Goal: Information Seeking & Learning: Check status

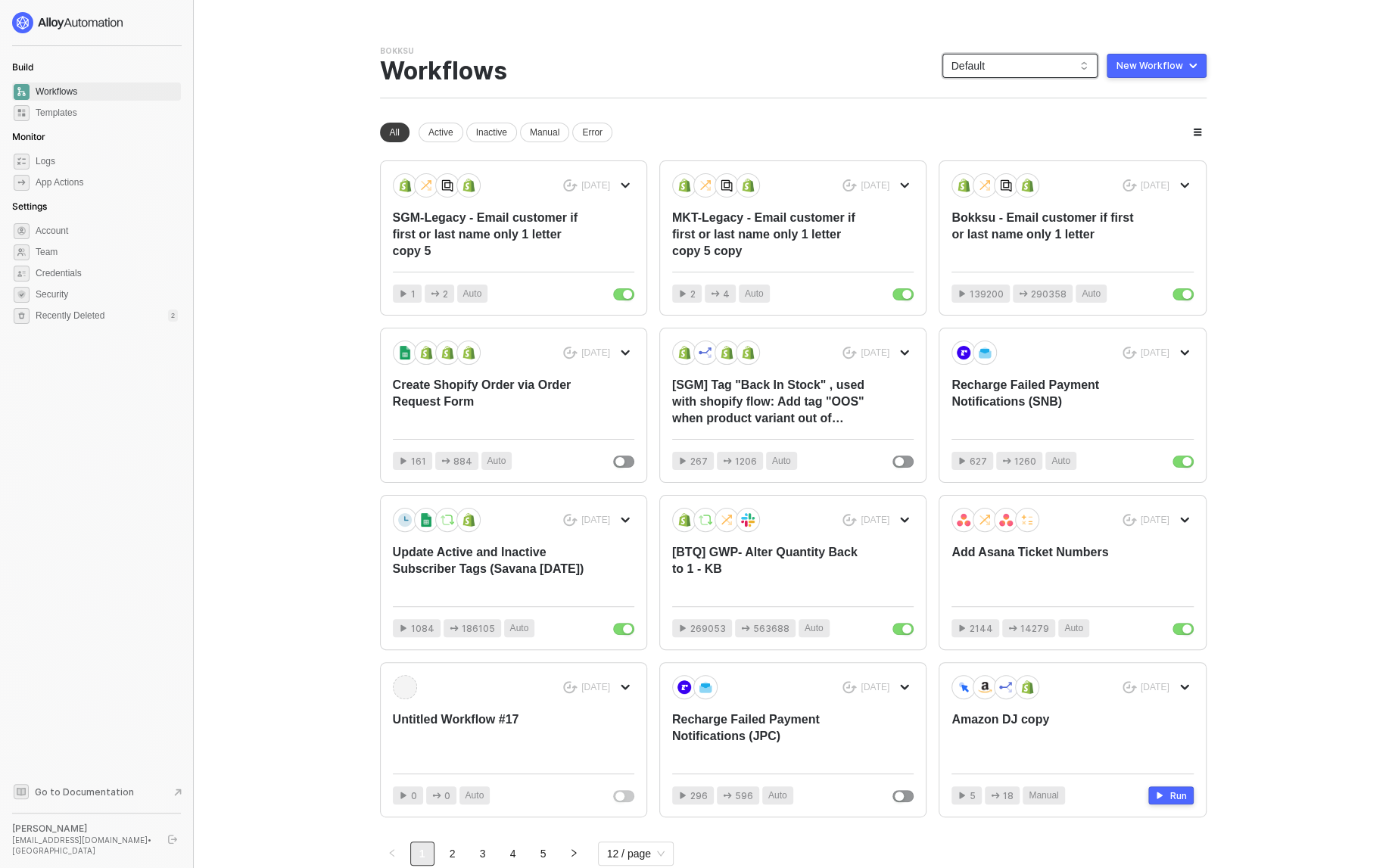
click at [1026, 70] on span "Default" at bounding box center [1020, 65] width 137 height 23
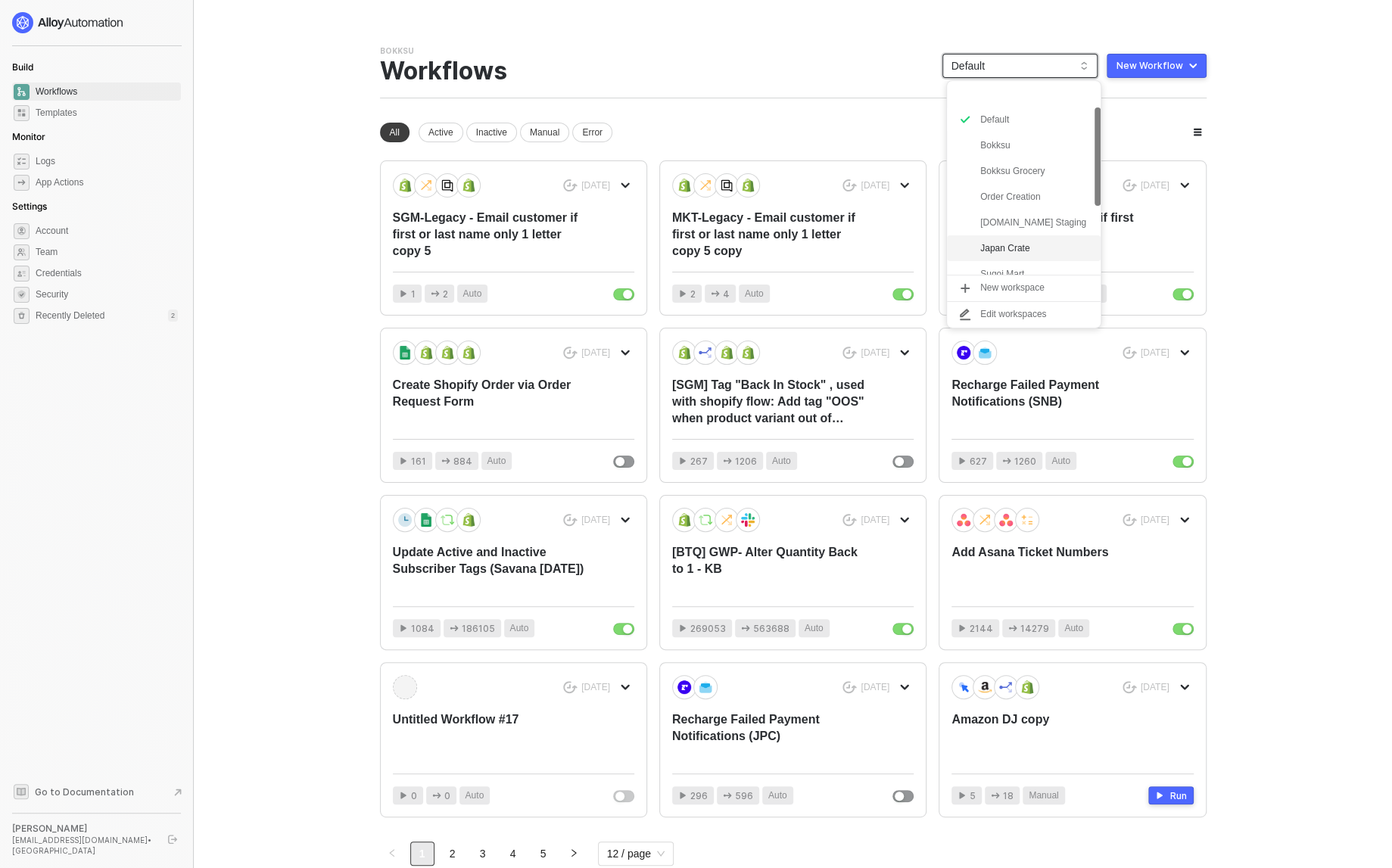
scroll to position [192, 0]
click at [989, 262] on div "snb-hashii" at bounding box center [1036, 261] width 111 height 18
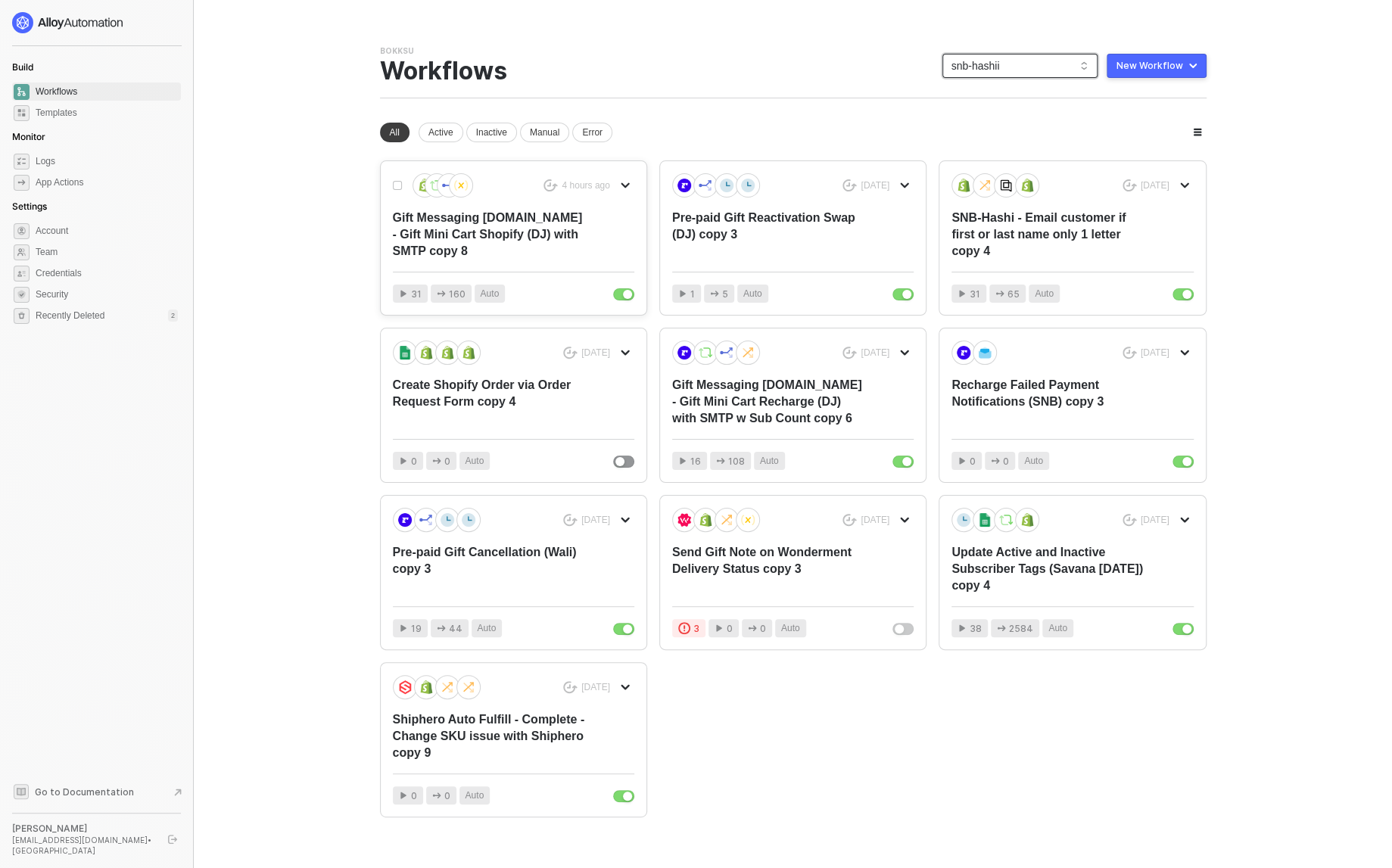
click at [488, 233] on div "Gift Messaging [DOMAIN_NAME] - Gift Mini Cart Shopify (DJ) with SMTP copy 8" at bounding box center [489, 235] width 193 height 50
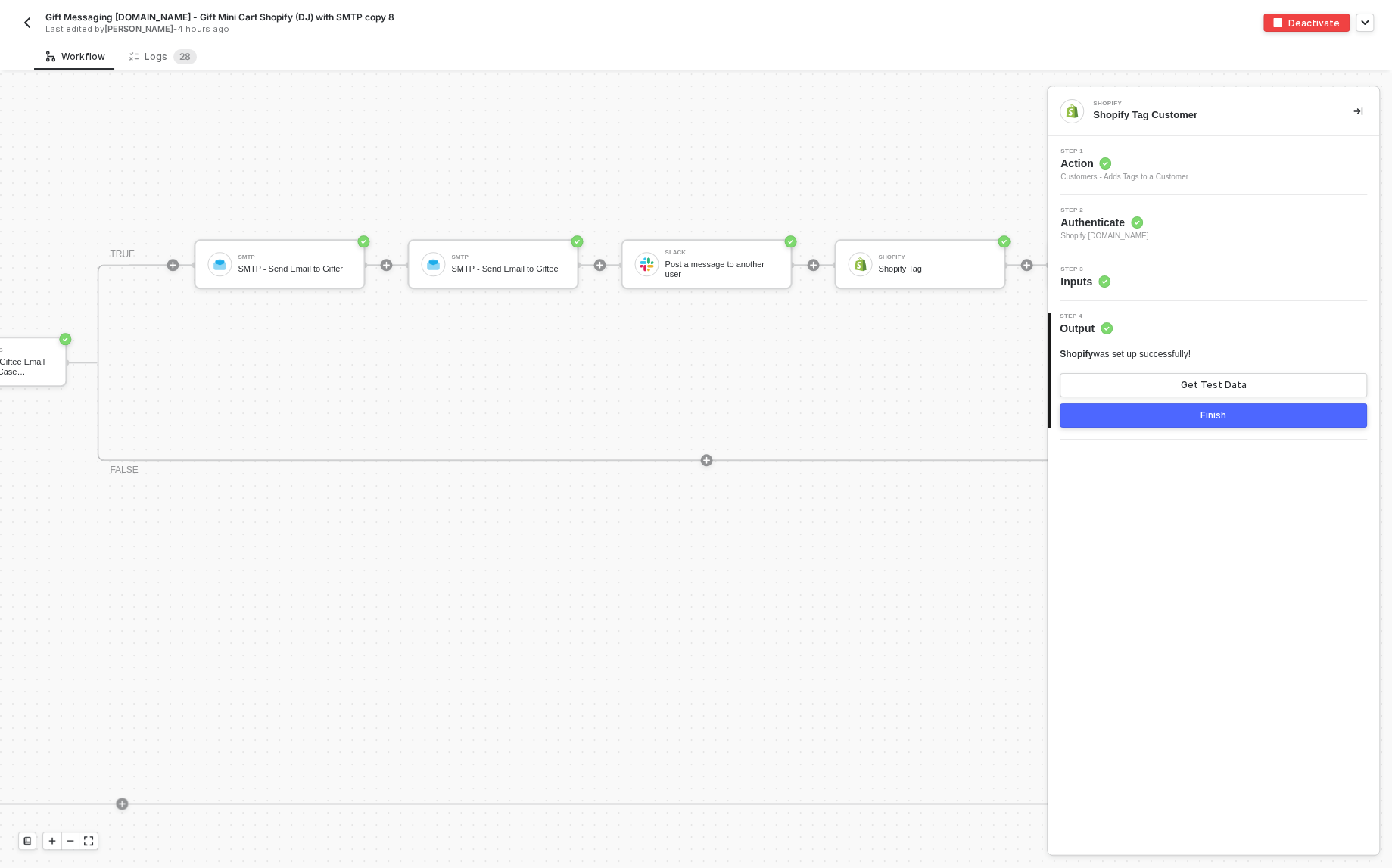
scroll to position [1059, 1851]
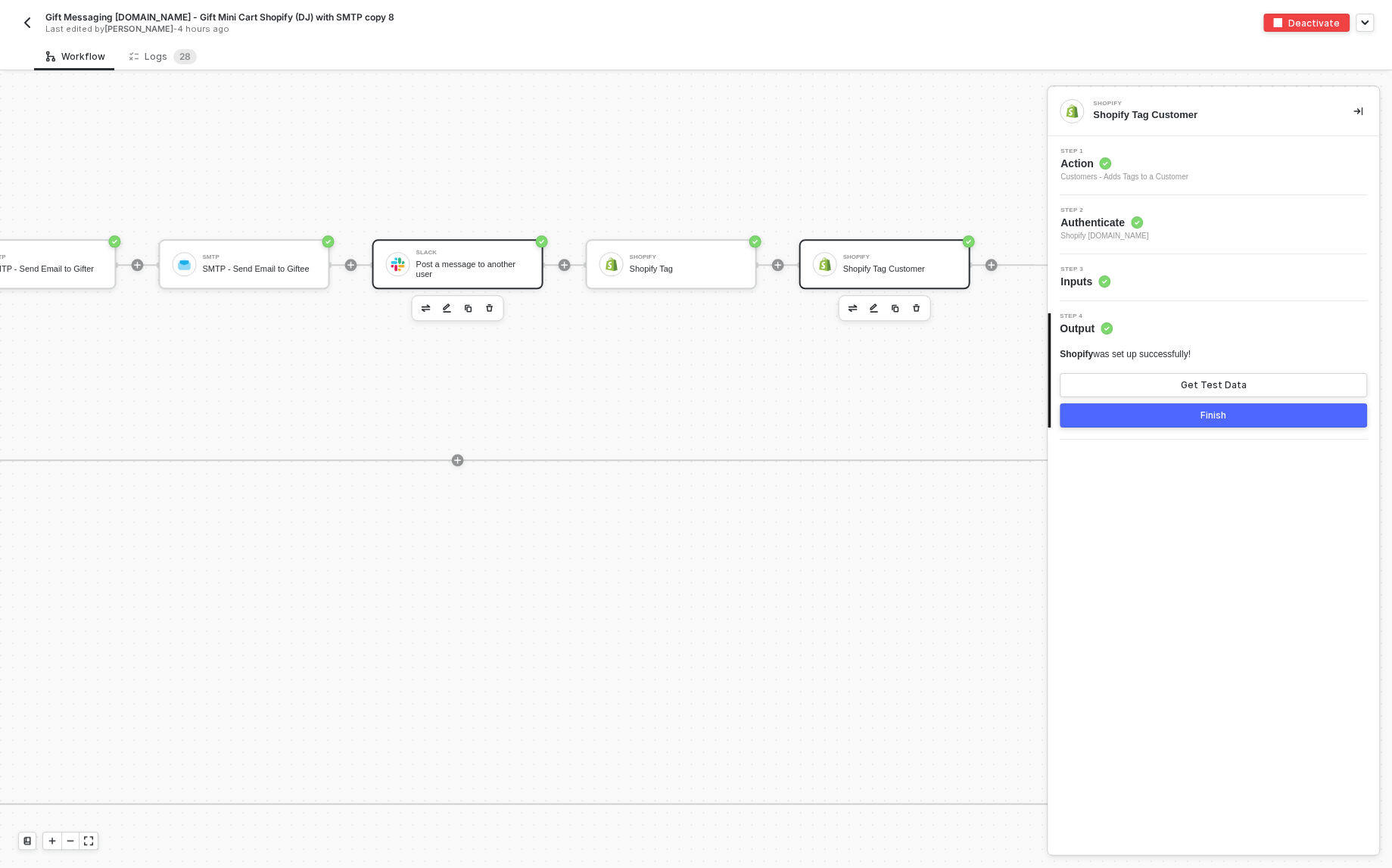
click at [428, 252] on div "Slack" at bounding box center [472, 253] width 113 height 6
click at [1204, 285] on div "Step 3 Inputs" at bounding box center [1215, 277] width 328 height 23
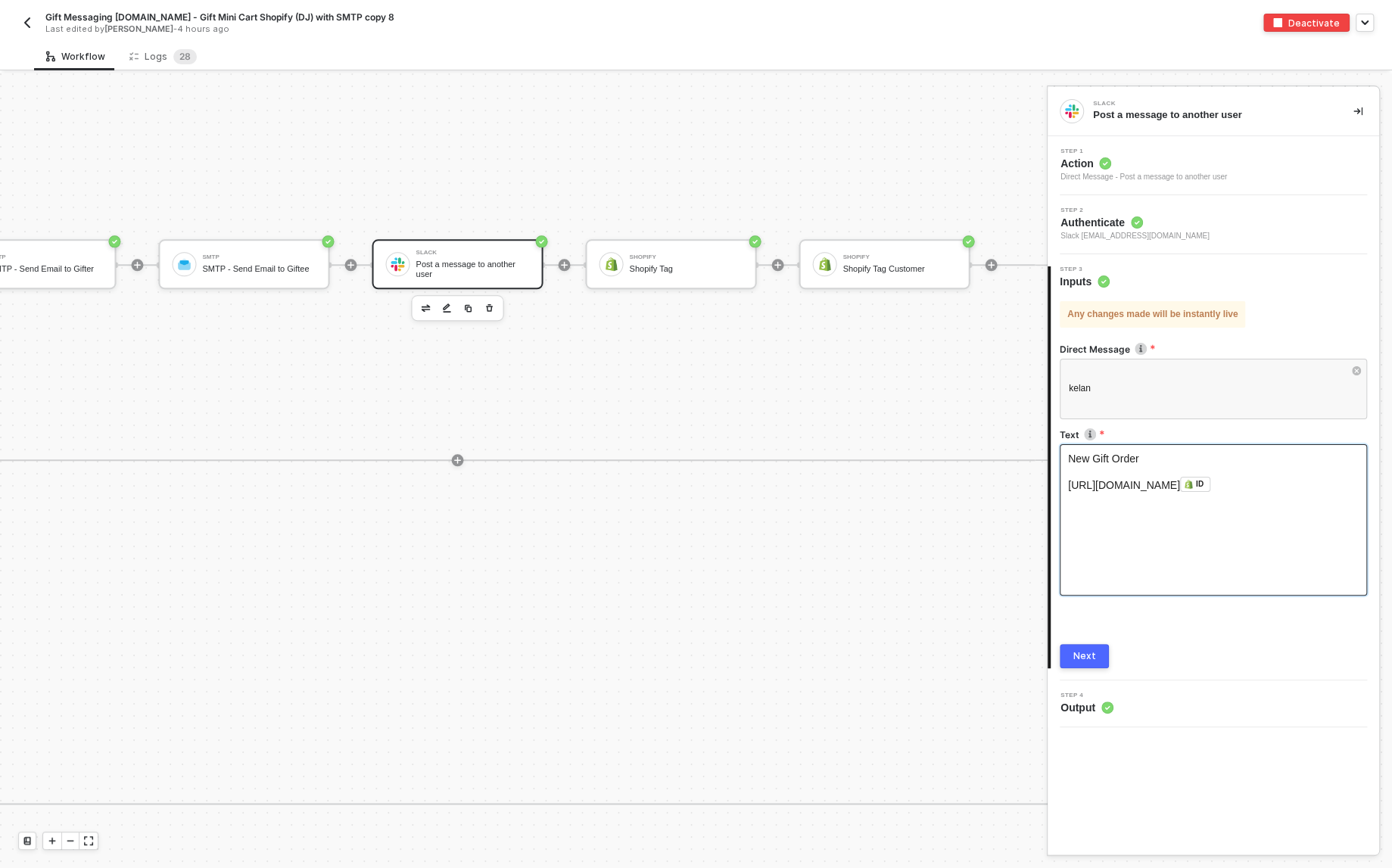
click at [1120, 484] on span "https://bokksu.myshopify.com/admin/orders/" at bounding box center [1125, 485] width 112 height 12
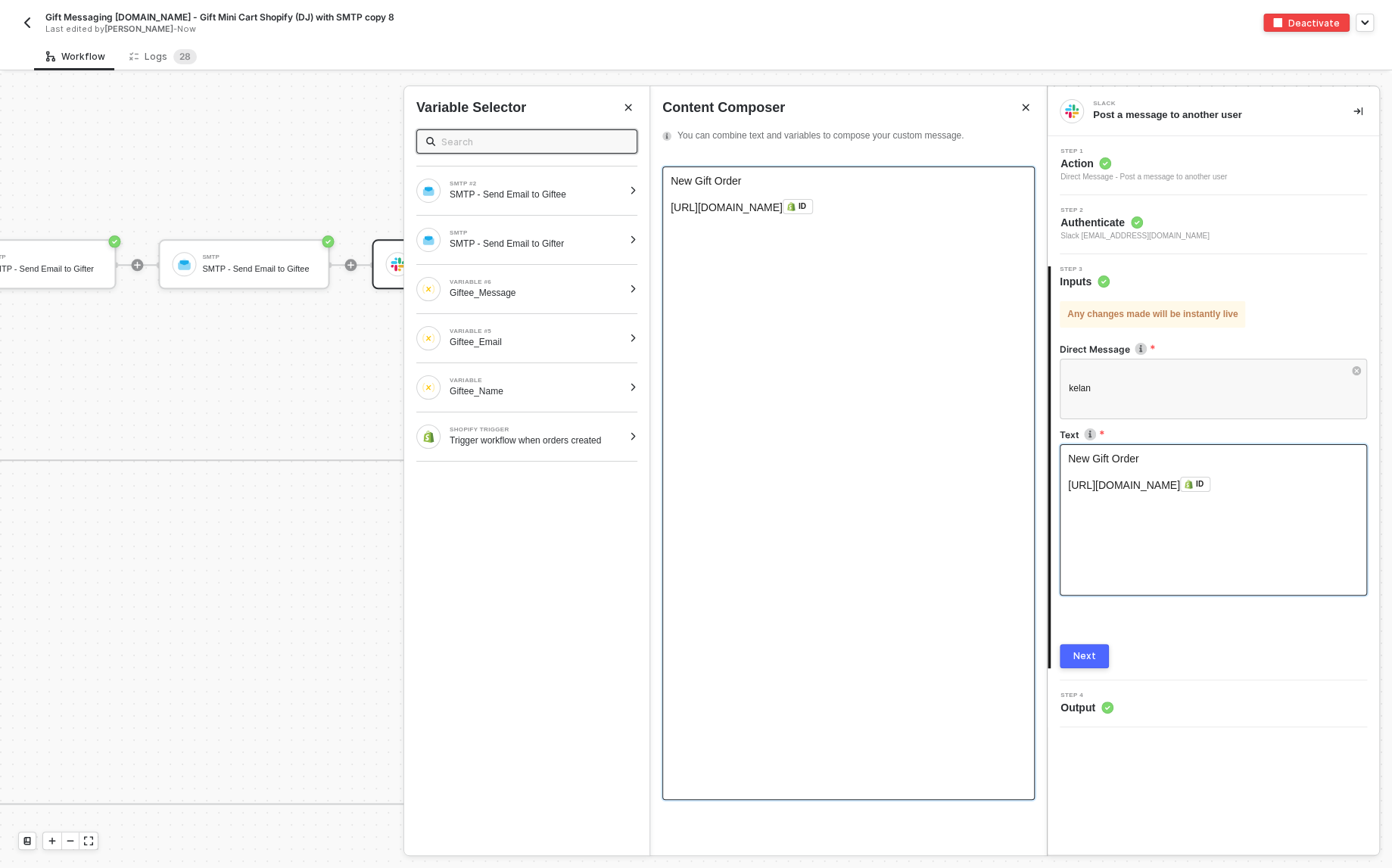
click at [719, 207] on span "https://bokksu.myshopify.com/admin/orders/" at bounding box center [727, 207] width 112 height 12
copy span "https://snb-hashii.myshopify.com/admin/orders/"
drag, startPoint x: 667, startPoint y: 204, endPoint x: 902, endPoint y: 204, distance: 235.0
click at [902, 204] on div "New Gift Order ﻿ https://snb-hashii.myshopify.com/admin/orders/ ID ﻿ ﻿" at bounding box center [849, 483] width 373 height 633
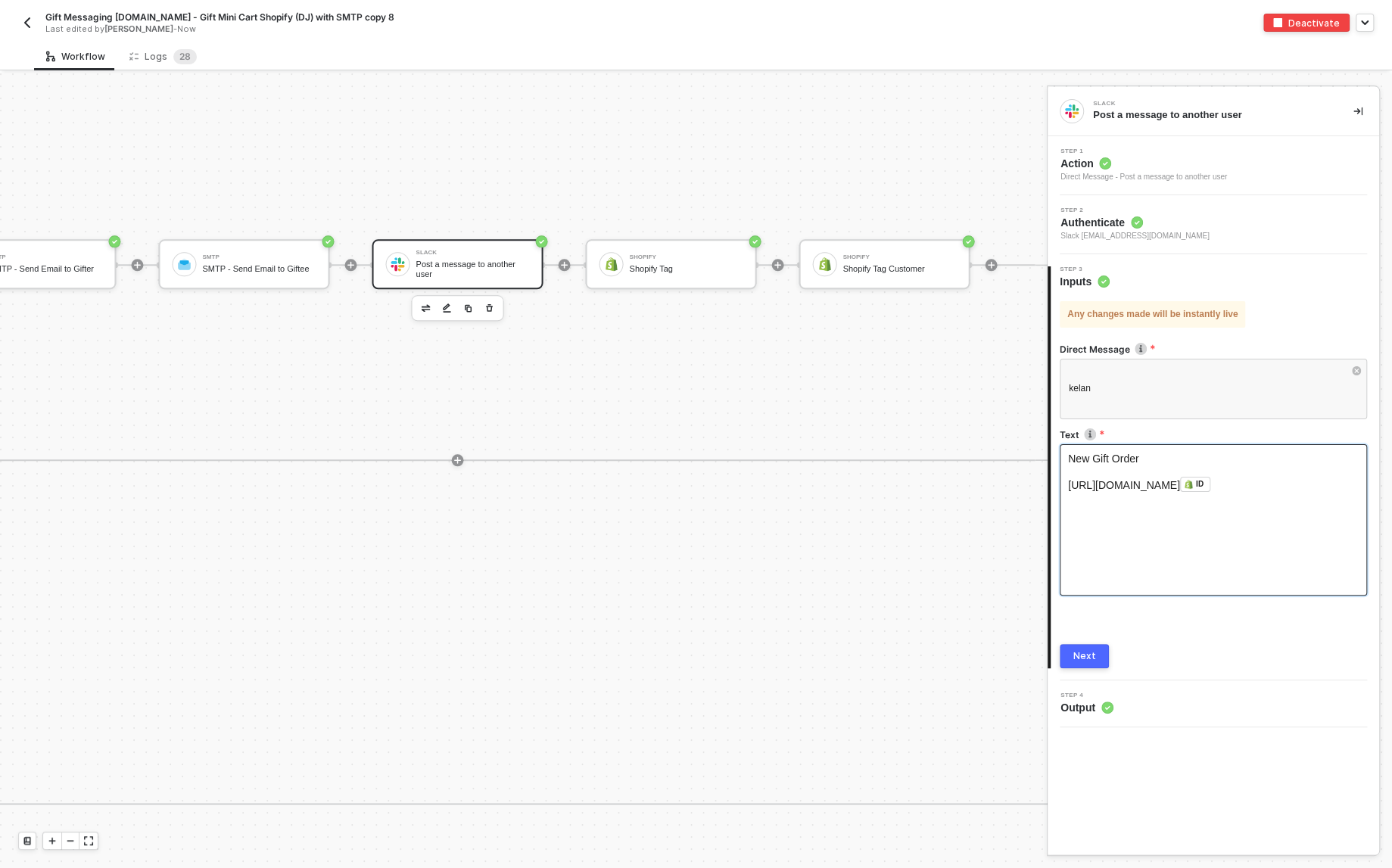
click at [1087, 659] on div "Next" at bounding box center [1084, 656] width 23 height 12
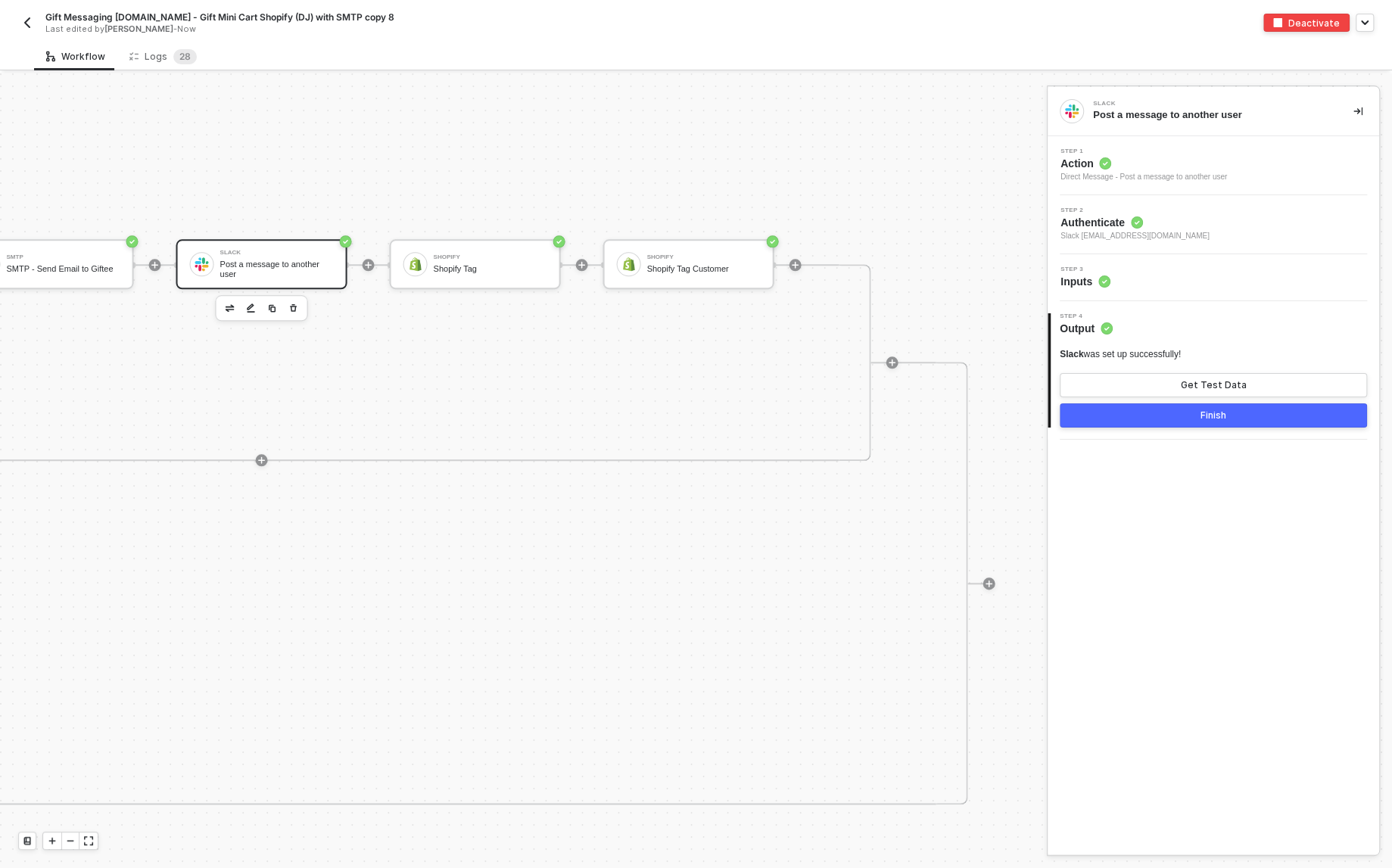
scroll to position [1059, 2089]
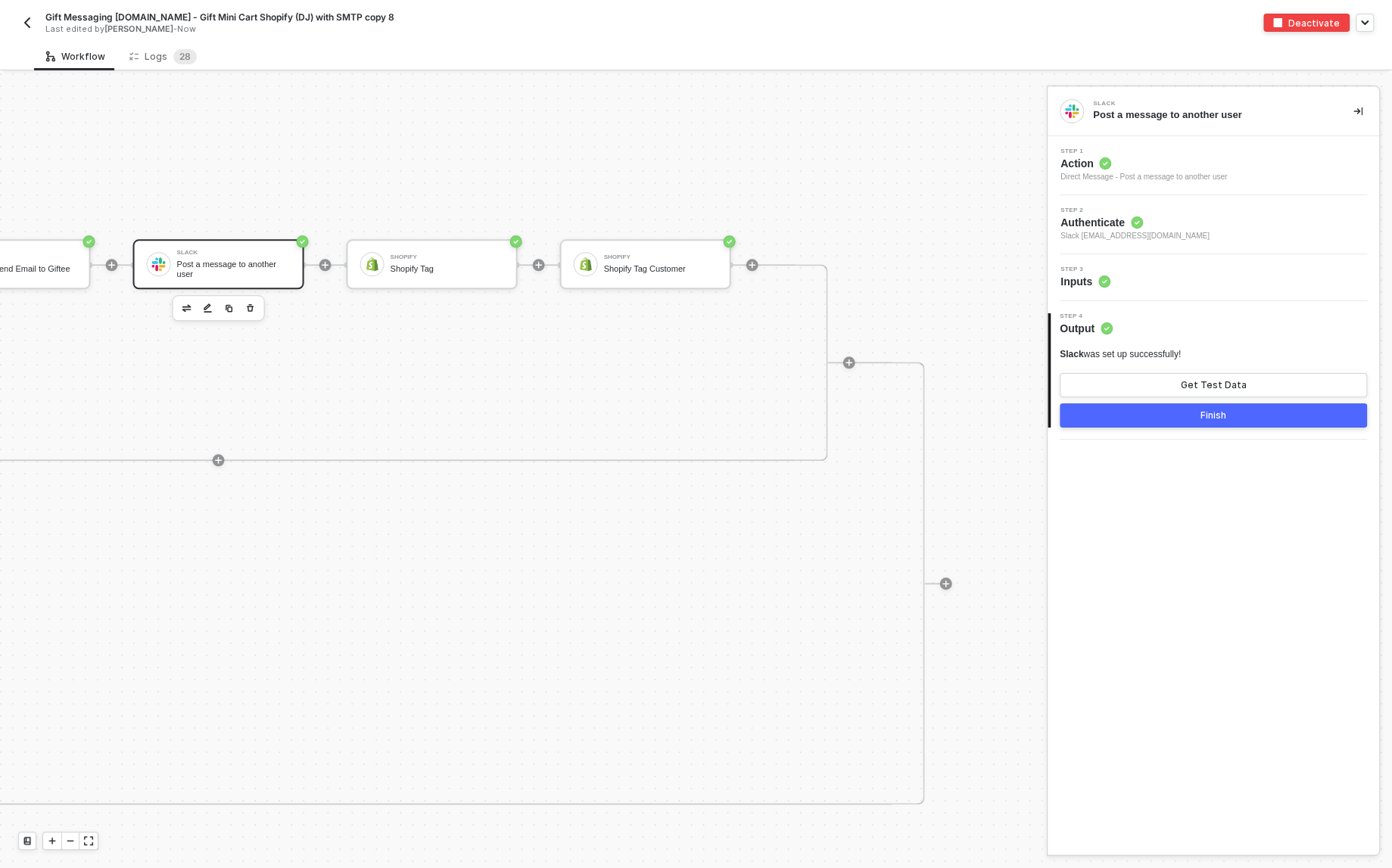
click at [31, 22] on img "button" at bounding box center [27, 23] width 12 height 12
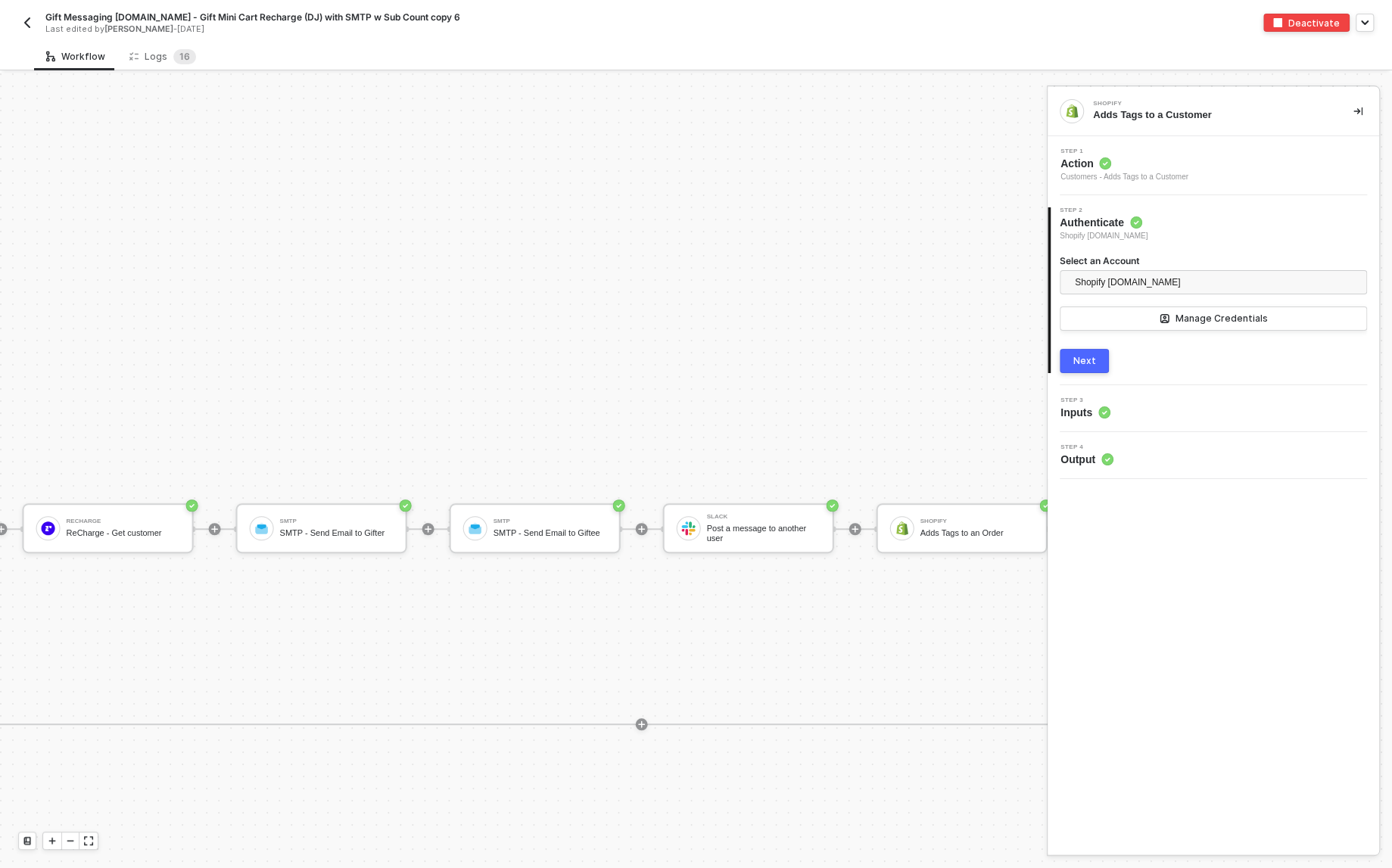
scroll to position [666, 2304]
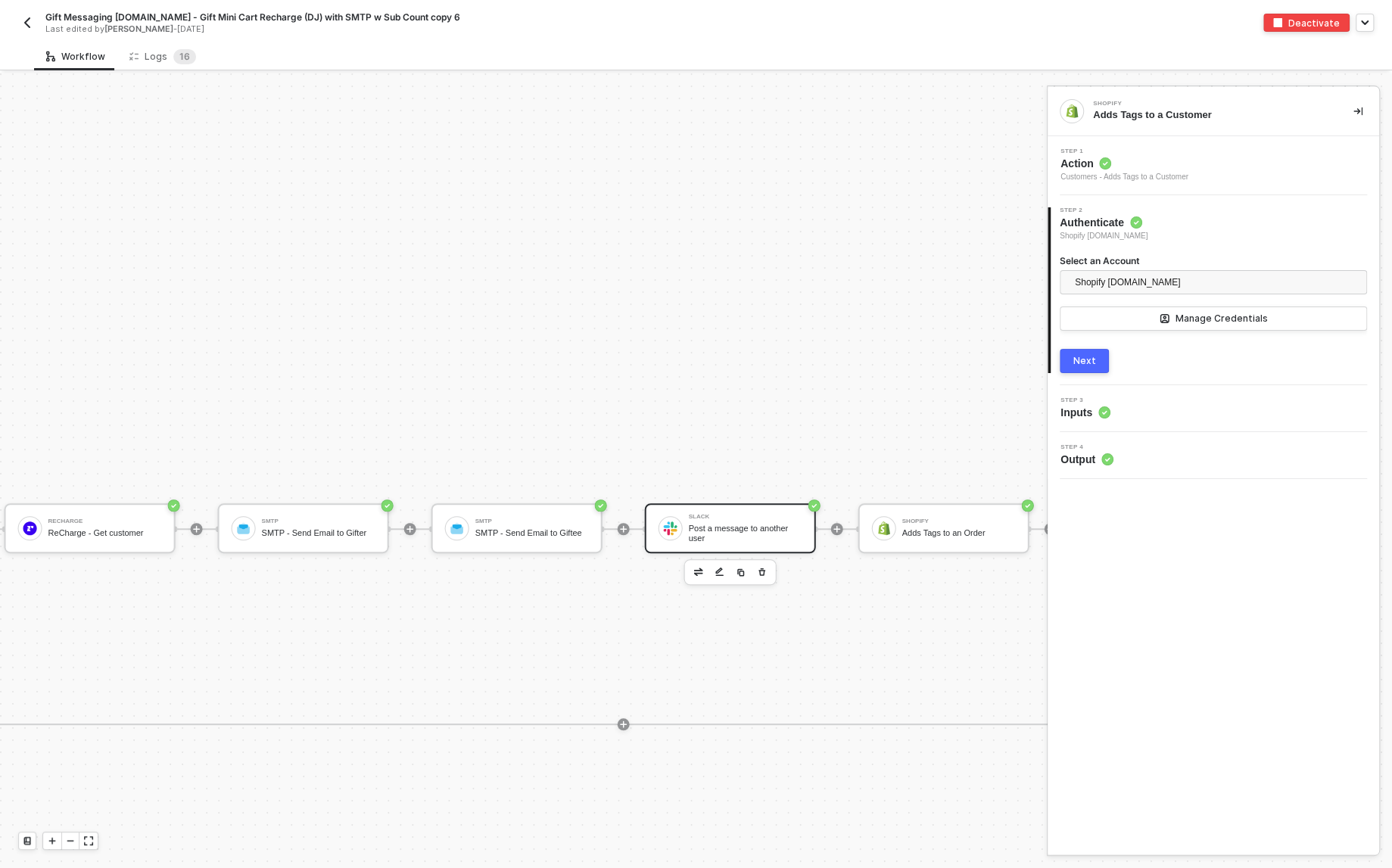
click at [741, 519] on div "Slack" at bounding box center [745, 517] width 113 height 6
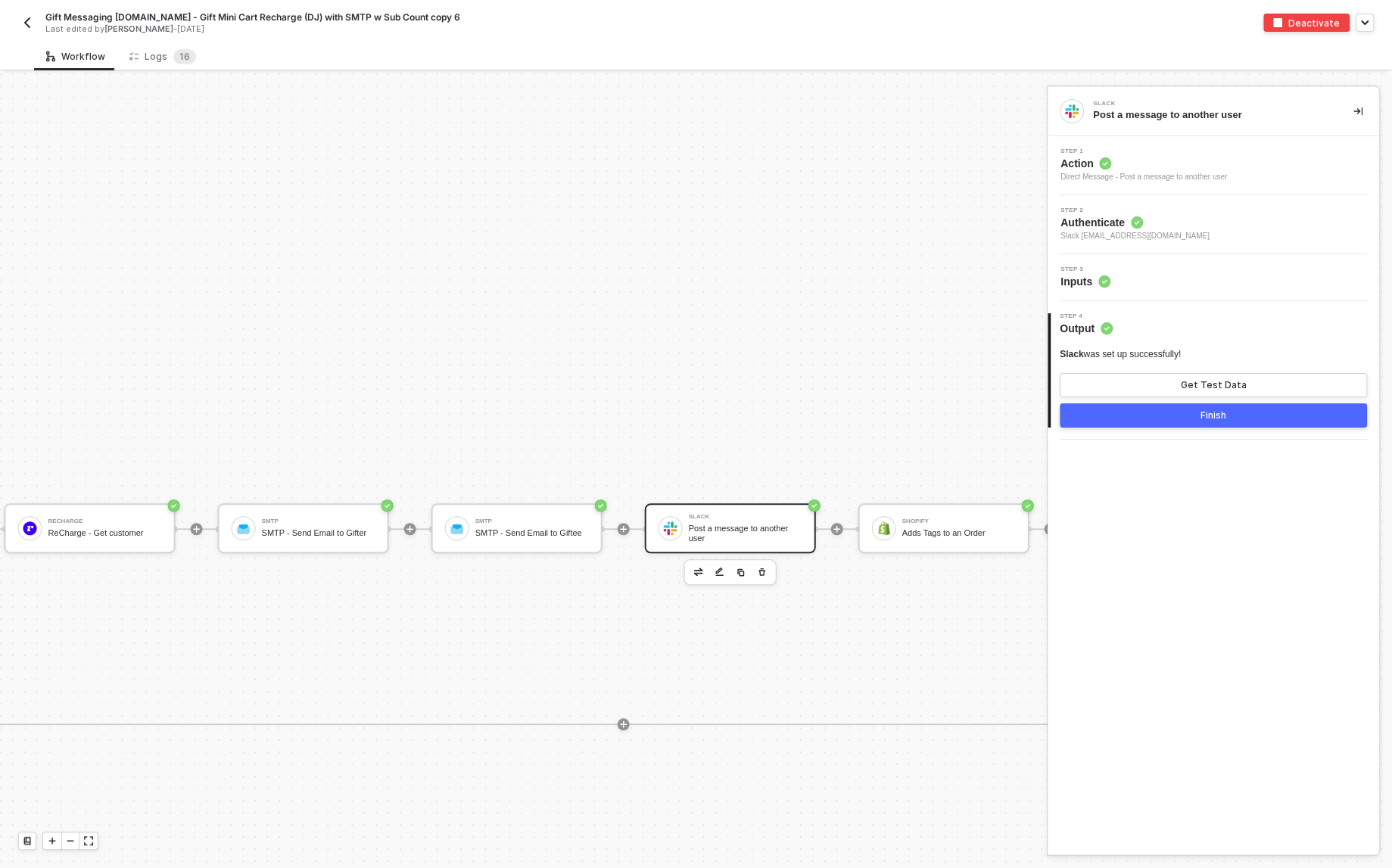
click at [1149, 260] on div "Step 3 Inputs" at bounding box center [1213, 278] width 331 height 47
click at [1149, 269] on div "Step 3 Inputs" at bounding box center [1215, 277] width 328 height 23
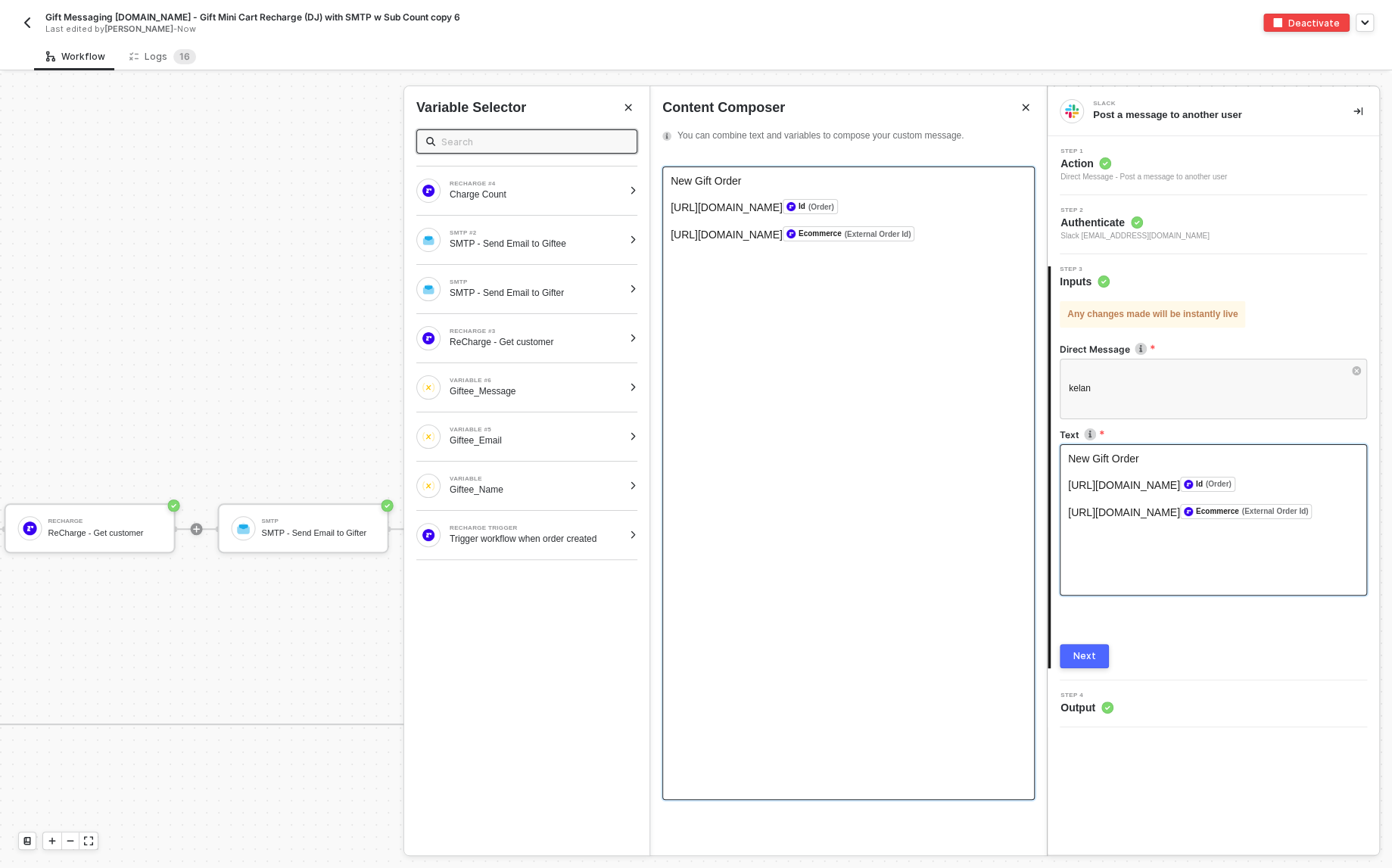
click at [725, 207] on span "https://bokksu-sp.admin.rechargeapps.com/merchant/orders/" at bounding box center [727, 207] width 112 height 12
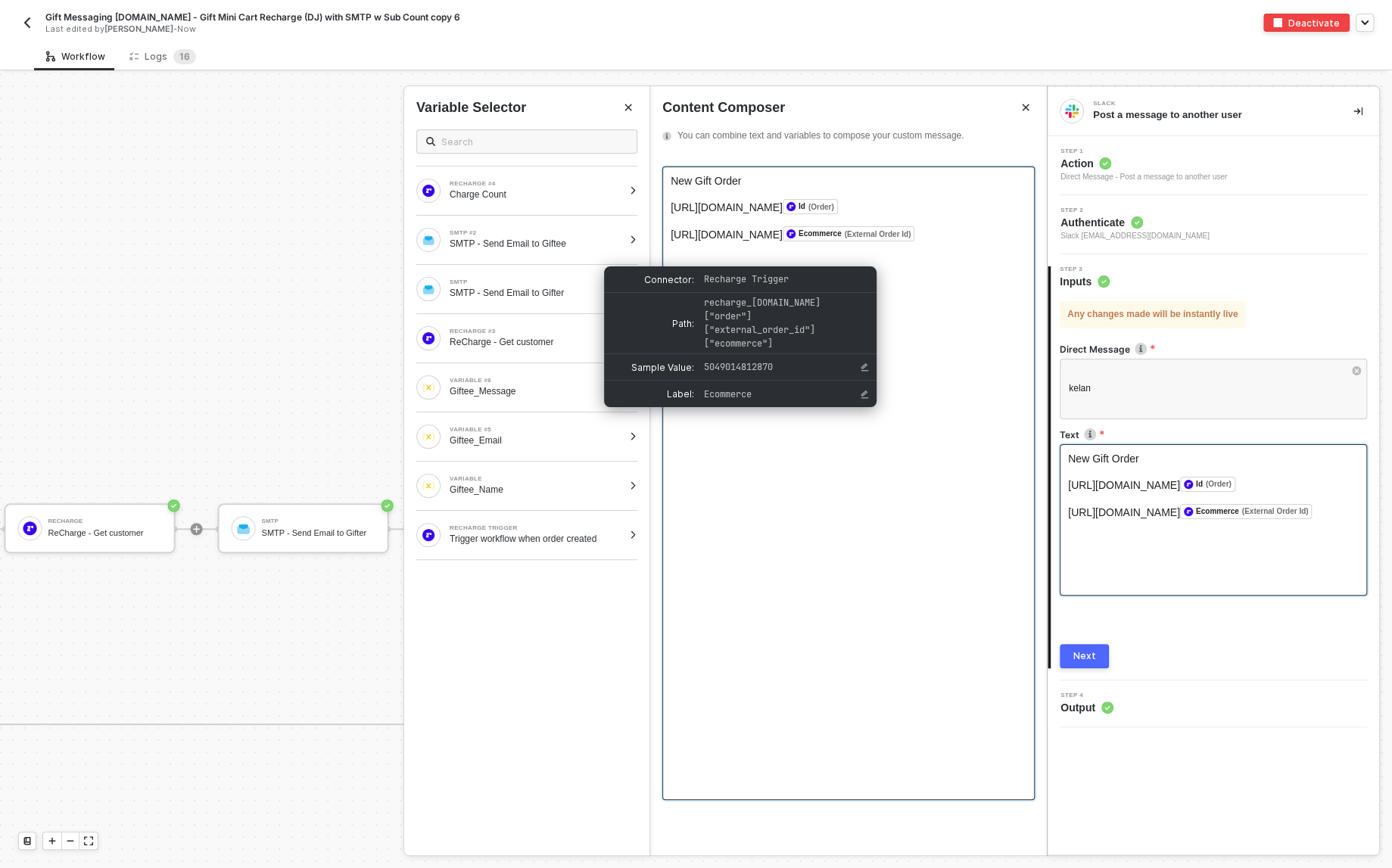
click at [721, 241] on span "https://bokksu.myshopify.com/admin/orders/" at bounding box center [727, 235] width 112 height 12
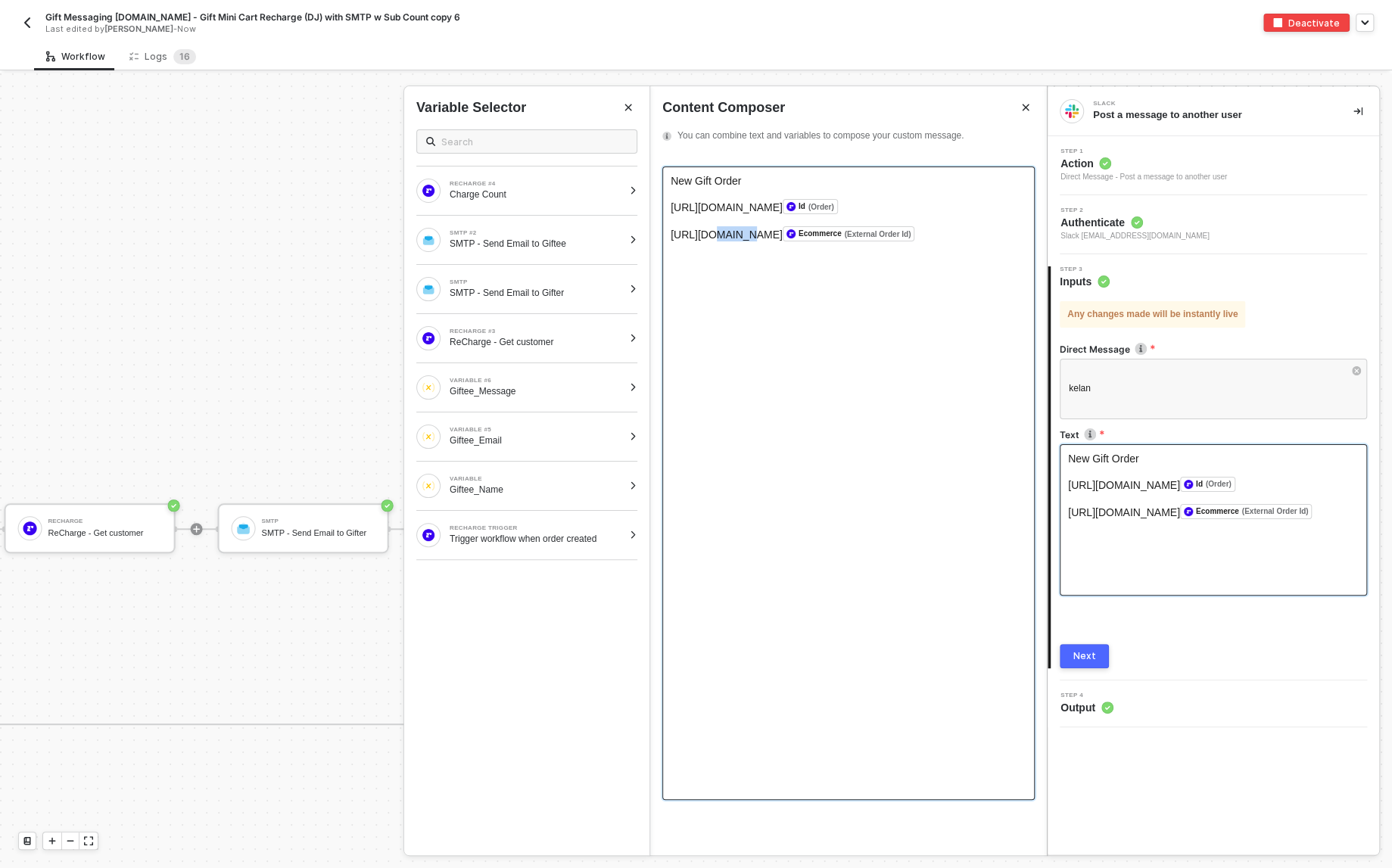
click at [721, 241] on span "https://bokksu.myshopify.com/admin/orders/" at bounding box center [727, 235] width 112 height 12
click at [1092, 653] on div "Next" at bounding box center [1084, 656] width 23 height 12
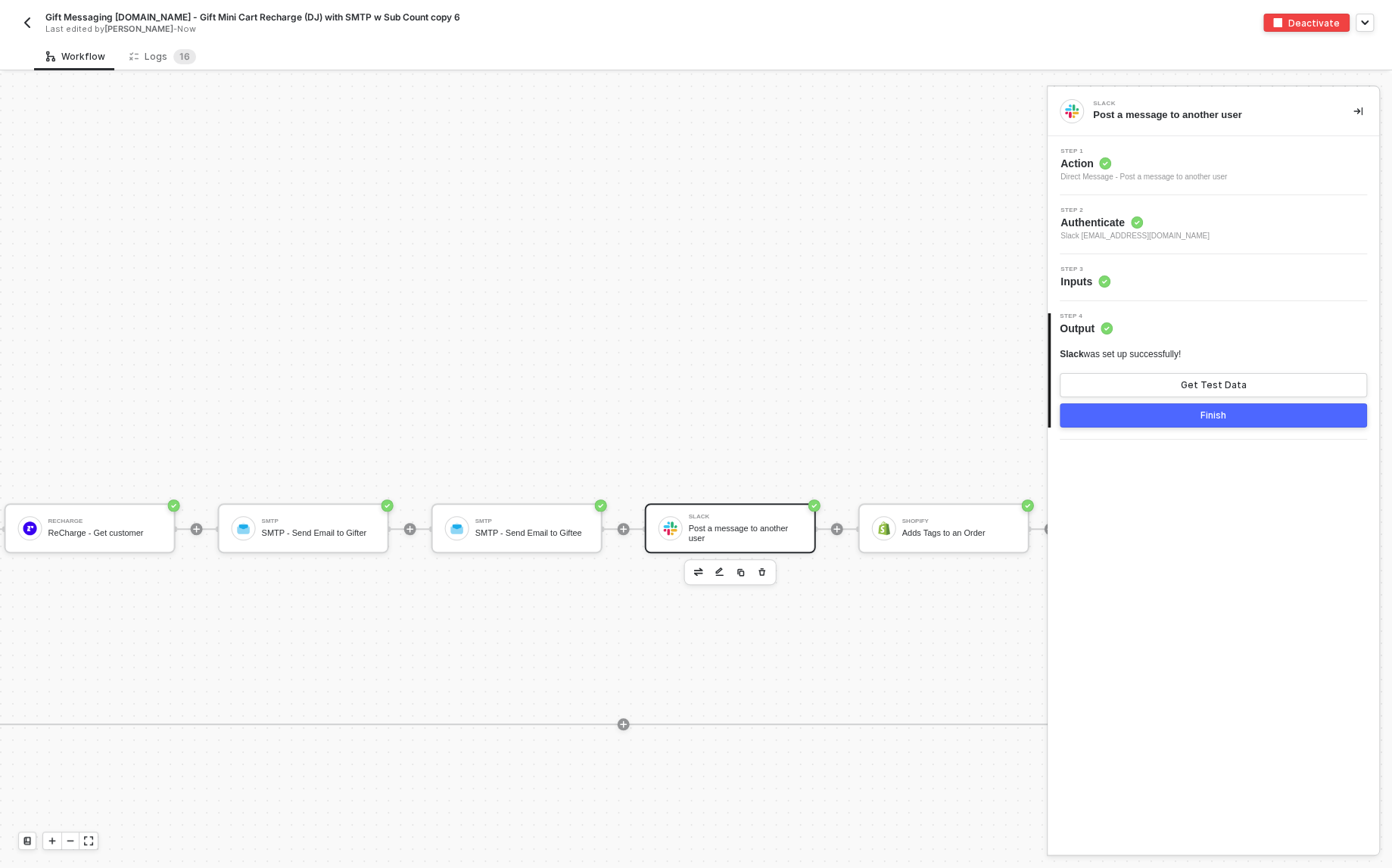
click at [1209, 418] on div "Finish" at bounding box center [1213, 415] width 26 height 12
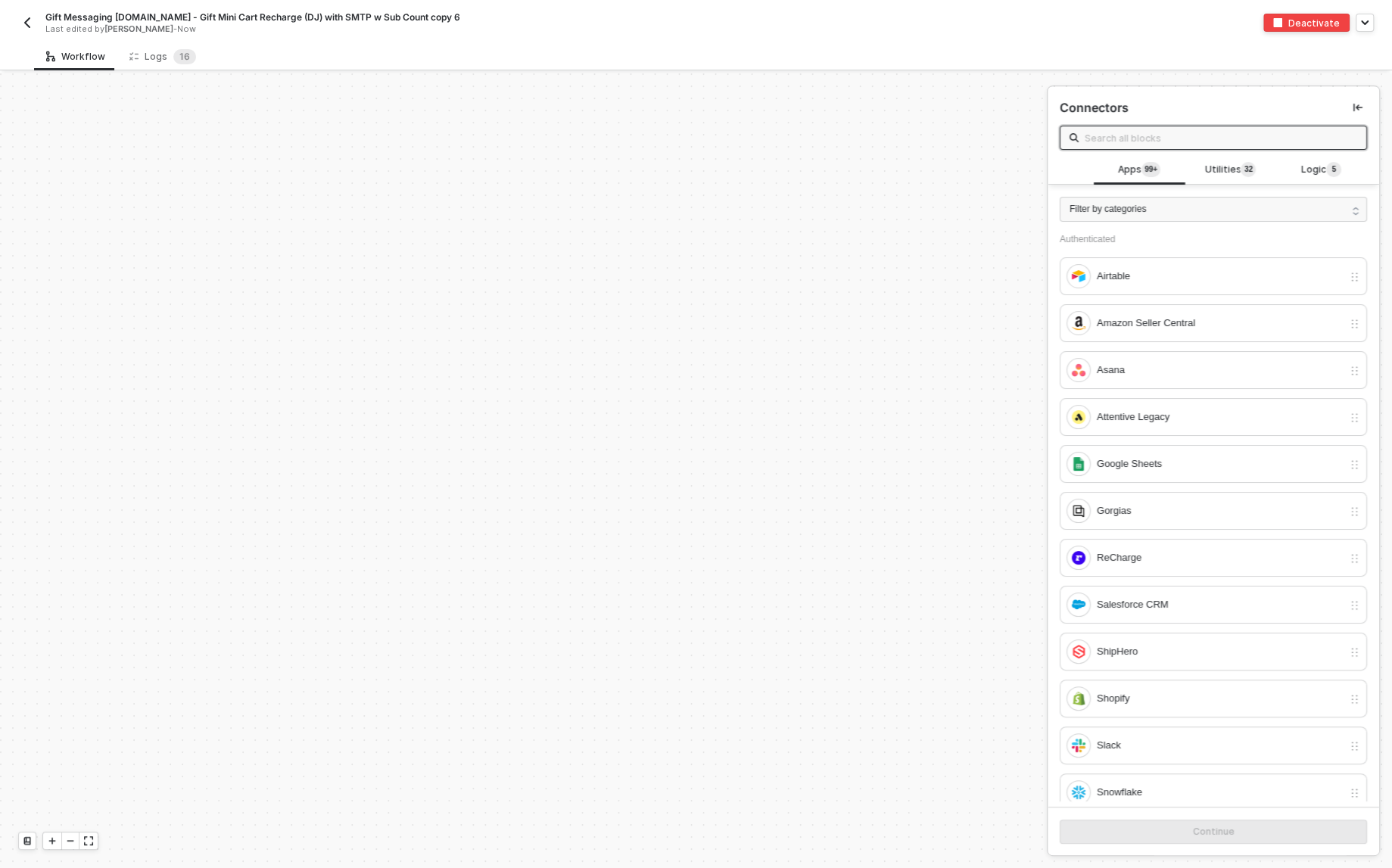
scroll to position [125, 2912]
click at [25, 29] on button "button" at bounding box center [27, 23] width 18 height 18
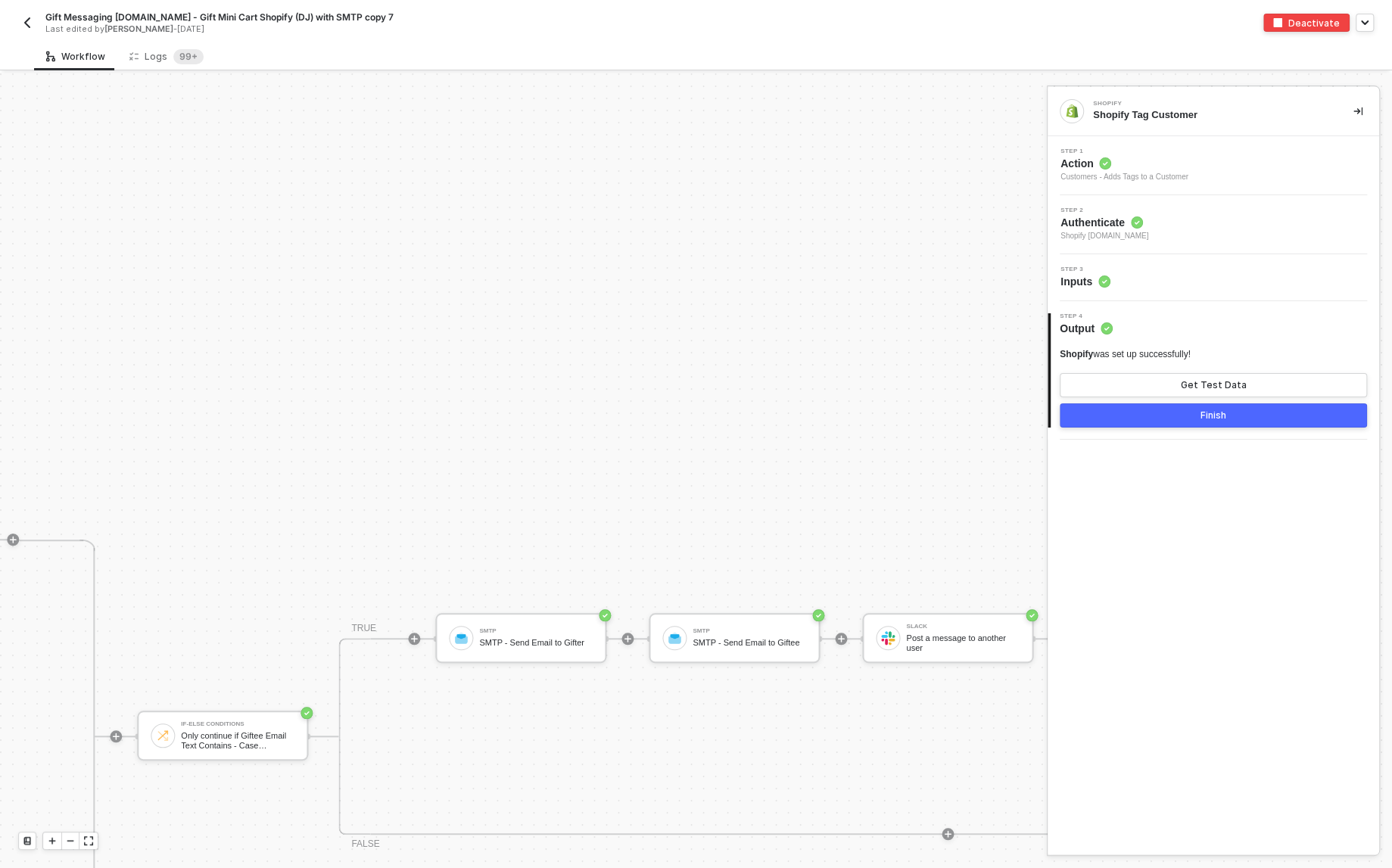
scroll to position [686, 1429]
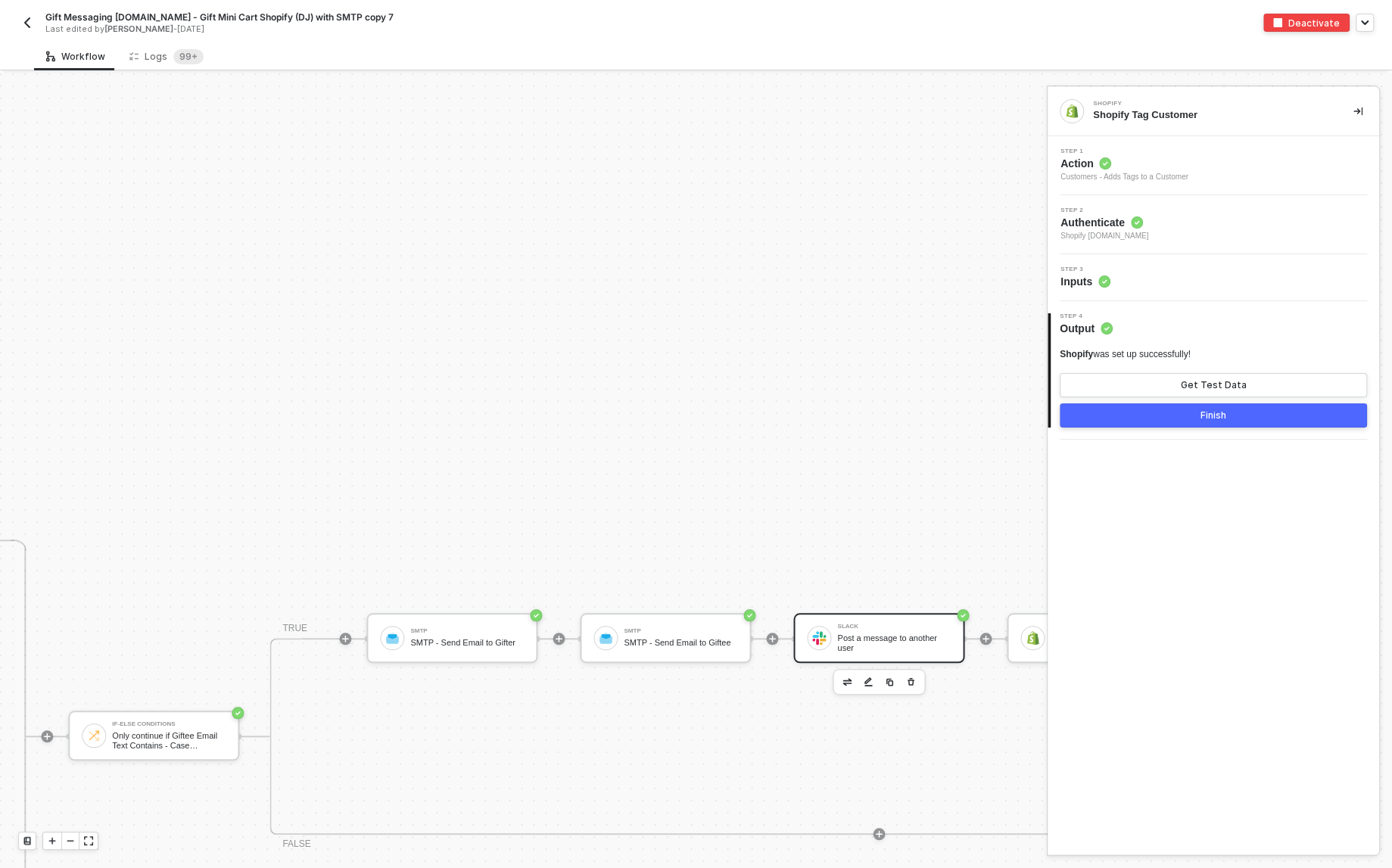
click at [904, 630] on div "Slack Post a message to another user" at bounding box center [894, 637] width 113 height 29
click at [1156, 270] on div "Step 3 Inputs" at bounding box center [1215, 277] width 328 height 23
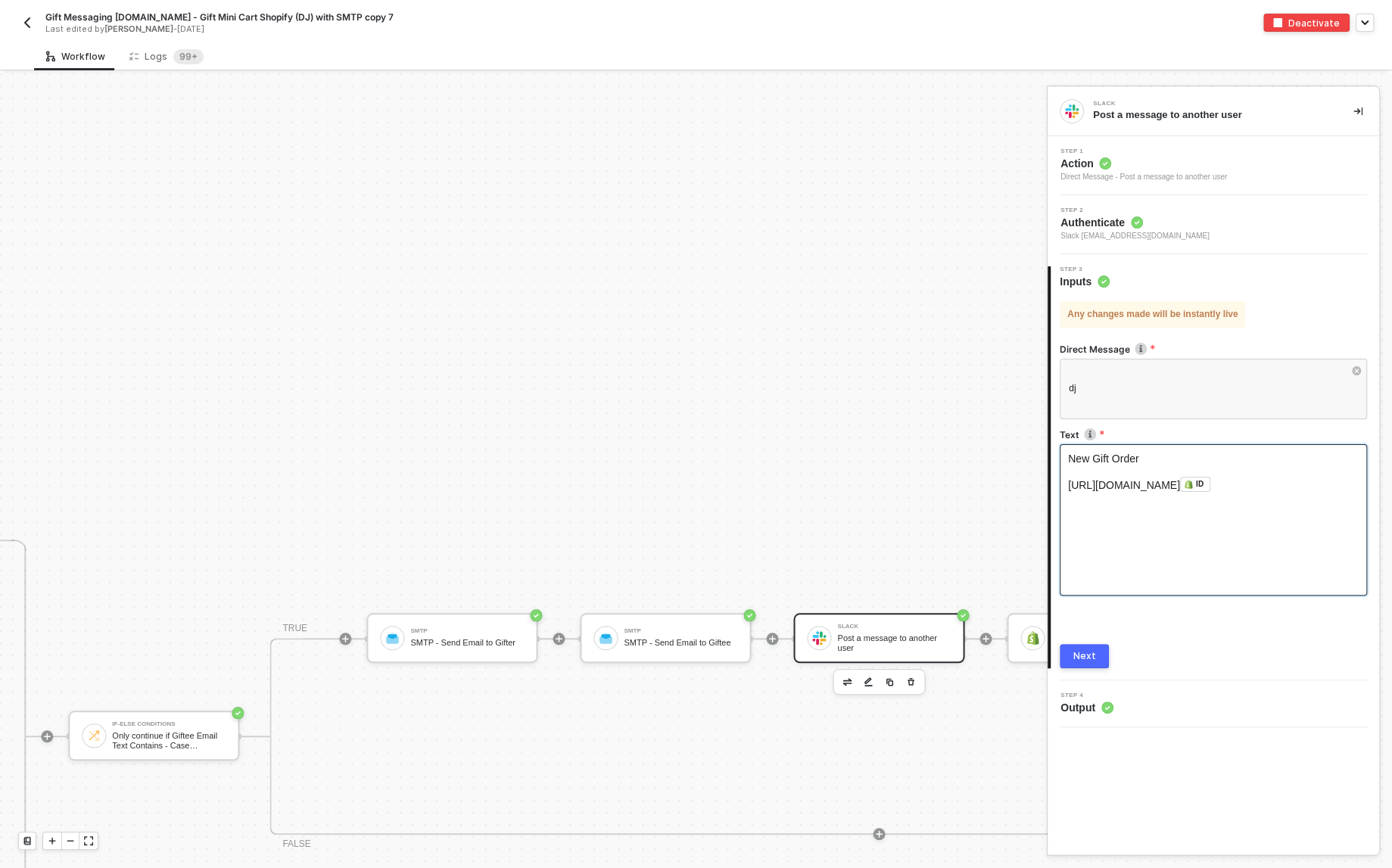
click at [1112, 482] on span "https://bokksu.myshopify.com/admin/orders/" at bounding box center [1125, 485] width 112 height 12
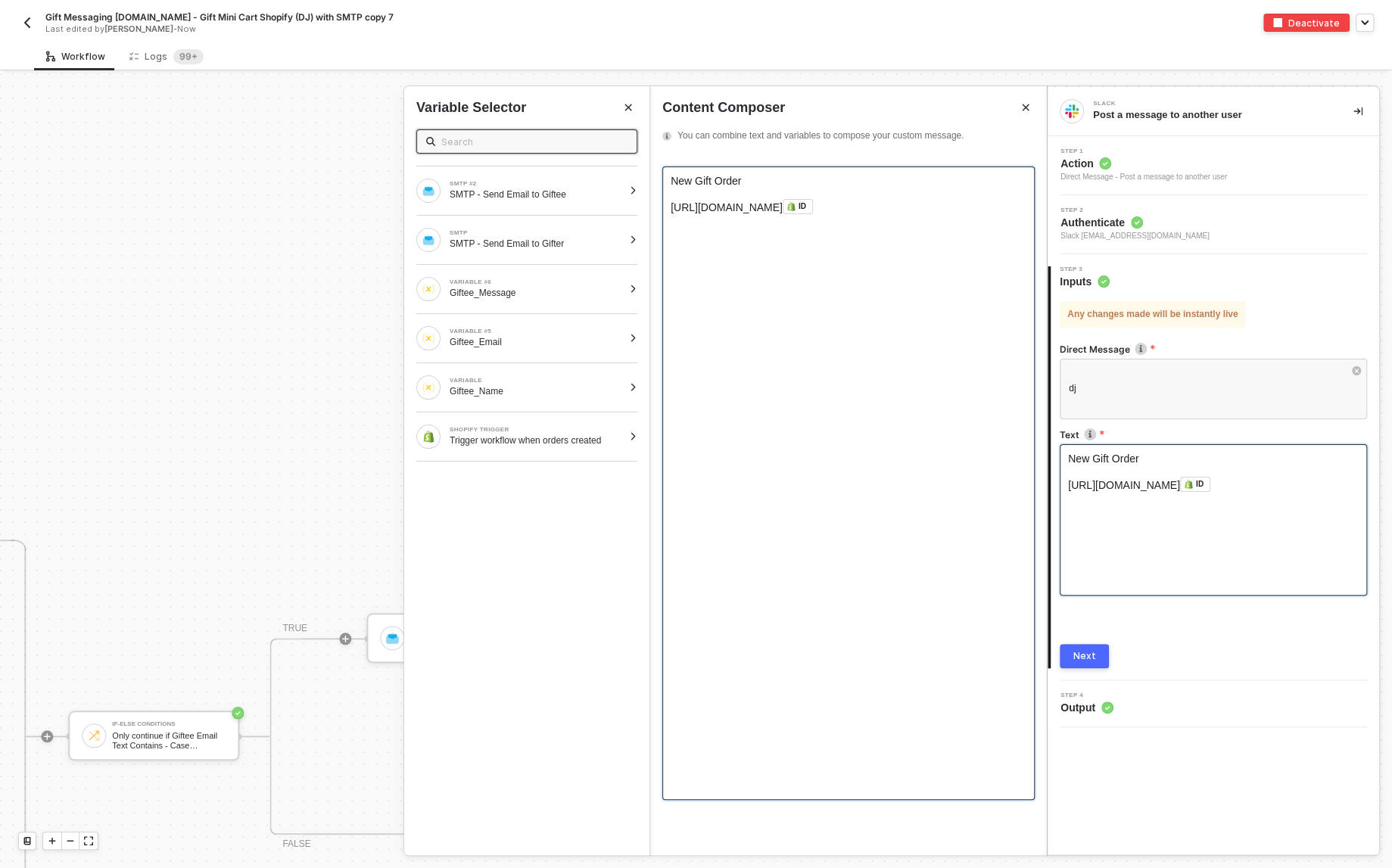
click at [714, 203] on span "https://bokksu.myshopify.com/admin/orders/" at bounding box center [727, 207] width 112 height 12
click at [1078, 656] on div "Next" at bounding box center [1084, 656] width 23 height 12
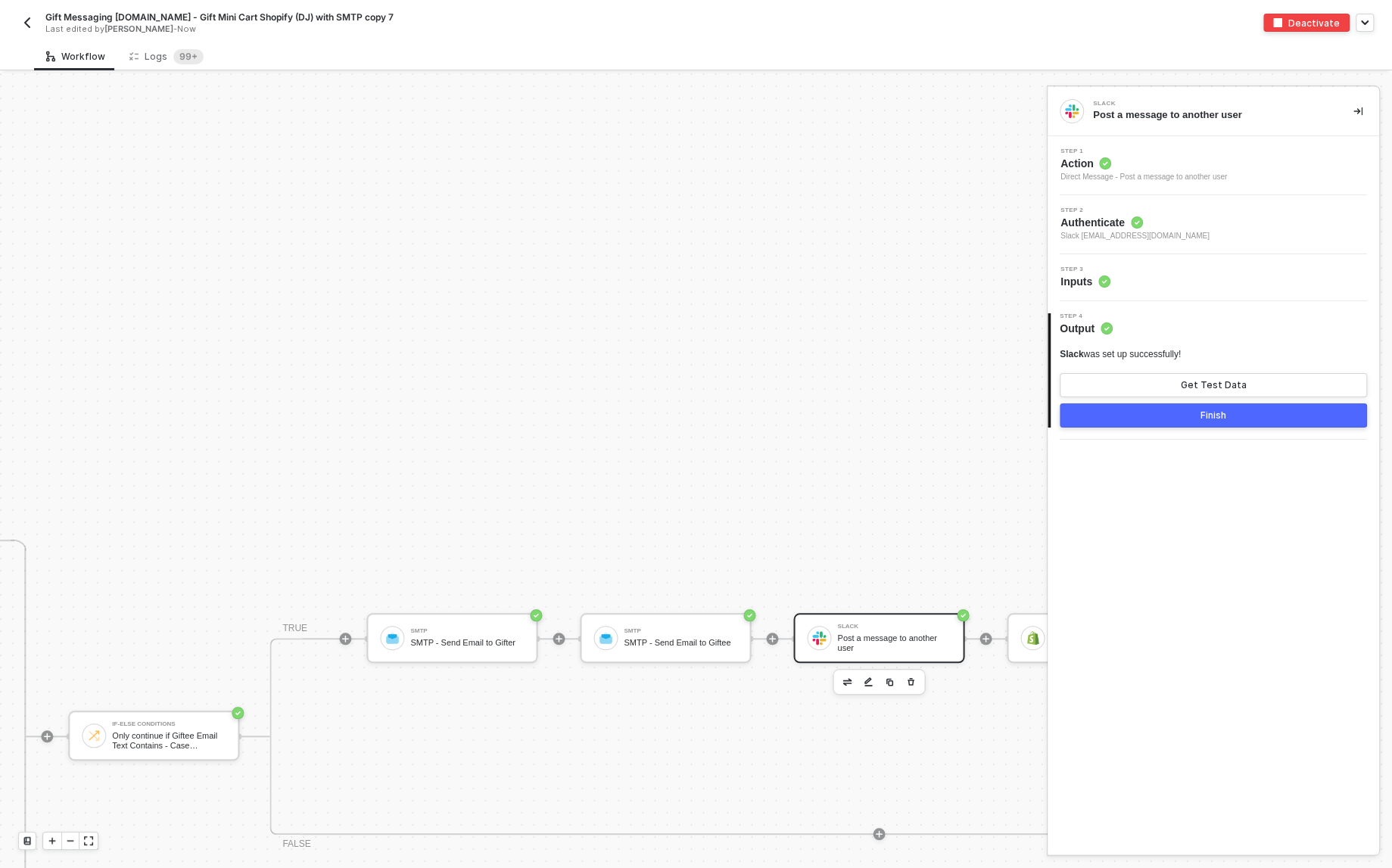
click at [1233, 415] on button "Finish" at bounding box center [1213, 415] width 308 height 25
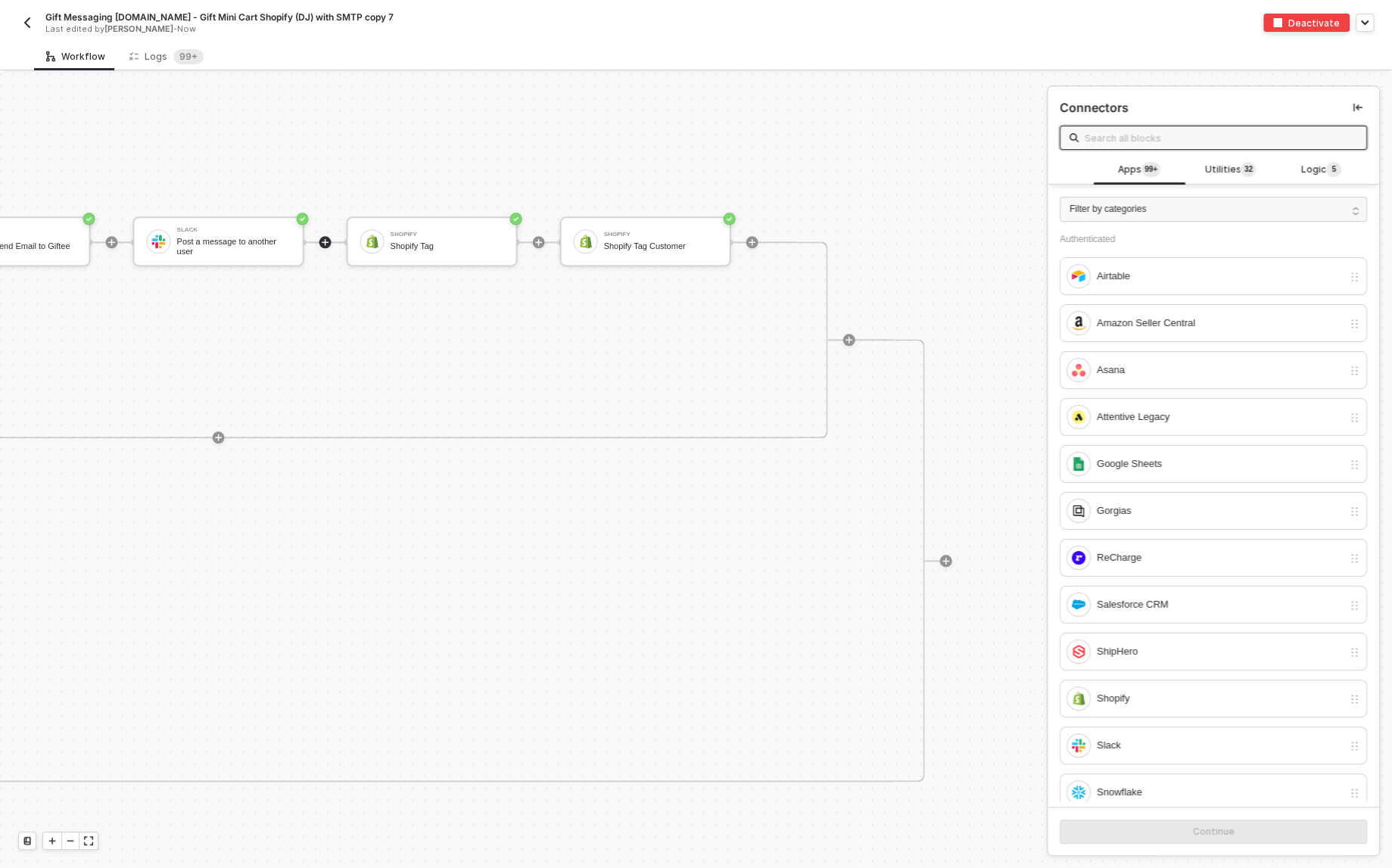
scroll to position [1142, 2089]
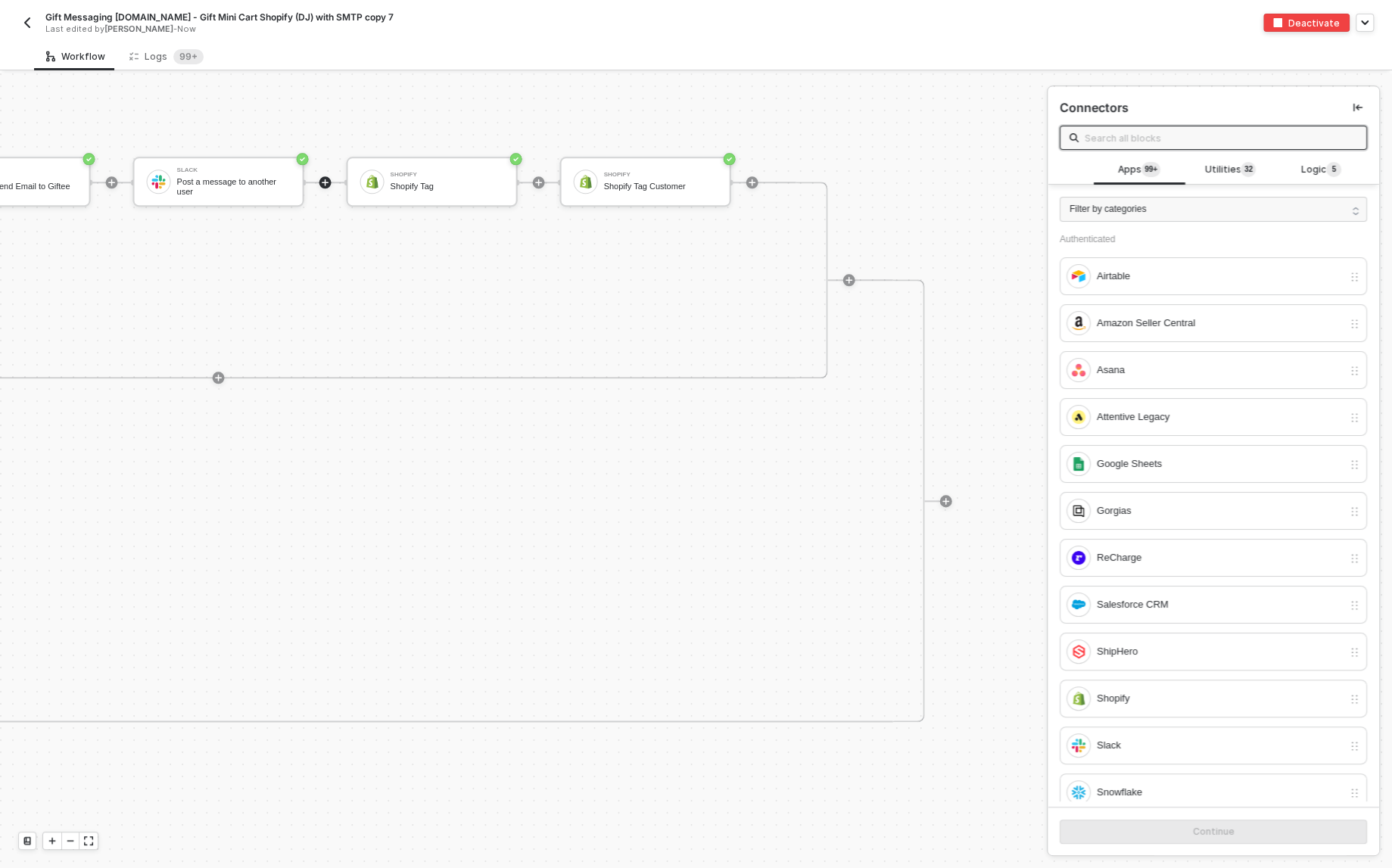
click at [28, 22] on img "button" at bounding box center [27, 23] width 12 height 12
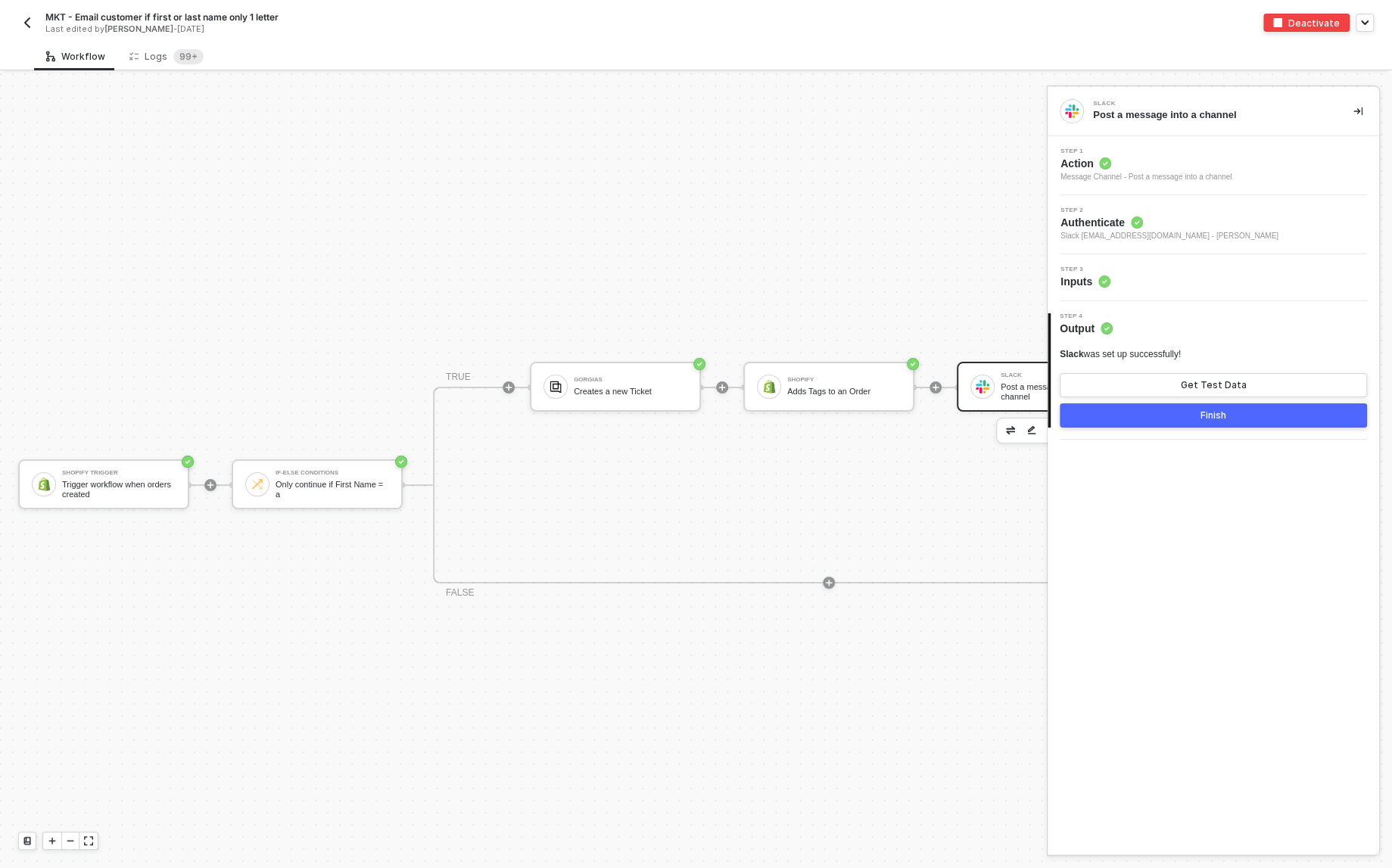
scroll to position [28, 0]
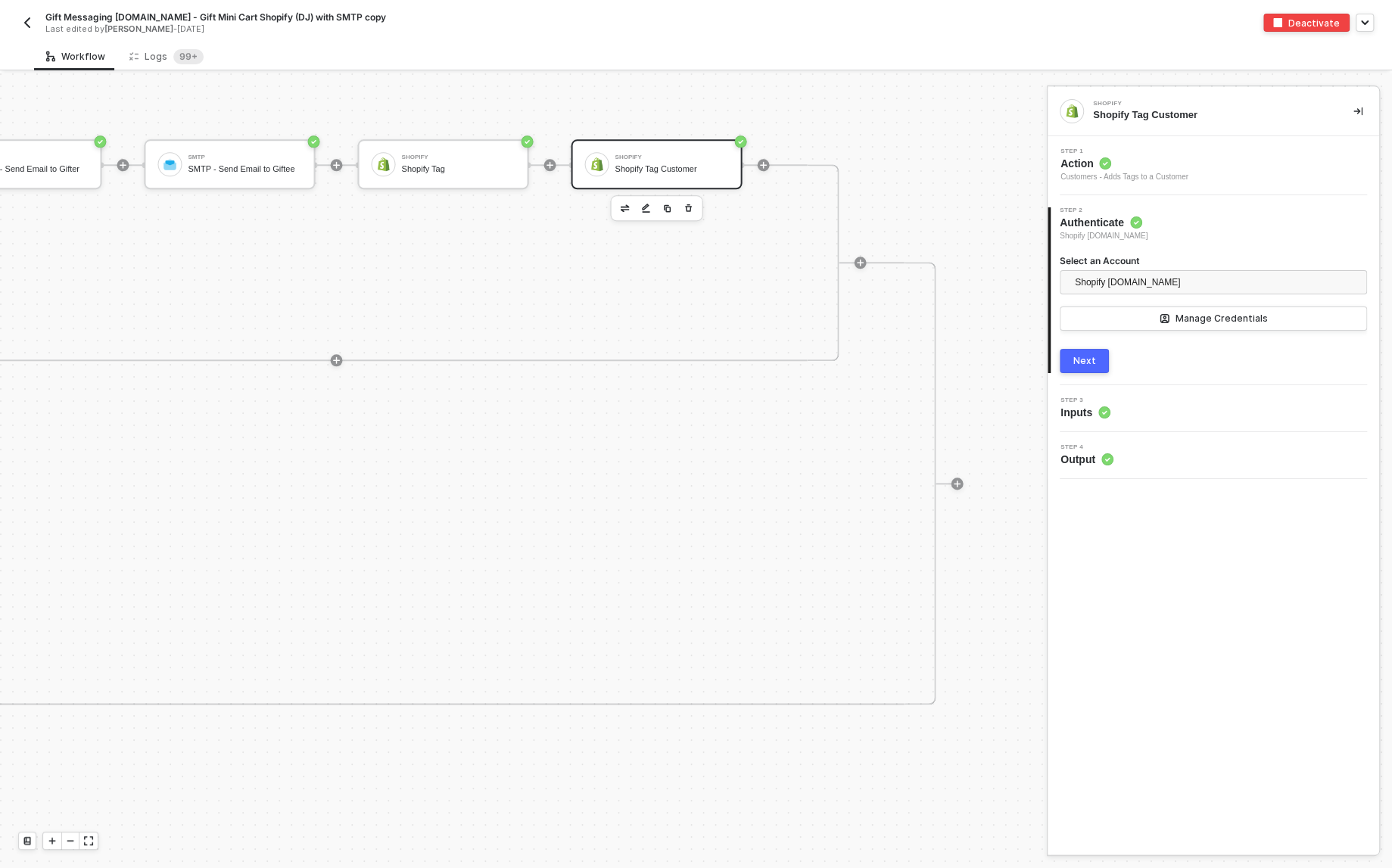
scroll to position [1160, 1876]
click at [327, 167] on icon "icon-play" at bounding box center [325, 165] width 9 height 9
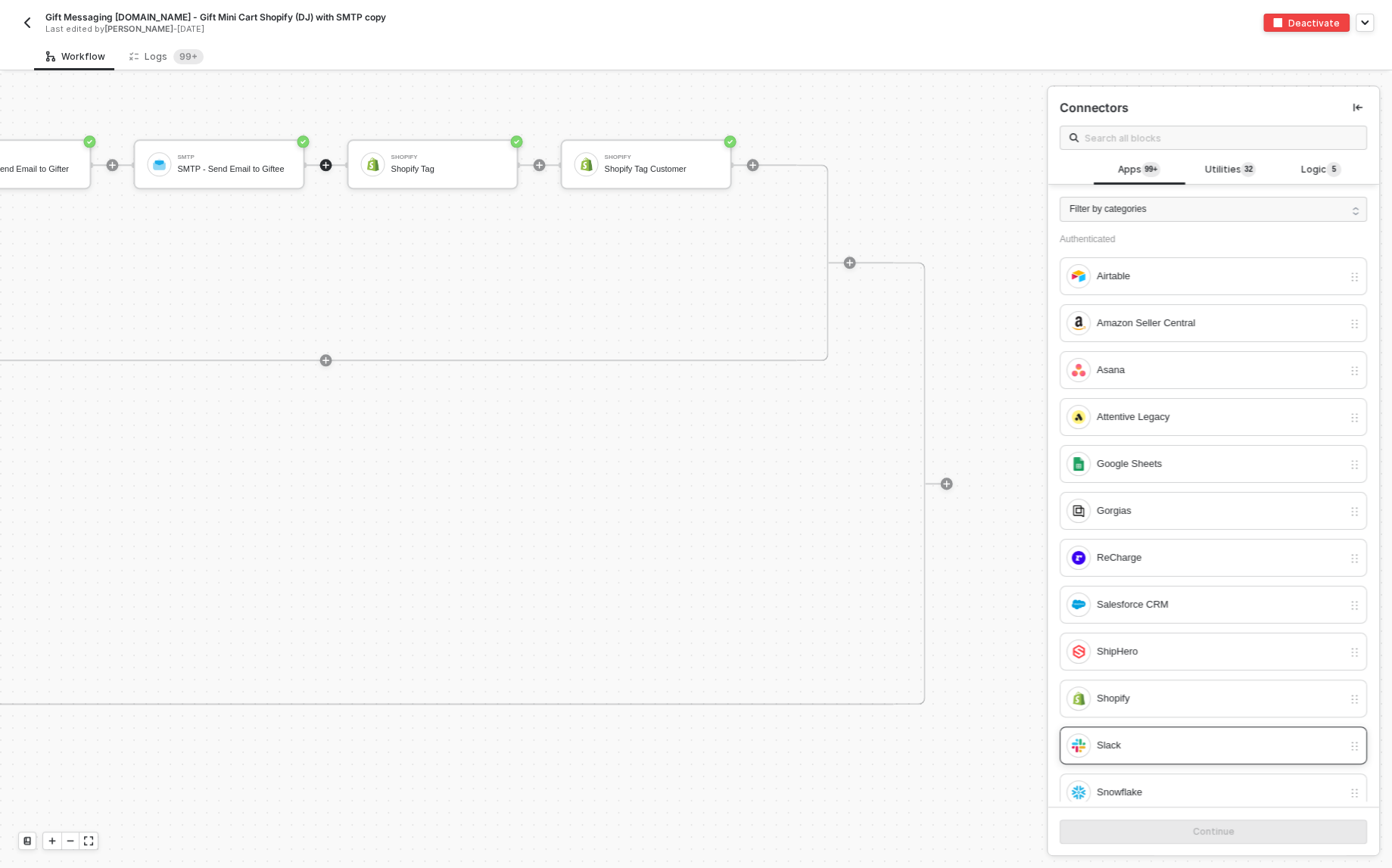
click at [1154, 737] on div "Slack" at bounding box center [1219, 745] width 246 height 17
click at [1212, 830] on div "Continue" at bounding box center [1213, 832] width 41 height 12
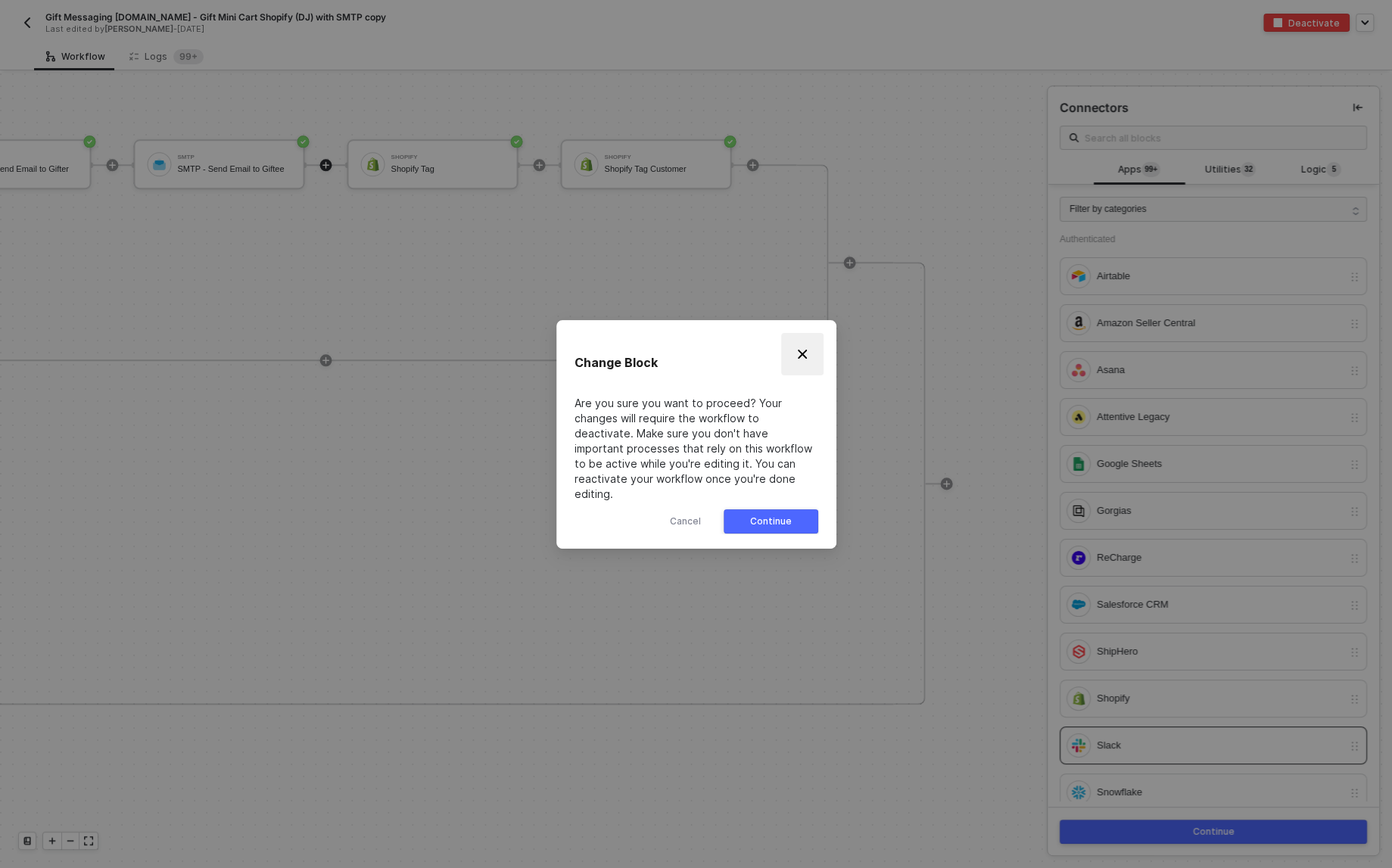
click at [801, 355] on img "Close" at bounding box center [802, 354] width 12 height 12
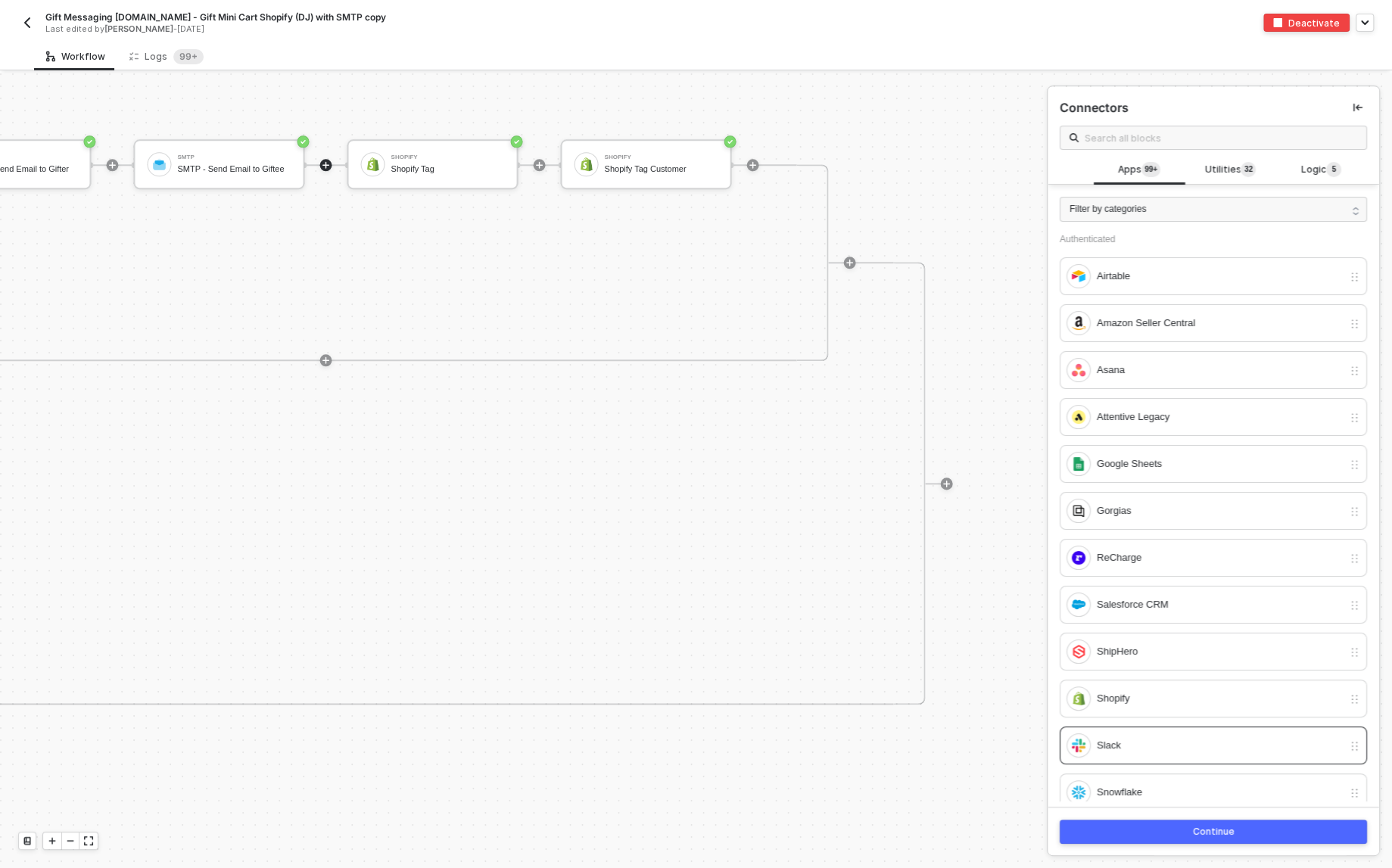
click at [21, 25] on button "button" at bounding box center [27, 23] width 18 height 18
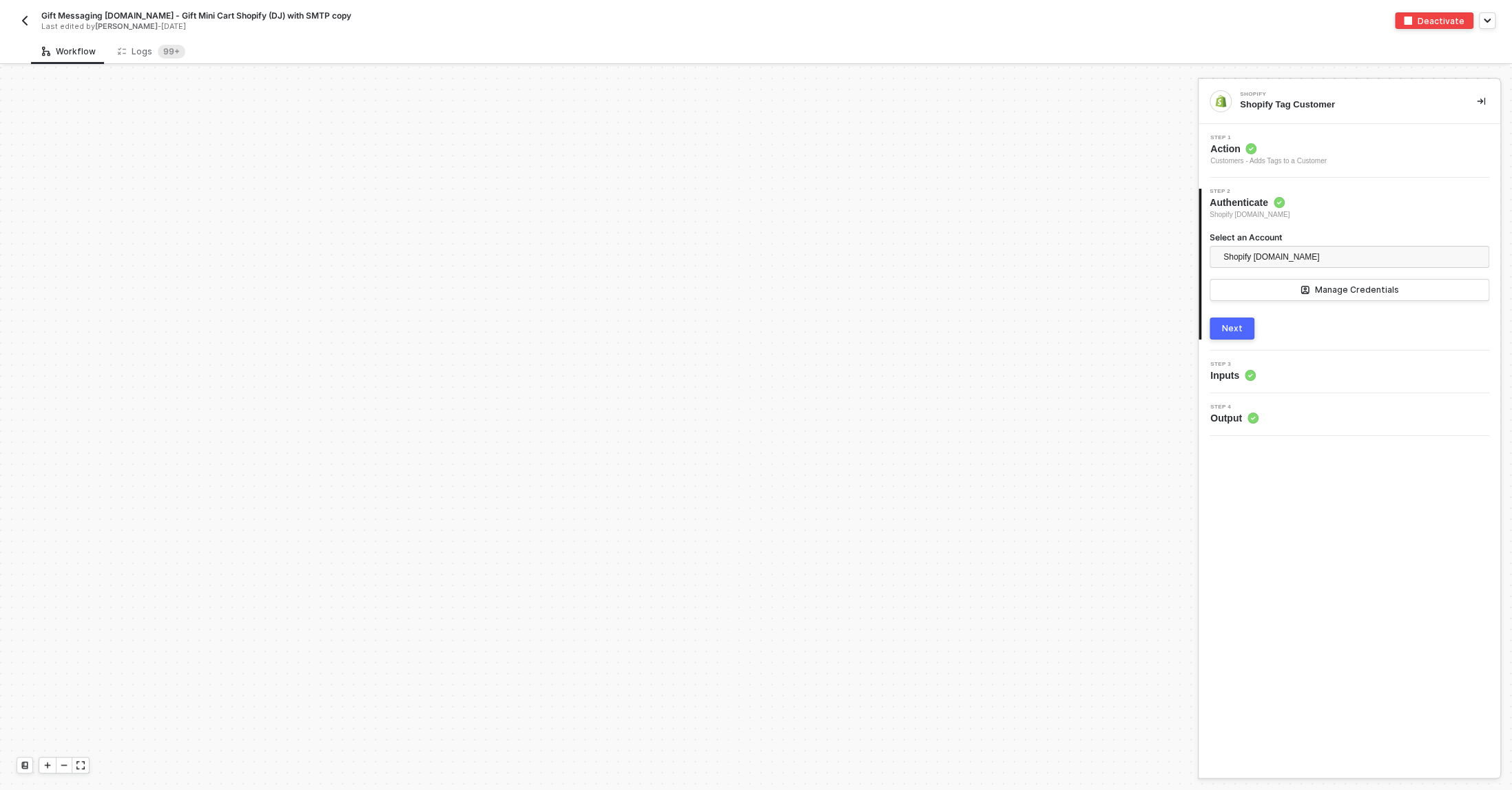
scroll to position [1142, 0]
click at [137, 47] on div "Logs 99+" at bounding box center [151, 51] width 67 height 13
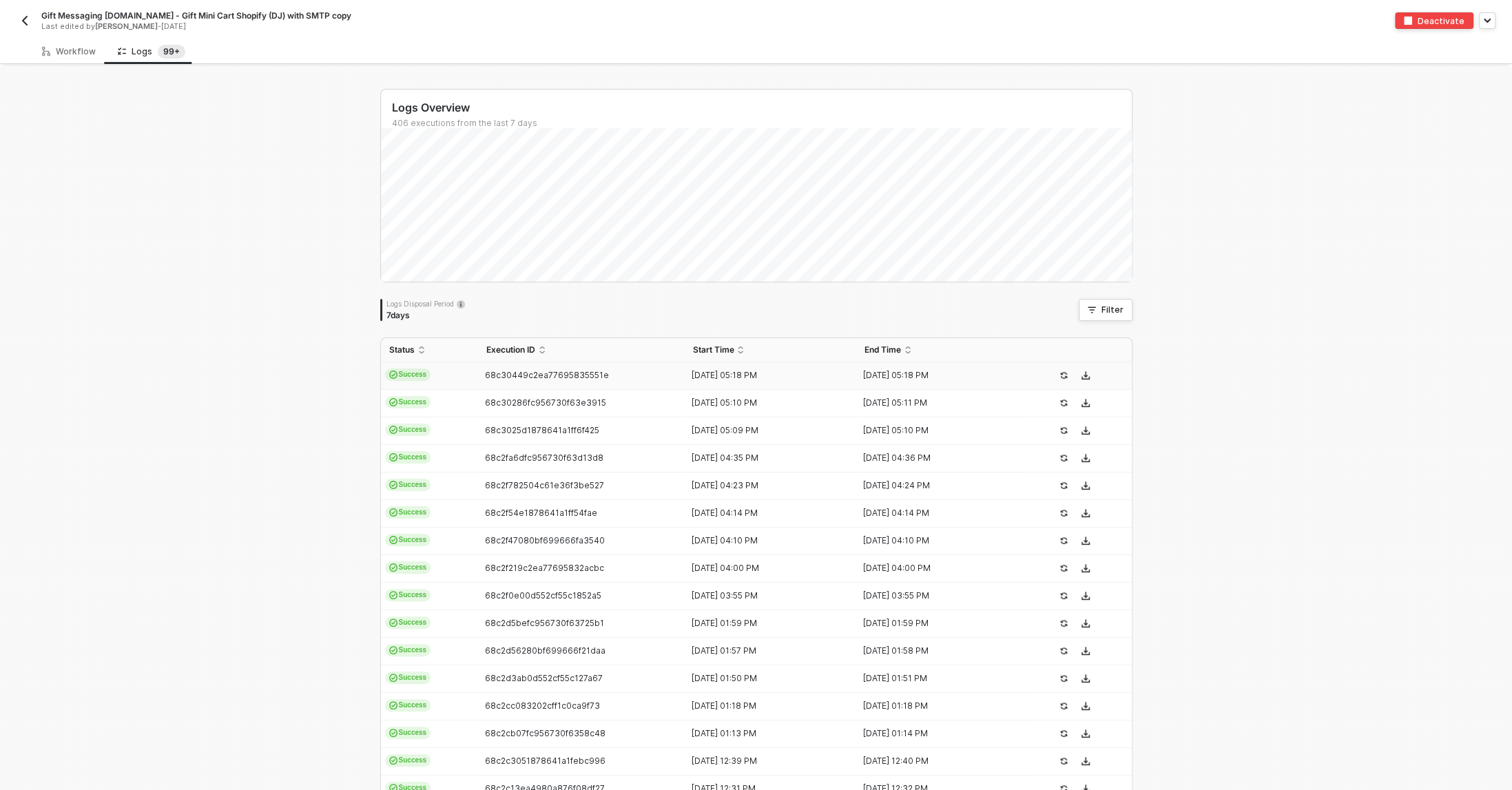
click at [510, 367] on td "68c30449c2ea77695835551e" at bounding box center [581, 376] width 206 height 28
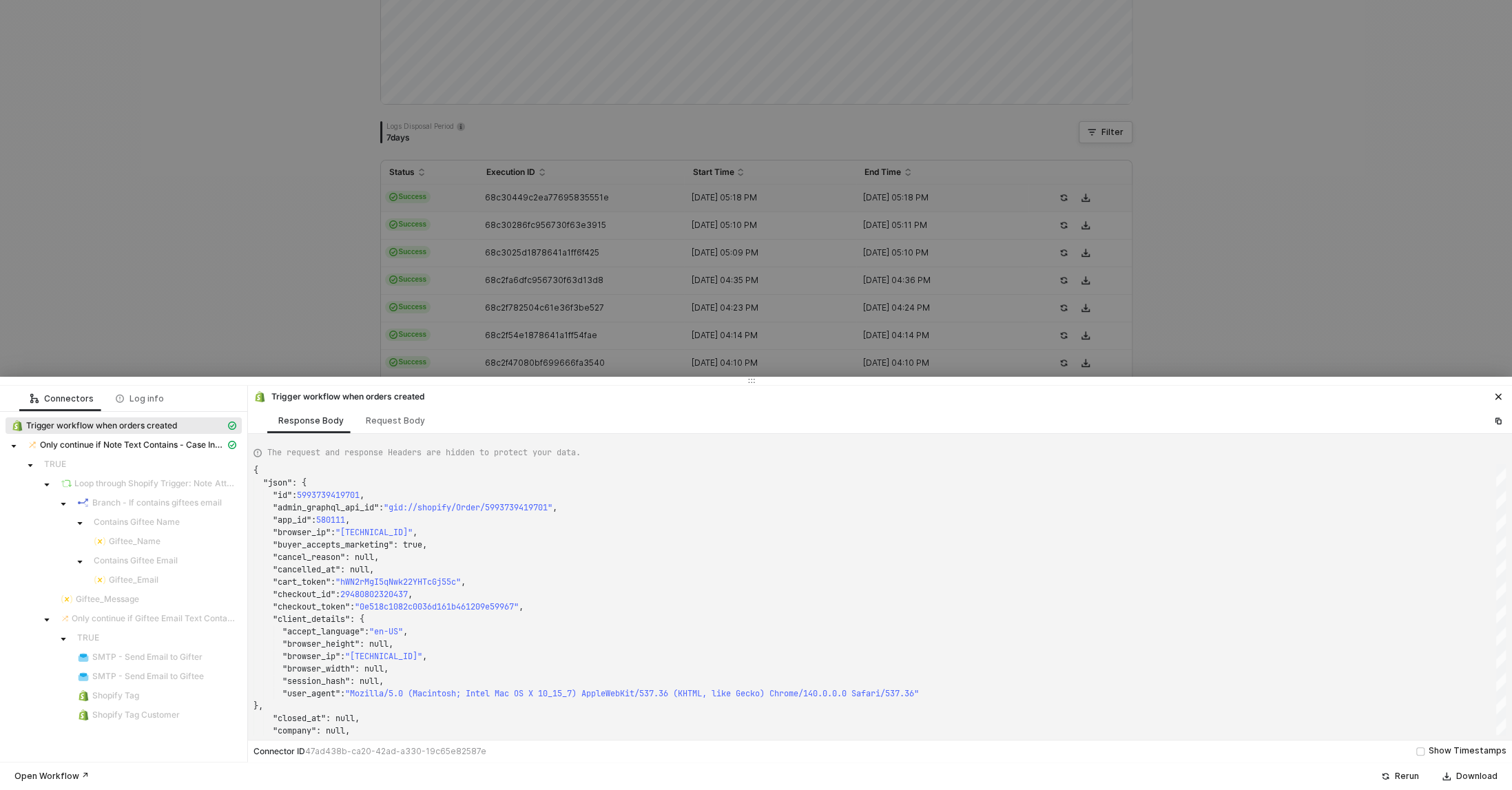
scroll to position [183, 0]
click at [501, 259] on div at bounding box center [756, 395] width 1512 height 790
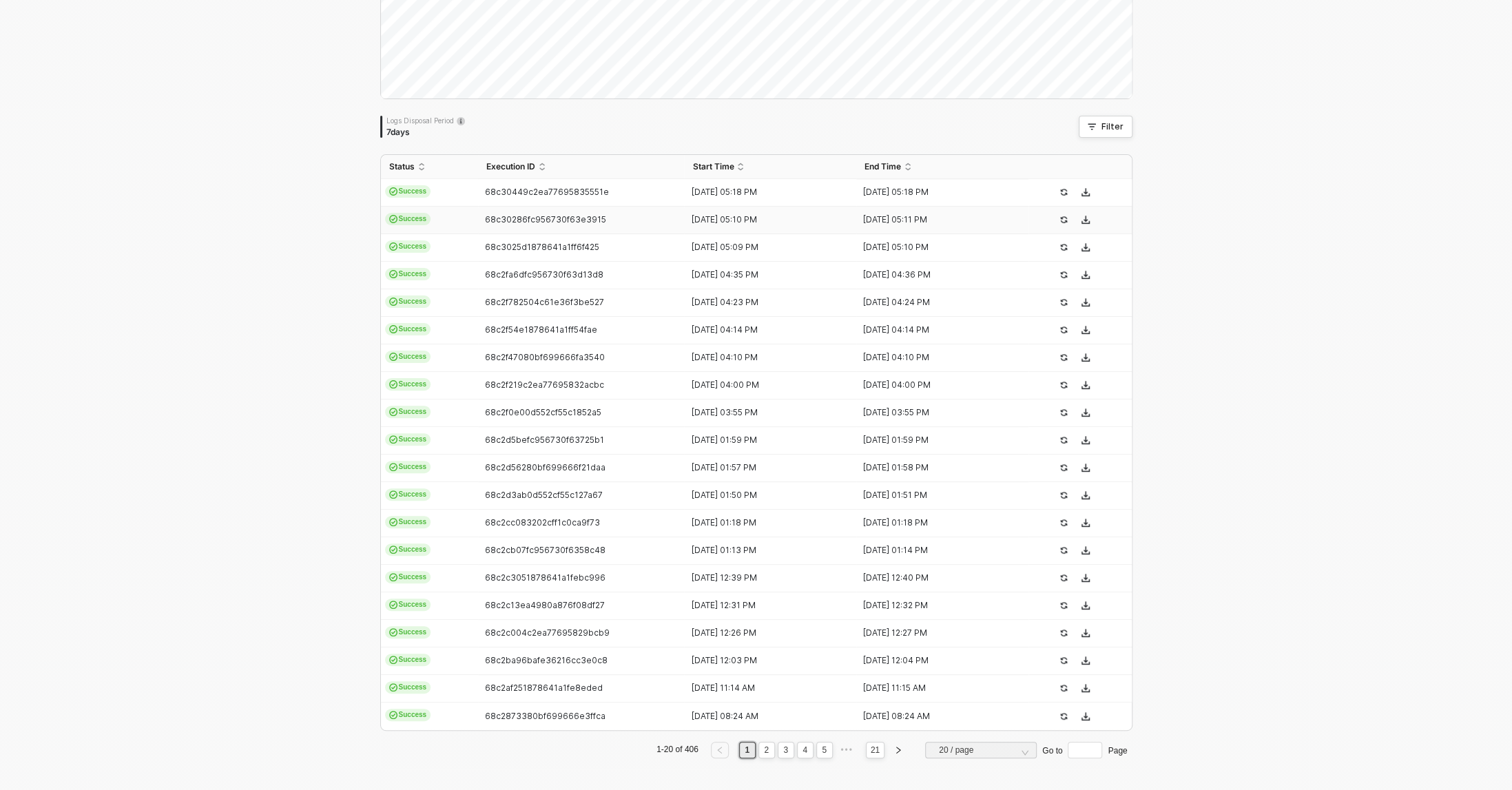
click at [518, 230] on td "68c30286fc956730f63e3915" at bounding box center [581, 220] width 206 height 28
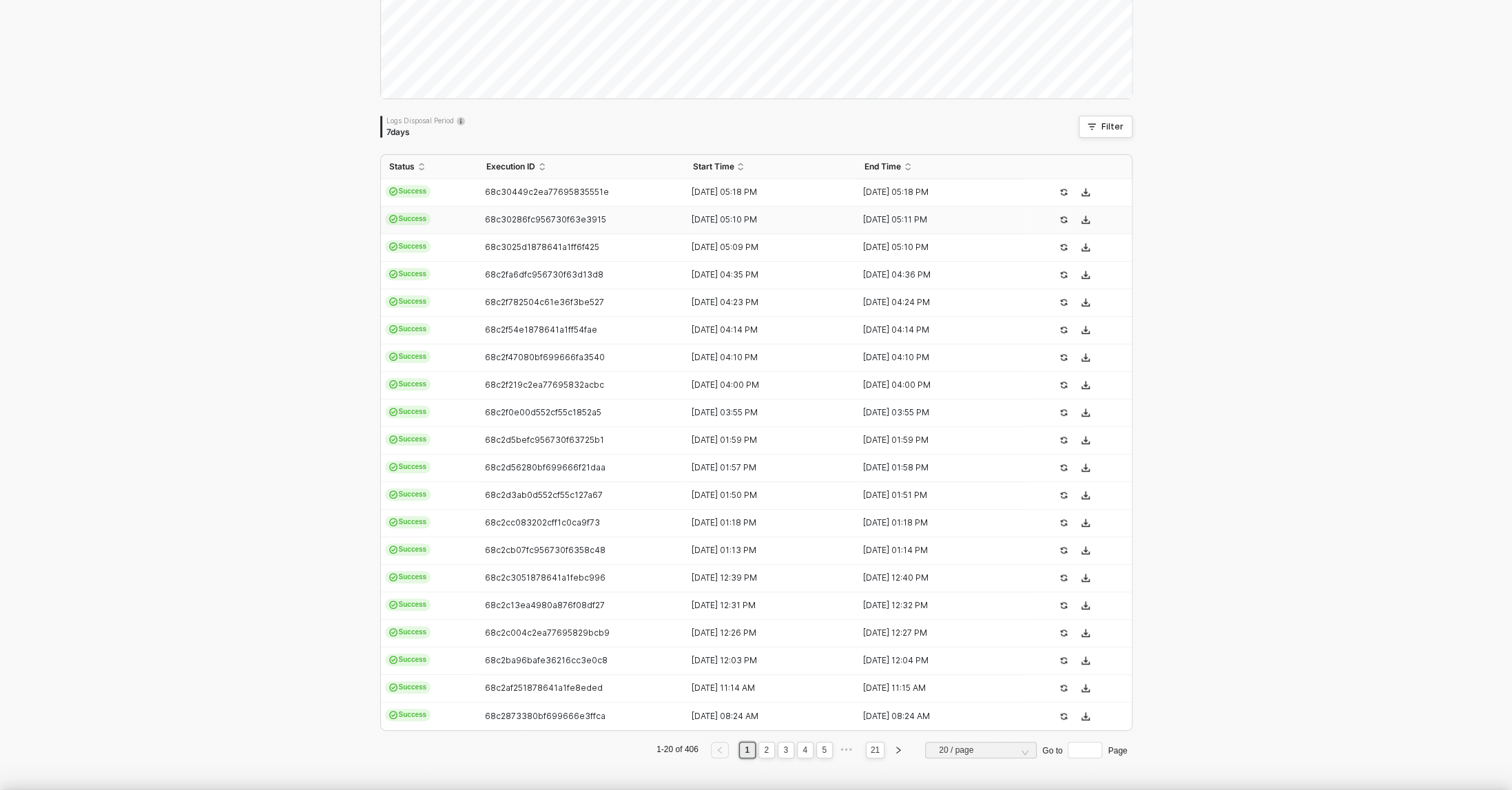
type textarea "{ "json": { "id": 5993732046901, "admin_graphql_api_id": "gid://shopify/Order/5…"
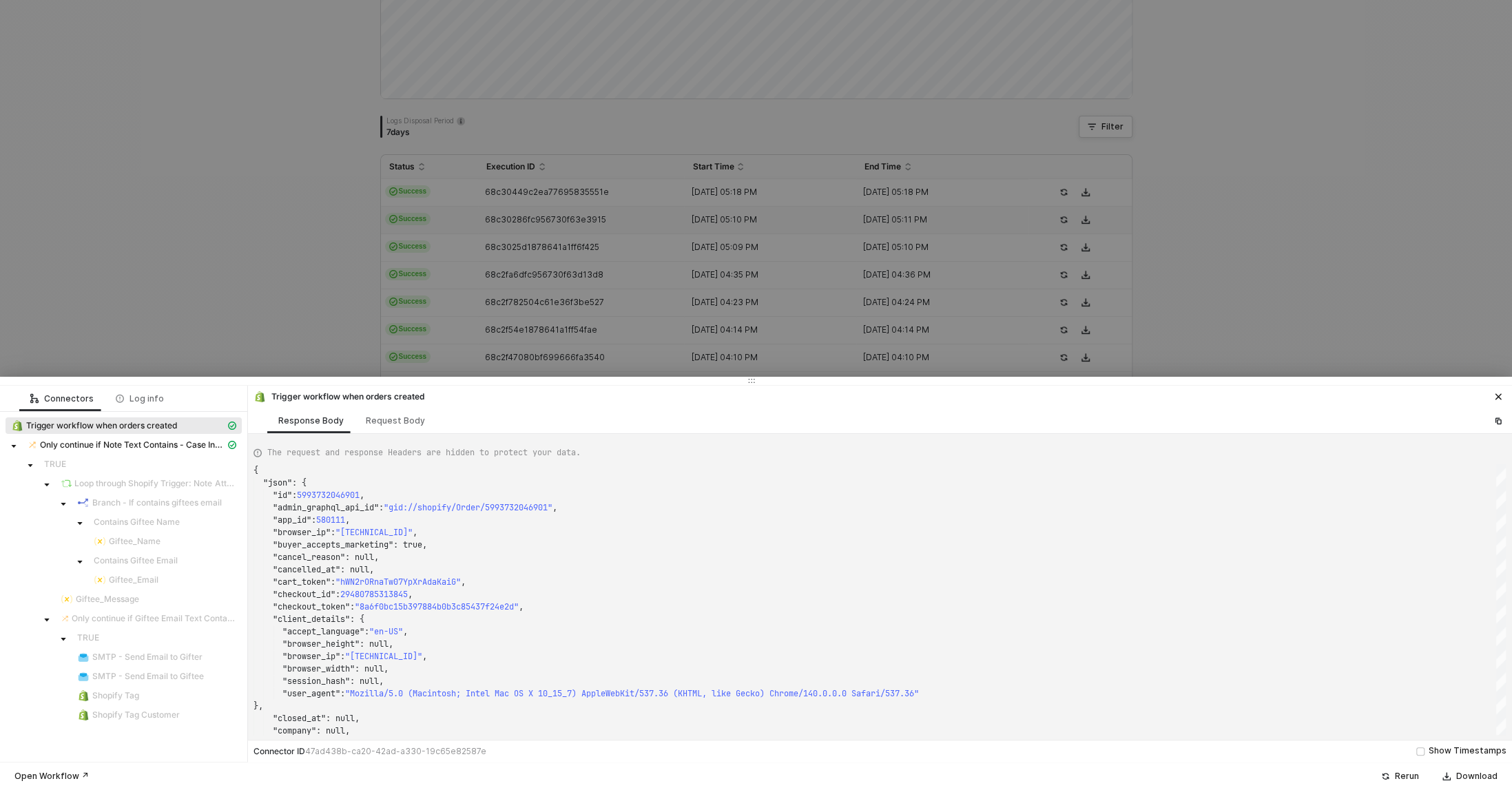
click at [528, 260] on div at bounding box center [756, 395] width 1512 height 790
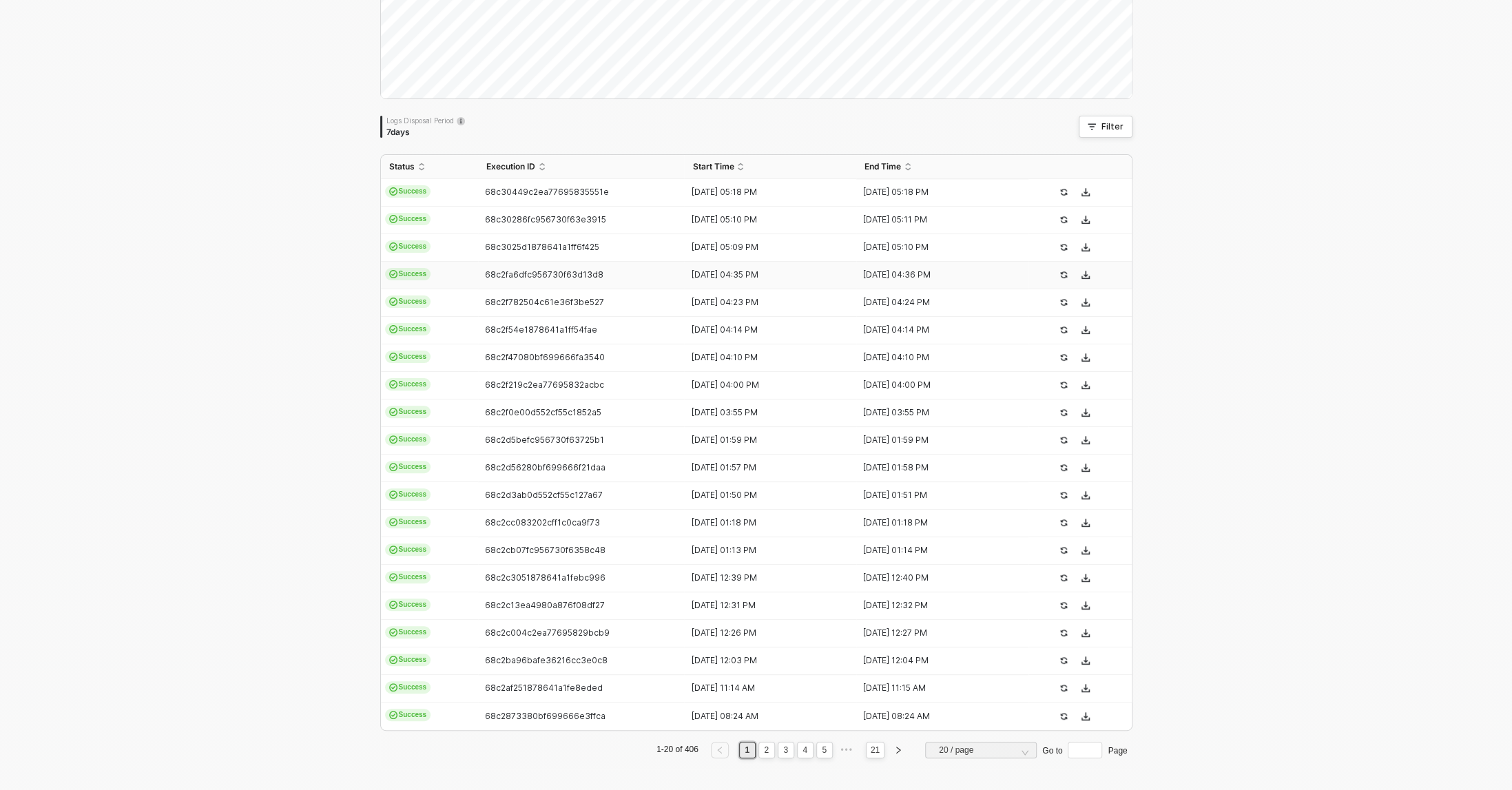
click at [543, 271] on span "68c2fa6dfc956730f63d13d8" at bounding box center [544, 275] width 118 height 11
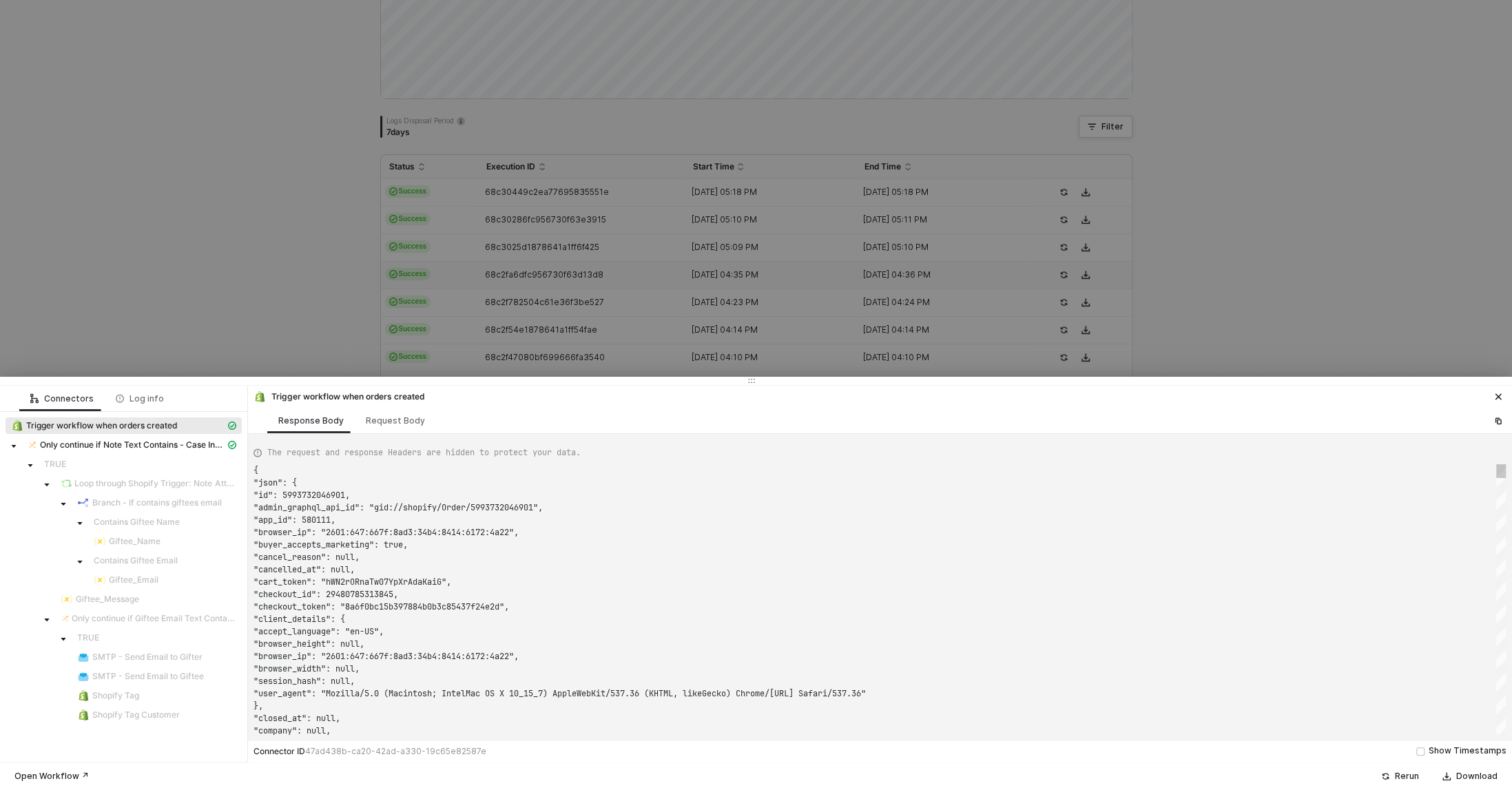
type textarea "{ "json": { "id": [CREDIT_CARD_NUMBER], "admin_graphql_api_id": "gid://shopify/…"
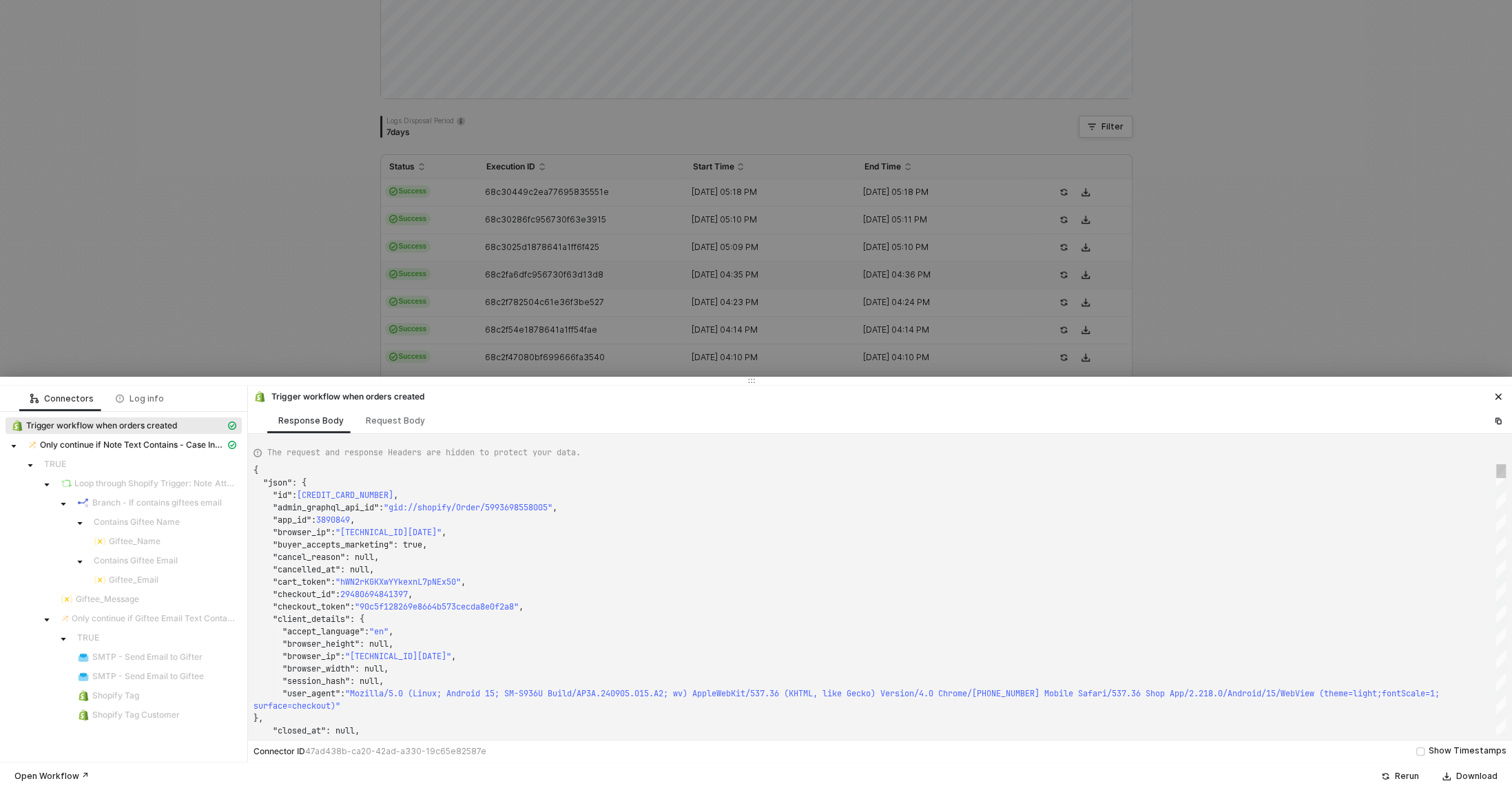
click at [546, 294] on div at bounding box center [756, 395] width 1512 height 790
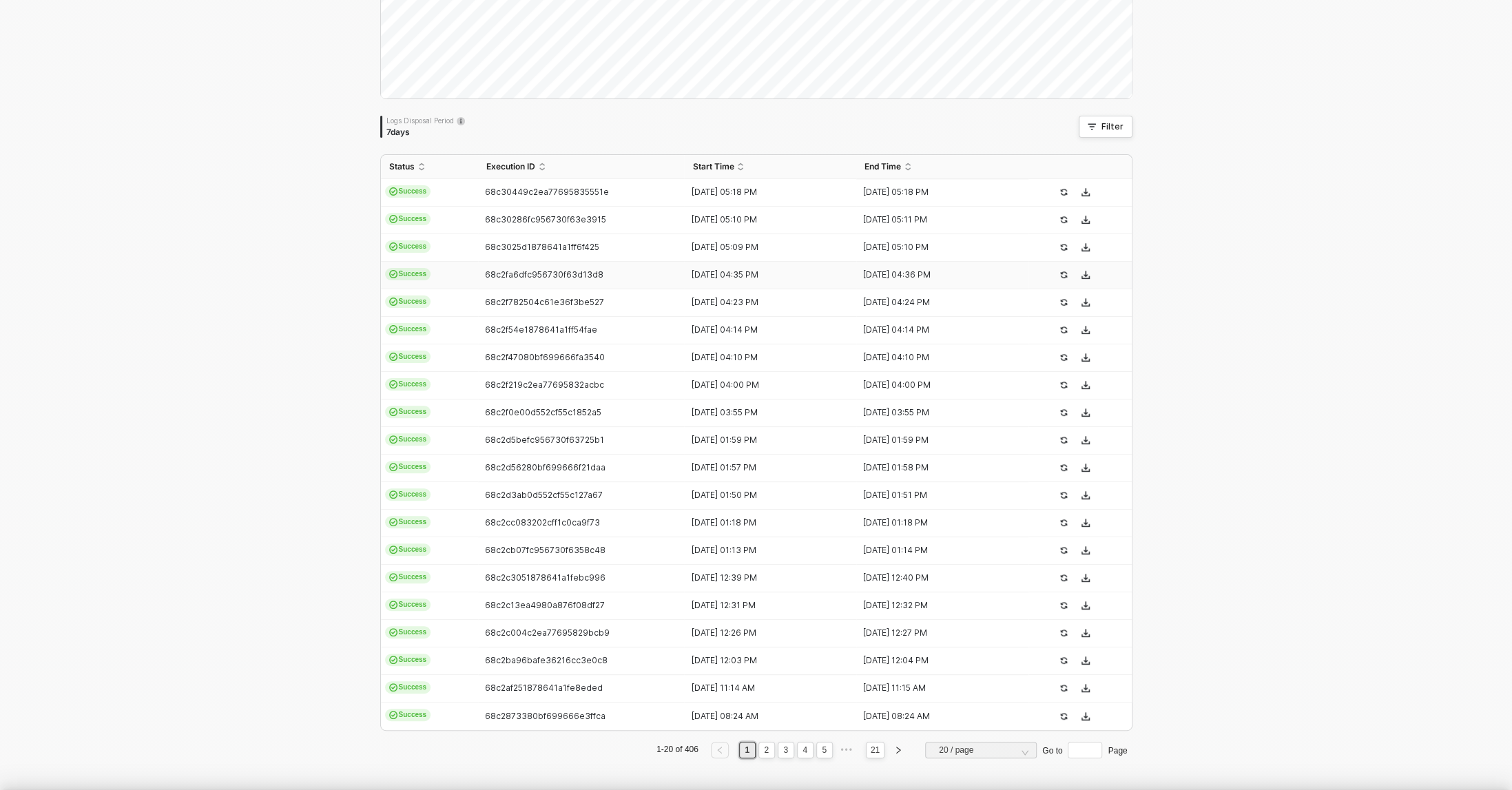
click at [546, 336] on td "68c2f54e1878641a1ff54fae" at bounding box center [581, 330] width 206 height 28
type textarea "{ "json": { "id": [CREDIT_CARD_NUMBER], "admin_graphql_api_id": "gid://shopify/…"
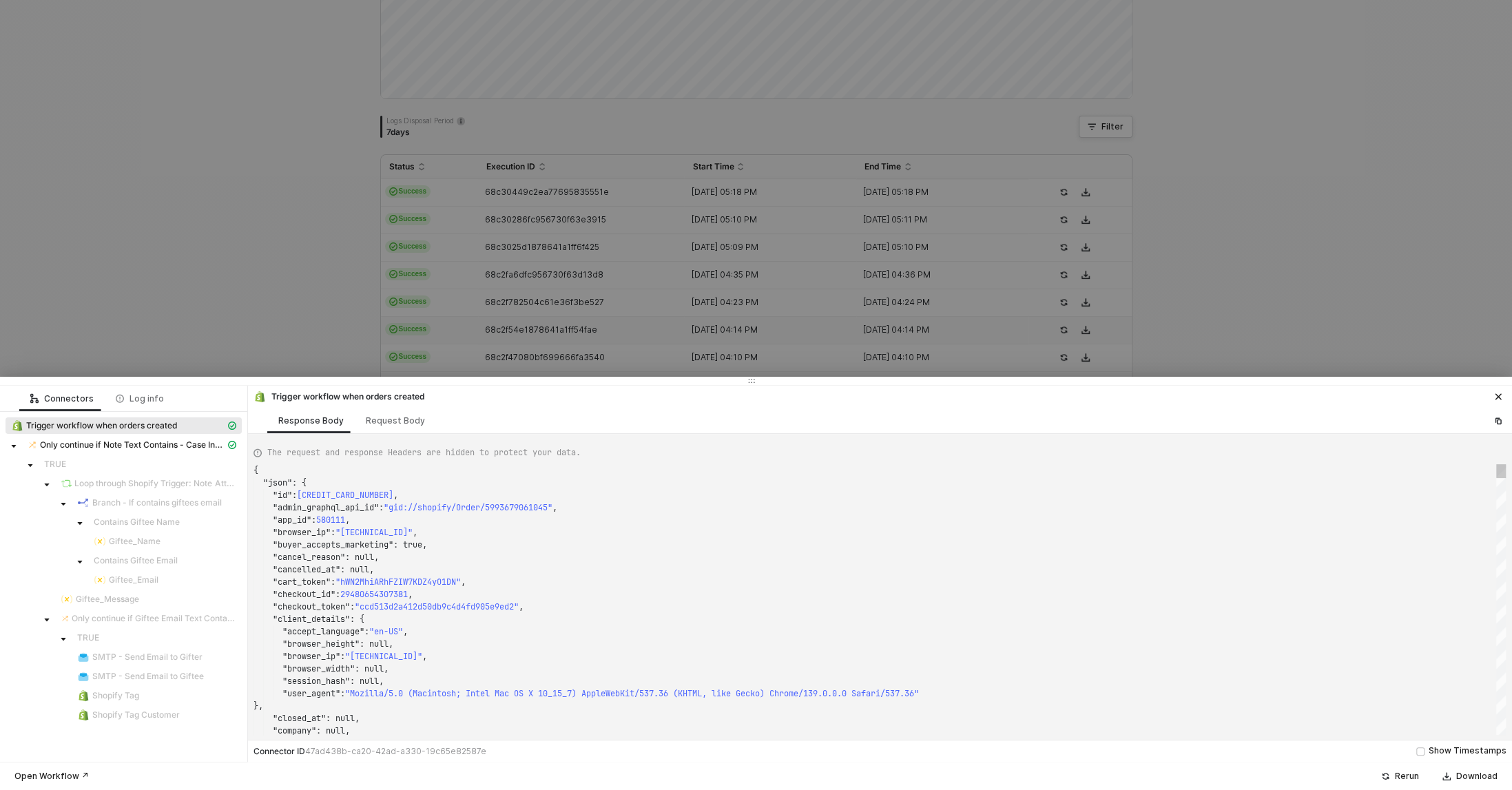
click at [546, 334] on div at bounding box center [756, 395] width 1512 height 790
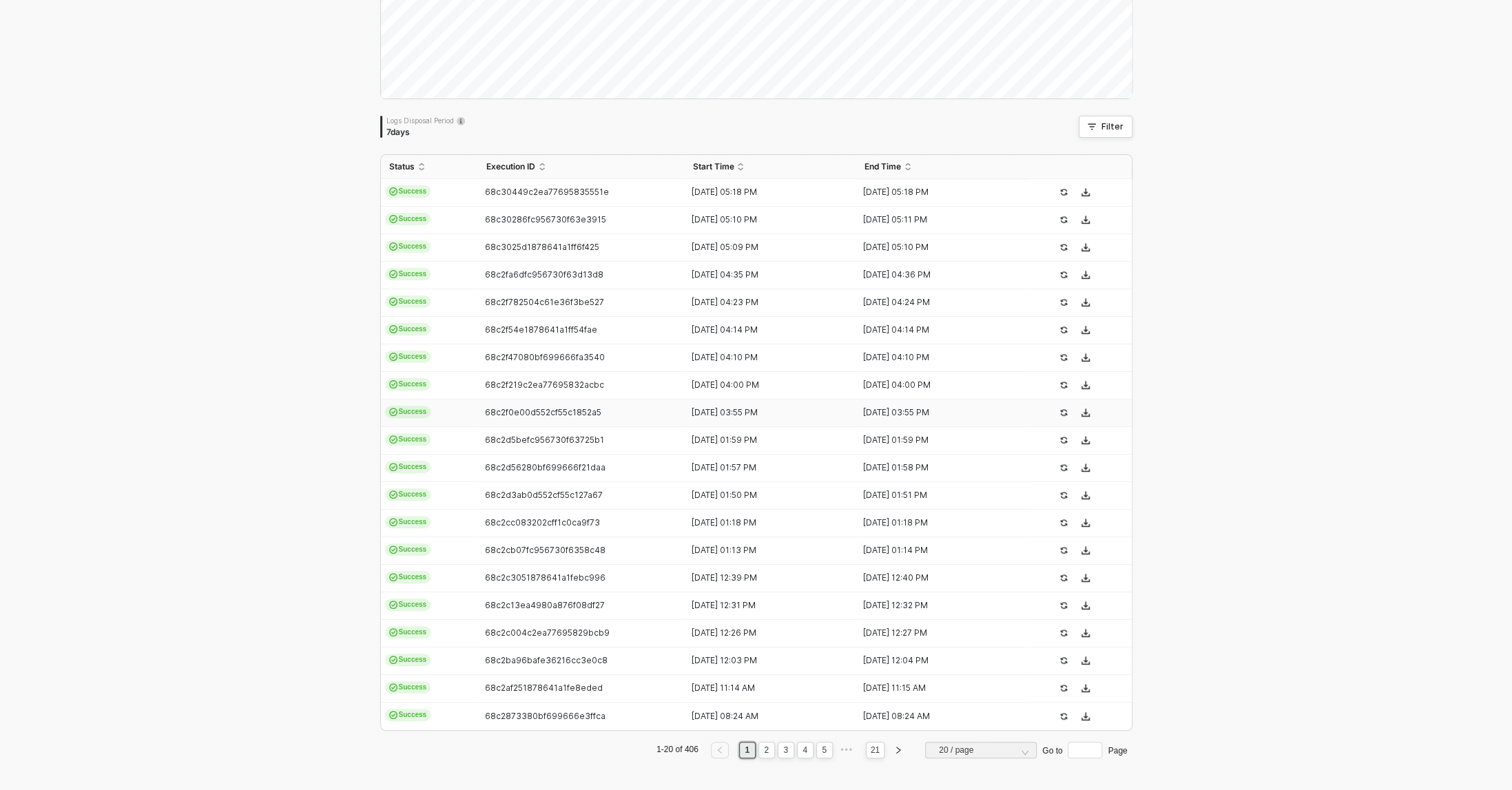
click at [544, 423] on td "68c2f0e00d552cf55c1852a5" at bounding box center [581, 413] width 206 height 28
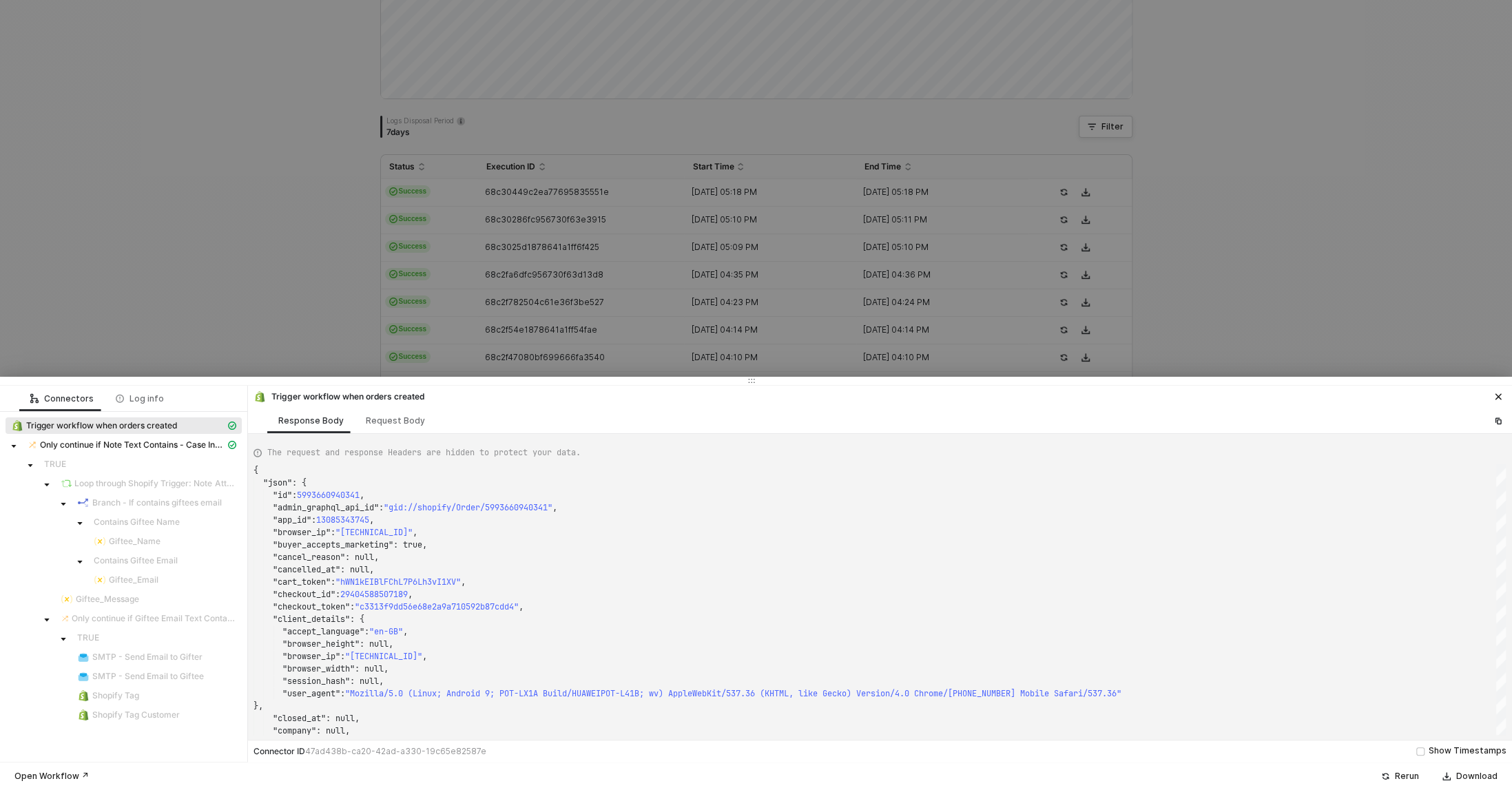
click at [597, 304] on div at bounding box center [756, 395] width 1512 height 790
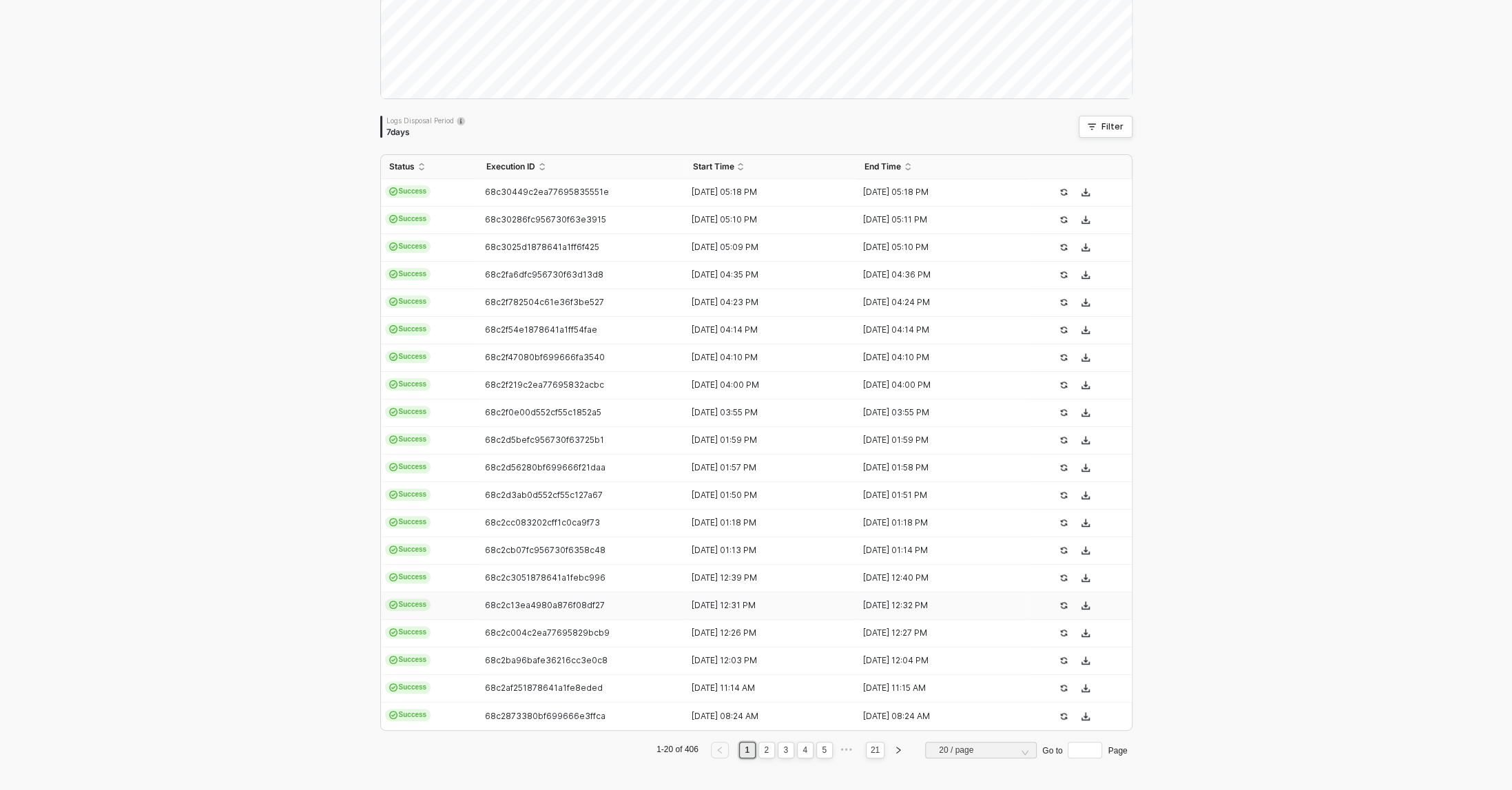
click at [512, 615] on td "68c2c13ea4980a876f08df27" at bounding box center [581, 606] width 206 height 28
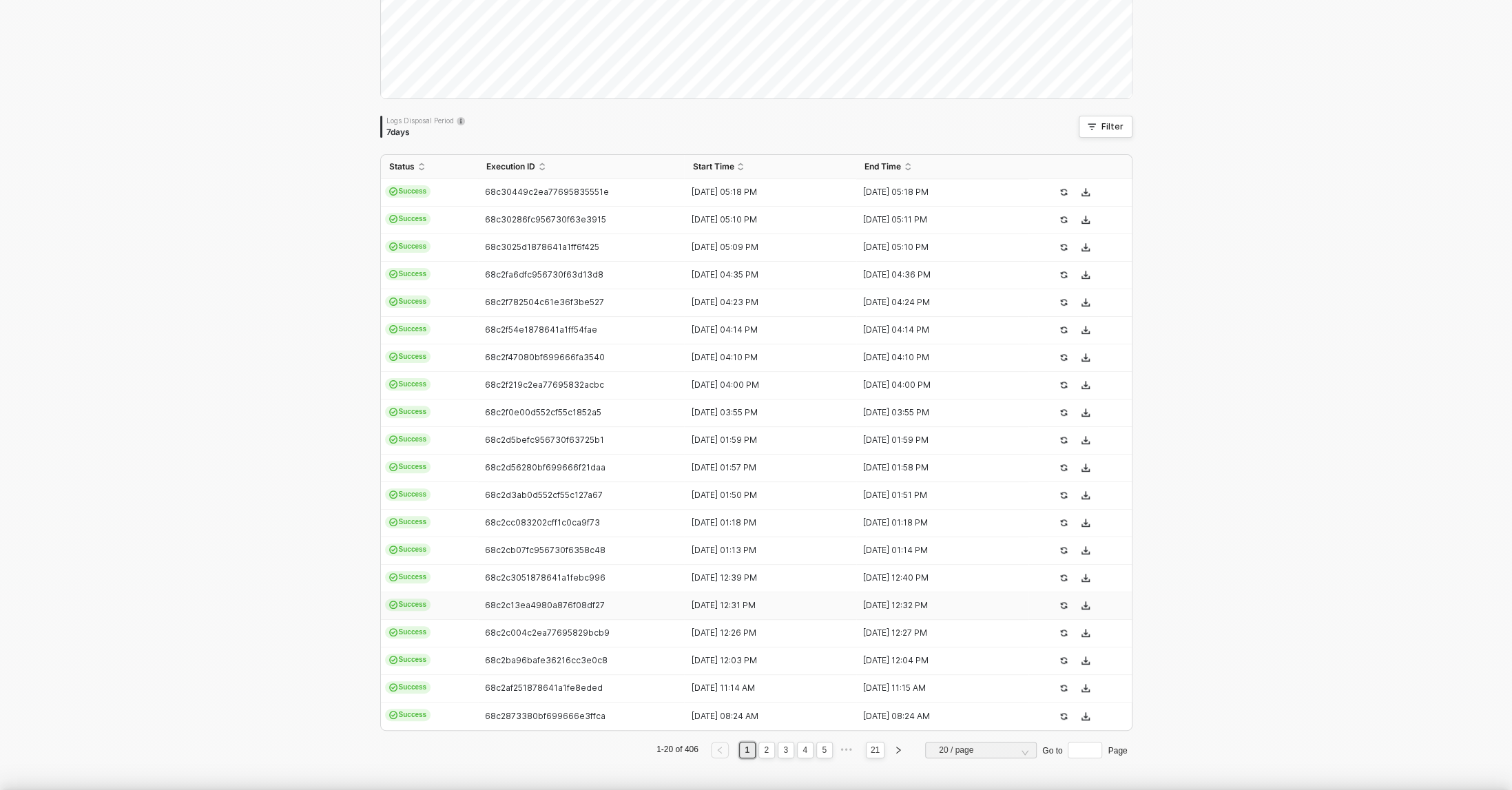
type textarea "{ "json": { "id": 5993497722933, "admin_graphql_api_id": "gid://shopify/Order/5…"
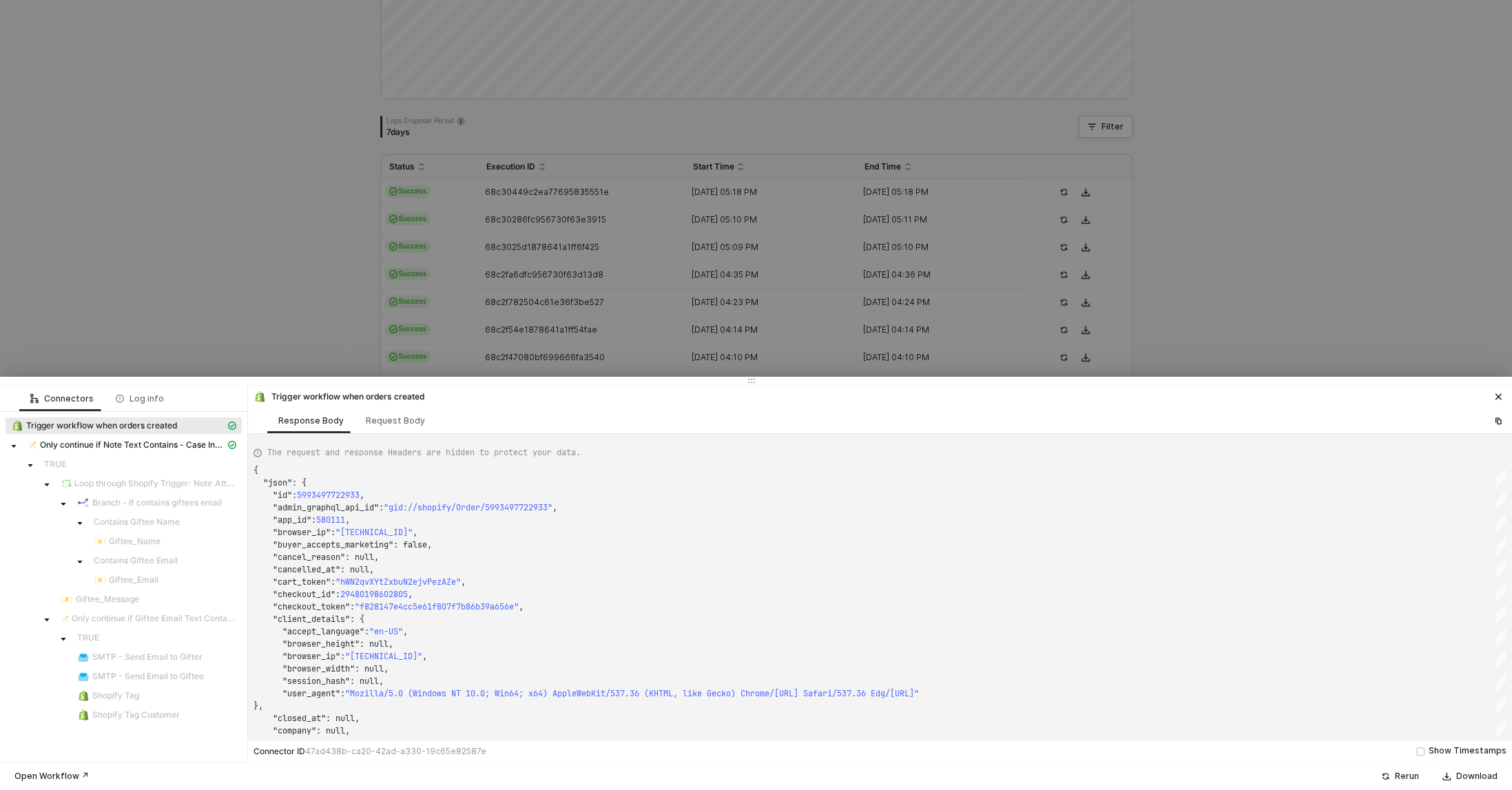
click at [580, 287] on div at bounding box center [756, 395] width 1512 height 790
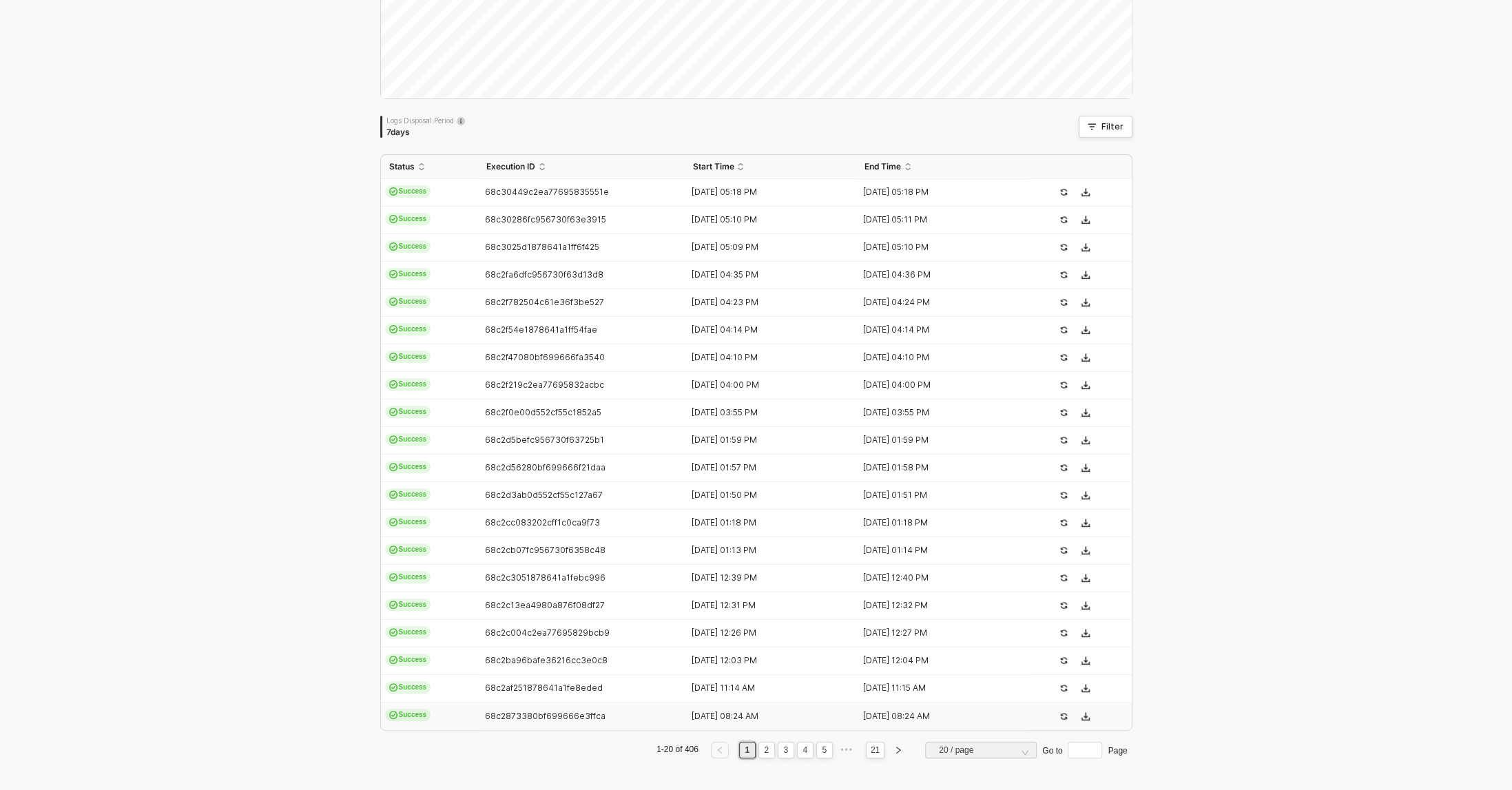
click at [543, 711] on div "68c2873380bf699666e3ffca" at bounding box center [576, 716] width 196 height 11
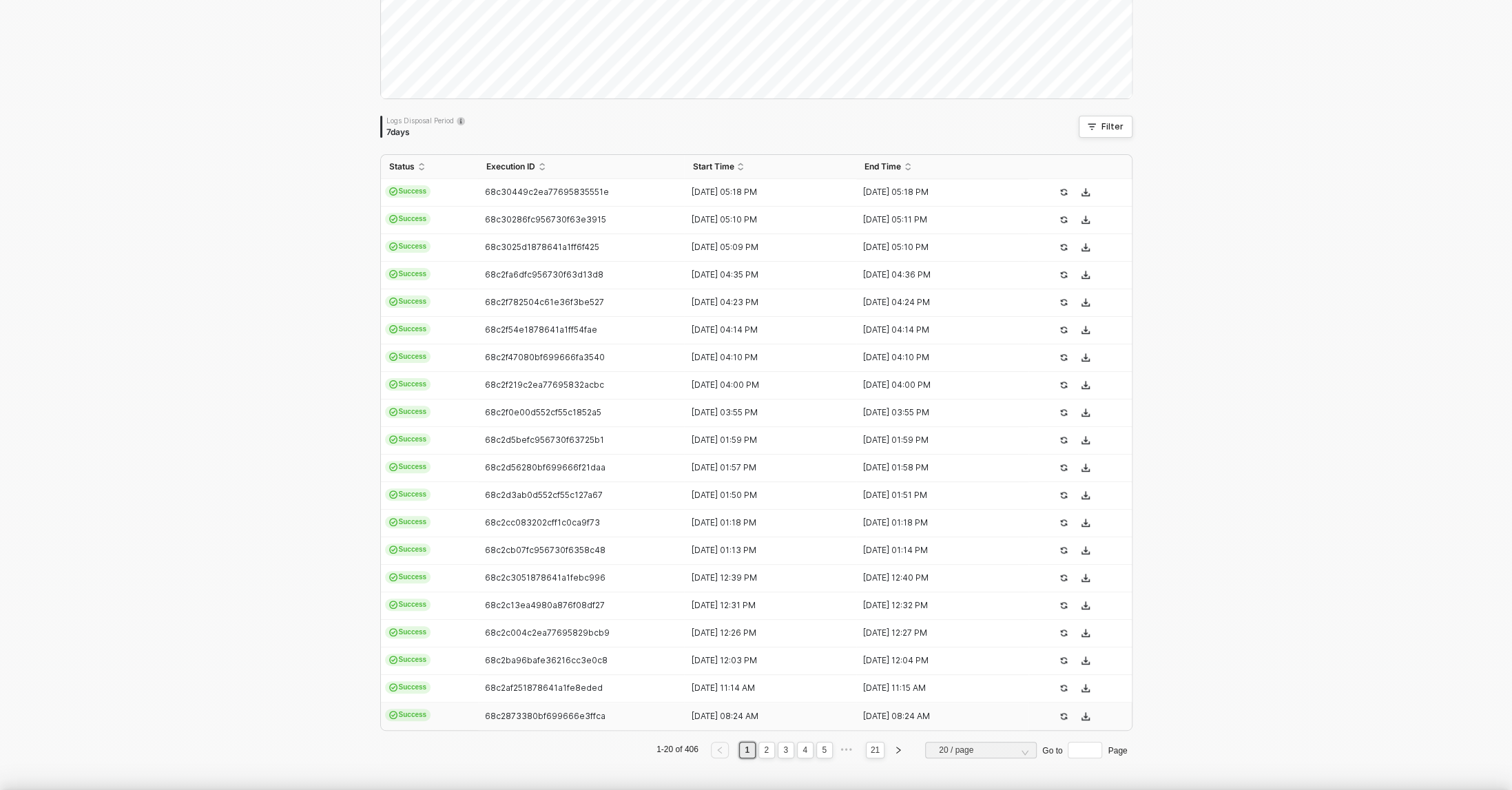
type textarea "{ "json": { "id": 5993357377589, "admin_graphql_api_id": "gid://shopify/Order/5…"
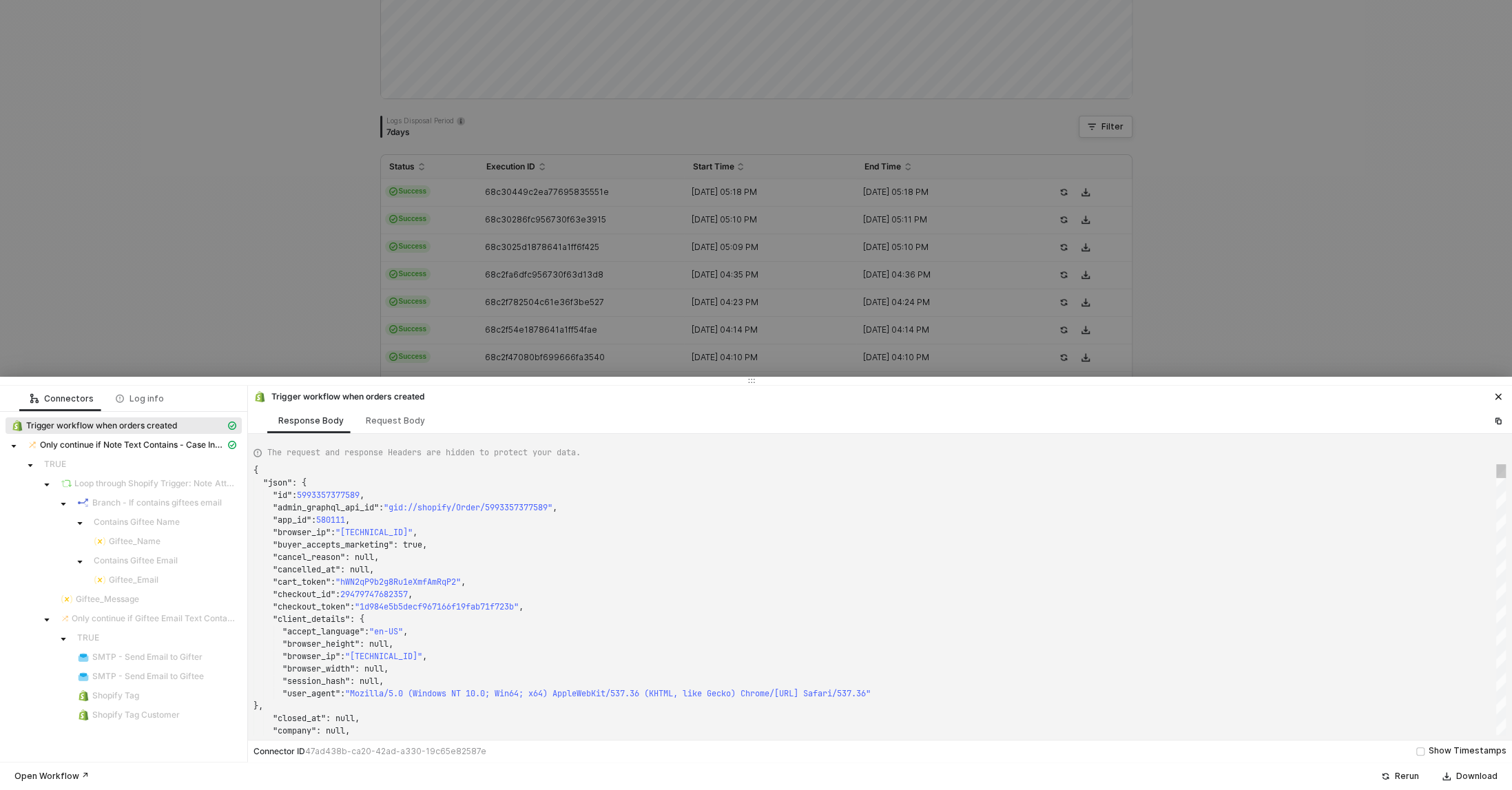
click at [599, 182] on div at bounding box center [756, 395] width 1512 height 790
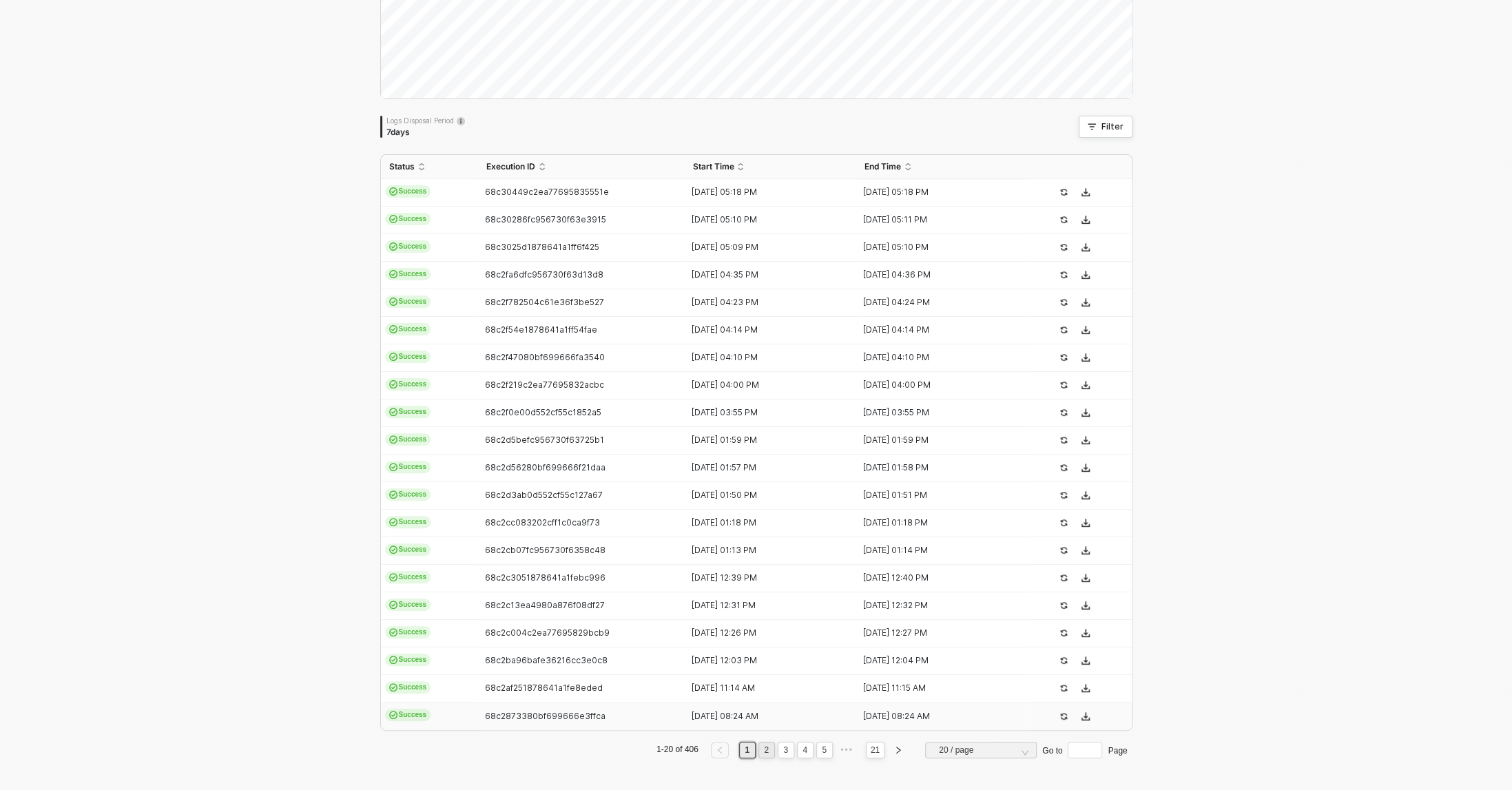
click at [765, 748] on link "2" at bounding box center [765, 750] width 13 height 15
click at [554, 322] on td "68c24648fc956730f62532d1" at bounding box center [581, 330] width 206 height 28
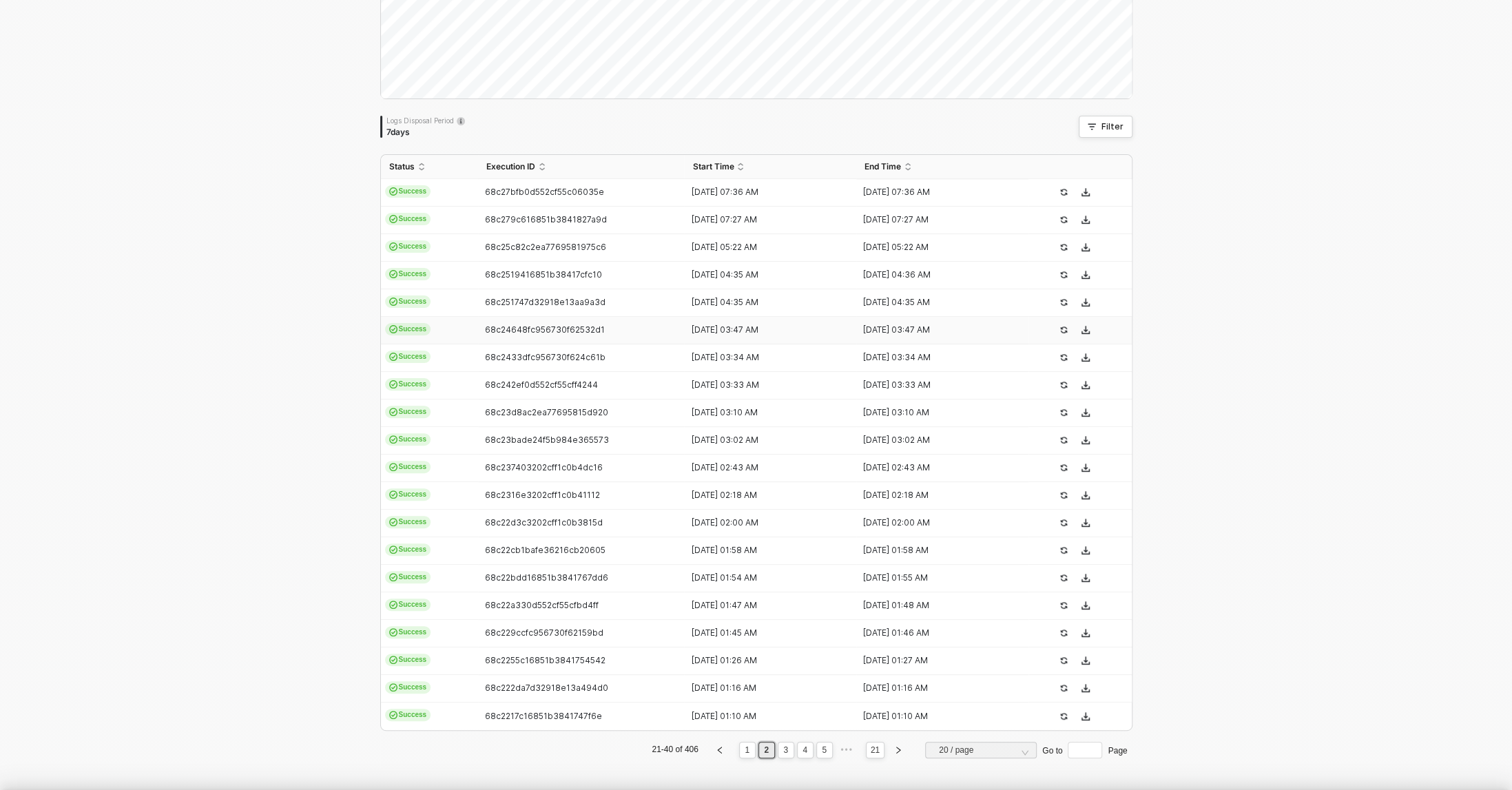
type textarea "{ "json": { "id": 5993174597685, "admin_graphql_api_id": "gid://shopify/Order/5…"
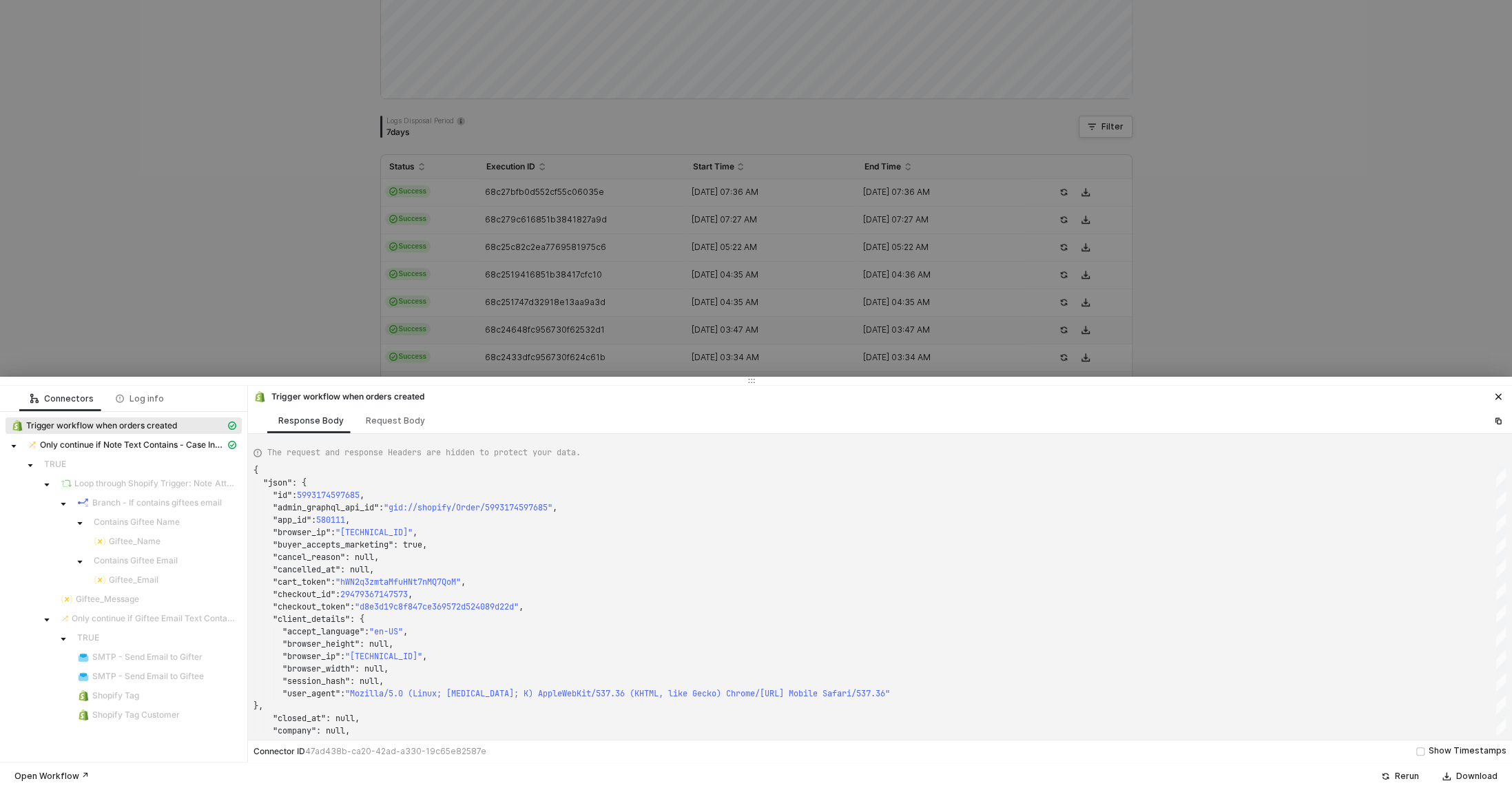
click at [635, 215] on div at bounding box center [756, 395] width 1512 height 790
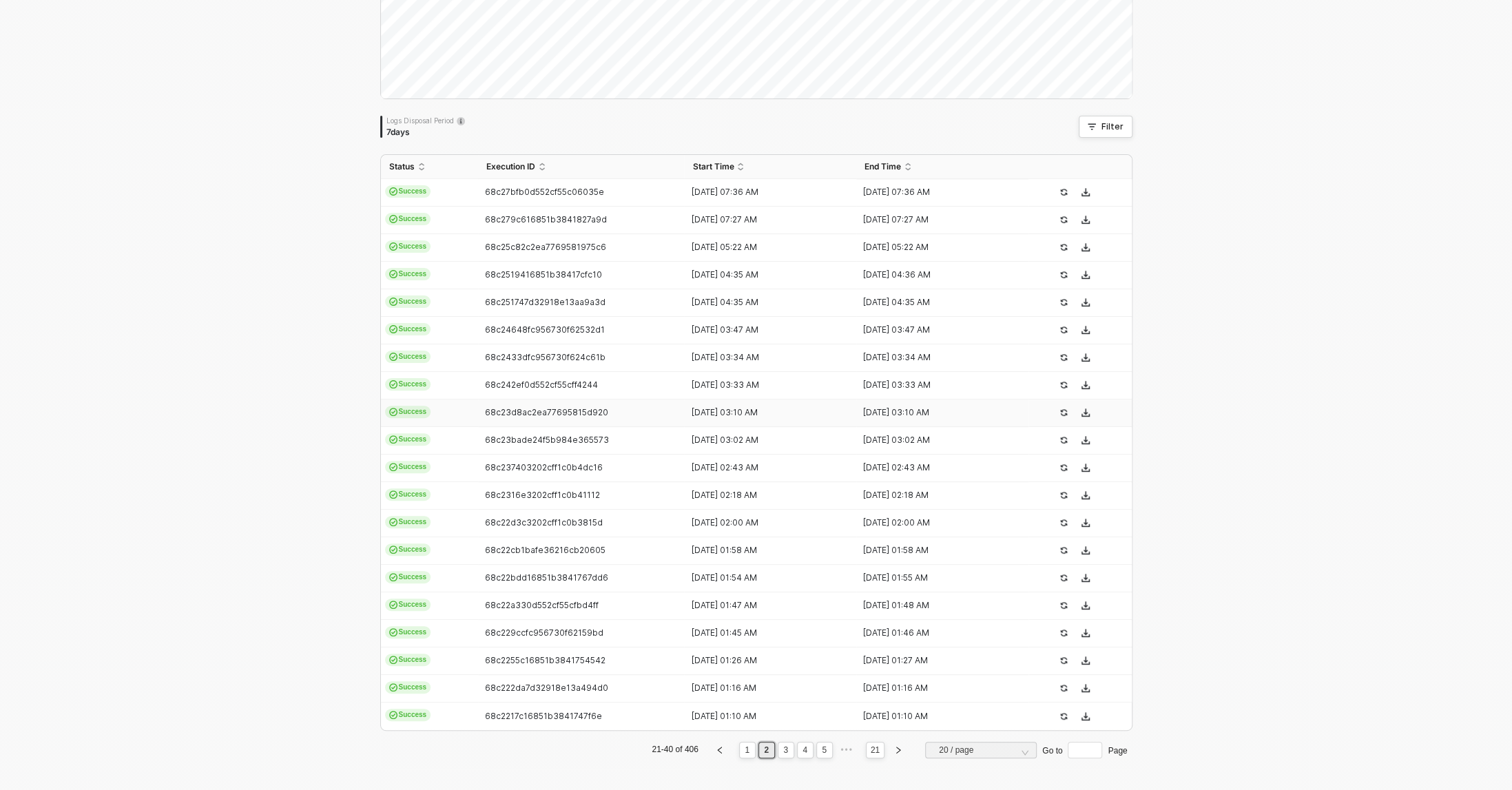
click at [570, 399] on td "68c23d8ac2ea77695815d920" at bounding box center [581, 413] width 206 height 28
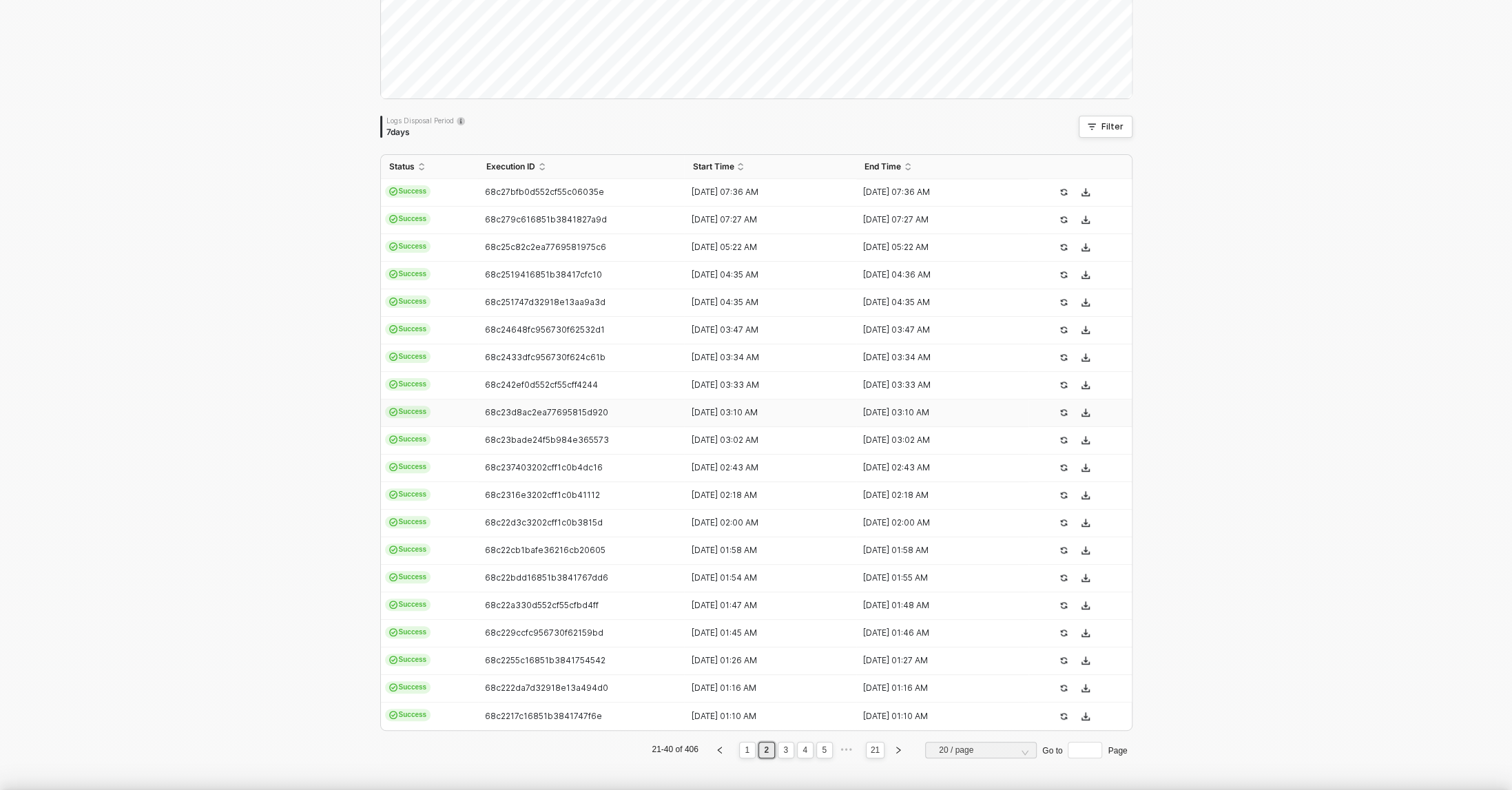
type textarea "{ "json": { "id": [CREDIT_CARD_NUMBER], "admin_graphql_api_id": "gid://shopify/…"
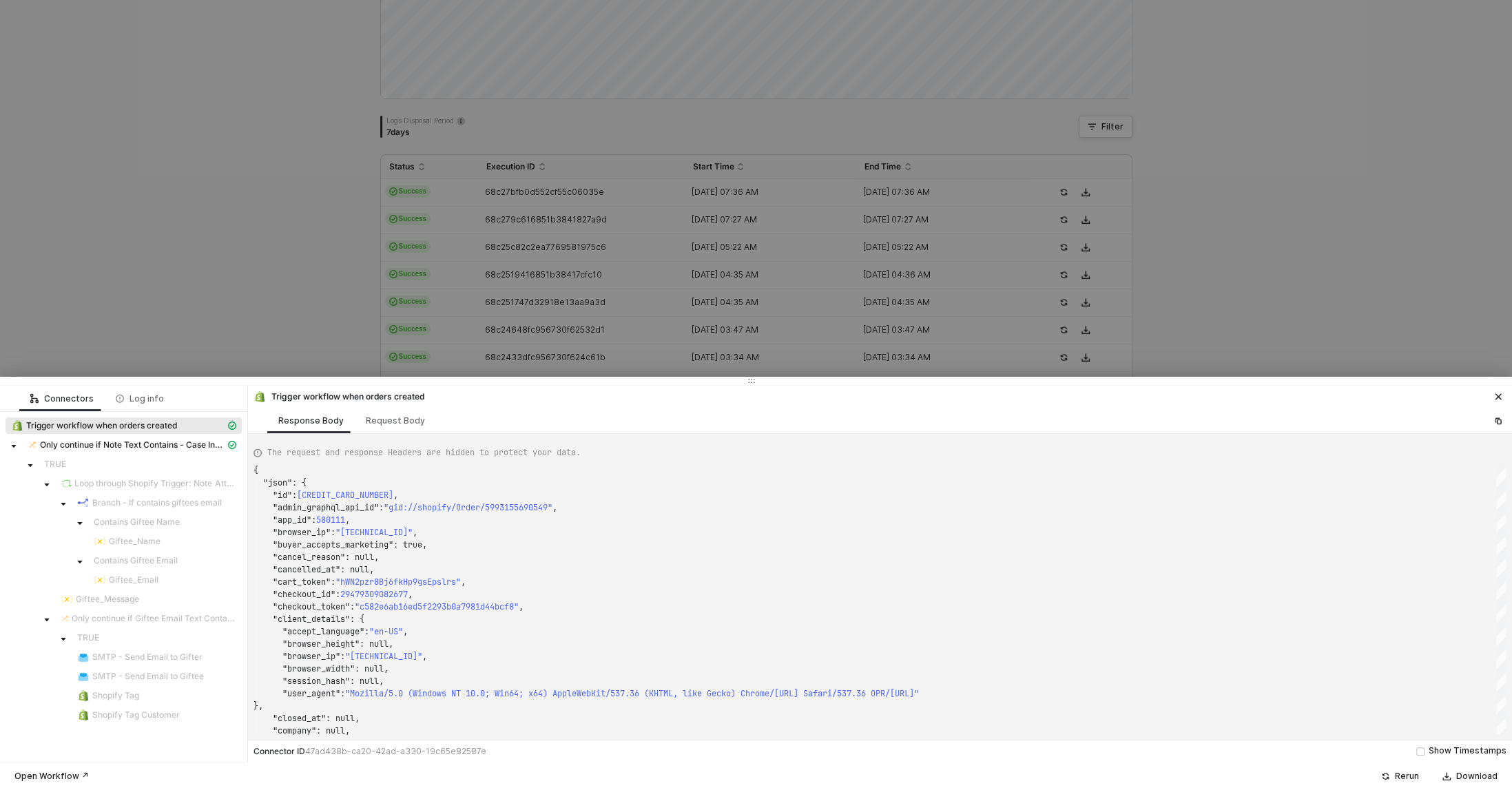
click at [588, 310] on div at bounding box center [756, 395] width 1512 height 790
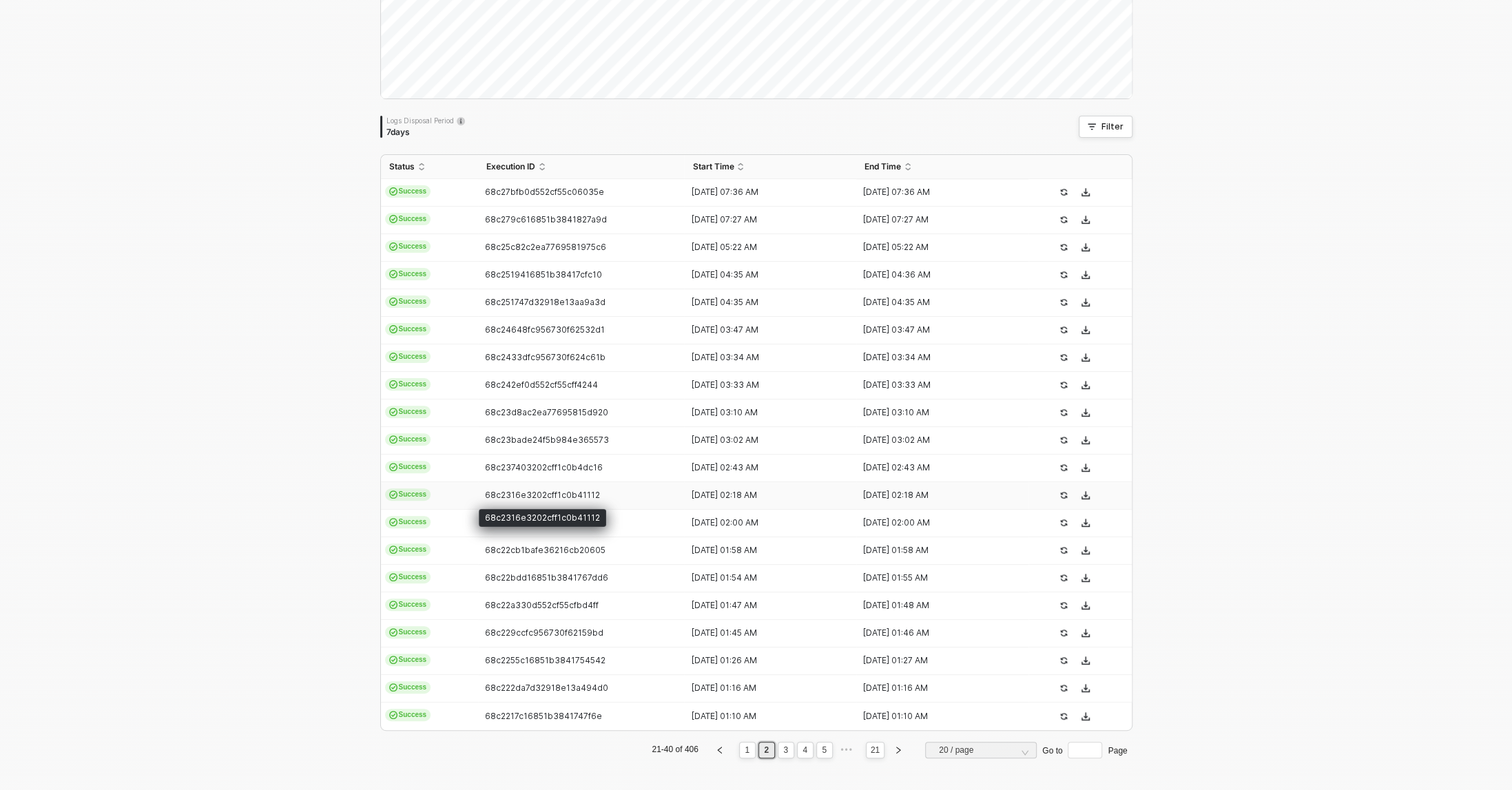
click at [531, 492] on span "68c2316e3202cff1c0b41112" at bounding box center [542, 496] width 115 height 11
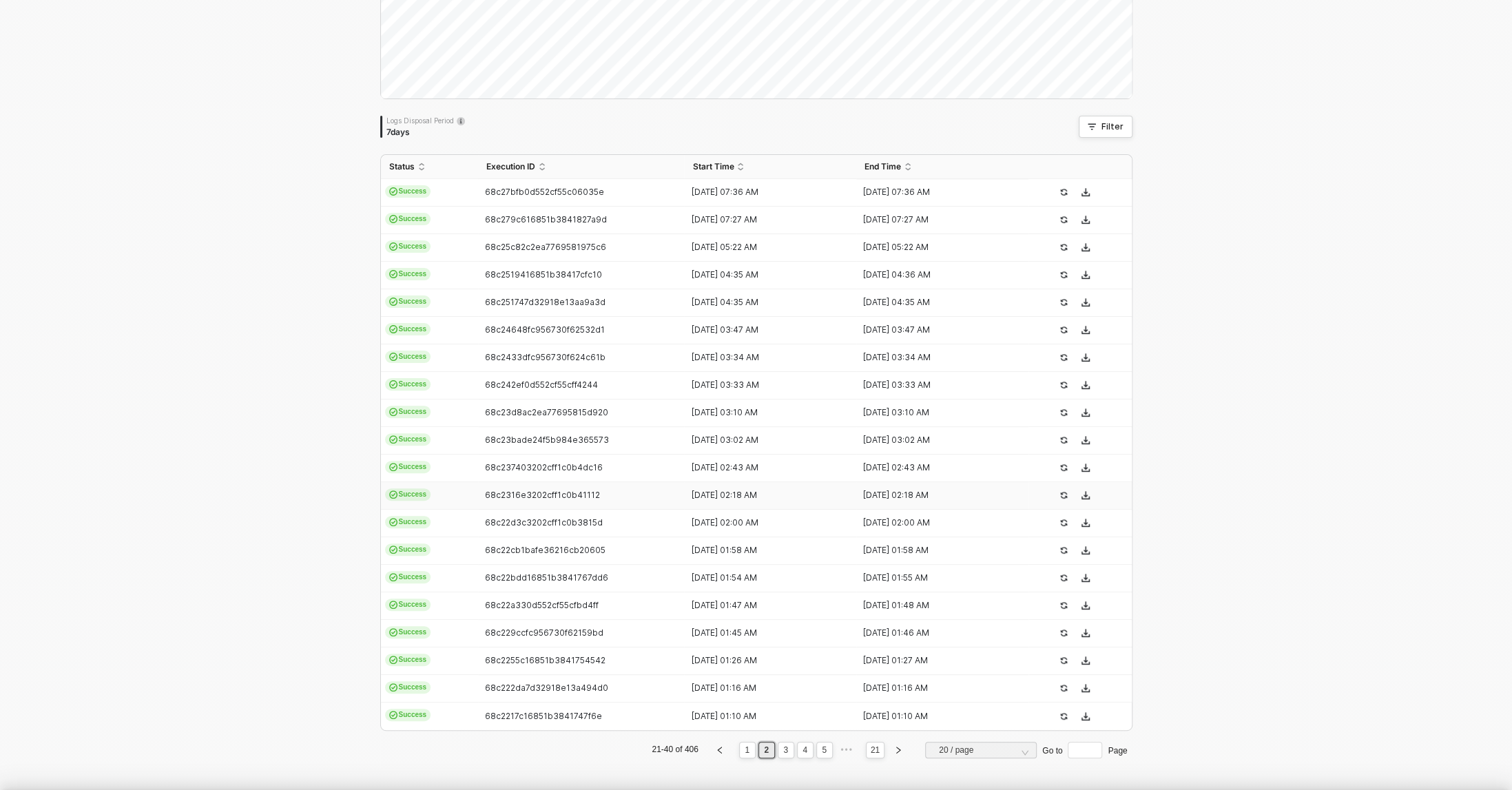
type textarea "{ "json": { "id": 5993053454389, "admin_graphql_api_id": "gid://shopify/Order/5…"
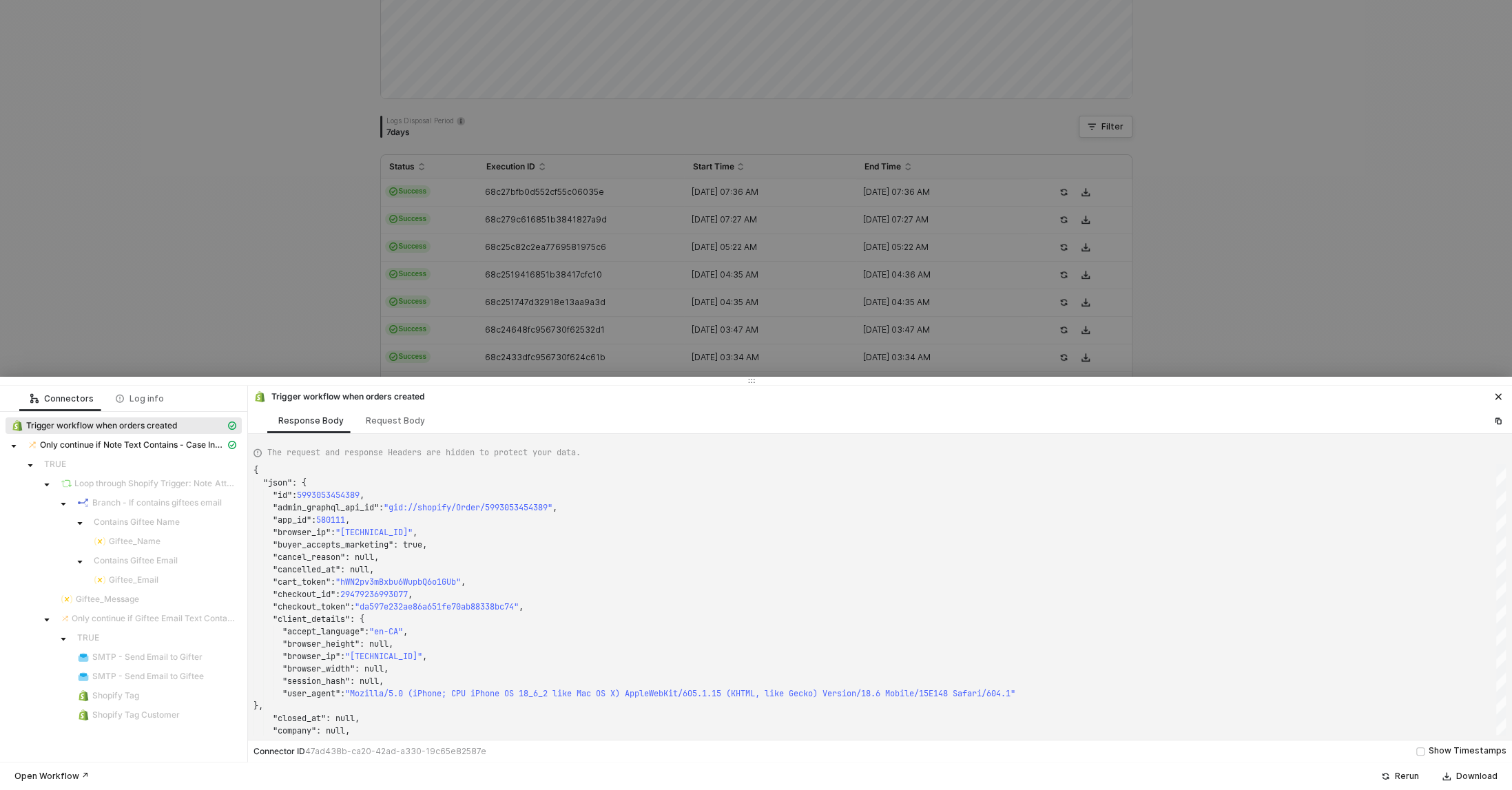
click at [588, 324] on div at bounding box center [756, 395] width 1512 height 790
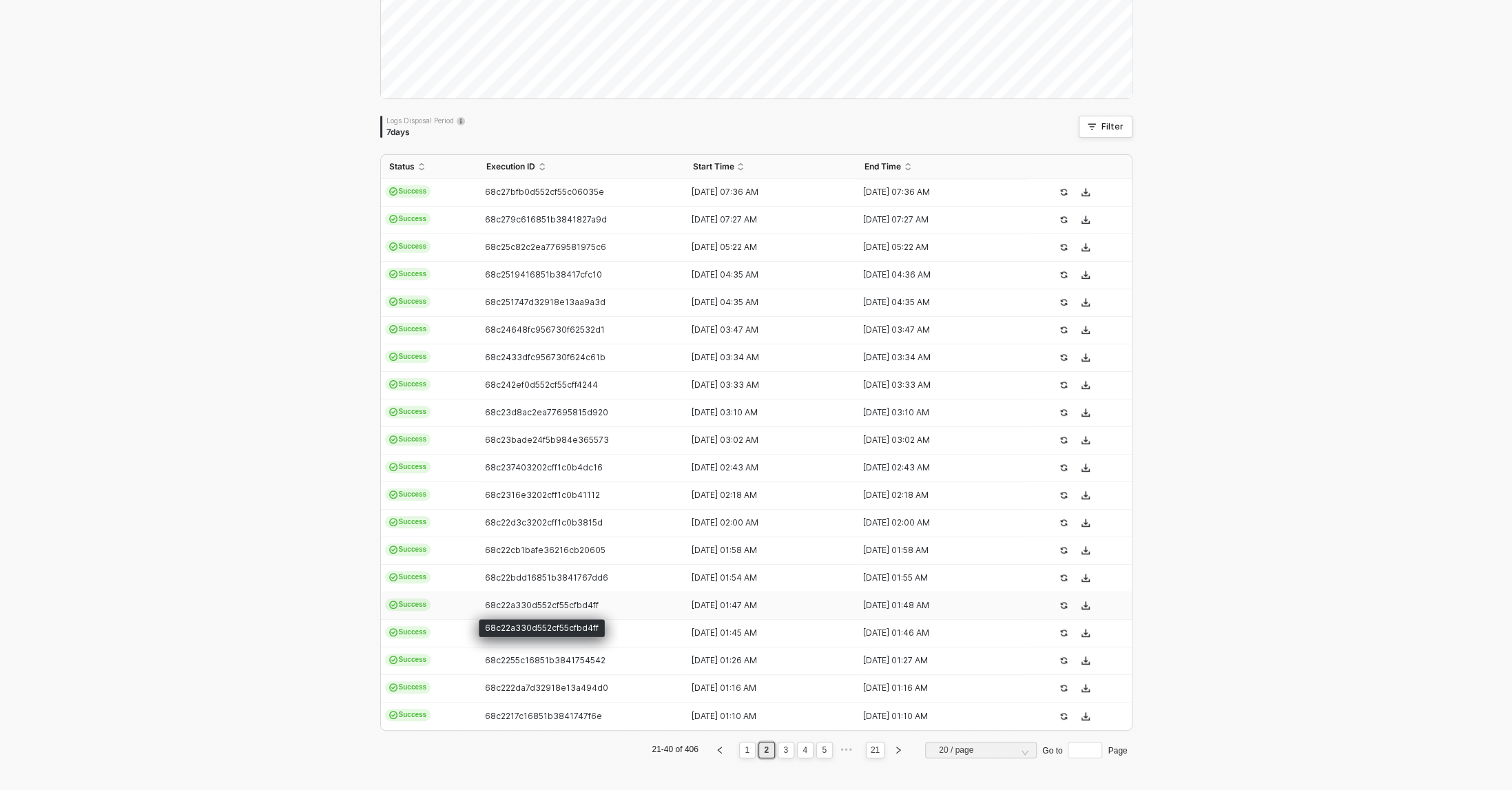
click at [568, 609] on span "68c22a330d552cf55cfbd4ff" at bounding box center [541, 605] width 114 height 11
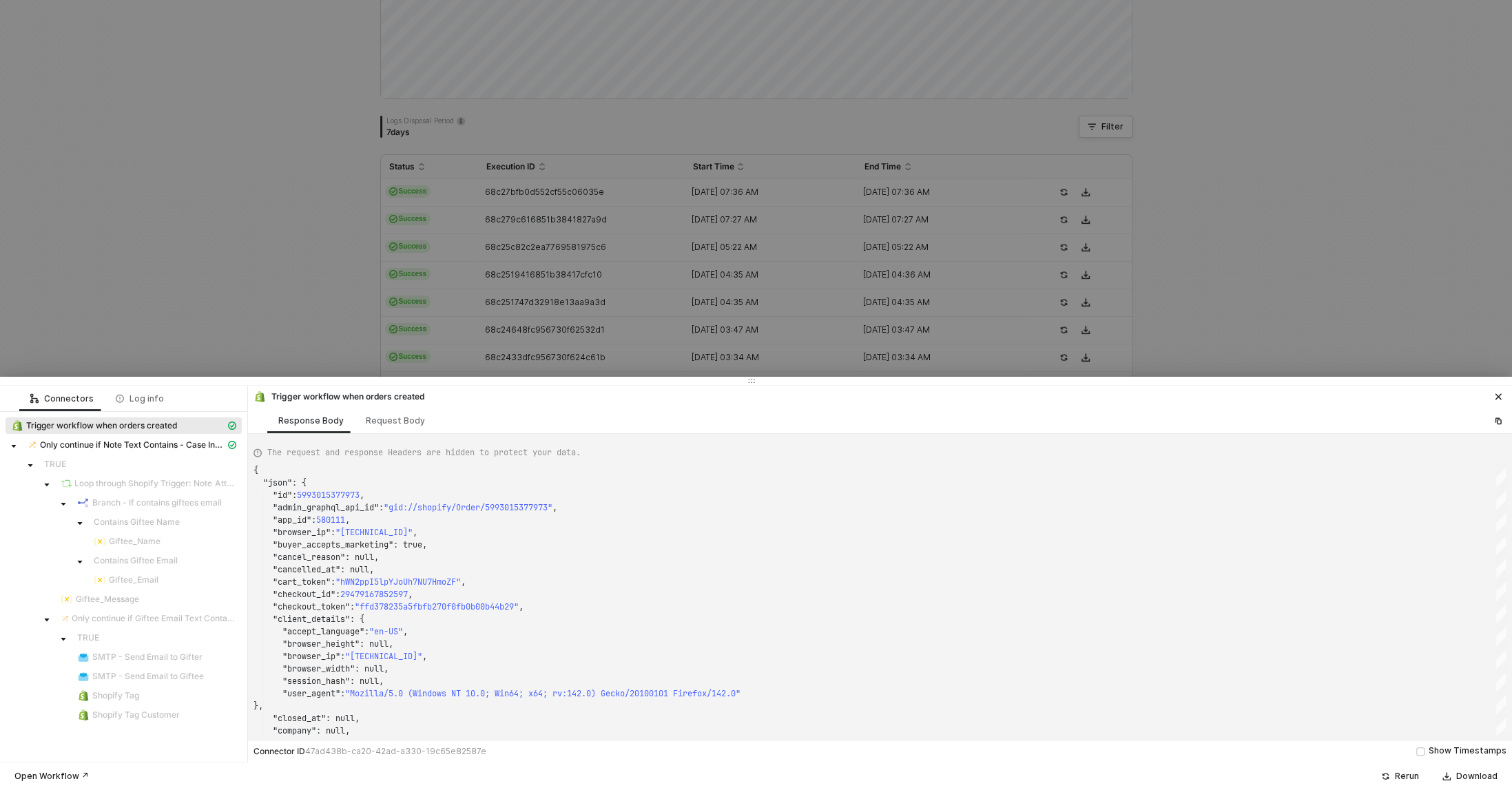
click at [571, 278] on div at bounding box center [756, 395] width 1512 height 790
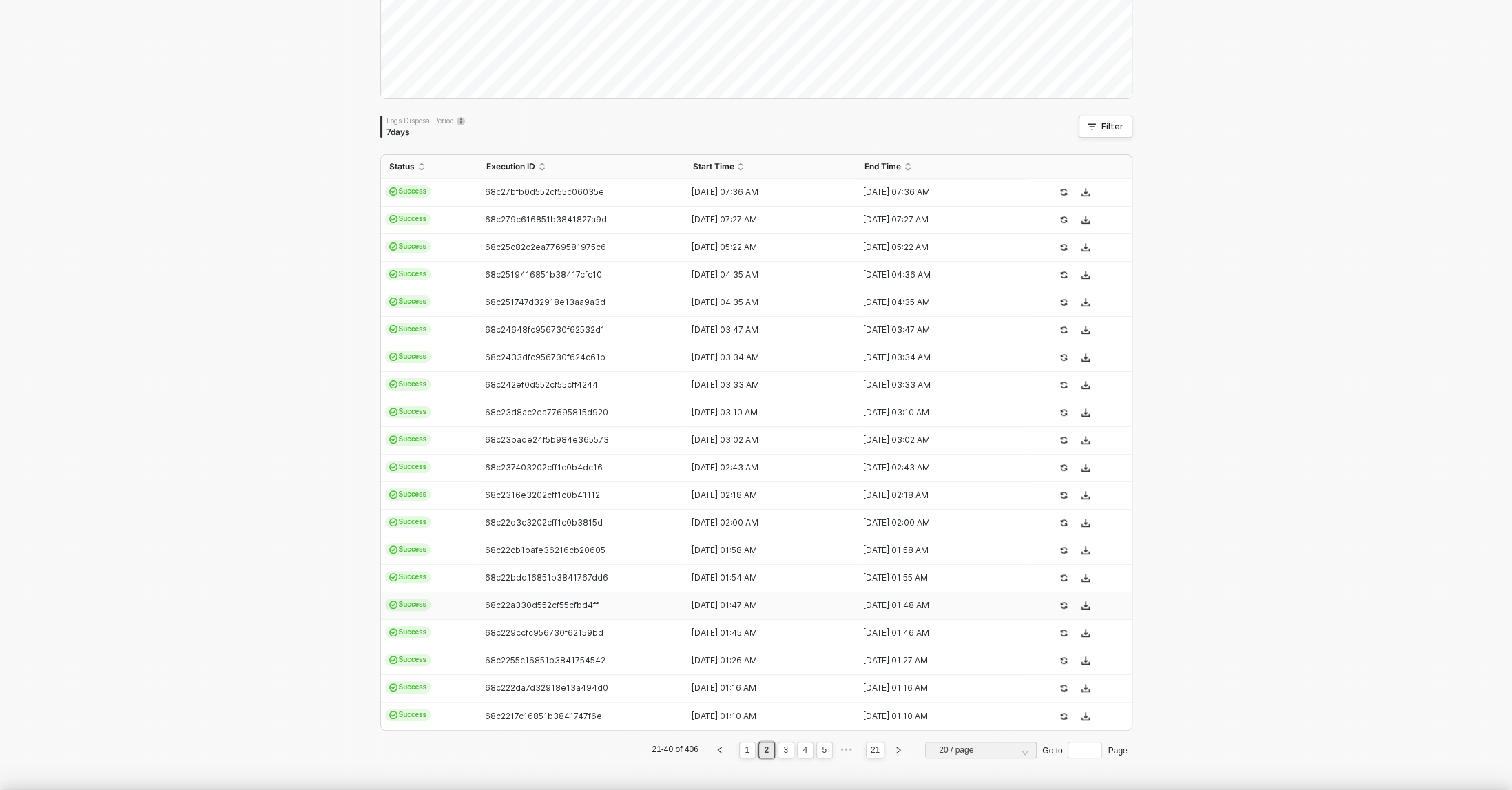
scroll to position [182, 0]
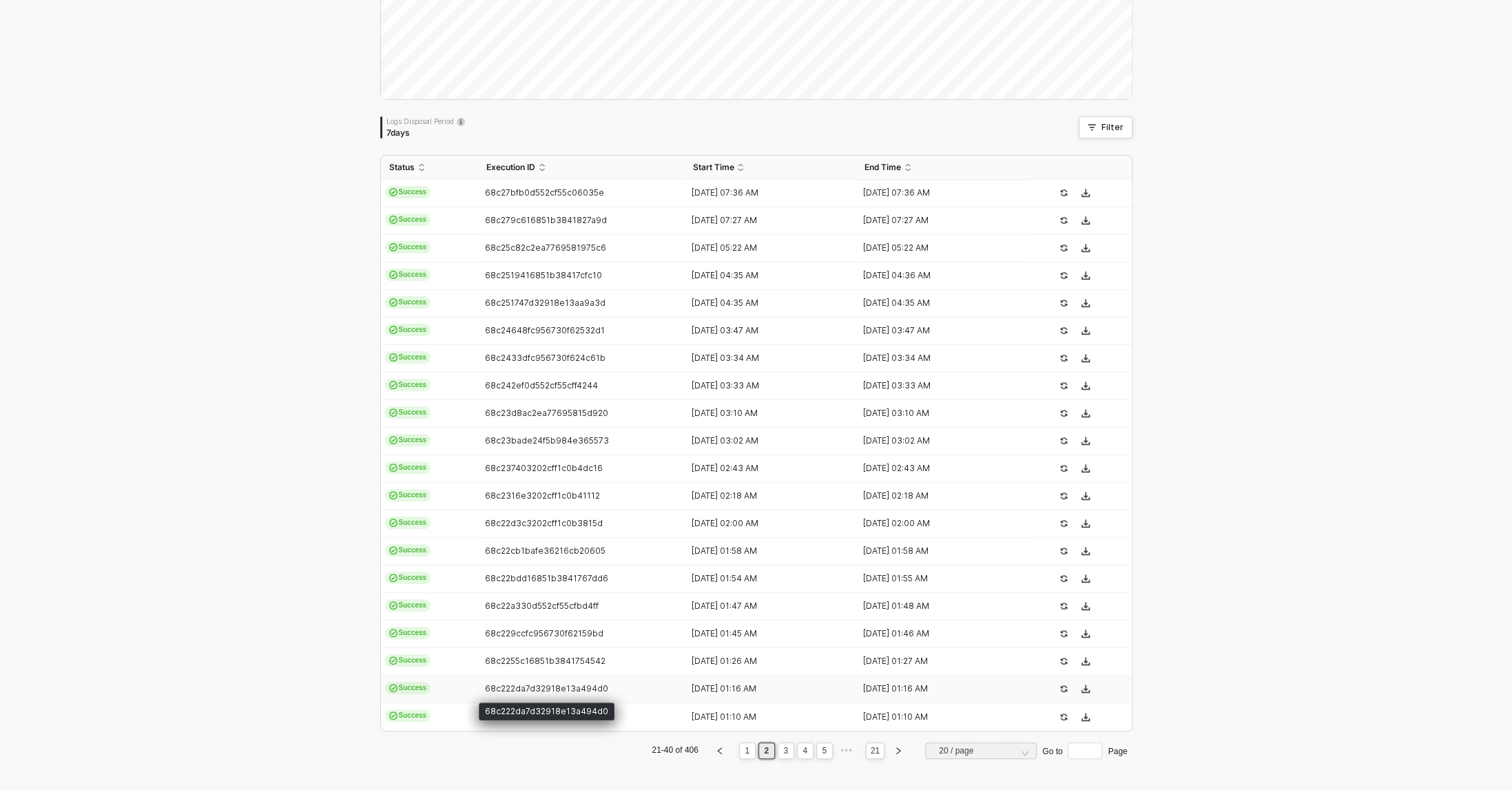
click at [591, 689] on span "68c222da7d32918e13a494d0" at bounding box center [546, 689] width 123 height 11
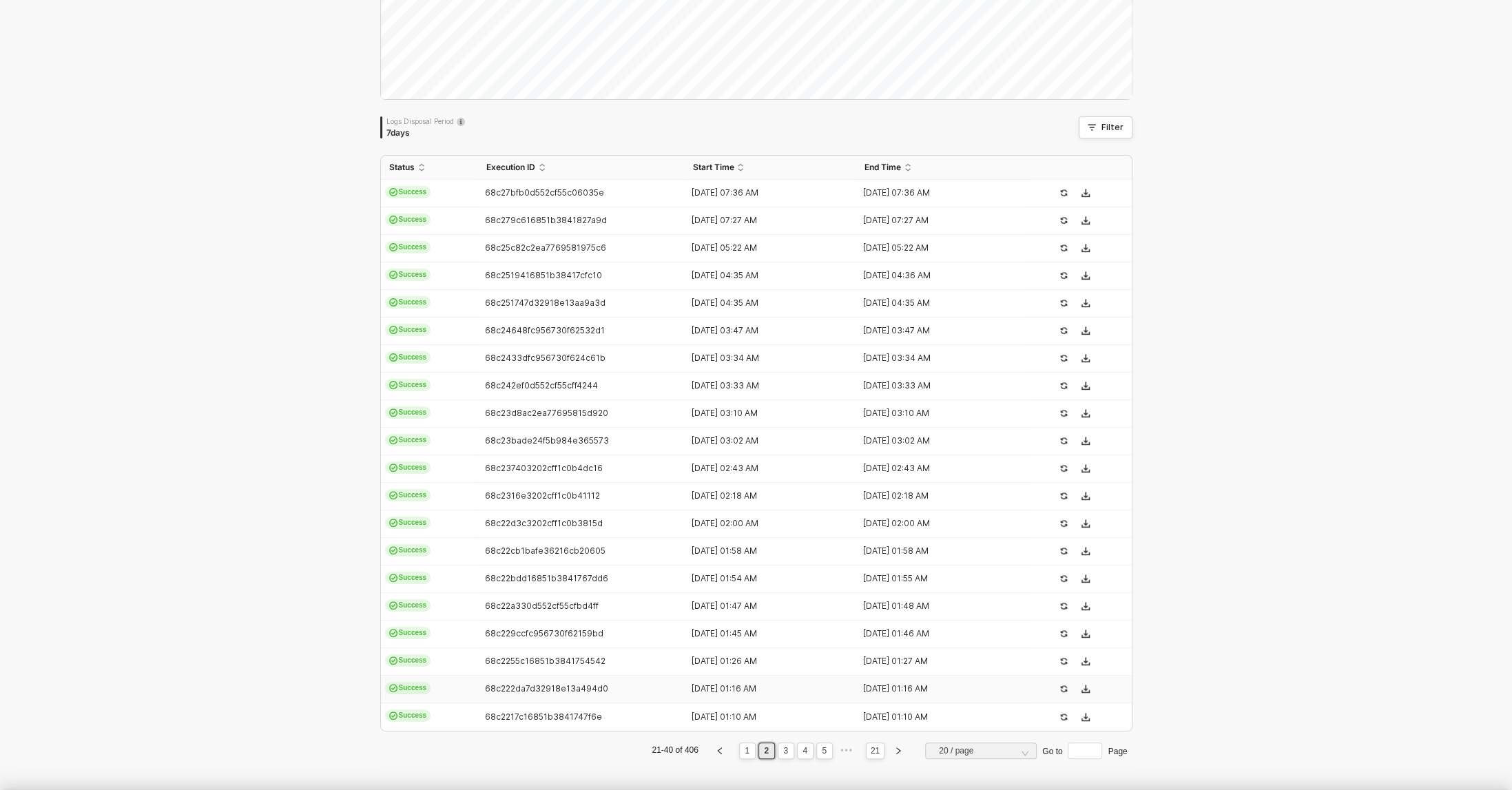
type textarea "{ "json": { "id": [CREDIT_CARD_NUMBER], "admin_graphql_api_id": "gid://shopify/…"
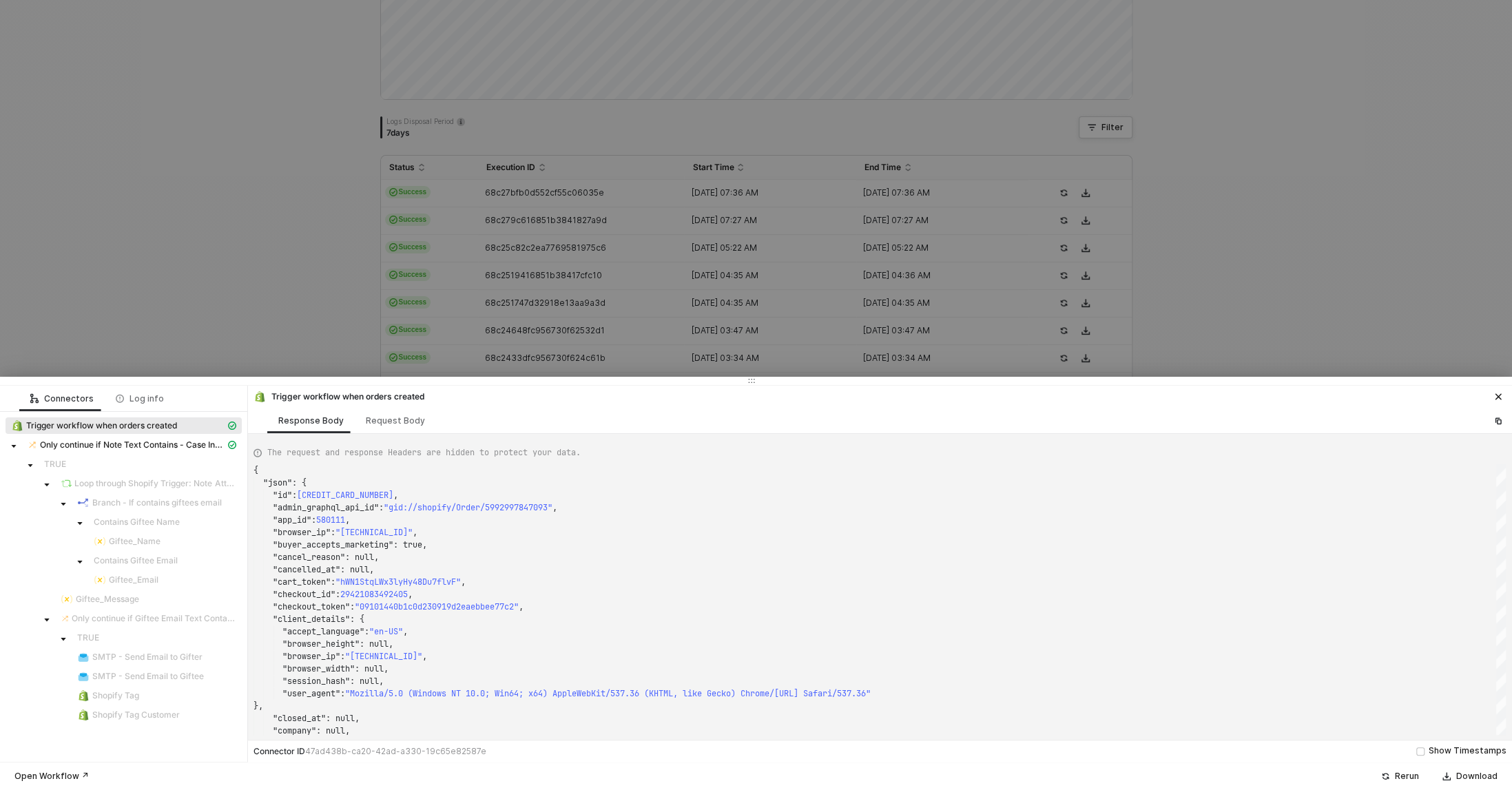
click at [602, 224] on div at bounding box center [756, 395] width 1512 height 790
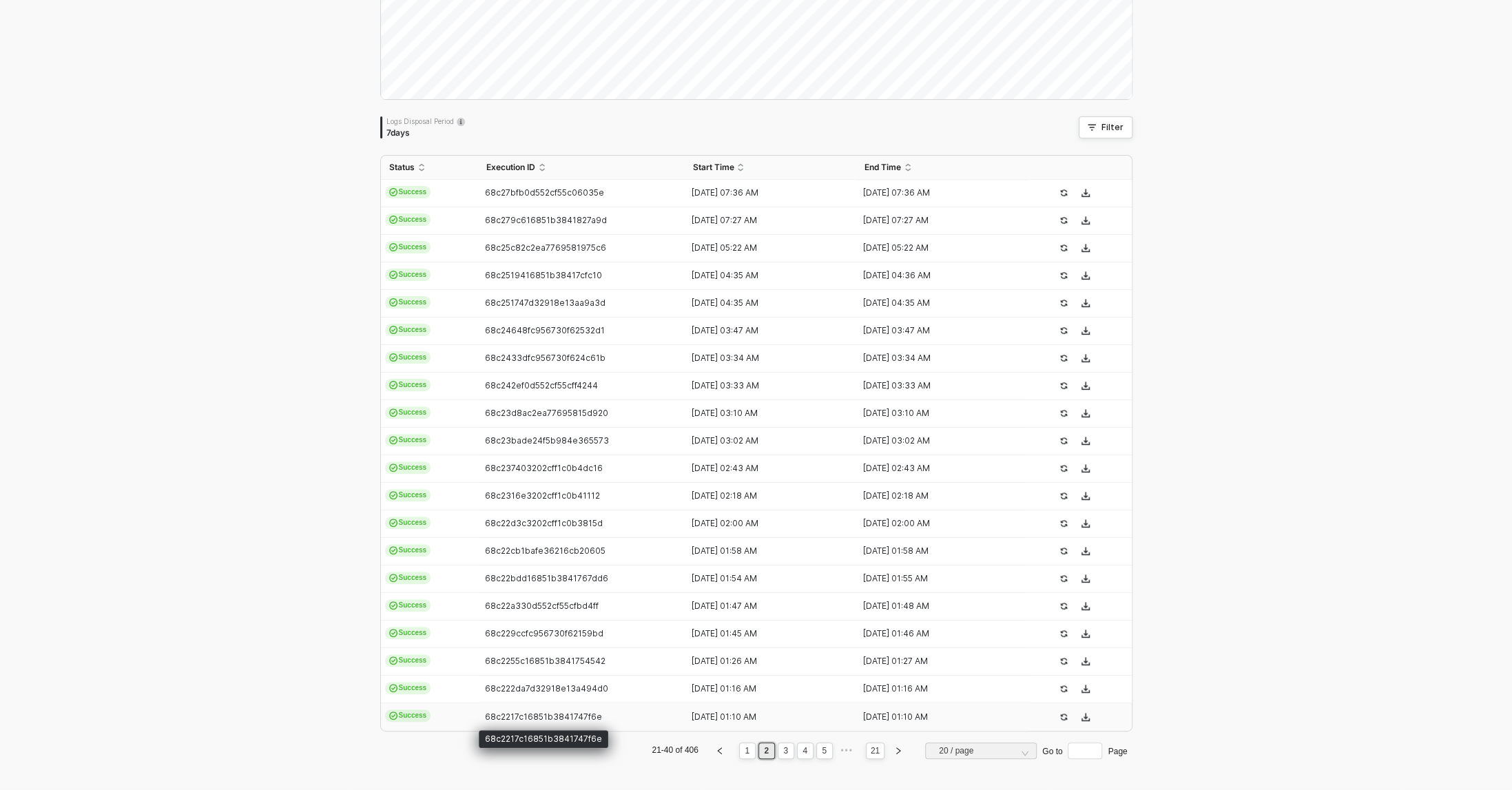
click at [543, 713] on span "68c2217c16851b3841747f6e" at bounding box center [543, 717] width 117 height 11
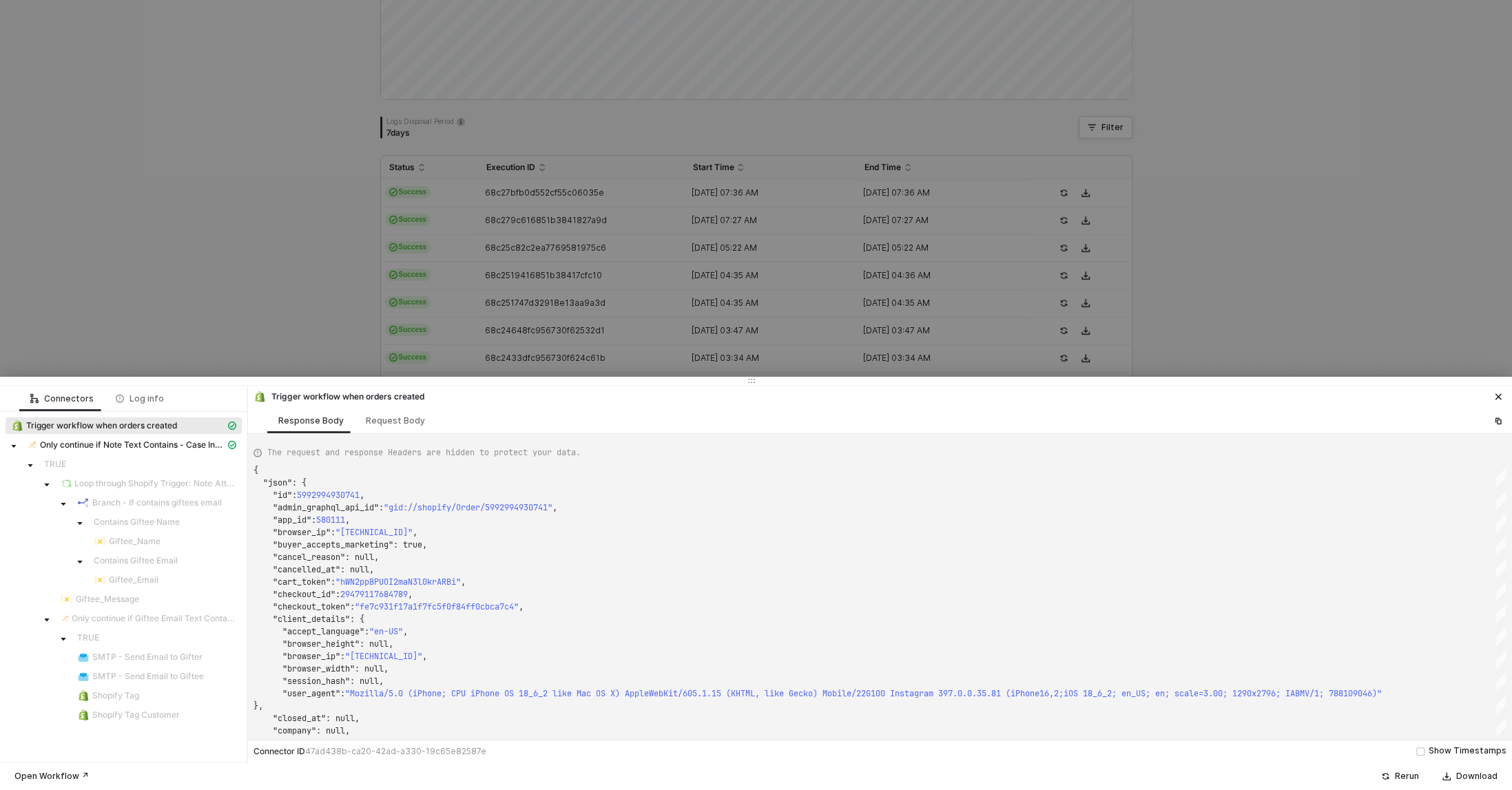
click at [622, 245] on div at bounding box center [756, 395] width 1512 height 790
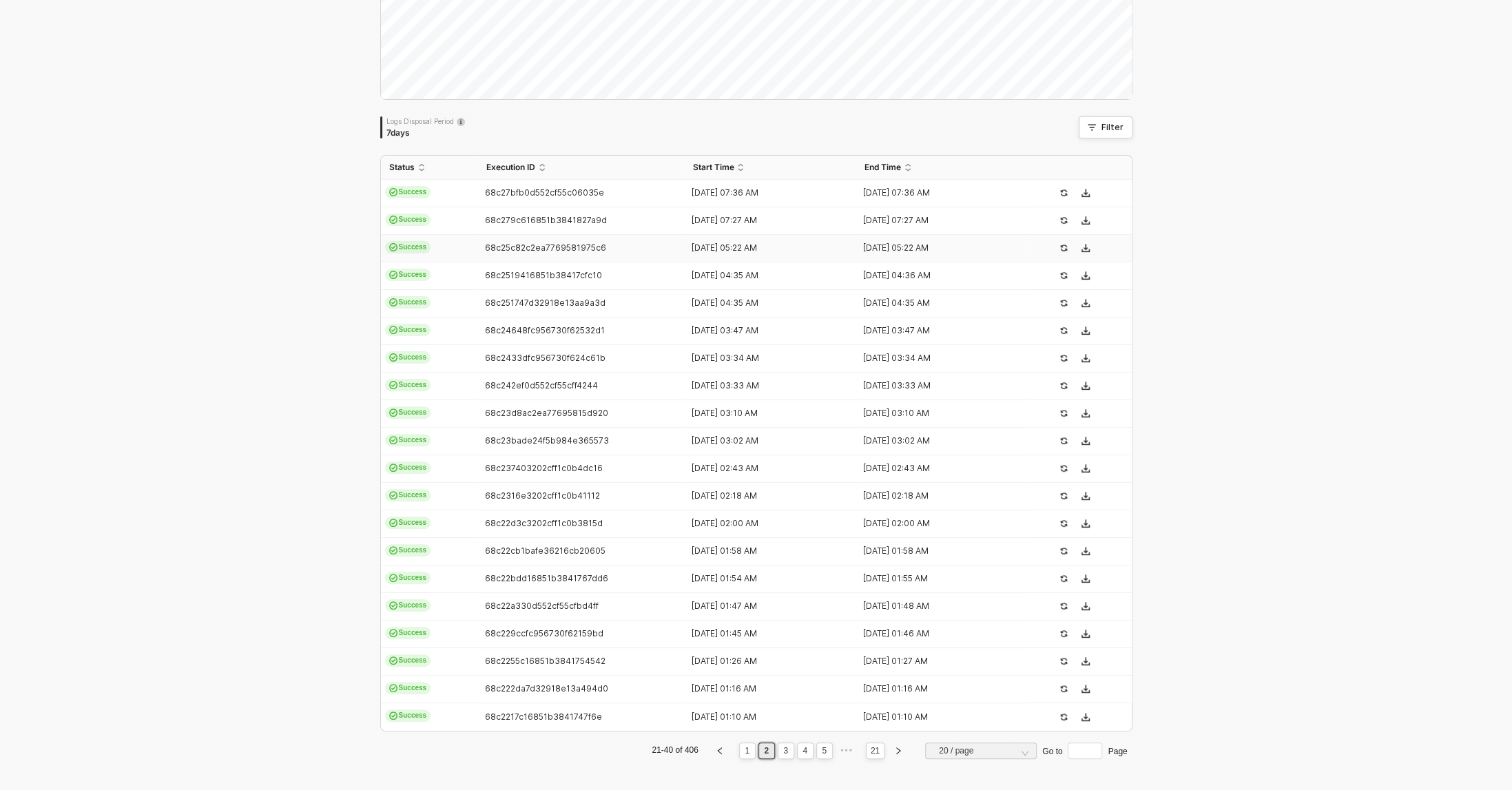
scroll to position [183, 0]
click at [785, 751] on link "3" at bounding box center [785, 750] width 13 height 15
click at [511, 618] on td "68c1ca4cf40e3f9aa2ff59c8" at bounding box center [581, 606] width 206 height 28
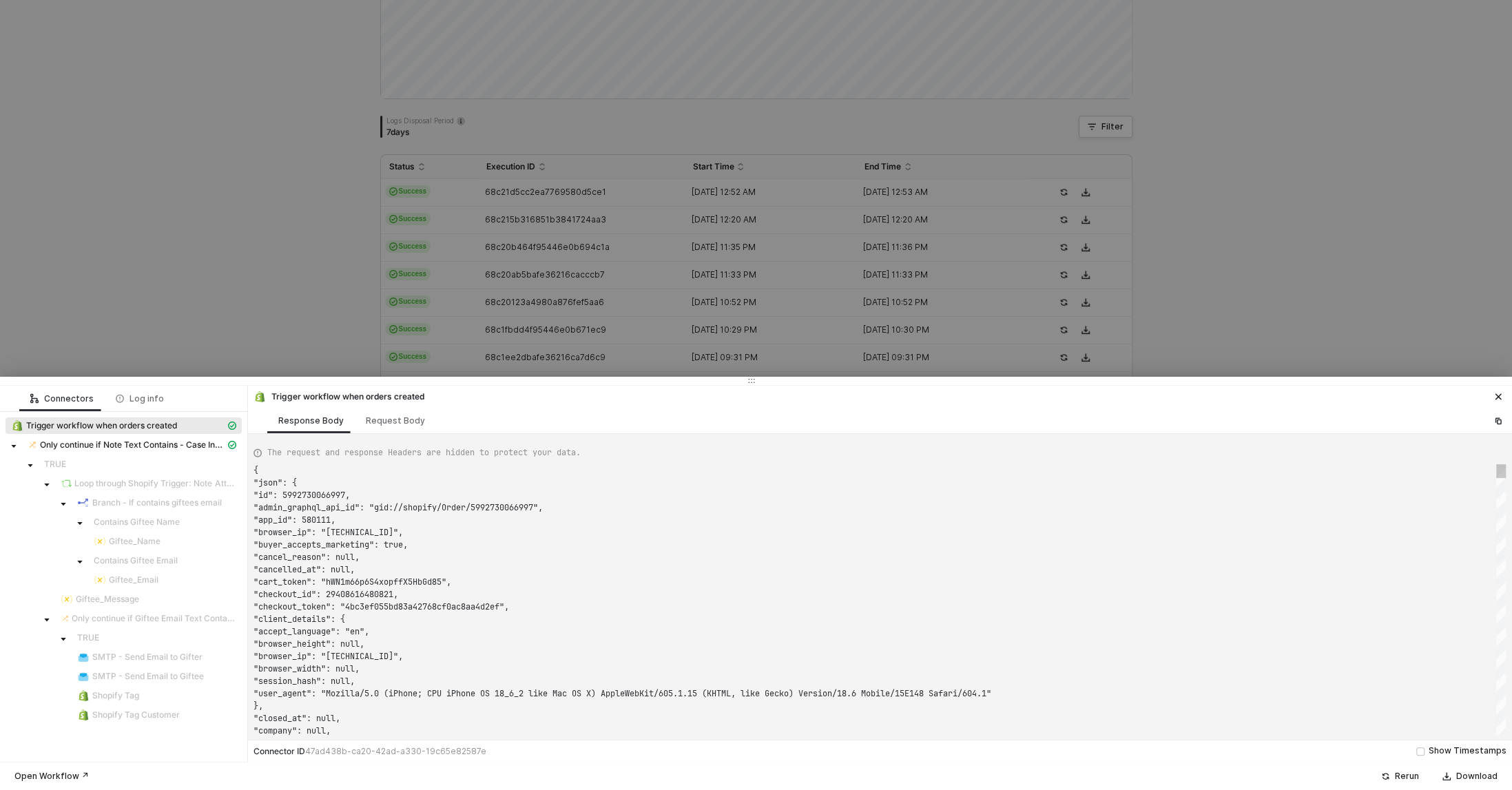
scroll to position [124, 0]
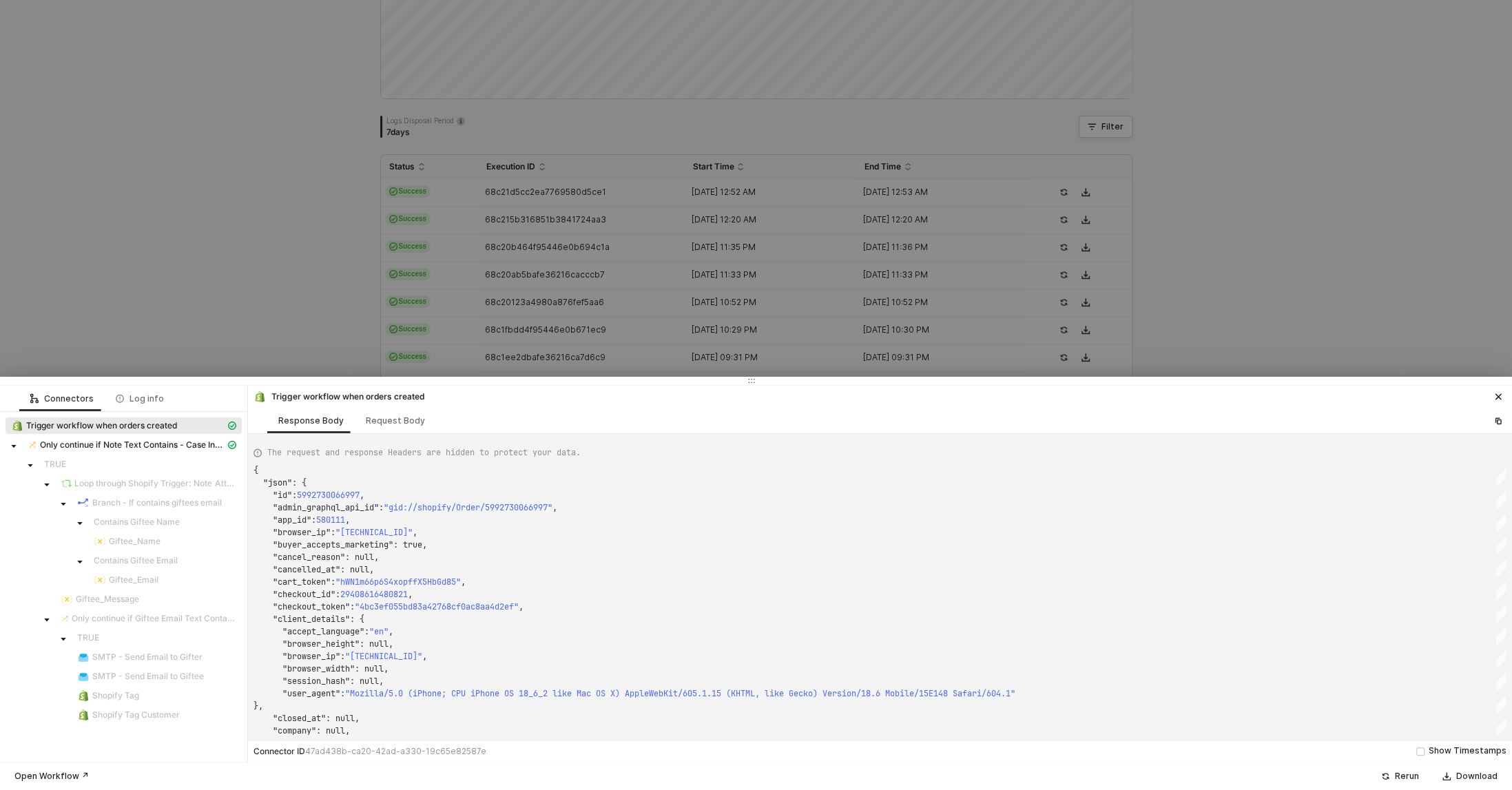
click at [527, 239] on div at bounding box center [756, 395] width 1512 height 790
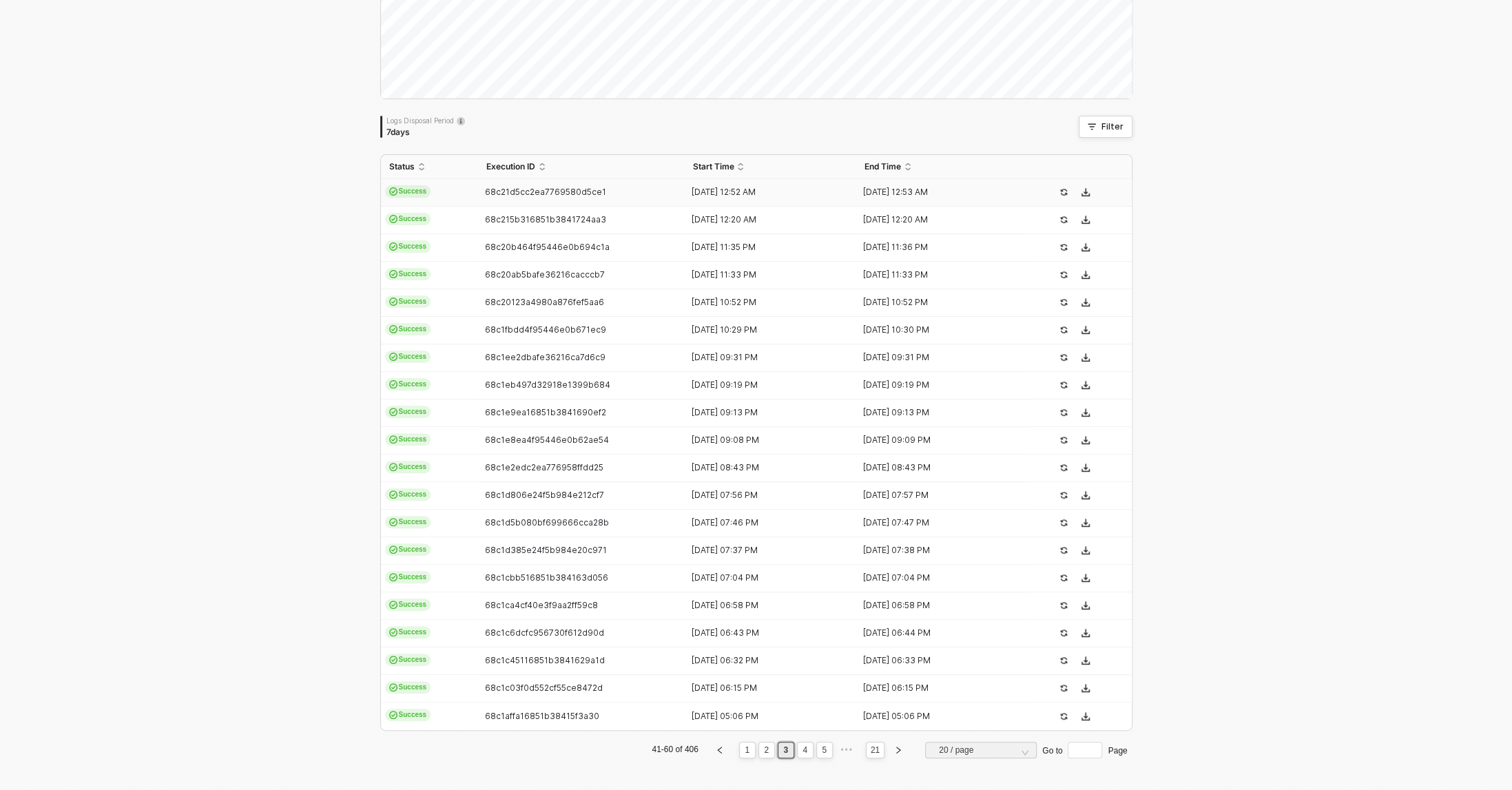
click at [507, 200] on td "68c21d5cc2ea7769580d5ce1" at bounding box center [581, 193] width 206 height 28
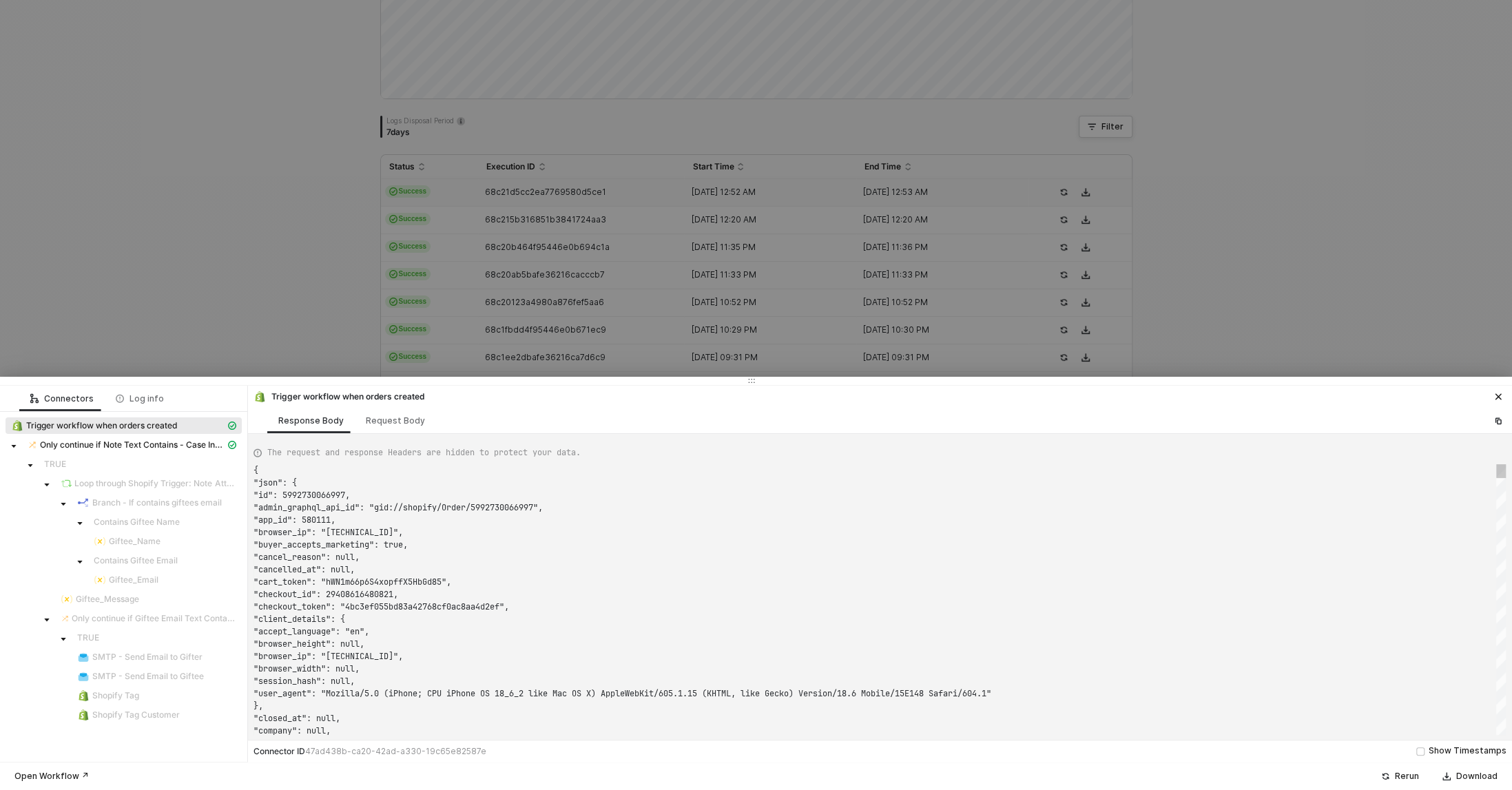
type textarea "{ "json": { "id": 5992985198645, "admin_graphql_api_id": "gid://shopify/Order/5…"
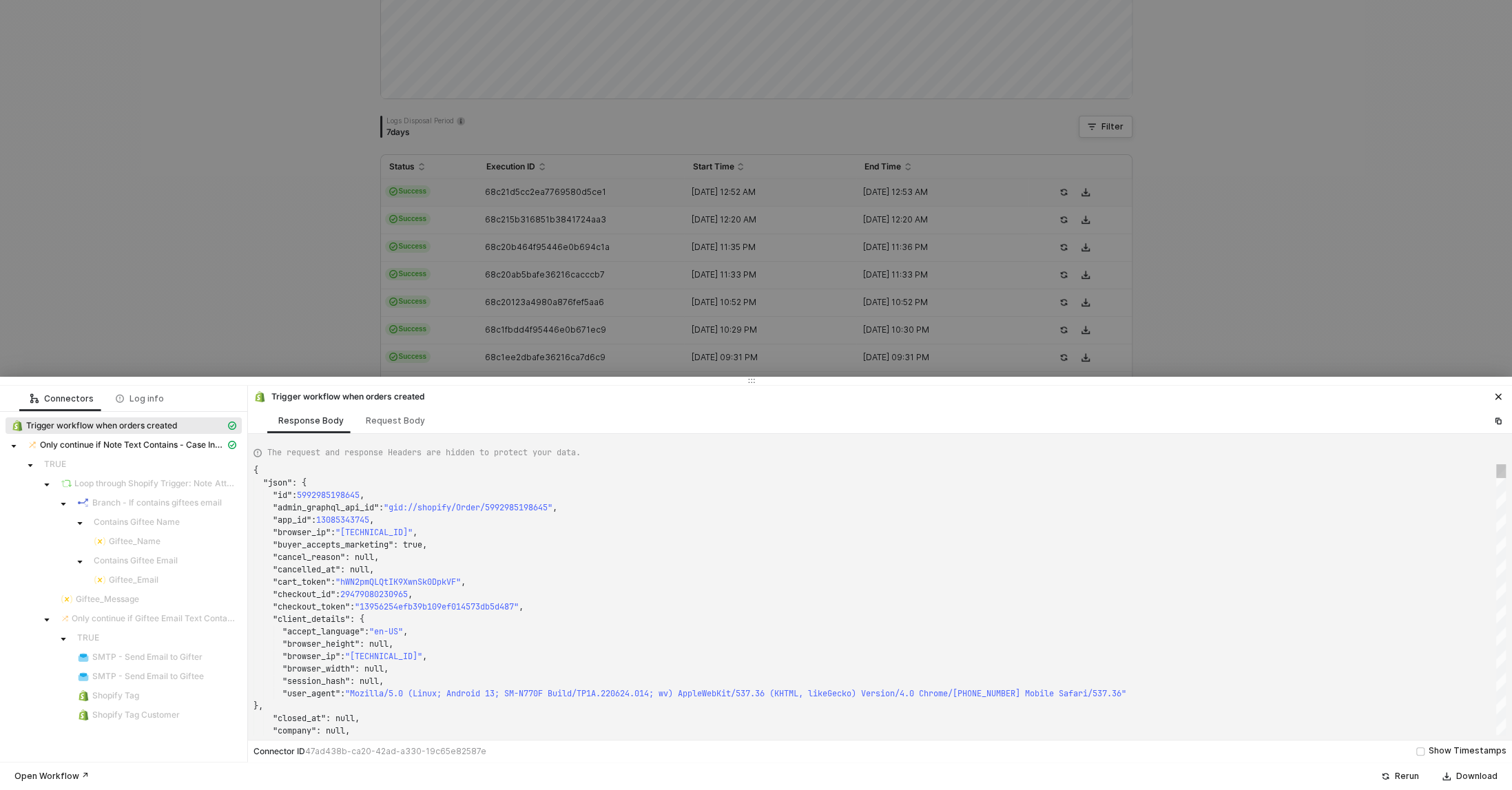
click at [258, 206] on div at bounding box center [756, 395] width 1512 height 790
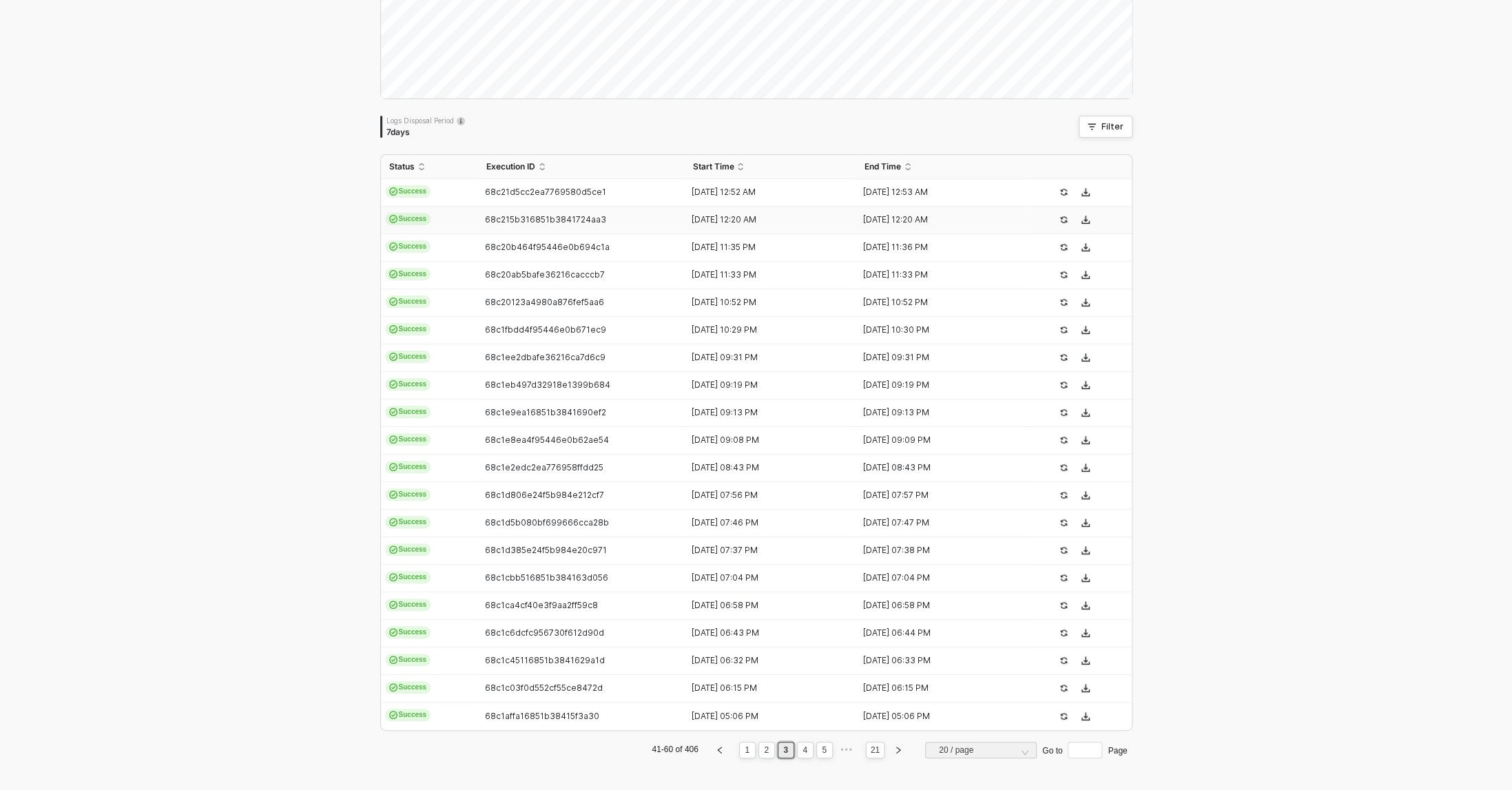
click at [520, 215] on span "68c215b316851b3841724aa3" at bounding box center [545, 220] width 121 height 11
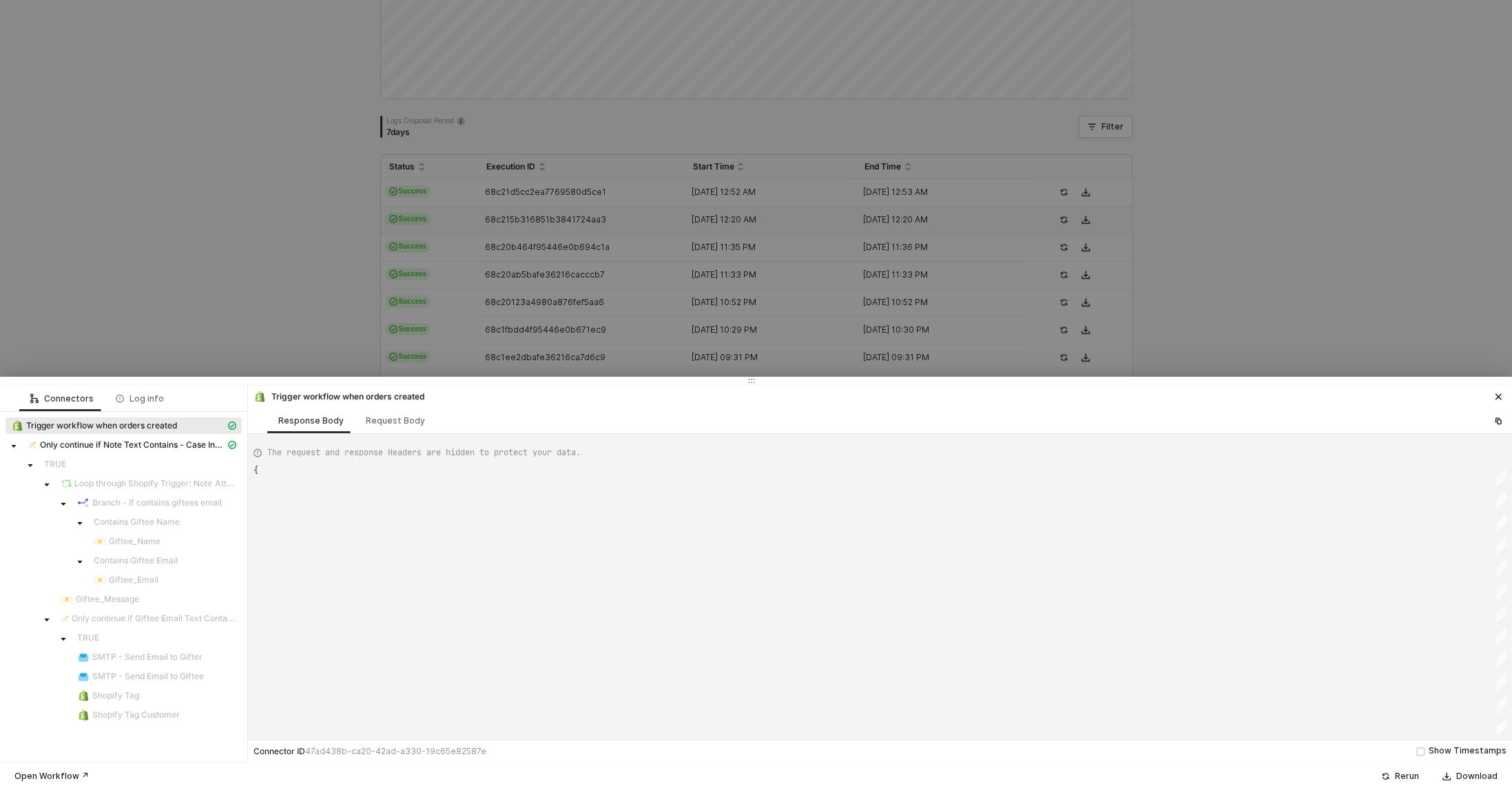
type textarea "{ "json": { "id": 5992968486965, "admin_graphql_api_id": "gid://shopify/Order/5…"
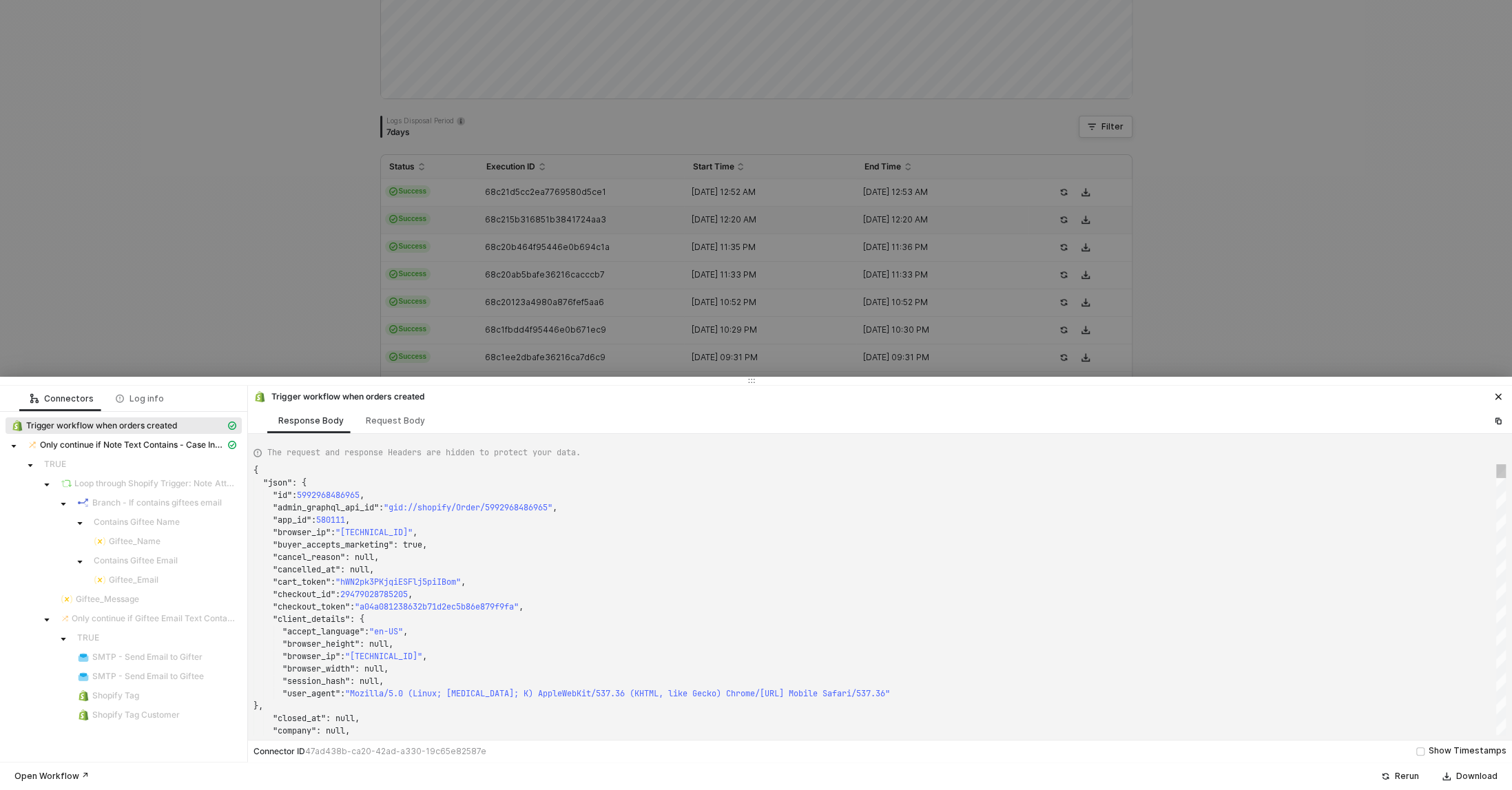
click at [232, 172] on div at bounding box center [756, 395] width 1512 height 790
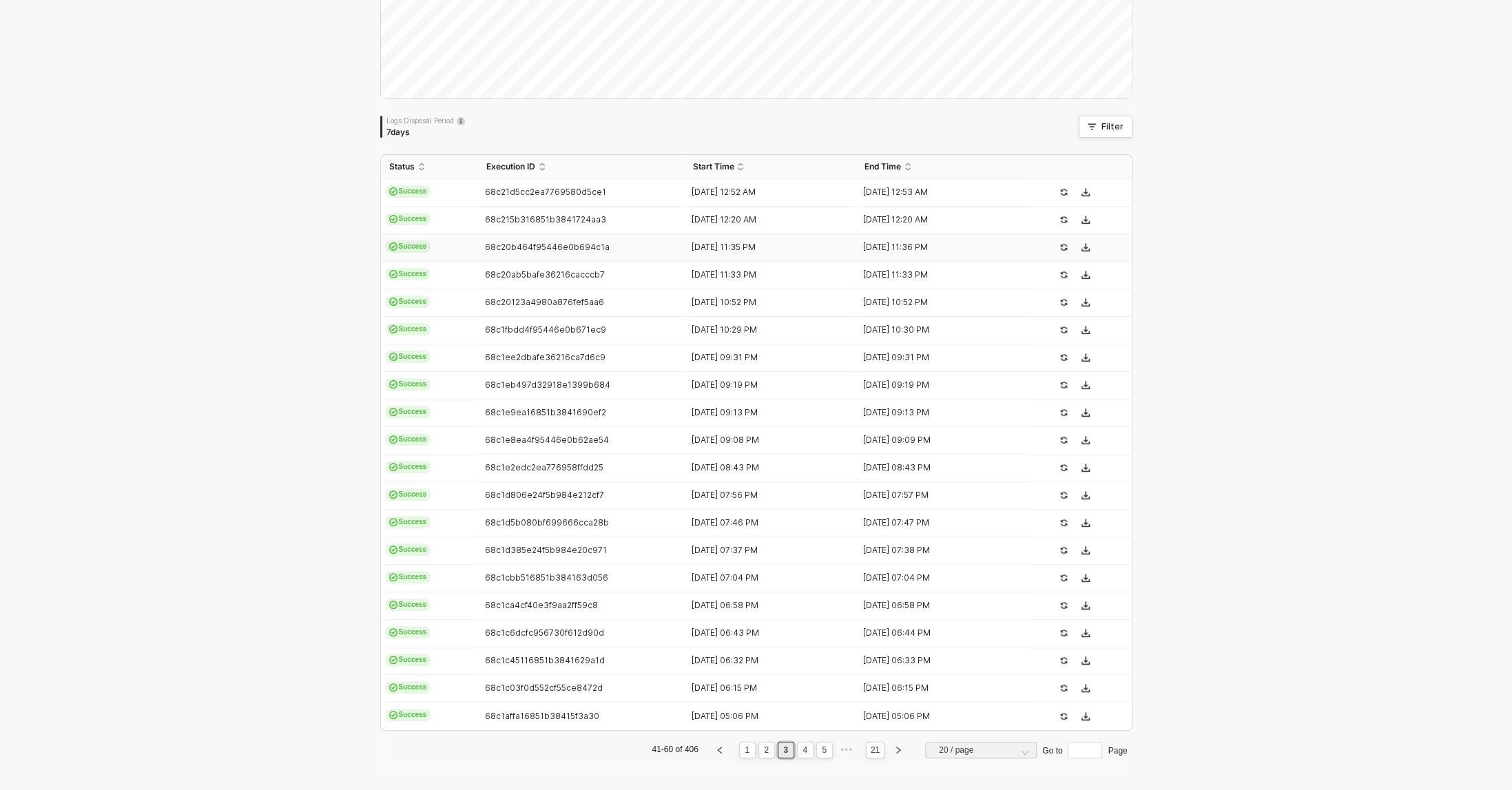
click at [530, 250] on span "68c20b464f95446e0b694c1a" at bounding box center [546, 247] width 125 height 11
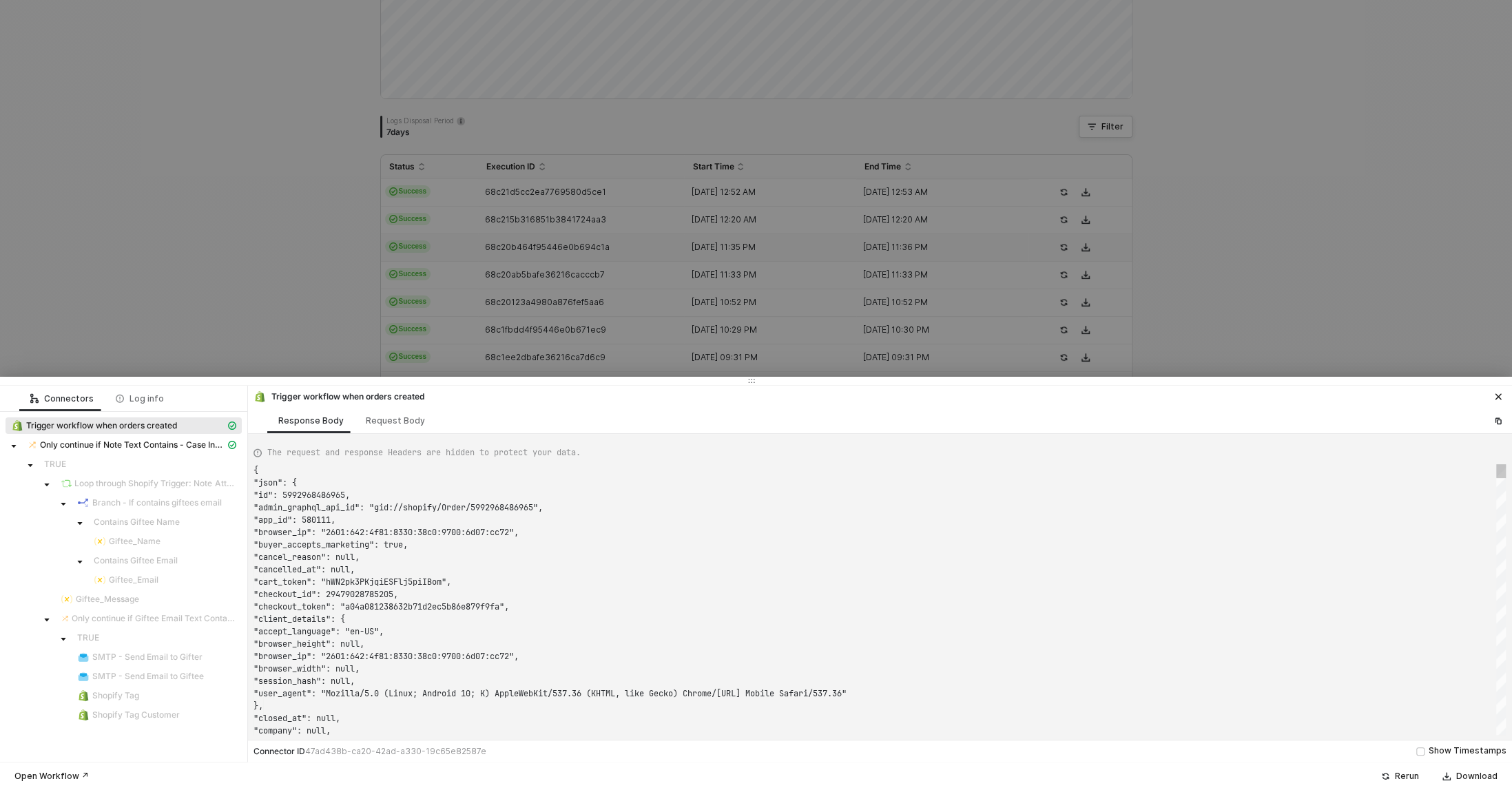
type textarea "{ "json": { "id": 5992943091765, "admin_graphql_api_id": "gid://shopify/Order/5…"
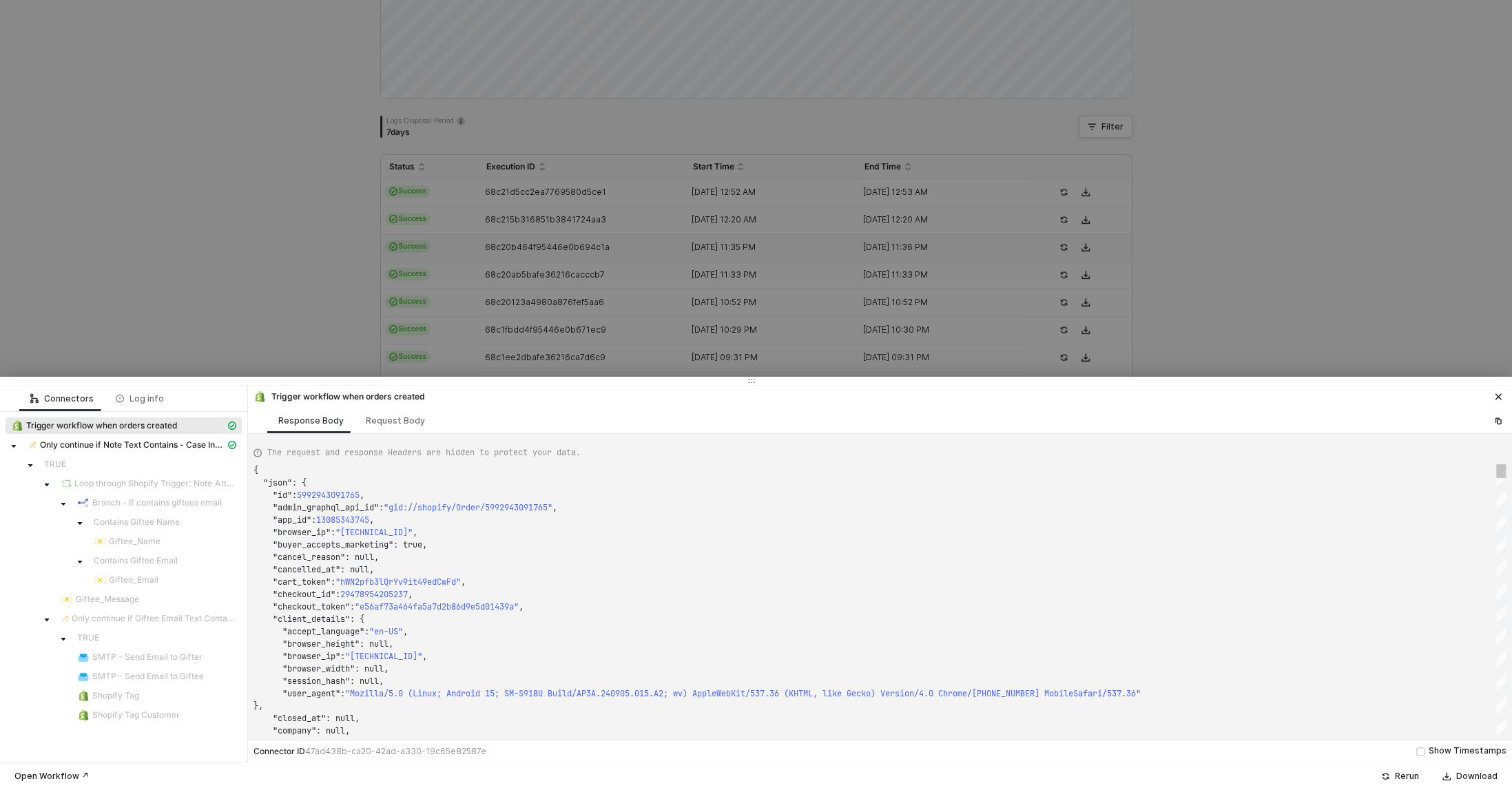
click at [267, 208] on div at bounding box center [756, 395] width 1512 height 790
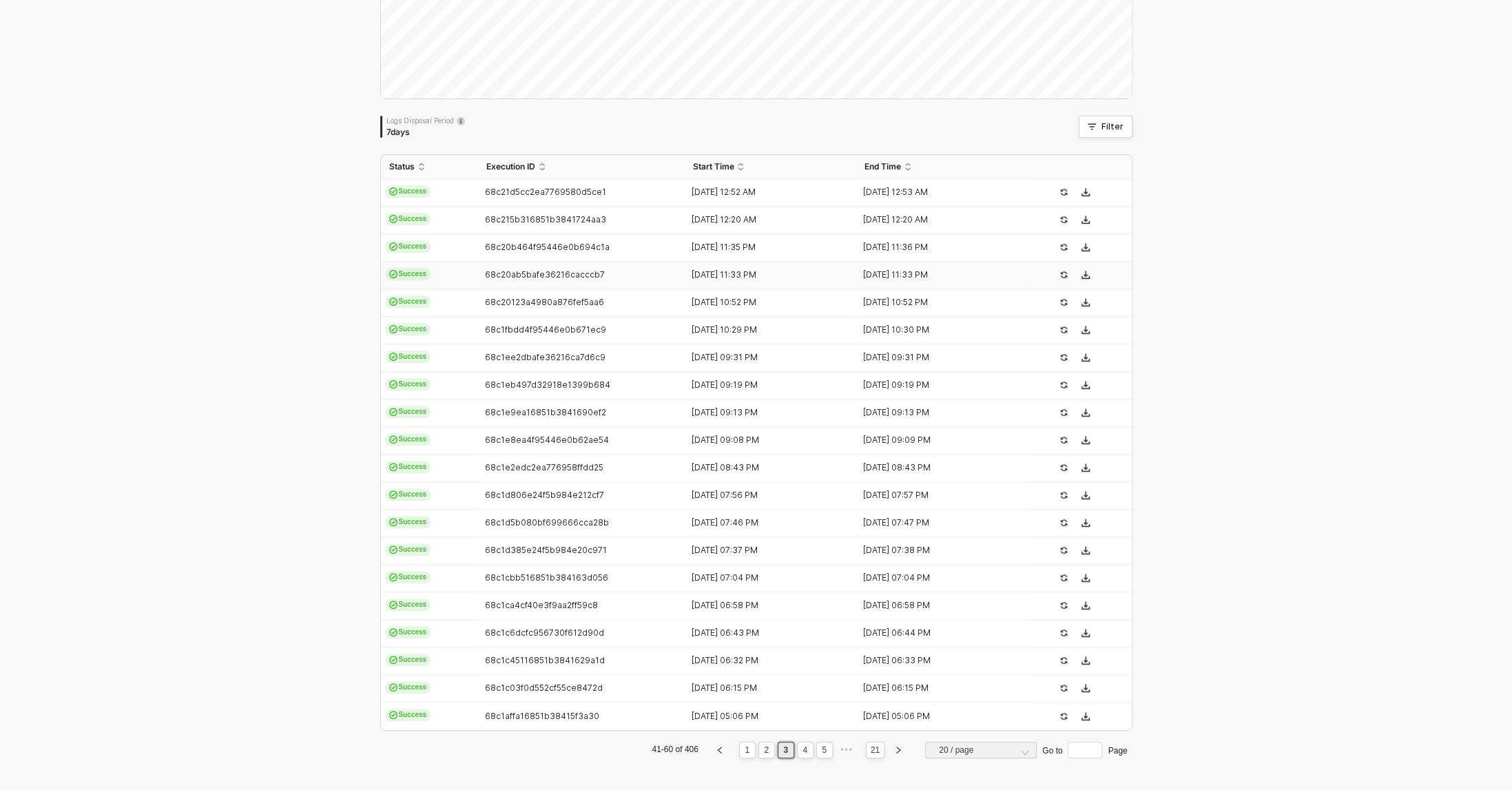
click at [522, 277] on span "68c20ab5bafe36216cacccb7" at bounding box center [545, 275] width 120 height 11
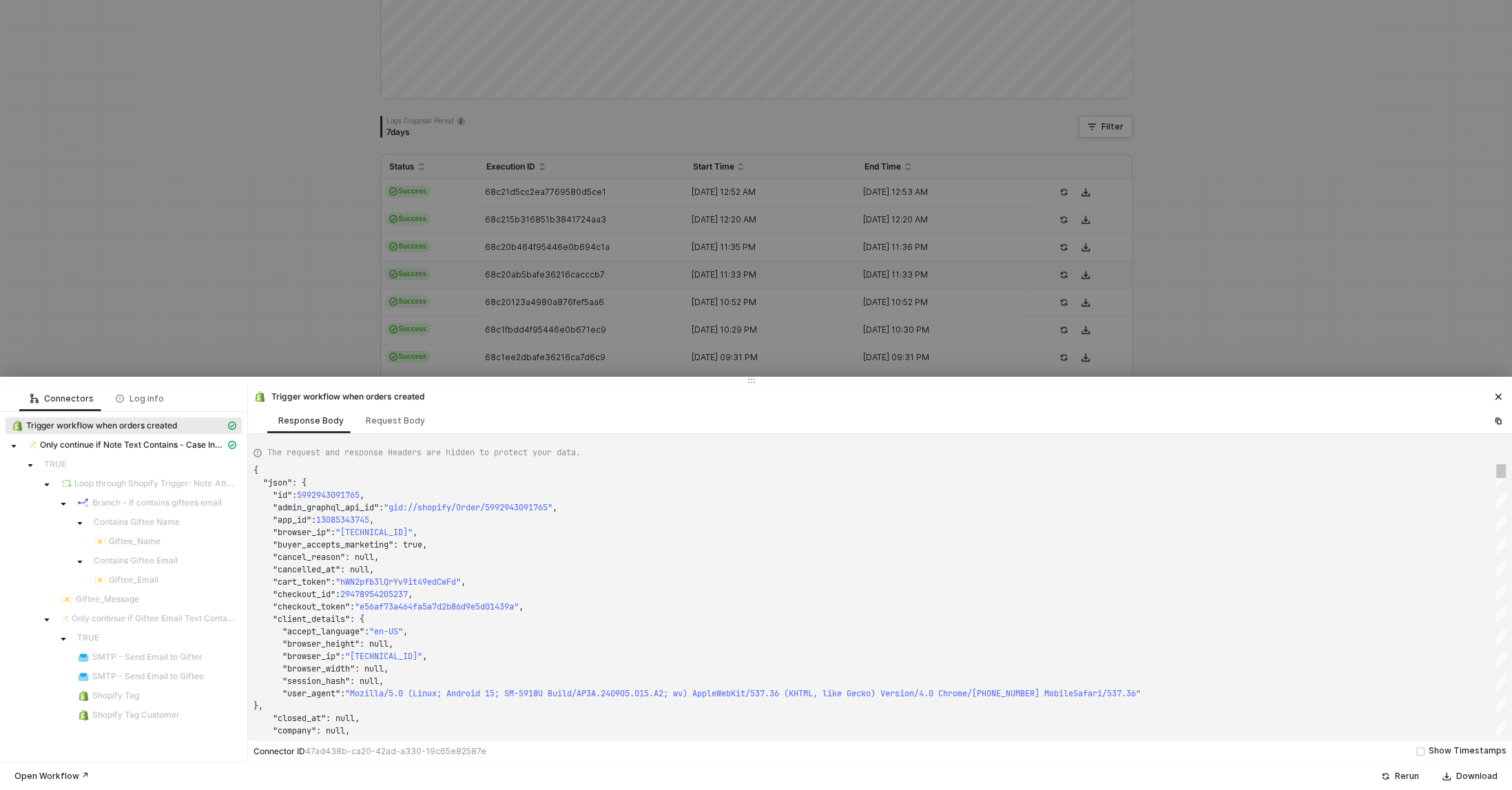
type textarea "{ "json": { "id": 5992941682741, "admin_graphql_api_id": "gid://shopify/Order/5…"
click at [234, 235] on div at bounding box center [756, 395] width 1512 height 790
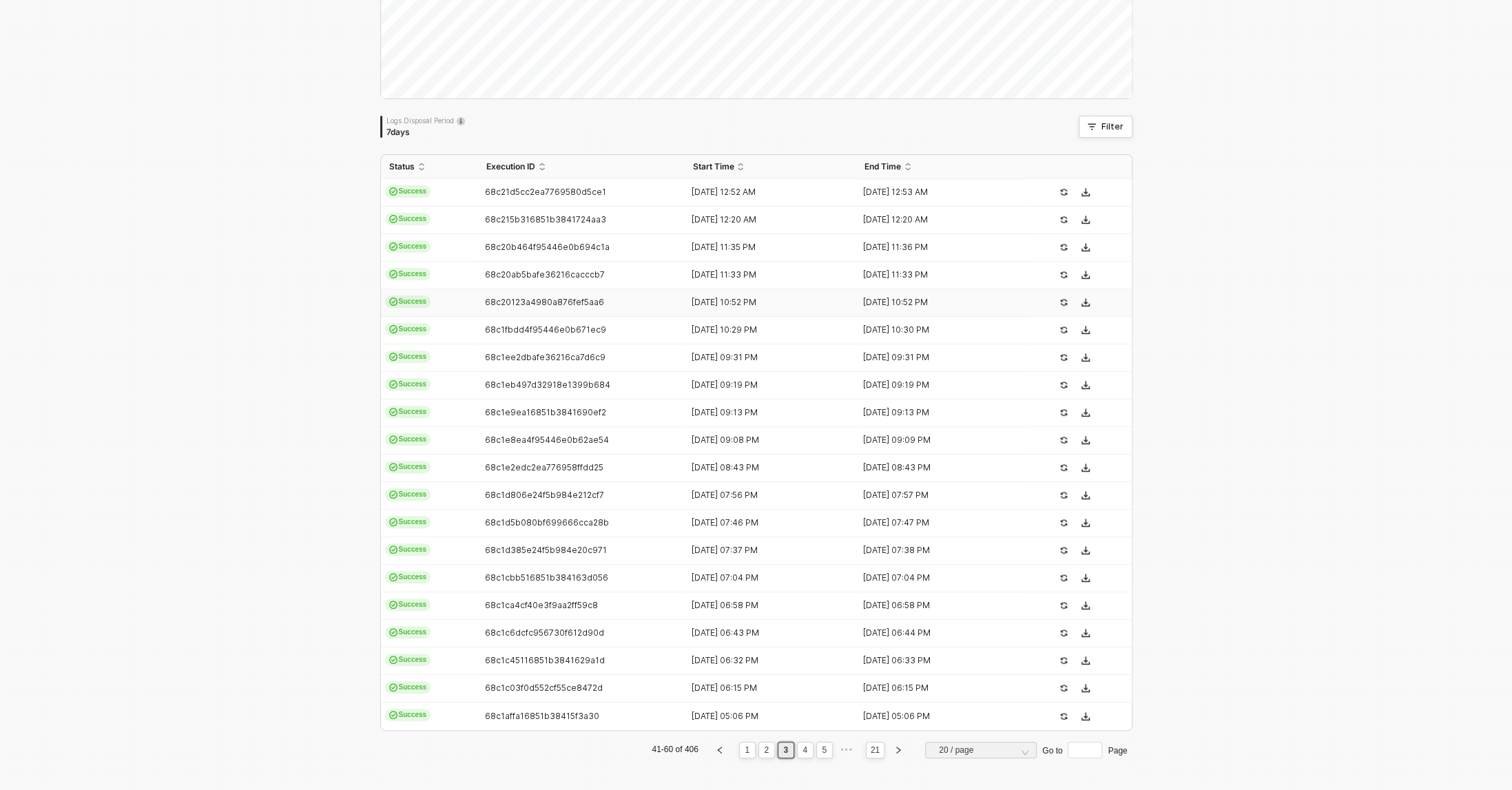
click at [567, 315] on td "68c20123a4980a876fef5aa6" at bounding box center [581, 303] width 206 height 28
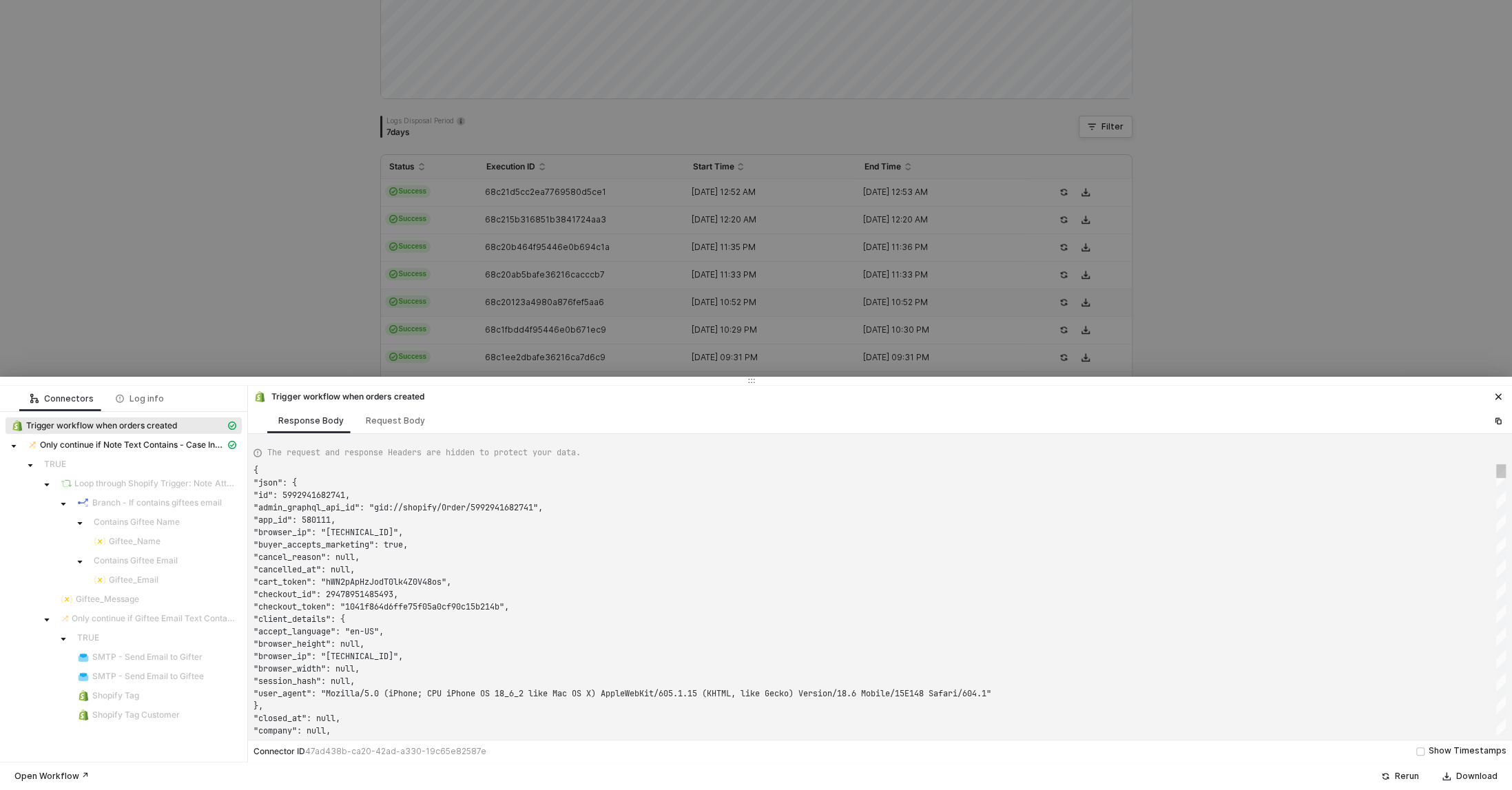
type textarea "{ "json": { "id": 5992919498805, "admin_graphql_api_id": "gid://shopify/Order/5…"
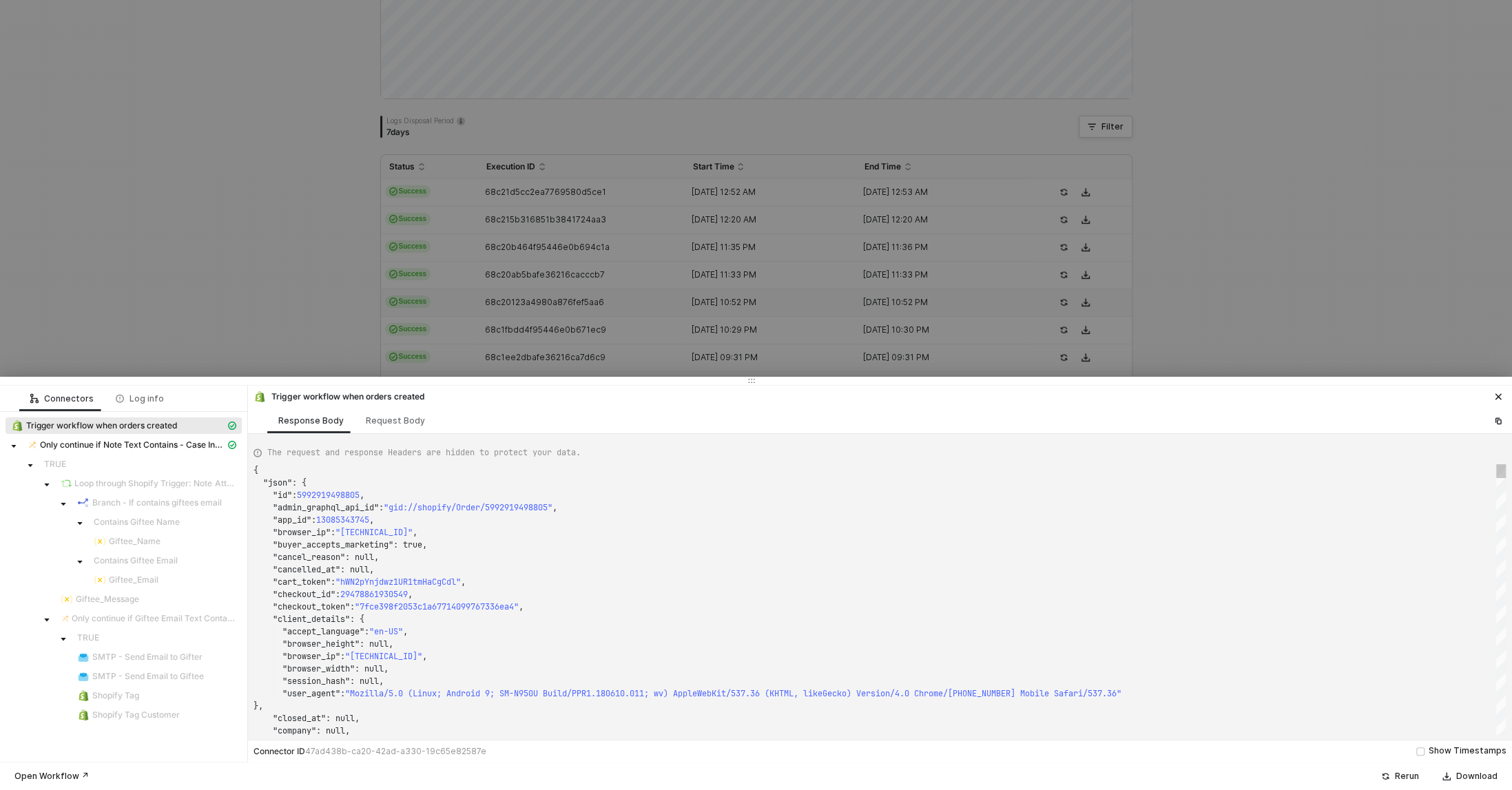
click at [272, 260] on div at bounding box center [756, 395] width 1512 height 790
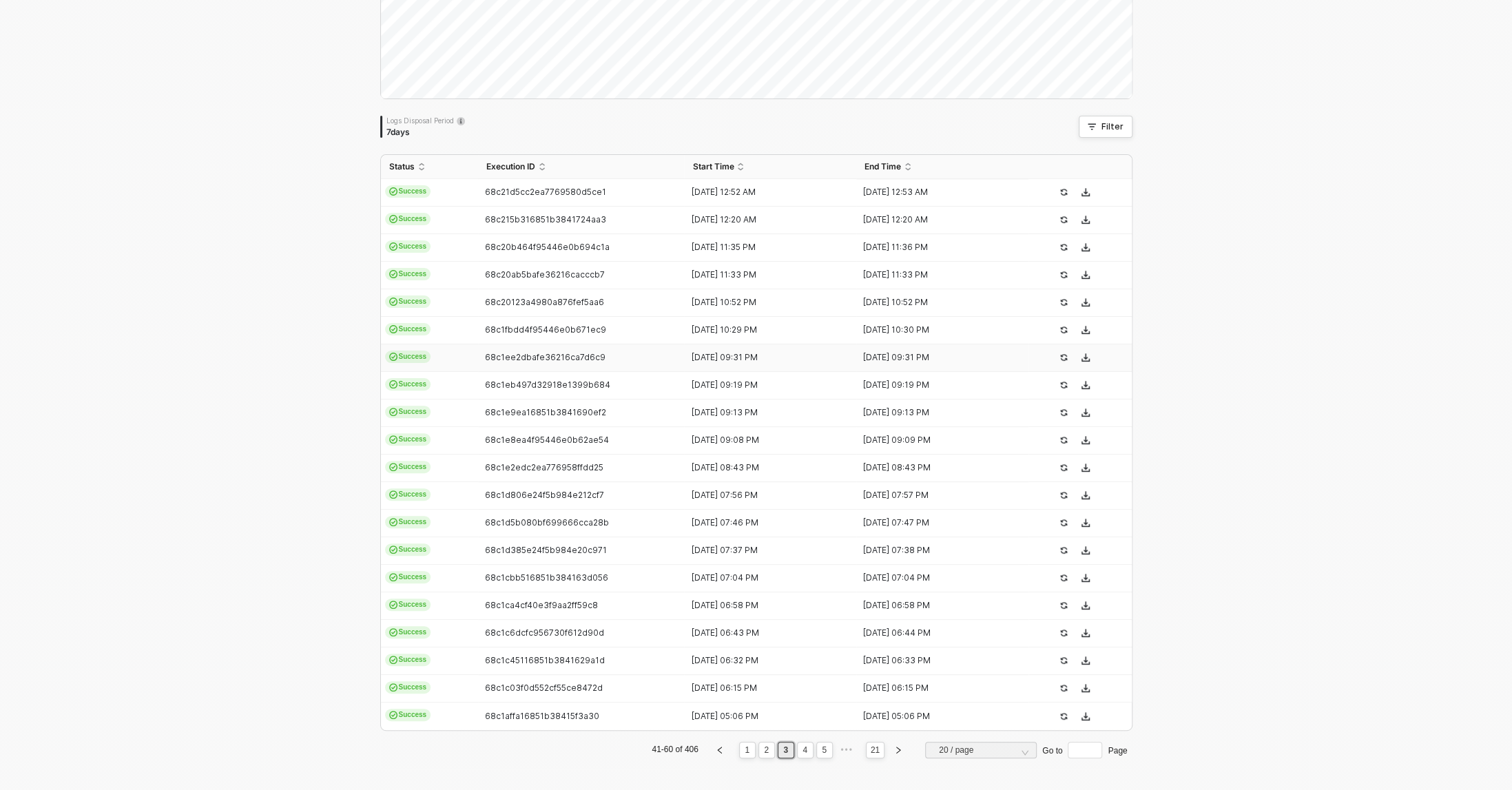
click at [589, 345] on td "68c1ee2dbafe36216ca7d6c9" at bounding box center [581, 358] width 206 height 28
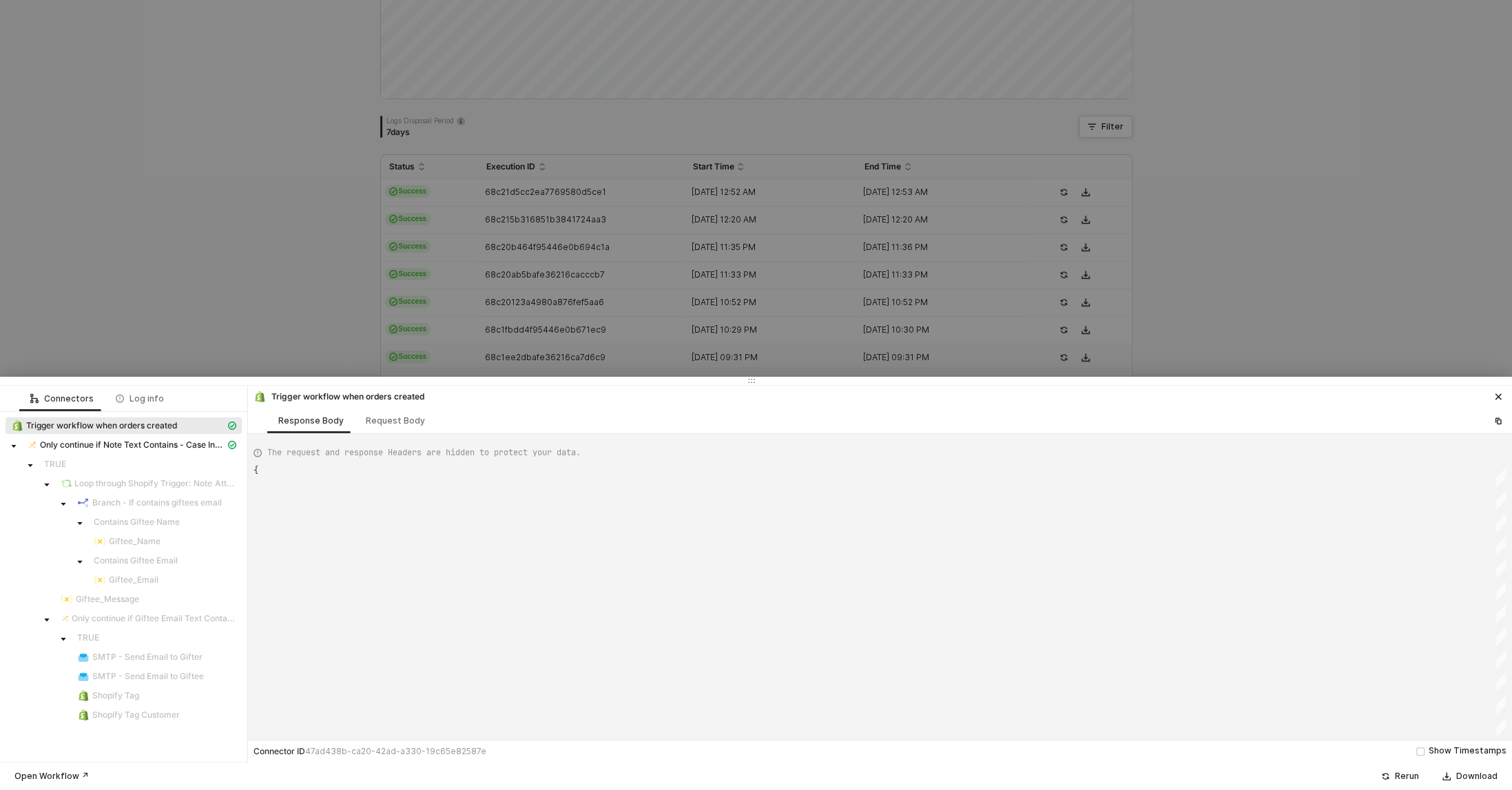
type textarea "{ "json": { "id": 5992869298229, "admin_graphql_api_id": "gid://shopify/Order/5…"
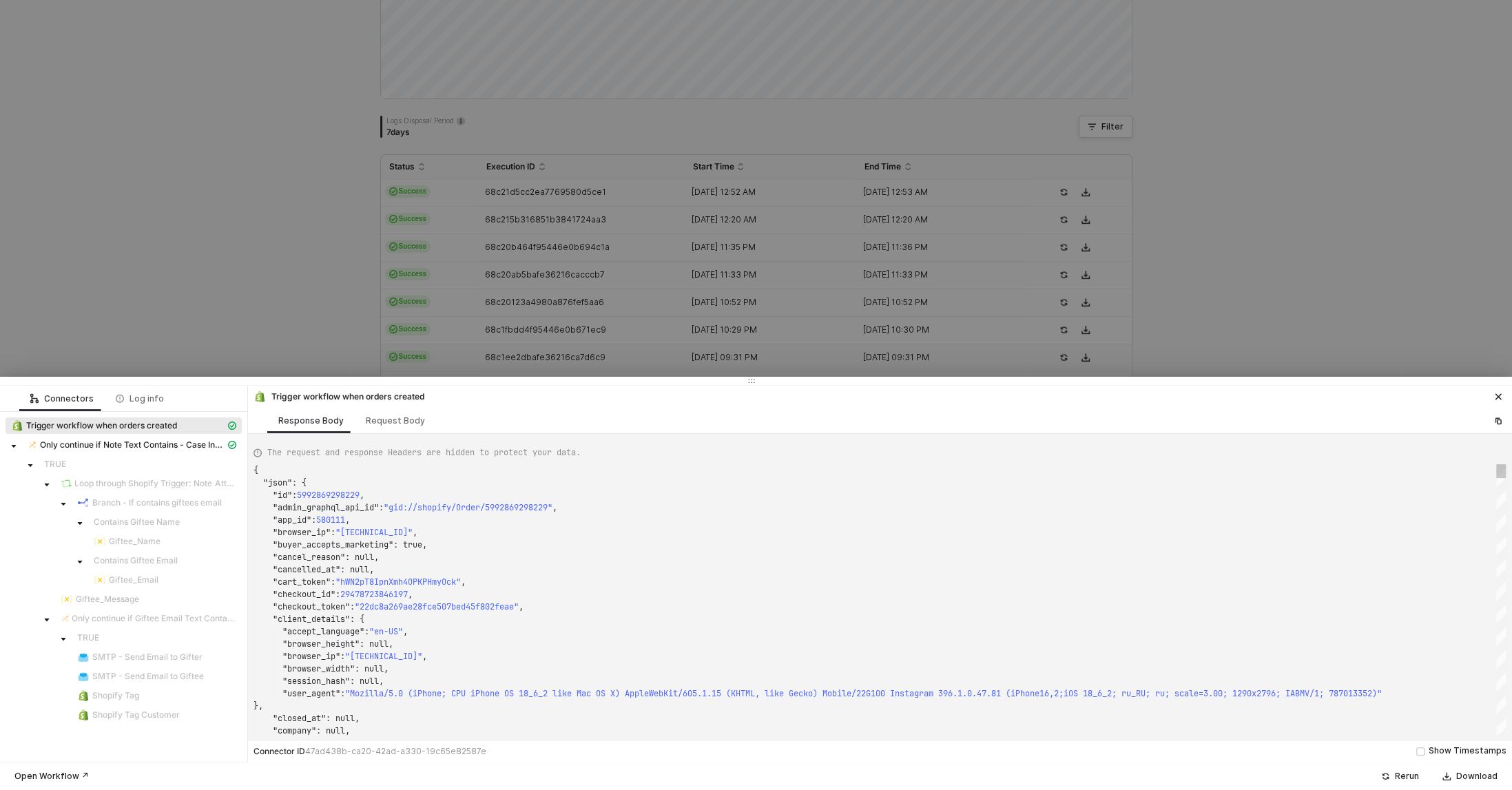
click at [226, 294] on div at bounding box center [756, 395] width 1512 height 790
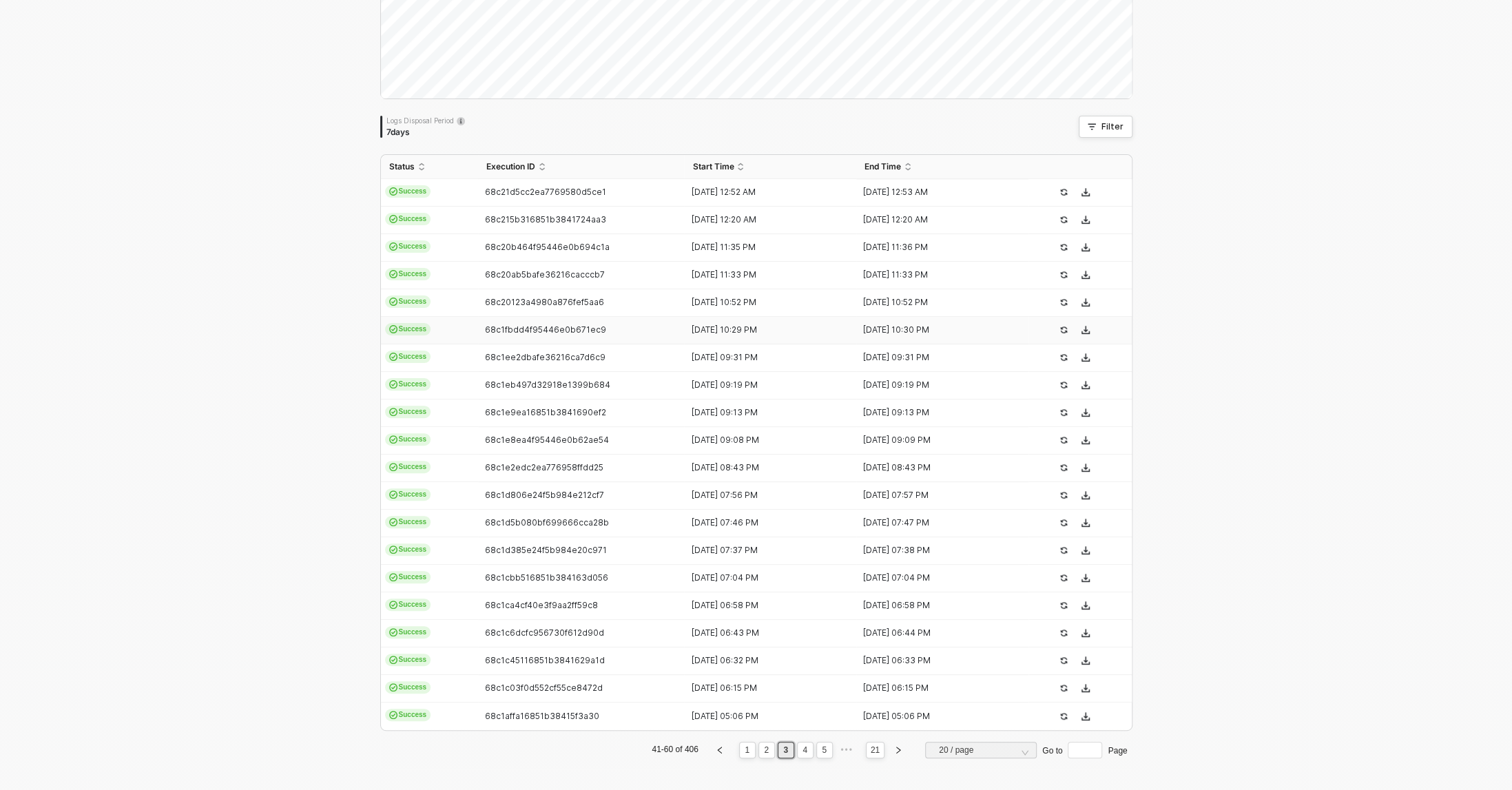
click at [558, 324] on span "68c1fbdd4f95446e0b671ec9" at bounding box center [545, 329] width 121 height 11
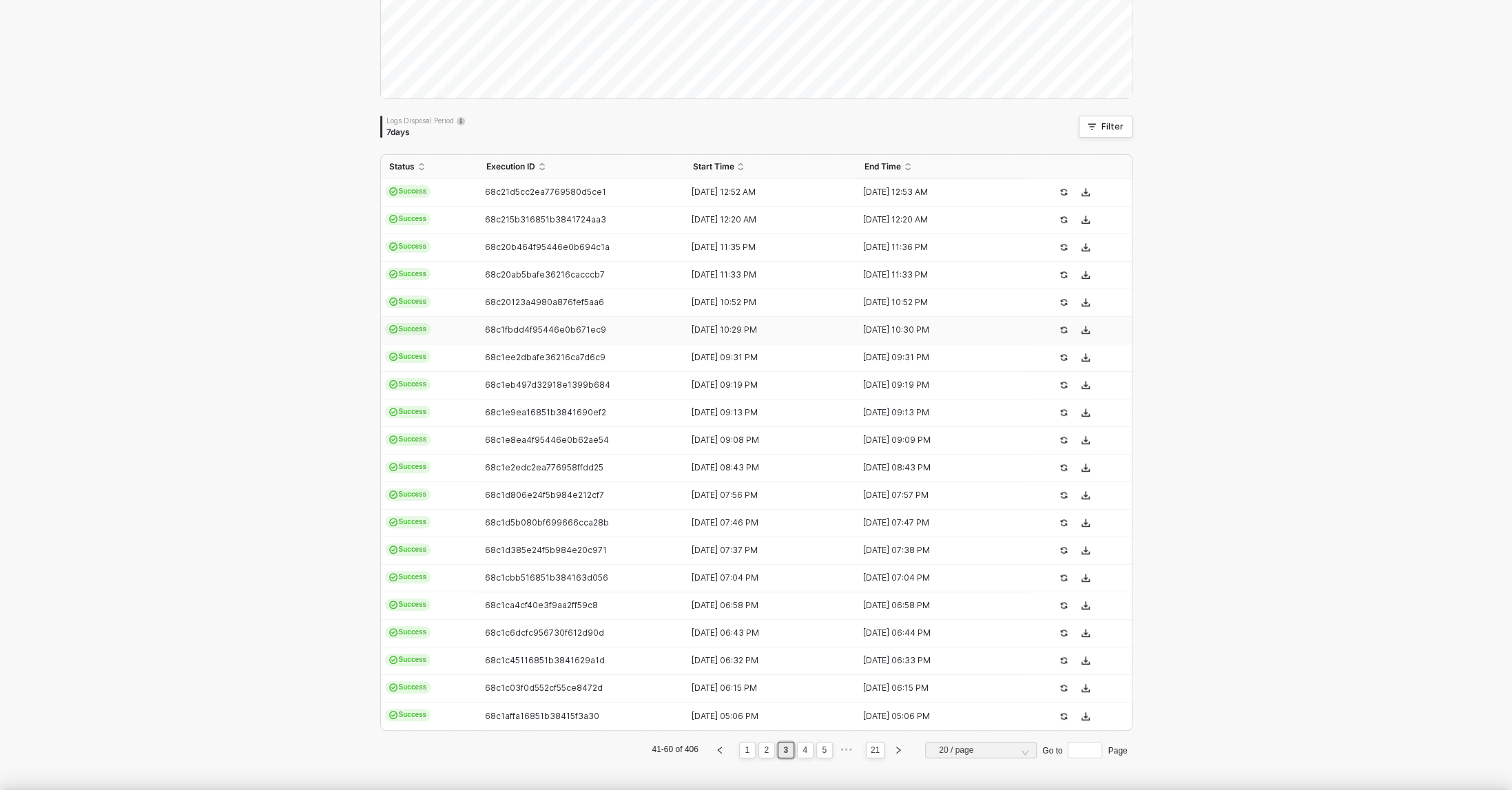
type textarea "{ "json": { "id": 5992907145269, "admin_graphql_api_id": "gid://shopify/Order/5…"
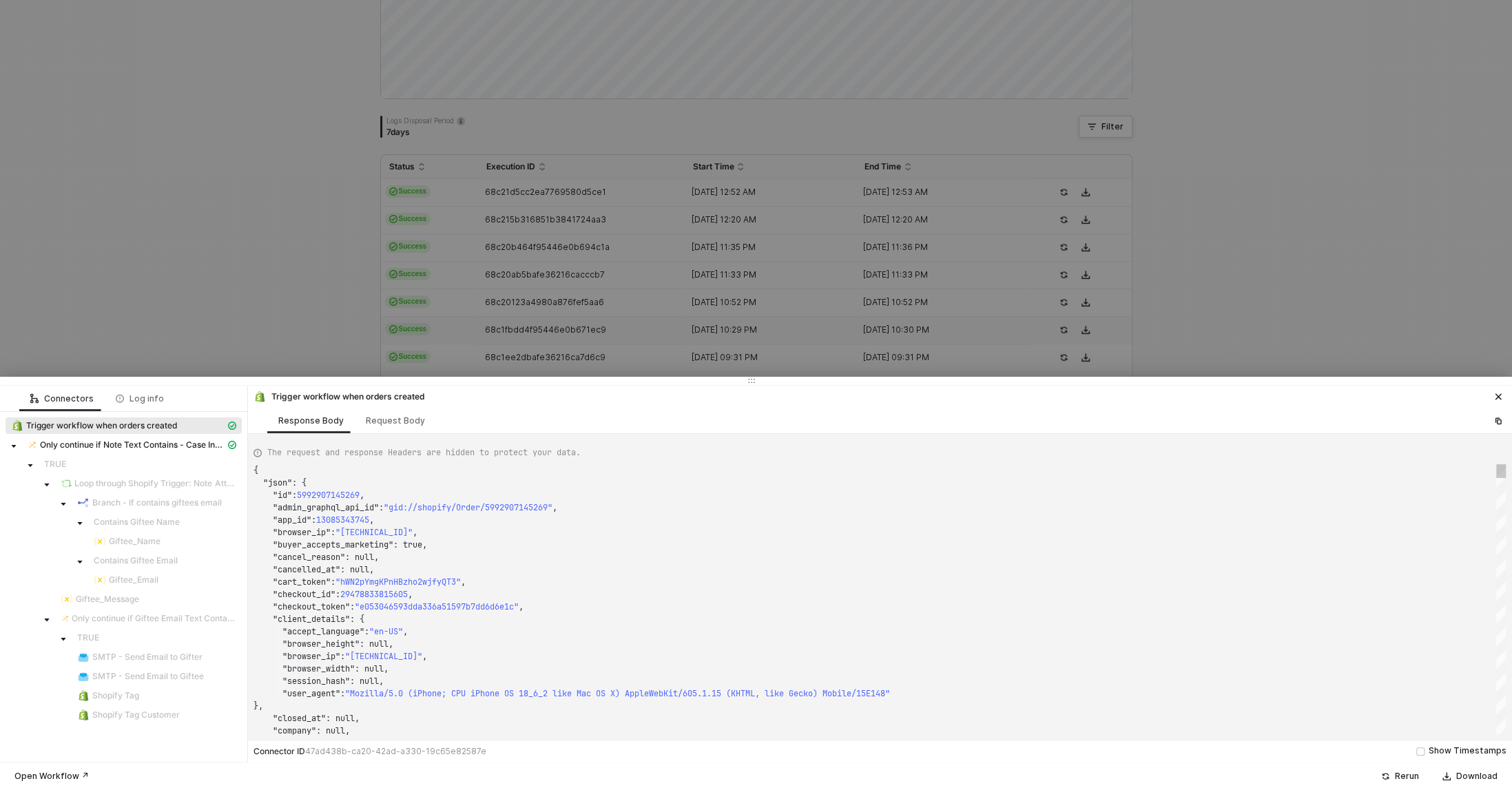
click at [256, 309] on div at bounding box center [756, 395] width 1512 height 790
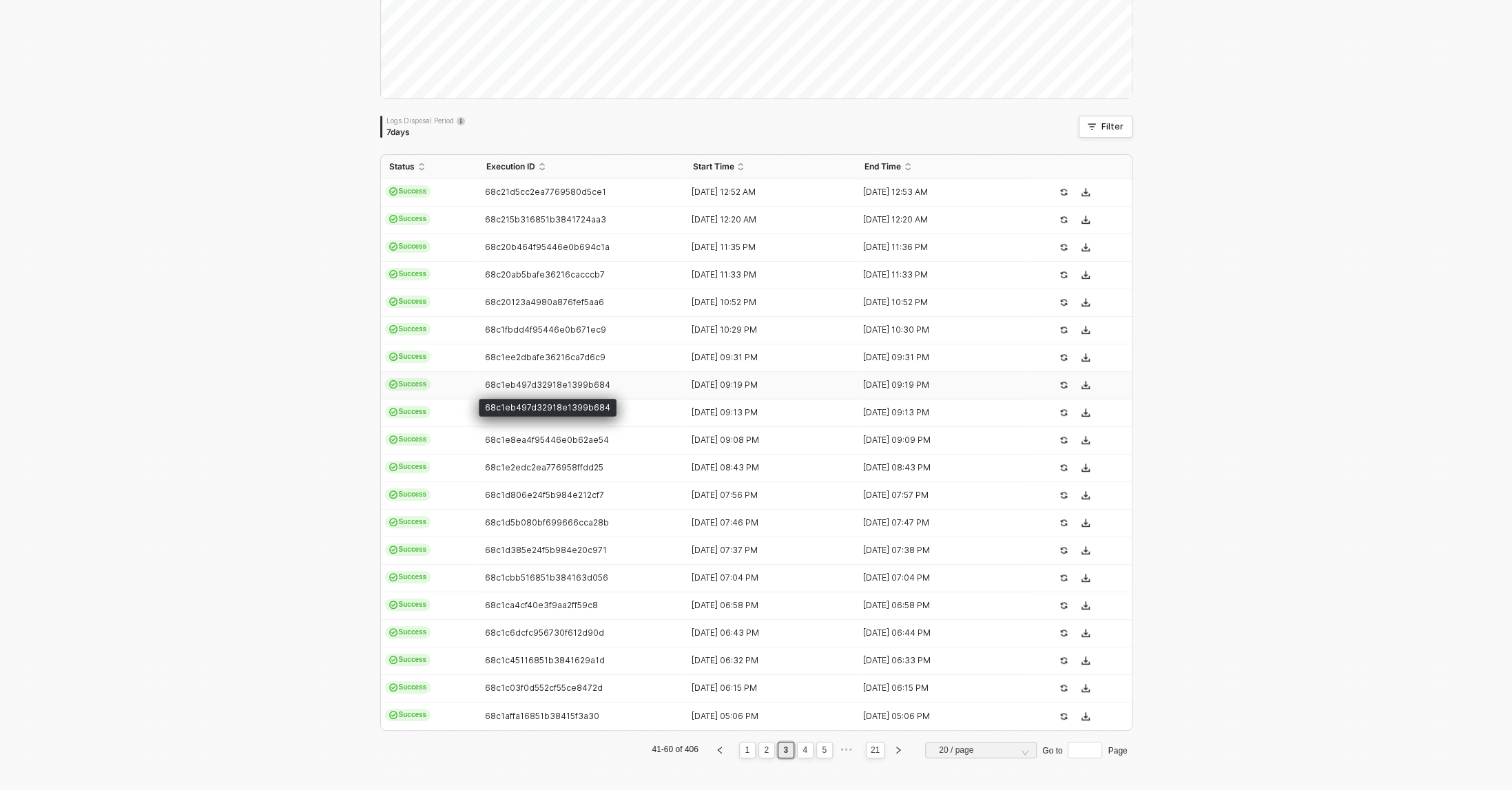
click at [576, 382] on span "68c1eb497d32918e1399b684" at bounding box center [547, 385] width 126 height 11
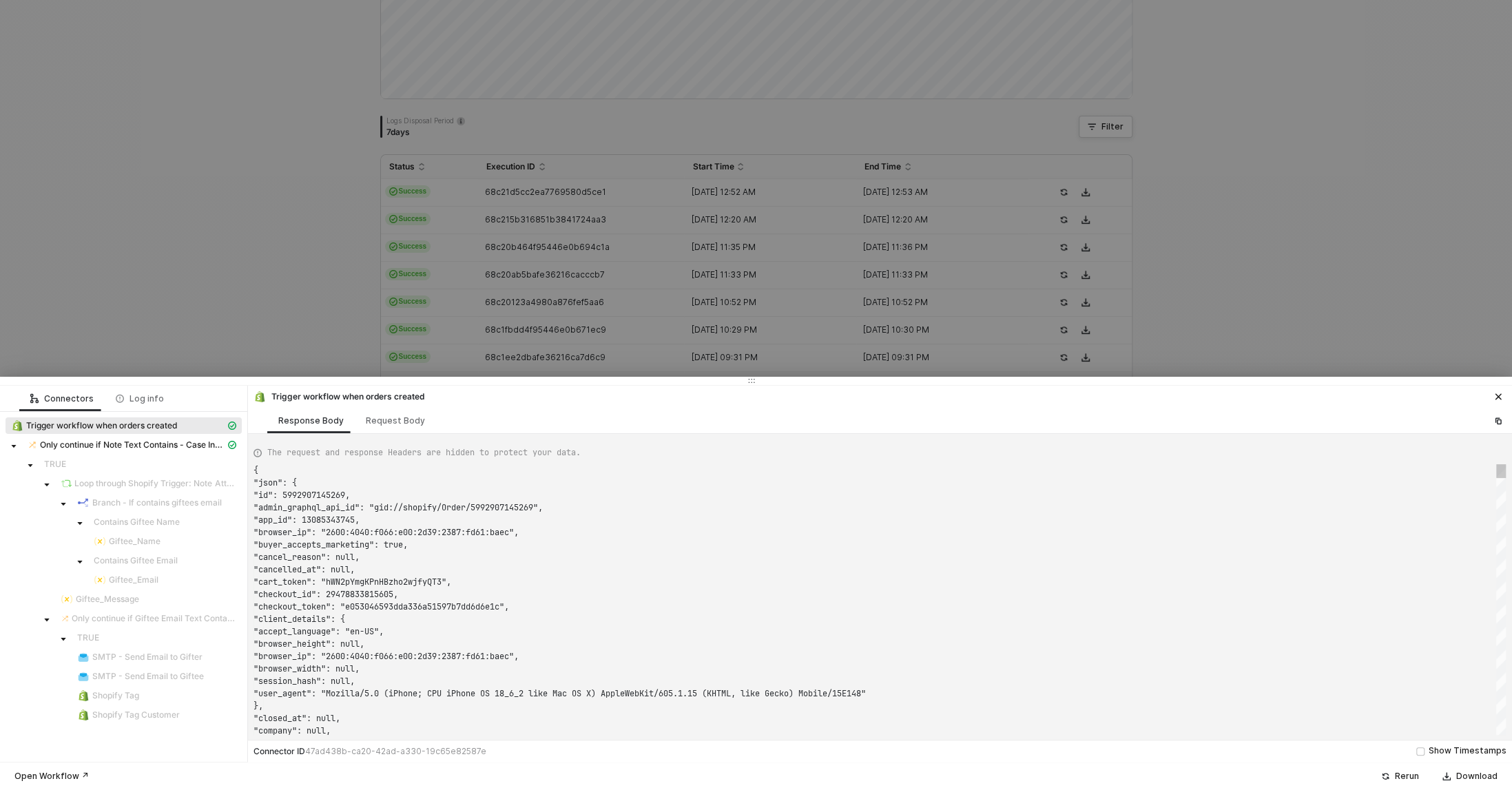
type textarea "{ "json": { "id": 5992860614709, "admin_graphql_api_id": "gid://shopify/Order/5…"
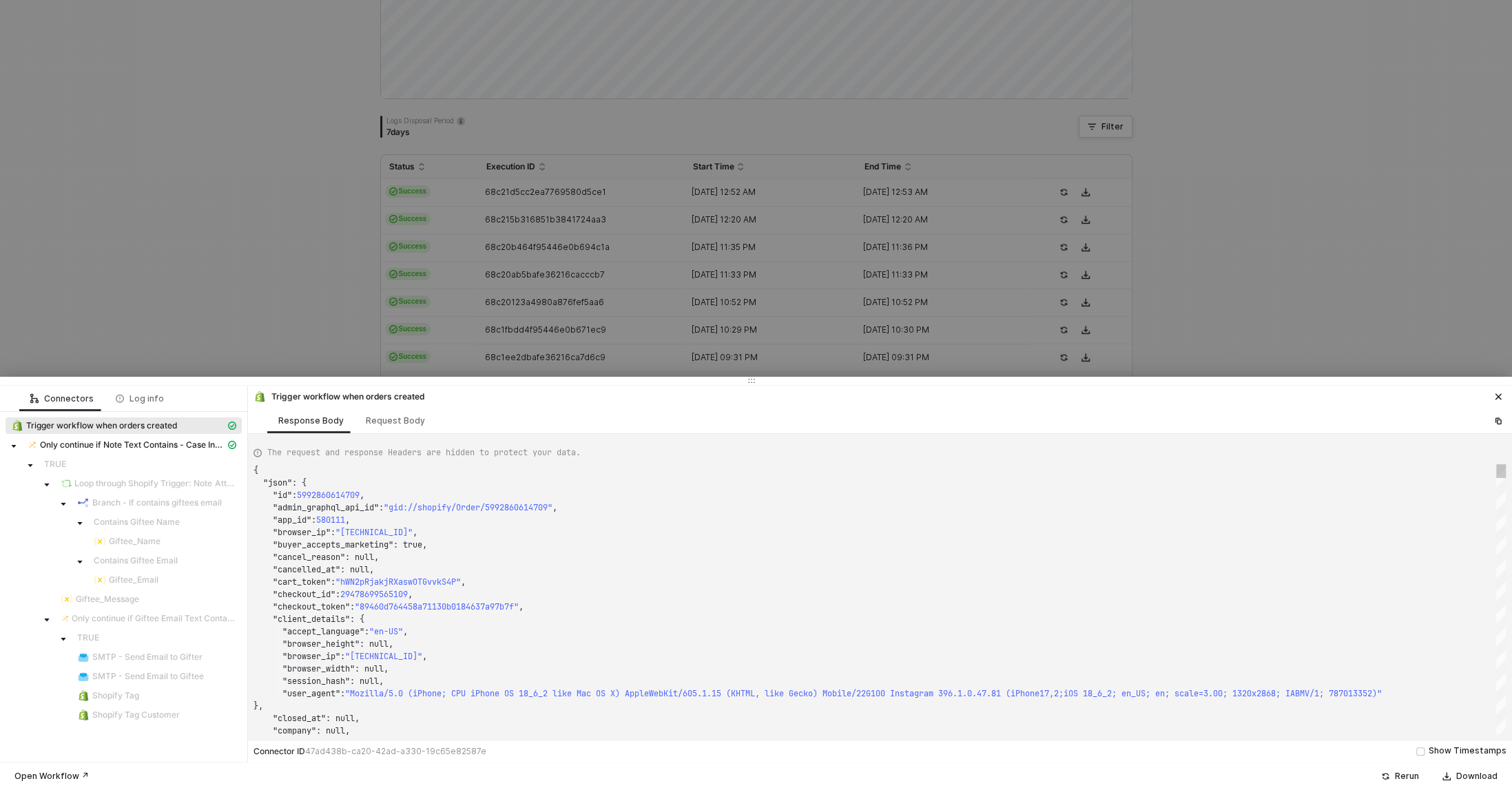
click at [299, 355] on div at bounding box center [756, 395] width 1512 height 790
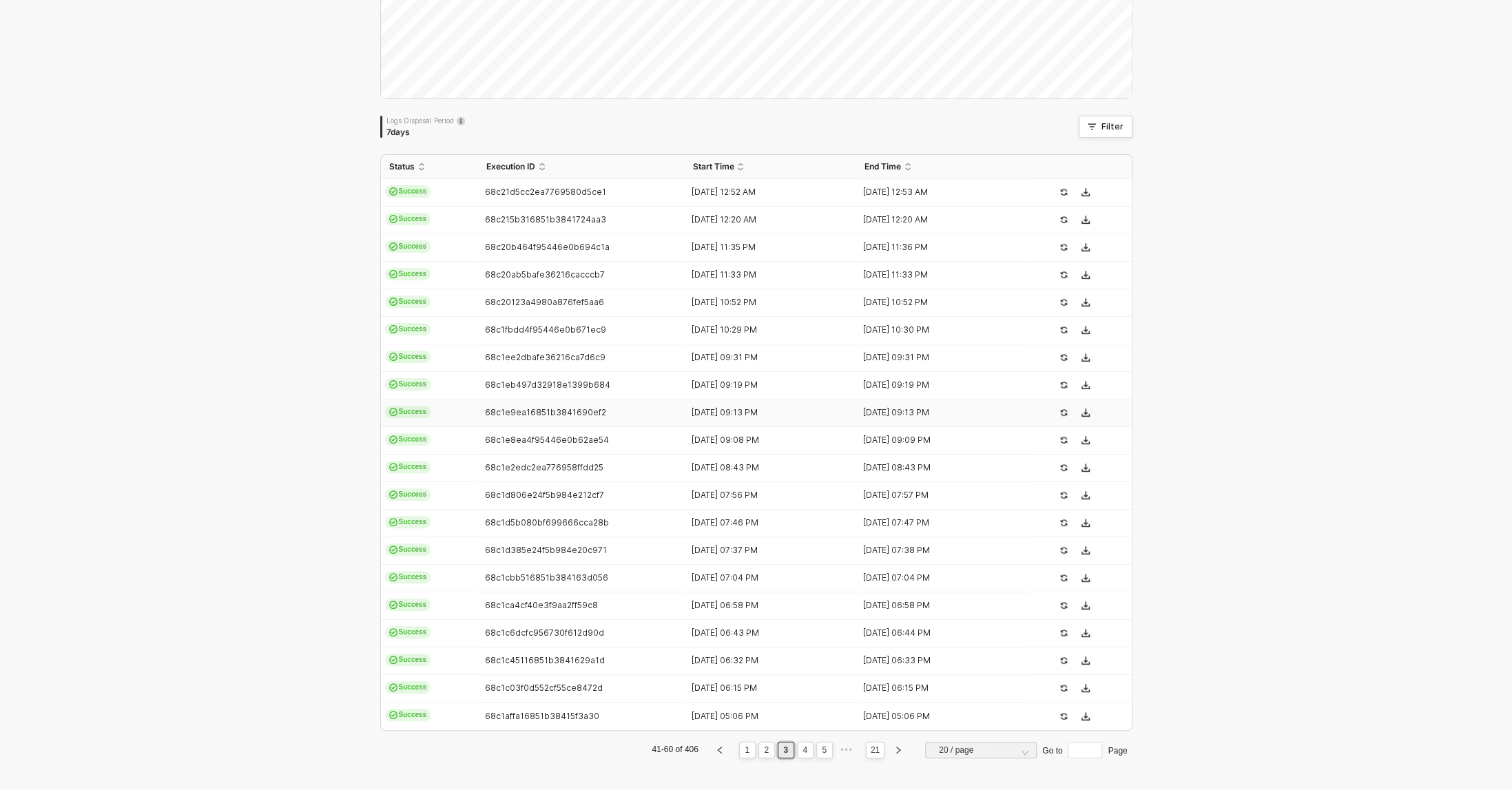
click at [595, 413] on span "68c1e9ea16851b3841690ef2" at bounding box center [545, 413] width 121 height 11
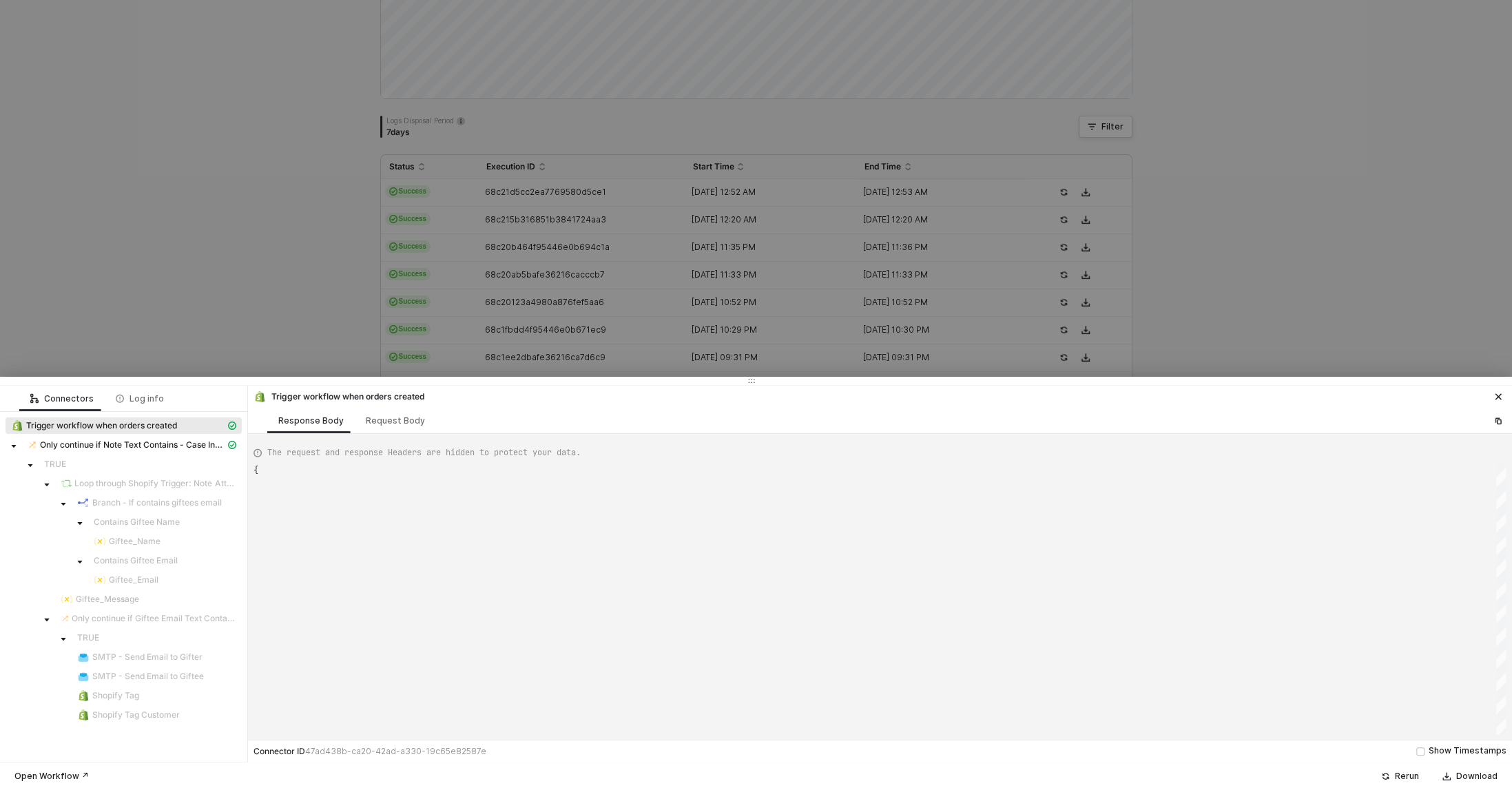
type textarea "{ "json": { "id": 5992856223797, "admin_graphql_api_id": "gid://shopify/Order/5…"
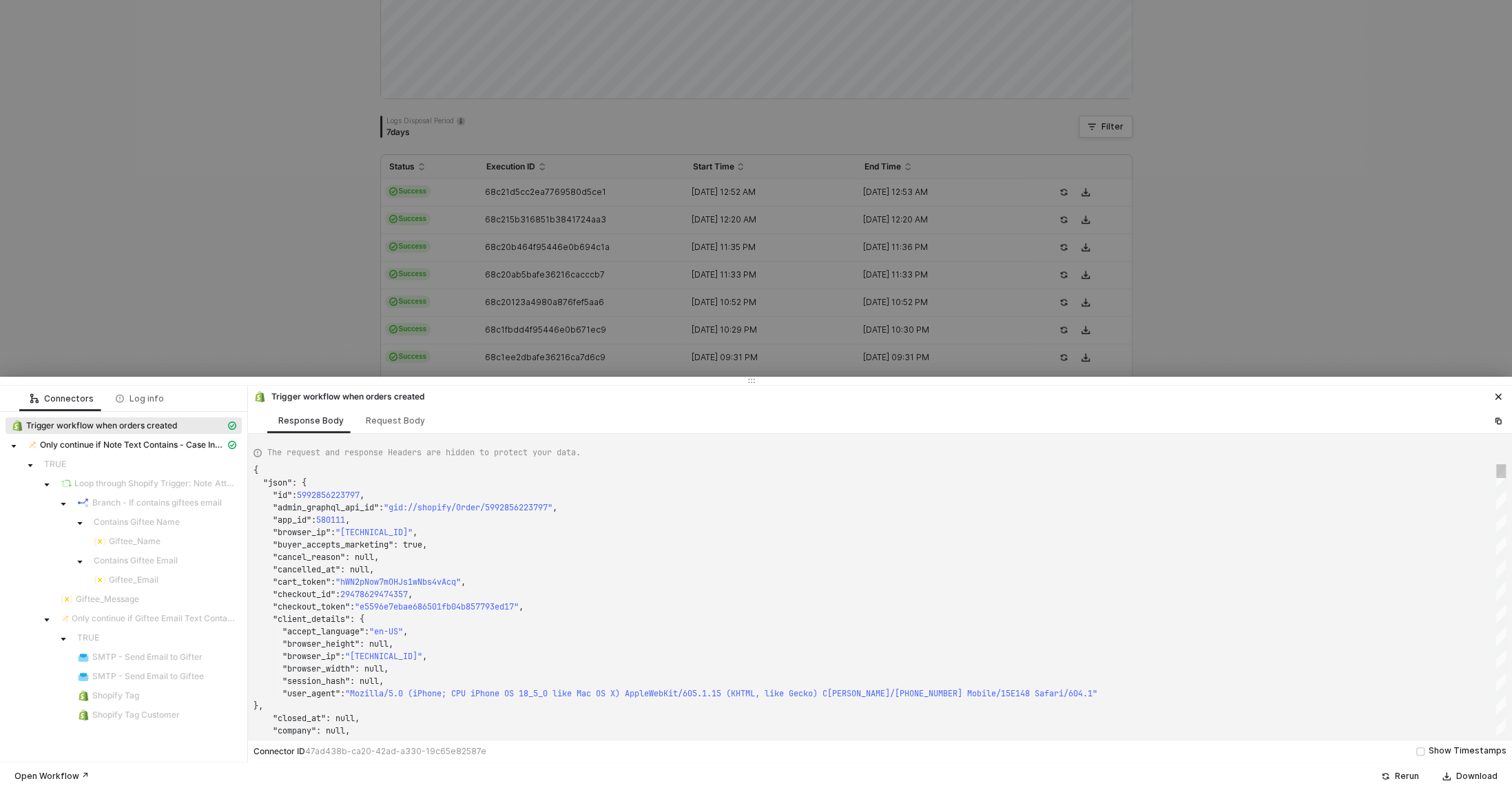
click at [205, 334] on div at bounding box center [756, 395] width 1512 height 790
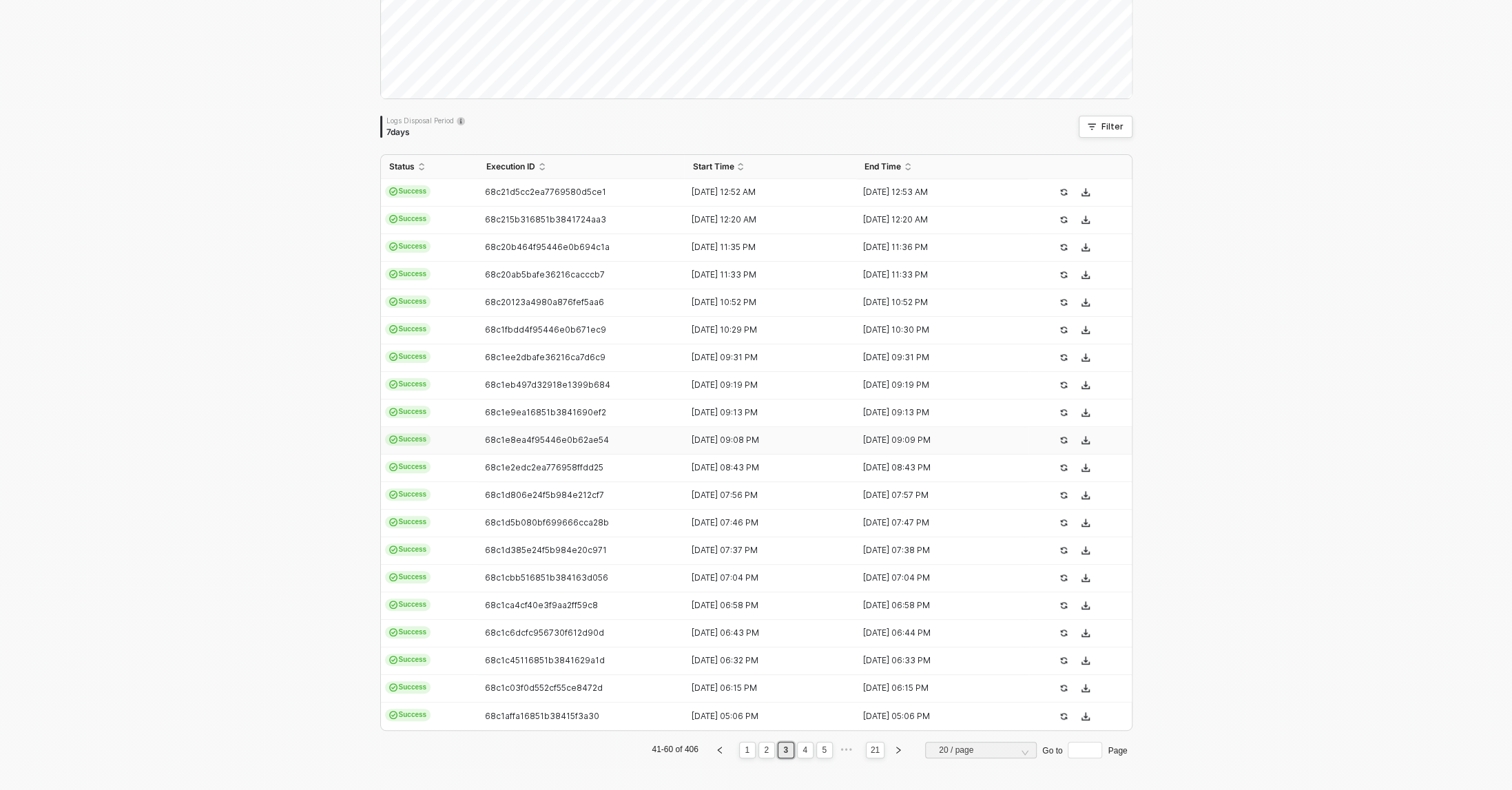
click at [546, 450] on td "68c1e8ea4f95446e0b62ae54" at bounding box center [581, 441] width 206 height 28
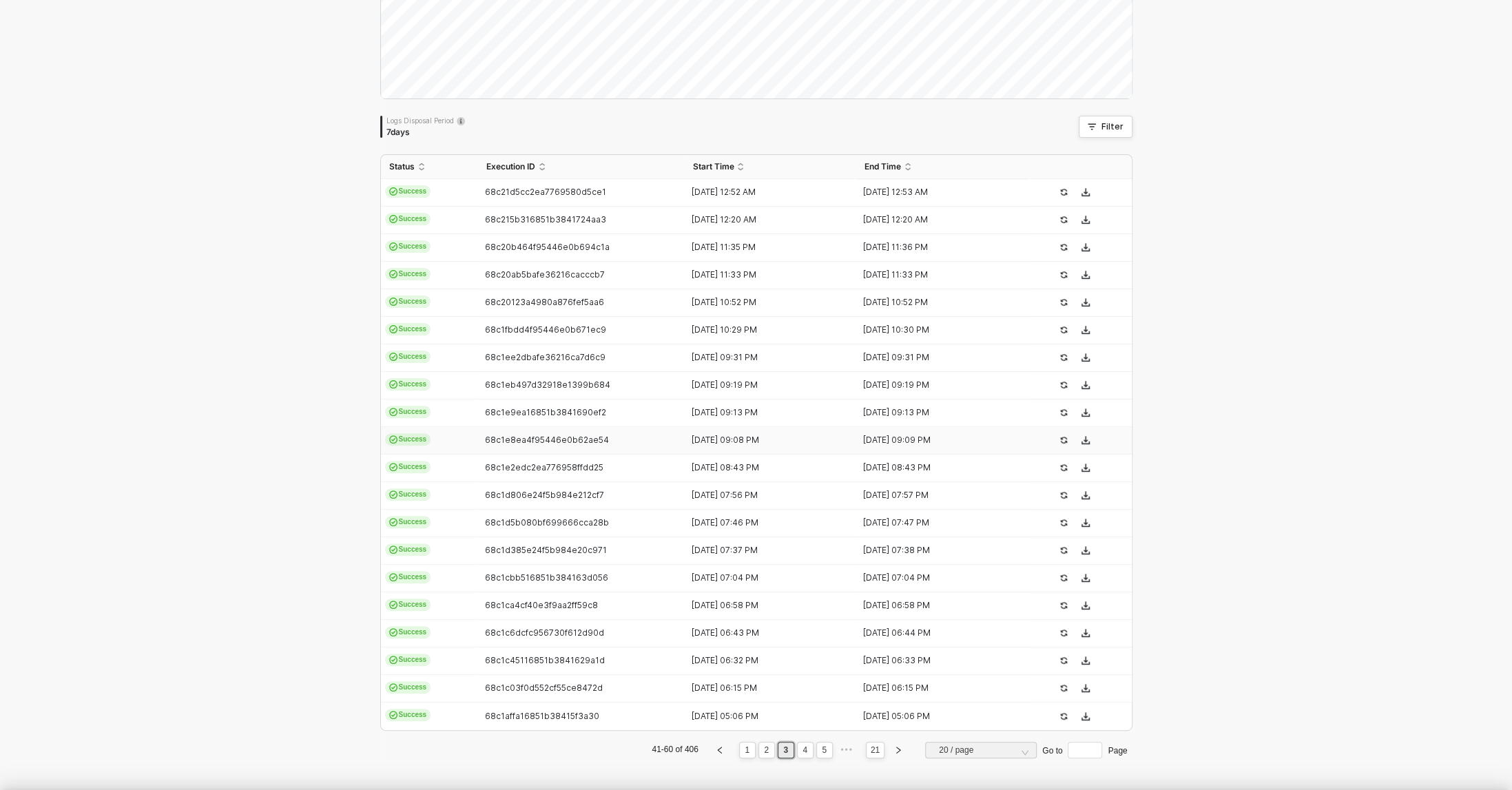
type textarea "{ "json": { "id": [CREDIT_CARD_NUMBER], "admin_graphql_api_id": "gid://shopify/…"
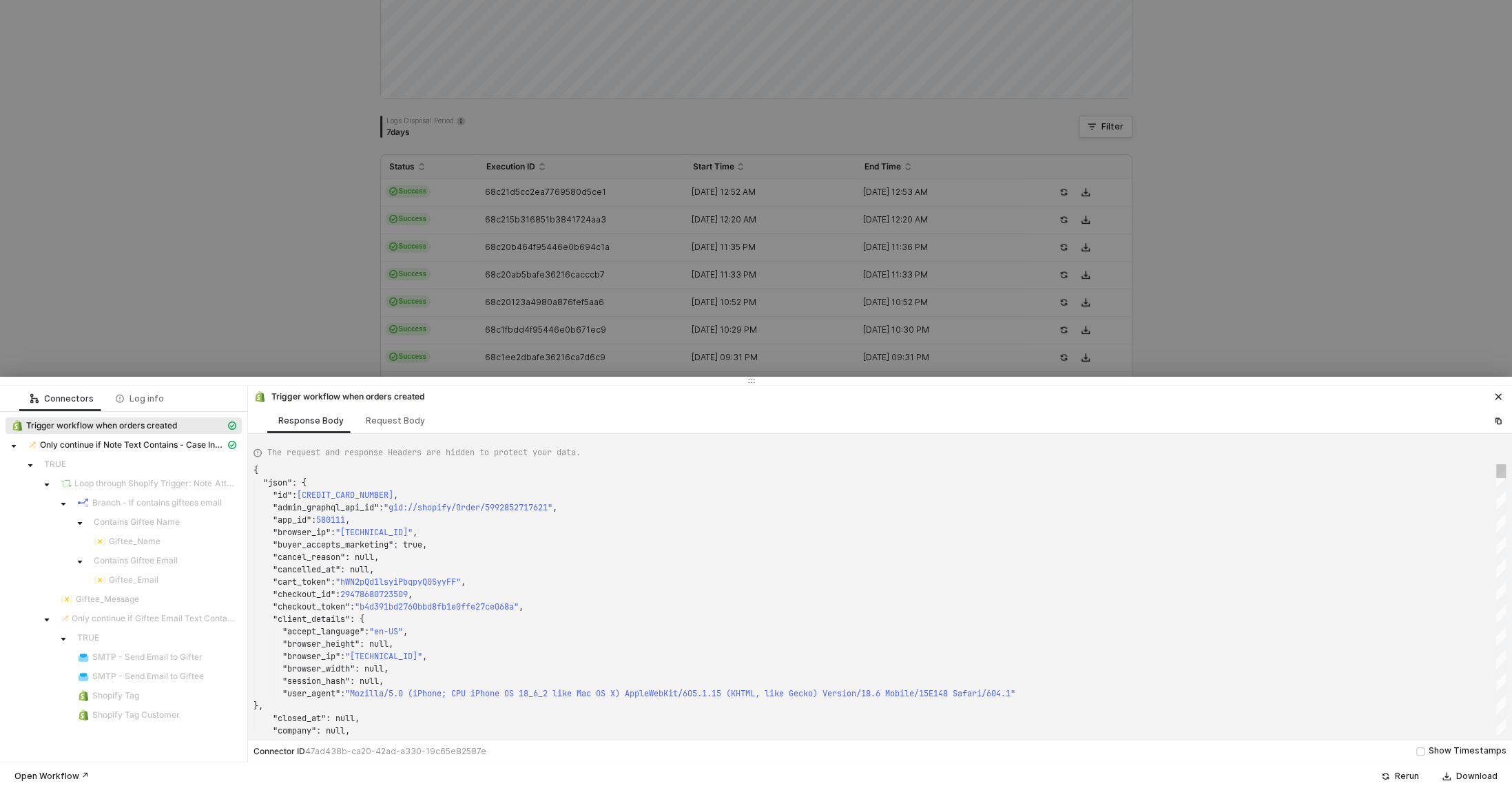
click at [150, 375] on div at bounding box center [756, 395] width 1512 height 790
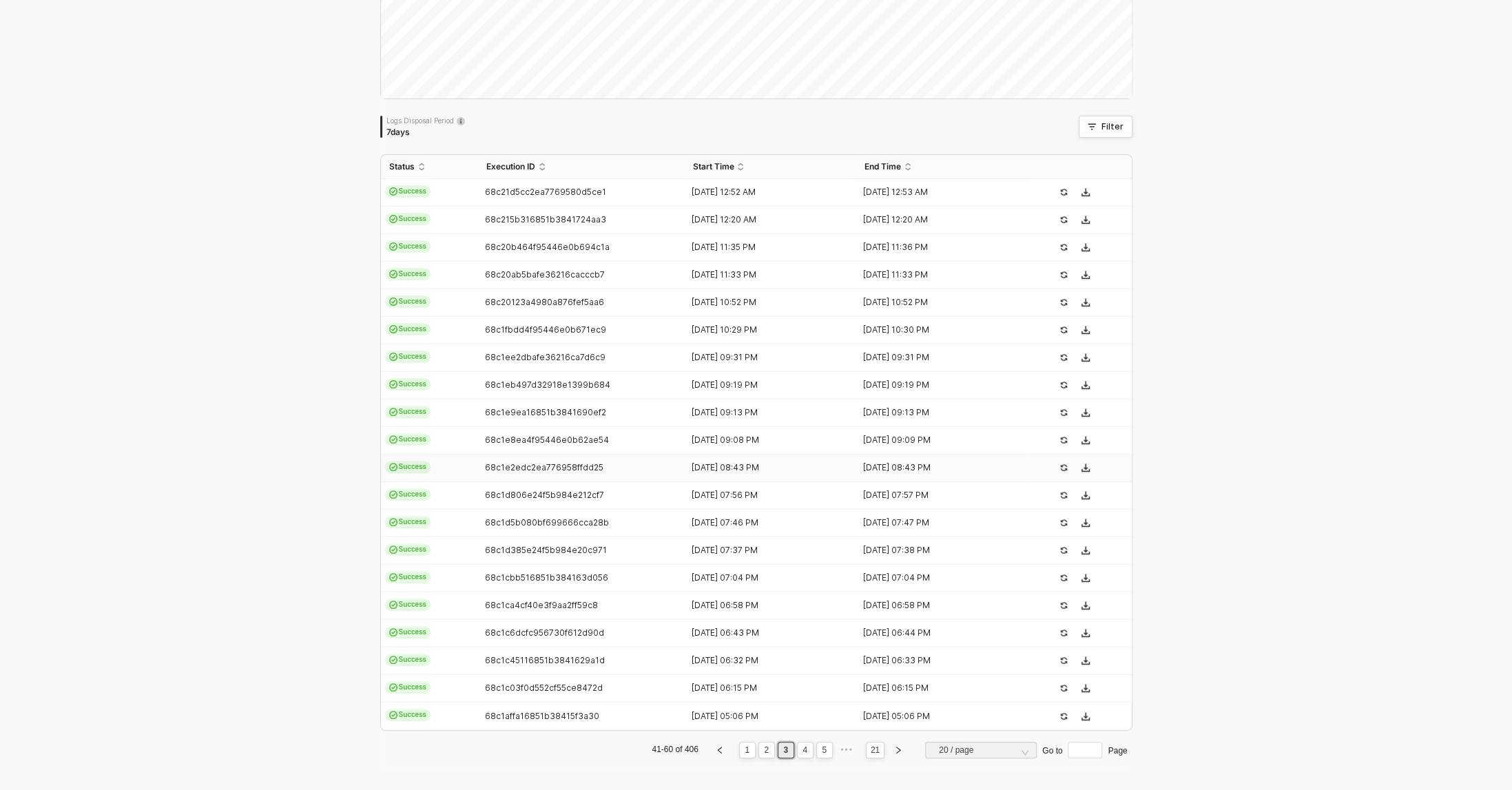
click at [581, 470] on span "68c1e2edc2ea776958ffdd25" at bounding box center [544, 468] width 118 height 11
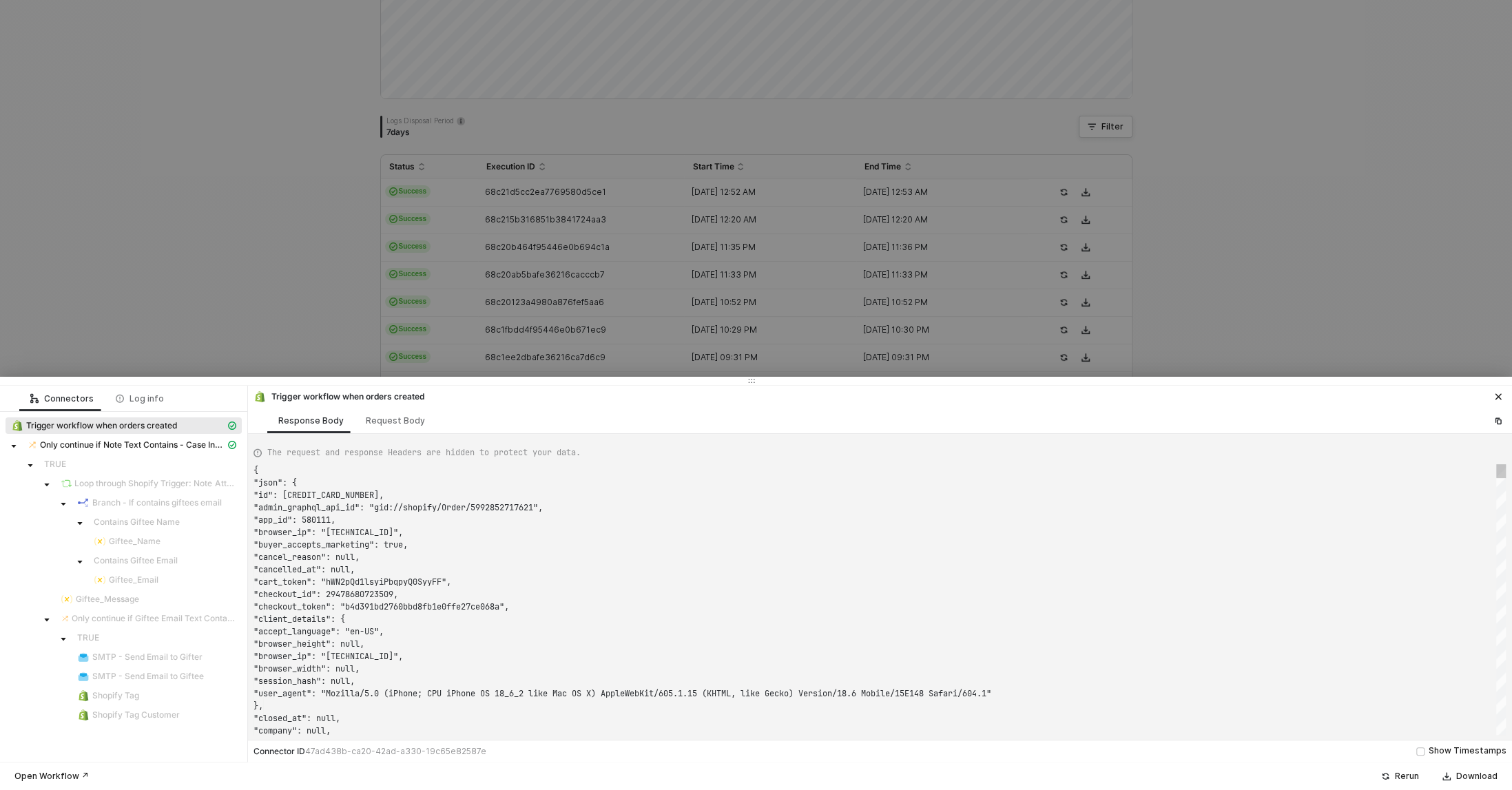
type textarea "{ "json": { "id": 5992832237621, "admin_graphql_api_id": "gid://shopify/Order/5…"
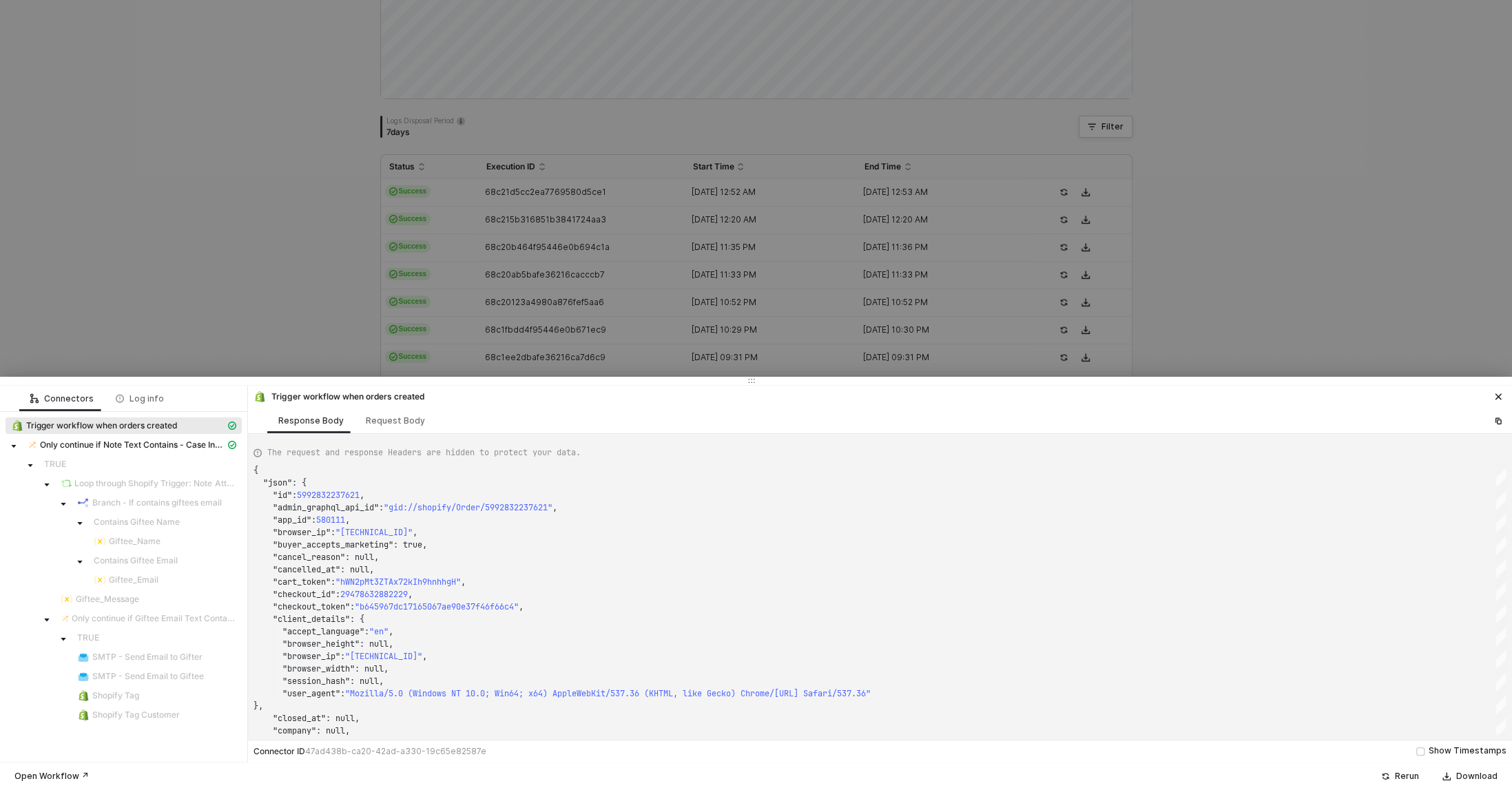
click at [160, 322] on div at bounding box center [756, 395] width 1512 height 790
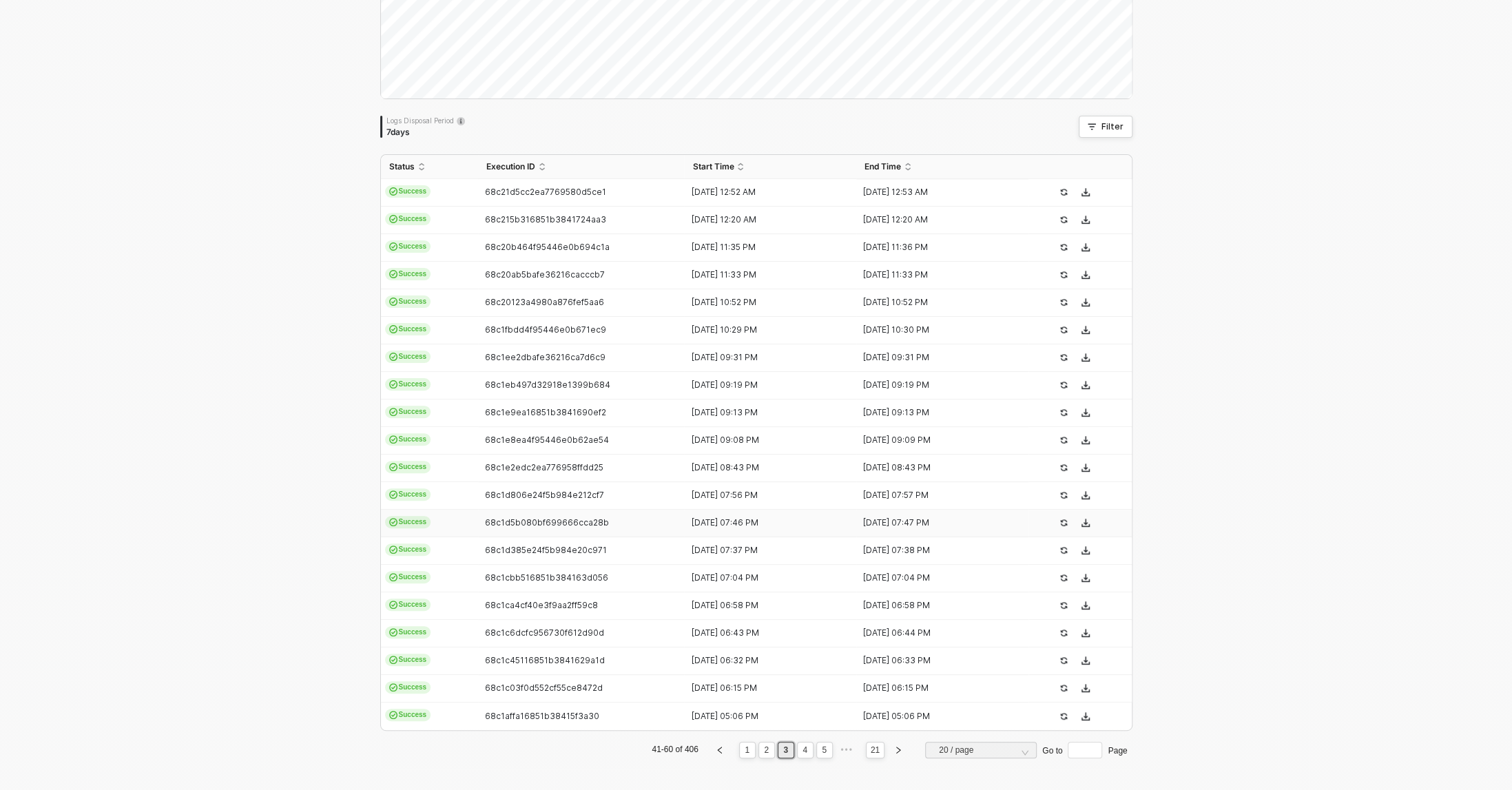
click at [559, 520] on span "68c1d5b080bf699666cca28b" at bounding box center [546, 522] width 124 height 11
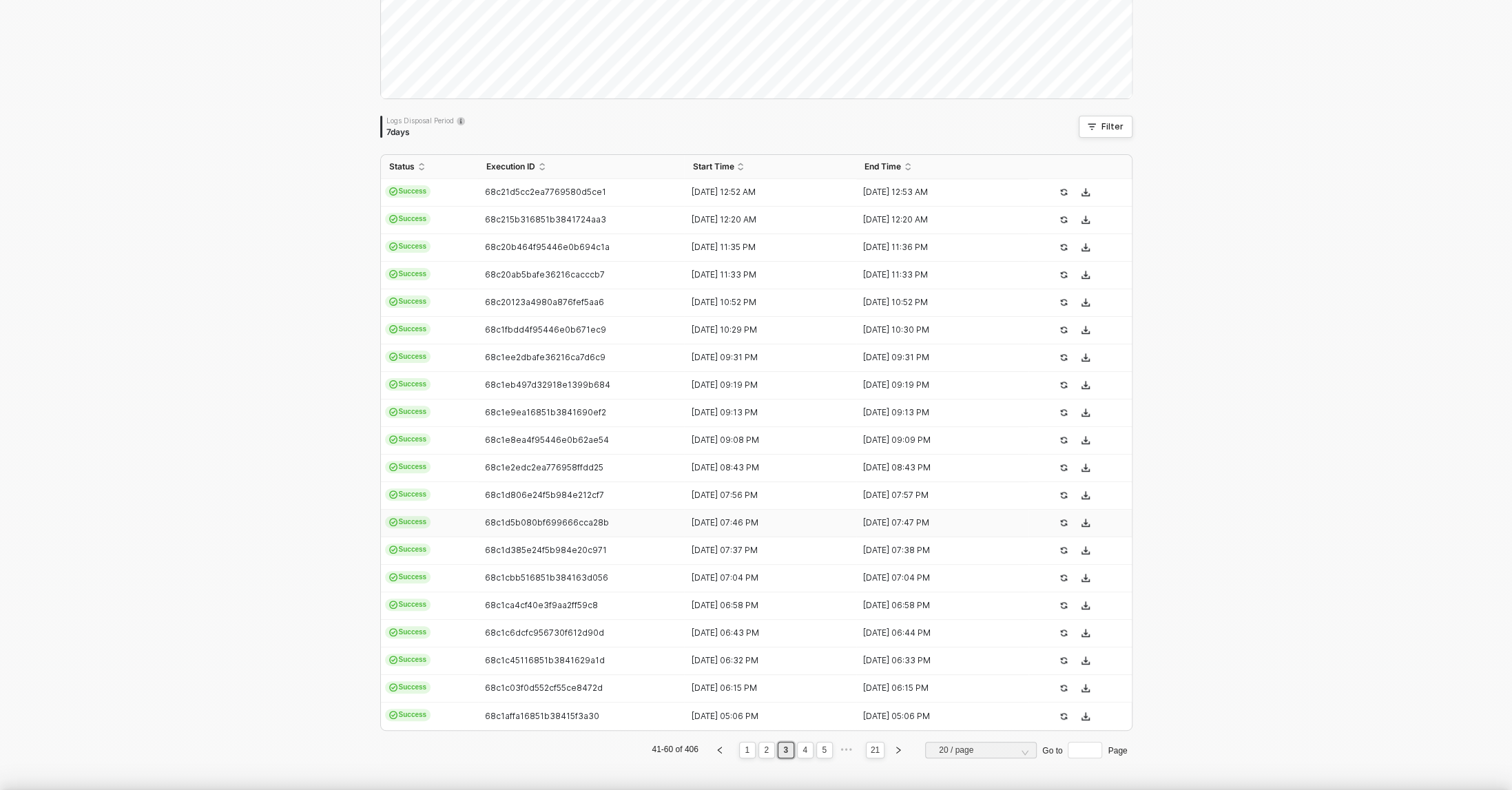
type textarea "{ "json": { "id": 5992783347765, "admin_graphql_api_id": "gid://shopify/Order/5…"
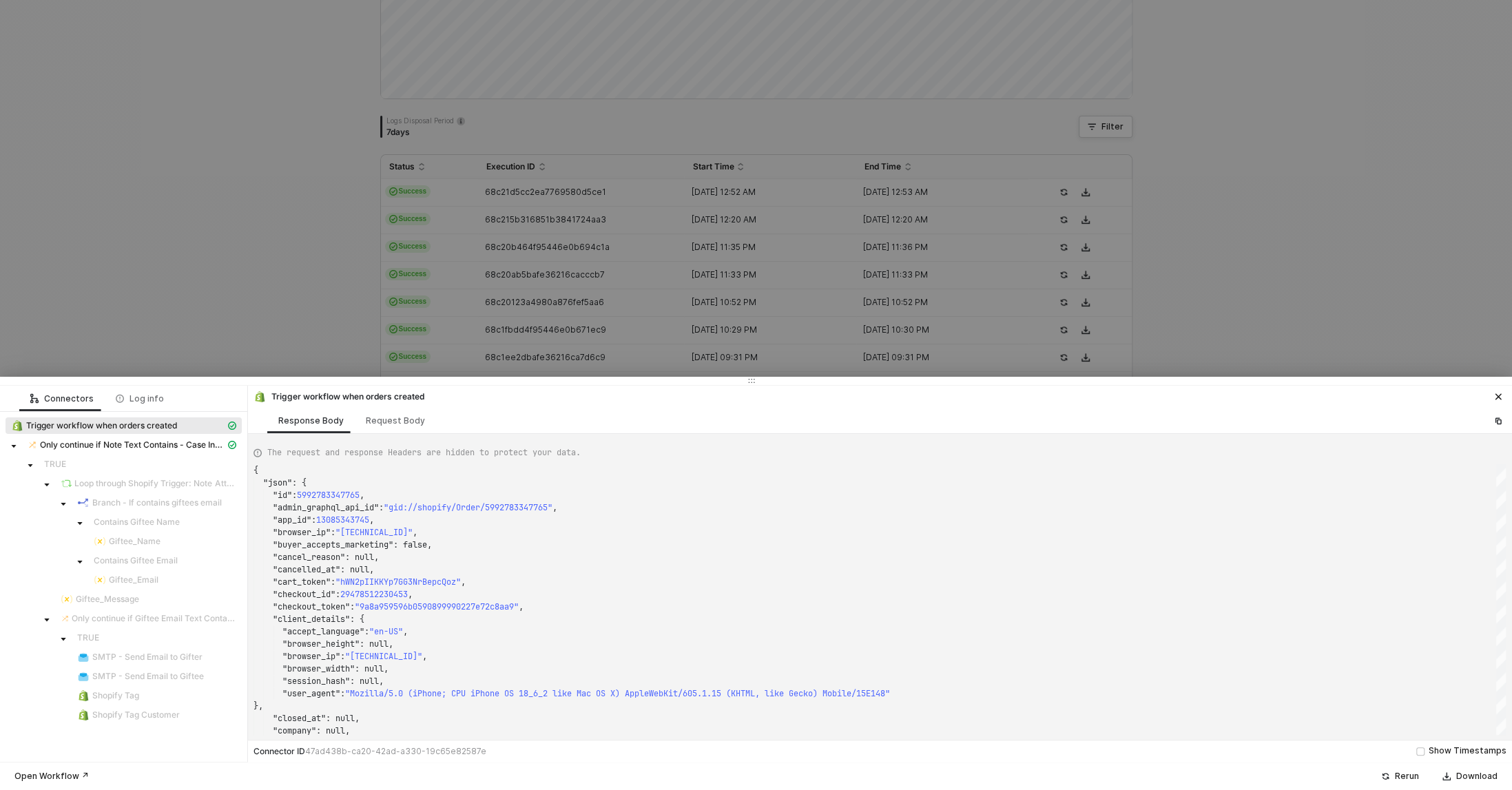
click at [217, 356] on div at bounding box center [756, 395] width 1512 height 790
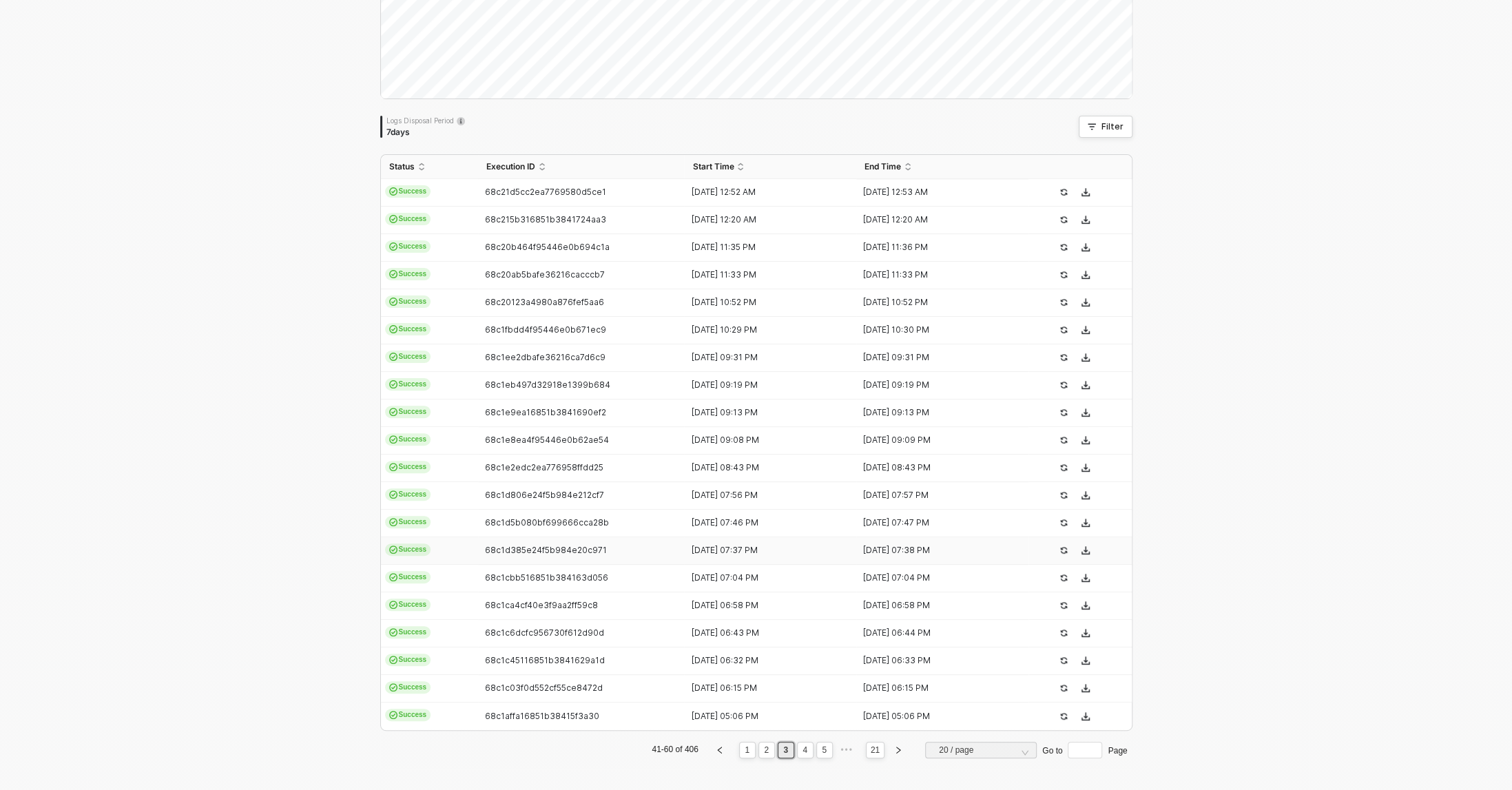
click at [595, 553] on span "68c1d385e24f5b984e20c971" at bounding box center [546, 550] width 122 height 11
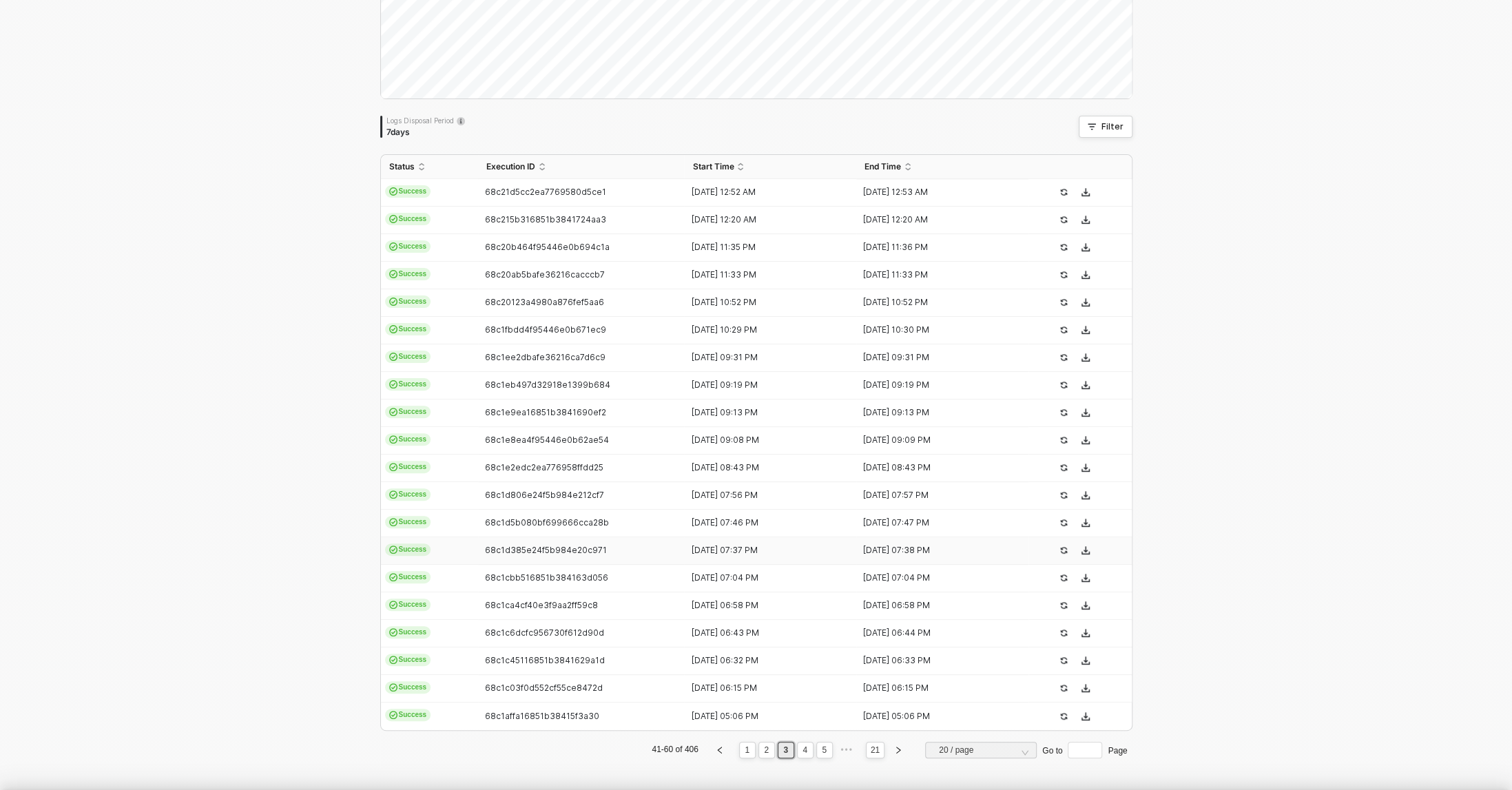
type textarea "{ "json": { "id": 5992776040501, "admin_graphql_api_id": "gid://shopify/Order/5…"
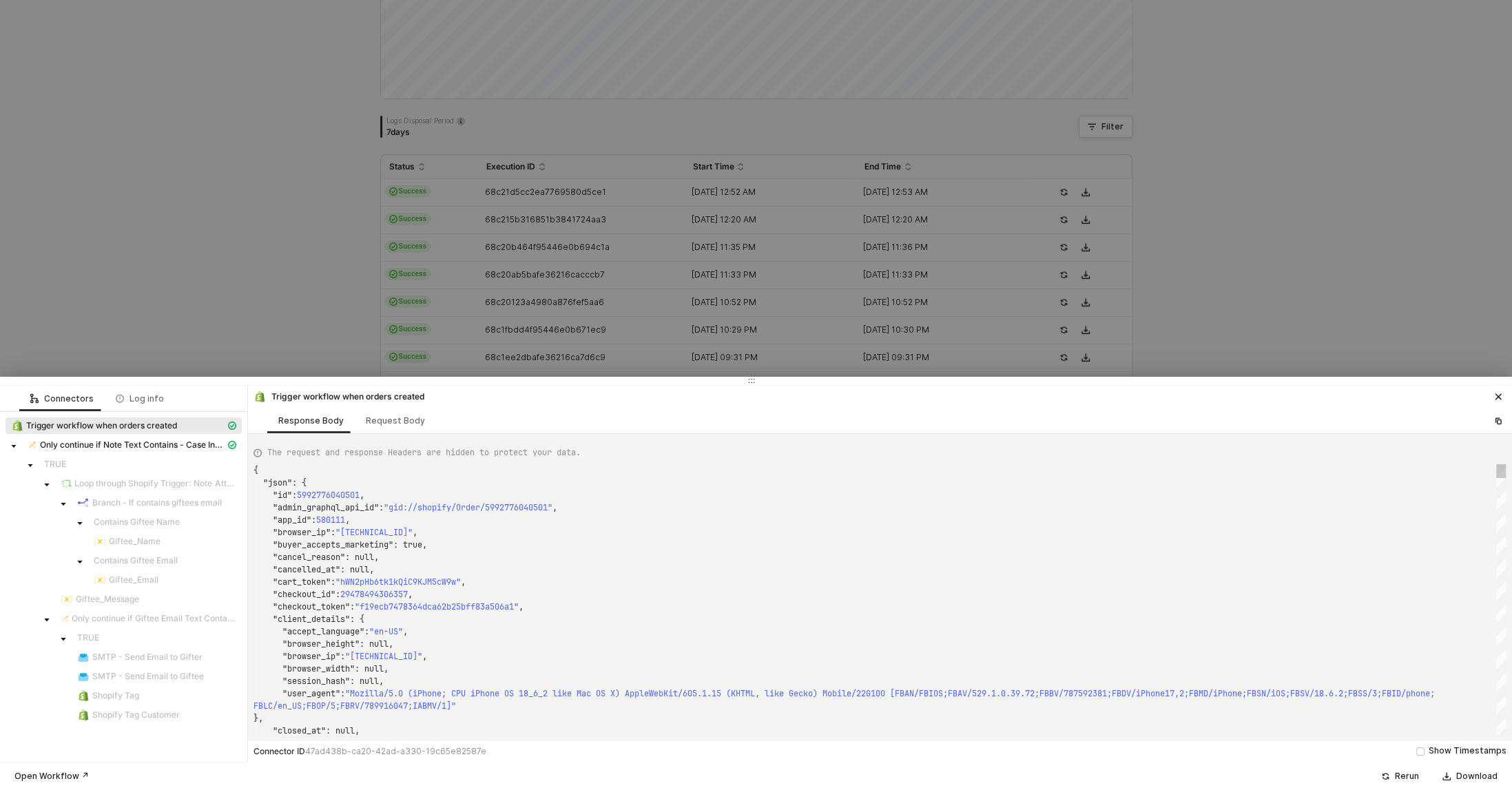
click at [191, 285] on div at bounding box center [756, 395] width 1512 height 790
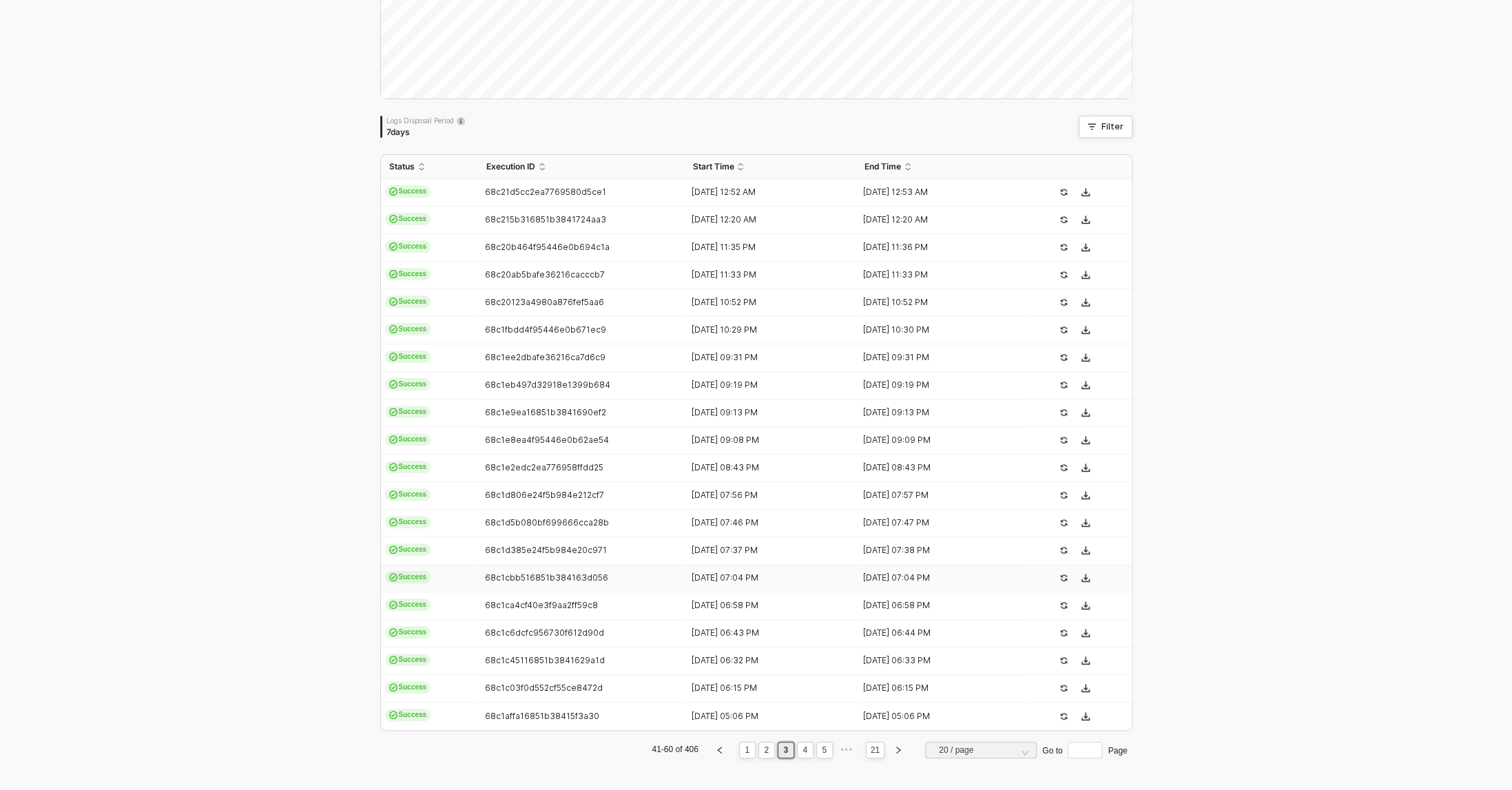
click at [564, 586] on td "68c1cbb516851b384163d056" at bounding box center [581, 578] width 206 height 28
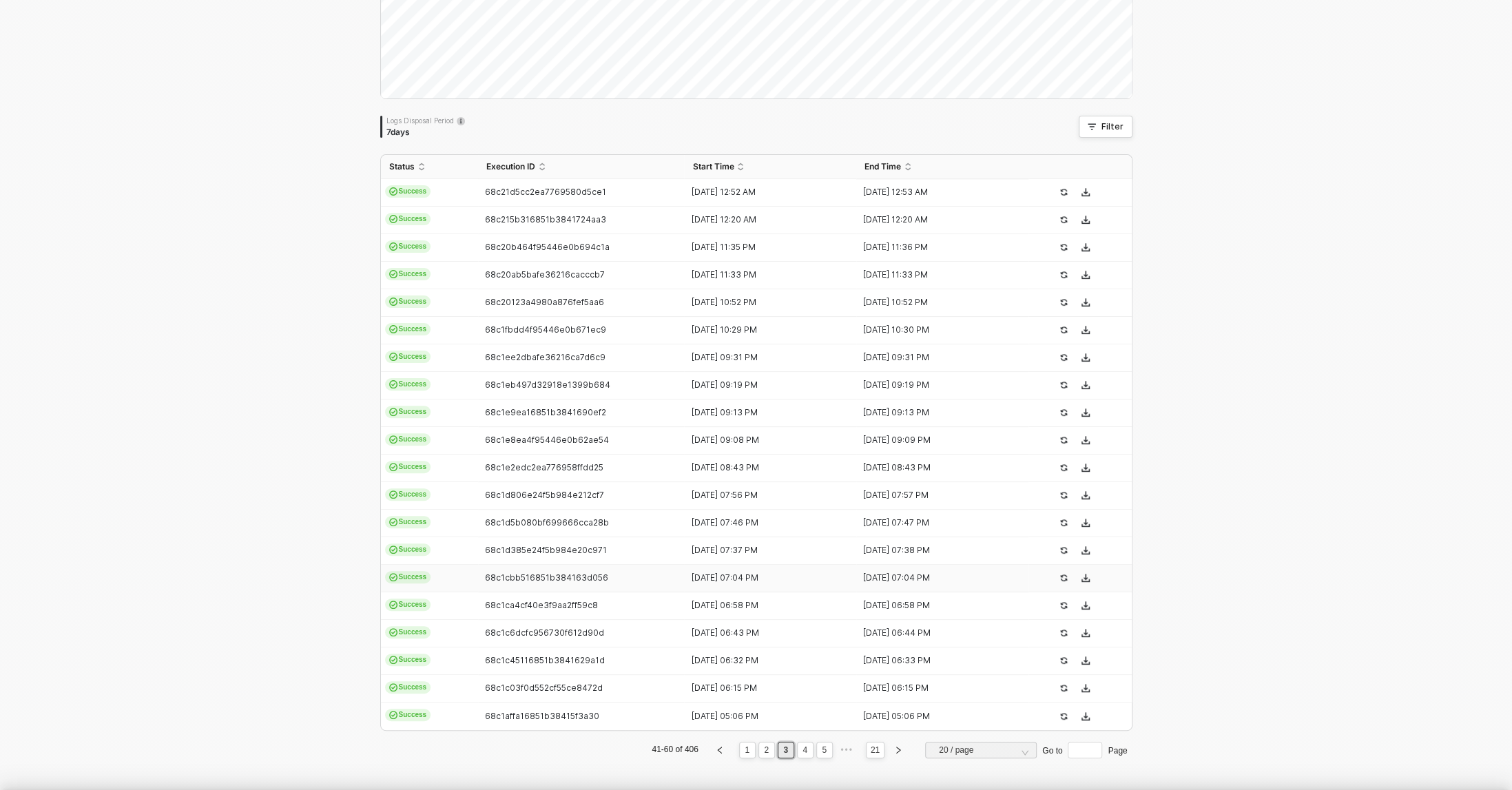
type textarea "{ "json": { "id": 5992738390069, "admin_graphql_api_id": "gid://shopify/Order/5…"
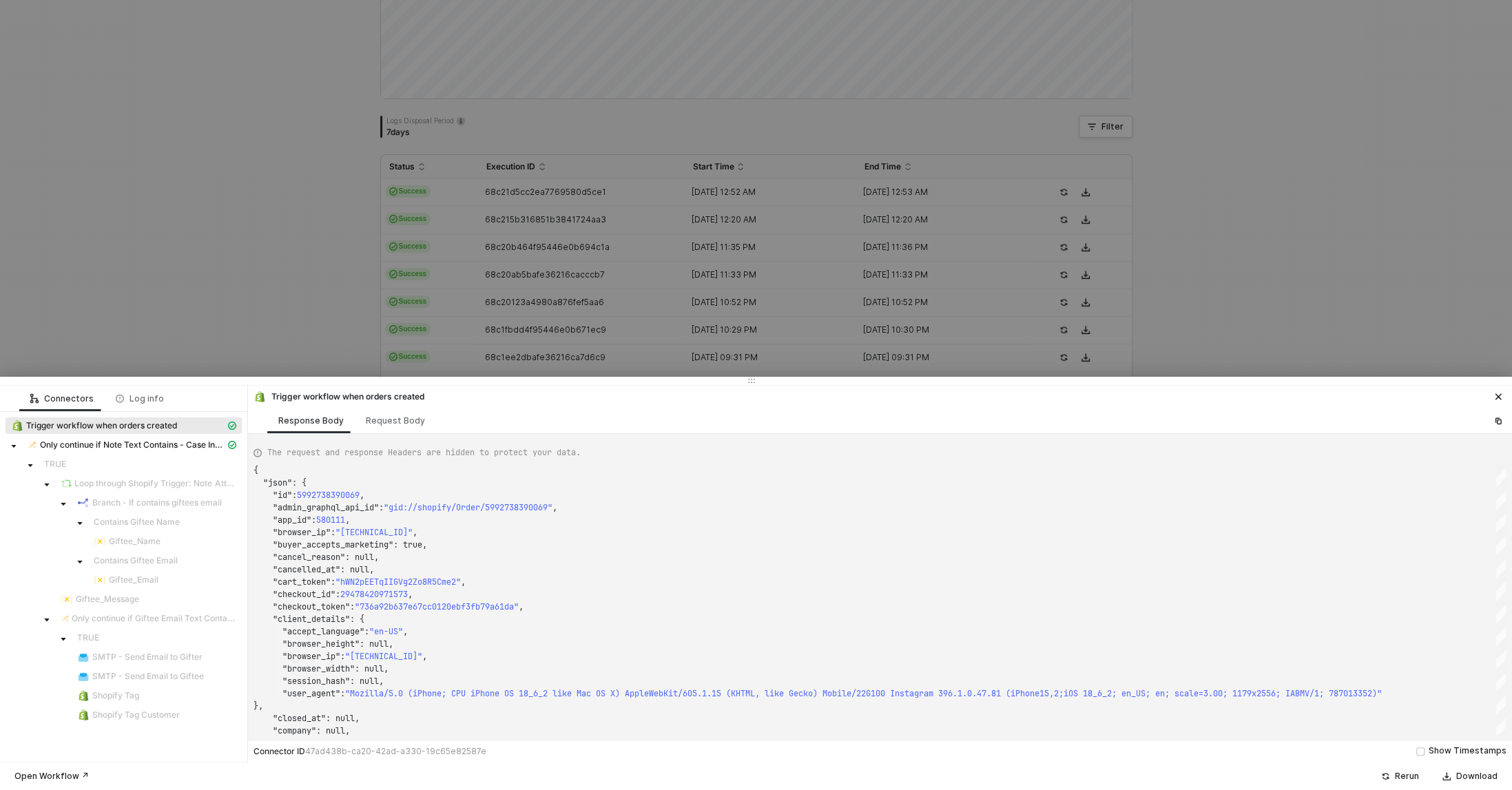
click at [194, 259] on div at bounding box center [756, 395] width 1512 height 790
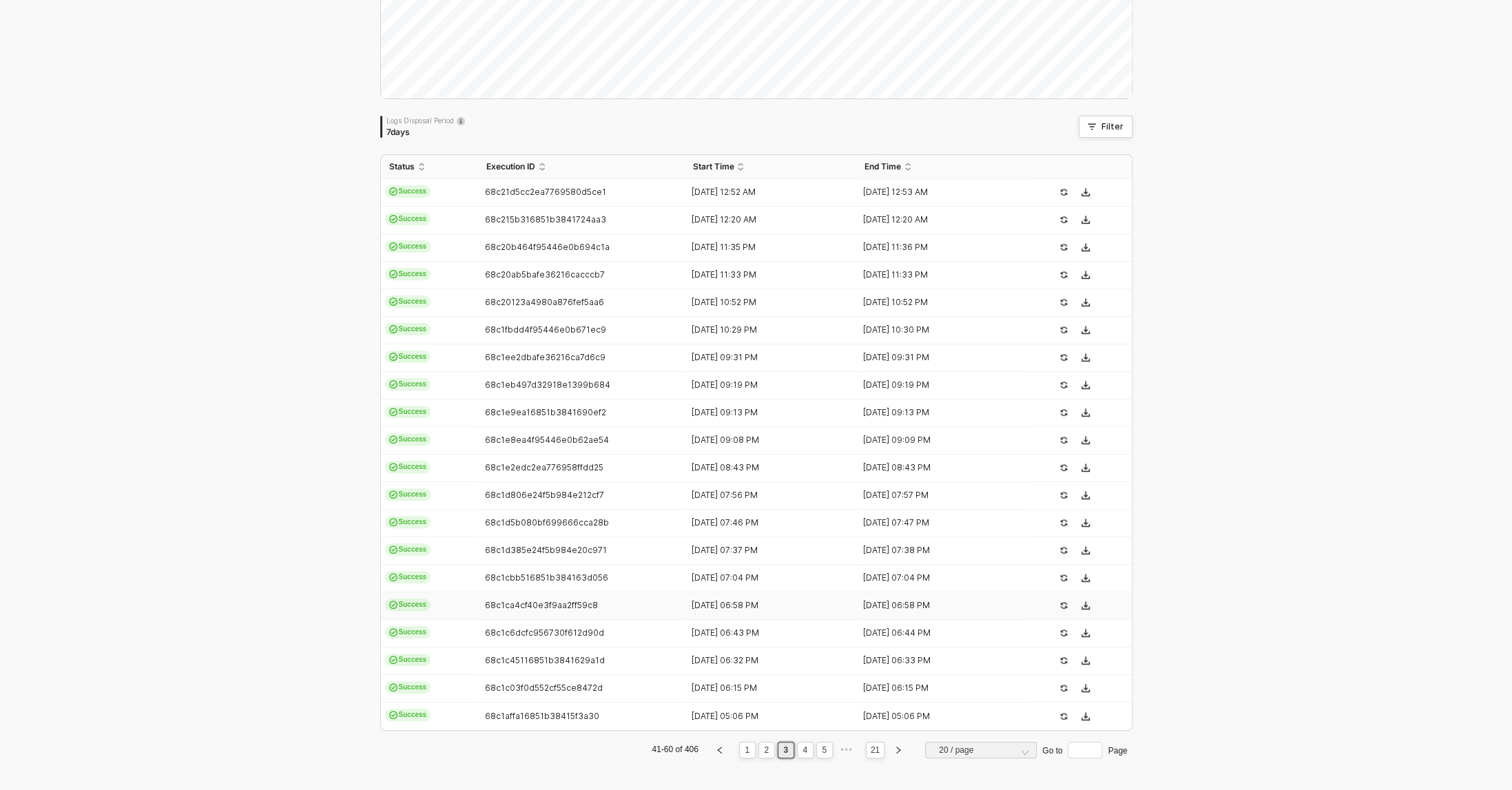
click at [556, 605] on span "68c1ca4cf40e3f9aa2ff59c8" at bounding box center [541, 605] width 113 height 11
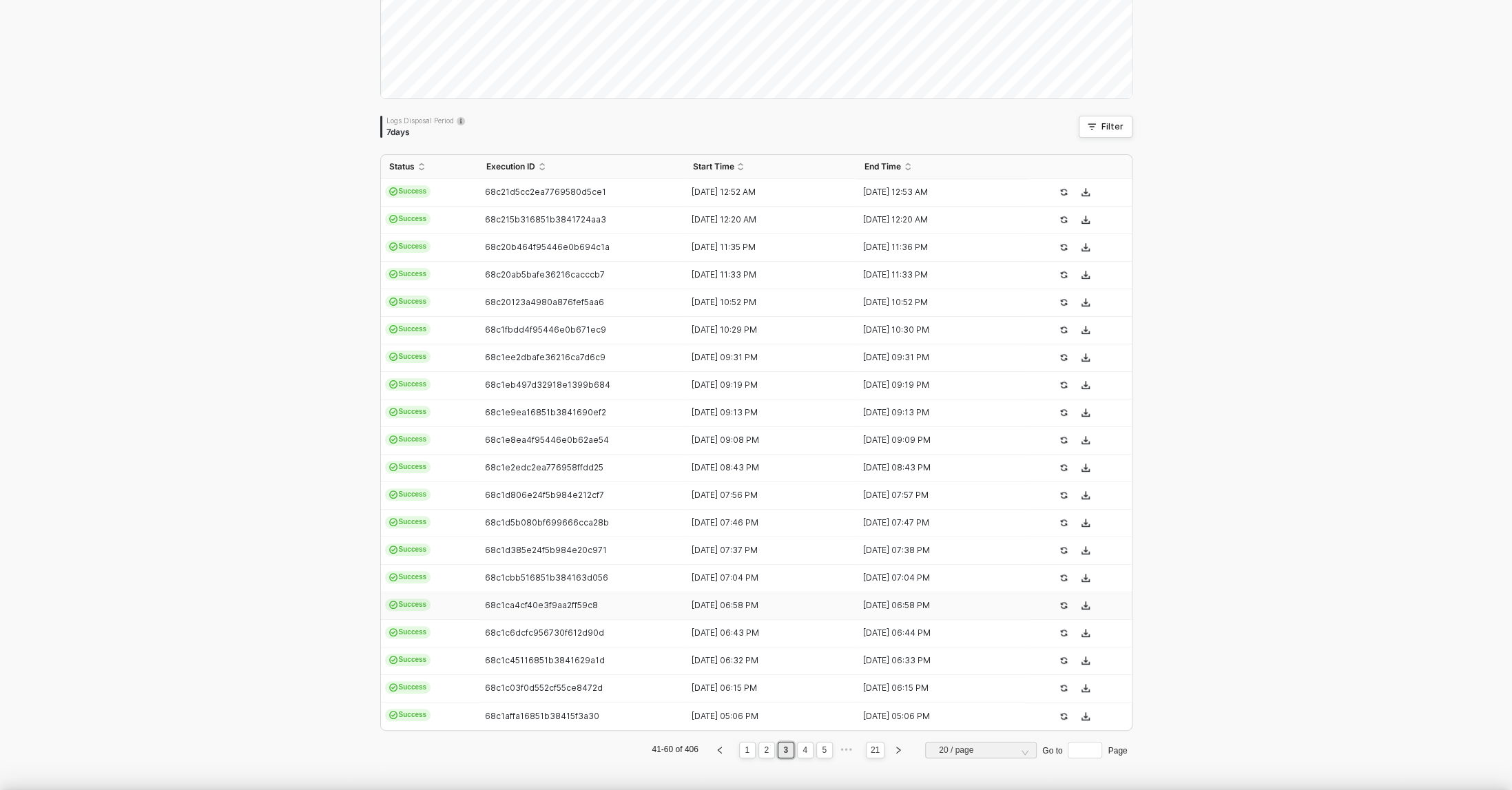
type textarea "{ "json": { "id": 5992730066997, "admin_graphql_api_id": "gid://shopify/Order/5…"
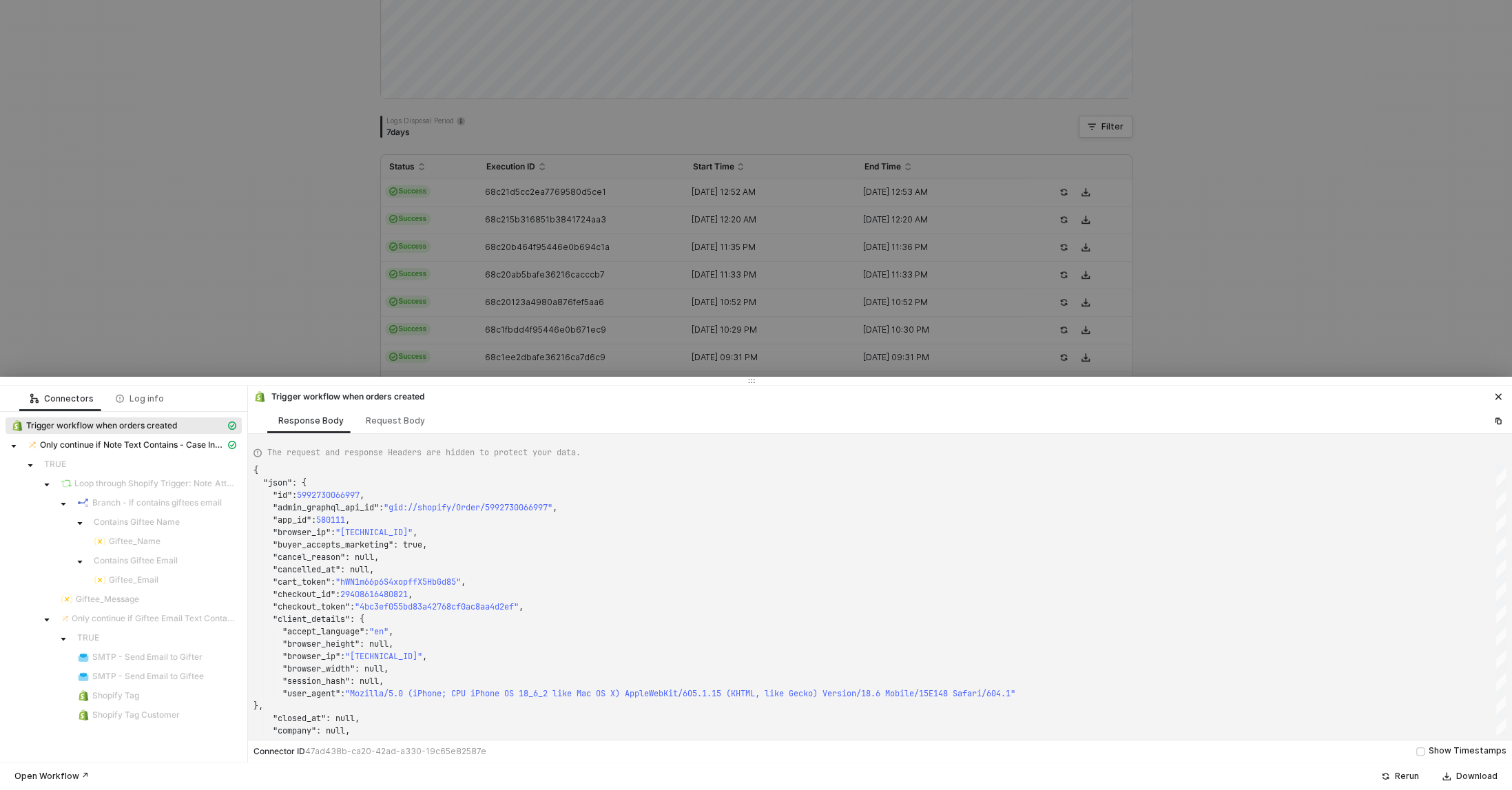
click at [199, 247] on div at bounding box center [756, 395] width 1512 height 790
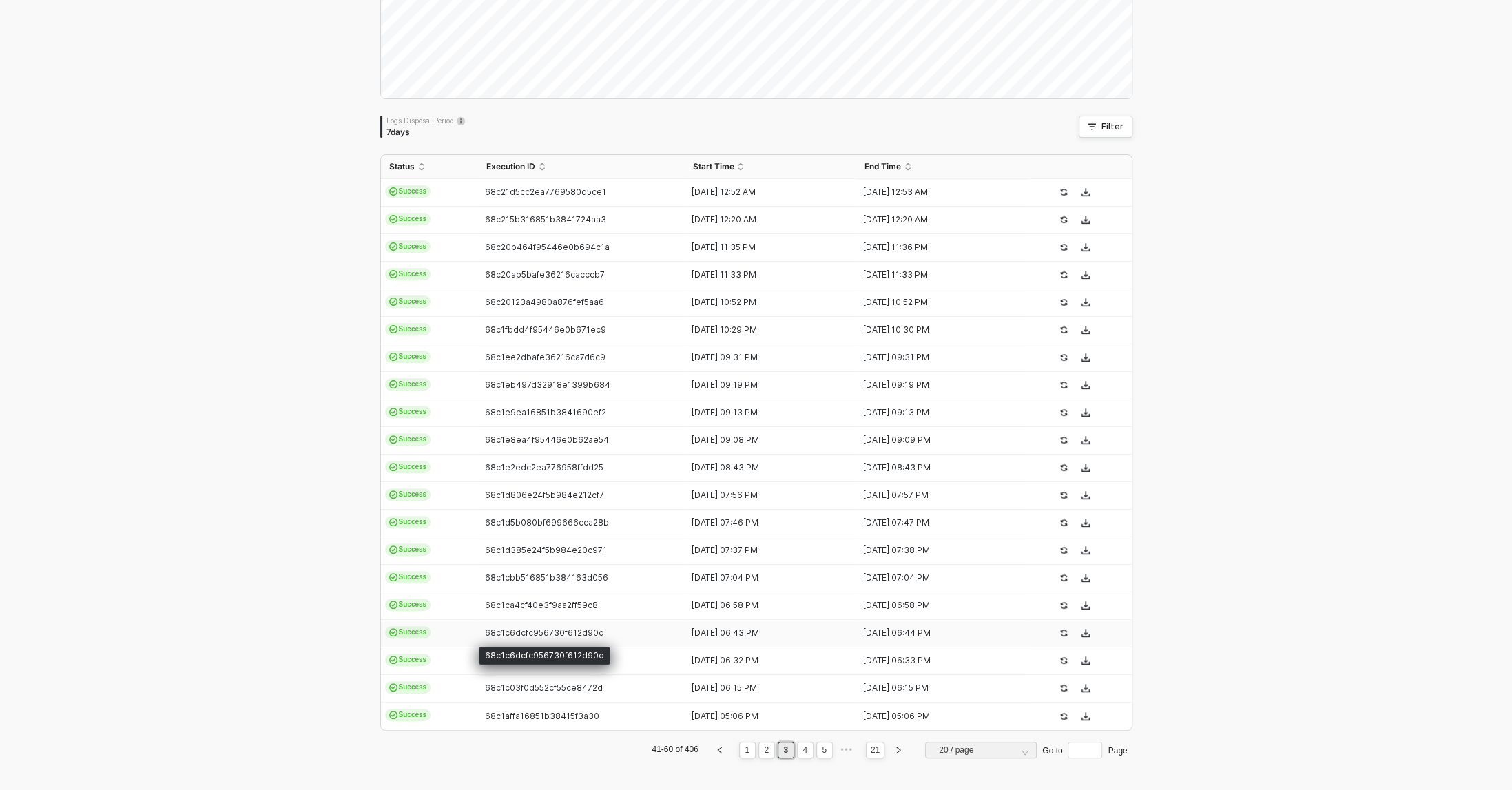
click at [549, 629] on span "68c1c6dcfc956730f612d90d" at bounding box center [544, 633] width 119 height 11
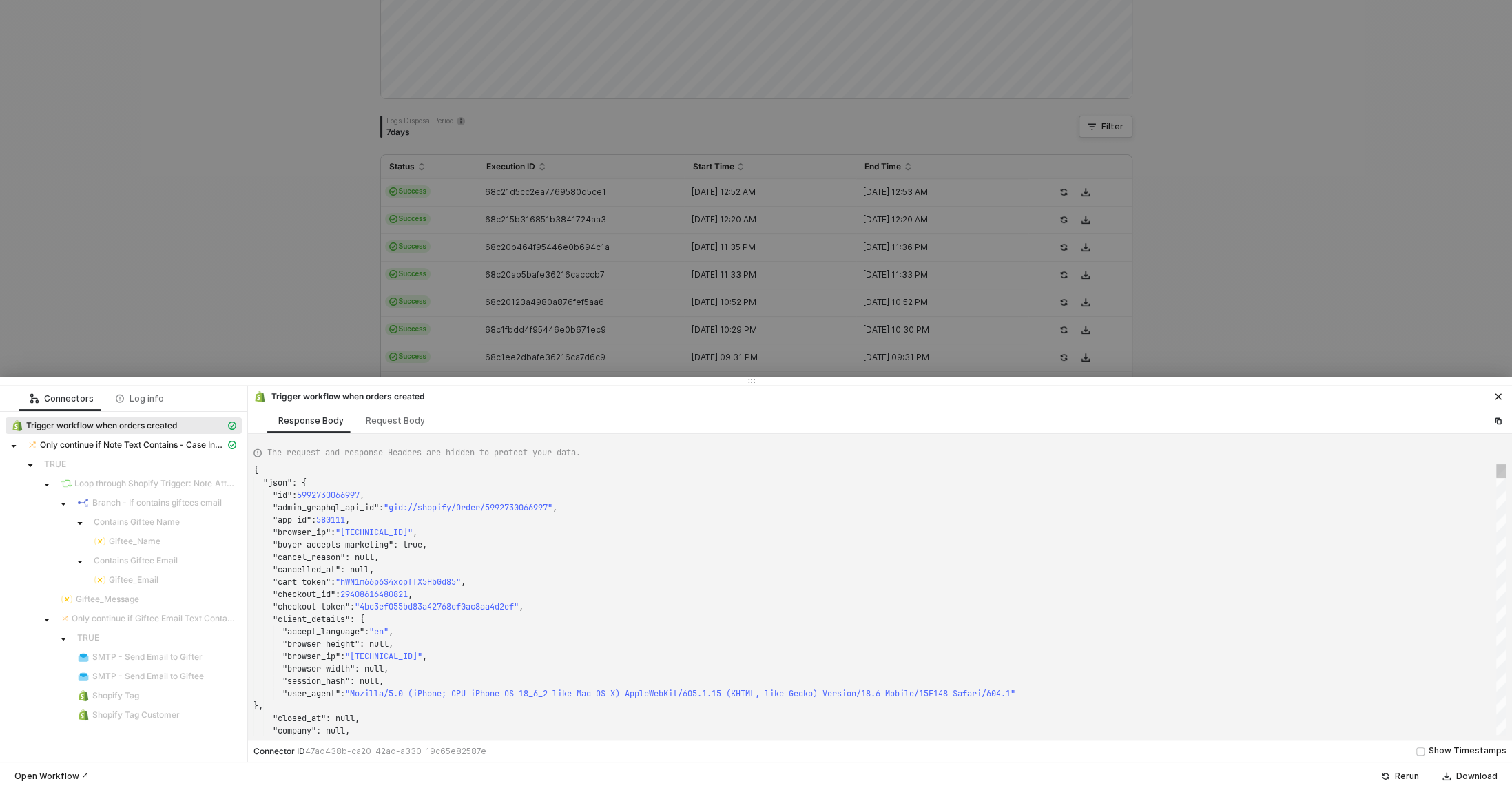
type textarea "{ "json": { "id": 5992715059253, "admin_graphql_api_id": "gid://shopify/Order/5…"
click at [283, 329] on div at bounding box center [756, 395] width 1512 height 790
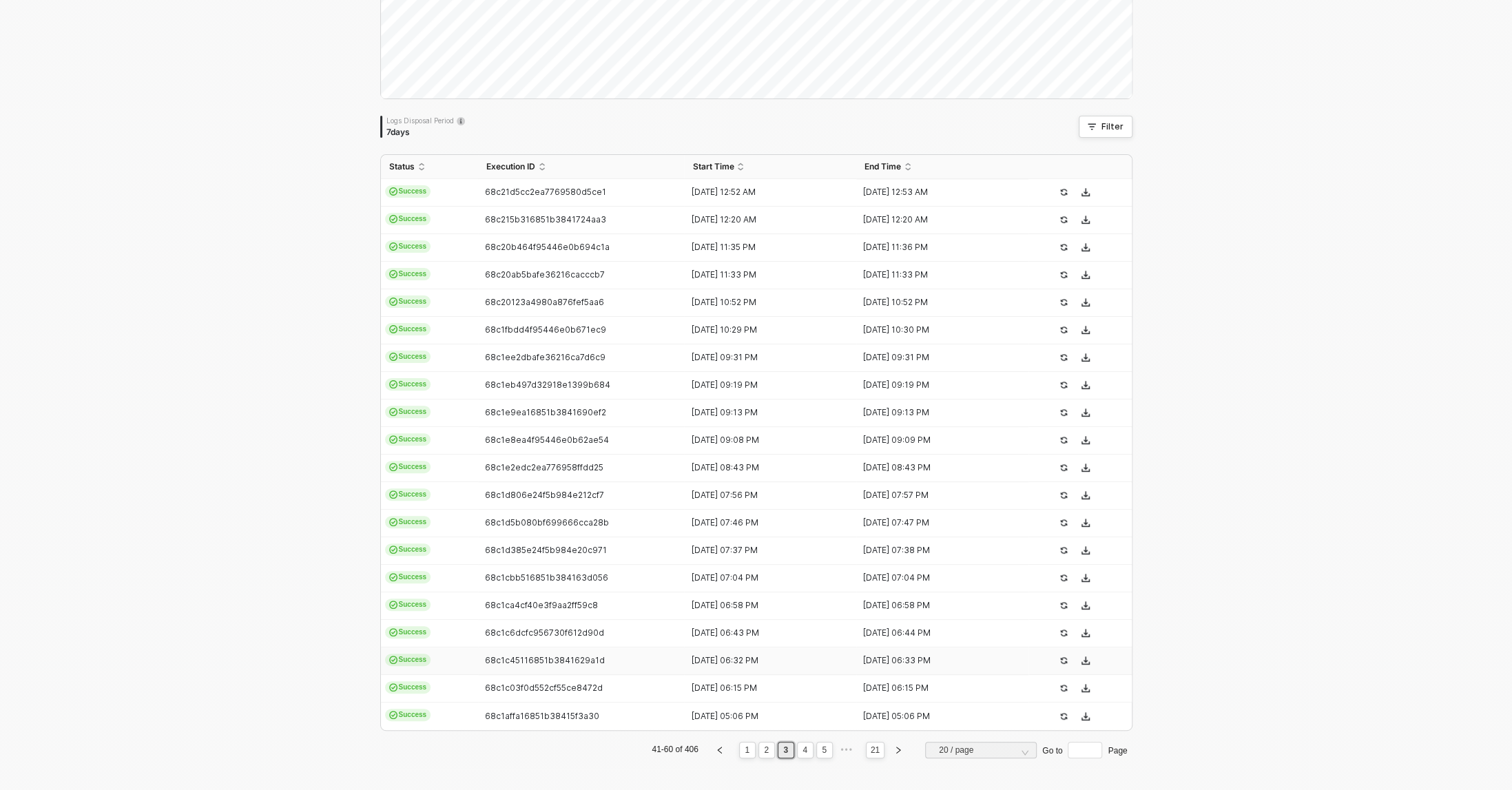
click at [540, 665] on td "68c1c45116851b3841629a1d" at bounding box center [581, 661] width 206 height 28
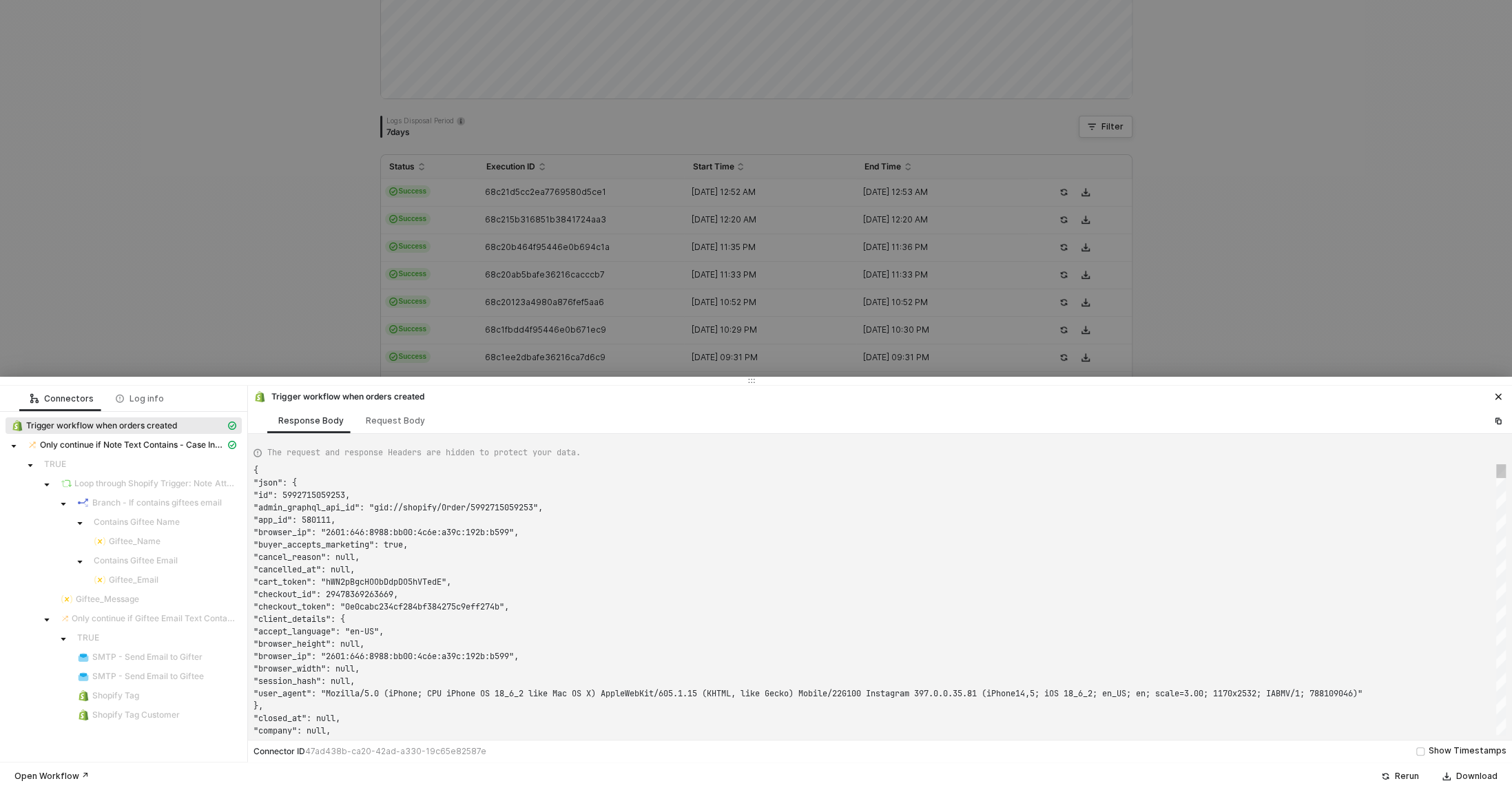
type textarea "{ "json": { "id": 5992704114741, "admin_graphql_api_id": "gid://shopify/Order/5…"
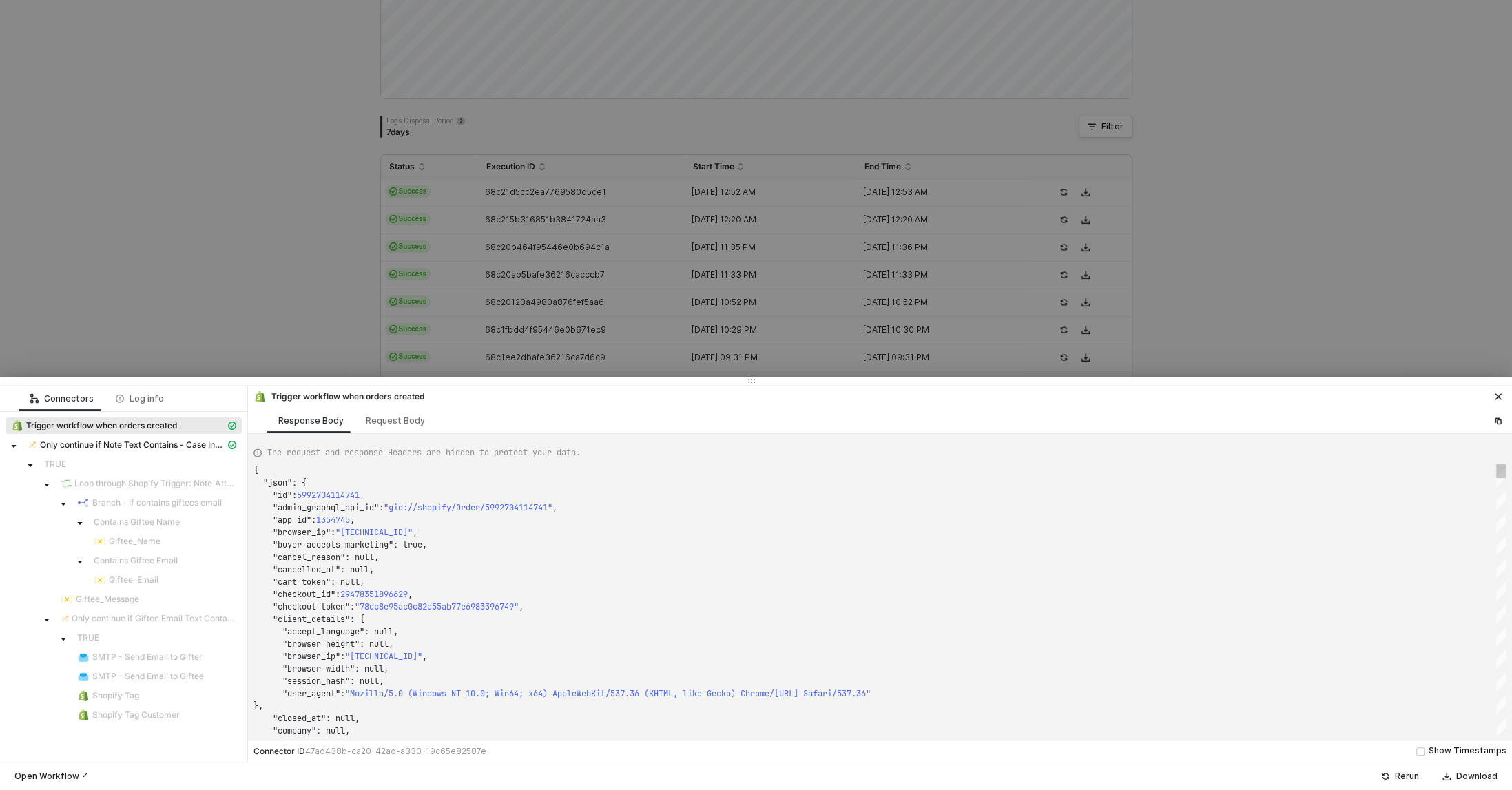
click at [189, 238] on div at bounding box center [756, 395] width 1512 height 790
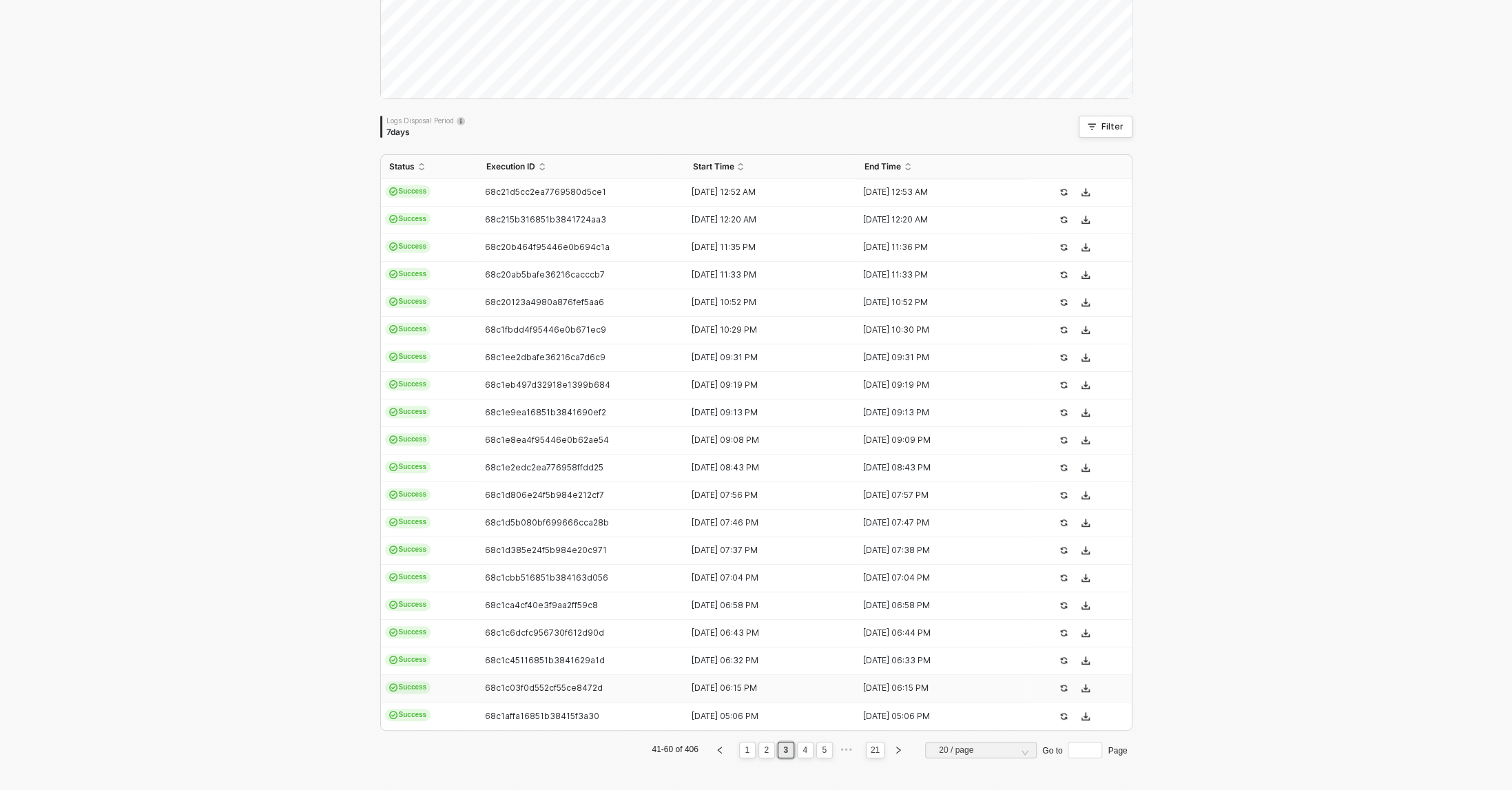
click at [513, 695] on td "68c1c03f0d552cf55ce8472d" at bounding box center [581, 689] width 206 height 28
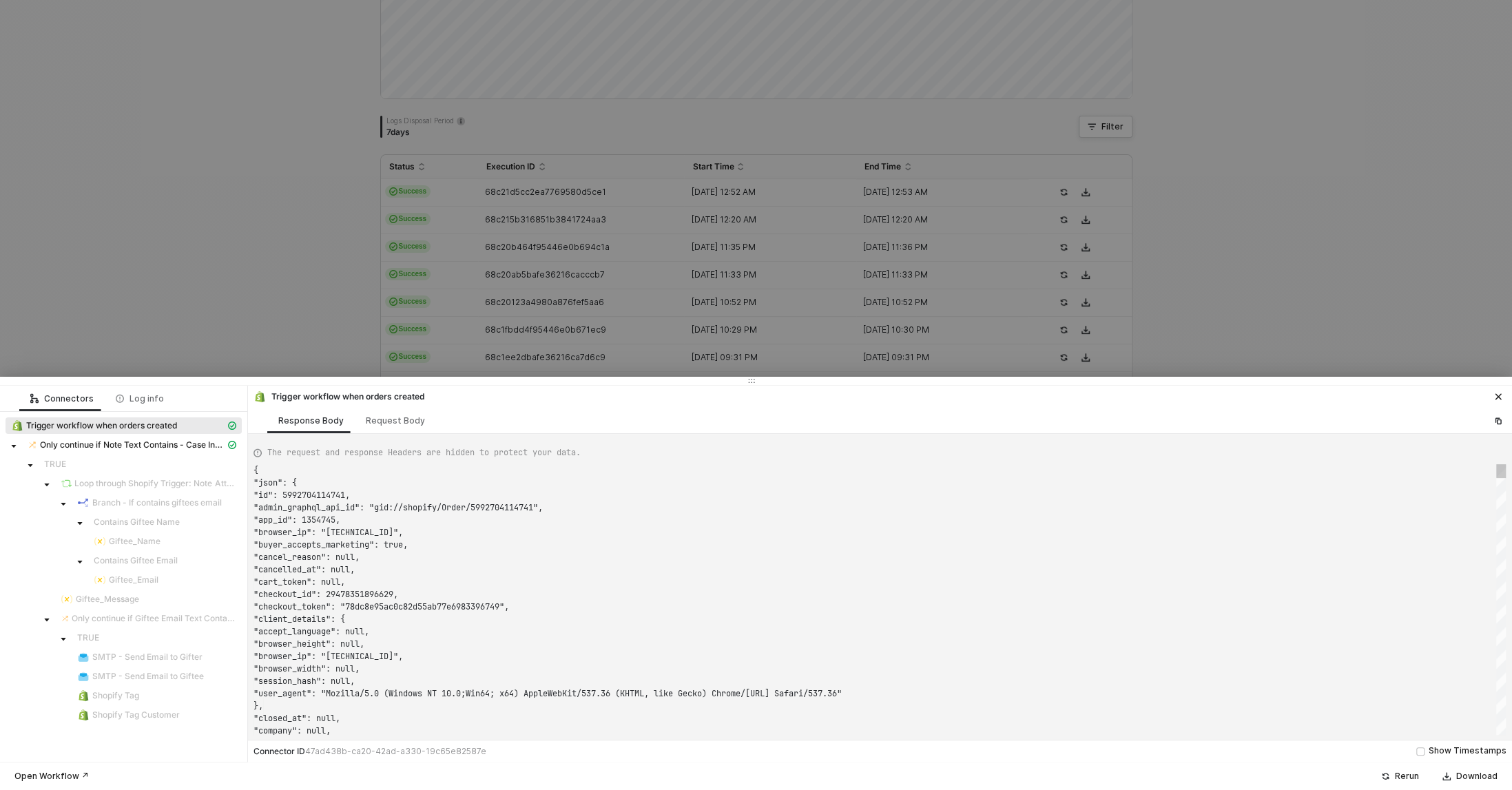
type textarea "{ "json": { "id": 5992668758069, "admin_graphql_api_id": "gid://shopify/Order/5…"
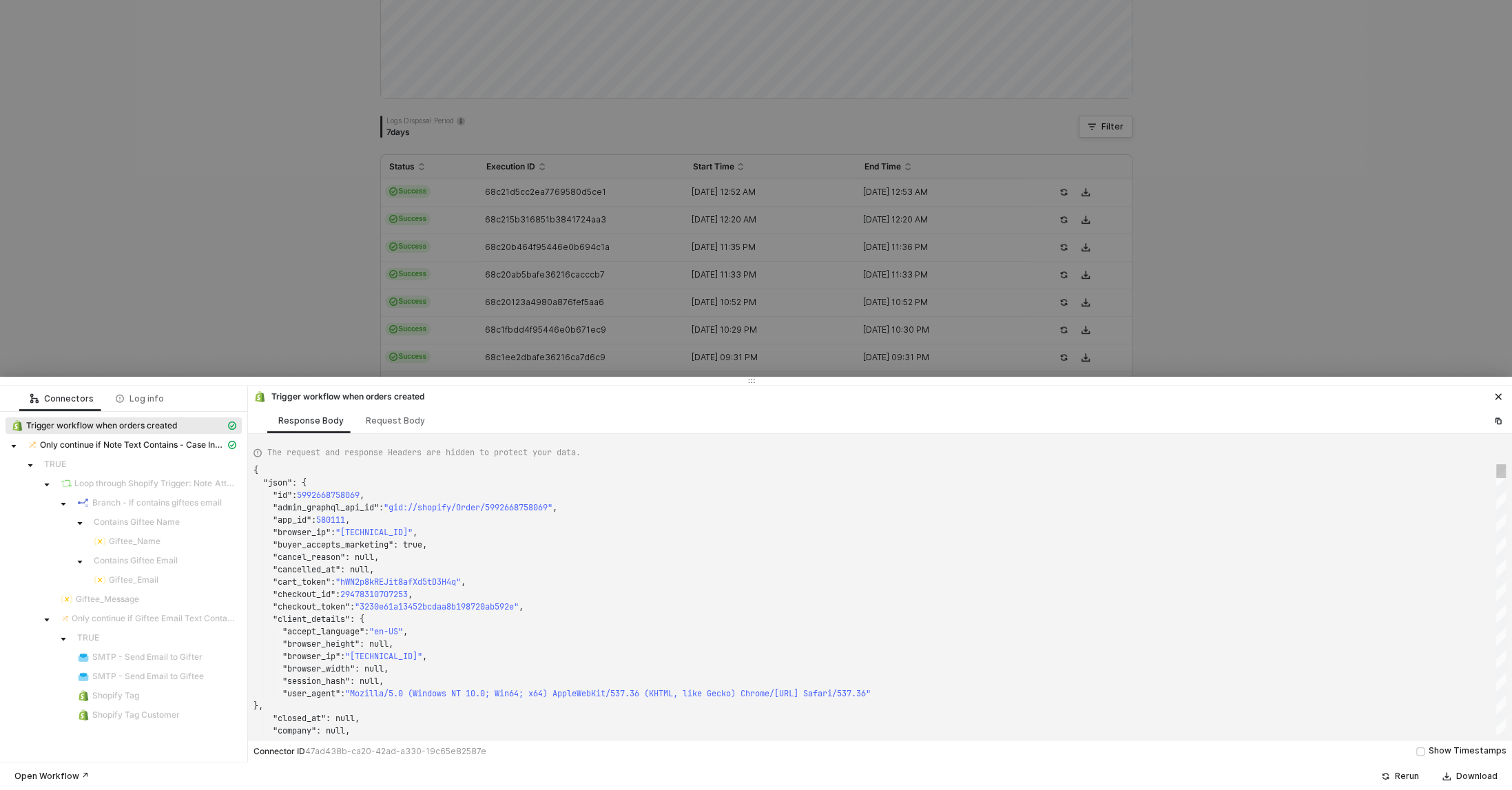
click at [254, 307] on div at bounding box center [756, 395] width 1512 height 790
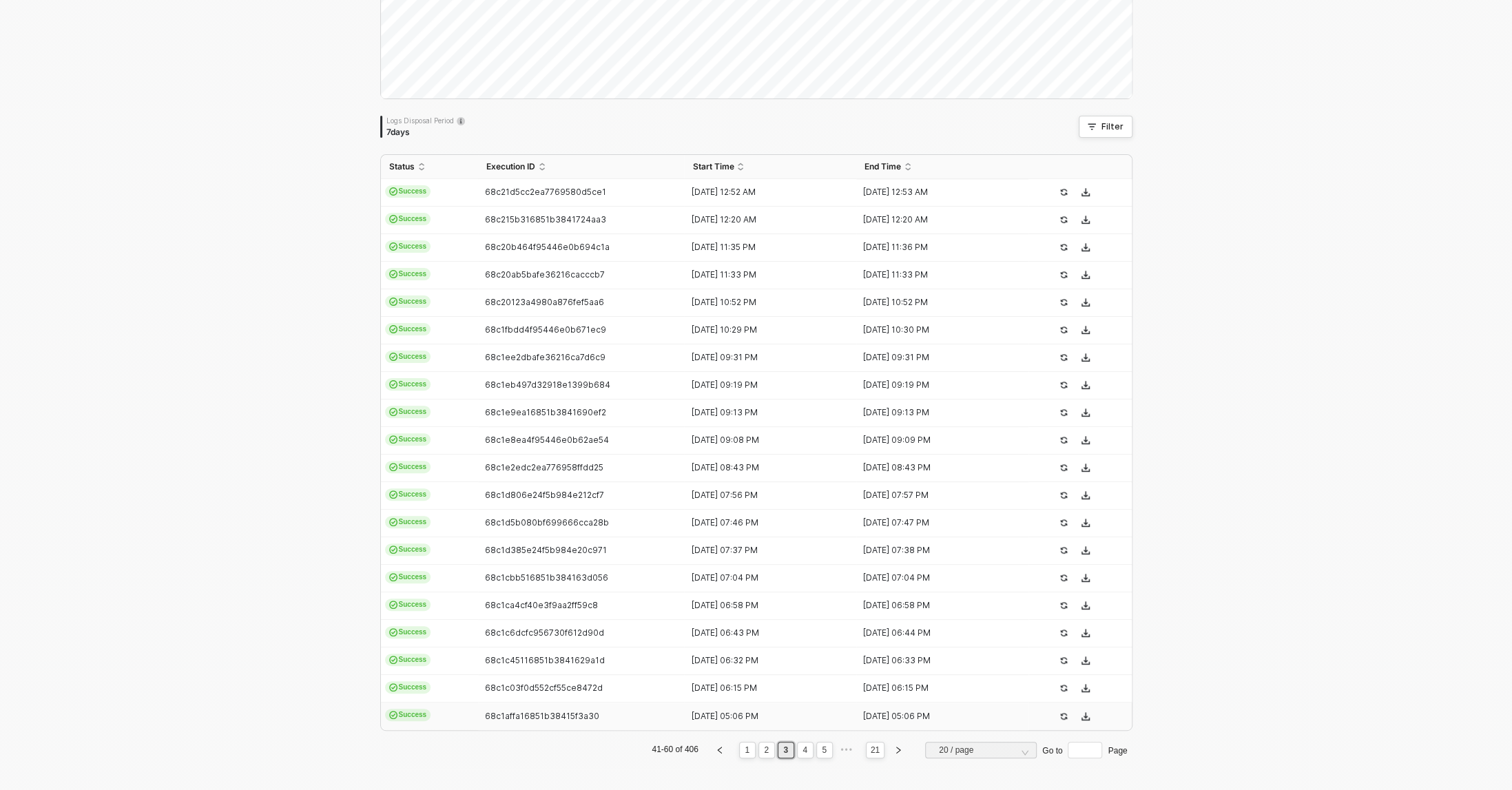
click at [506, 713] on span "68c1affa16851b38415f3a30" at bounding box center [541, 716] width 114 height 11
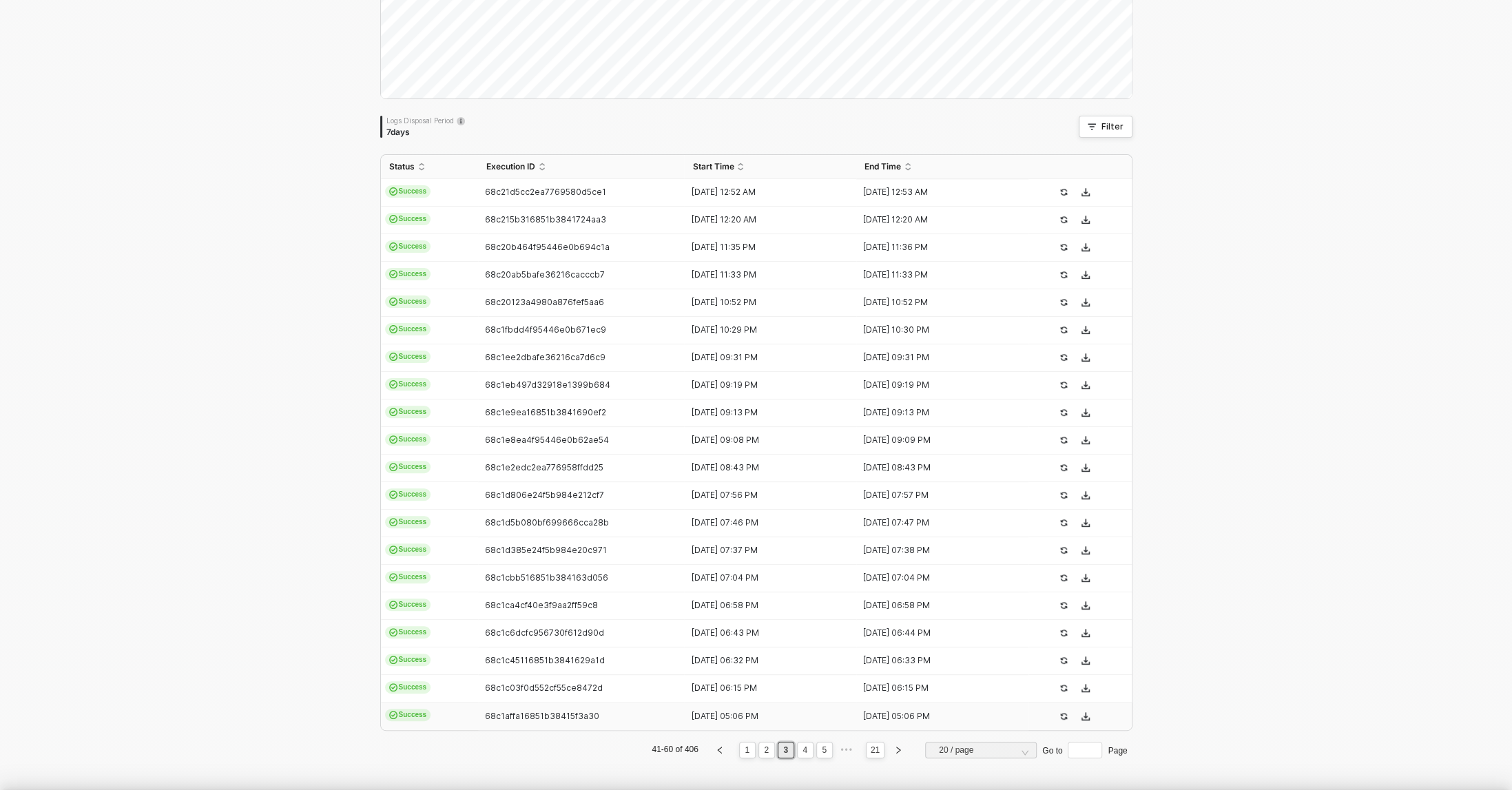
type textarea "{ "json": { "id": 5992596308021, "admin_graphql_api_id": "gid://shopify/Order/5…"
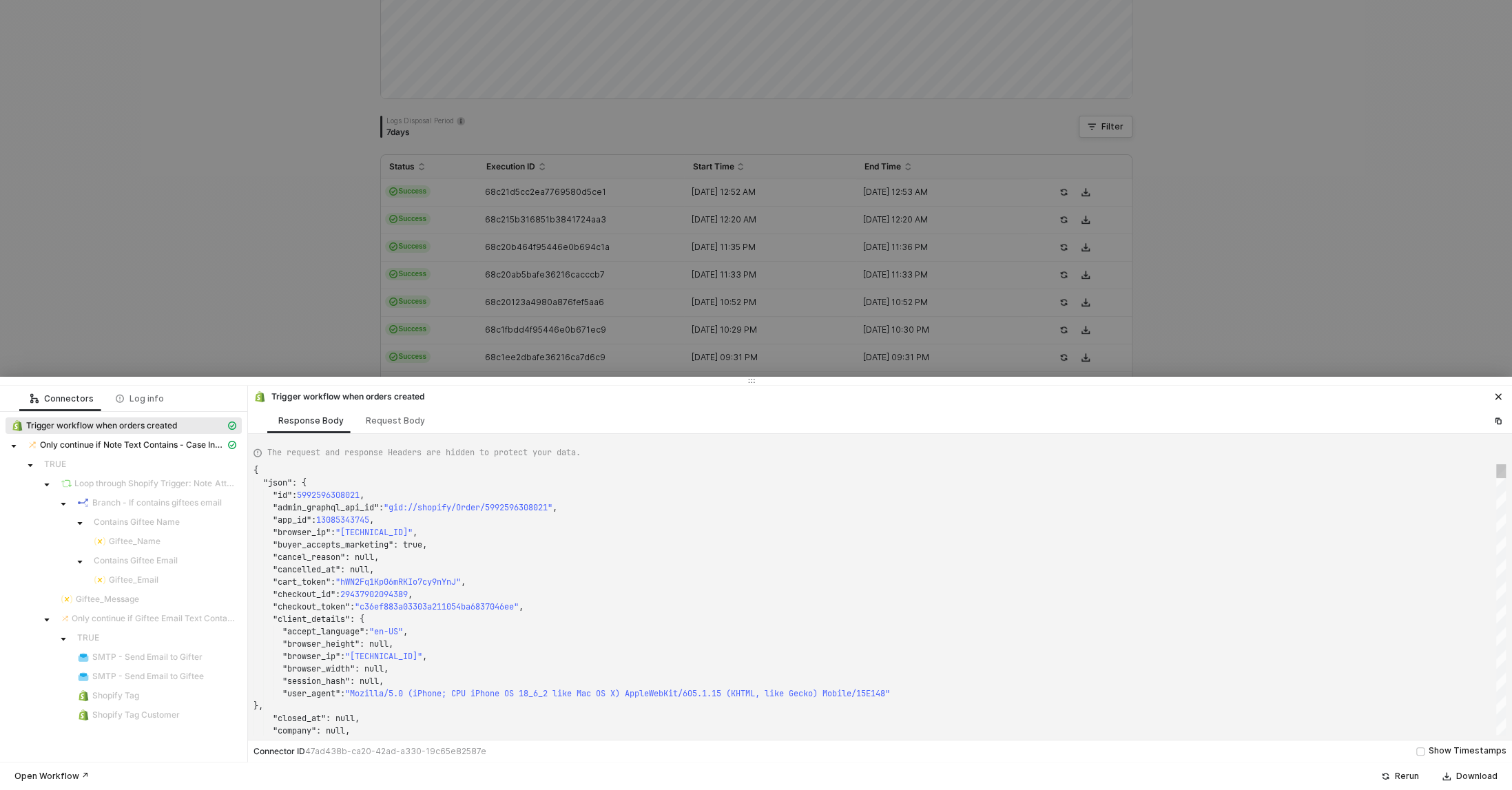
click at [218, 218] on div at bounding box center [756, 395] width 1512 height 790
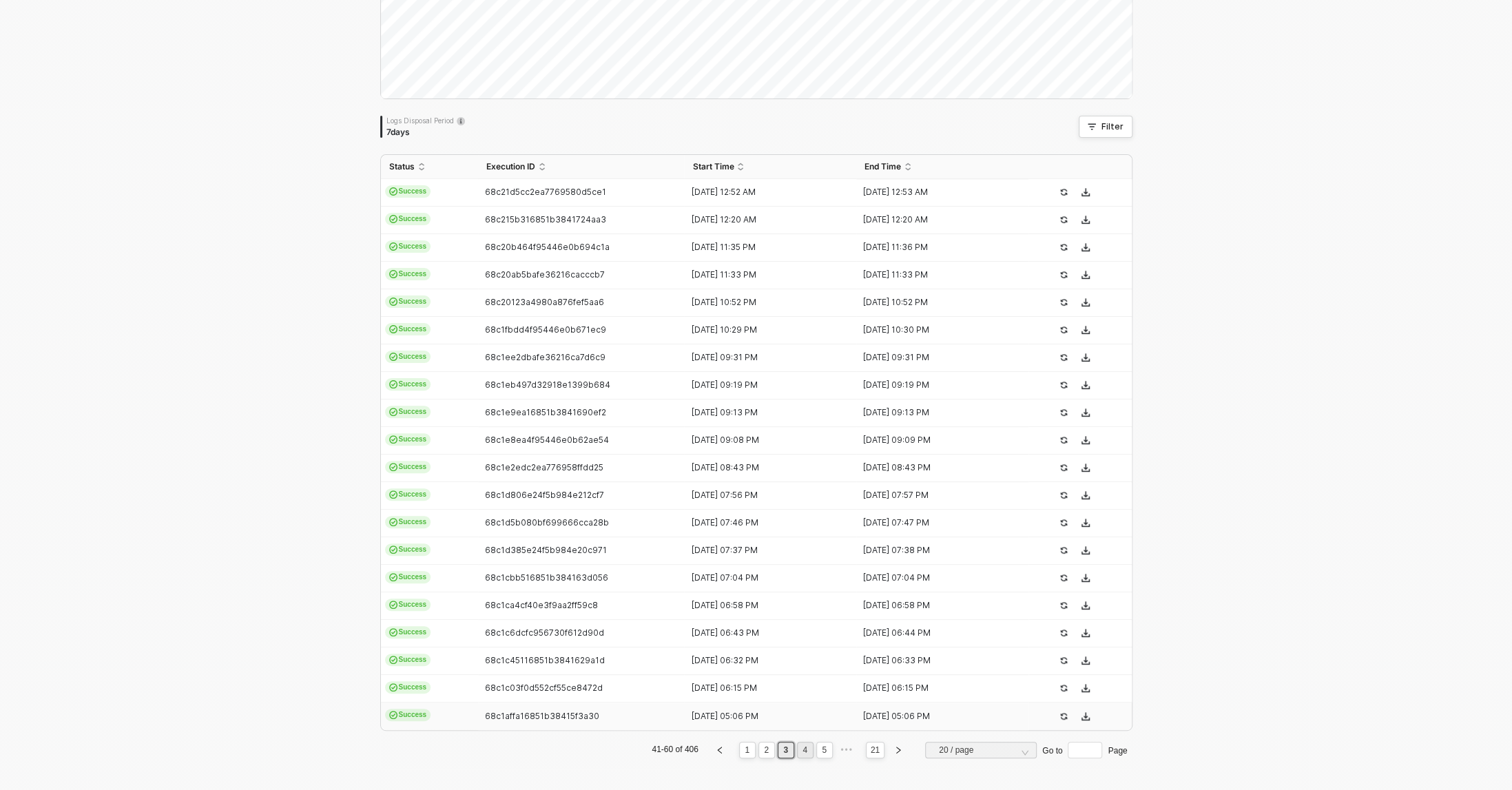
click at [803, 749] on link "4" at bounding box center [804, 750] width 13 height 15
click at [550, 187] on span "68c1aea9f40e3f9aa2fb7d1a" at bounding box center [541, 192] width 114 height 11
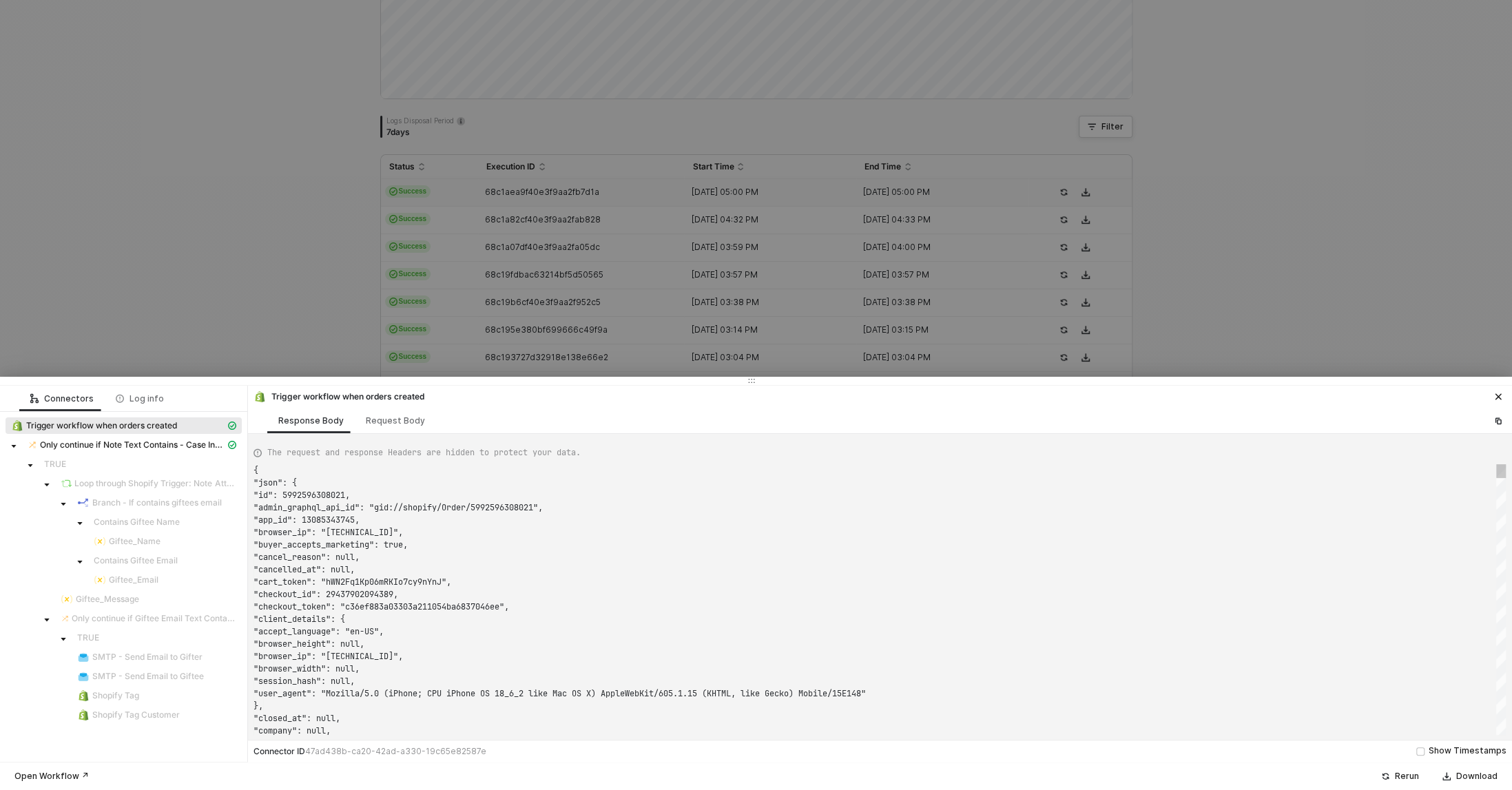
type textarea "{ "json": { "id": [CREDIT_CARD_NUMBER], "admin_graphql_api_id": "gid://shopify/…"
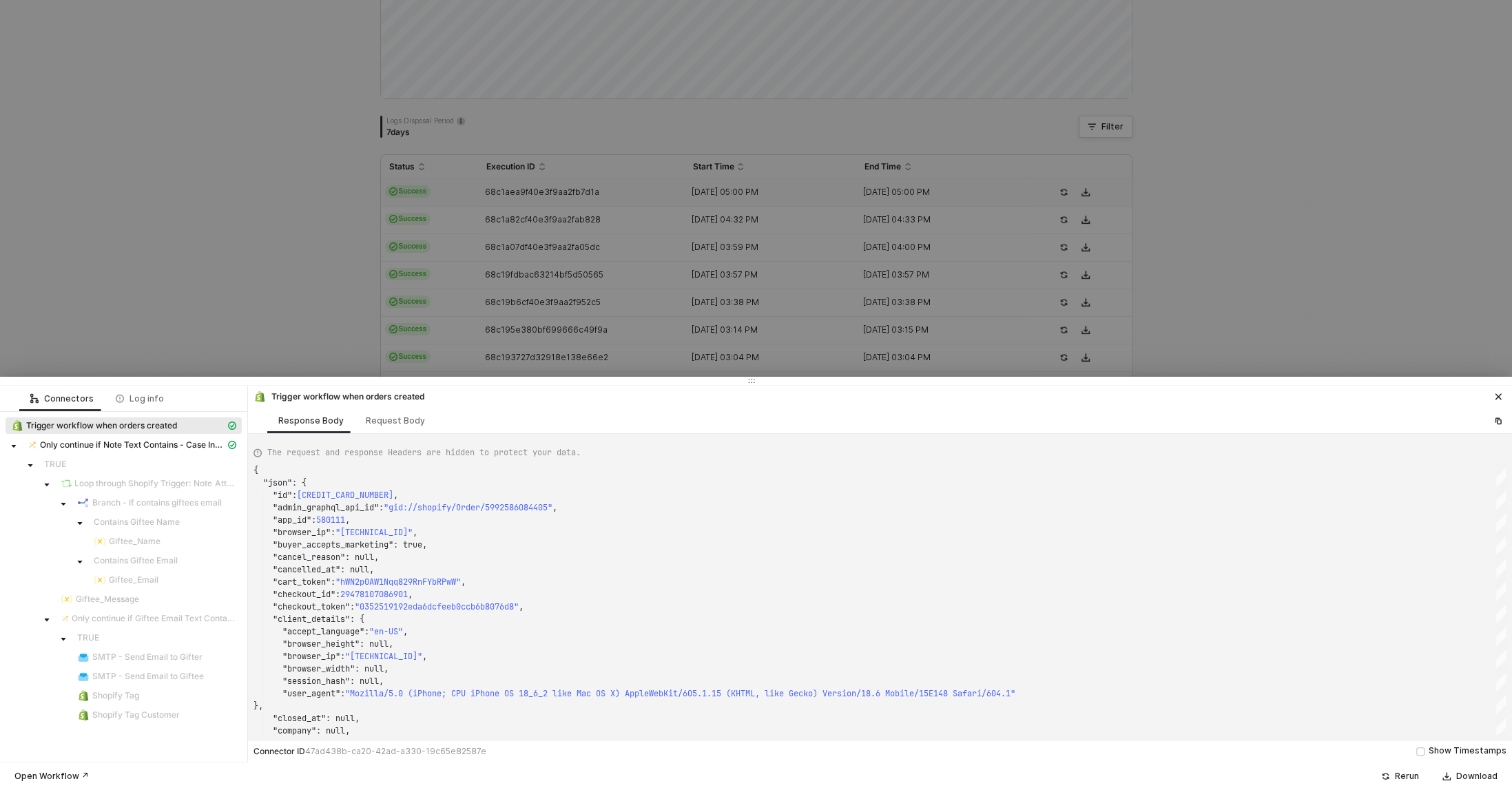
click at [282, 139] on div at bounding box center [756, 395] width 1512 height 790
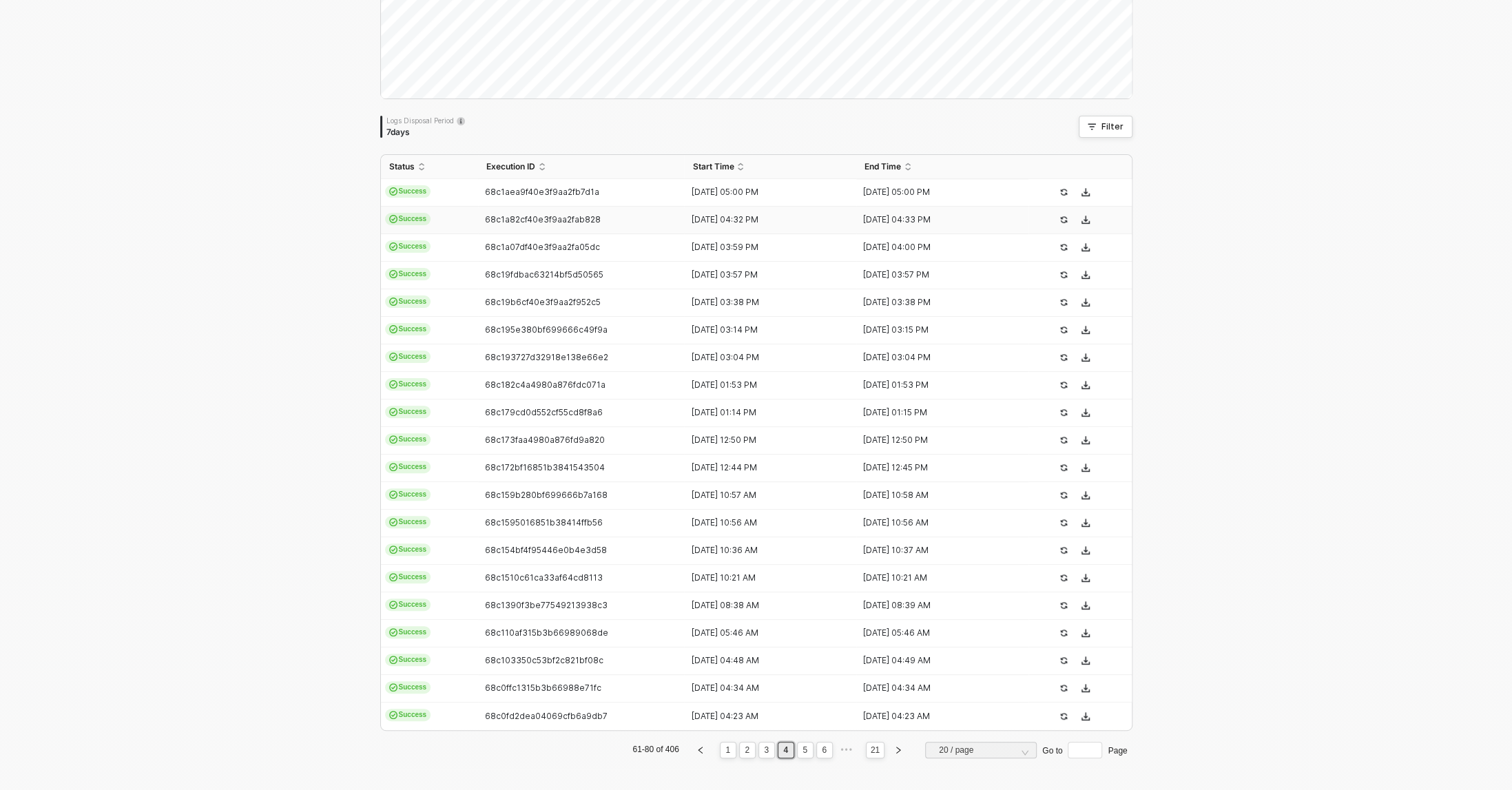
click at [550, 221] on span "68c1a82cf40e3f9aa2fab828" at bounding box center [542, 220] width 116 height 11
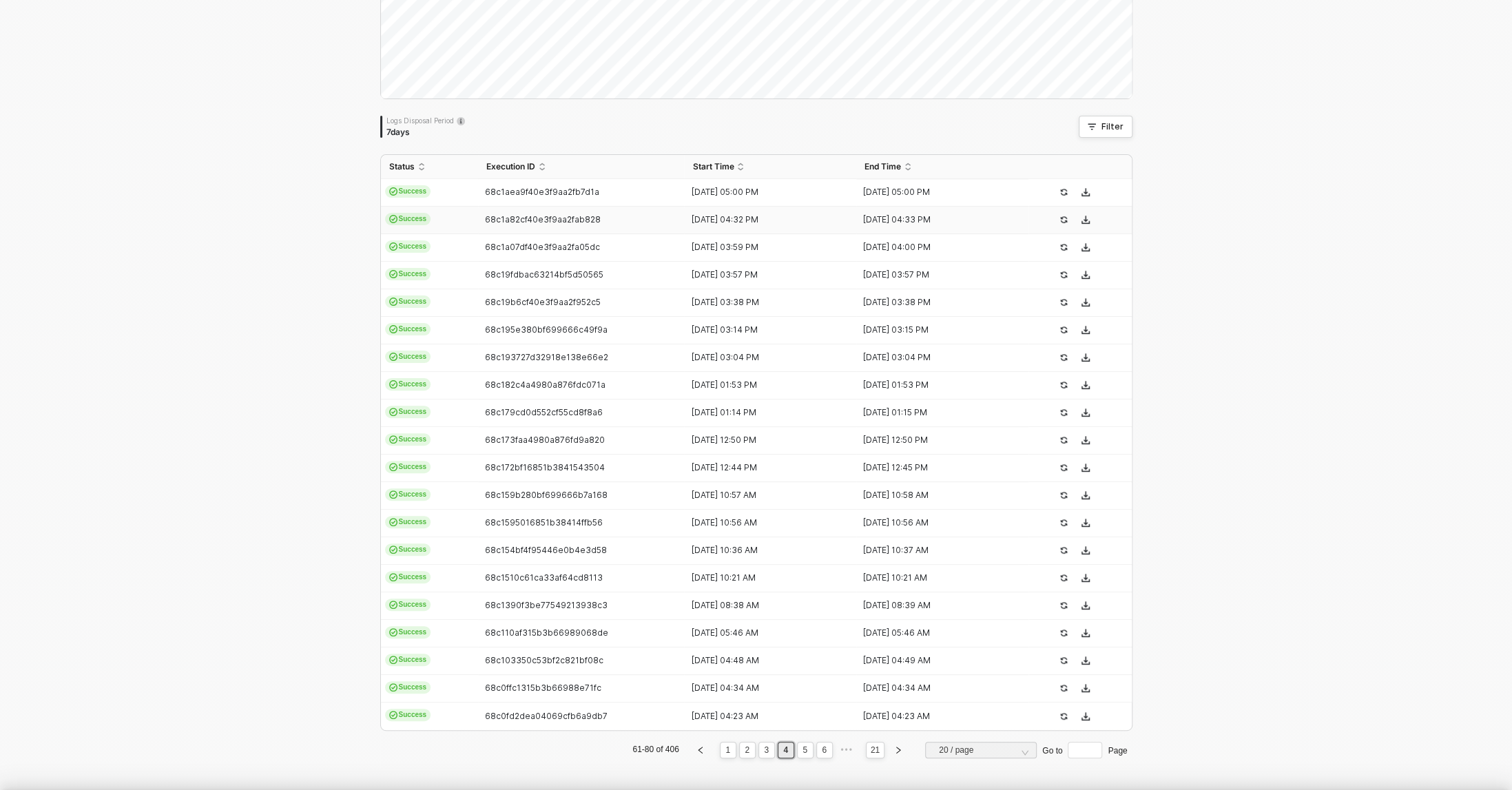
type textarea "{ "json": { "id": 5992557707317, "admin_graphql_api_id": "gid://shopify/Order/5…"
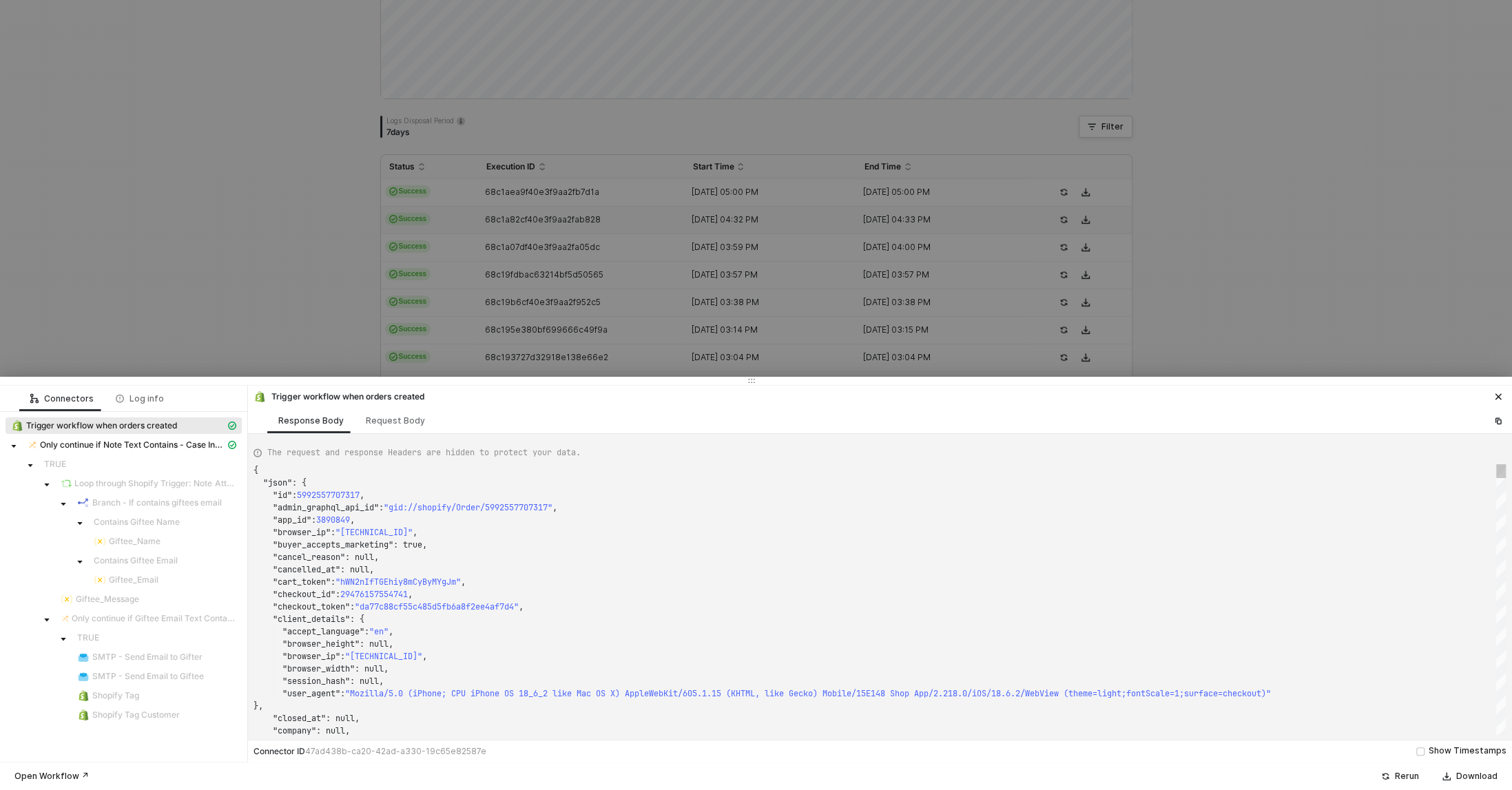
click at [302, 164] on div at bounding box center [756, 395] width 1512 height 790
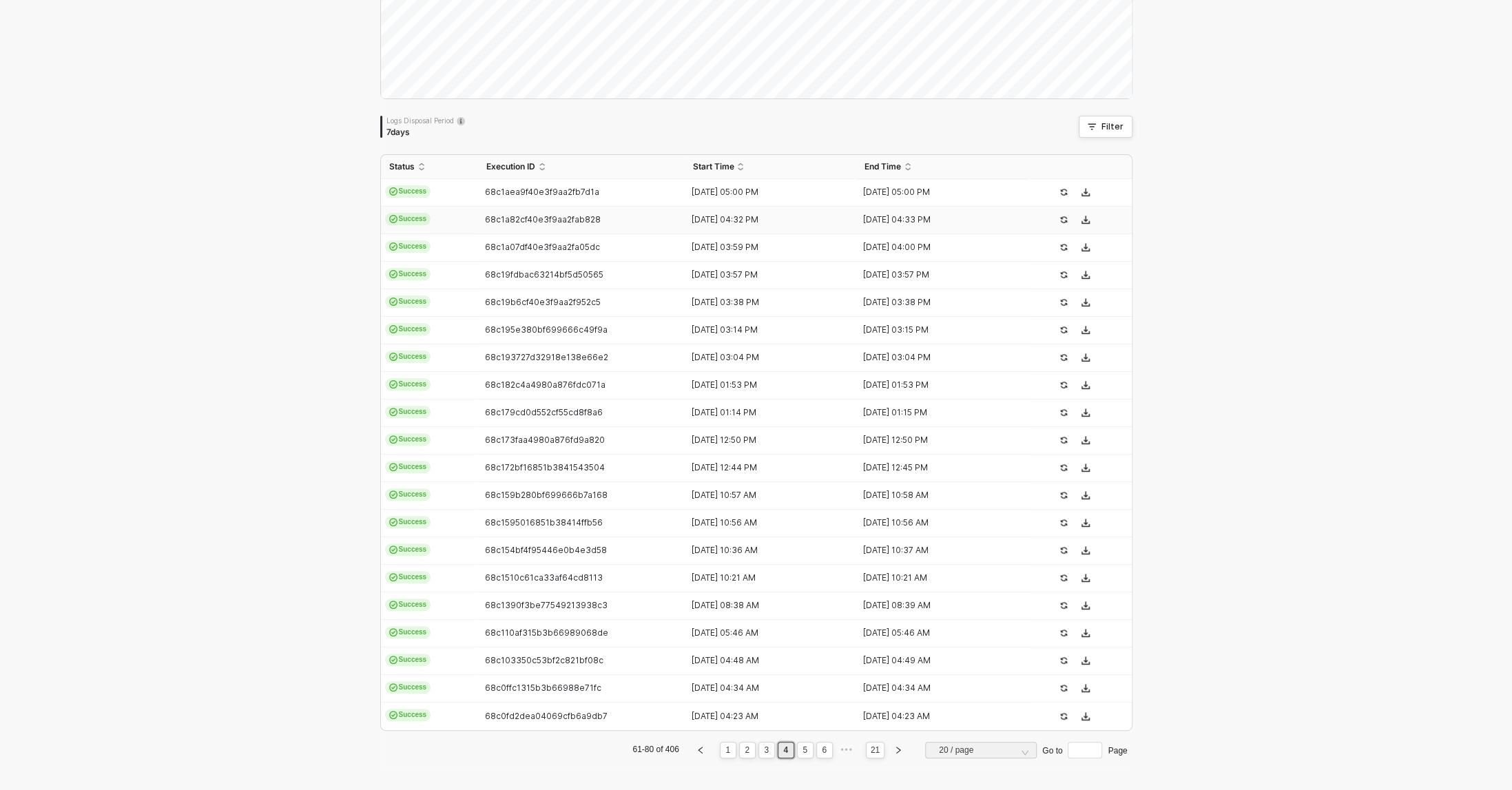
click at [568, 242] on span "68c1a07df40e3f9aa2fa05dc" at bounding box center [542, 247] width 115 height 11
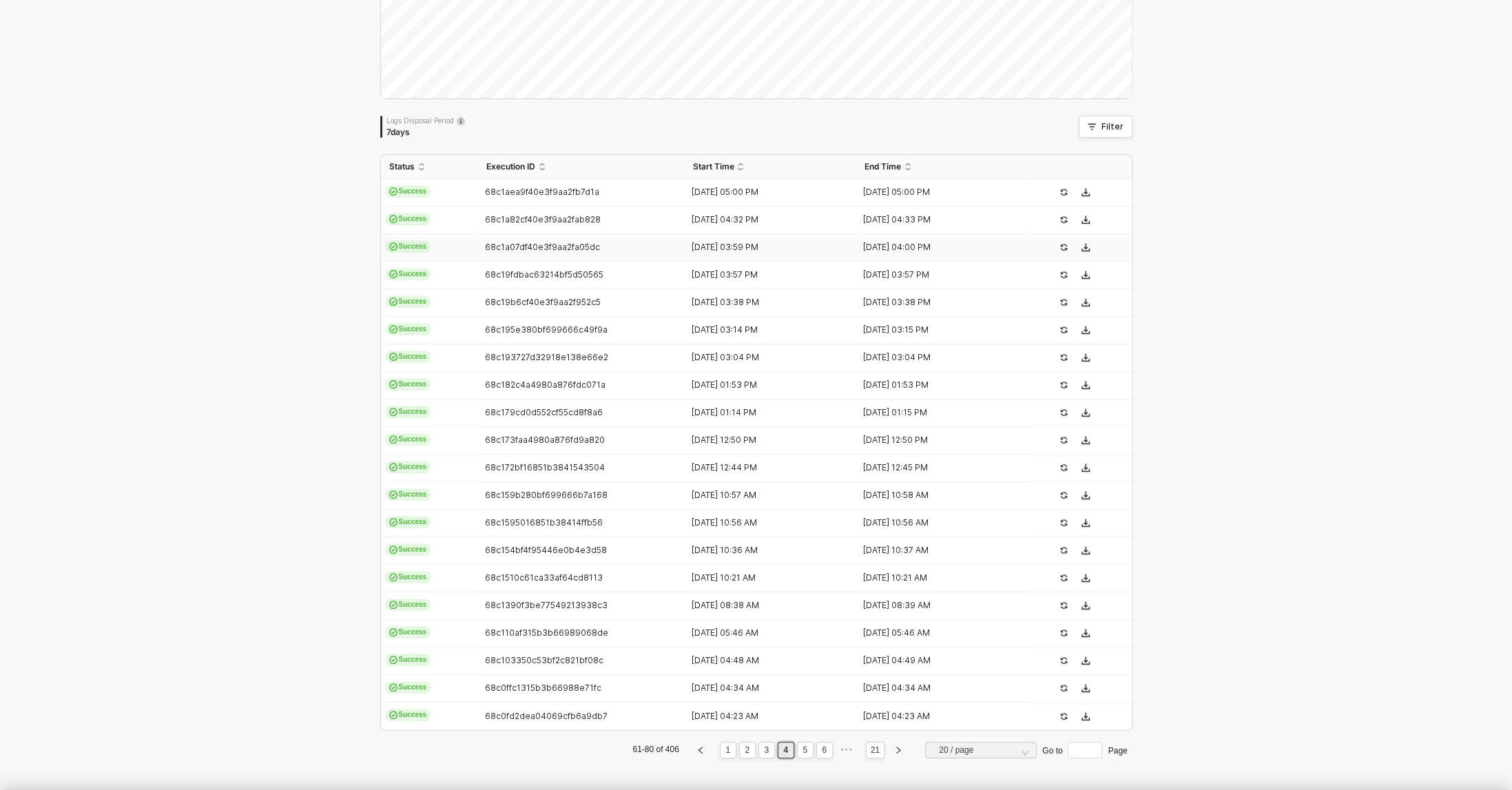
type textarea "{ "json": { "id": 5992527364149, "admin_graphql_api_id": "gid://shopify/Order/5…"
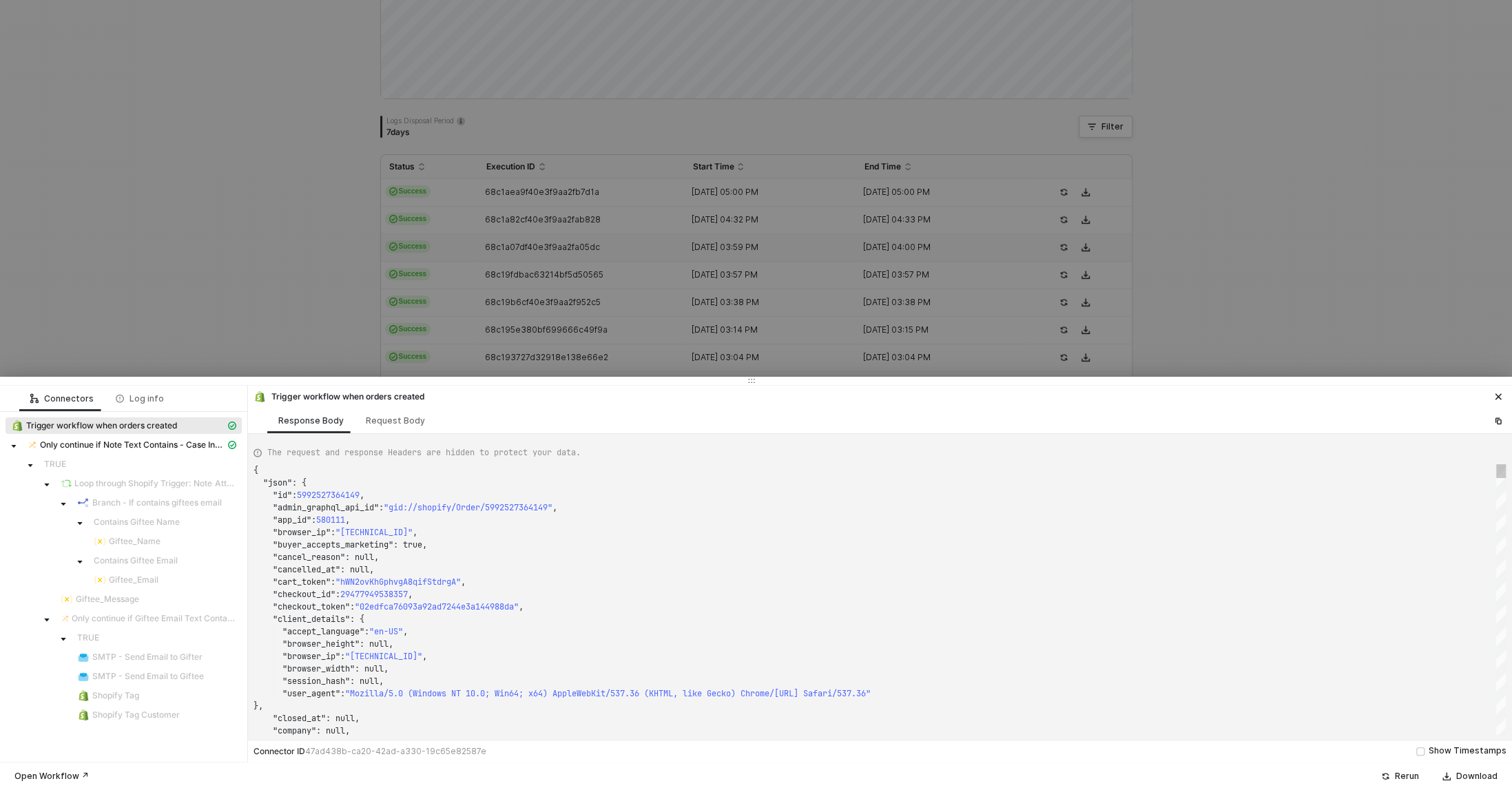
click at [257, 176] on div at bounding box center [756, 395] width 1512 height 790
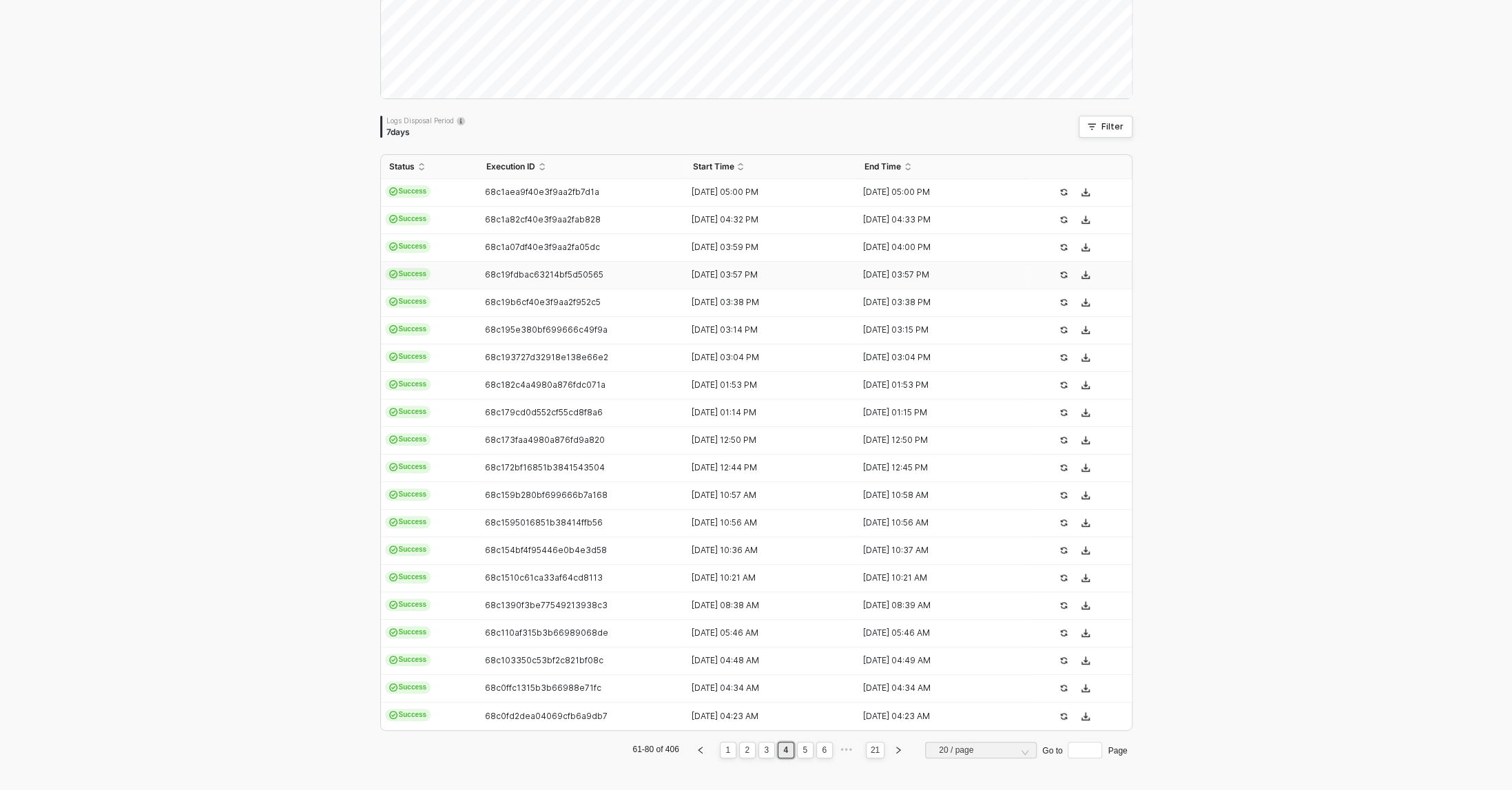
click at [573, 274] on span "68c19fdbac63214bf5d50565" at bounding box center [544, 275] width 118 height 11
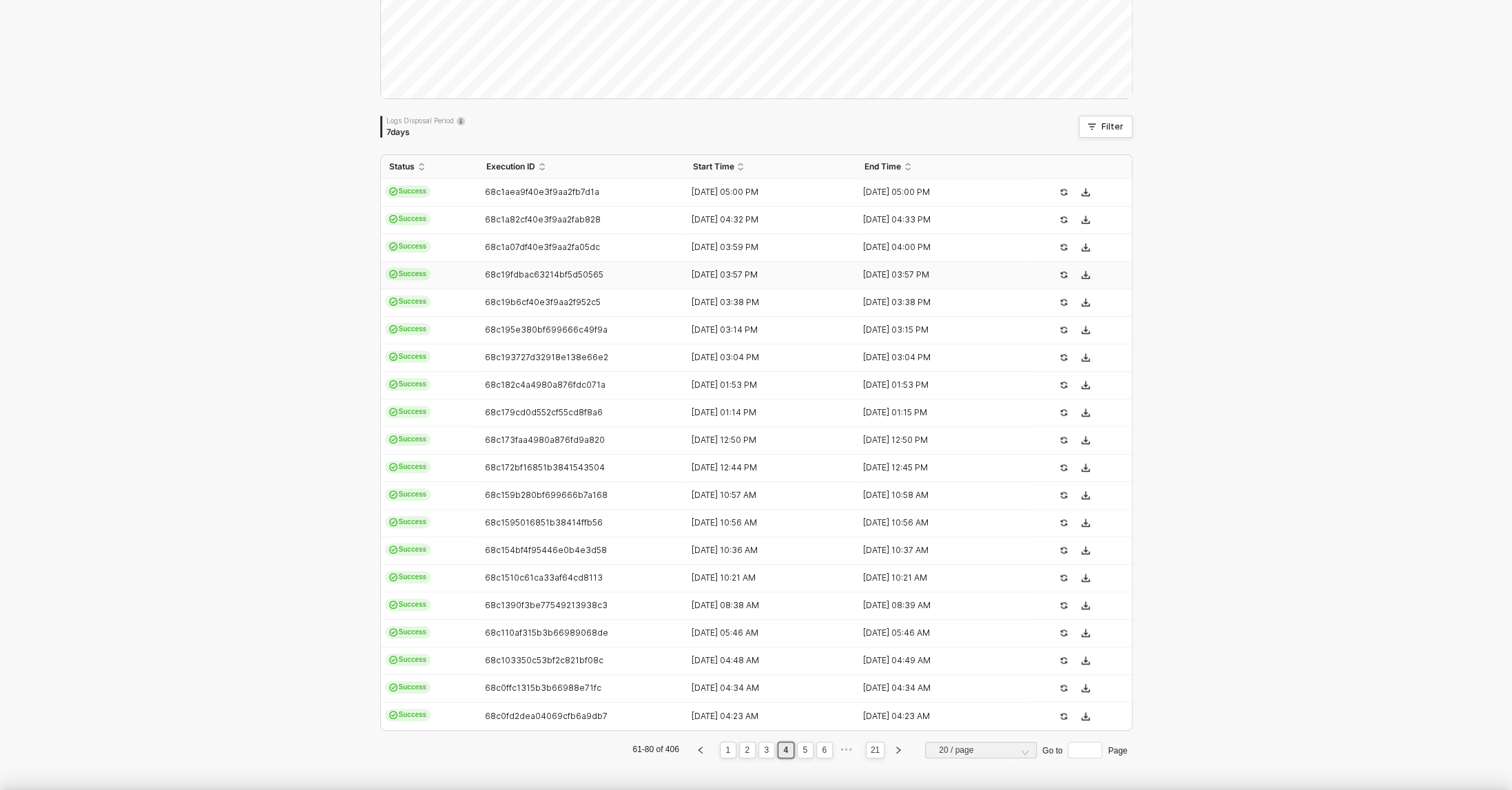
type textarea "{ "json": { "id": [CREDIT_CARD_NUMBER], "admin_graphql_api_id": "gid://shopify/…"
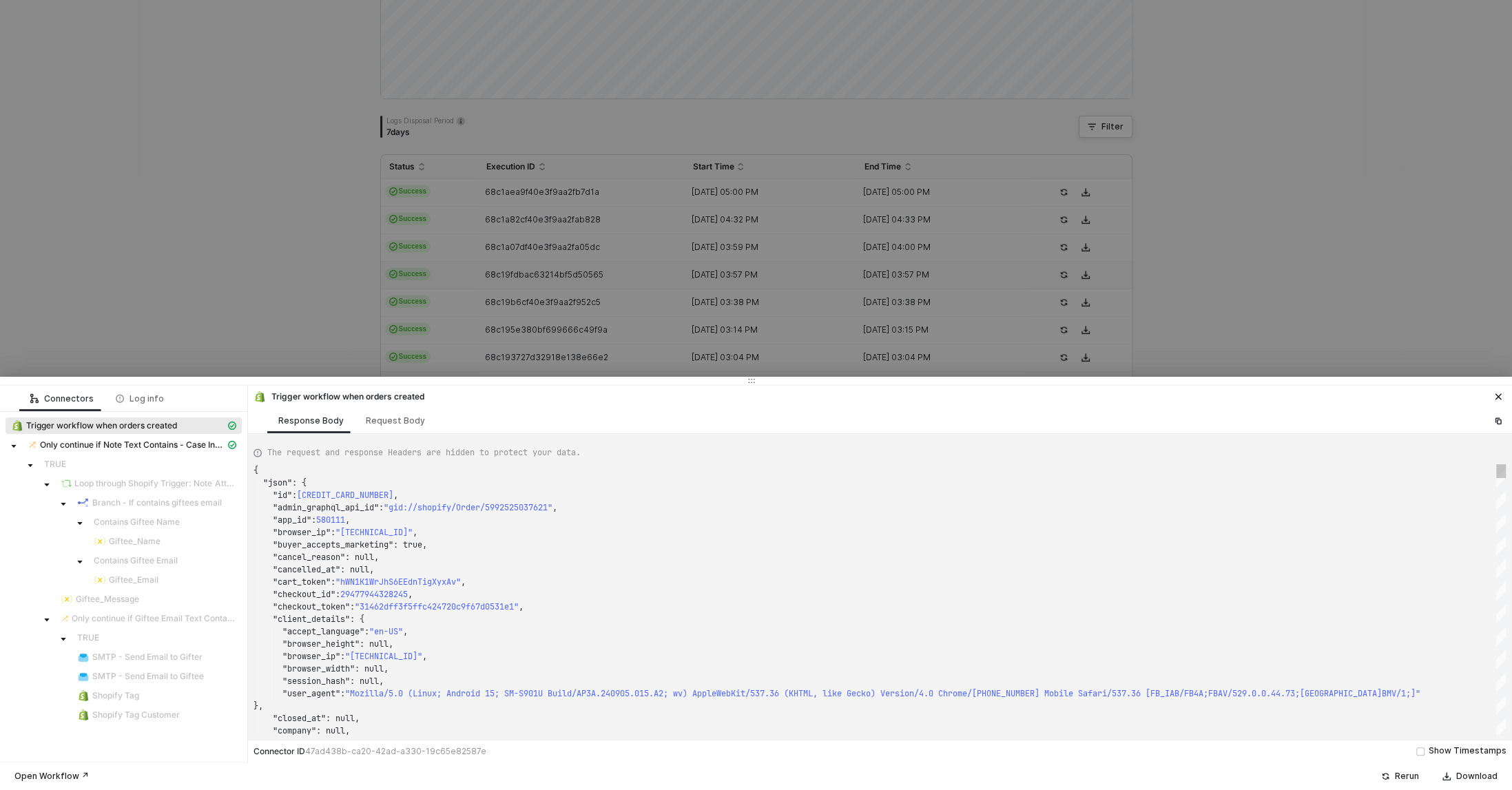
click at [249, 245] on div at bounding box center [756, 395] width 1512 height 790
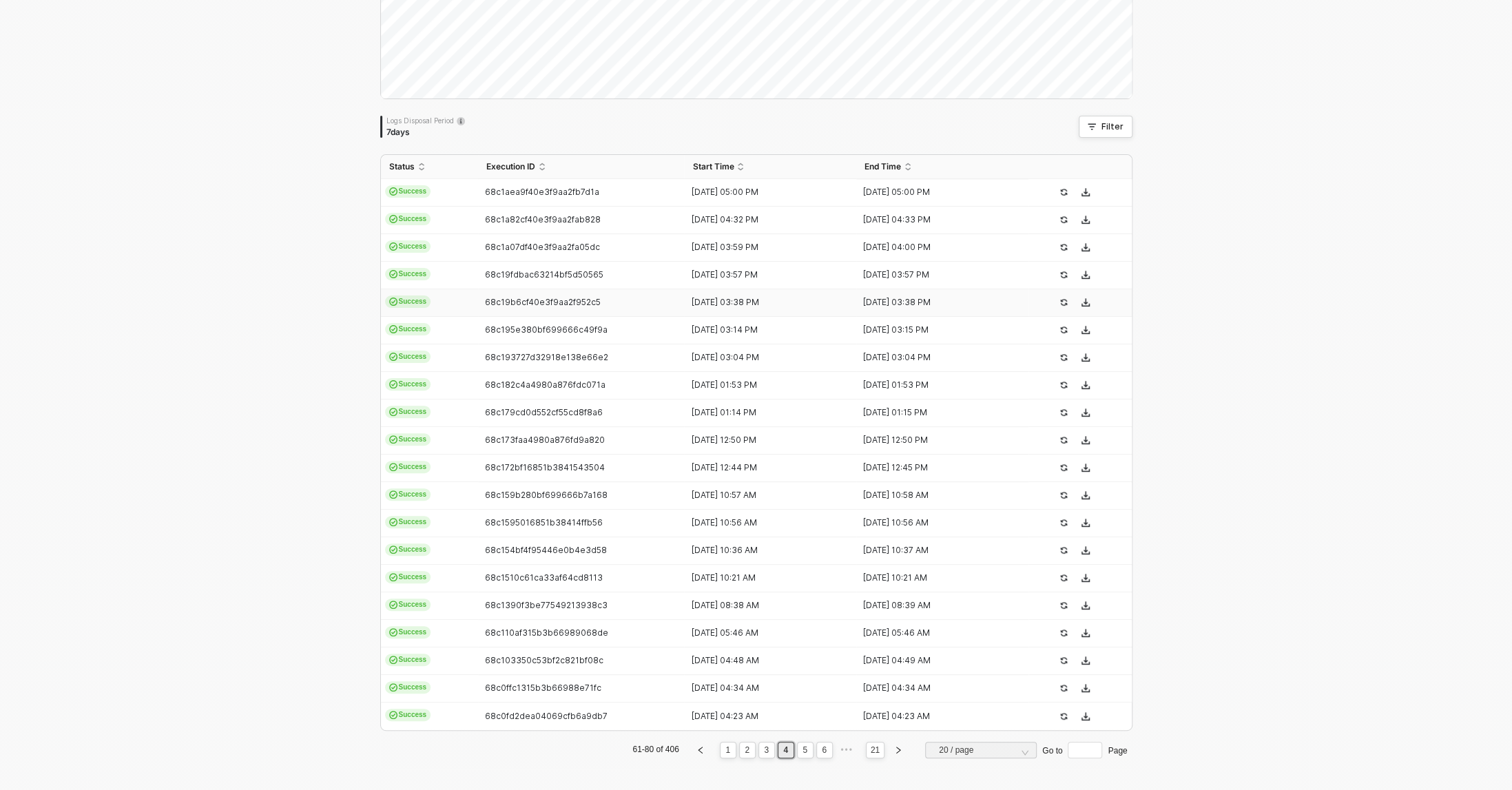
click at [544, 292] on td "68c19b6cf40e3f9aa2f952c5" at bounding box center [581, 303] width 206 height 28
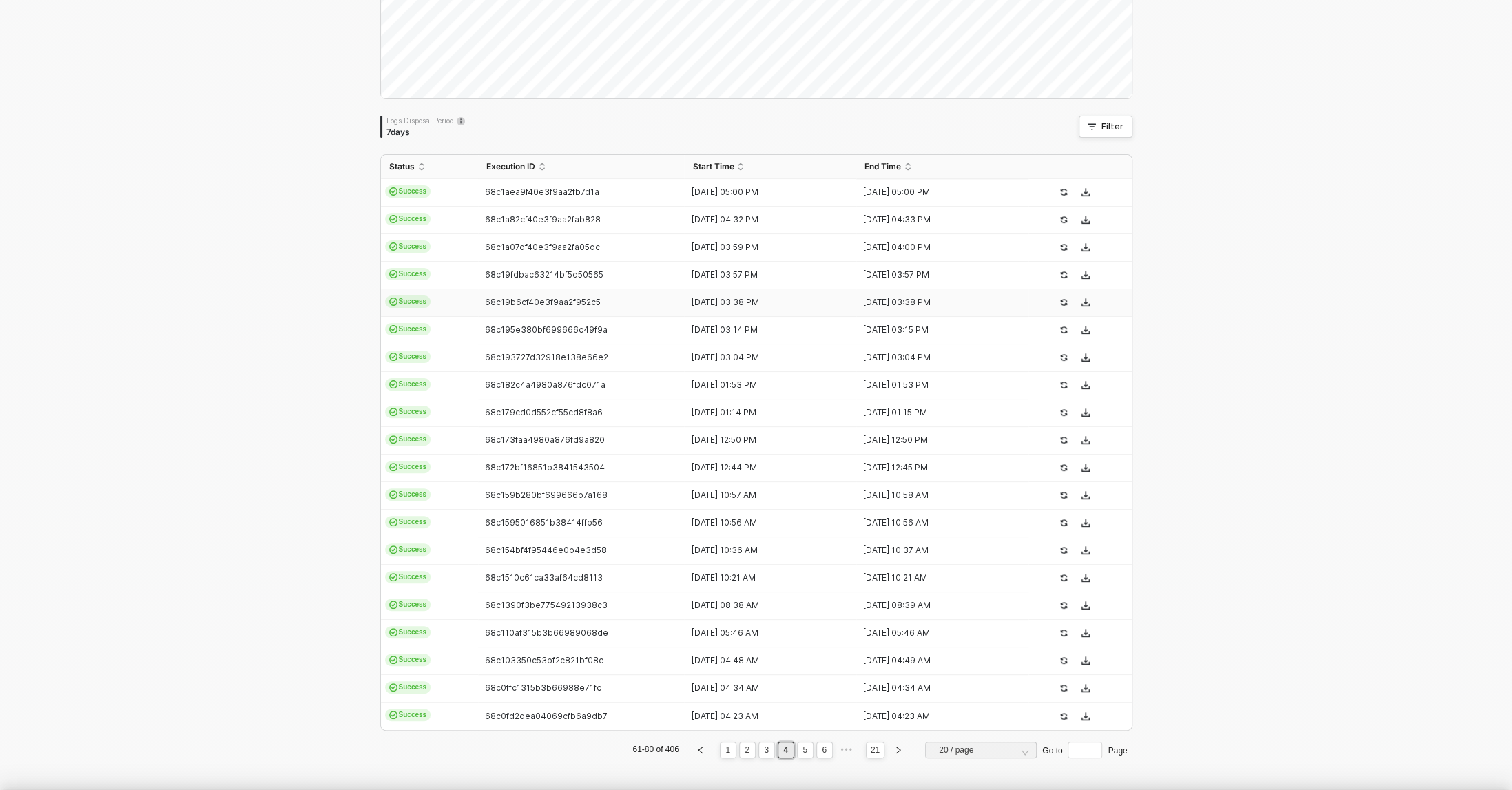
type textarea "{ "json": { "id": 5992507277365, "admin_graphql_api_id": "gid://shopify/Order/5…"
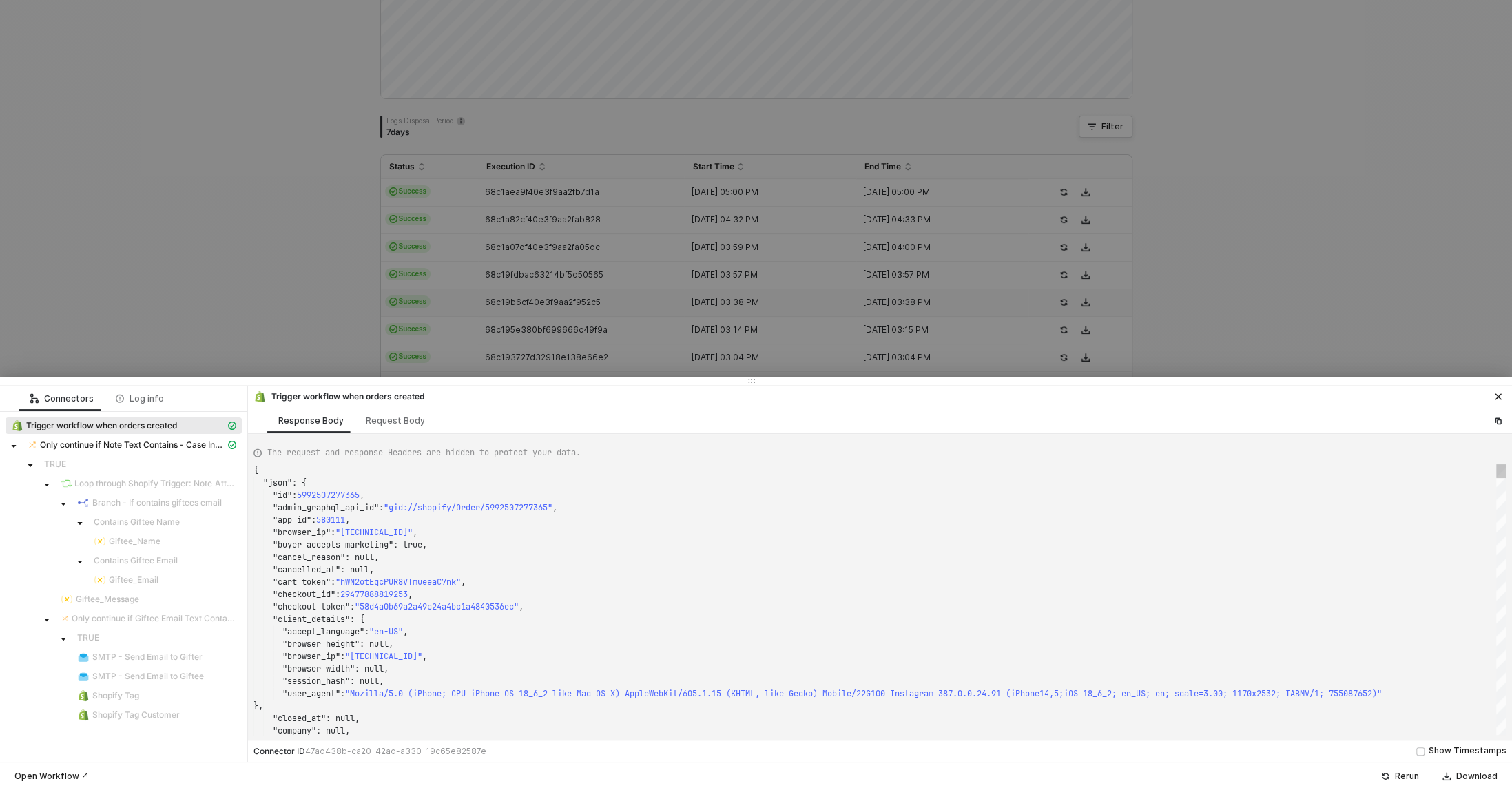
click at [166, 215] on div at bounding box center [756, 395] width 1512 height 790
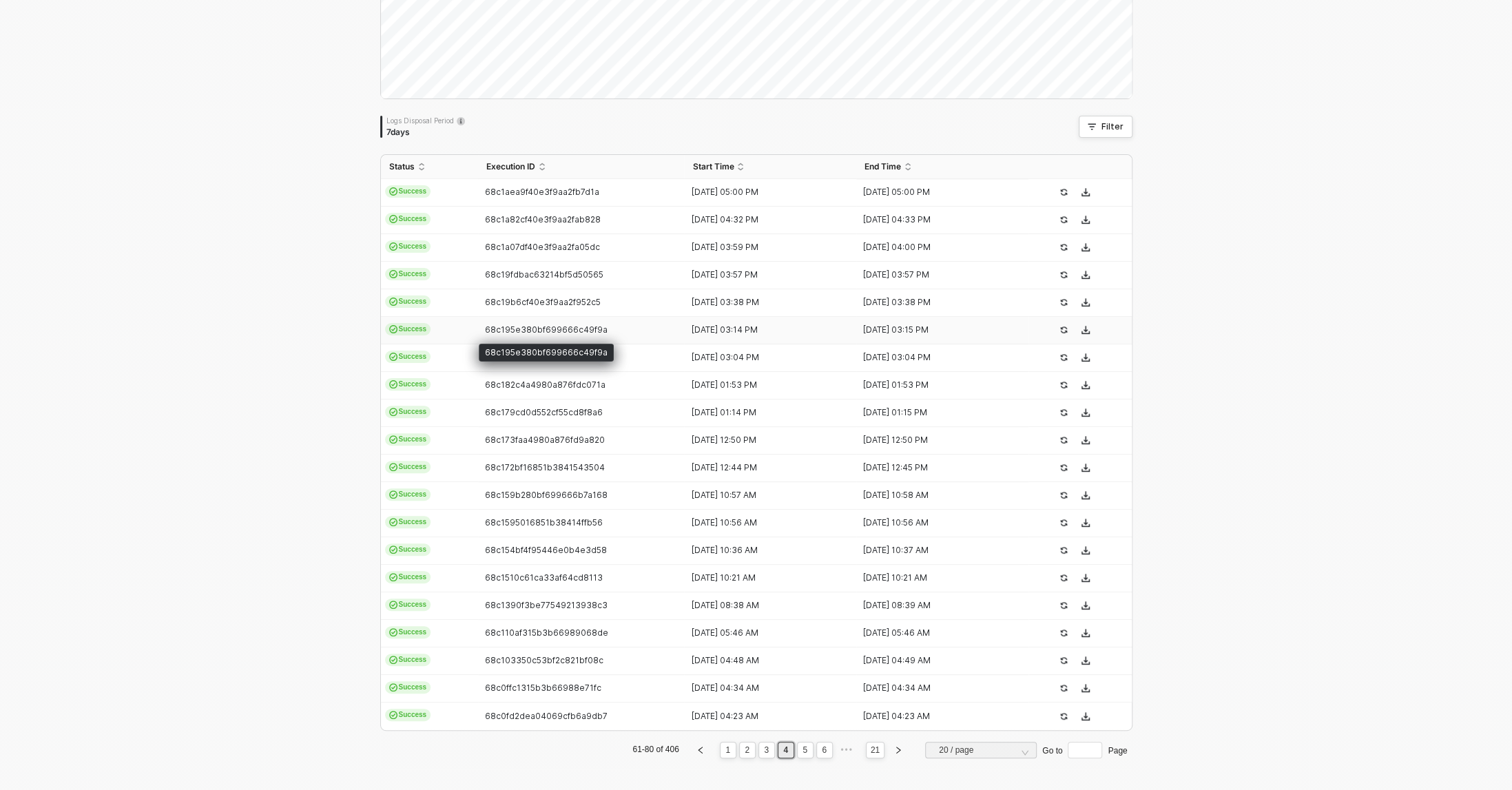
click at [547, 333] on span "68c195e380bf699666c49f9a" at bounding box center [546, 329] width 123 height 11
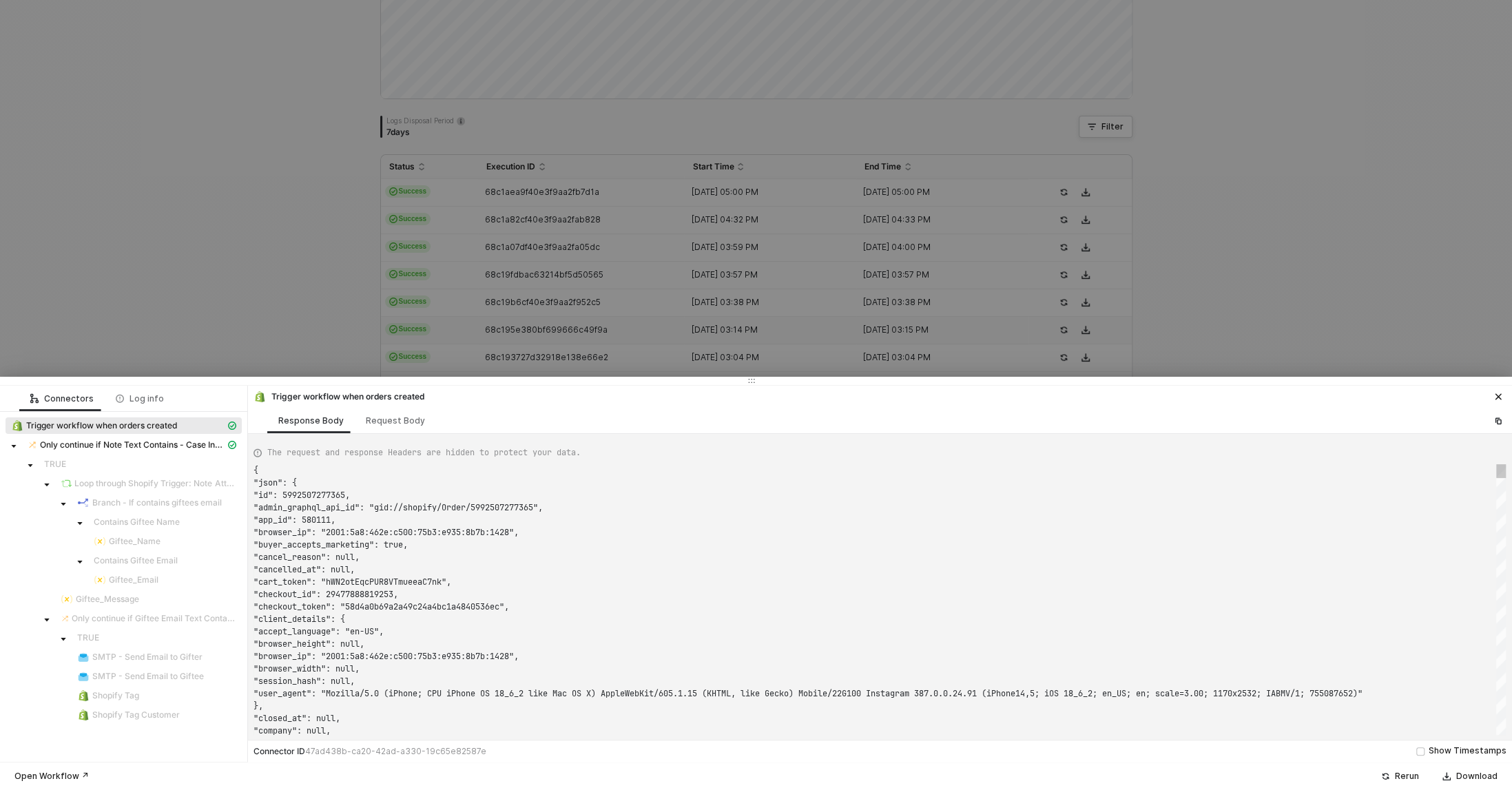
type textarea "{ "json": { "id": 5992484831285, "admin_graphql_api_id": "gid://shopify/Order/5…"
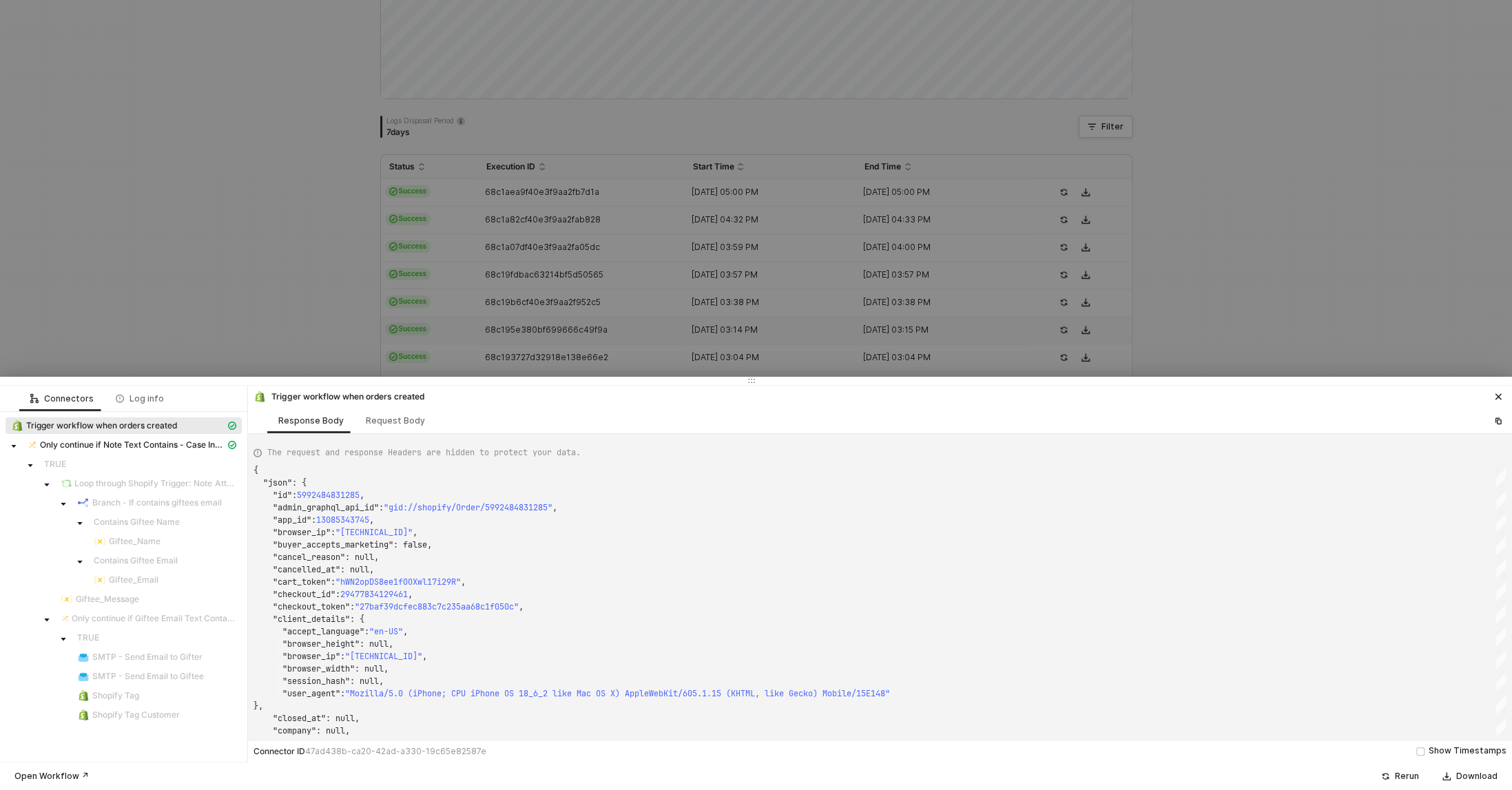
click at [321, 285] on div at bounding box center [756, 395] width 1512 height 790
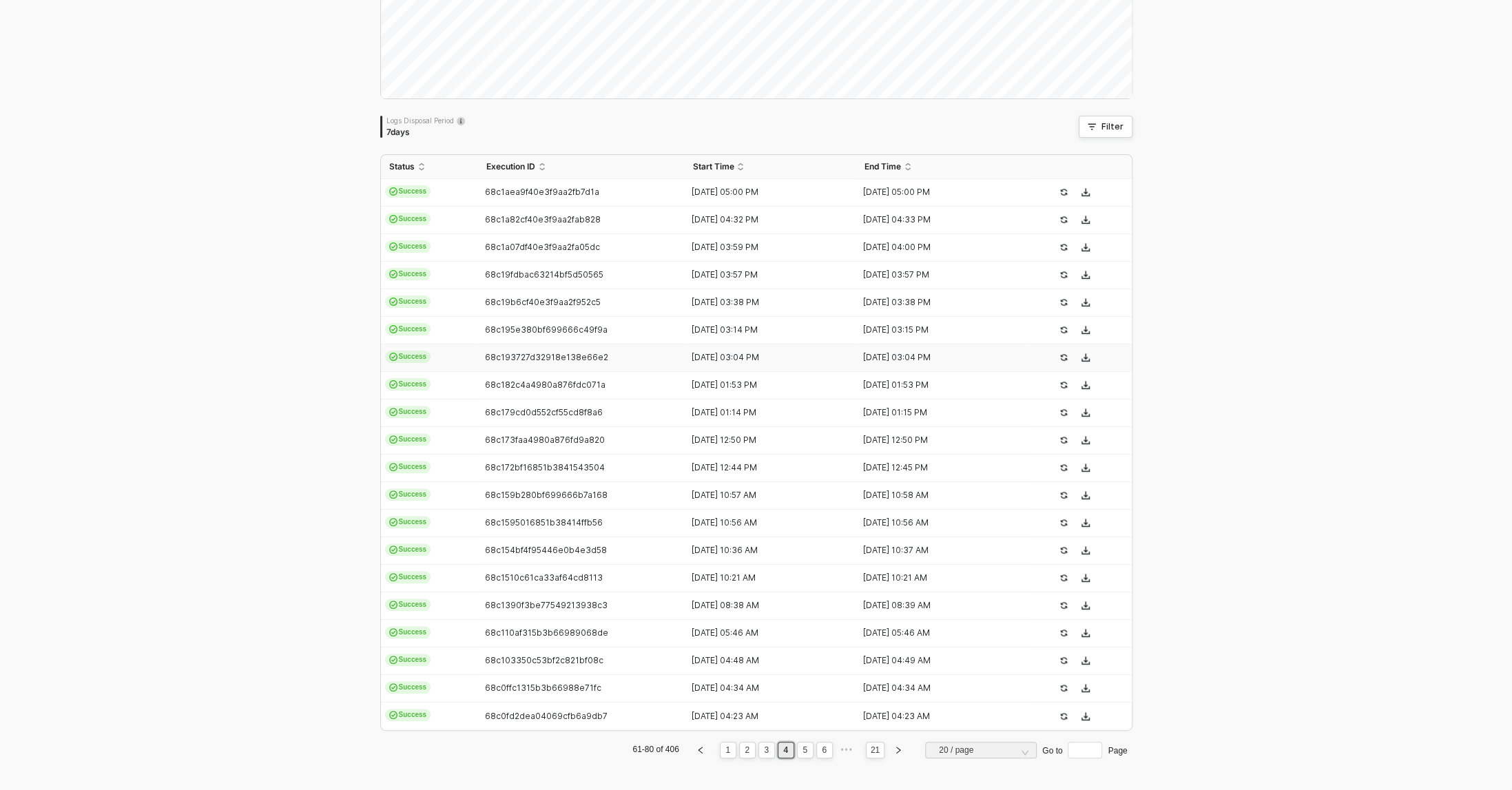
click at [503, 352] on div "68c193727d32918e138e66e2" at bounding box center [576, 357] width 196 height 11
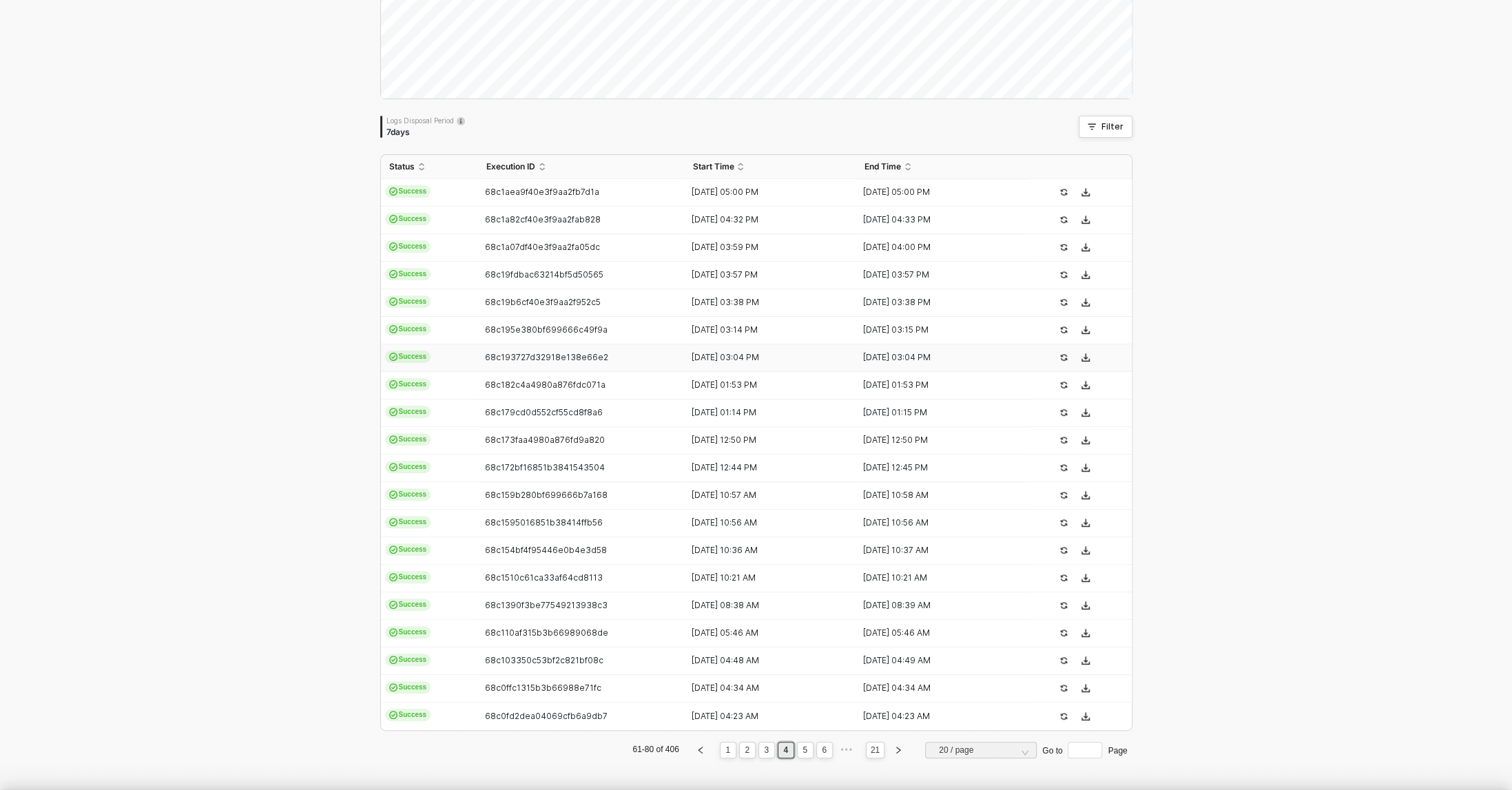
type textarea "{ "json": { "id": 5992474443829, "admin_graphql_api_id": "gid://shopify/Order/5…"
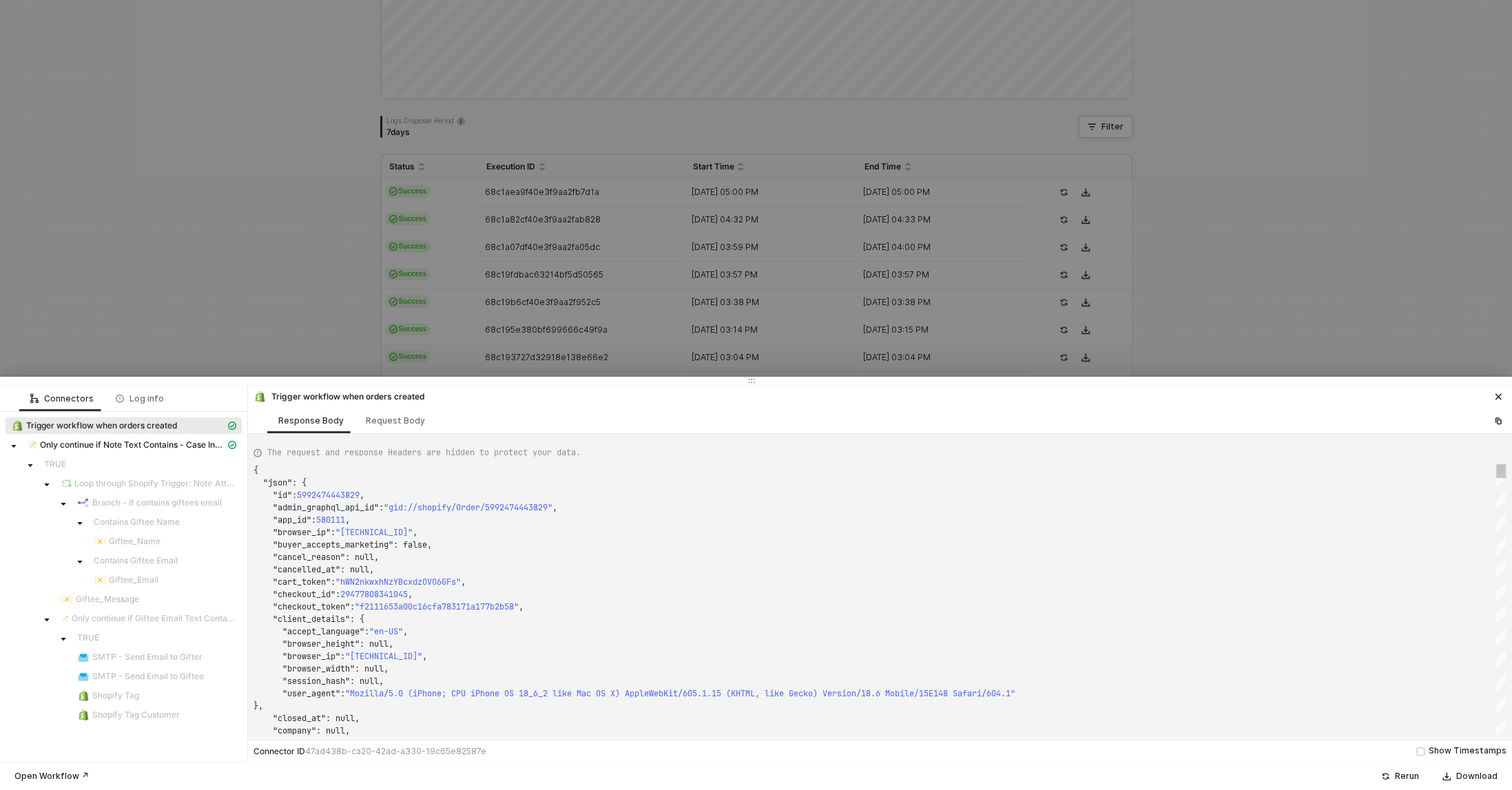
click at [250, 276] on div at bounding box center [756, 395] width 1512 height 790
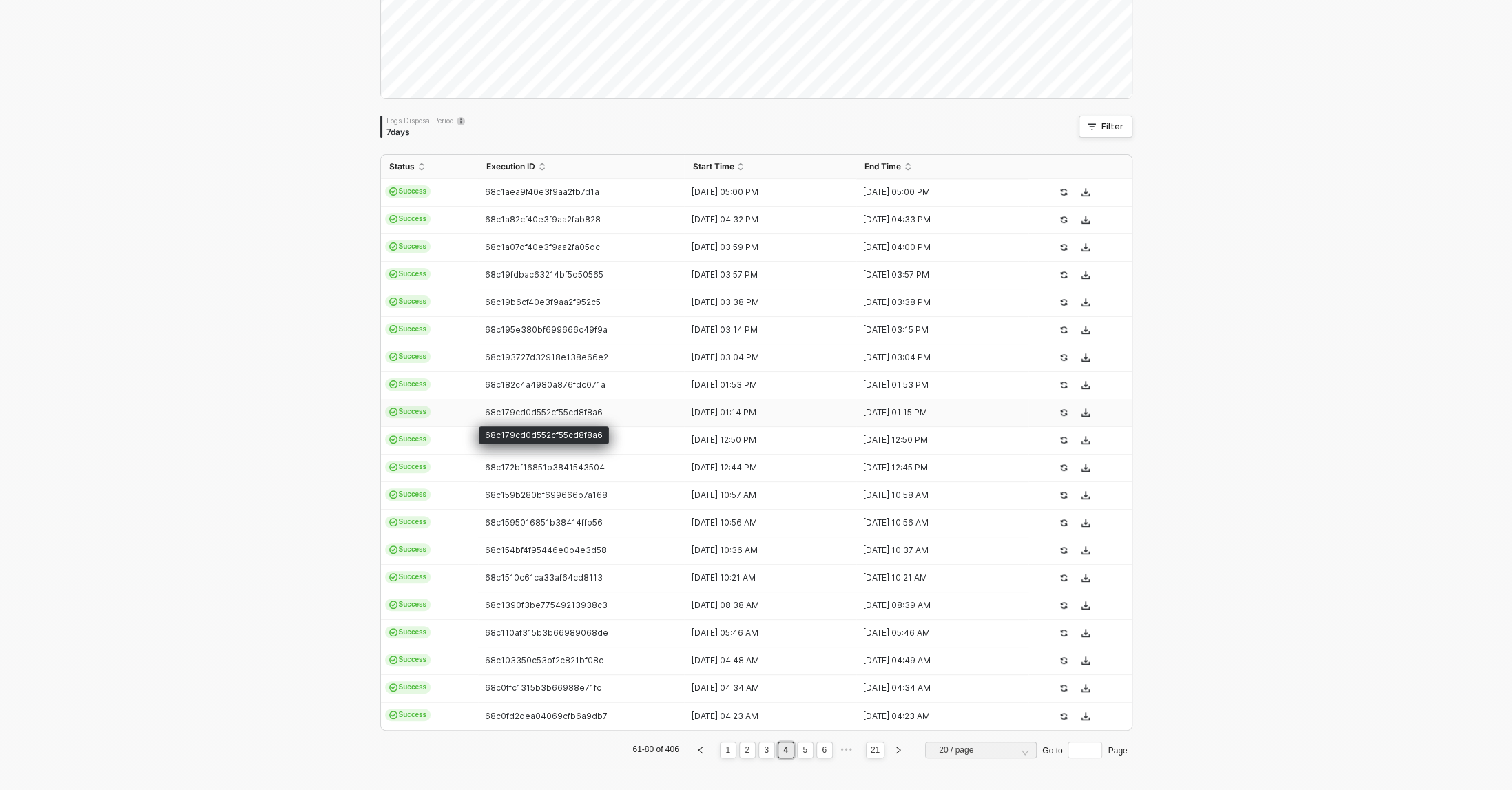
click at [567, 415] on span "68c179cd0d552cf55cd8f8a6" at bounding box center [543, 413] width 118 height 11
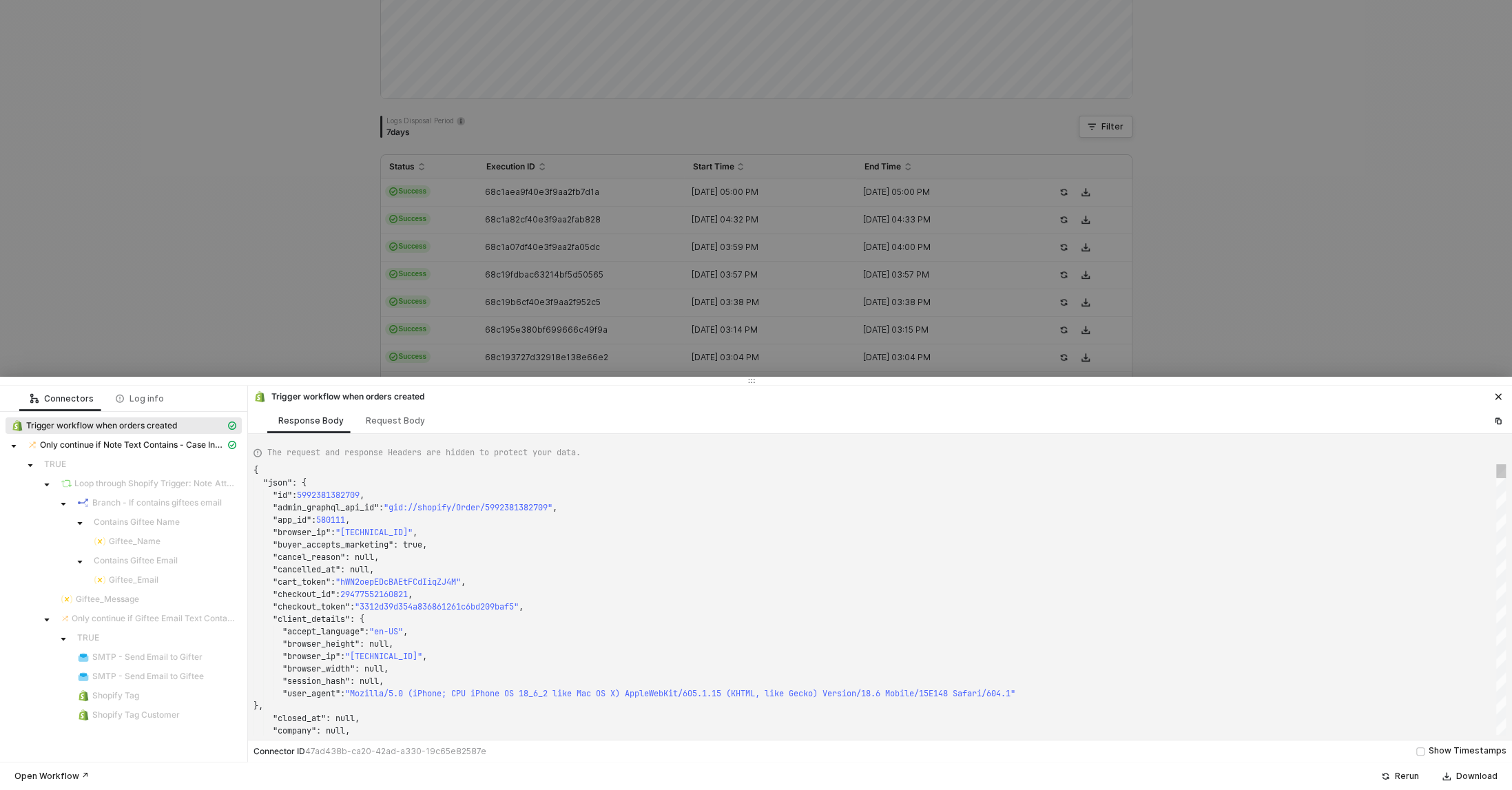
click at [250, 321] on div at bounding box center [756, 395] width 1512 height 790
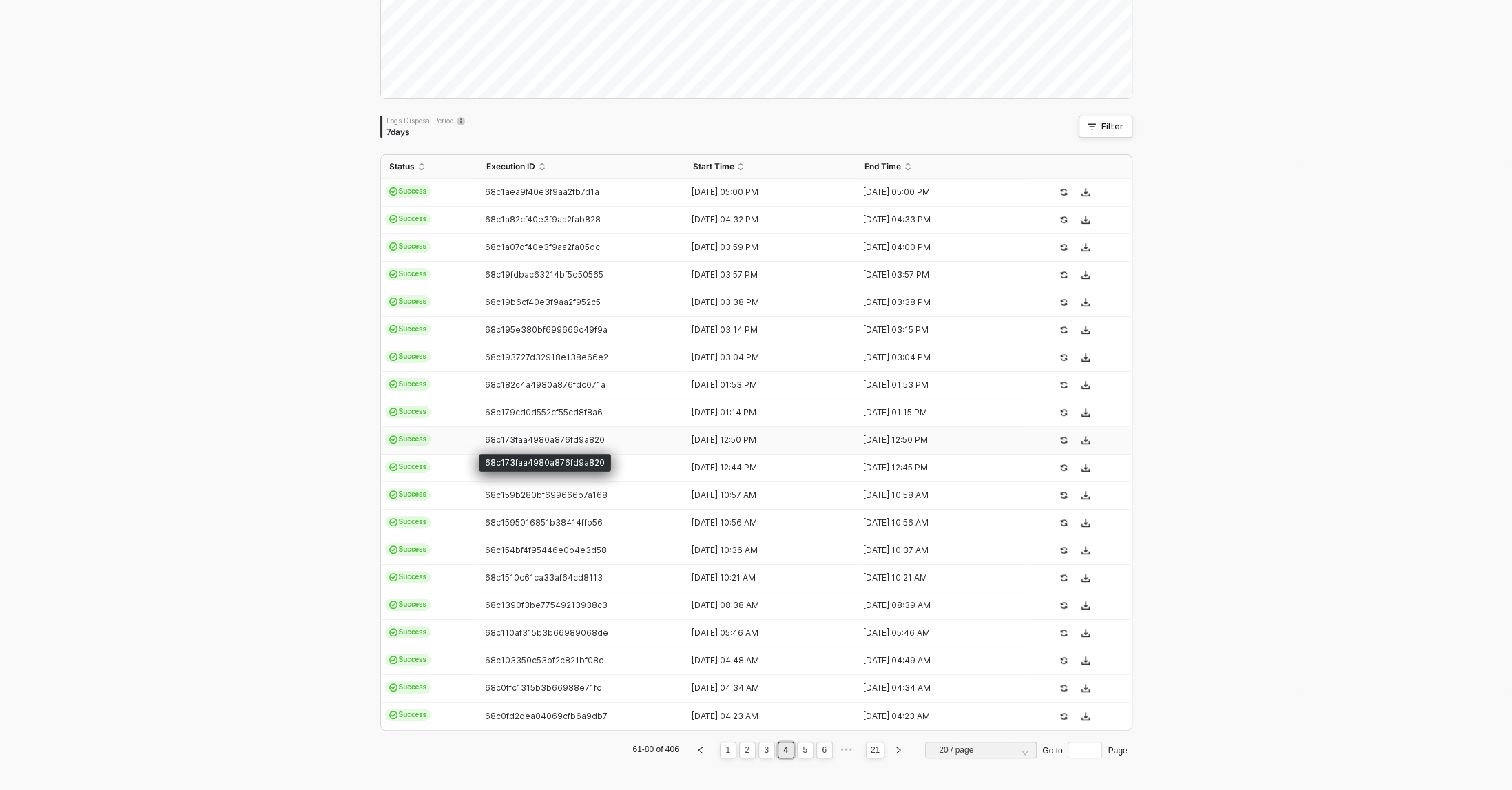
click at [549, 442] on span "68c173faa4980a876fd9a820" at bounding box center [545, 440] width 120 height 11
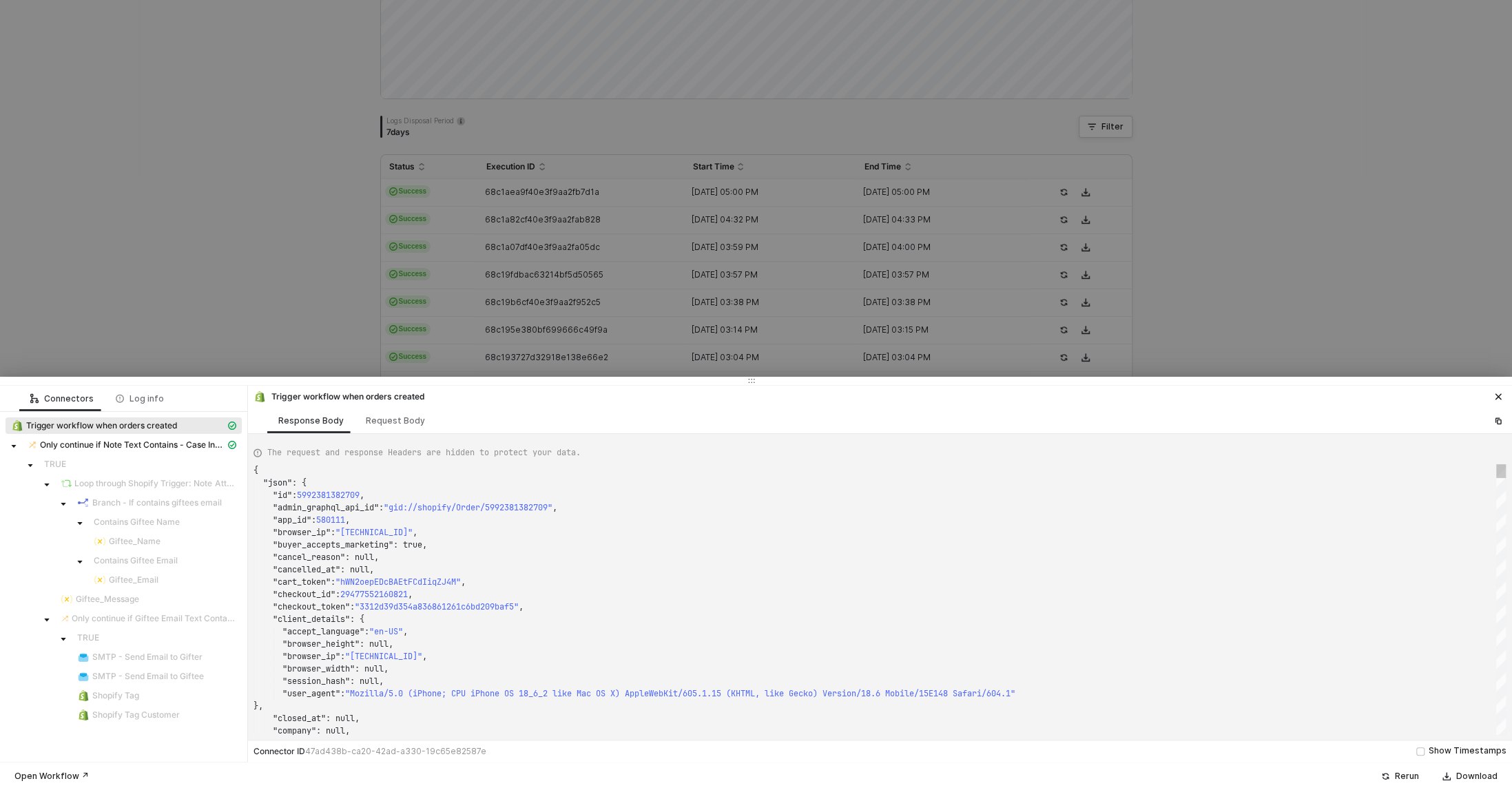
type textarea "{ "json": { "id": 5992362672181, "admin_graphql_api_id": "gid://shopify/Order/5…"
click at [301, 330] on div at bounding box center [756, 395] width 1512 height 790
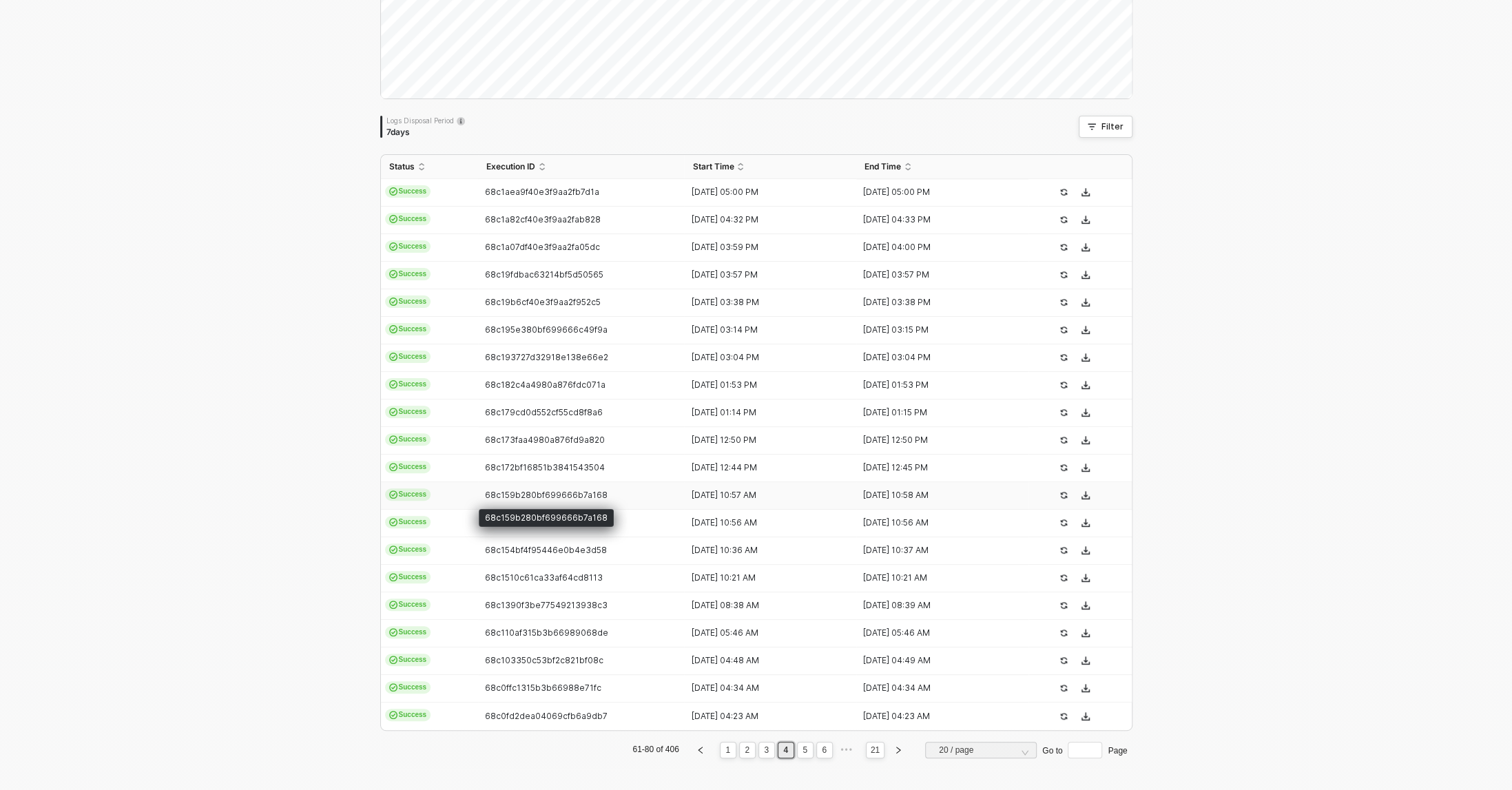
click at [555, 496] on span "68c159b280bf699666b7a168" at bounding box center [546, 496] width 123 height 11
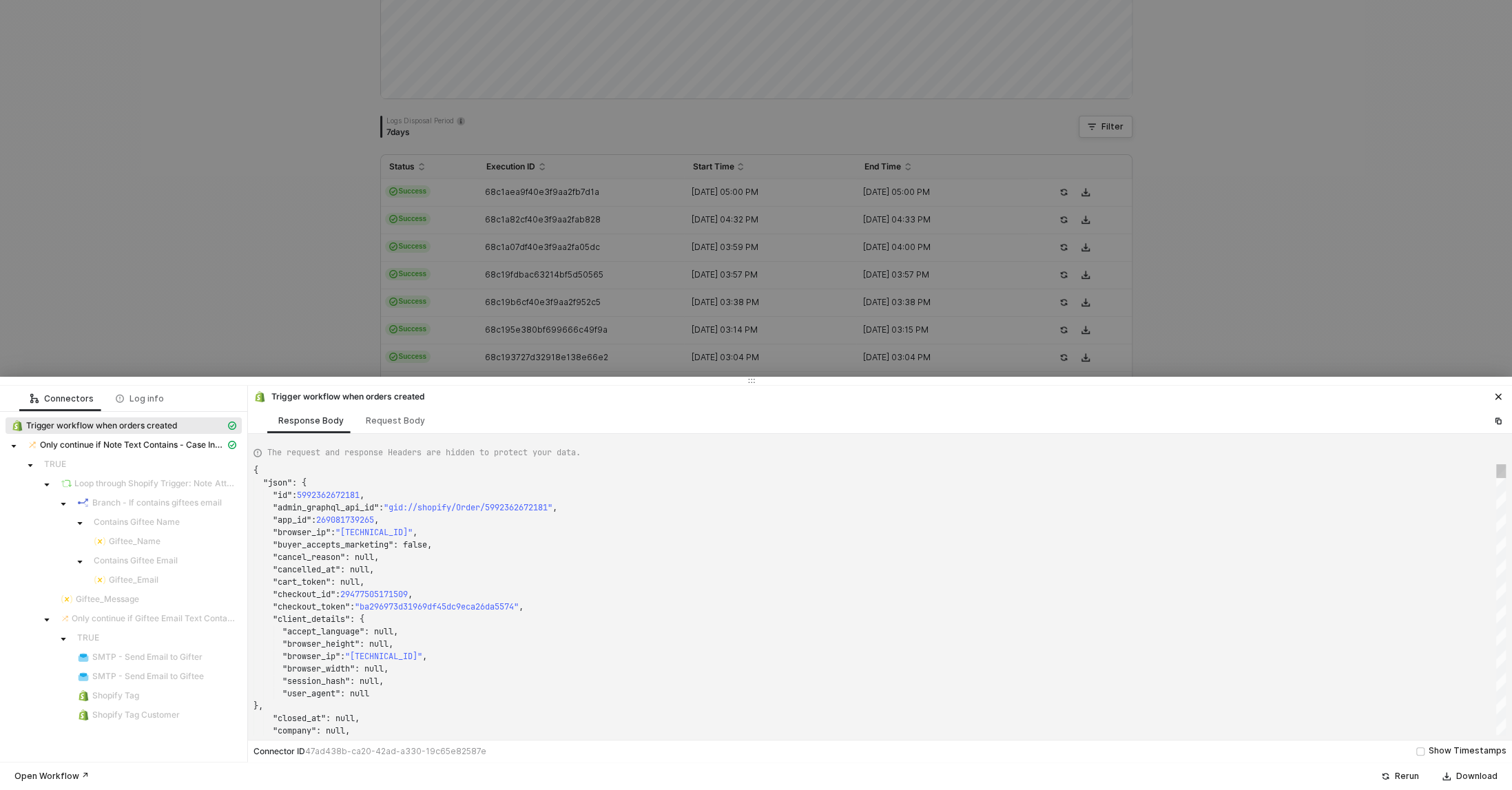
type textarea "{ "json": { "id": 5992290353205, "admin_graphql_api_id": "gid://shopify/Order/5…"
click at [274, 357] on div at bounding box center [756, 395] width 1512 height 790
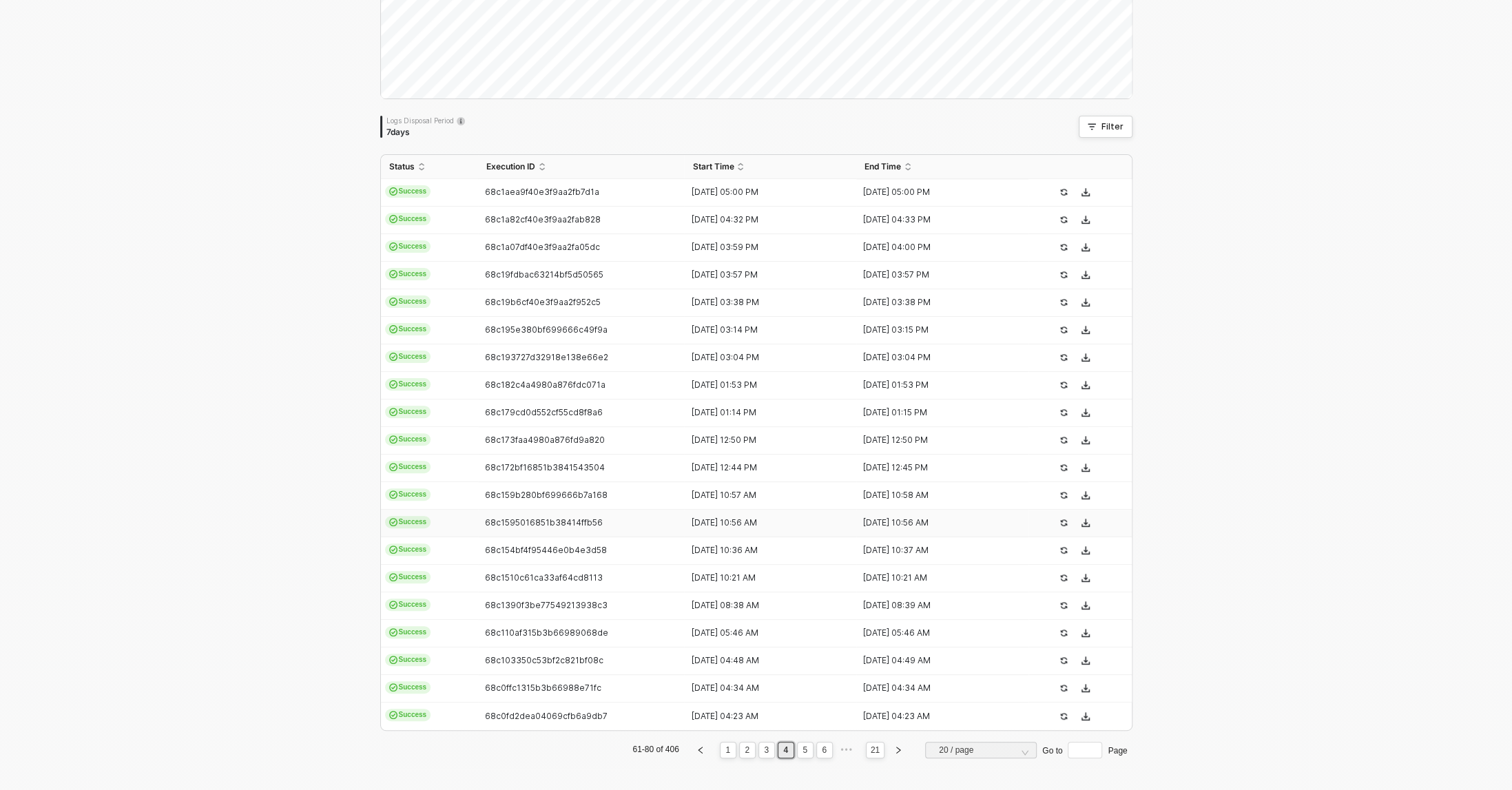
click at [511, 530] on td "68c1595016851b38414ffb56" at bounding box center [581, 523] width 206 height 28
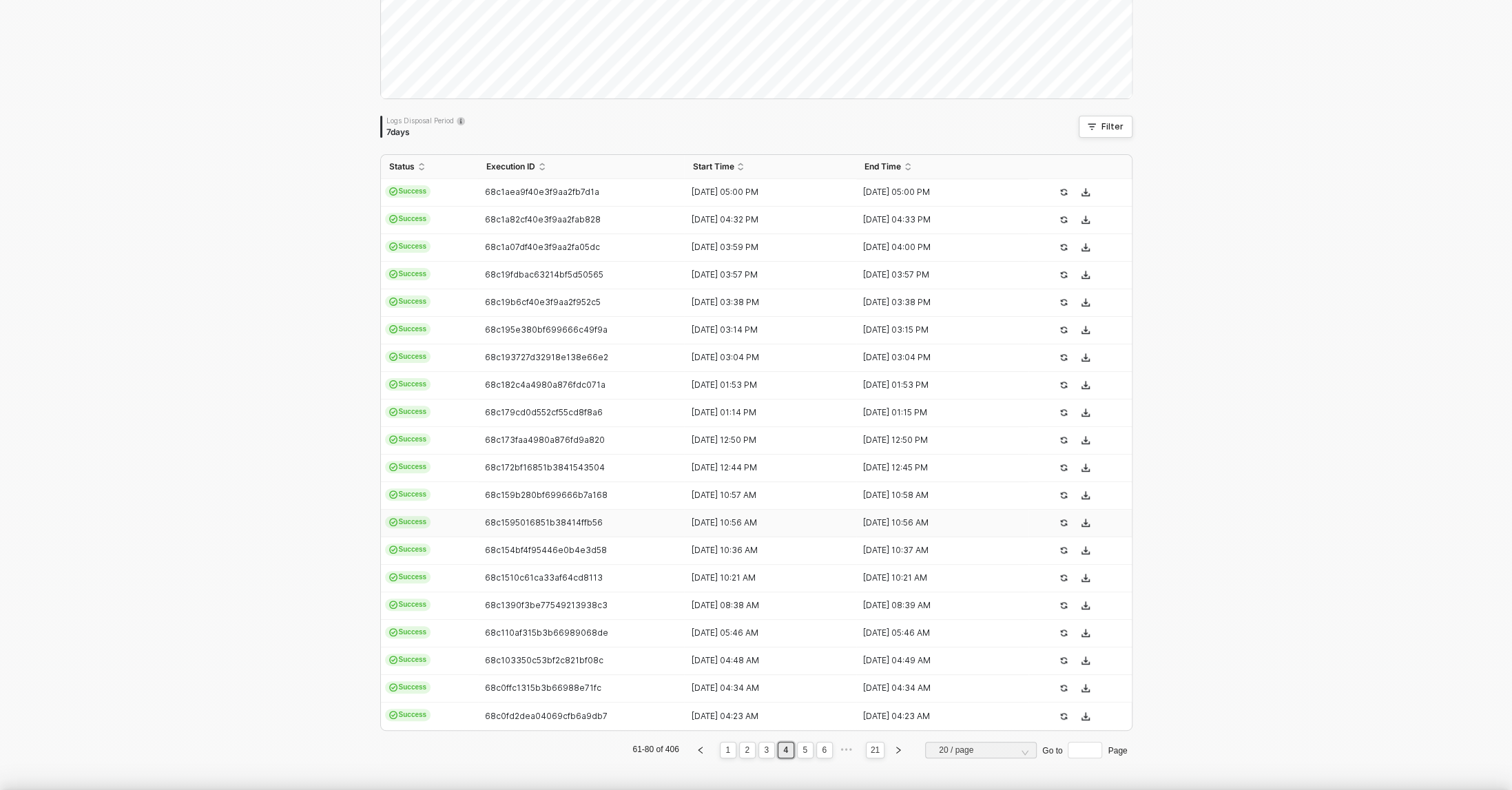
type textarea "{ "json": { "id": 5992288845877, "admin_graphql_api_id": "gid://shopify/Order/5…"
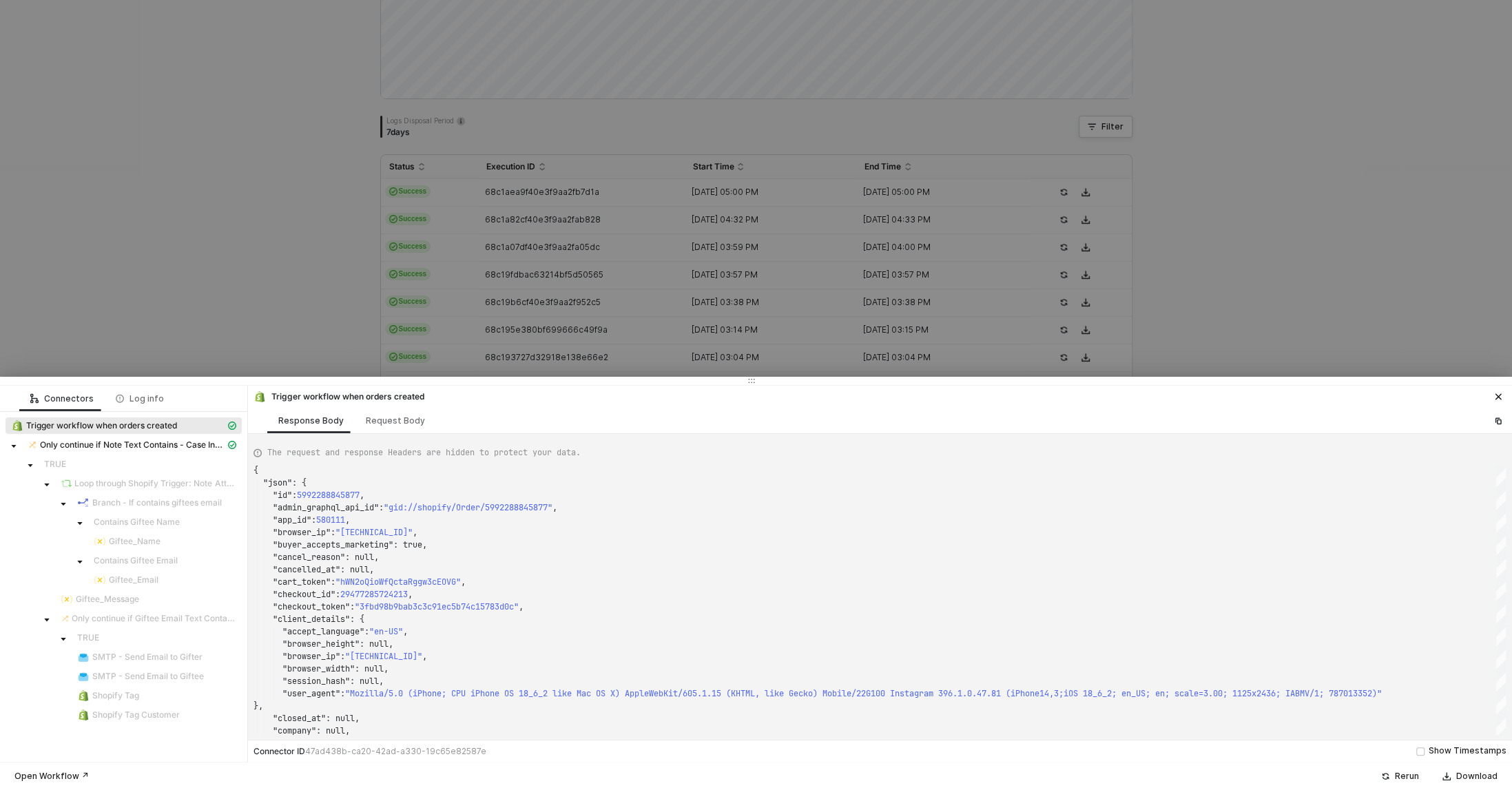
click at [179, 327] on div at bounding box center [756, 395] width 1512 height 790
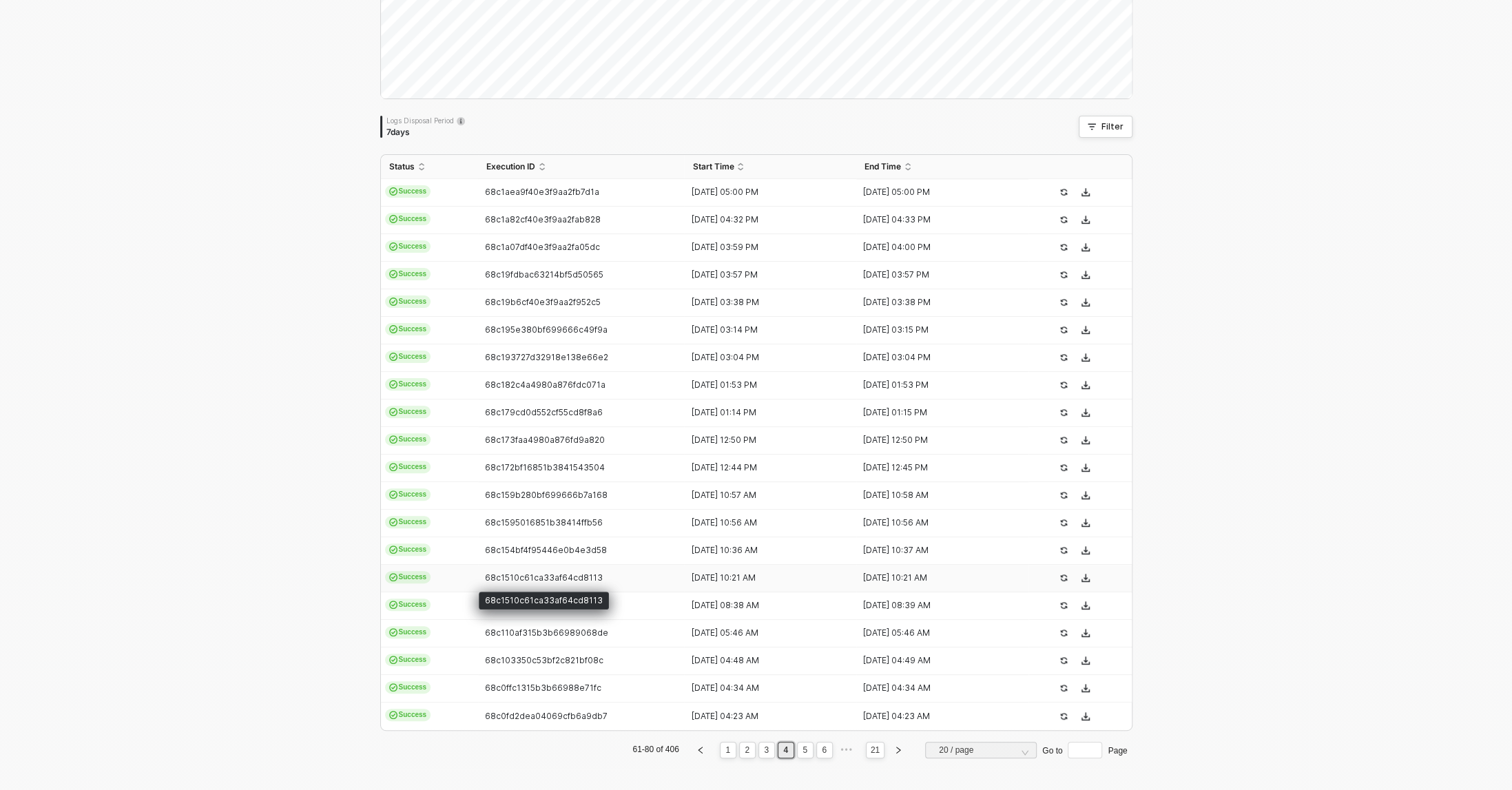
click at [570, 567] on td "68c1510c61ca33af64cd8113" at bounding box center [581, 578] width 206 height 28
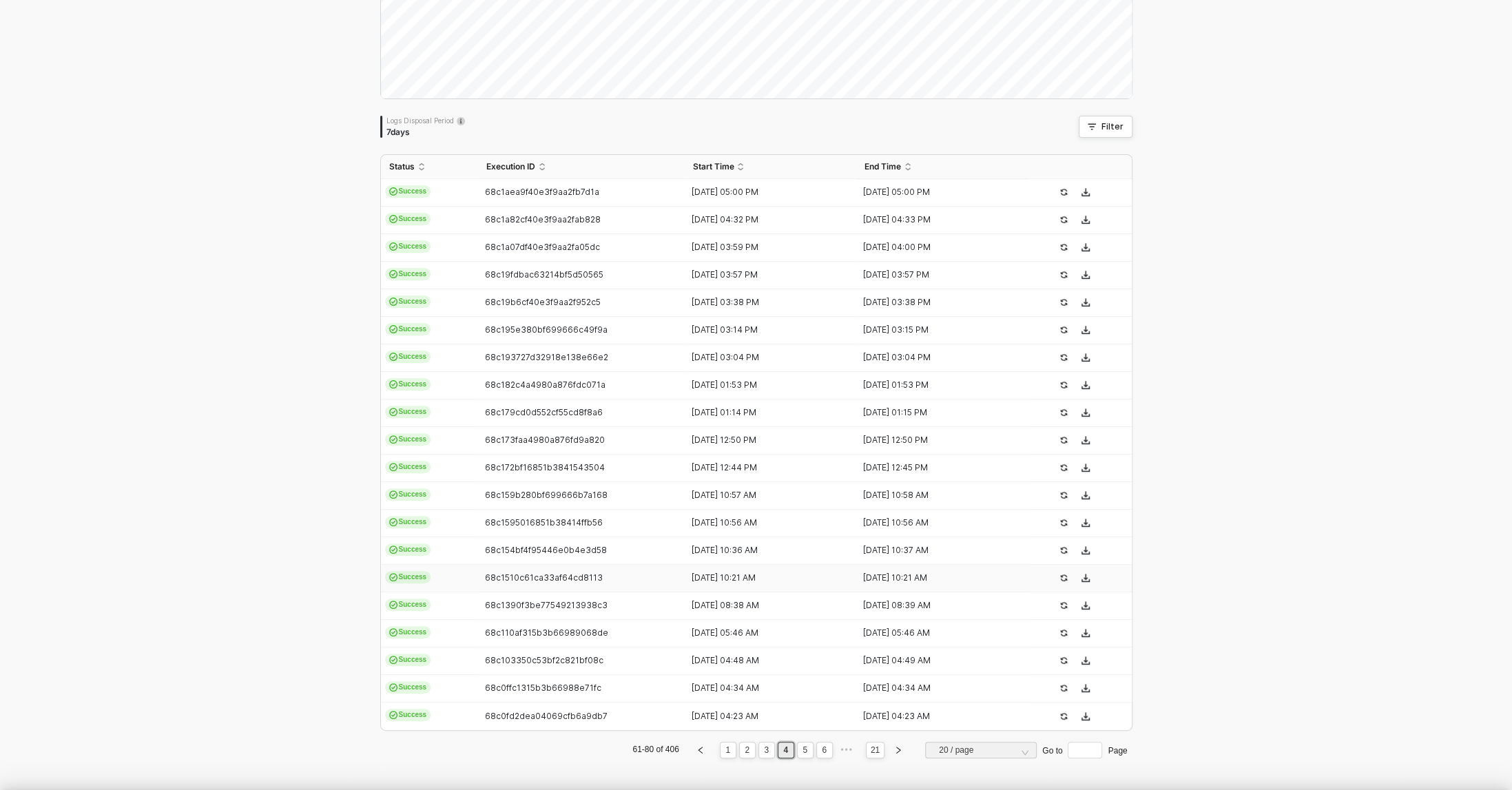
type textarea "{ "json": { "id": 5992267972661, "admin_graphql_api_id": "gid://shopify/Order/5…"
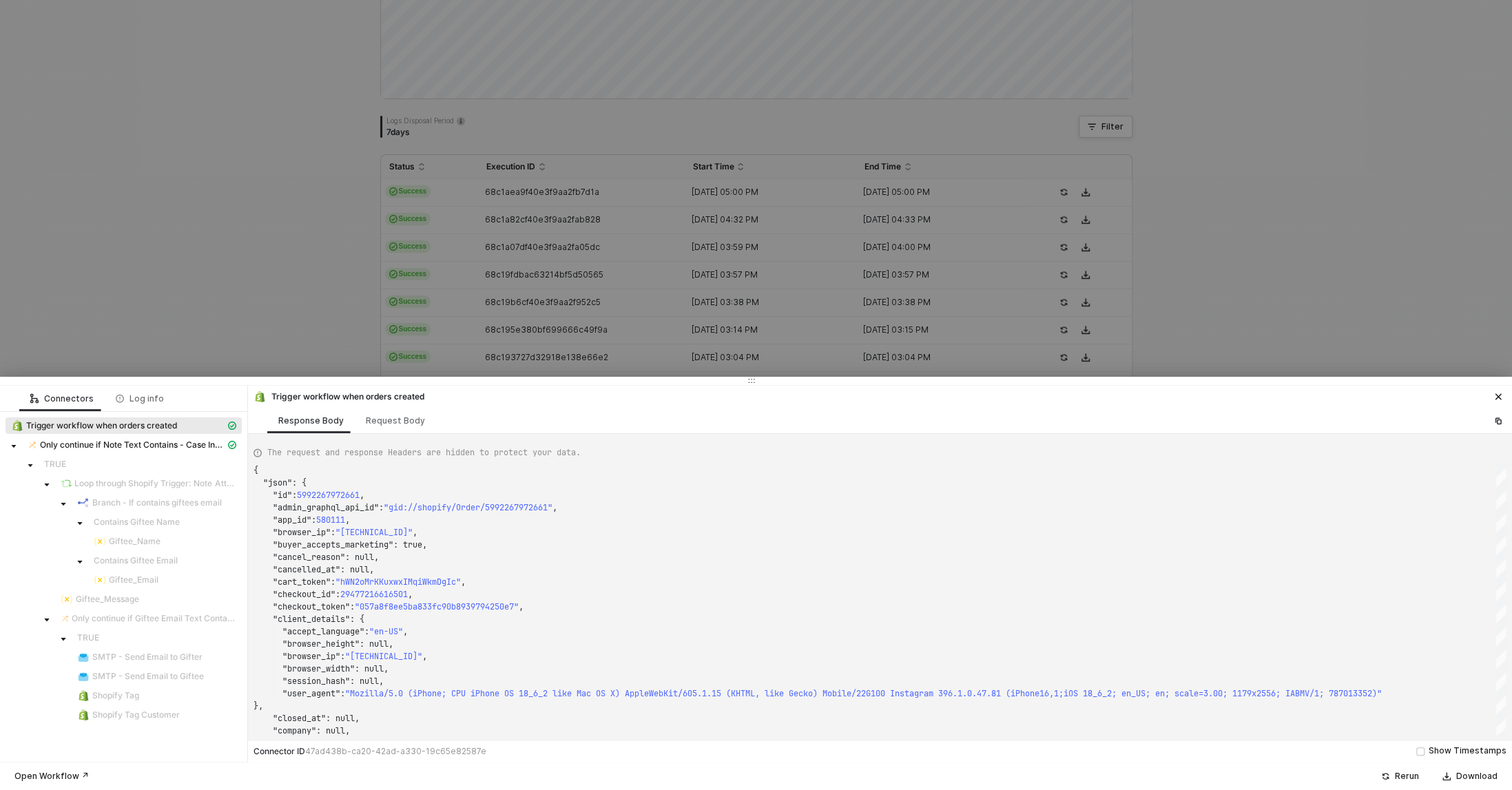
click at [283, 294] on div at bounding box center [756, 395] width 1512 height 790
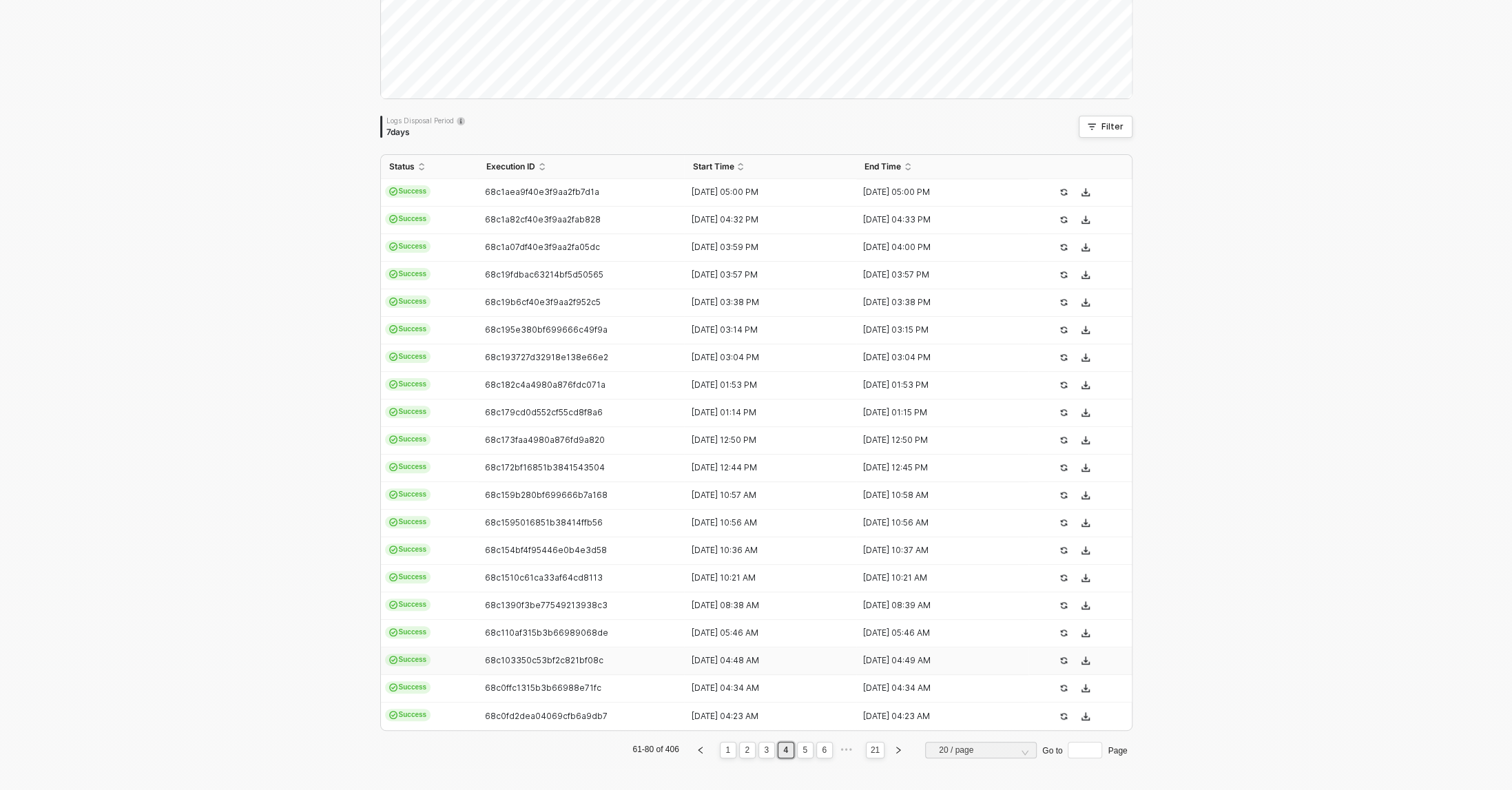
click at [555, 618] on td "68c1390f3be77549213938c3" at bounding box center [581, 606] width 206 height 28
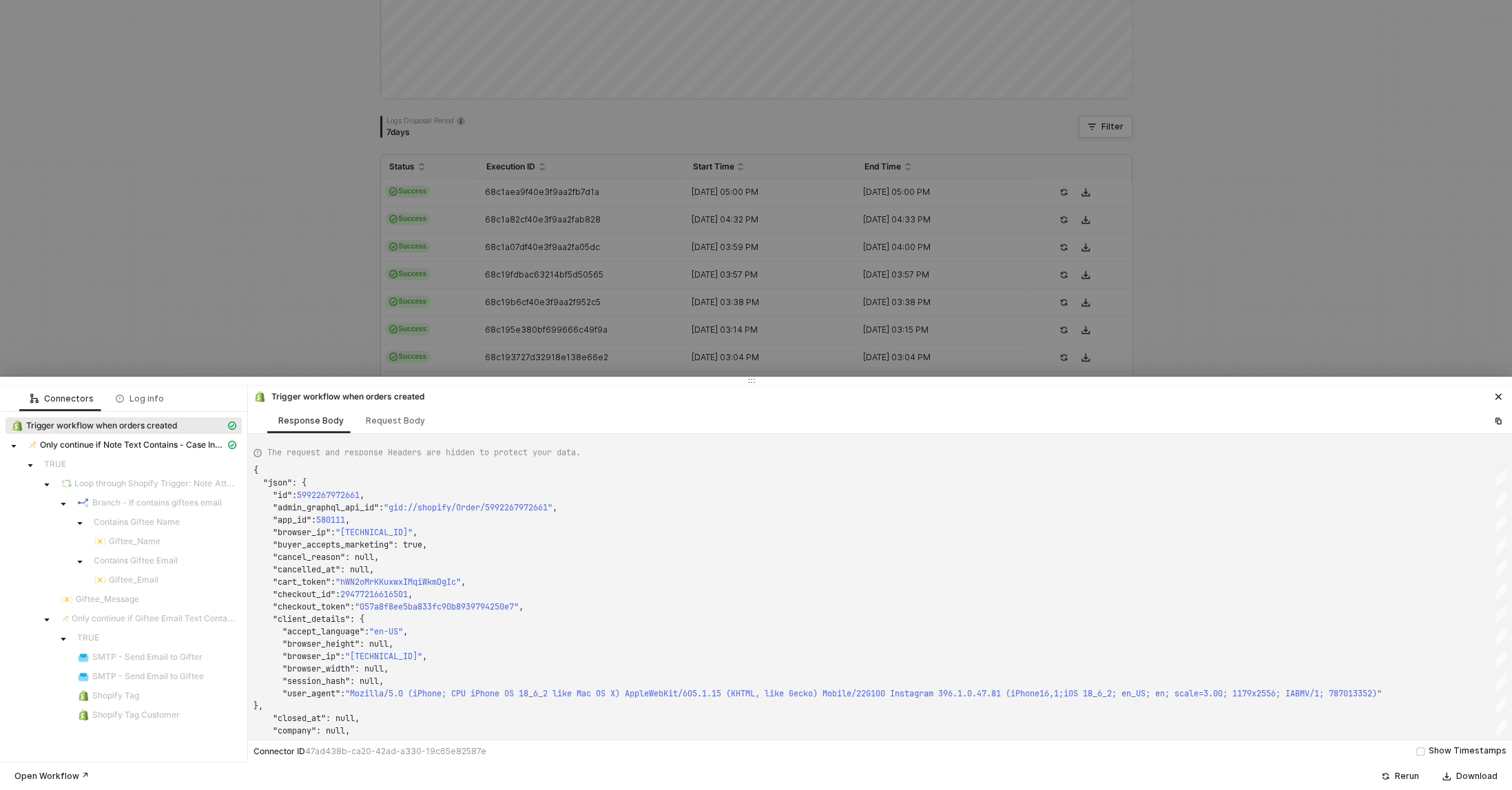
type textarea "{ "json": { "id": 5992214233141, "admin_graphql_api_id": "gid://shopify/Order/5…"
click at [262, 277] on div at bounding box center [756, 395] width 1512 height 790
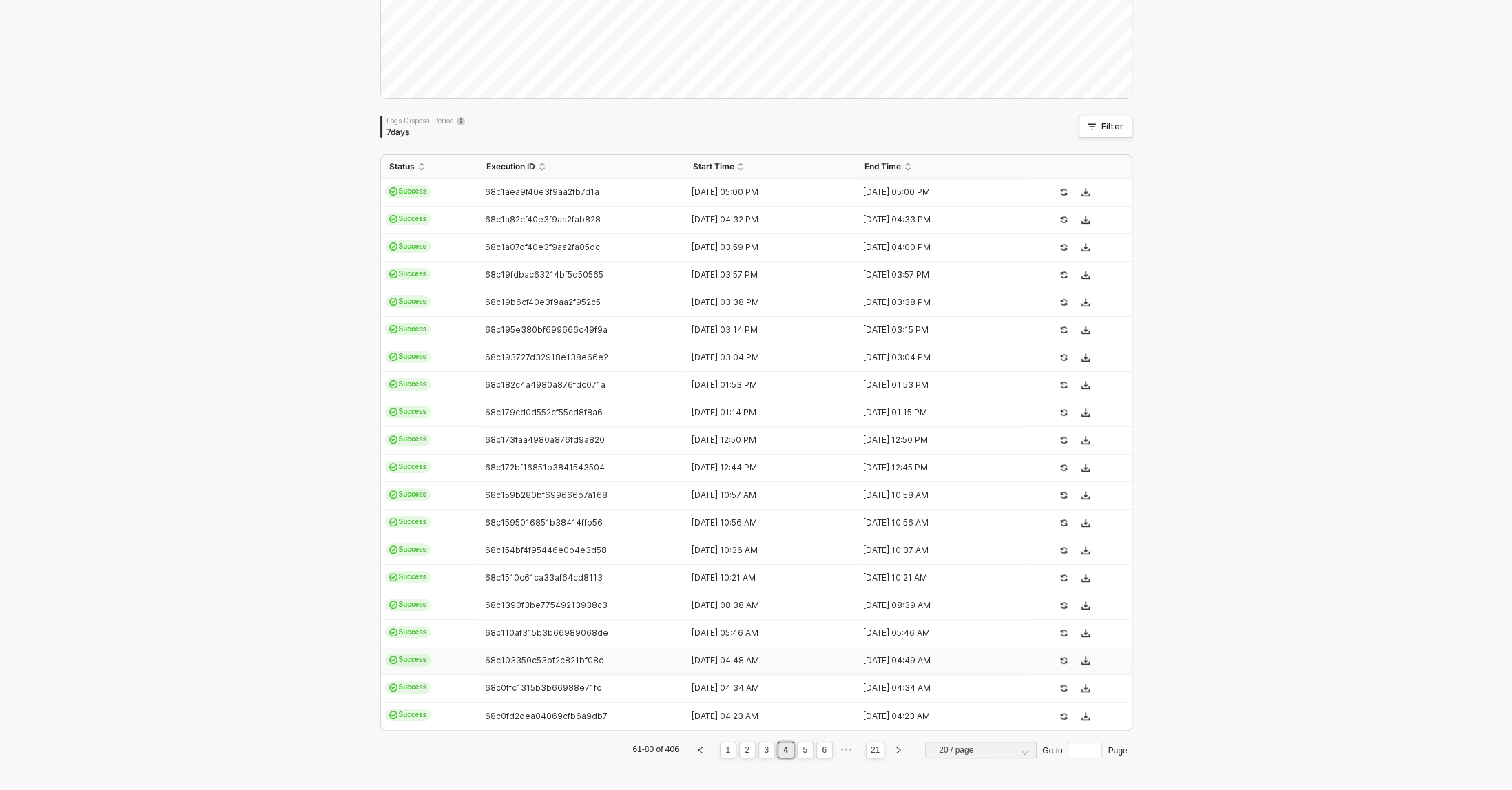
click at [573, 665] on td "68c103350c53bf2c821bf08c" at bounding box center [581, 661] width 206 height 28
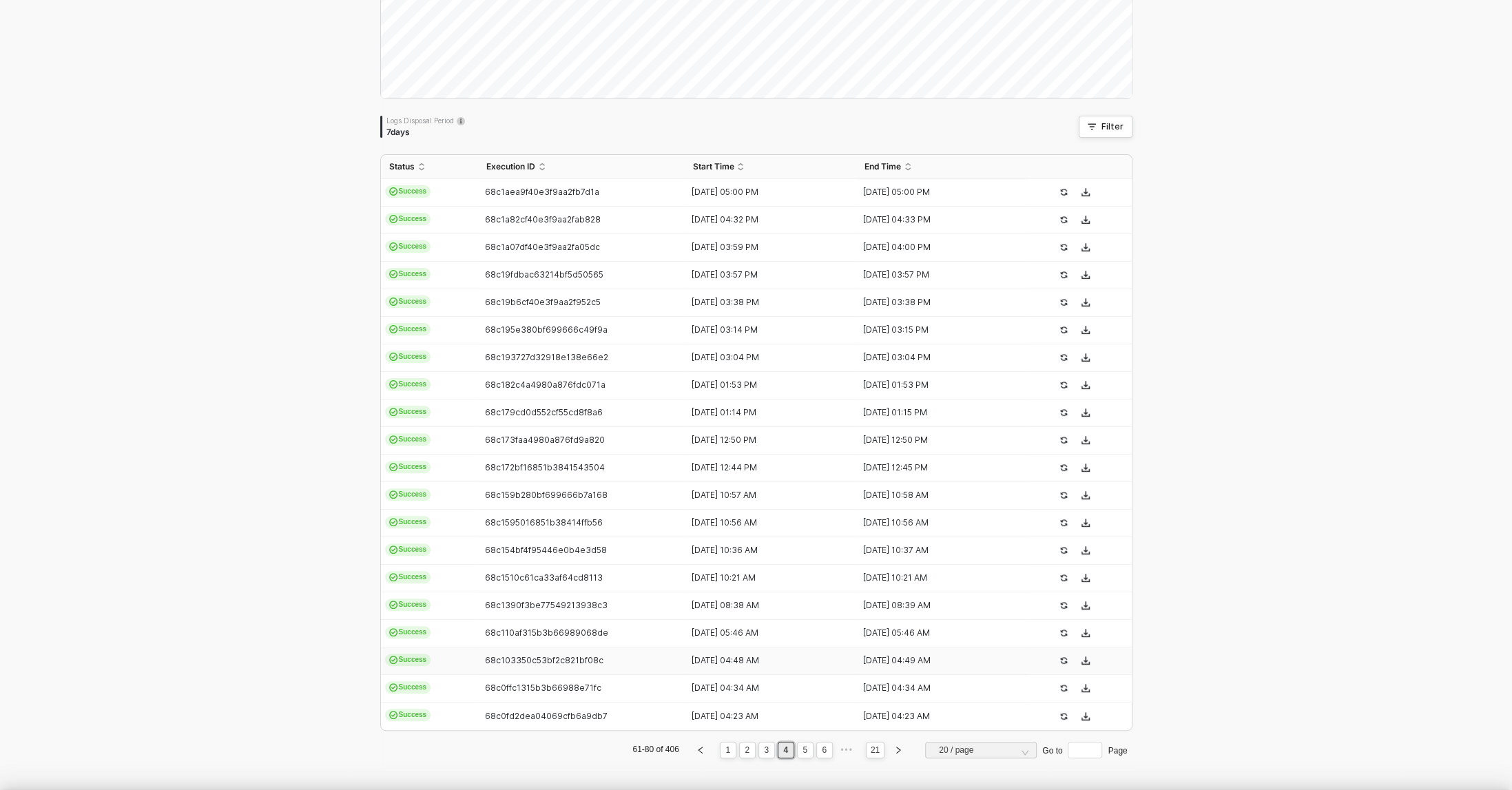
type textarea "{ "json": { "id": 5992094531637, "admin_graphql_api_id": "gid://shopify/Order/5…"
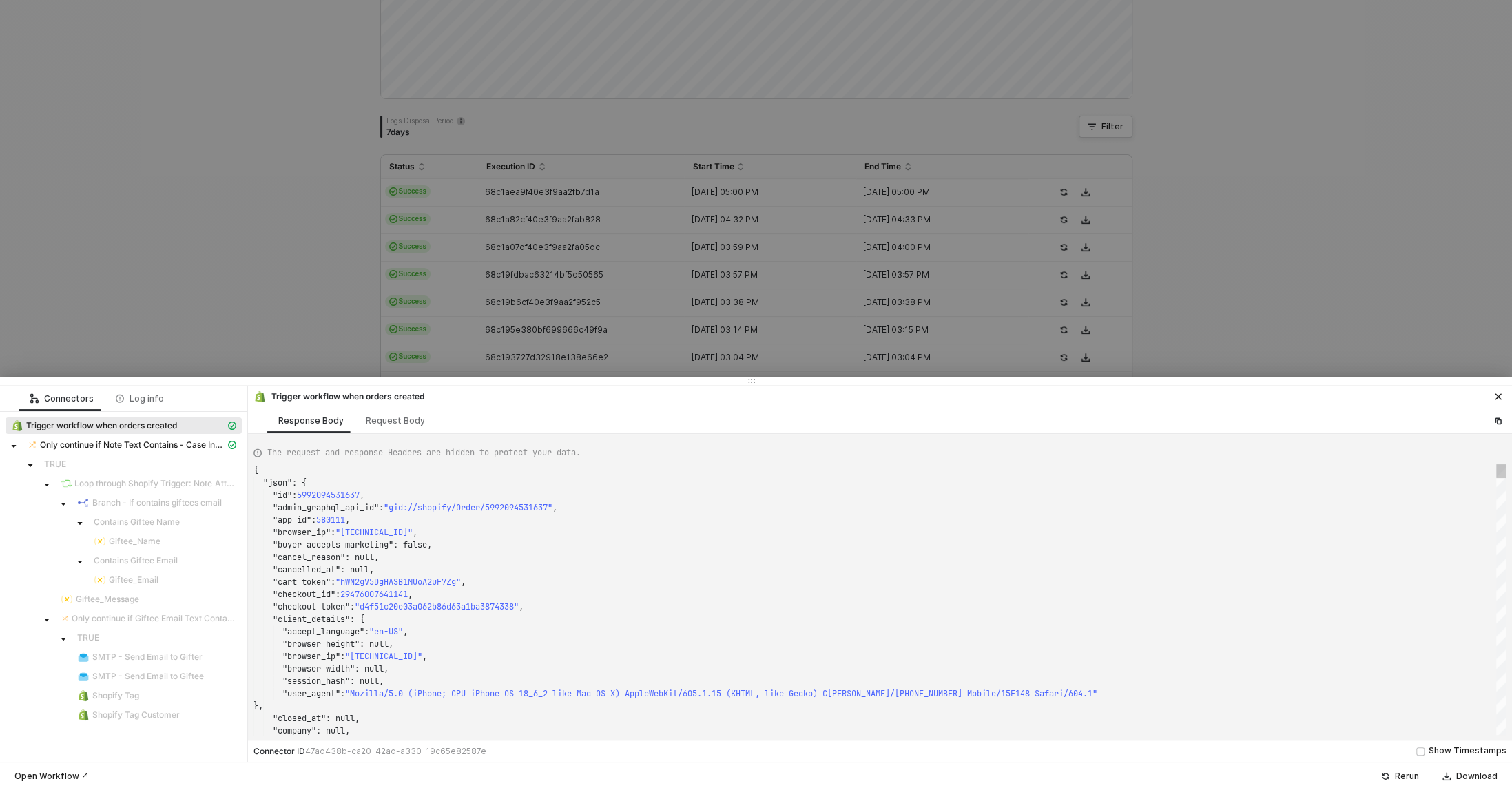
click at [249, 224] on div at bounding box center [756, 395] width 1512 height 790
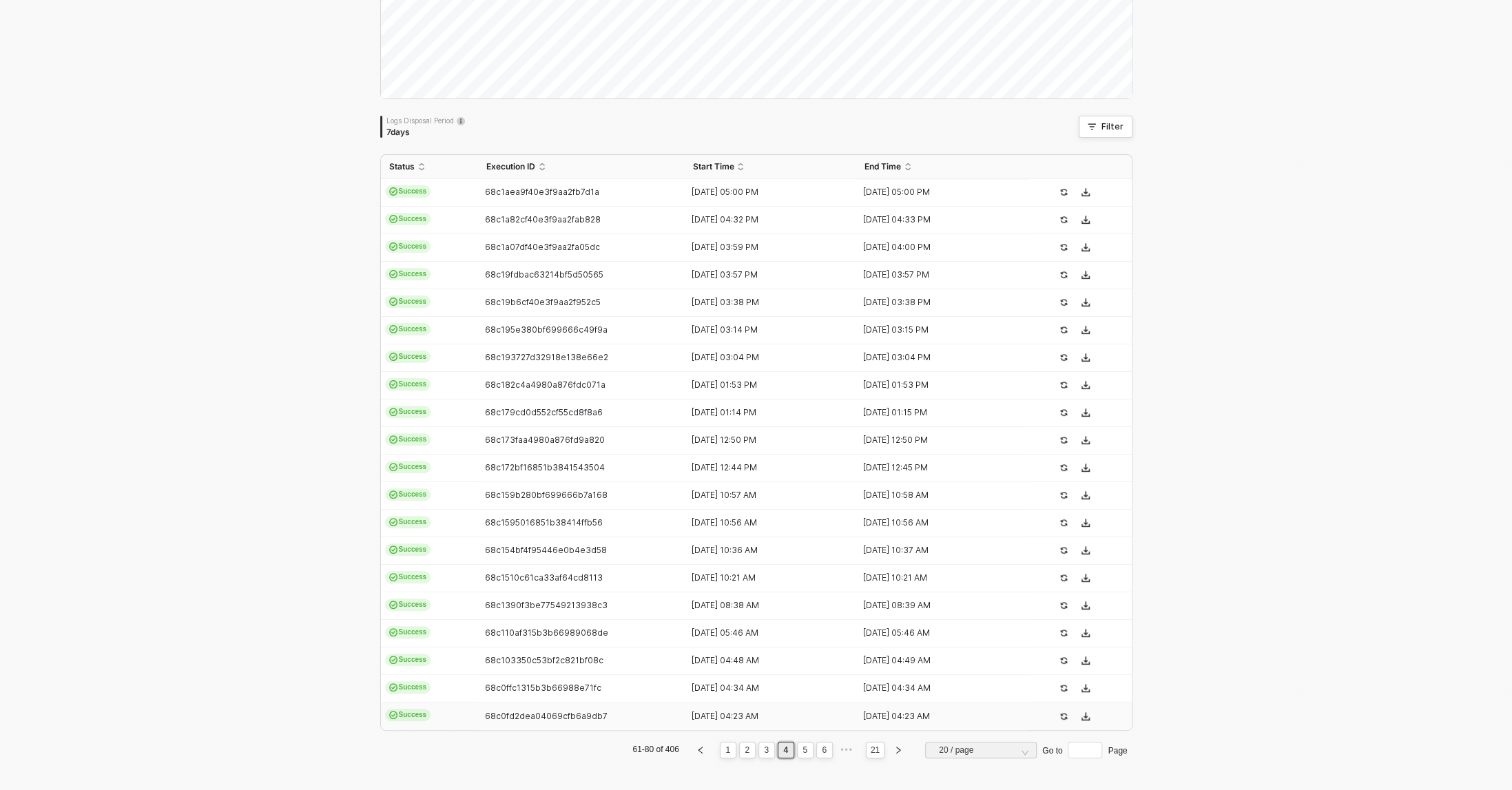
click at [558, 692] on div "68c0ffc1315b3b66988e71fc" at bounding box center [576, 689] width 196 height 11
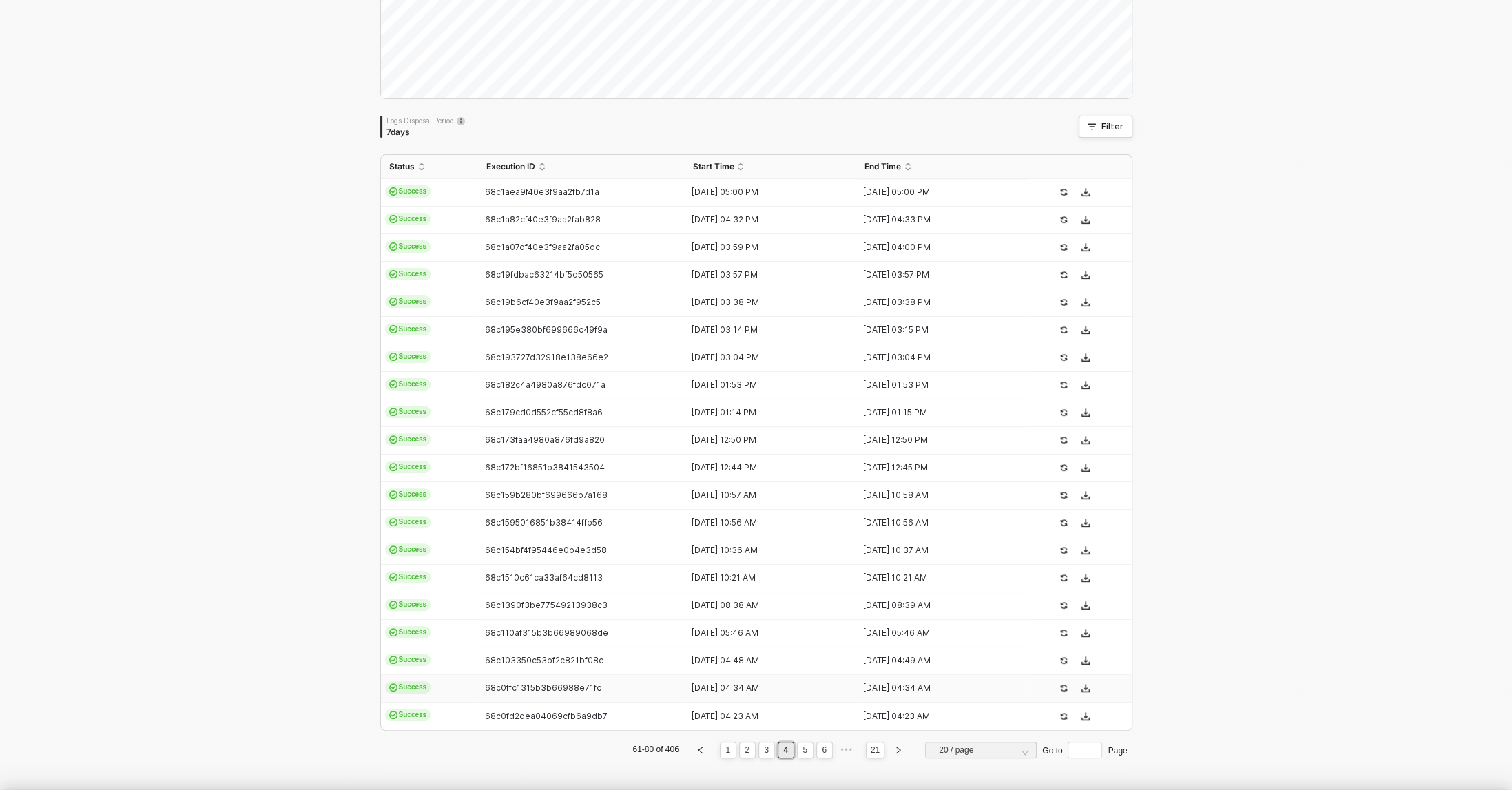
type textarea "{ "json": { "id": 5992086863925, "admin_graphql_api_id": "gid://shopify/Order/5…"
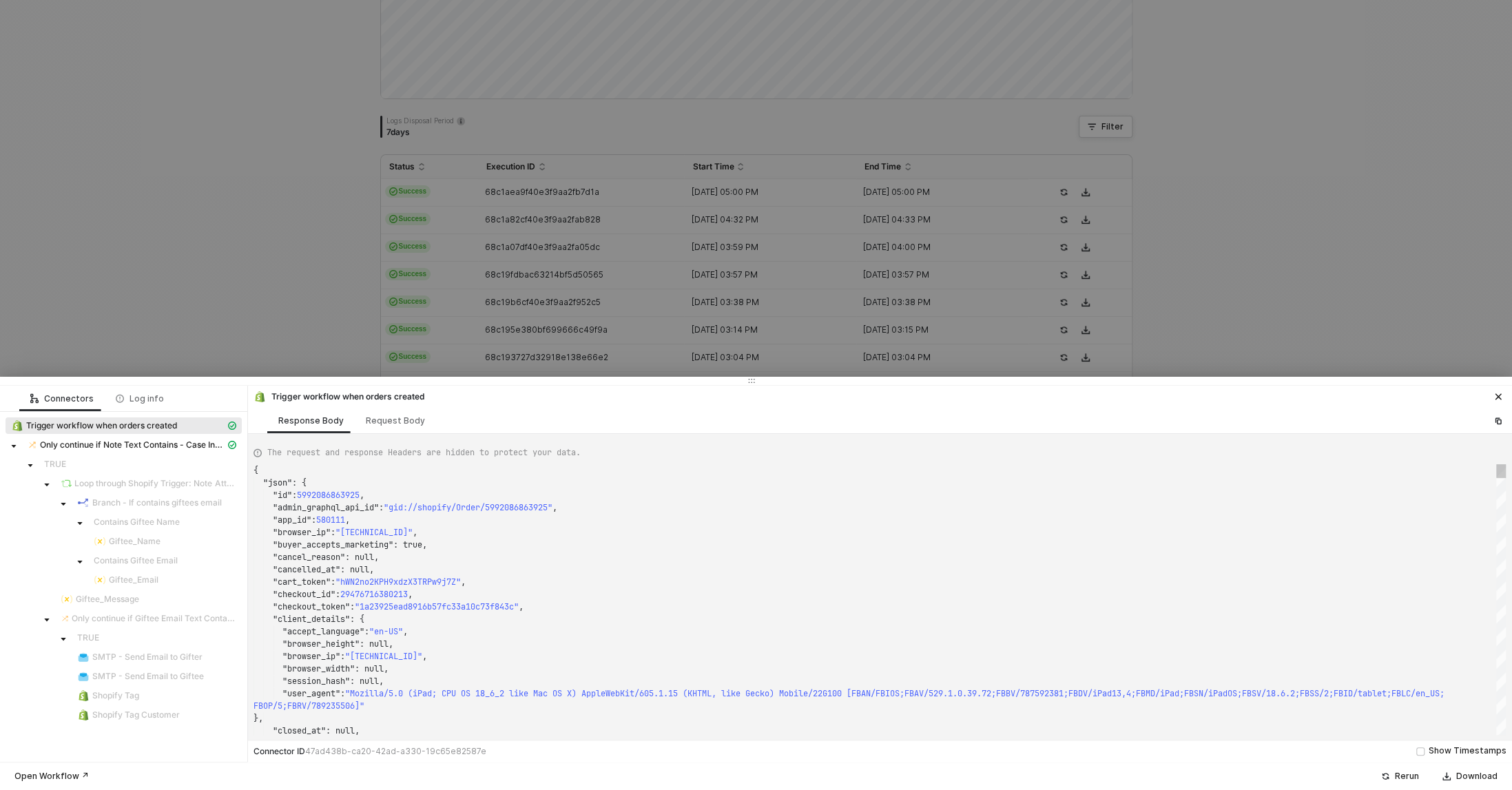
click at [248, 218] on div at bounding box center [756, 395] width 1512 height 790
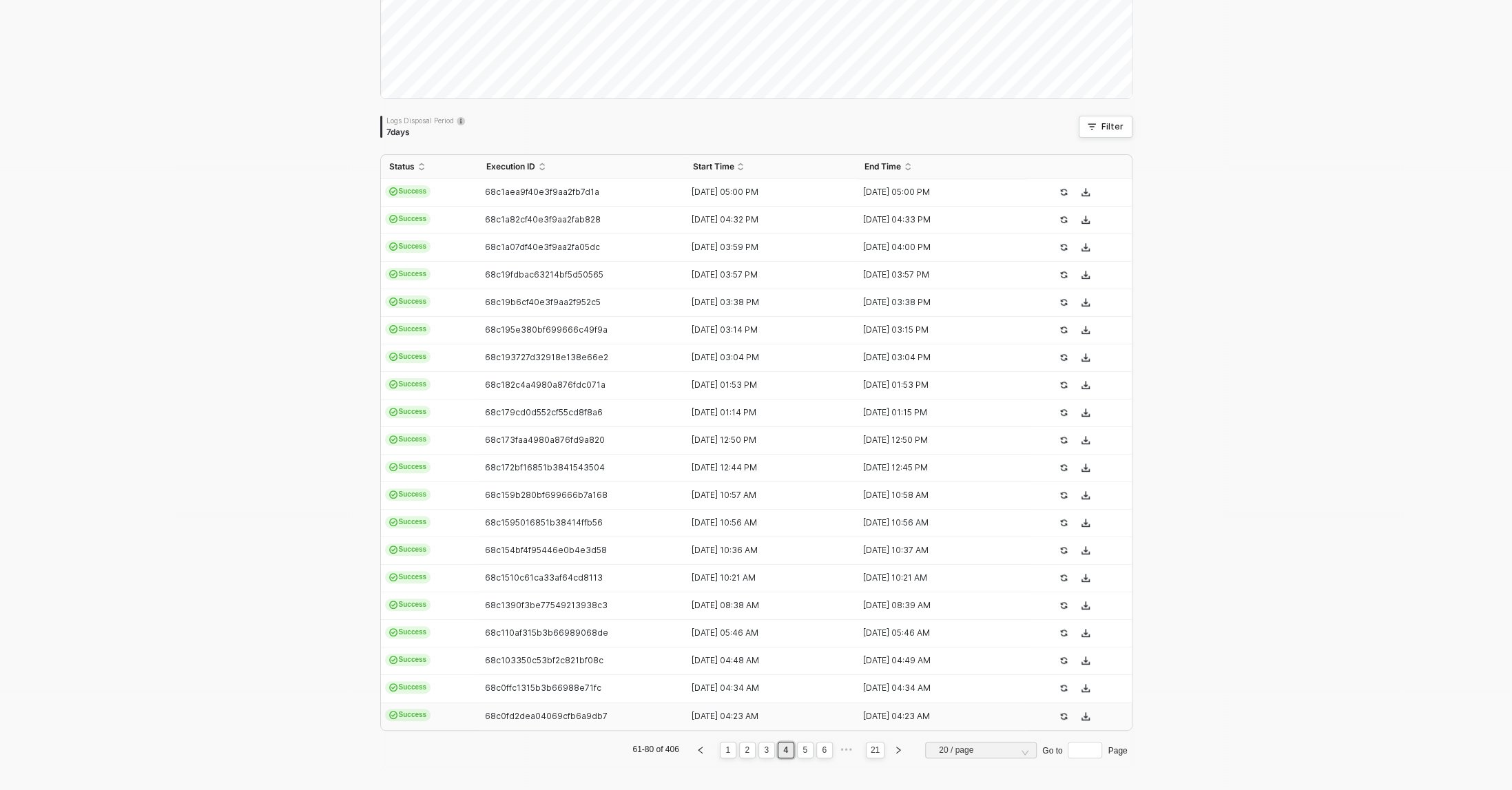
click at [547, 709] on td "68c0fd2dea04069cfb6a9db7" at bounding box center [581, 716] width 206 height 28
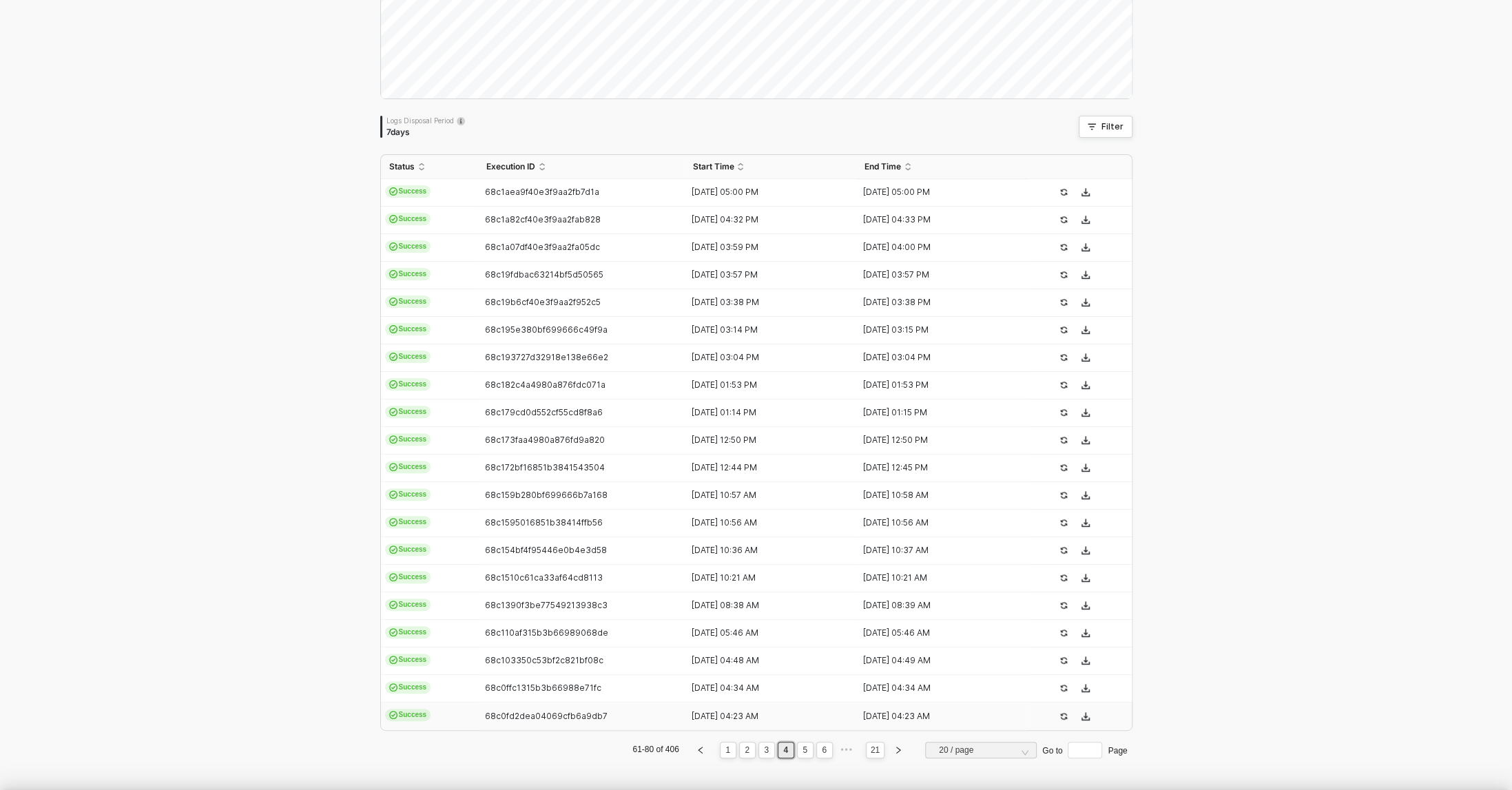
type textarea "{ "json": { "id": 5992081063989, "admin_graphql_api_id": "gid://shopify/Order/5…"
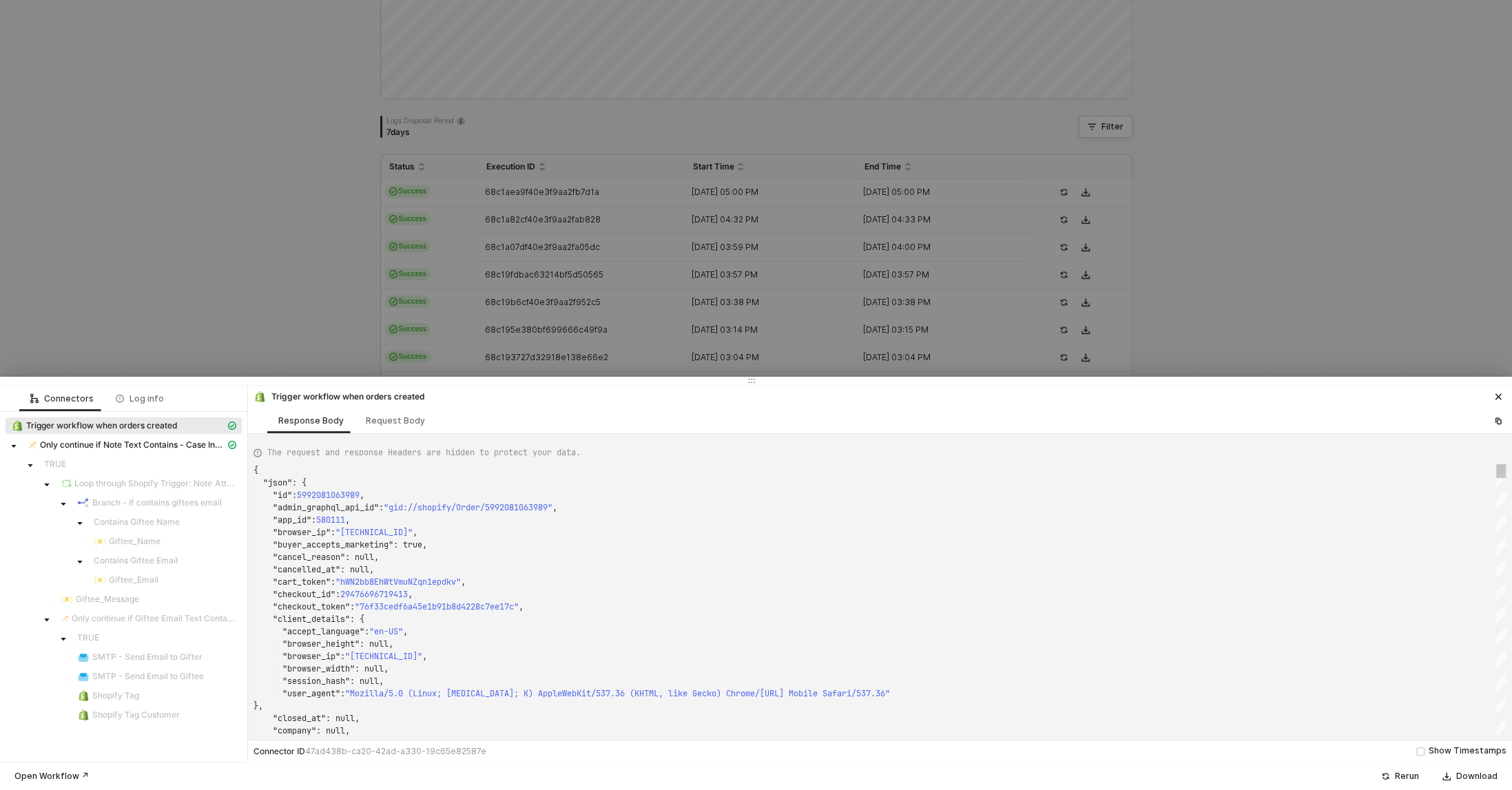
click at [243, 197] on div at bounding box center [756, 395] width 1512 height 790
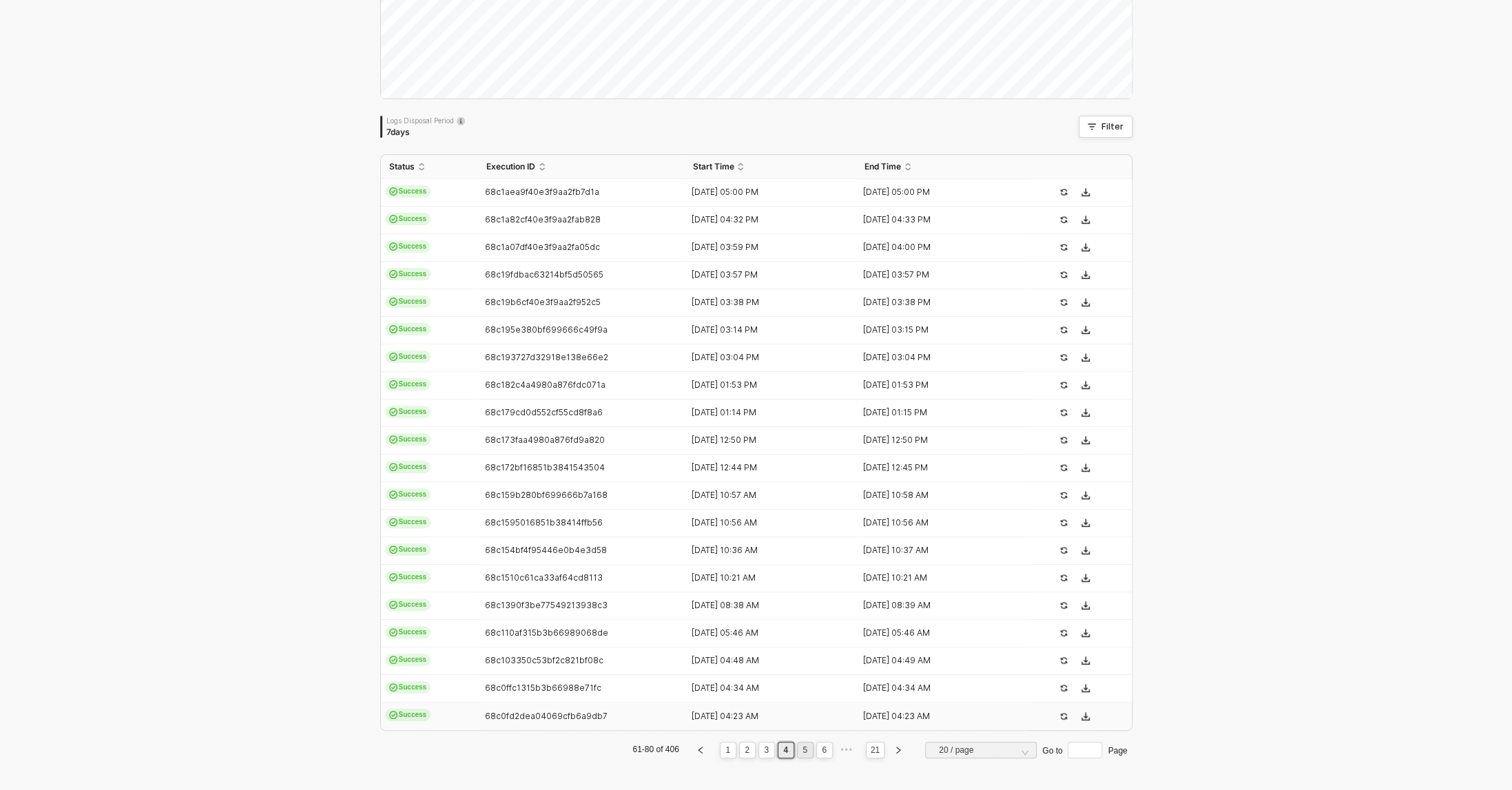
click at [801, 750] on link "5" at bounding box center [804, 750] width 13 height 15
click at [514, 297] on span "68c0e6273a9ff5a9beb97166" at bounding box center [545, 303] width 120 height 11
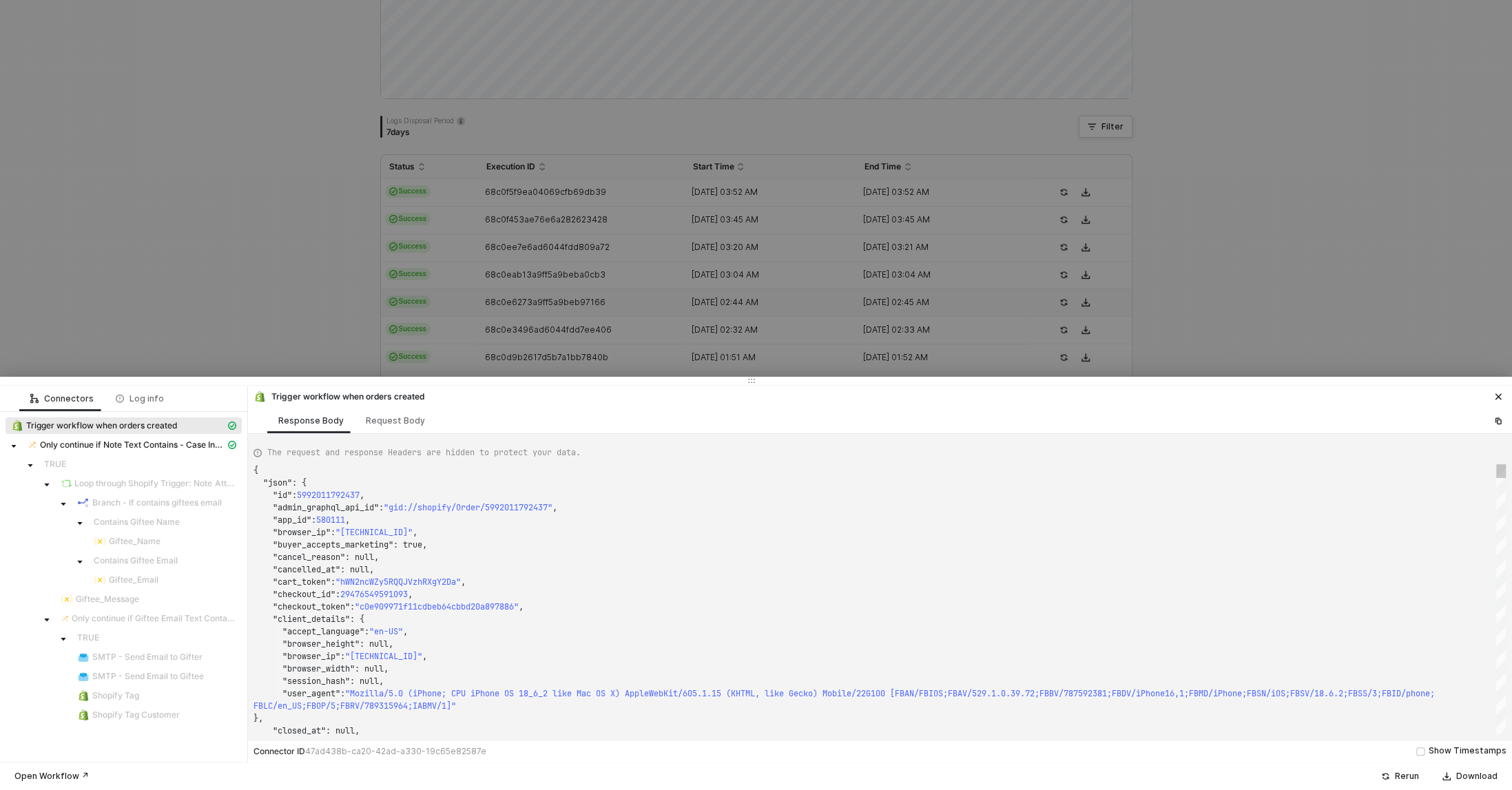
click at [166, 212] on div at bounding box center [756, 395] width 1512 height 790
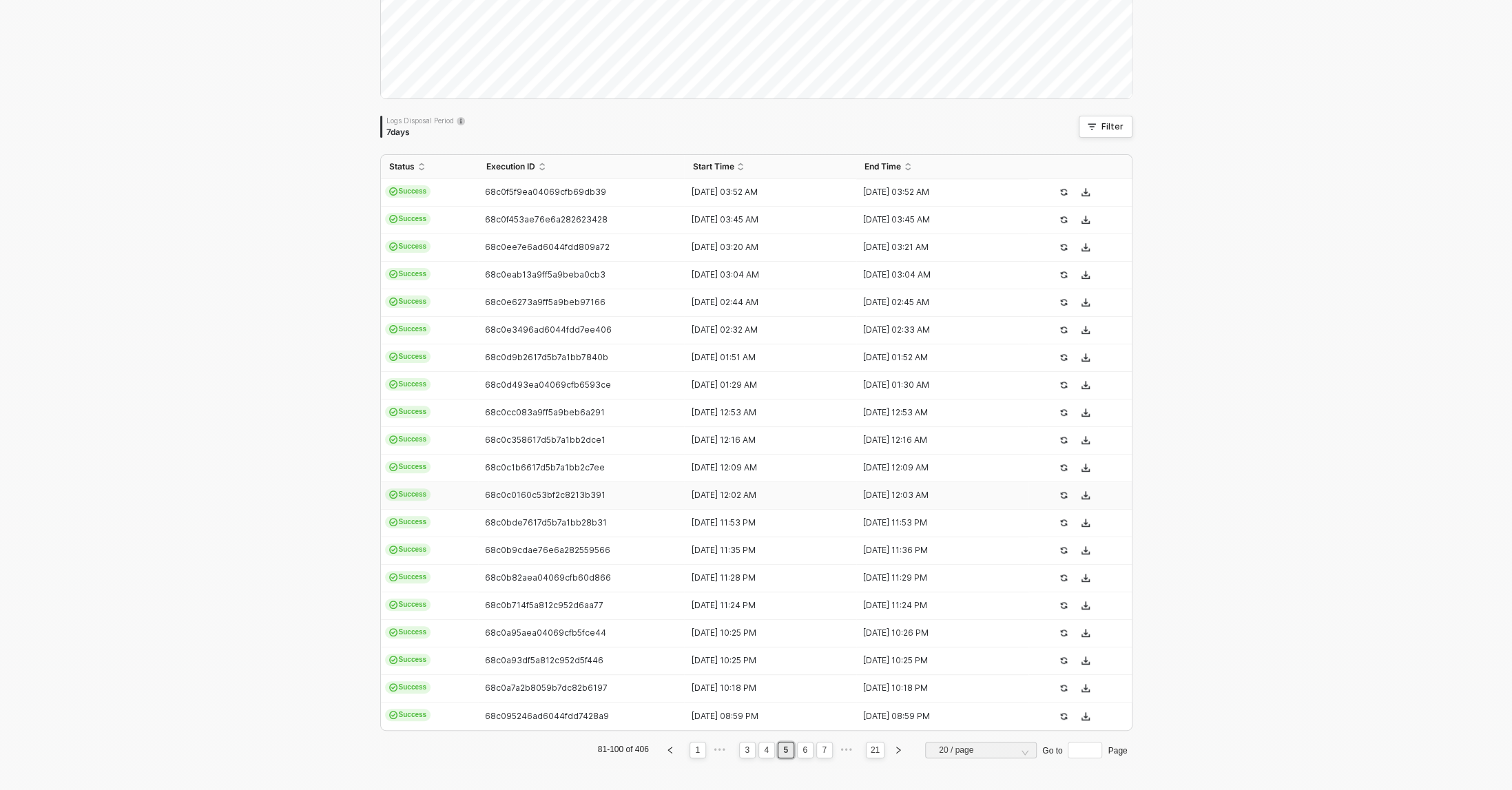
click at [596, 483] on td "68c0c0160c53bf2c8213b391" at bounding box center [581, 496] width 206 height 28
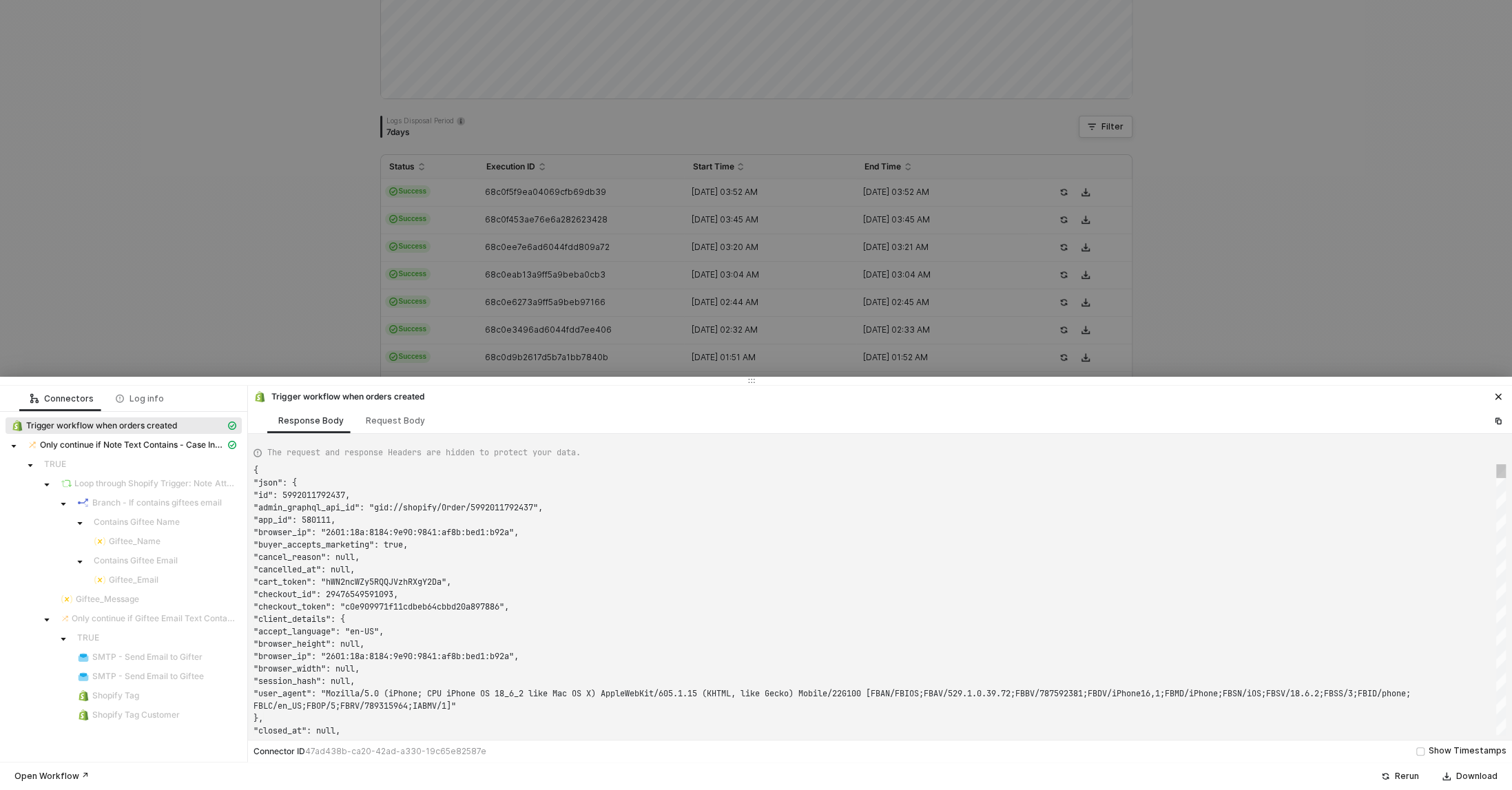
type textarea "{ "json": { "id": 5991793852469, "admin_graphql_api_id": "gid://shopify/Order/5…"
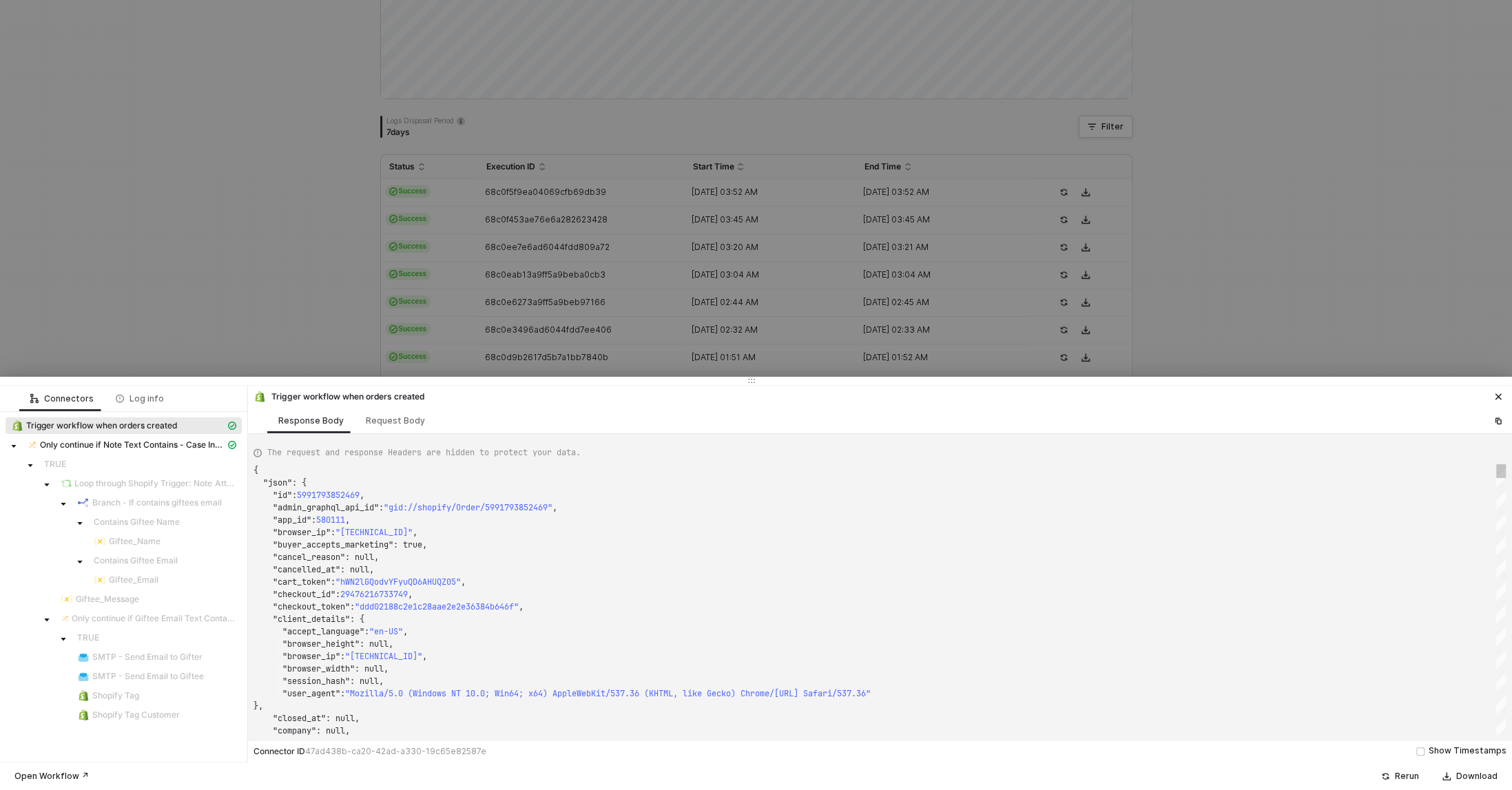
click at [228, 244] on div at bounding box center [756, 395] width 1512 height 790
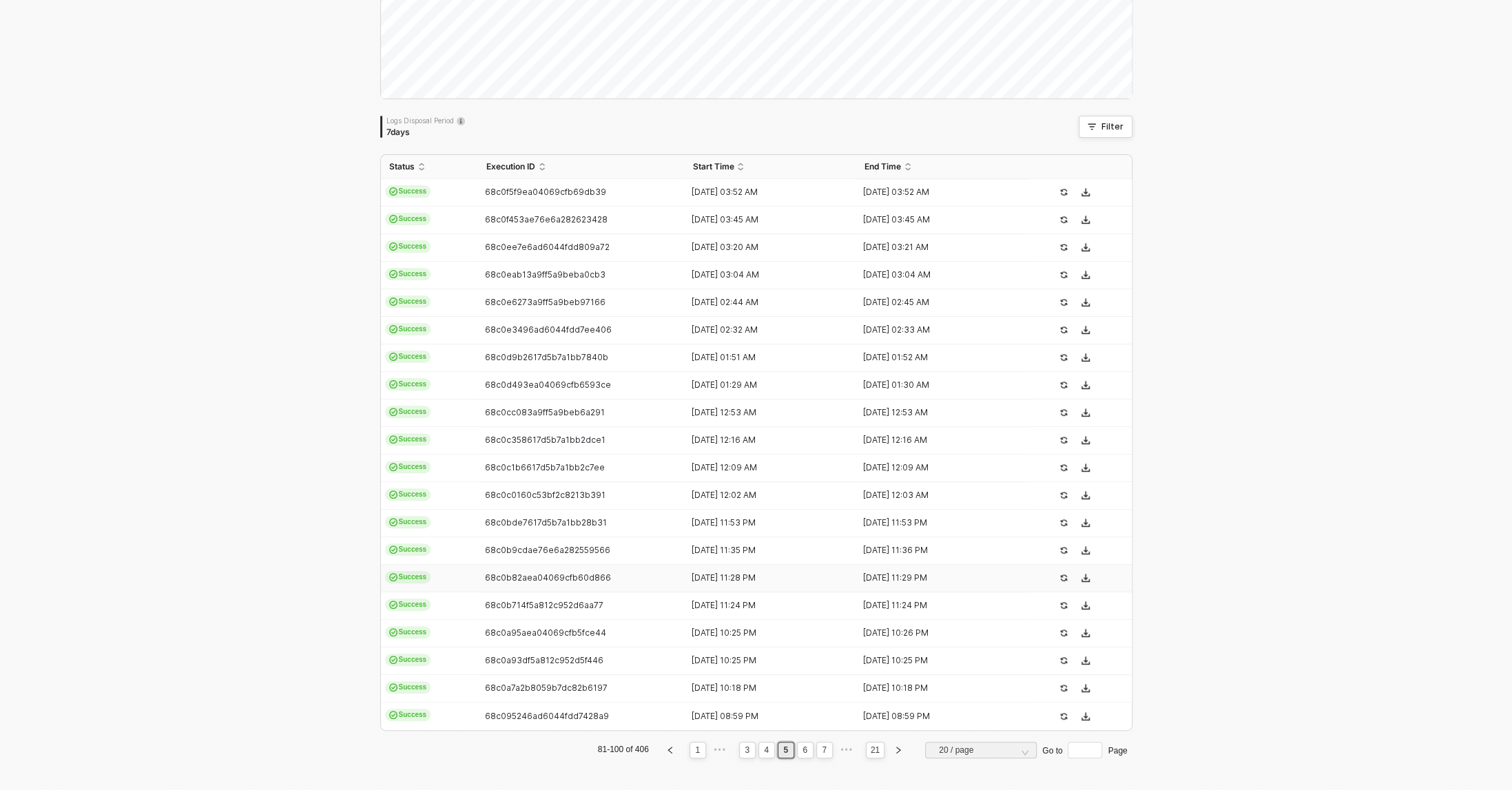
click at [599, 570] on td "68c0b82aea04069cfb60d866" at bounding box center [581, 578] width 206 height 28
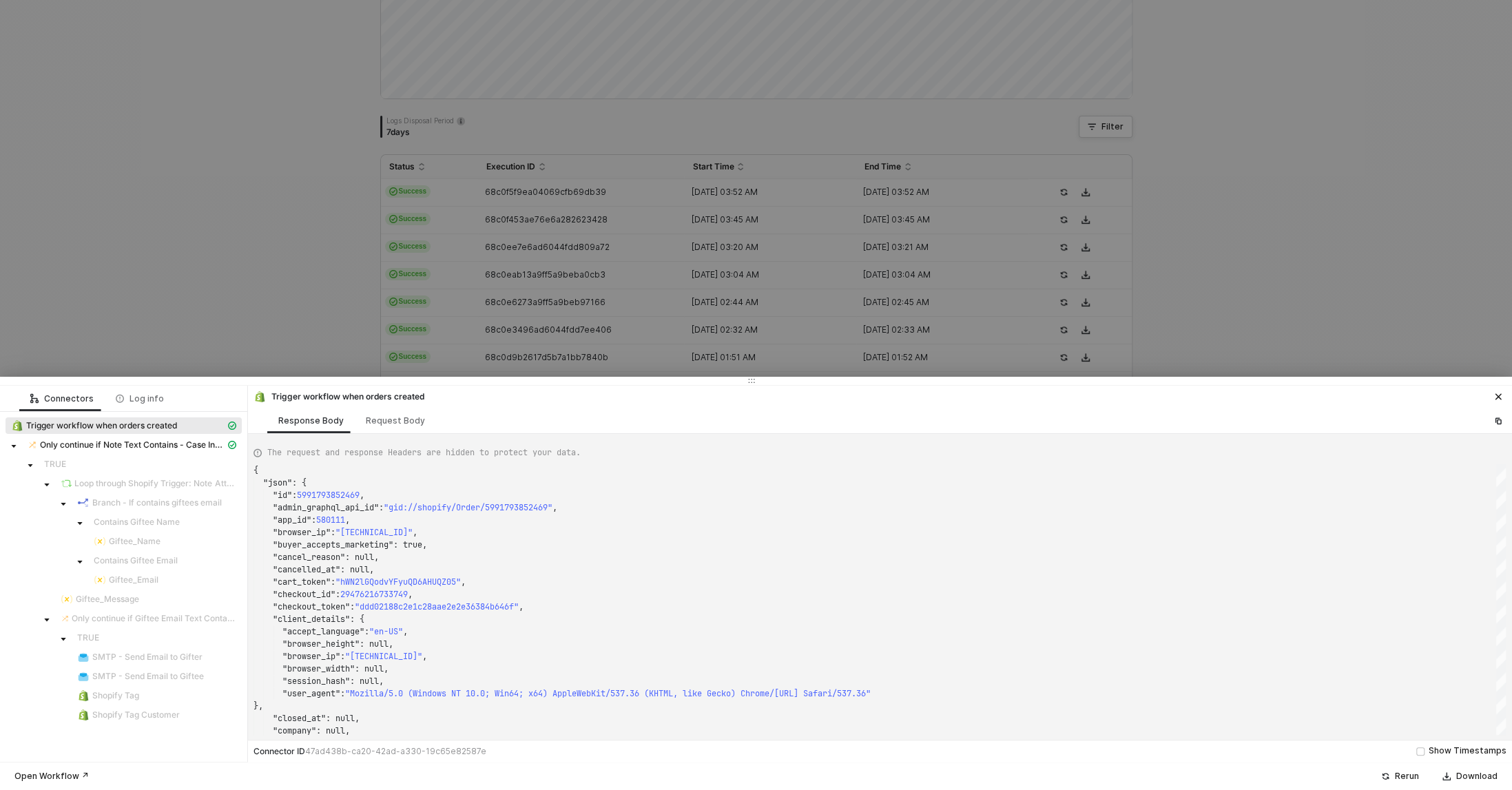
type textarea "{ "json": { "id": 5991773700149, "admin_graphql_api_id": "gid://shopify/Order/5…"
click at [230, 320] on div at bounding box center [756, 395] width 1512 height 790
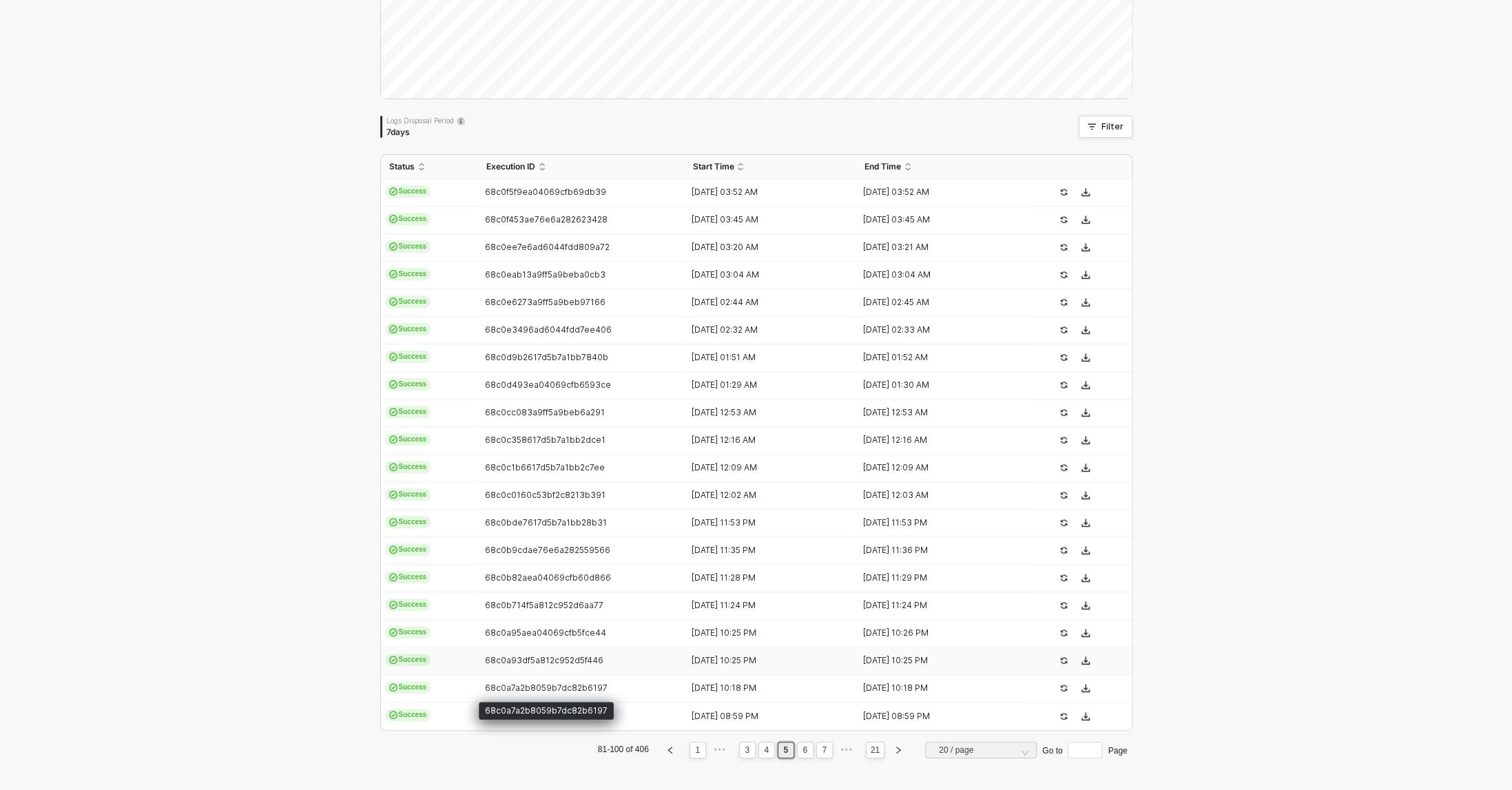
click at [529, 650] on td "68c0a93df5a812c952d5f446" at bounding box center [581, 661] width 206 height 28
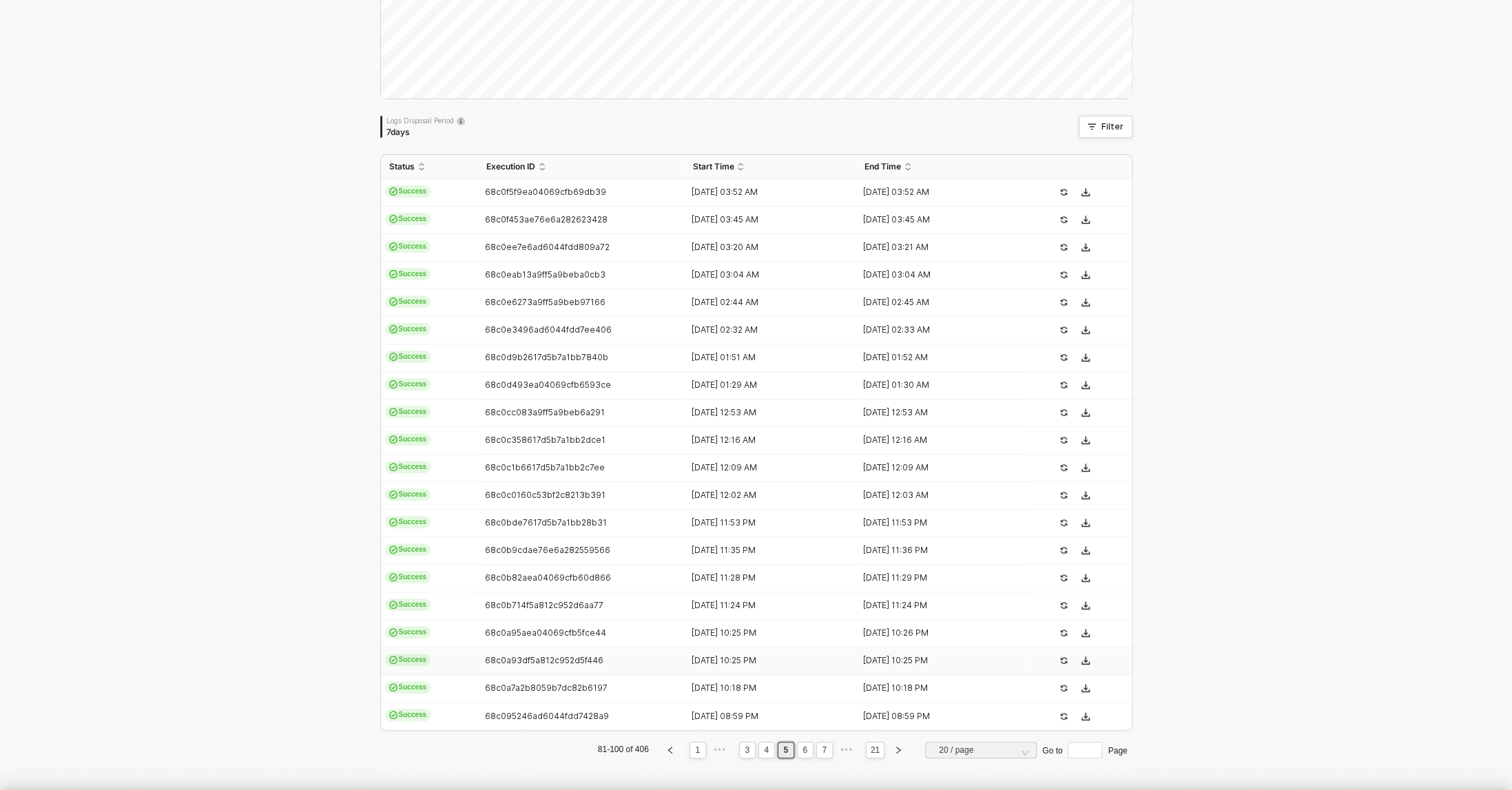
type textarea "{ "json": { "id": 5991739064373, "admin_graphql_api_id": "gid://shopify/Order/5…"
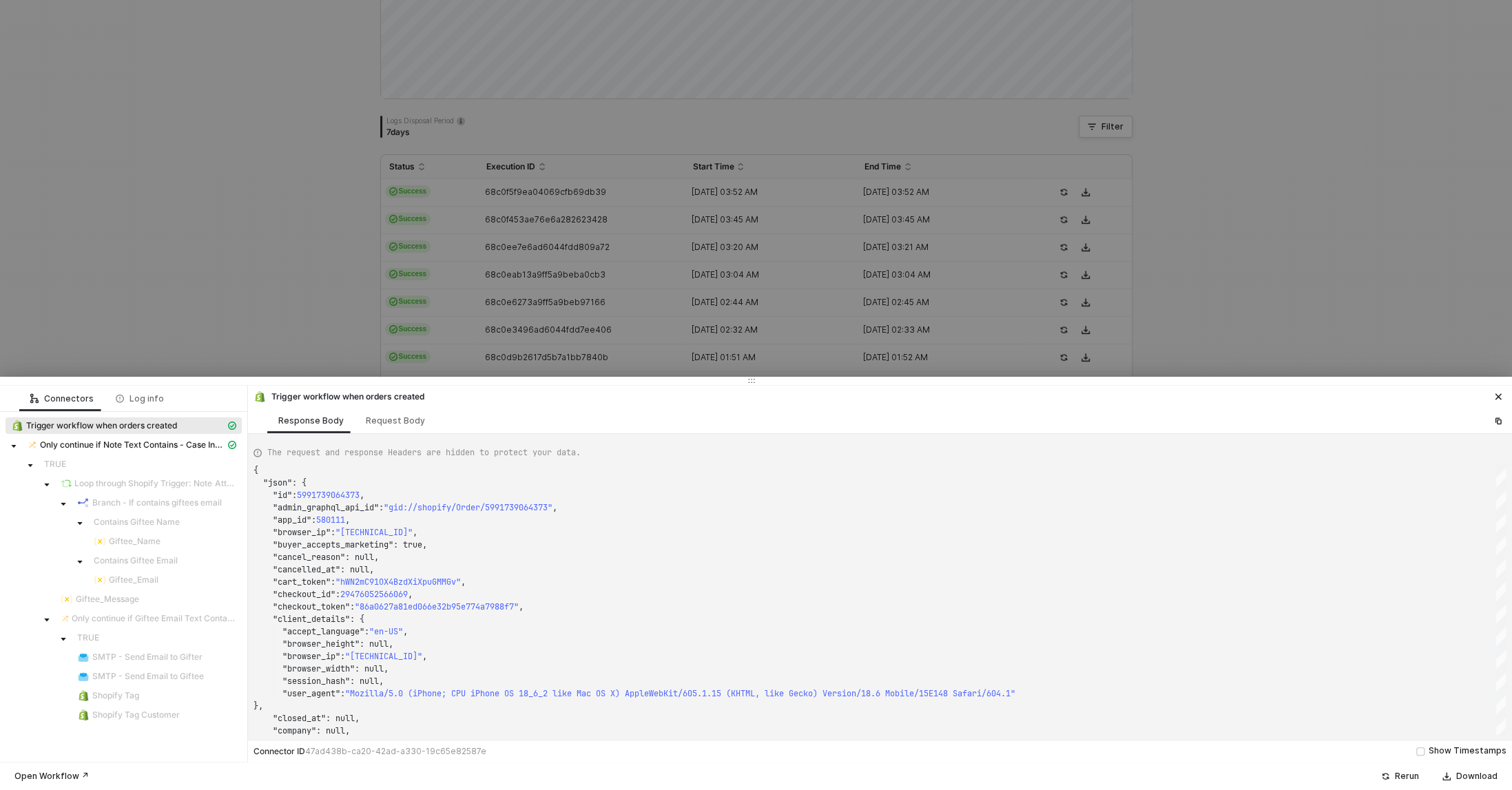
click at [214, 292] on div at bounding box center [756, 395] width 1512 height 790
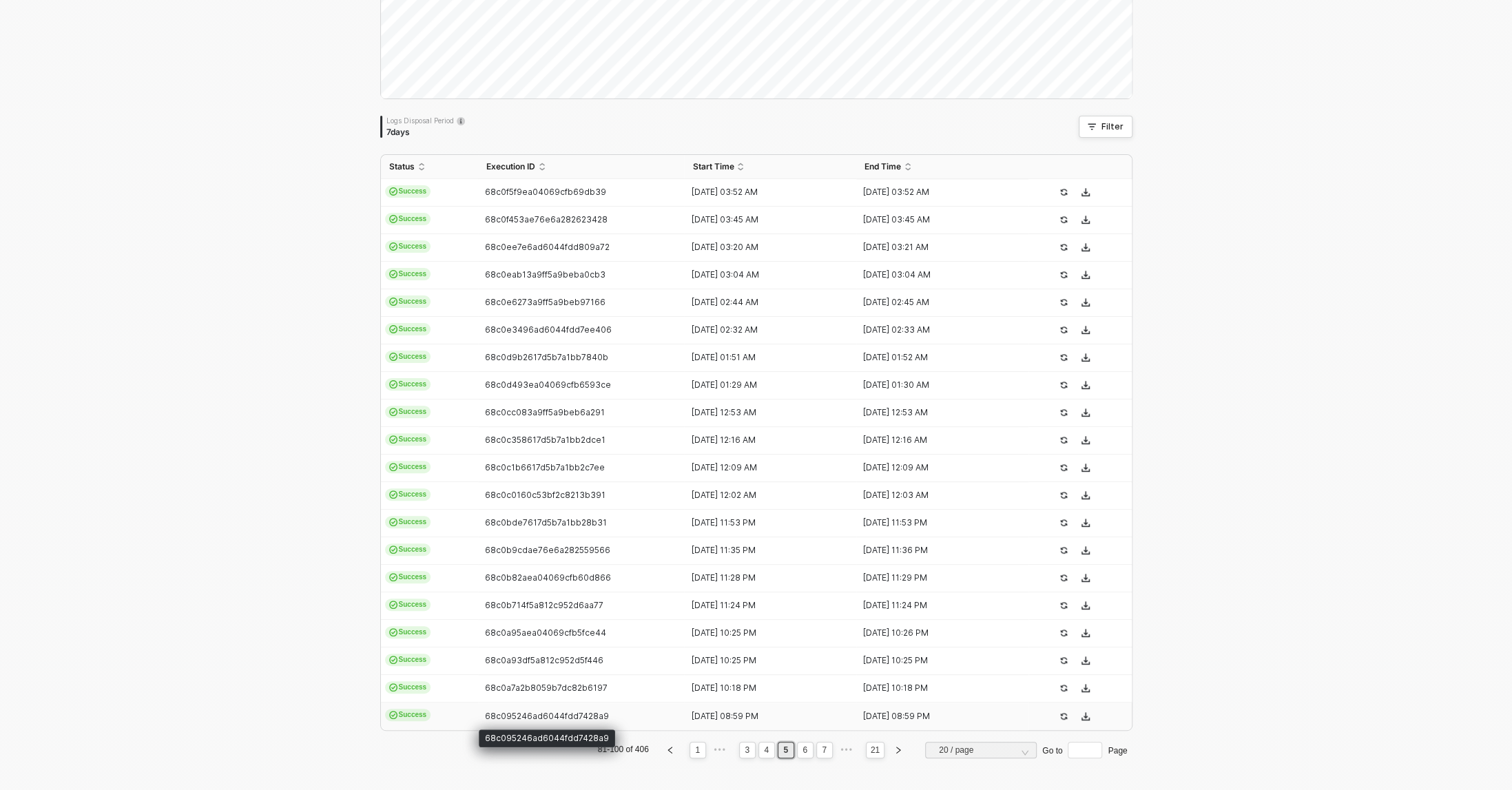
click at [538, 713] on span "68c095246ad6044fdd7428a9" at bounding box center [546, 716] width 124 height 11
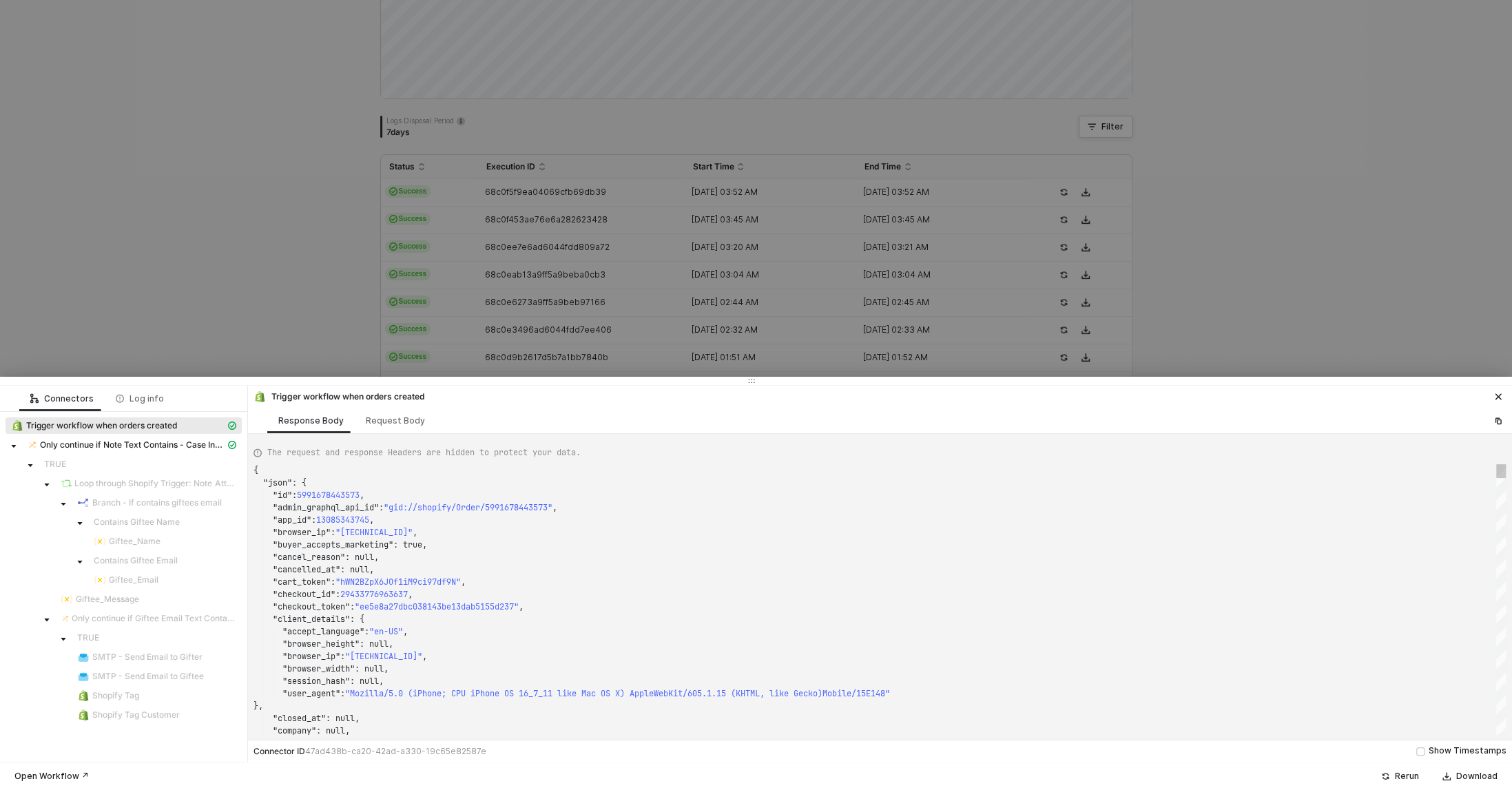
click at [272, 329] on div at bounding box center [756, 395] width 1512 height 790
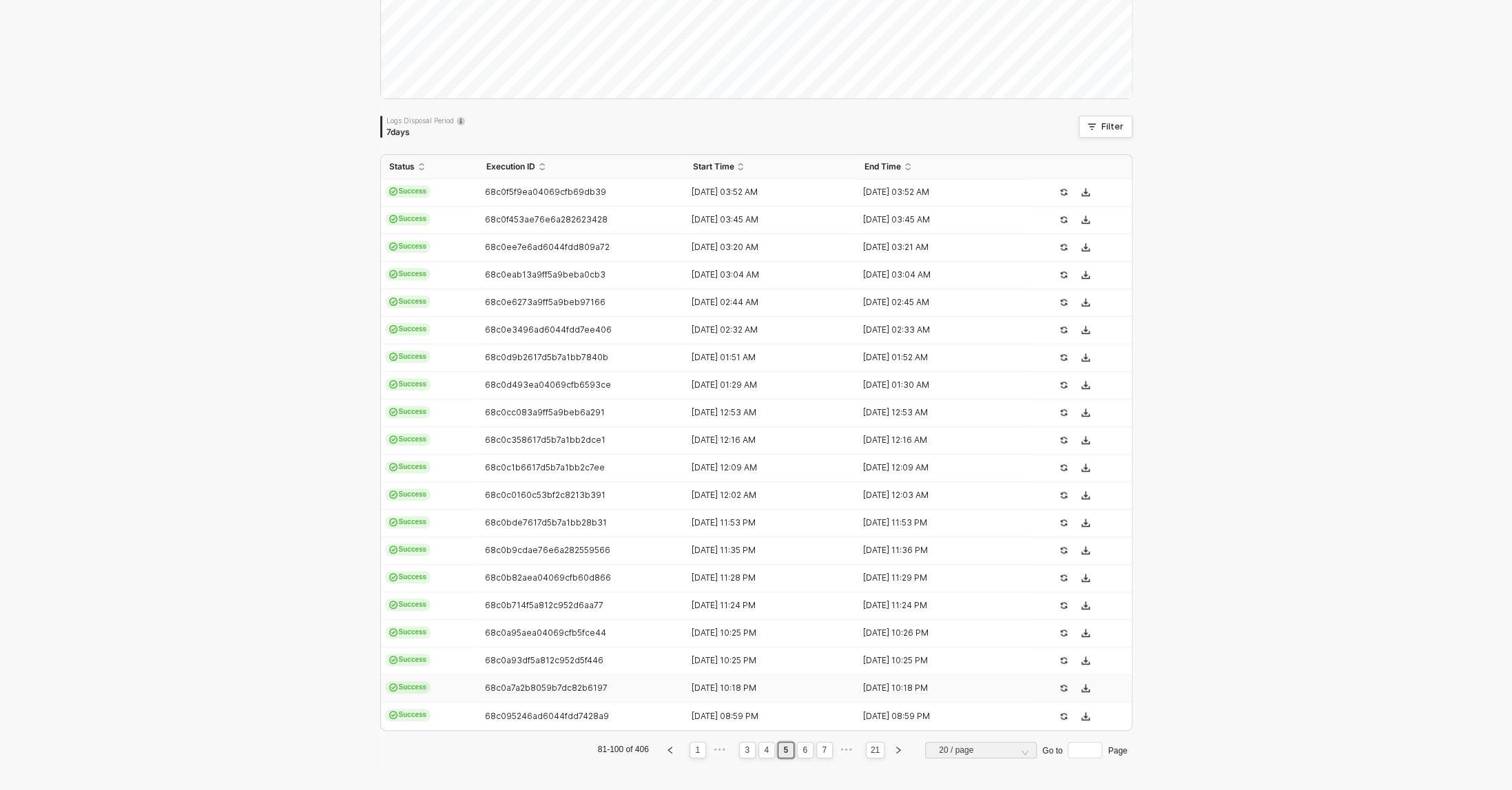
click at [555, 675] on td "68c0a7a2b8059b7dc82b6197" at bounding box center [581, 689] width 206 height 28
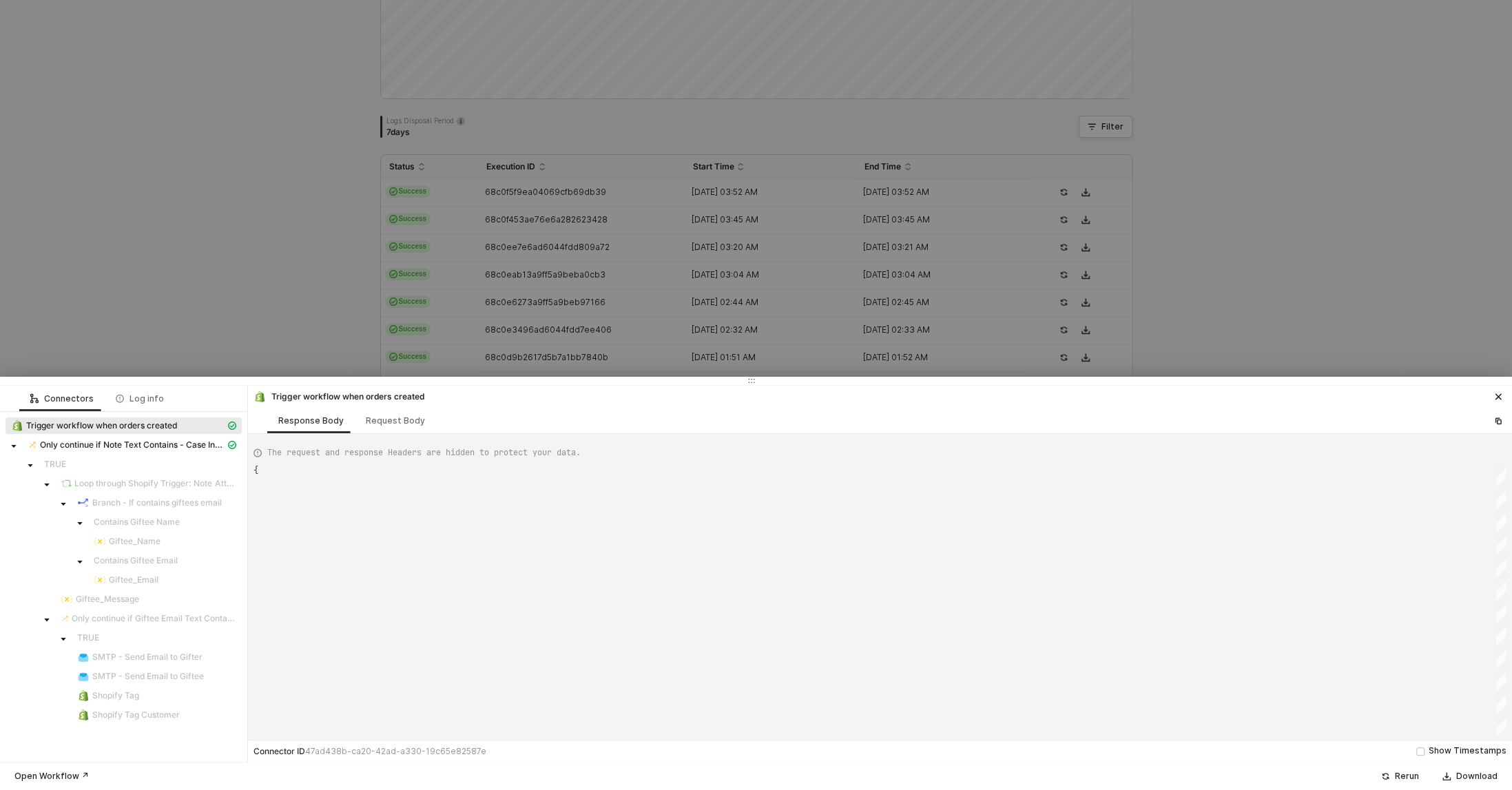
type textarea "{ "json": { "id": 5991734935605, "admin_graphql_api_id": "gid://shopify/Order/5…"
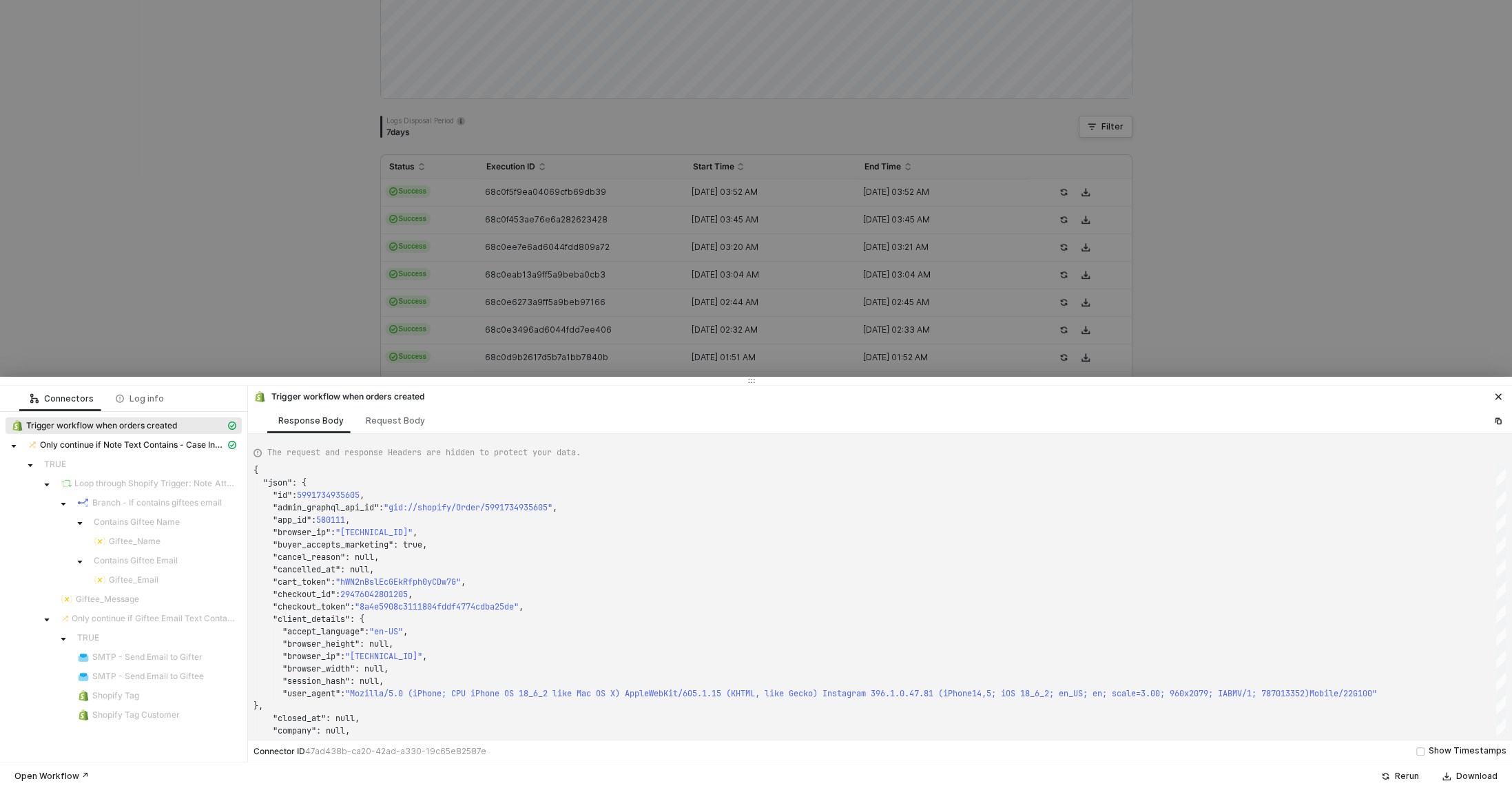
click at [241, 230] on div at bounding box center [756, 395] width 1512 height 790
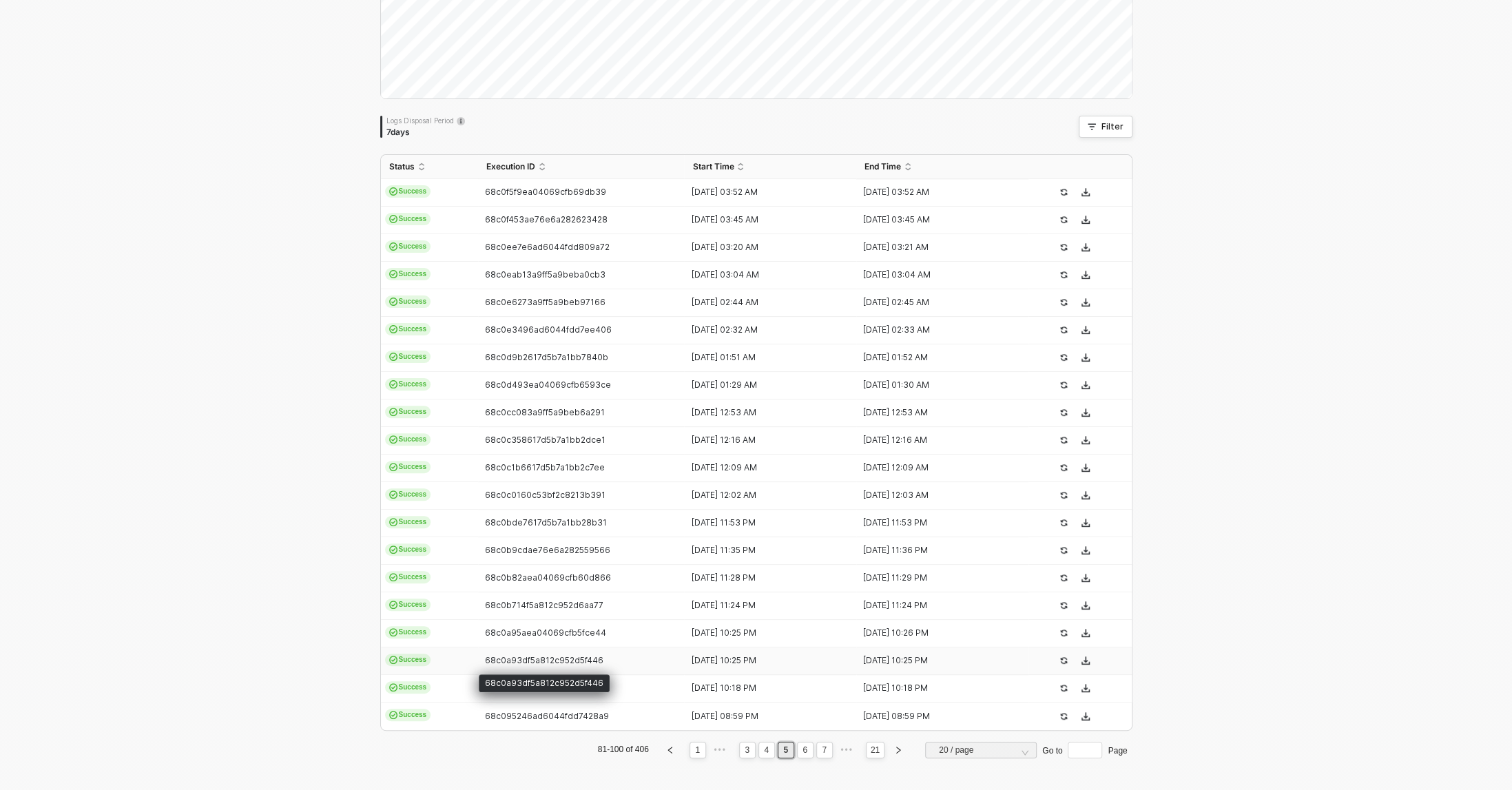
click at [546, 657] on span "68c0a93df5a812c952d5f446" at bounding box center [544, 661] width 118 height 11
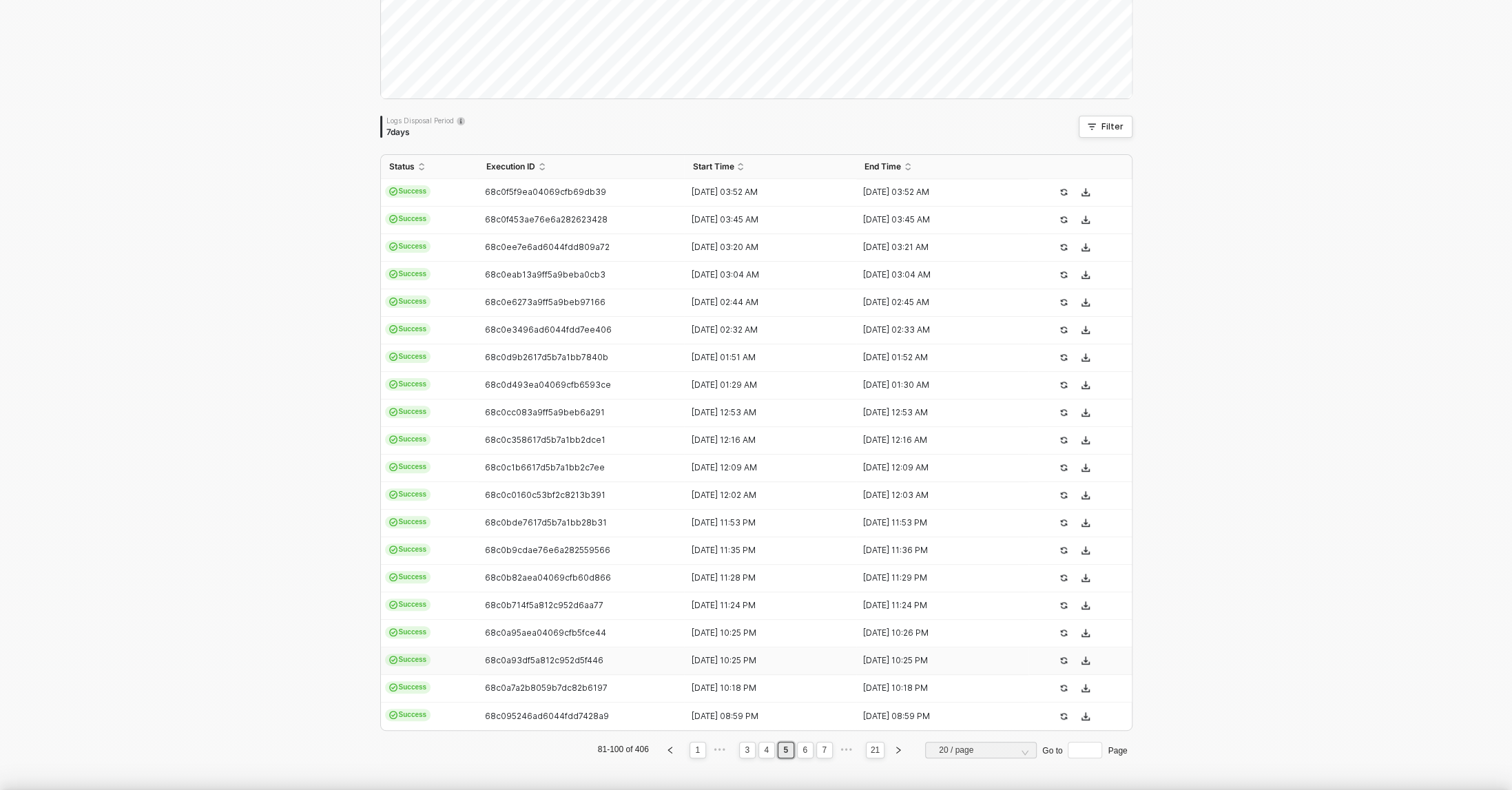
type textarea "{ "json": { "id": 5991739064373, "admin_graphql_api_id": "gid://shopify/Order/5…"
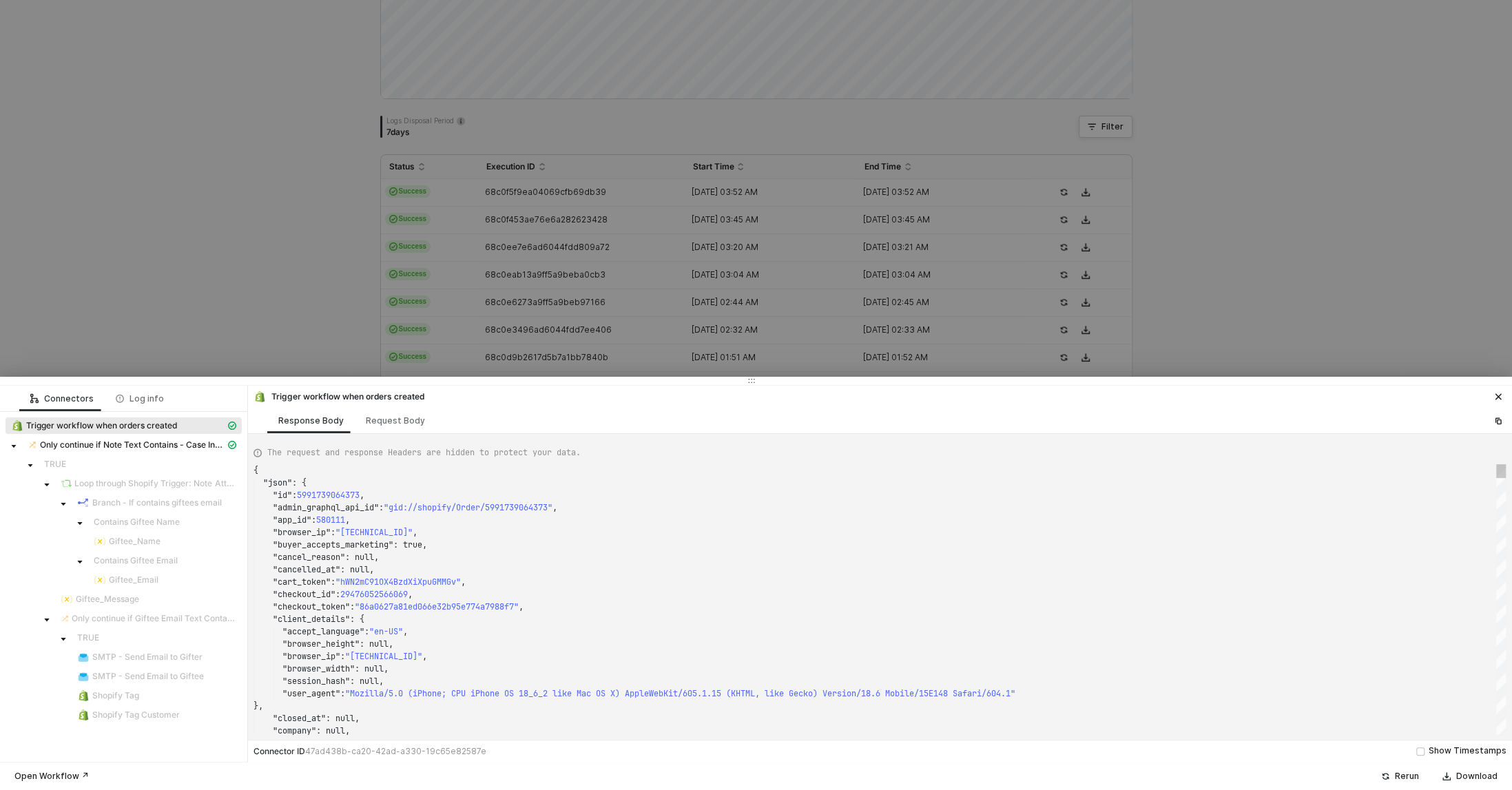
click at [238, 242] on div at bounding box center [756, 395] width 1512 height 790
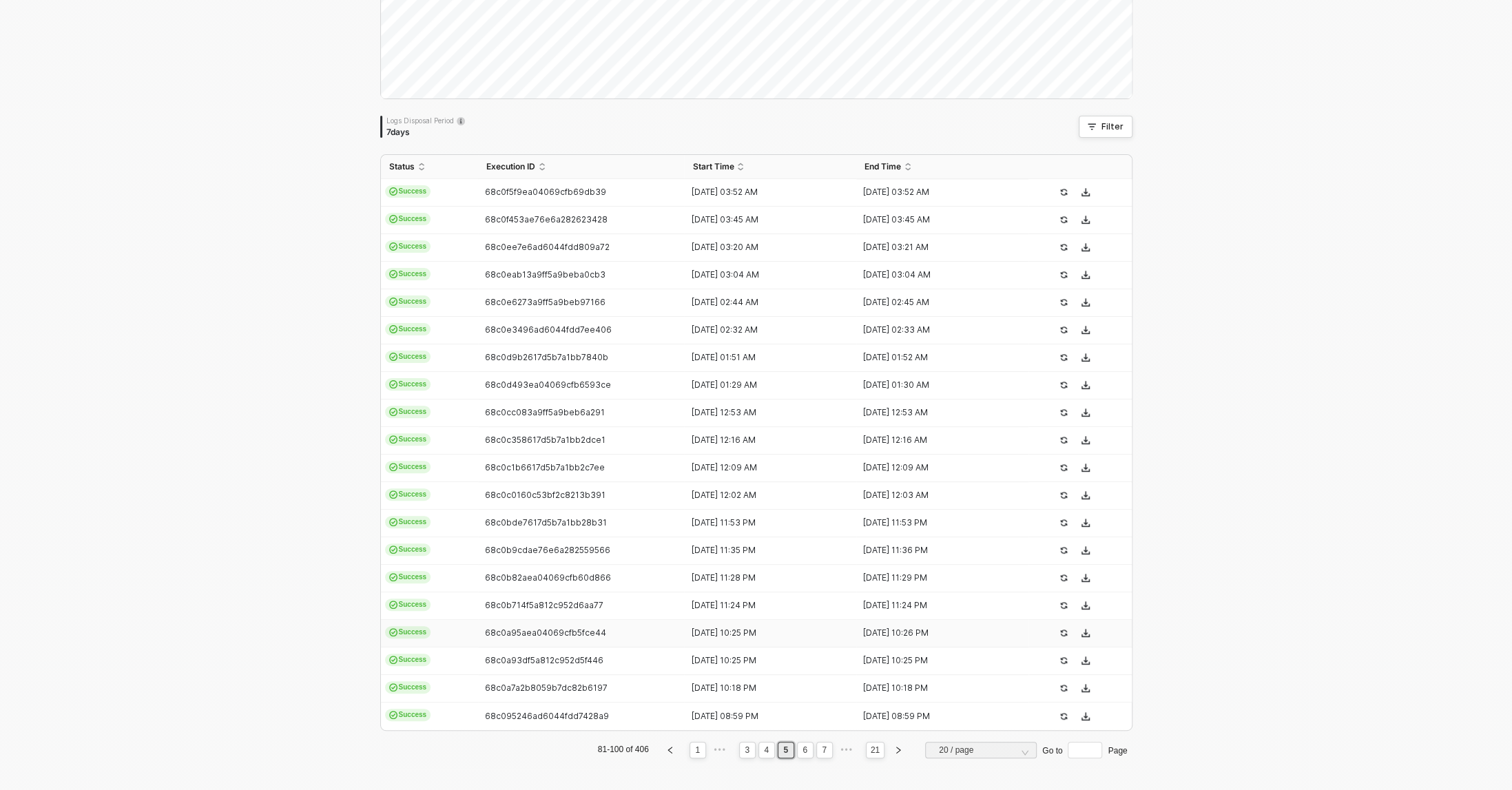
click at [524, 641] on td "68c0a95aea04069cfb5fce44" at bounding box center [581, 634] width 206 height 28
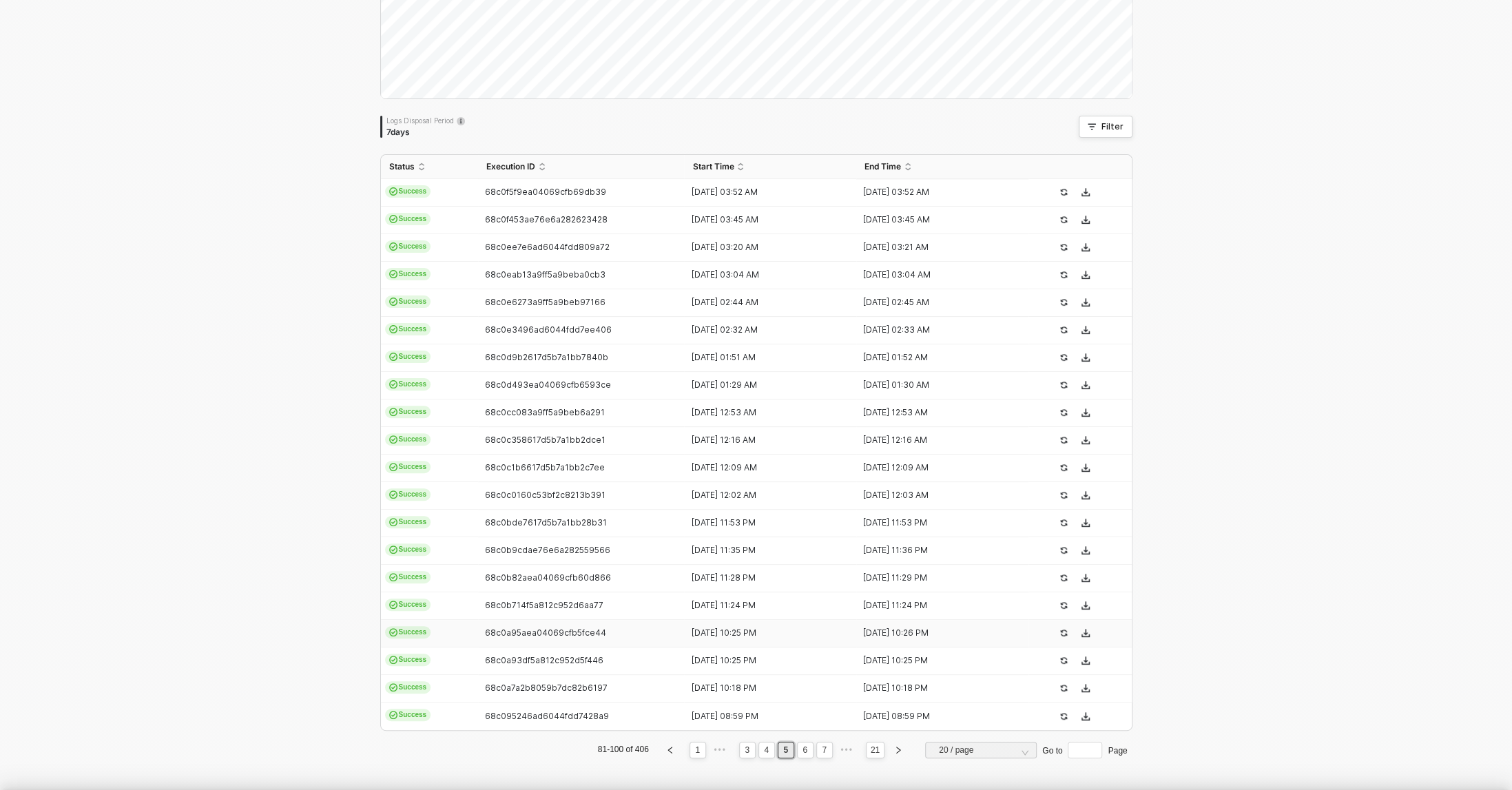
type textarea "{ "json": { "id": [CREDIT_CARD_NUMBER], "admin_graphql_api_id": "gid://shopify/…"
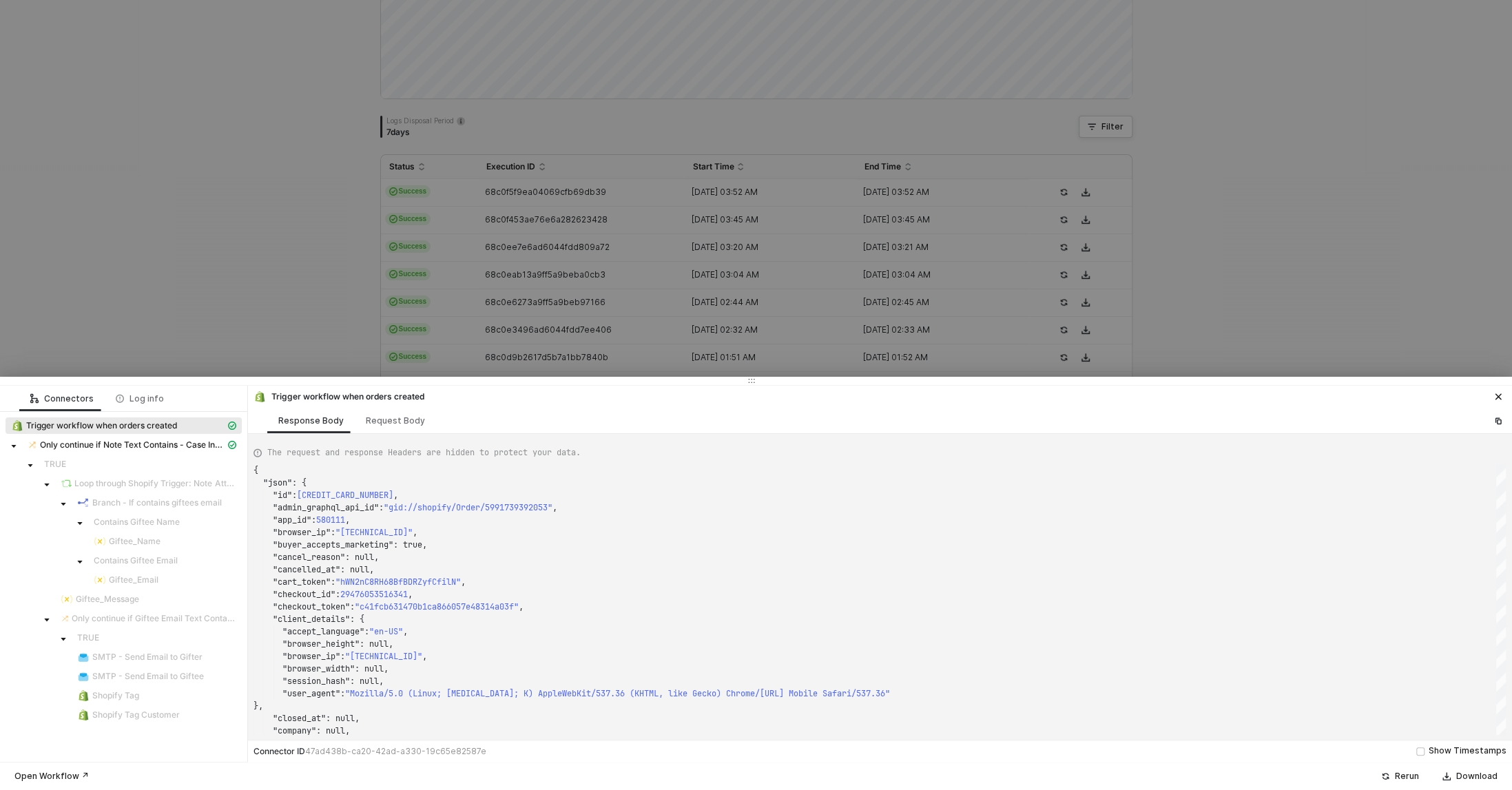
click at [264, 272] on div at bounding box center [756, 395] width 1512 height 790
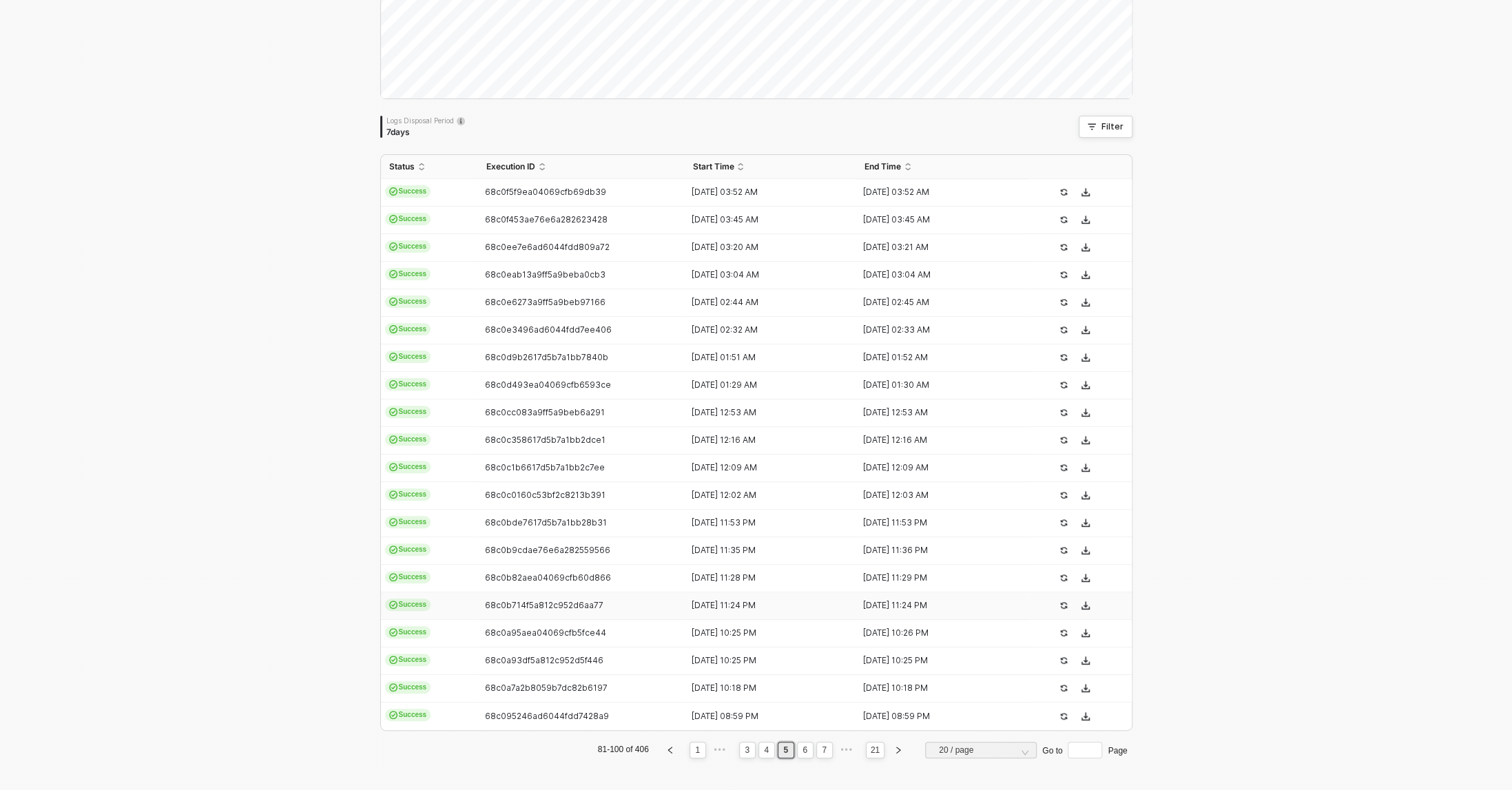
click at [544, 592] on td "68c0b714f5a812c952d6aa77" at bounding box center [581, 606] width 206 height 28
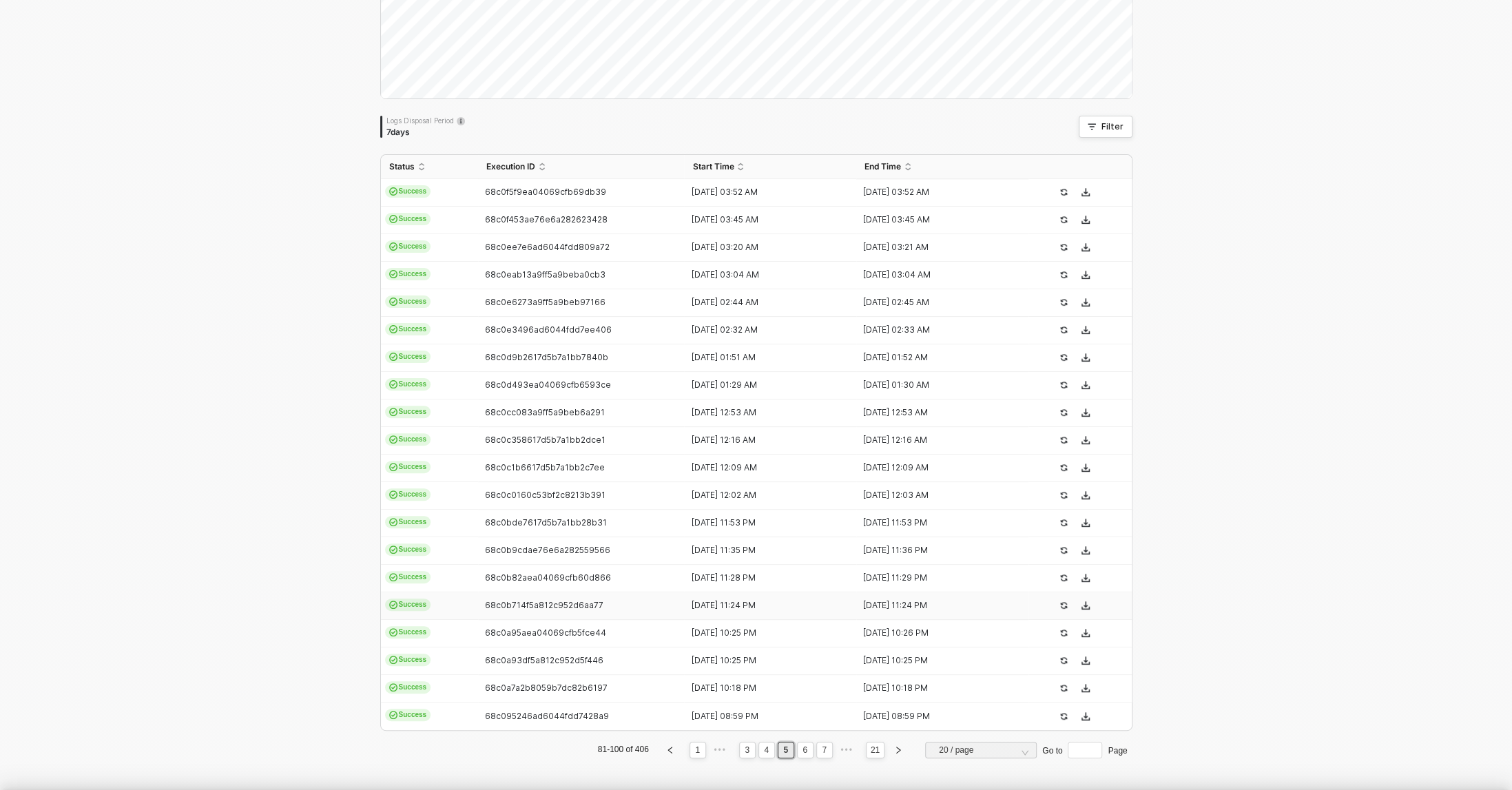
type textarea "{ "json": { "id": [CREDIT_CARD_NUMBER], "admin_graphql_api_id": "gid://shopify/…"
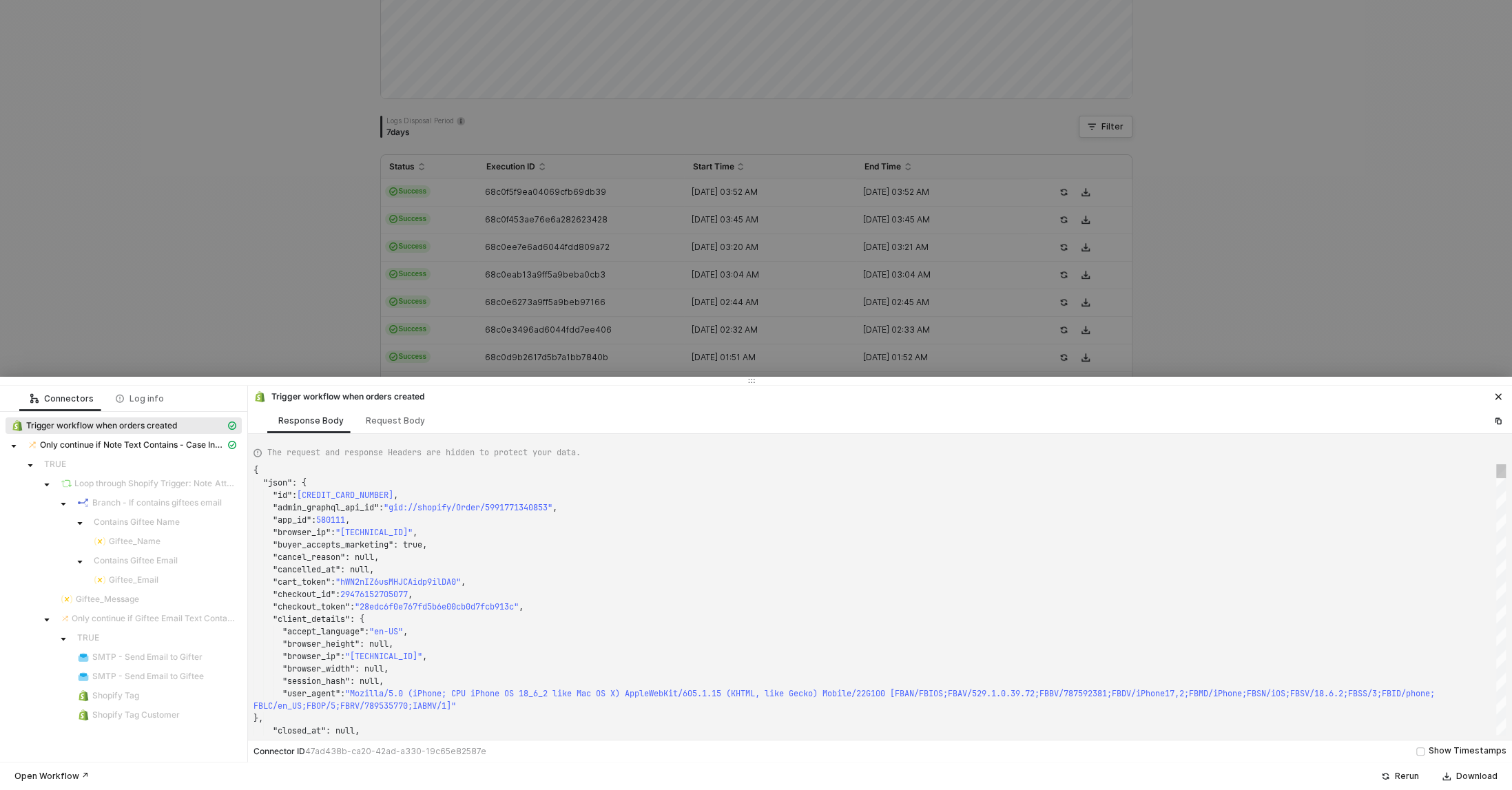
click at [205, 231] on div at bounding box center [756, 395] width 1512 height 790
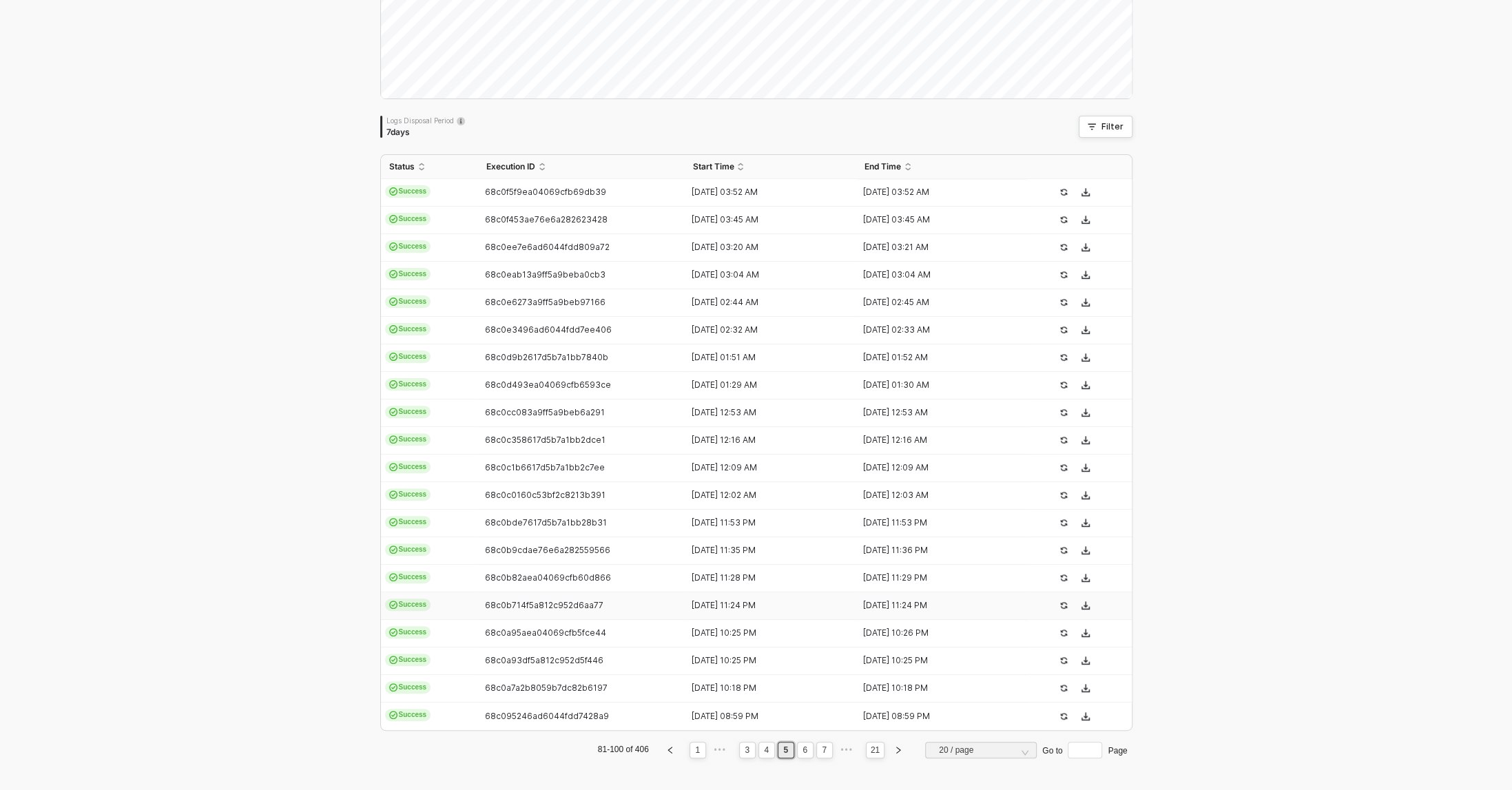
click at [499, 592] on td "68c0b714f5a812c952d6aa77" at bounding box center [581, 606] width 206 height 28
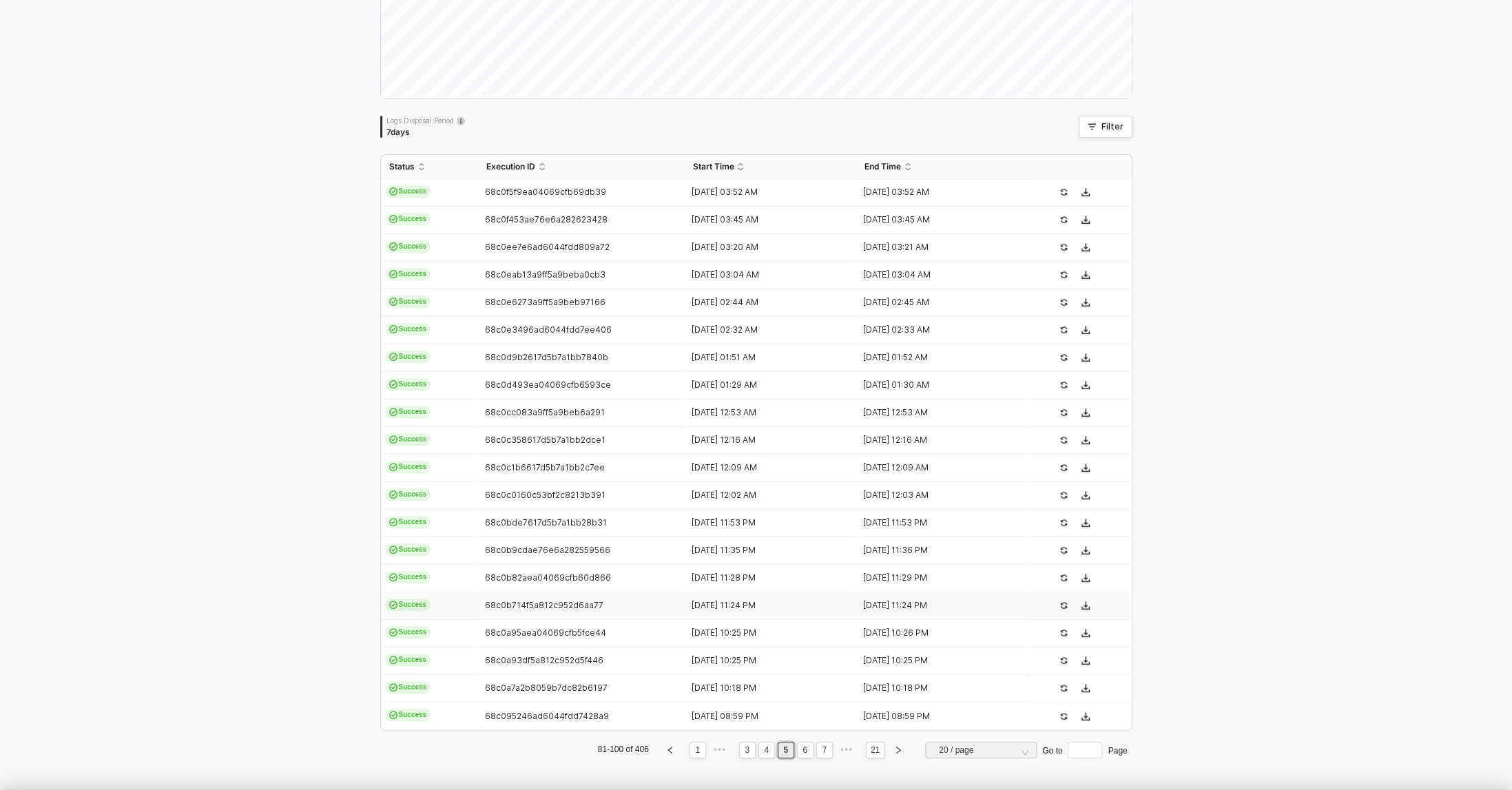
type textarea "{ "json": { "id": [CREDIT_CARD_NUMBER], "admin_graphql_api_id": "gid://shopify/…"
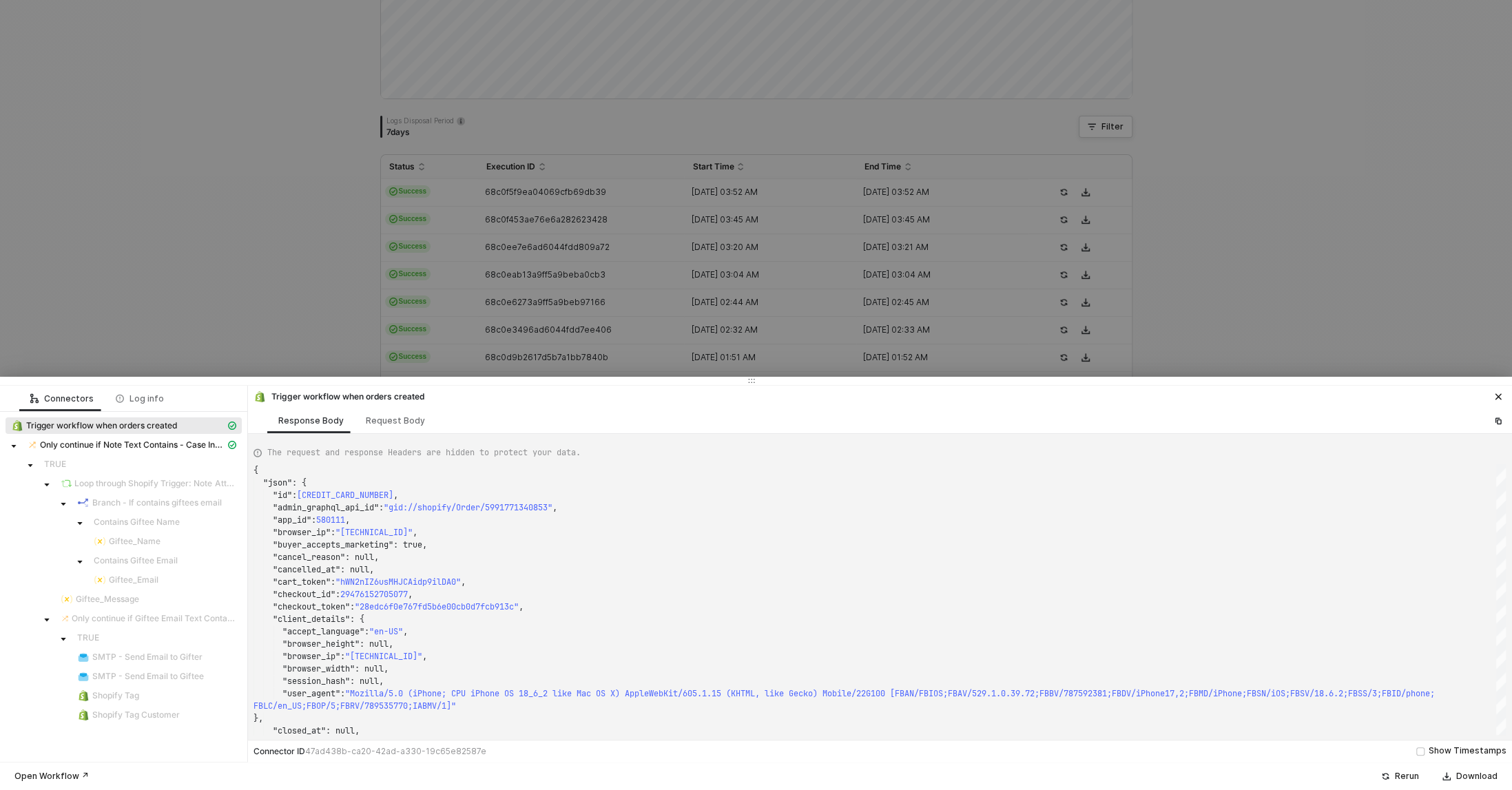
click at [276, 225] on div at bounding box center [756, 395] width 1512 height 790
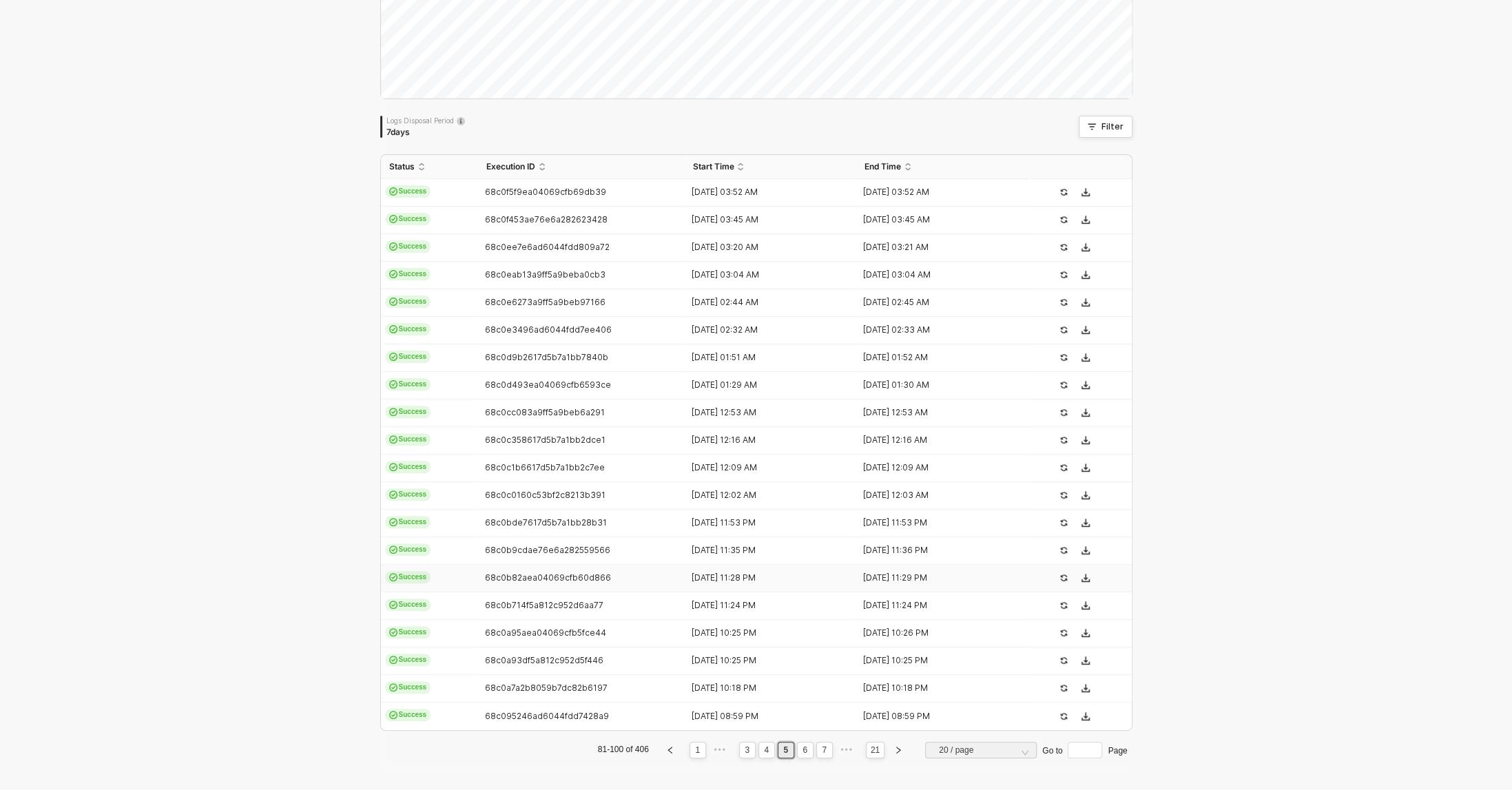
click at [538, 576] on span "68c0b82aea04069cfb60d866" at bounding box center [547, 578] width 126 height 11
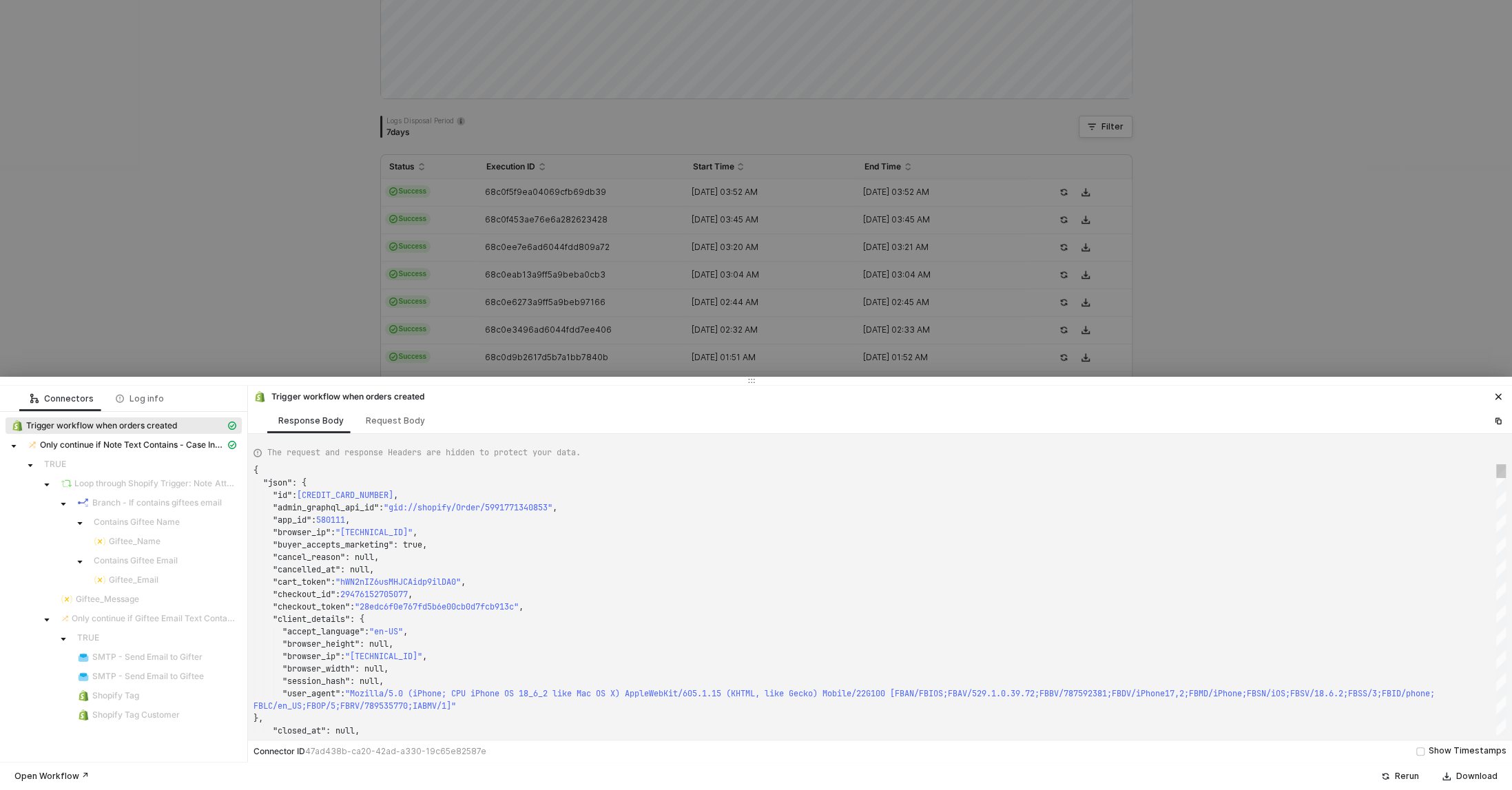
type textarea "{ "json": { "id": 5991773700149, "admin_graphql_api_id": "gid://shopify/Order/5…"
click at [290, 285] on div at bounding box center [756, 395] width 1512 height 790
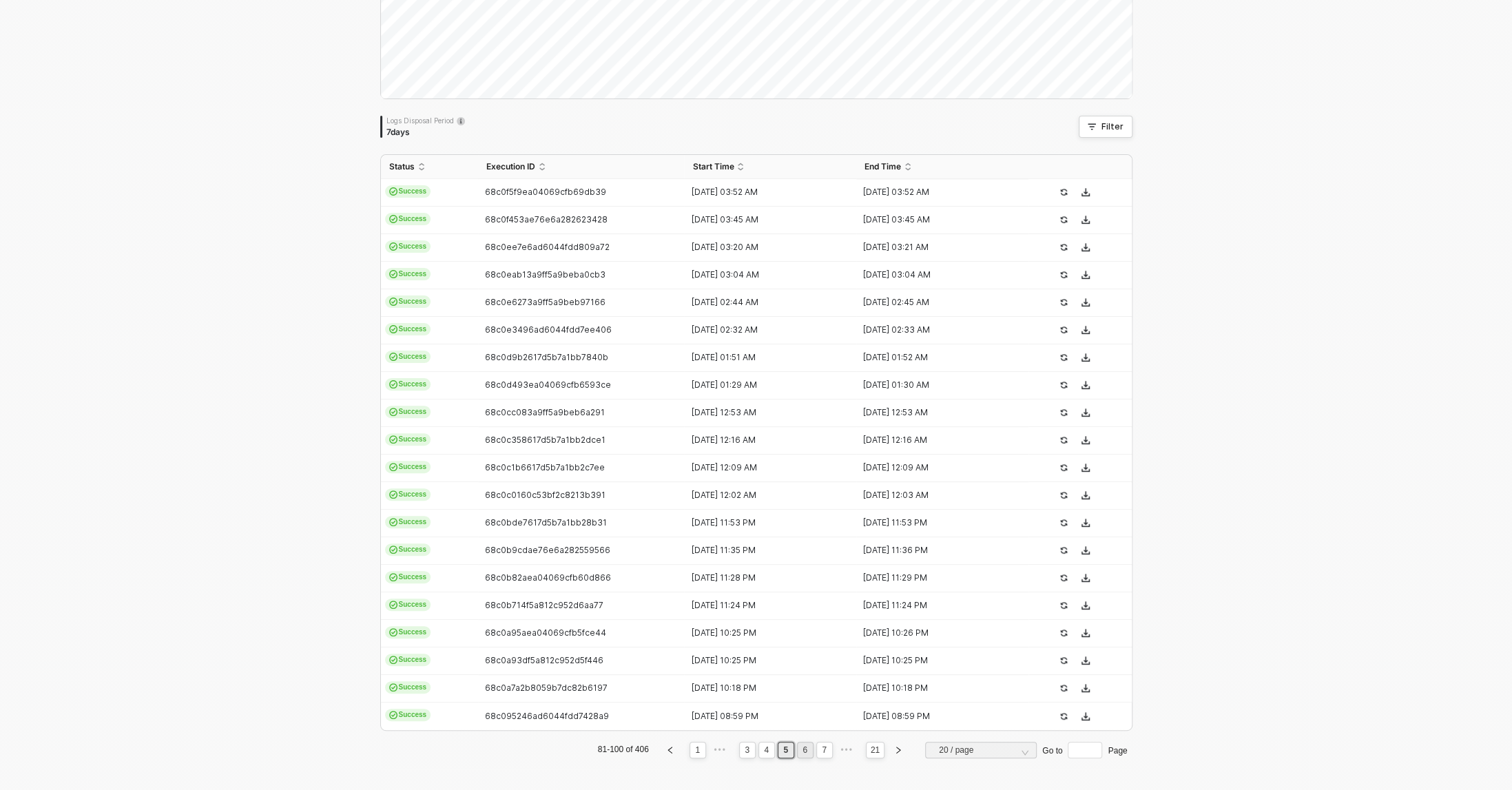
click at [801, 746] on link "6" at bounding box center [804, 750] width 13 height 15
click at [434, 197] on td "Success" at bounding box center [429, 193] width 97 height 28
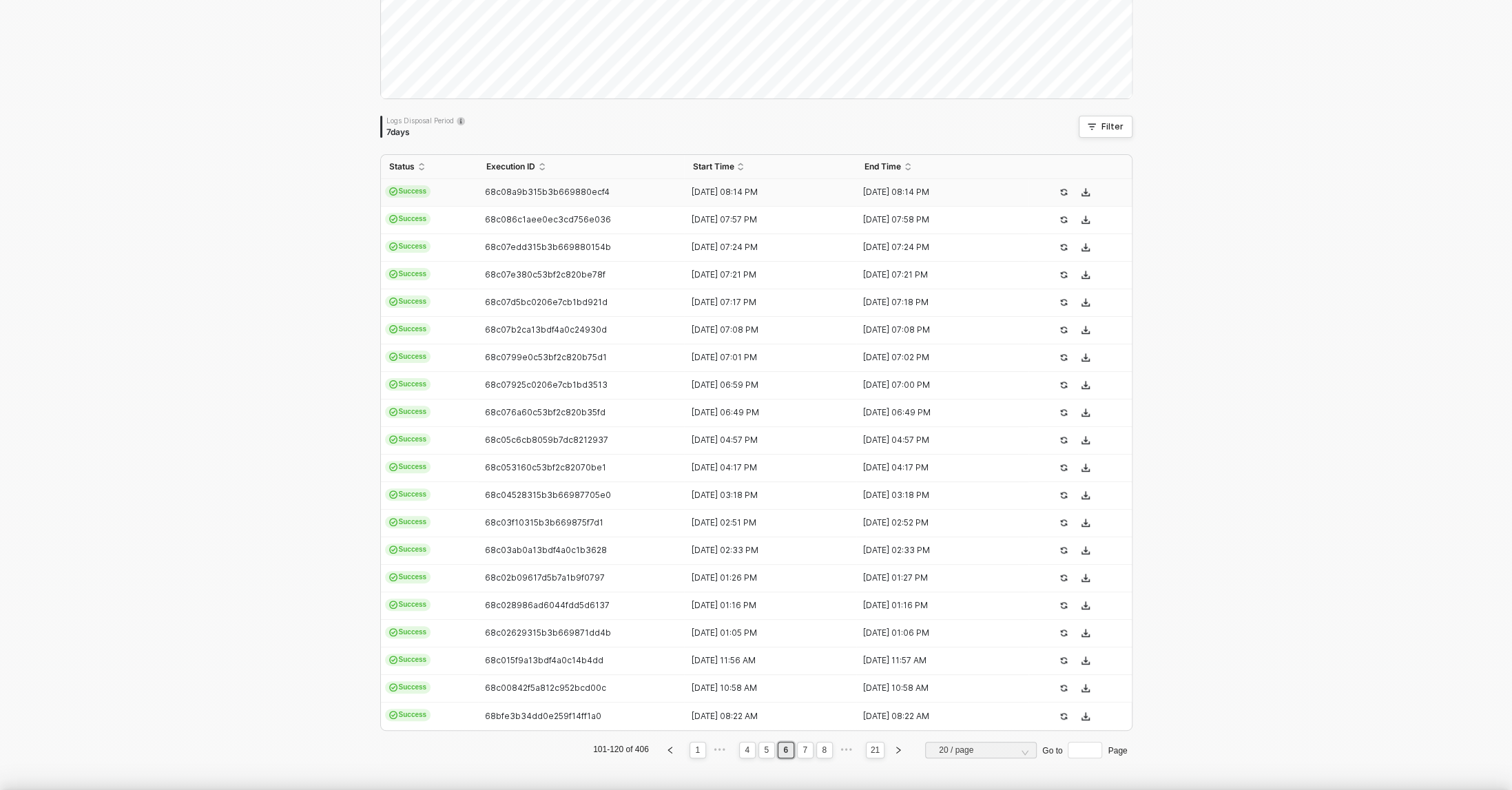
type textarea "{ "json": { "id": 5991641972789, "admin_graphql_api_id": "gid://shopify/Order/5…"
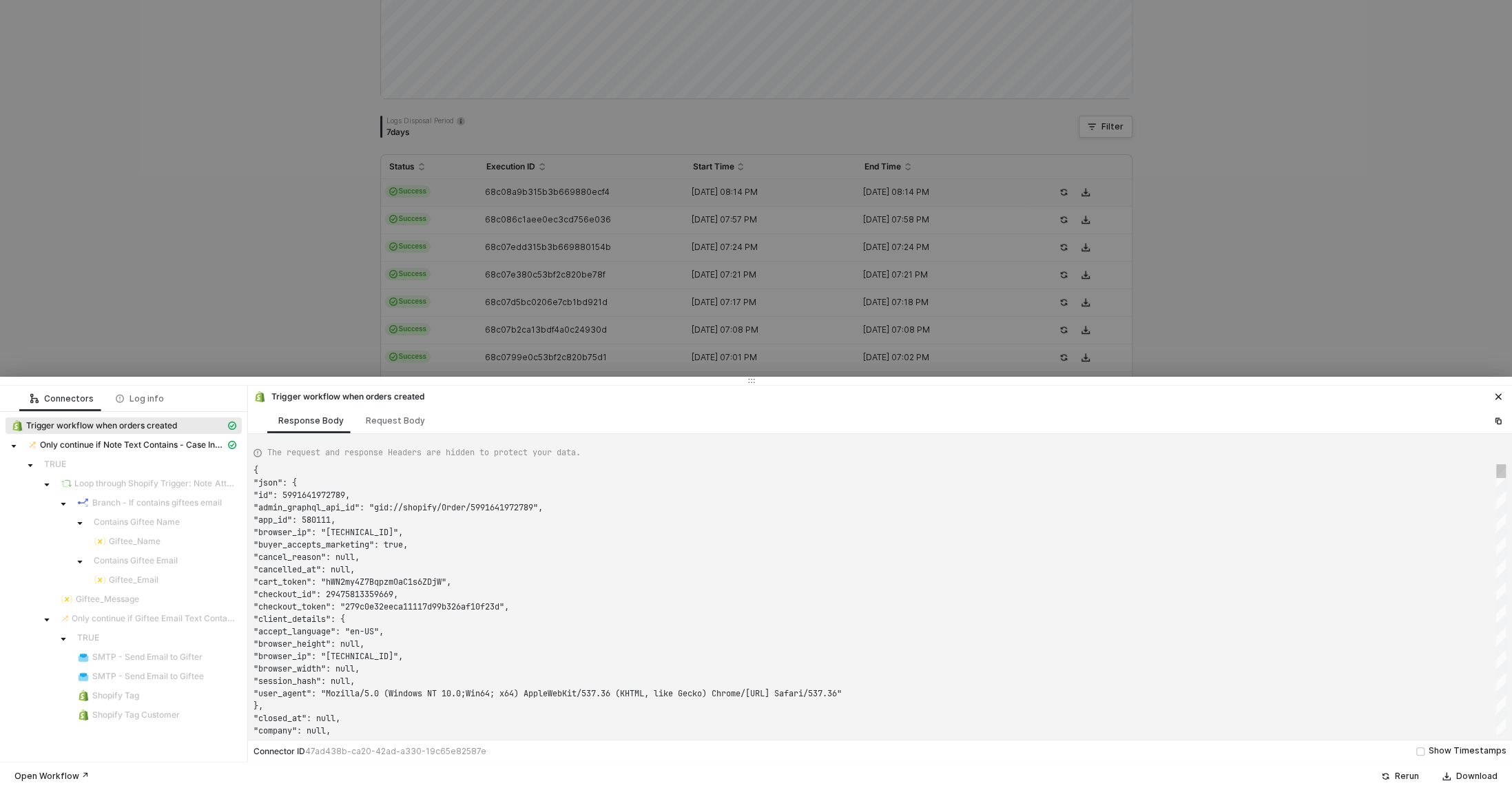
click at [242, 171] on div at bounding box center [756, 395] width 1512 height 790
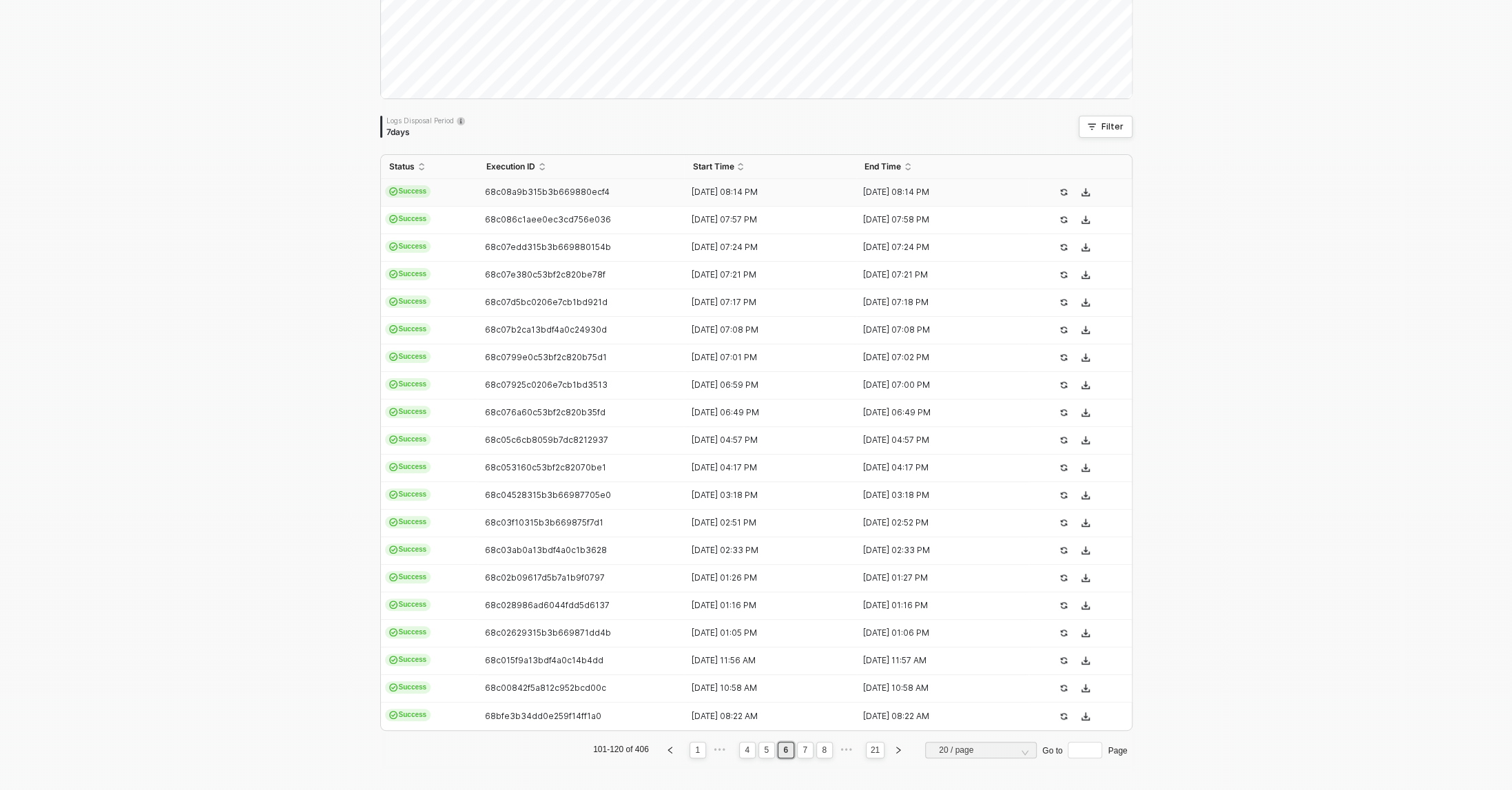
click at [487, 190] on span "68c08a9b315b3b669880ecf4" at bounding box center [546, 192] width 125 height 11
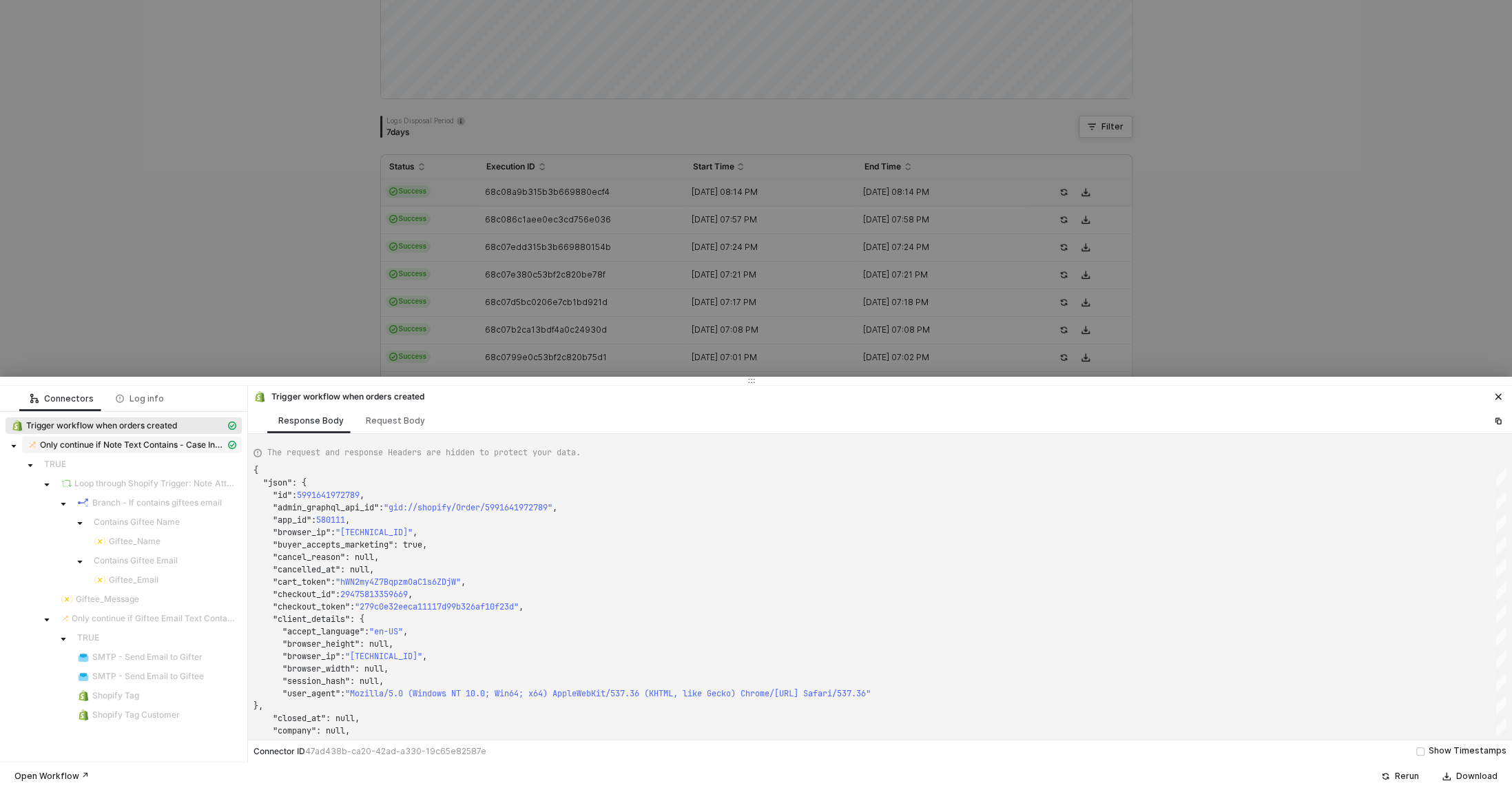
click at [142, 446] on span "Only continue if Note Text Contains - Case Insensitive gift note" at bounding box center [133, 445] width 185 height 11
type textarea "{ "resulting_path": "FALSE" }"
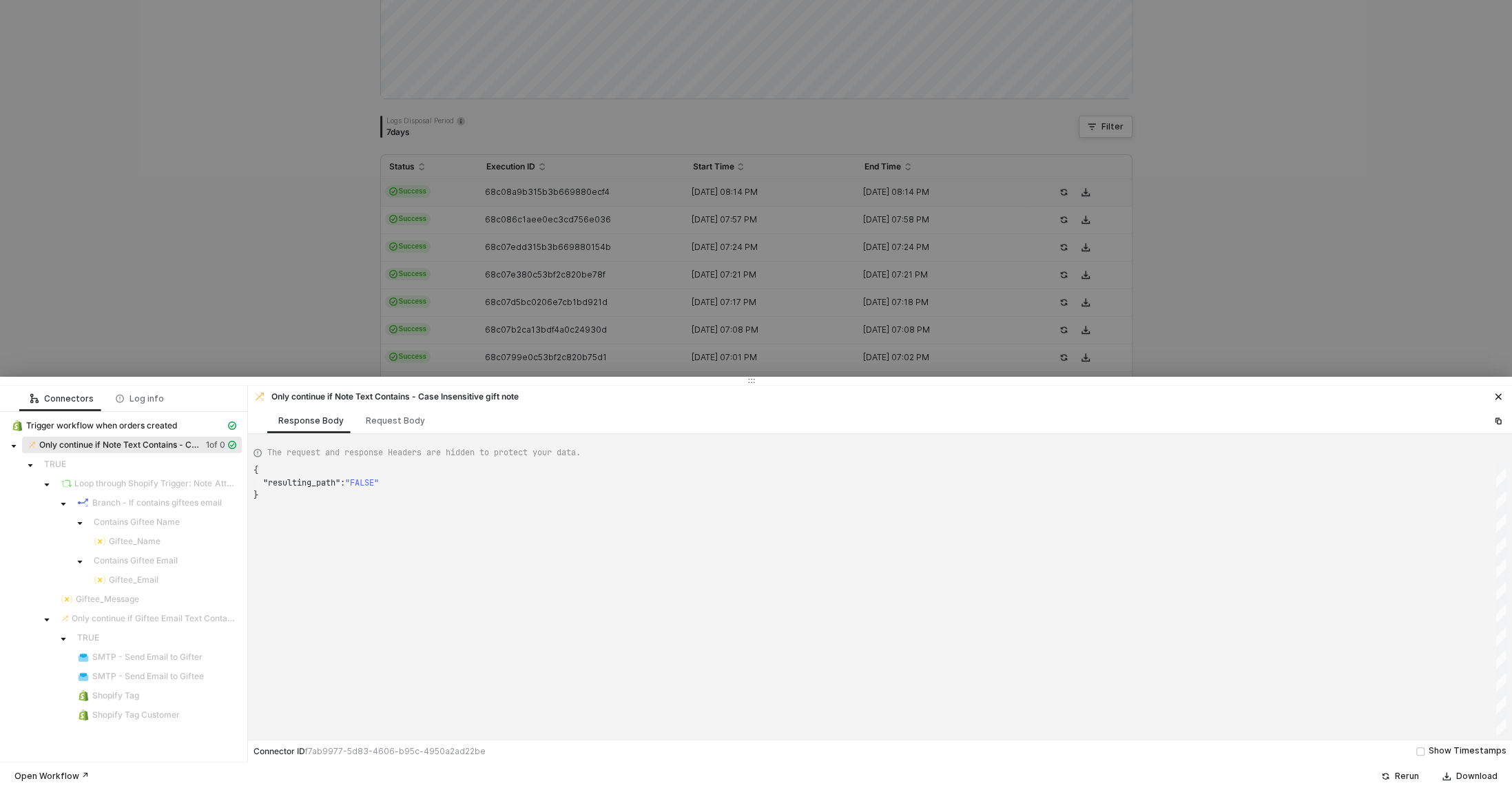
click at [606, 285] on div at bounding box center [756, 395] width 1512 height 790
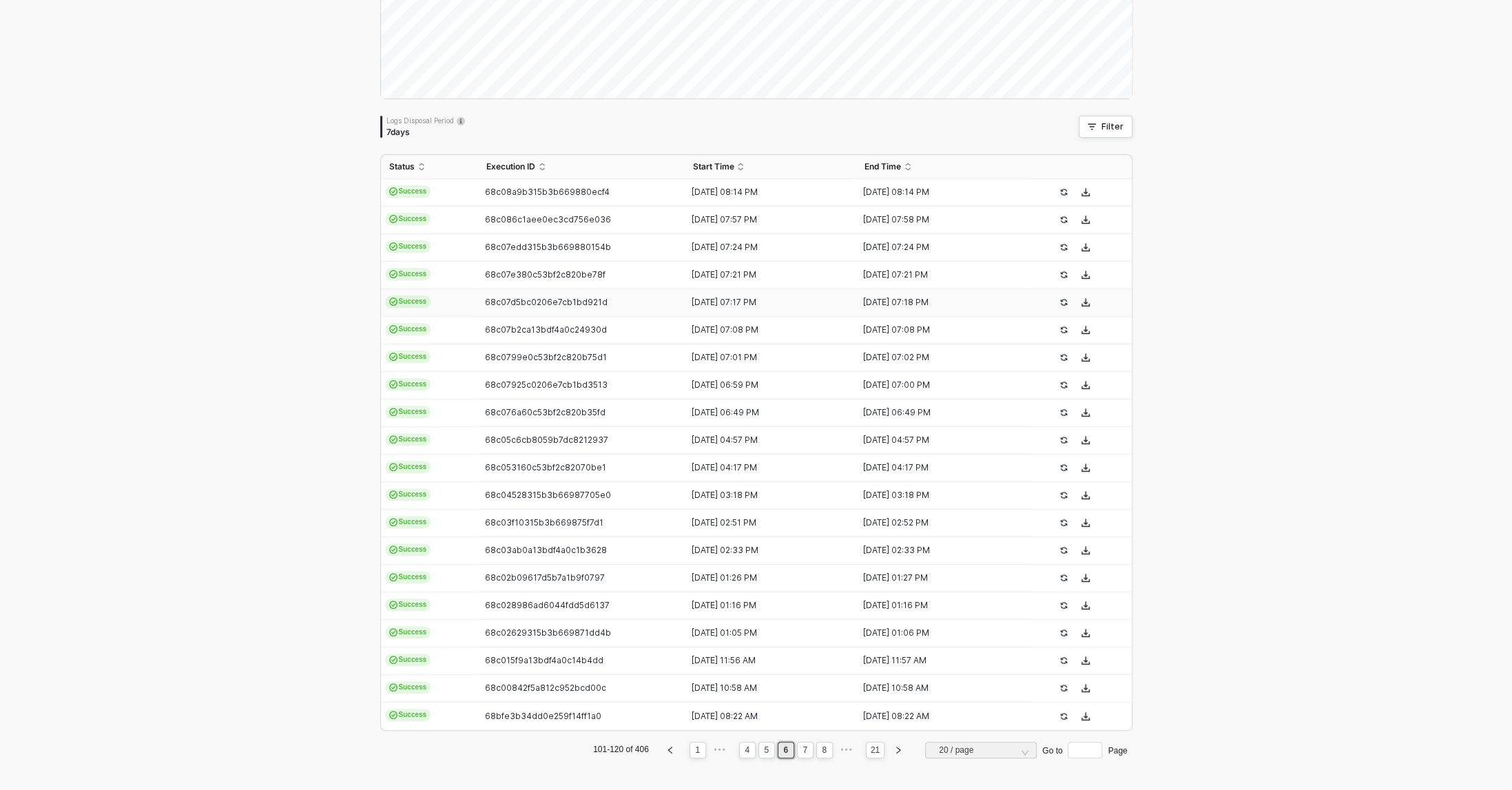
click at [523, 289] on td "68c07d5bc0206e7cb1bd921d" at bounding box center [581, 303] width 206 height 28
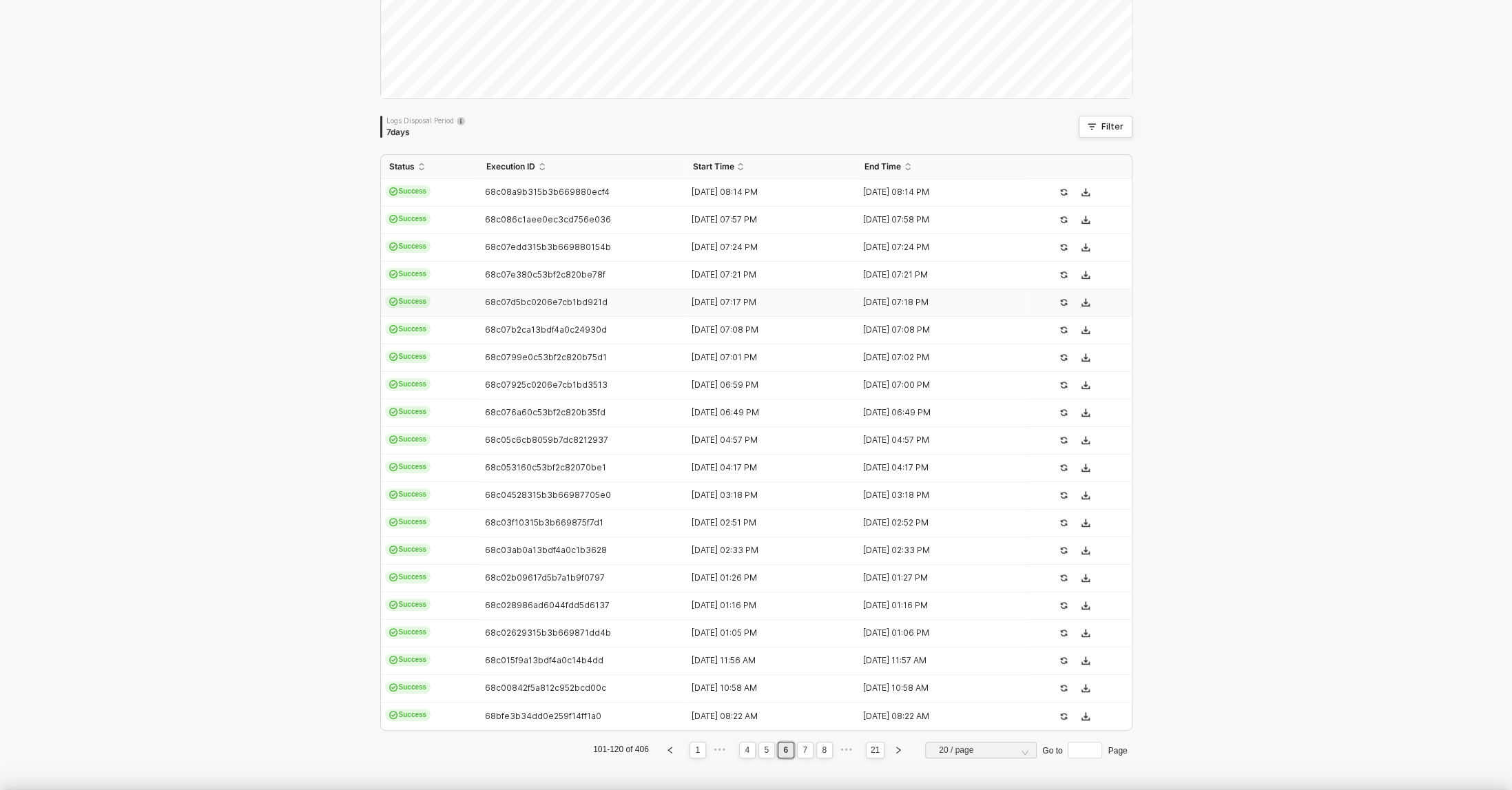
type textarea "{ "json": { "id": 5991592919093, "admin_graphql_api_id": "gid://shopify/Order/5…"
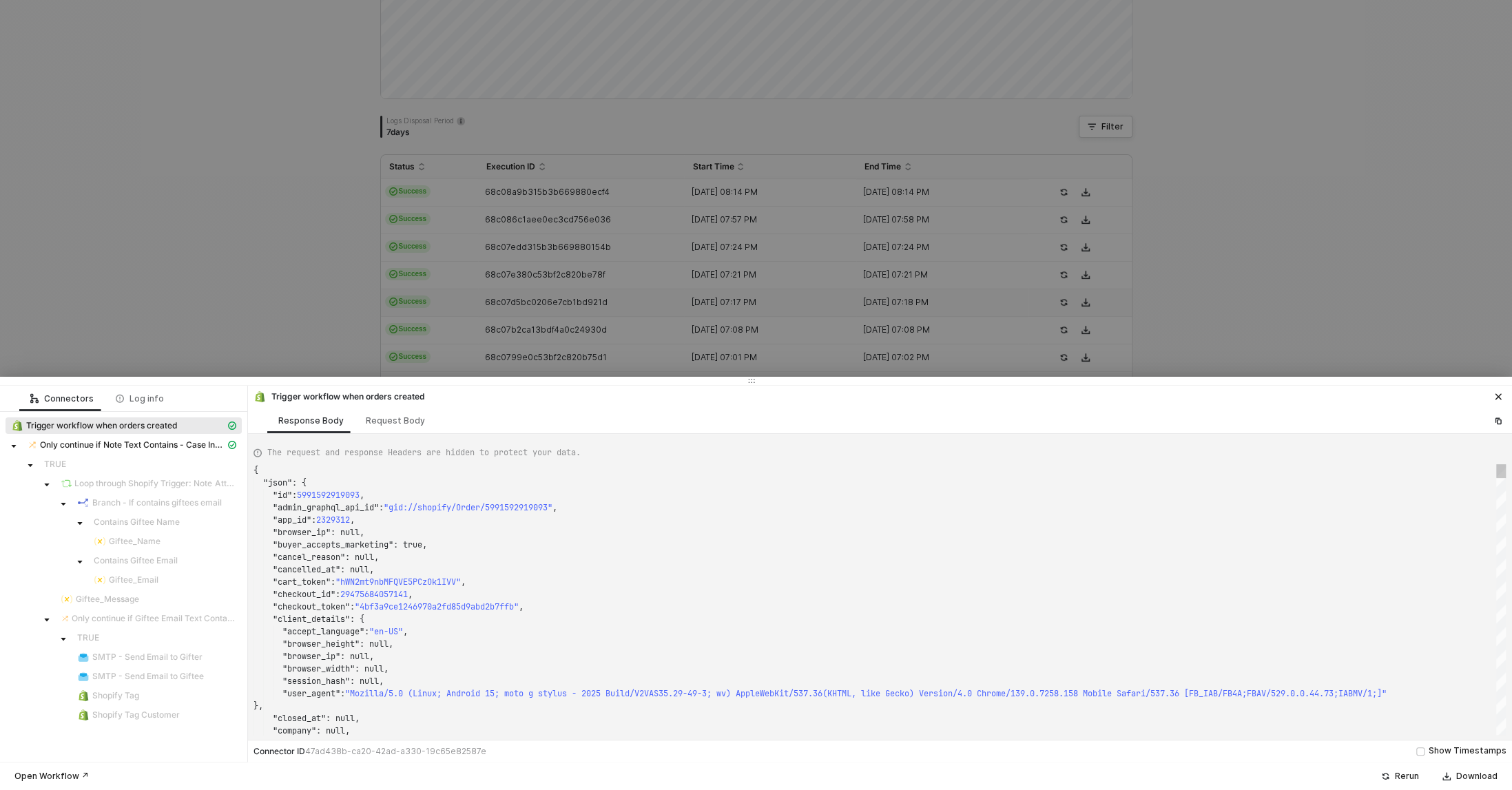
click at [511, 282] on div at bounding box center [756, 395] width 1512 height 790
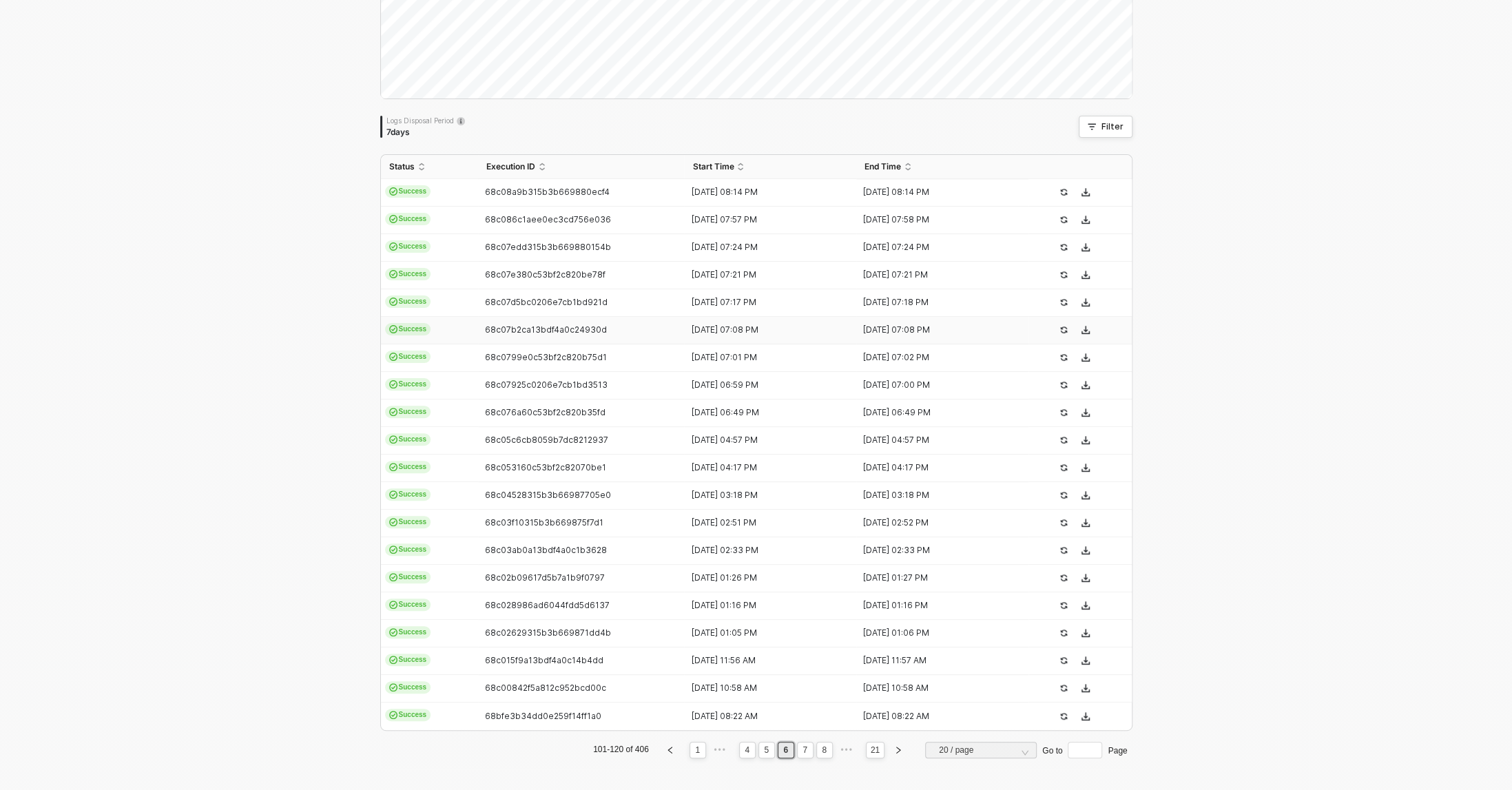
click at [538, 330] on span "68c07b2ca13bdf4a0c24930d" at bounding box center [546, 329] width 122 height 11
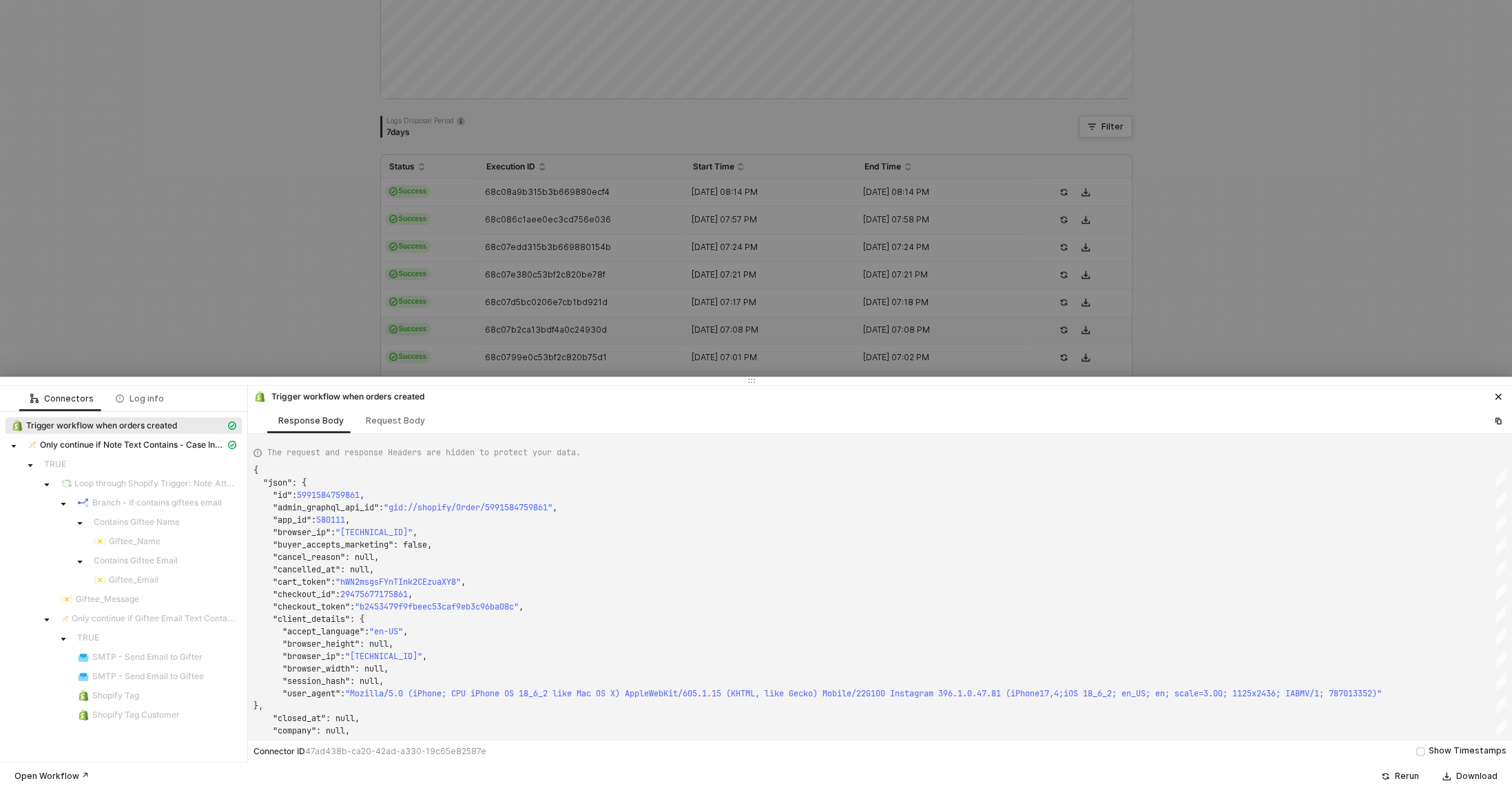
click at [528, 328] on div at bounding box center [756, 395] width 1512 height 790
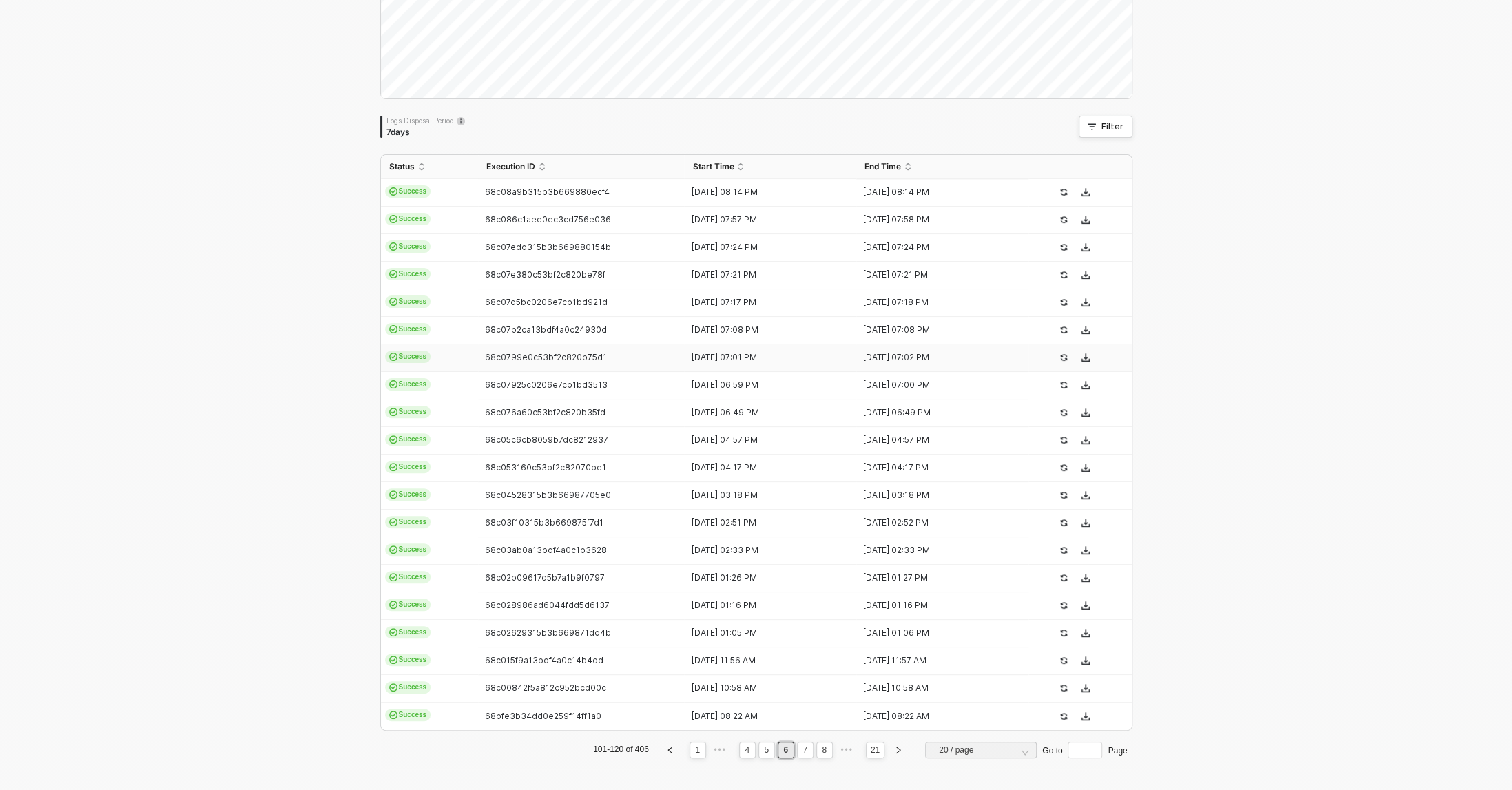
click at [534, 363] on td "68c0799e0c53bf2c820b75d1" at bounding box center [581, 358] width 206 height 28
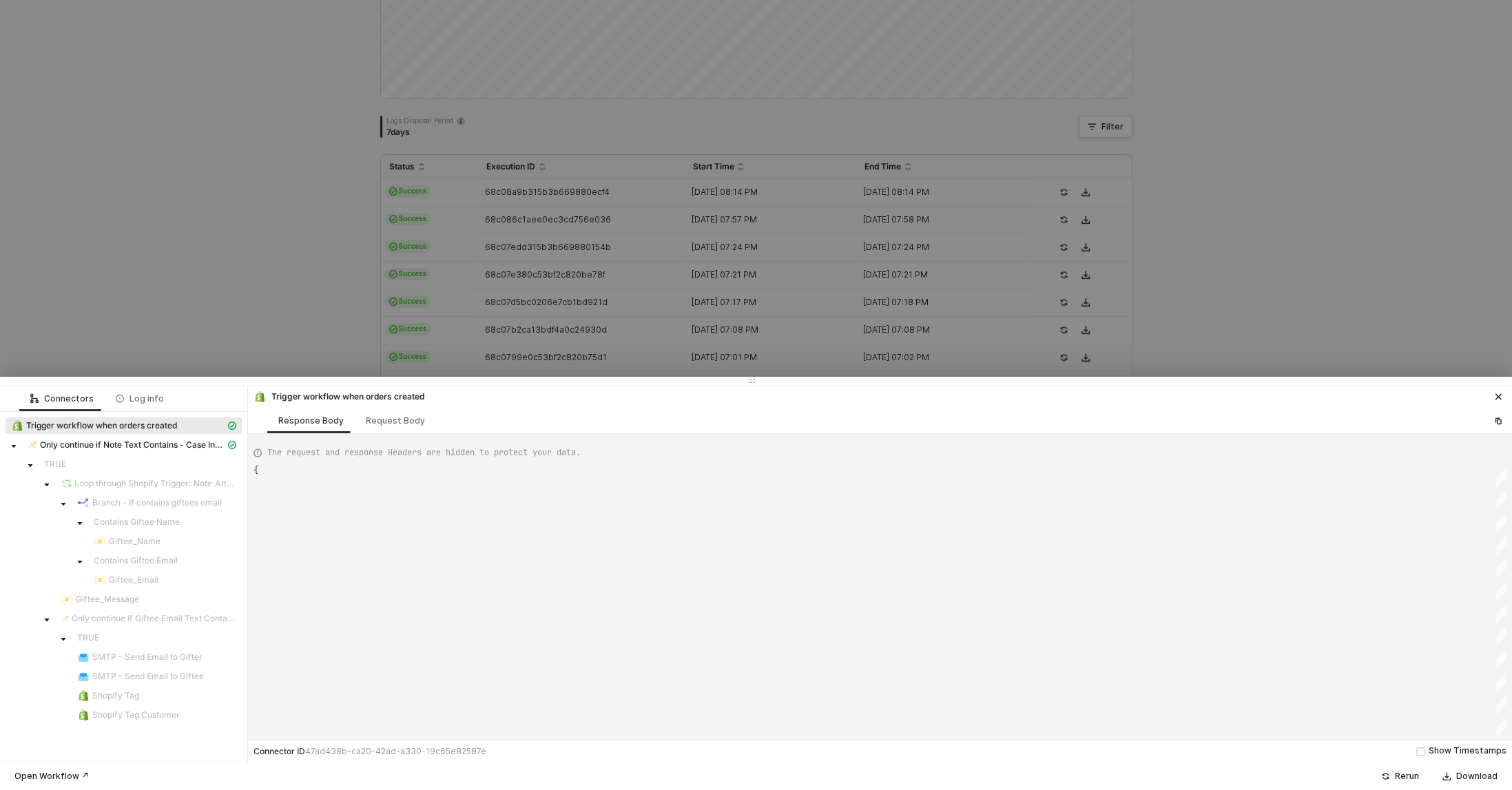
type textarea "{ "json": { "id": 5991578501173, "admin_graphql_api_id": "gid://shopify/Order/5…"
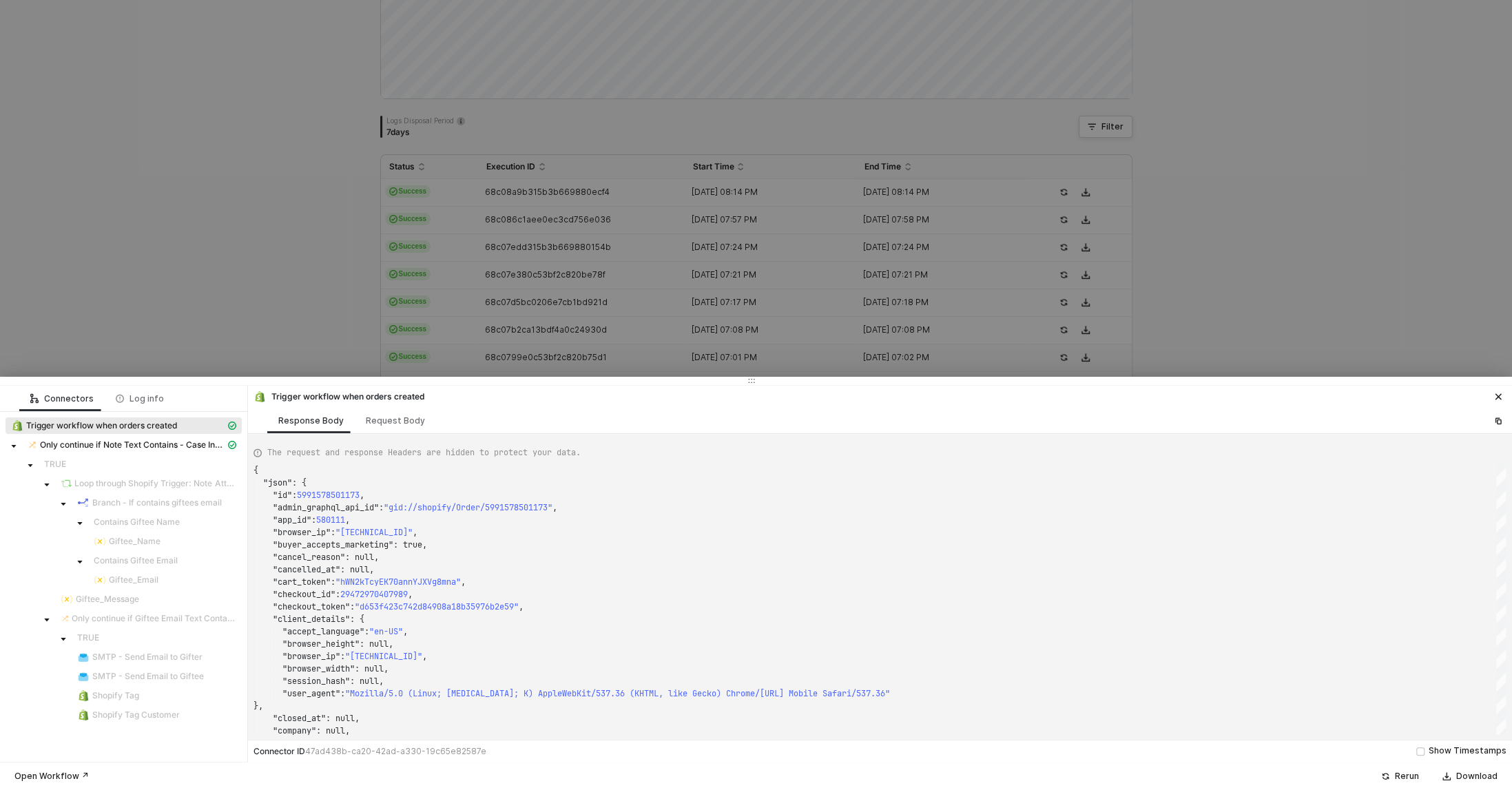
click at [534, 363] on div at bounding box center [756, 395] width 1512 height 790
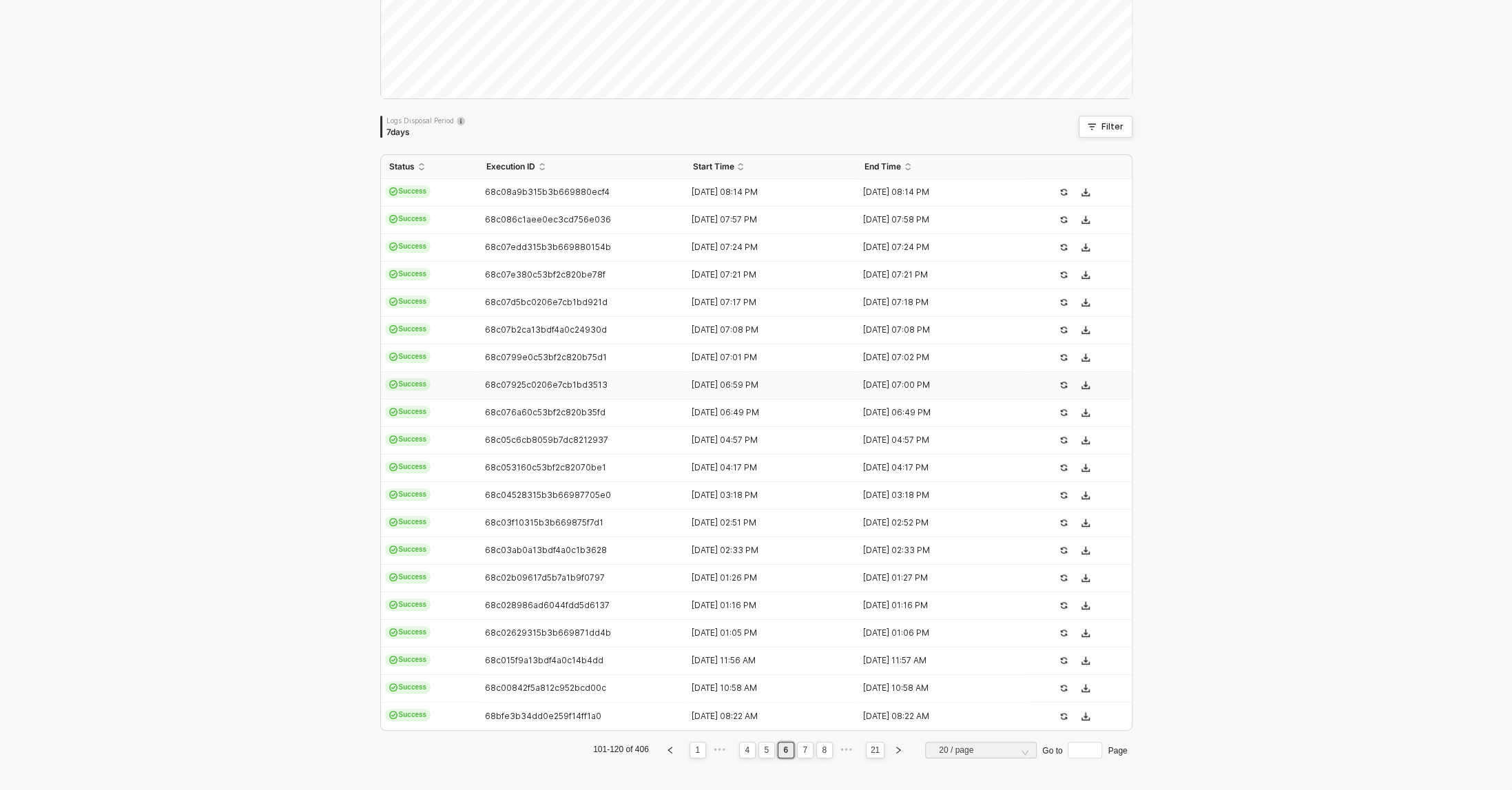
click at [509, 390] on div "68c07925c0206e7cb1bd3513" at bounding box center [576, 385] width 196 height 11
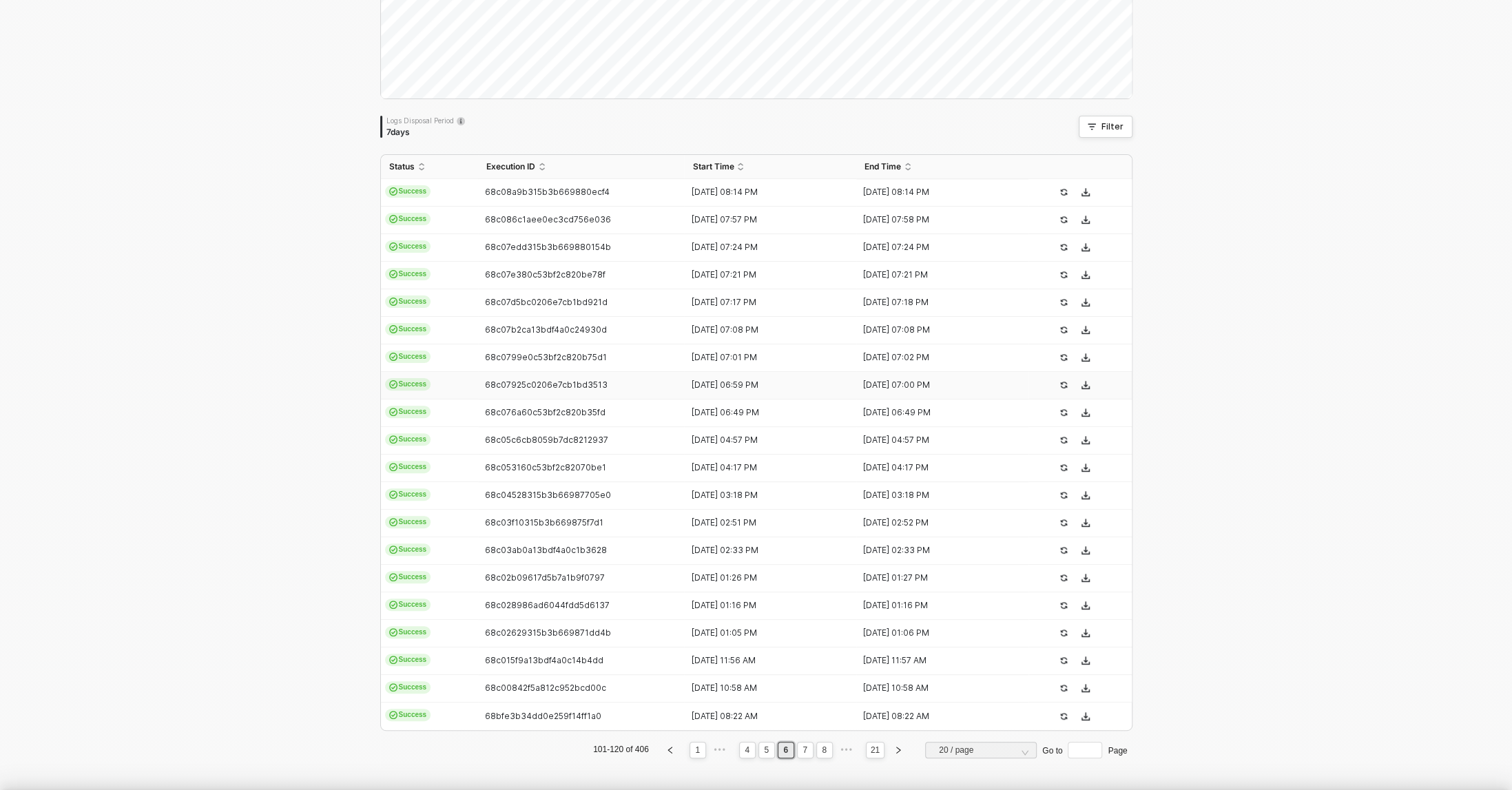
type textarea "{ "json": { "id": 5991576240181, "admin_graphql_api_id": "gid://shopify/Order/5…"
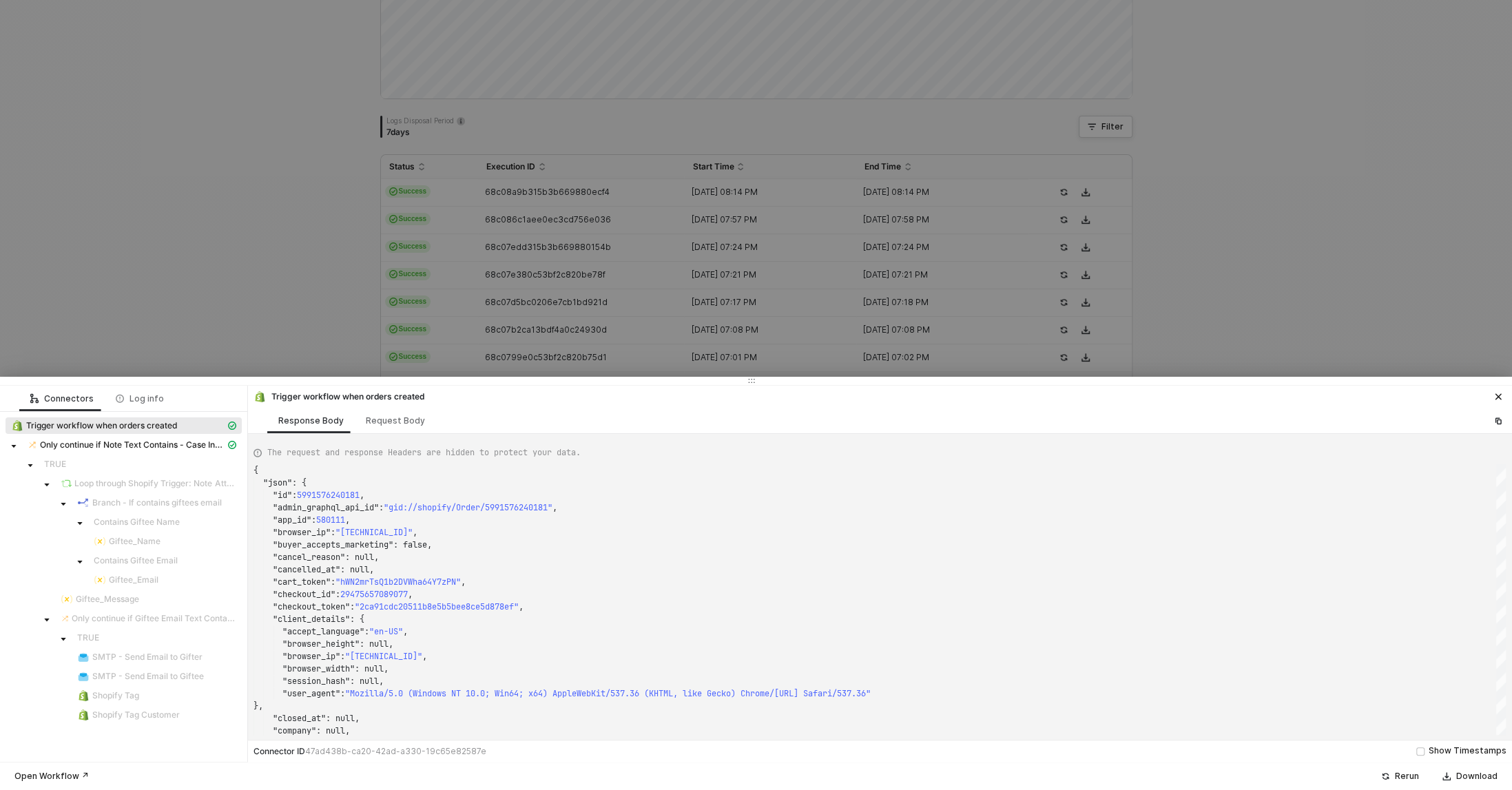
click at [523, 360] on div at bounding box center [756, 395] width 1512 height 790
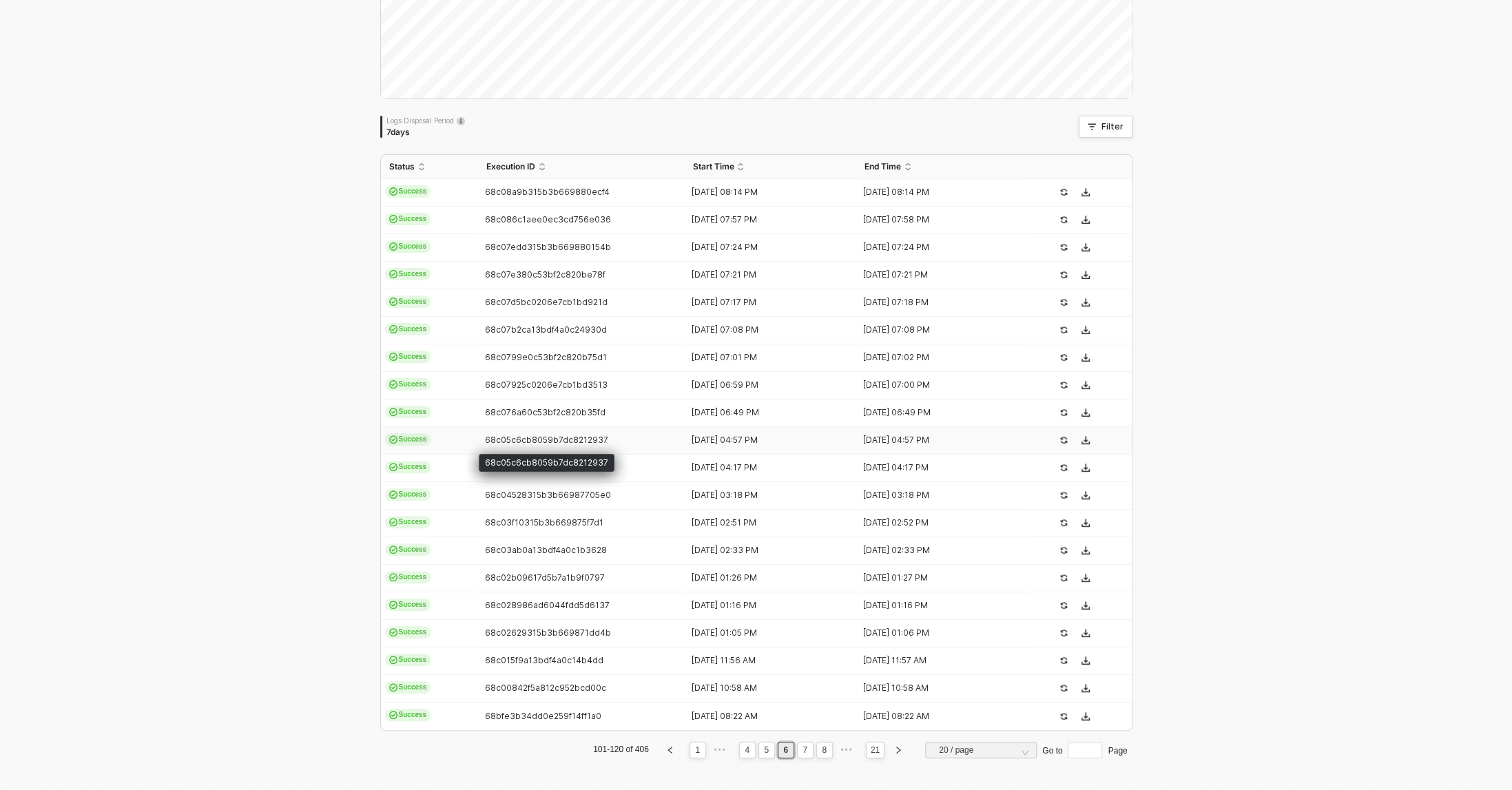
click at [511, 437] on span "68c05c6cb8059b7dc8212937" at bounding box center [546, 440] width 123 height 11
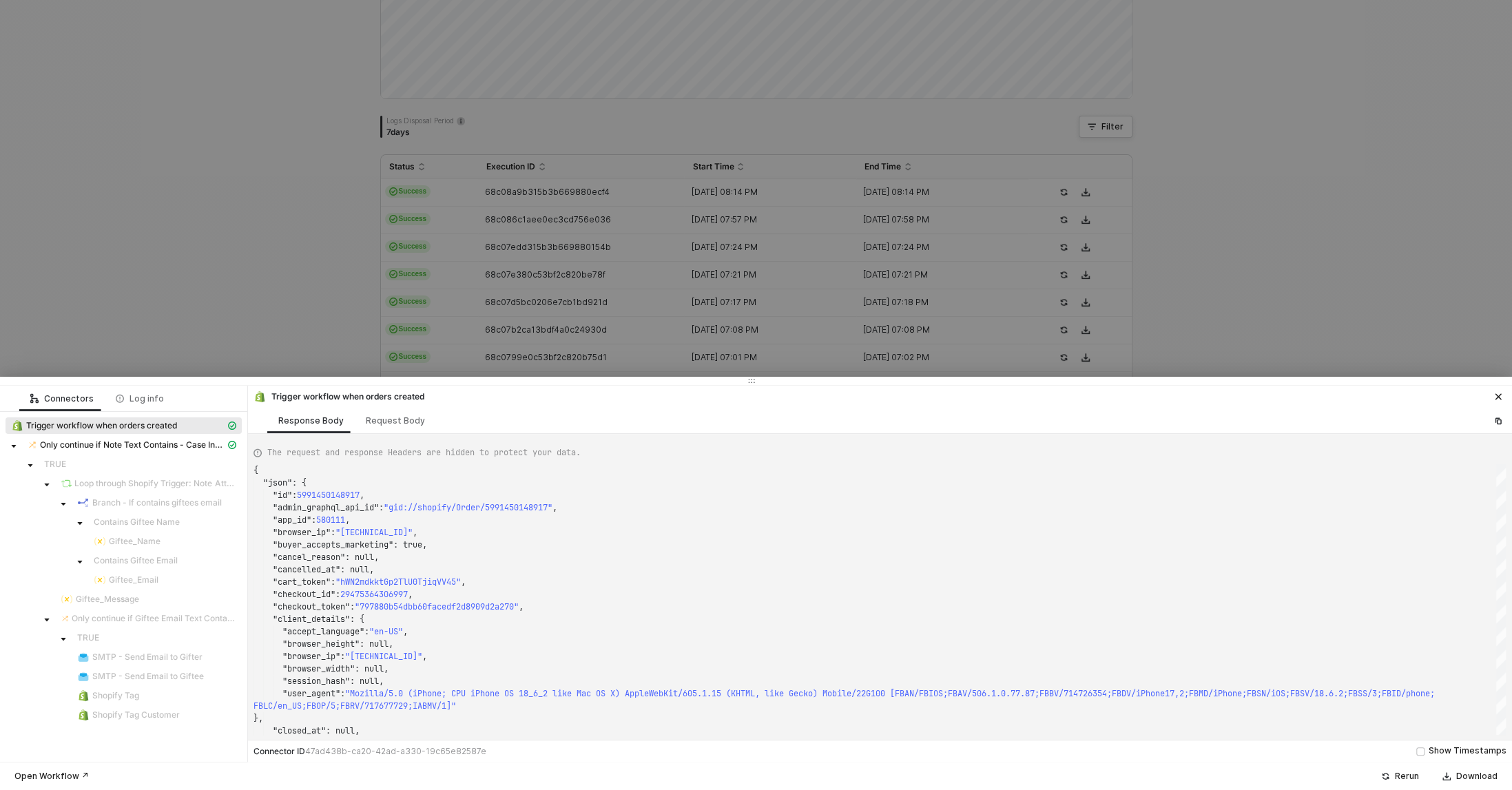
click at [546, 345] on div at bounding box center [756, 395] width 1512 height 790
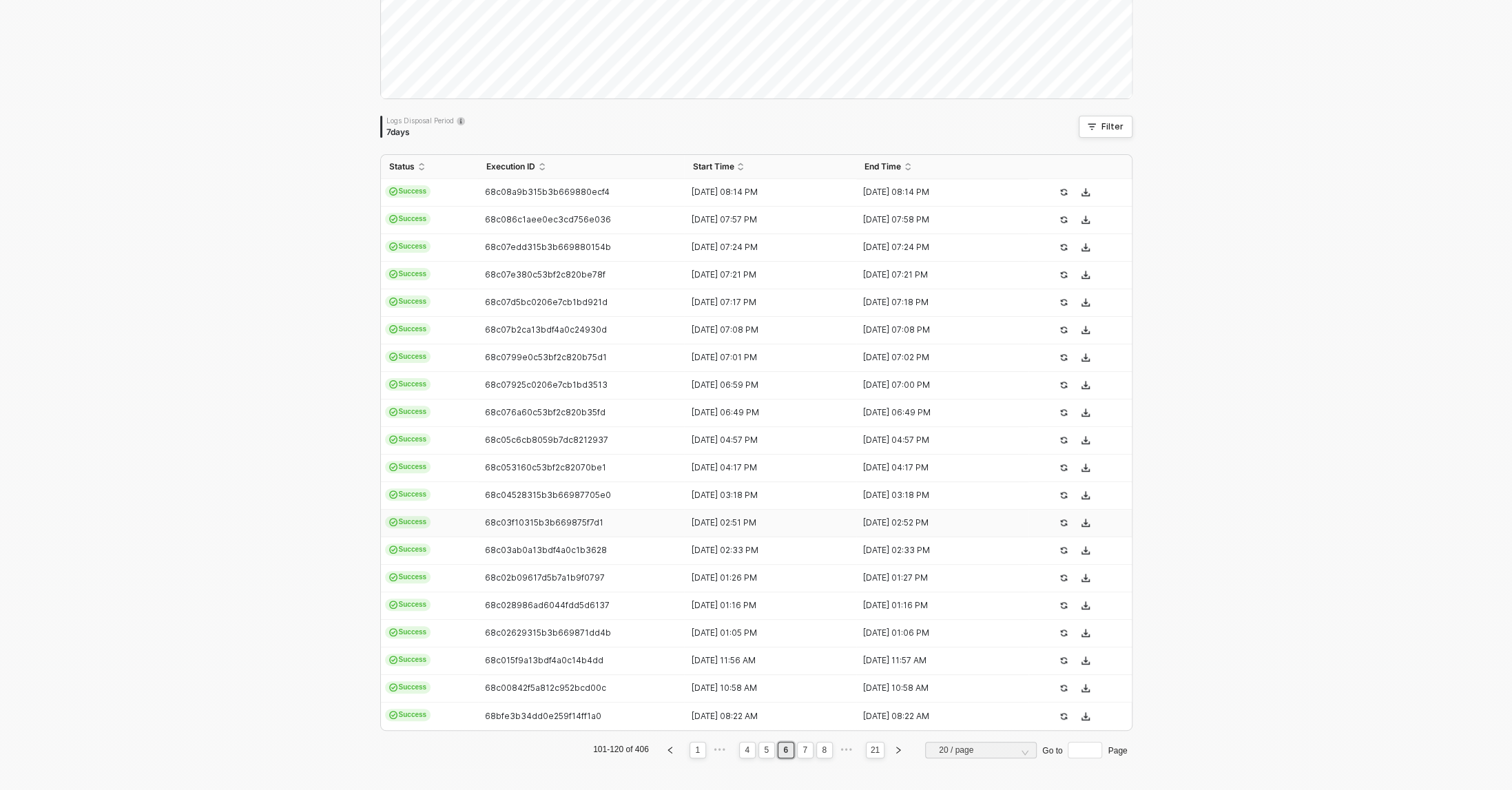
click at [548, 513] on td "68c03f10315b3b669875f7d1" at bounding box center [581, 523] width 206 height 28
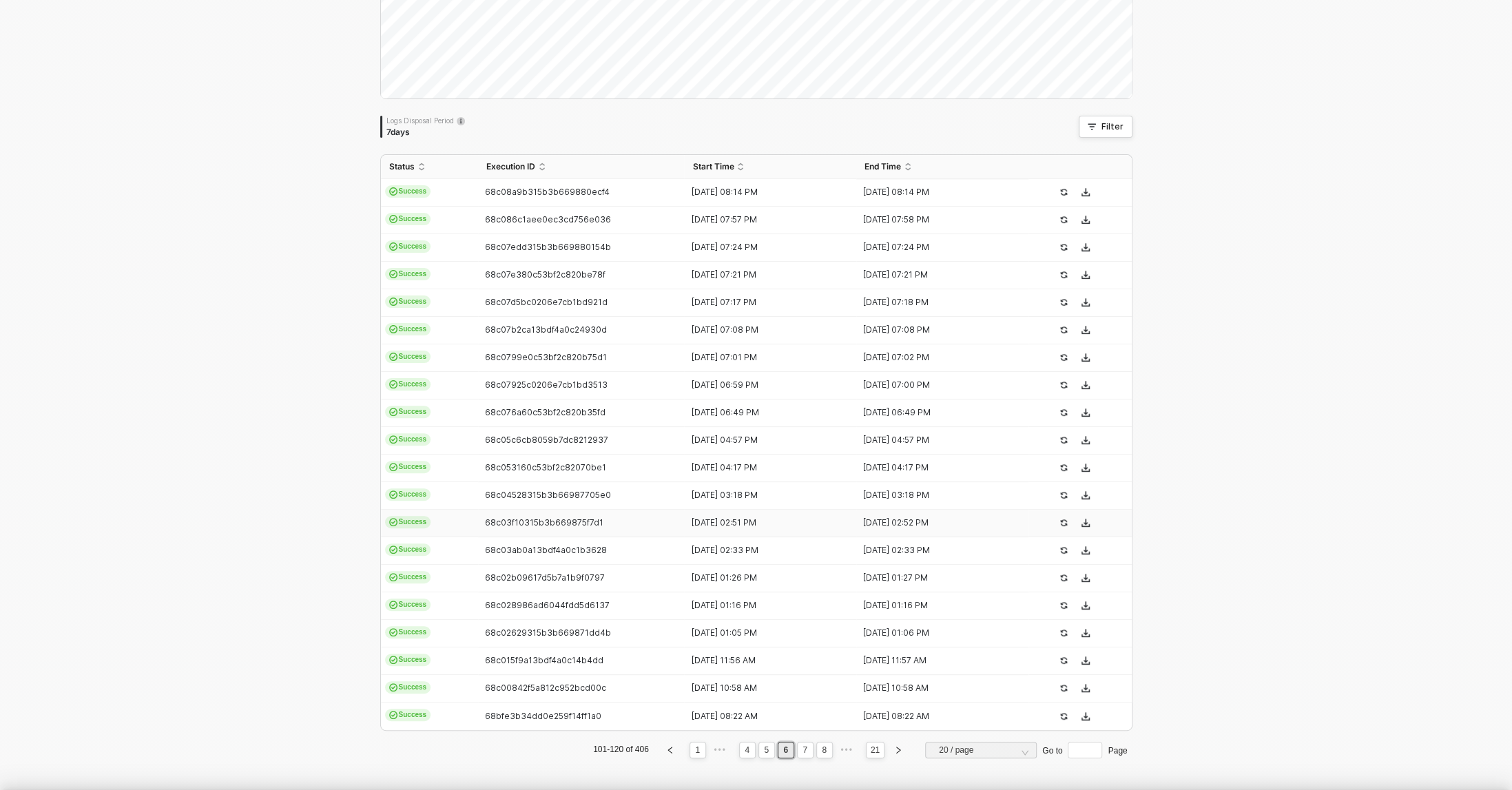
type textarea "{ "json": { "id": [CREDIT_CARD_NUMBER], "admin_graphql_api_id": "gid://shopify/…"
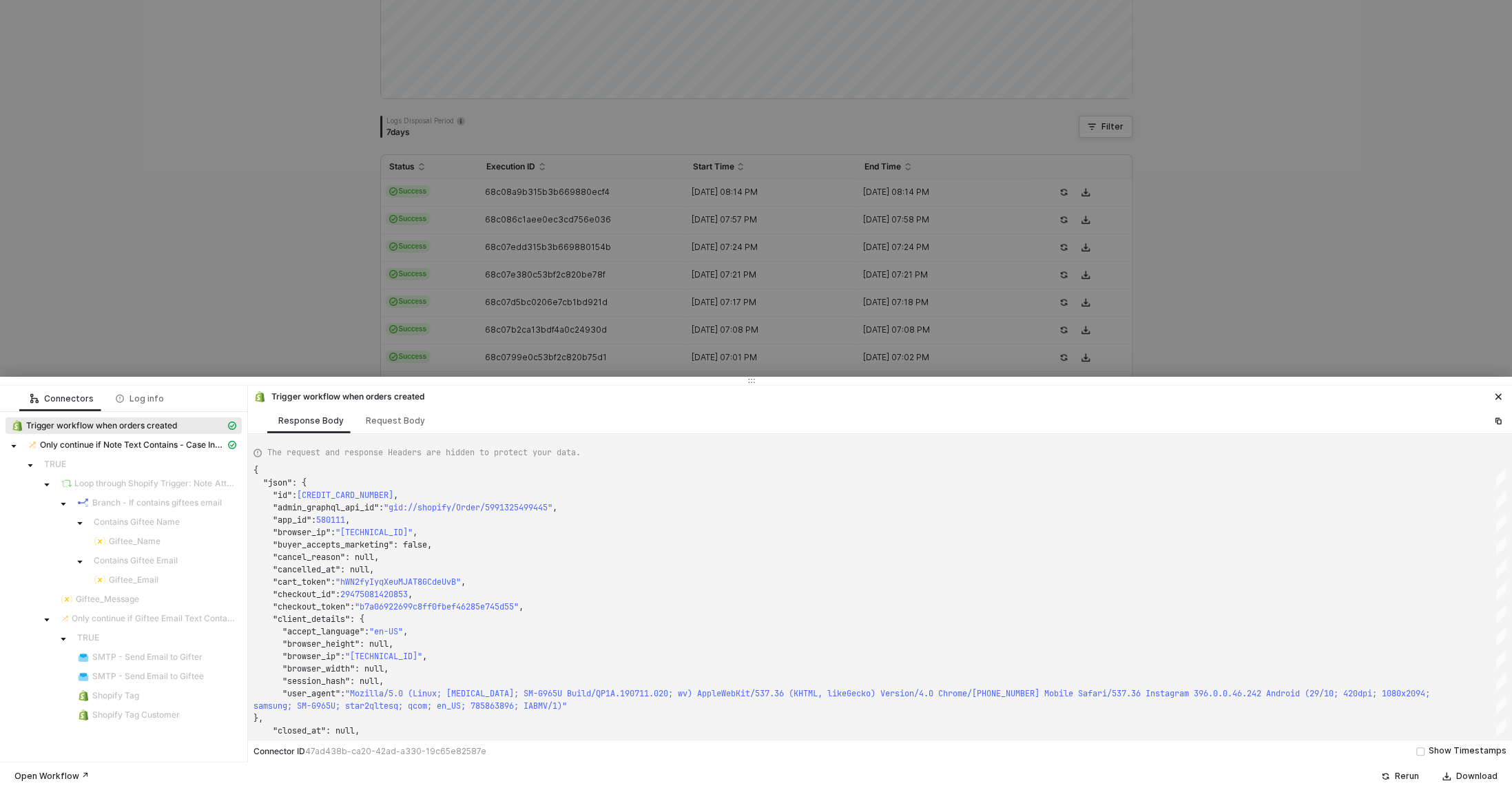
click at [563, 331] on div at bounding box center [756, 395] width 1512 height 790
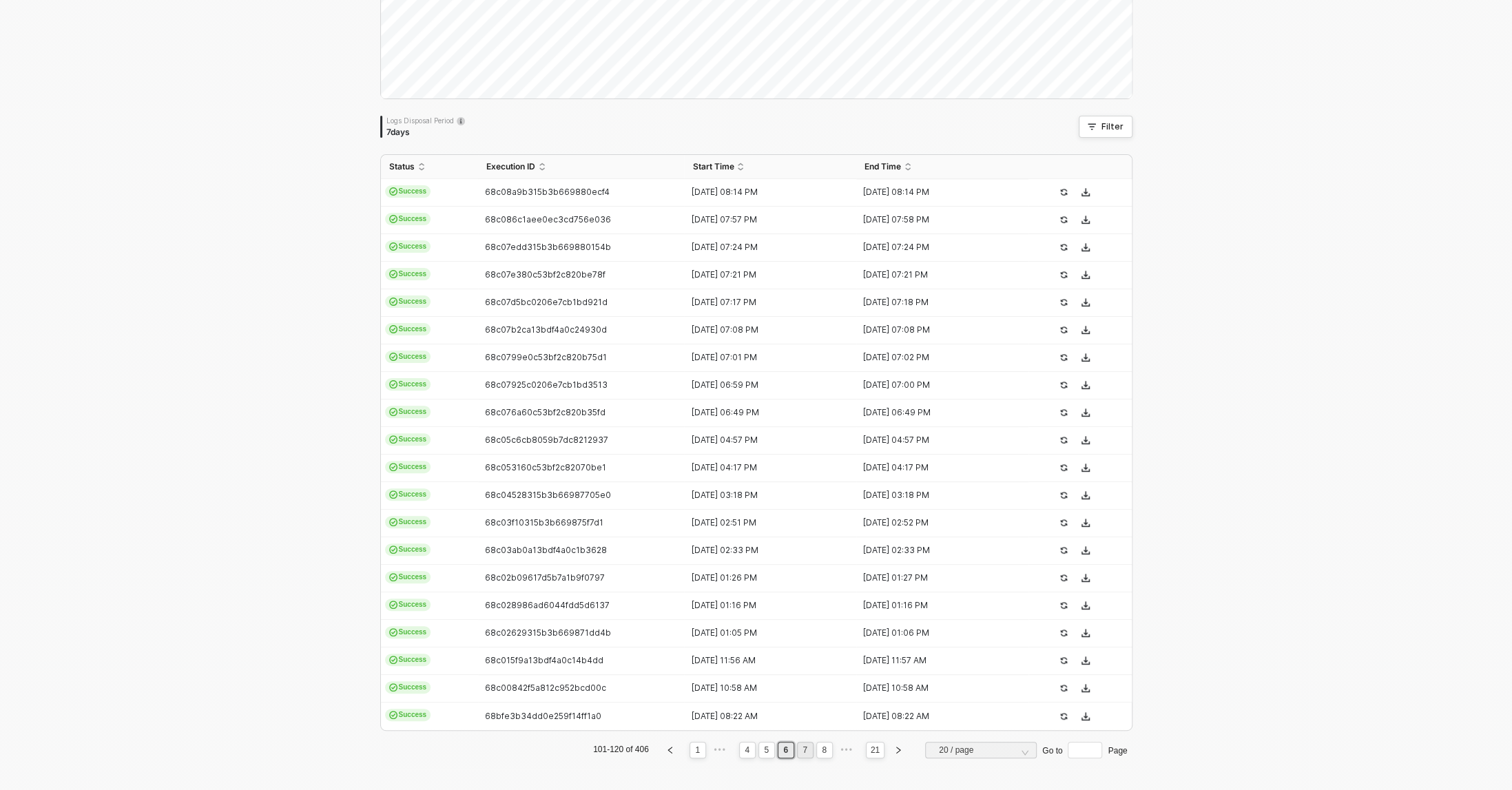
click at [800, 751] on link "7" at bounding box center [804, 750] width 13 height 15
click at [806, 751] on link "8" at bounding box center [804, 750] width 13 height 15
click at [534, 494] on span "68beea332d6fcb17d2552485" at bounding box center [545, 496] width 121 height 11
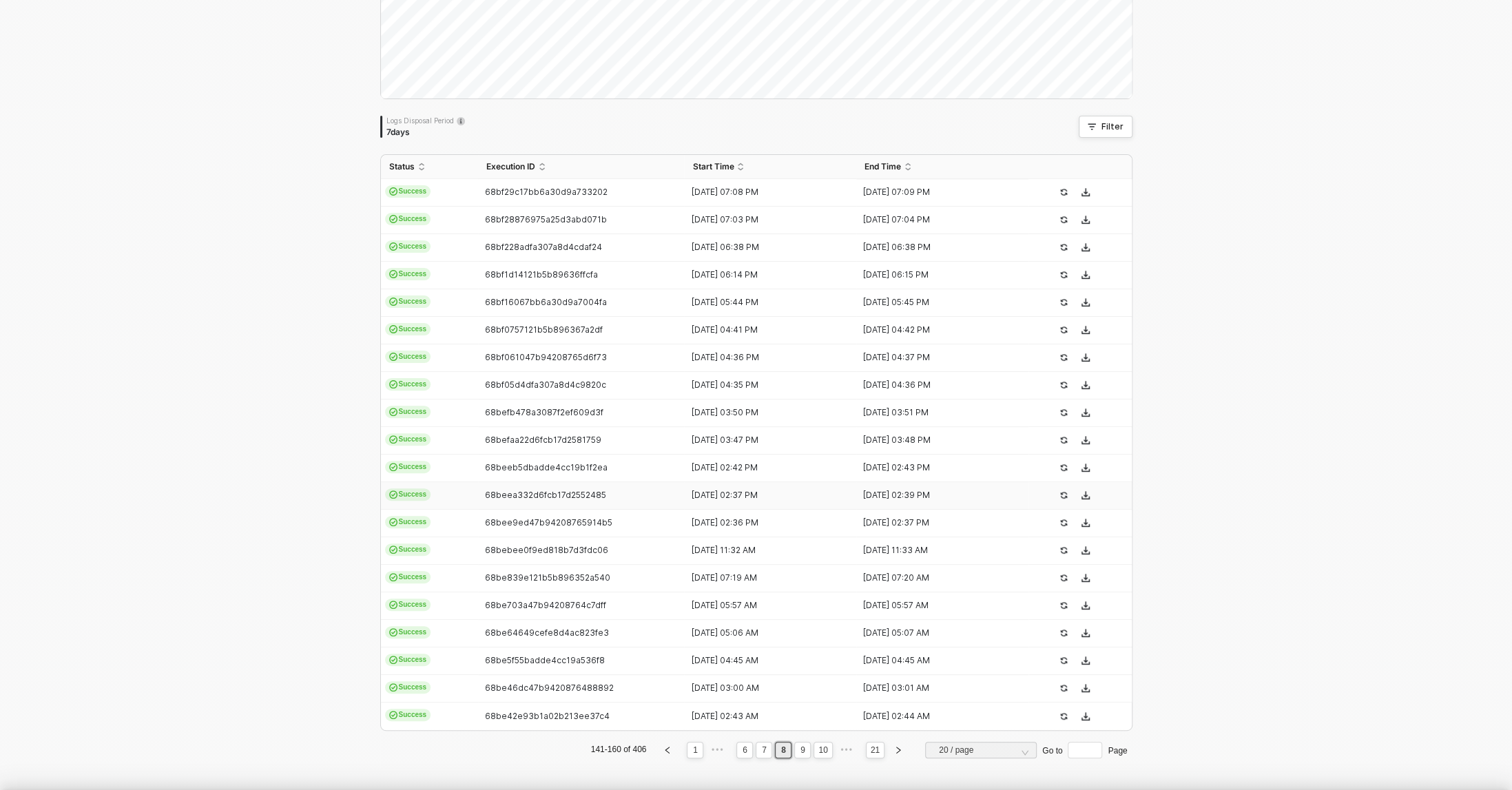
type textarea "{ "json": { "id": 5990176489525, "admin_graphql_api_id": "gid://shopify/Order/5…"
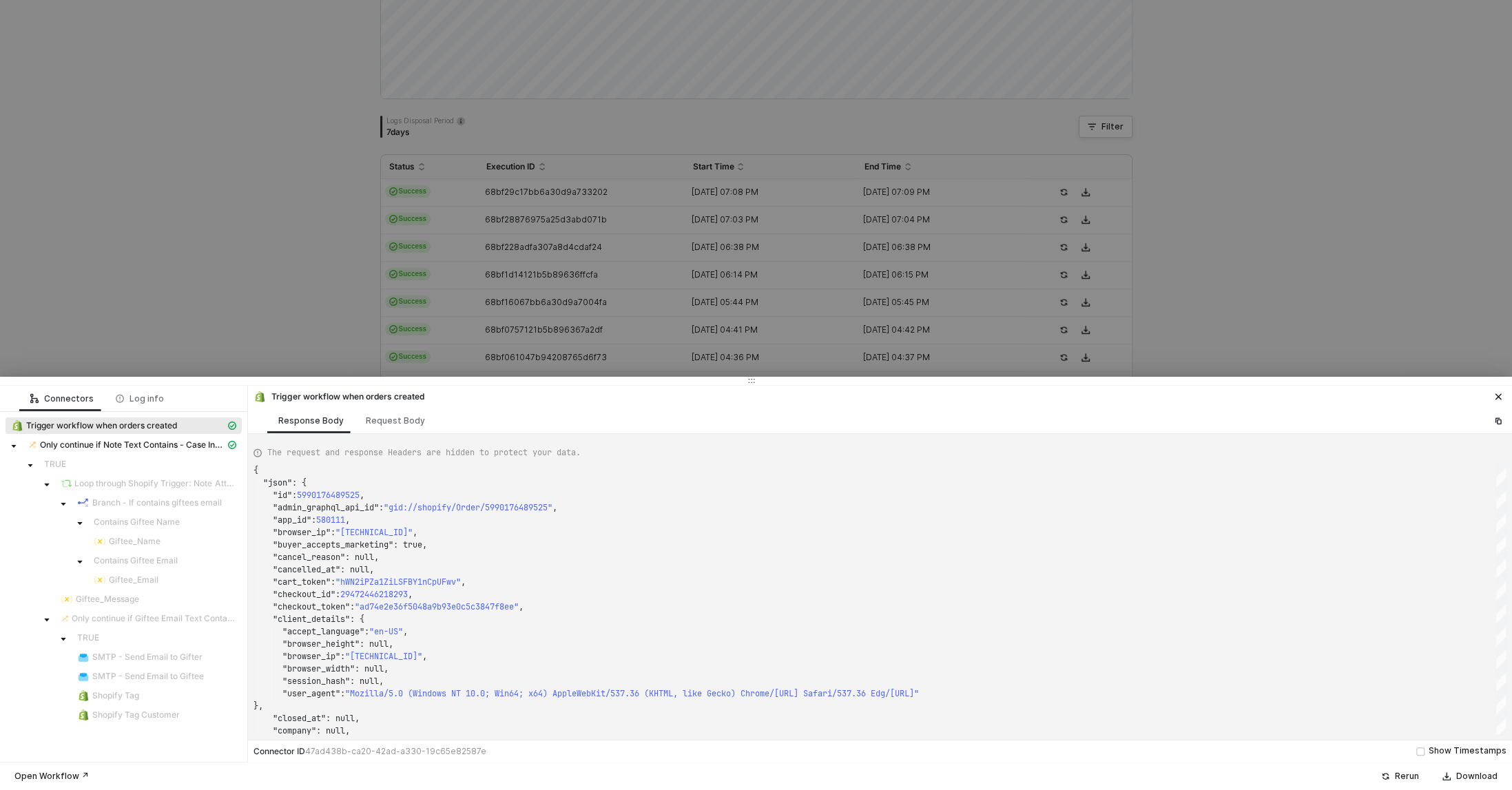
click at [596, 334] on div at bounding box center [756, 395] width 1512 height 790
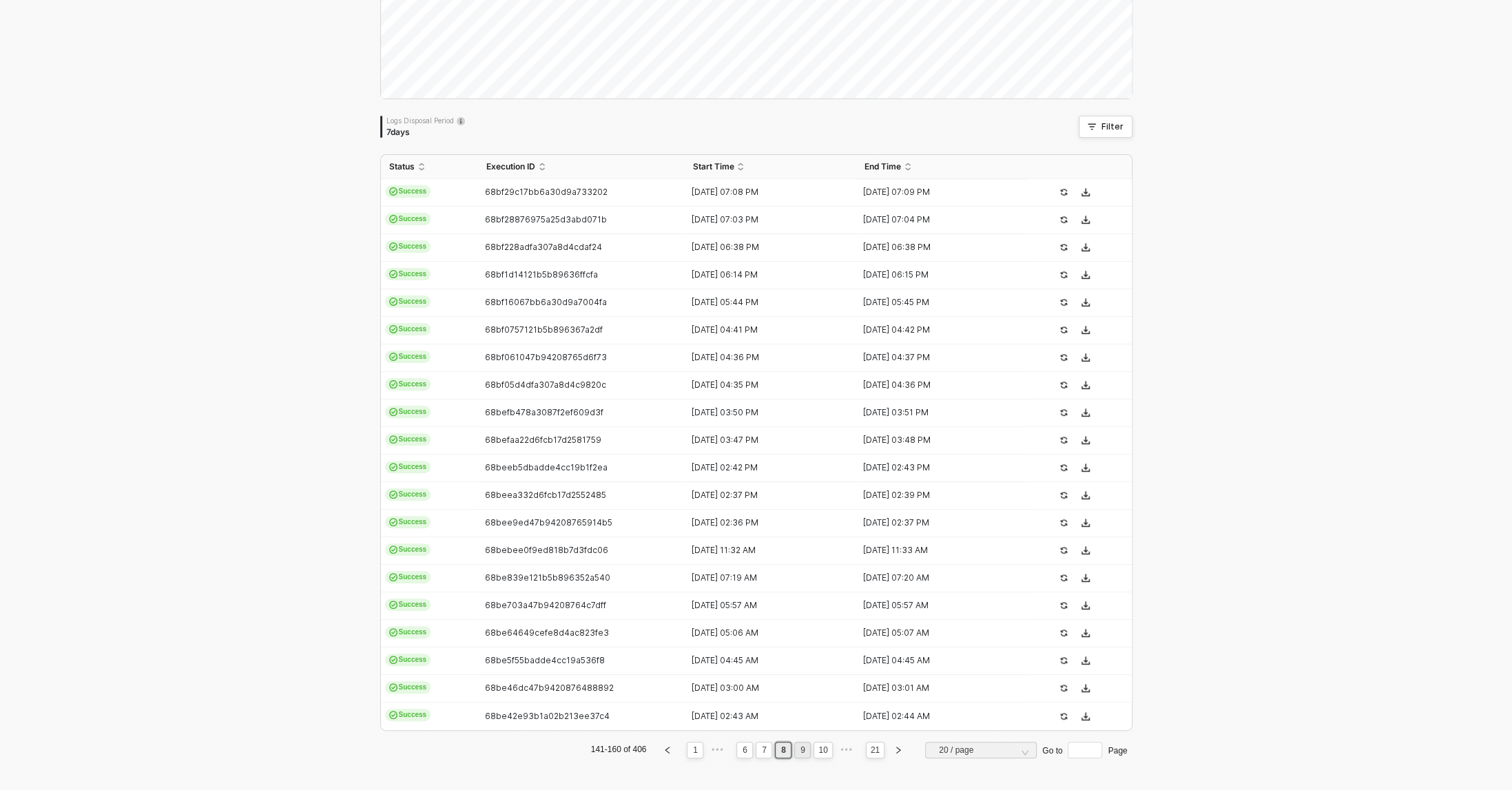
click at [800, 747] on link "9" at bounding box center [802, 750] width 13 height 15
click at [804, 750] on link "10" at bounding box center [800, 750] width 17 height 15
click at [706, 467] on div "[DATE] 07:57 PM" at bounding box center [765, 468] width 162 height 11
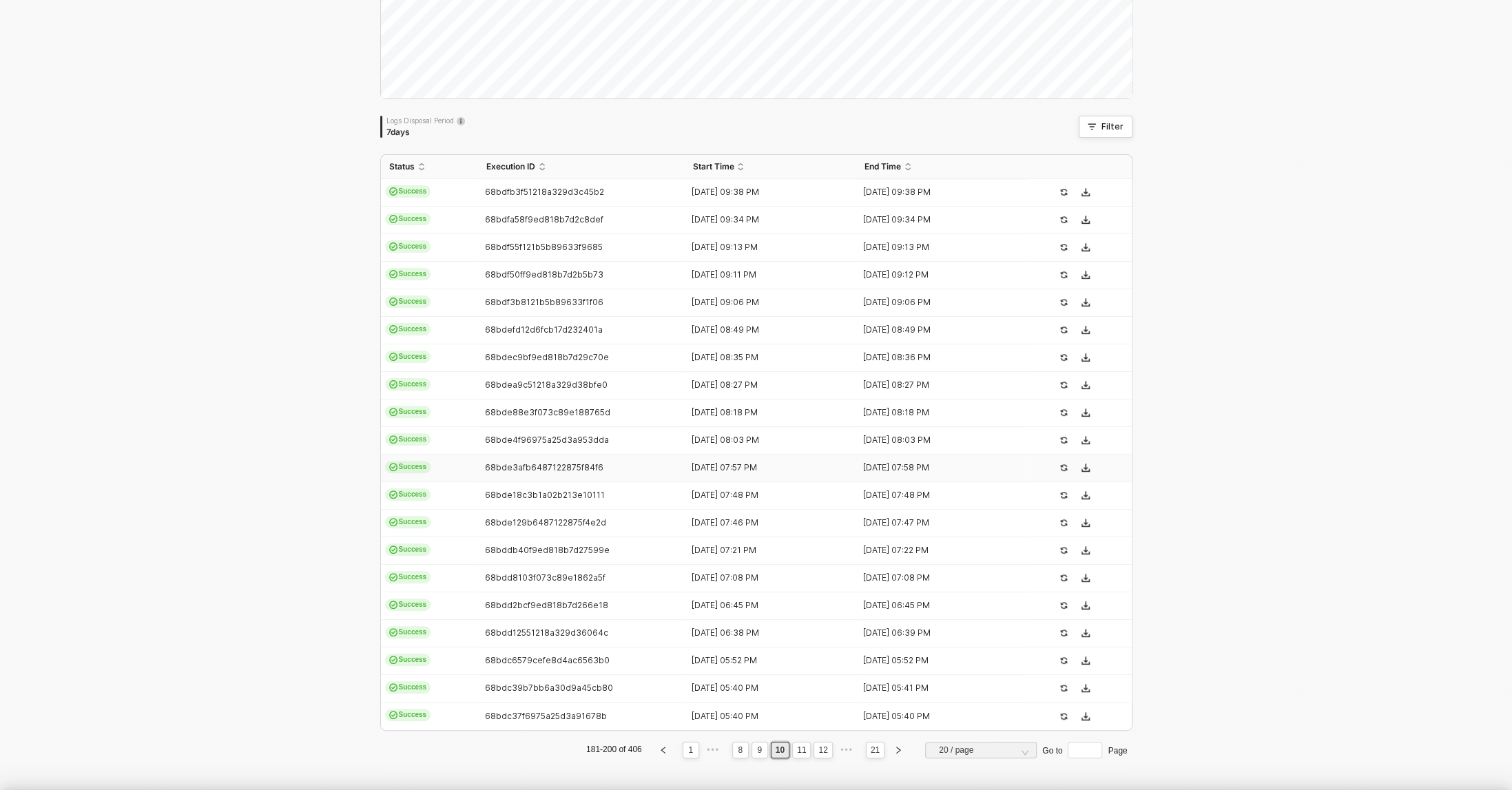
type textarea "{ "json": { "id": [CREDIT_CARD_NUMBER], "admin_graphql_api_id": "gid://shopify/…"
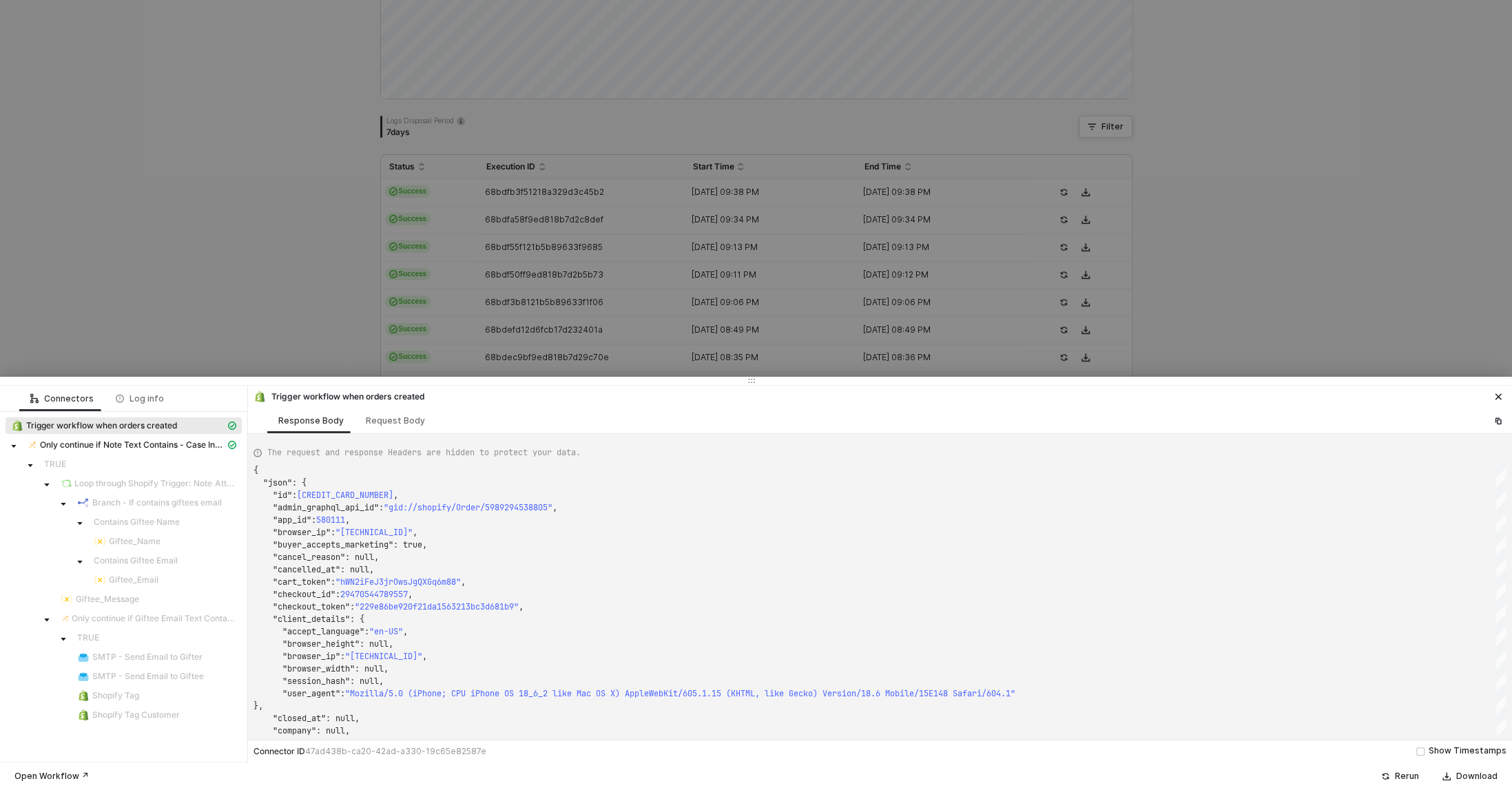
click at [660, 327] on div at bounding box center [756, 395] width 1512 height 790
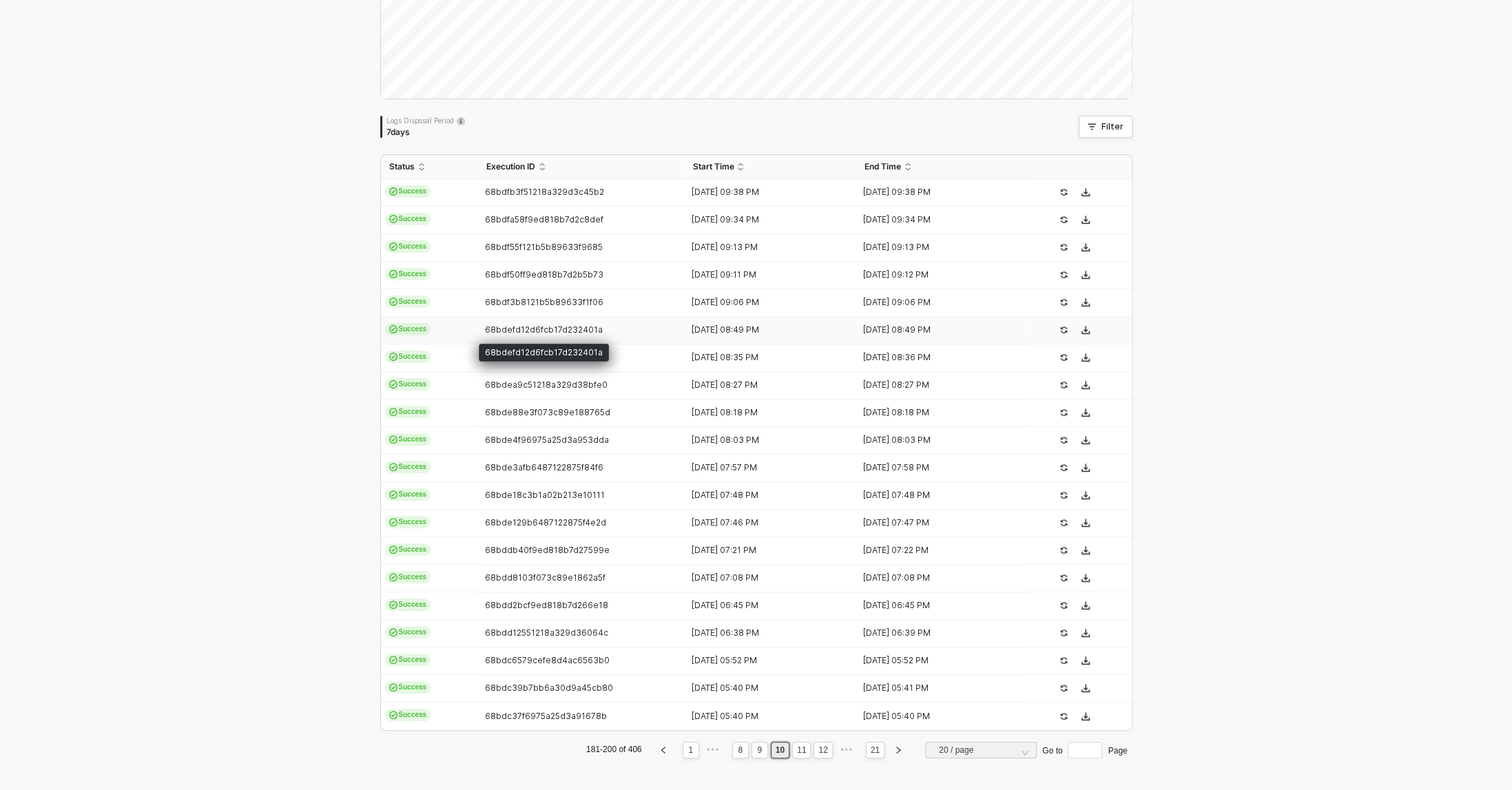
click at [547, 331] on span "68bdefd12d6fcb17d232401a" at bounding box center [543, 329] width 118 height 11
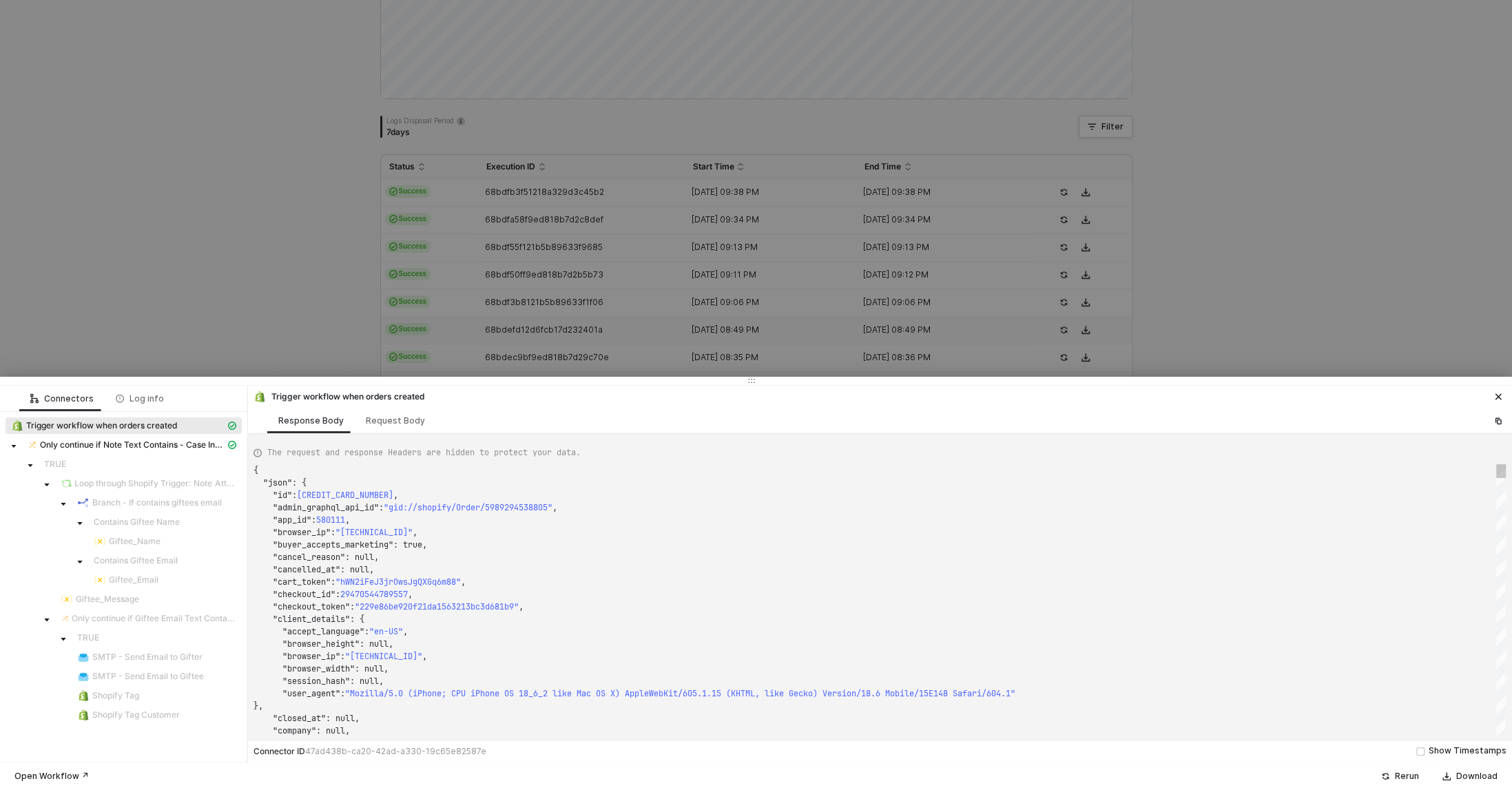
type textarea "{ "json": { "id": 5989348343861, "admin_graphql_api_id": "gid://shopify/Order/5…"
click at [546, 197] on div at bounding box center [756, 395] width 1512 height 790
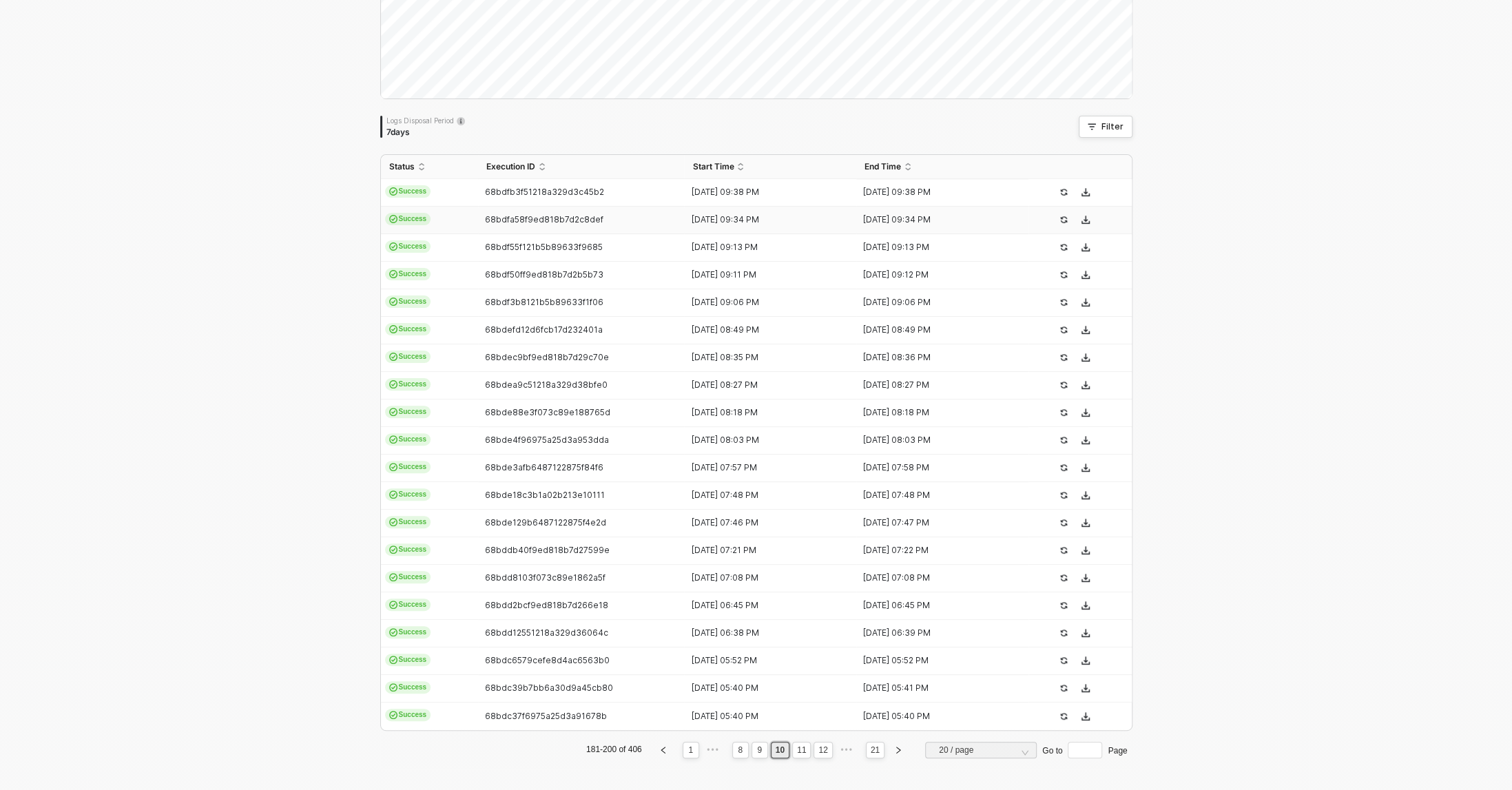
click at [621, 212] on td "68bdfa58f9ed818b7d2c8def" at bounding box center [581, 220] width 206 height 28
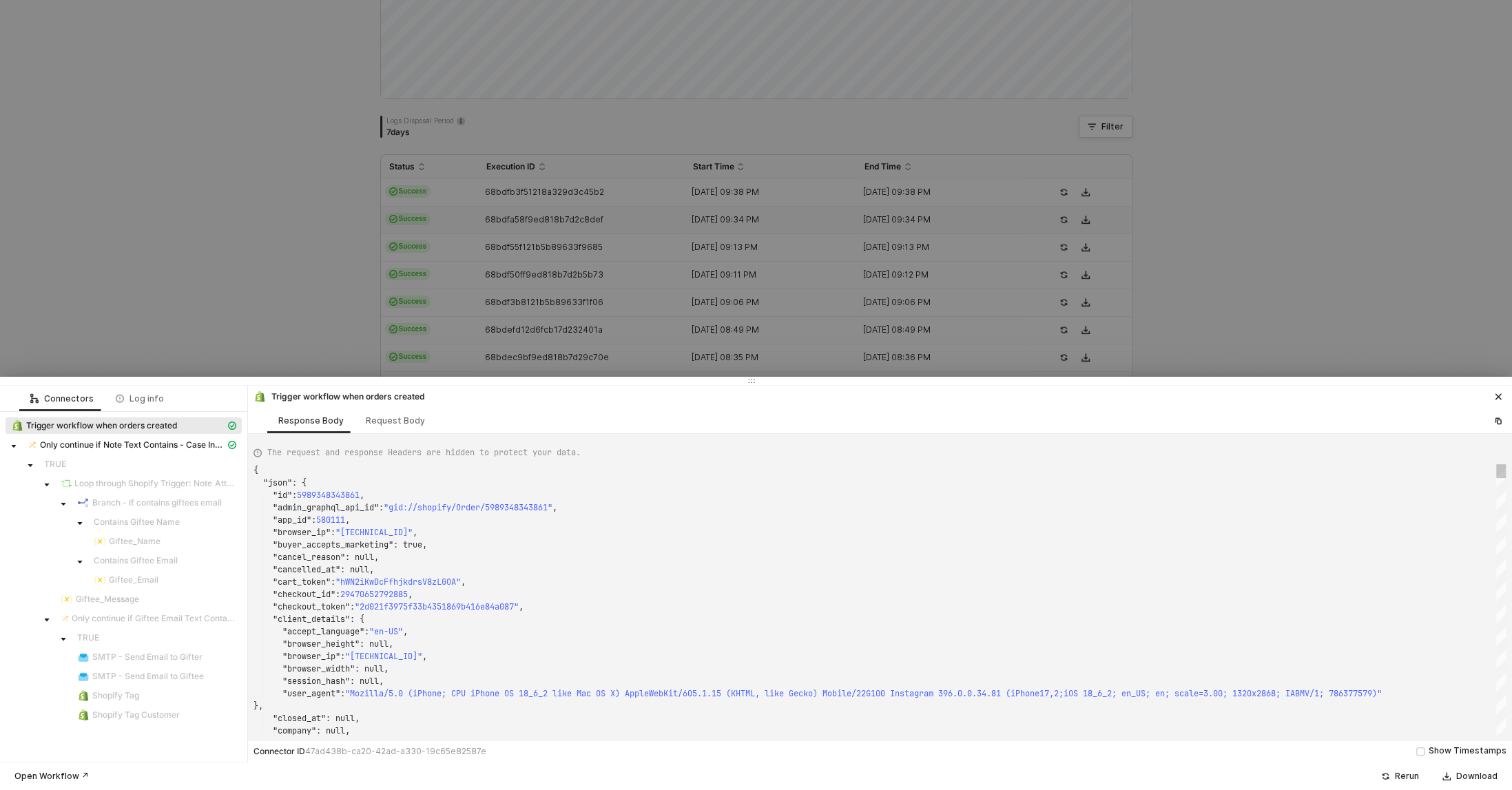
type textarea "{ "json": { "id": 5989391269941, "admin_graphql_api_id": "gid://shopify/Order/5…"
click at [611, 221] on div at bounding box center [756, 395] width 1512 height 790
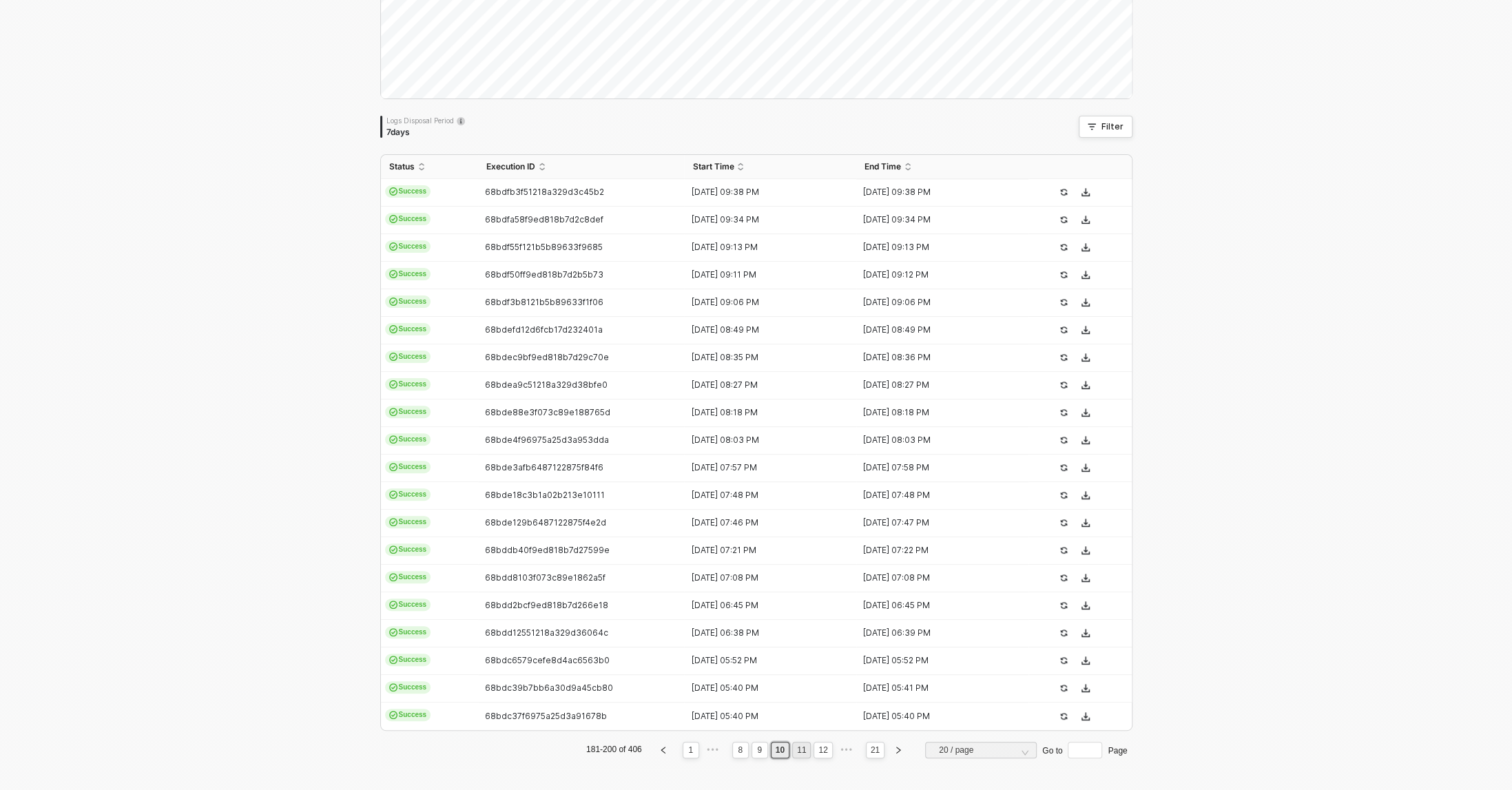
click at [805, 749] on link "11" at bounding box center [800, 750] width 17 height 15
click at [745, 201] on td "[DATE] 05:18 PM" at bounding box center [770, 193] width 172 height 28
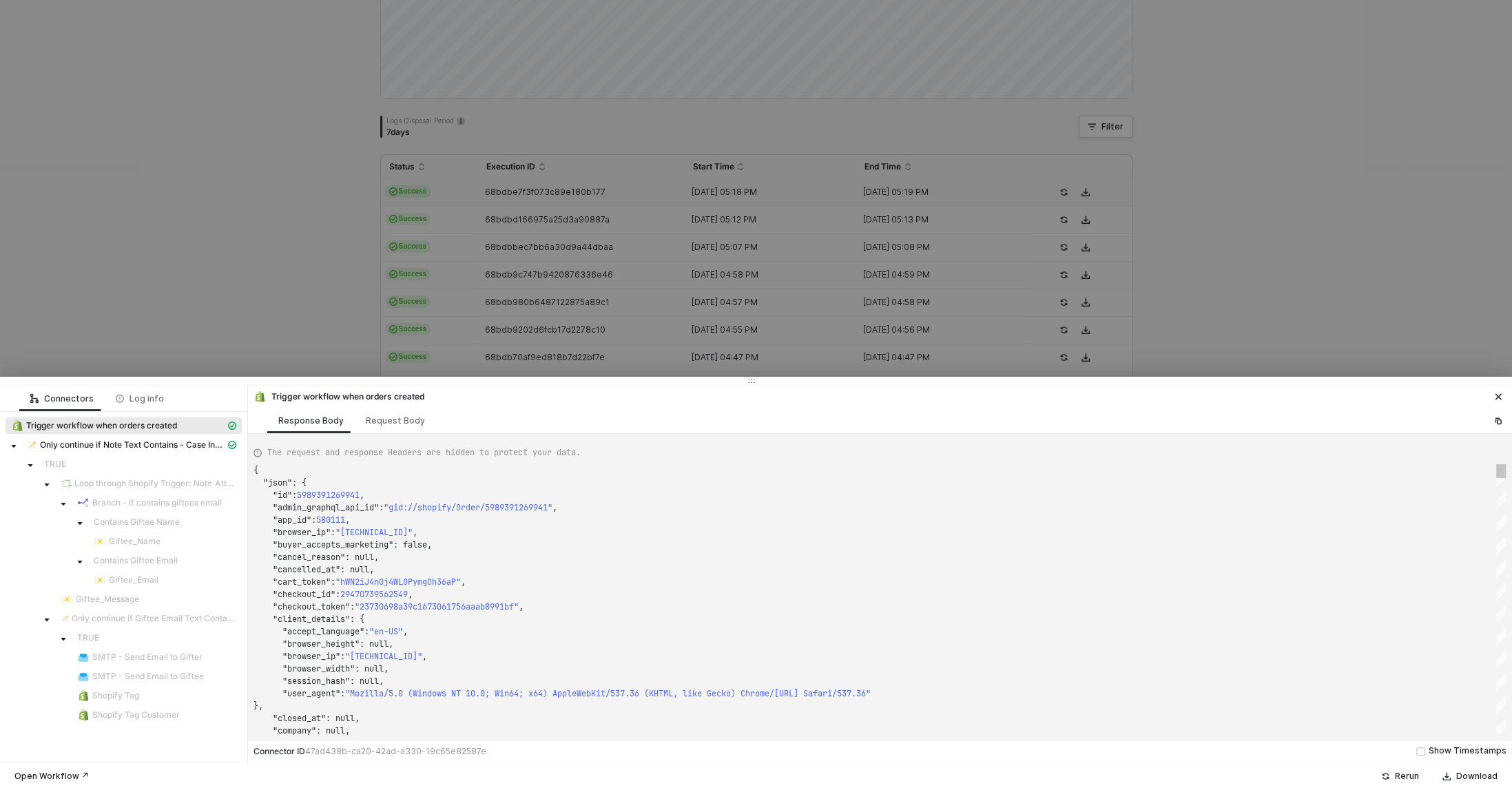
type textarea "{ "json": { "id": 5989094031413, "admin_graphql_api_id": "gid://shopify/Order/5…"
click at [204, 189] on div at bounding box center [756, 395] width 1512 height 790
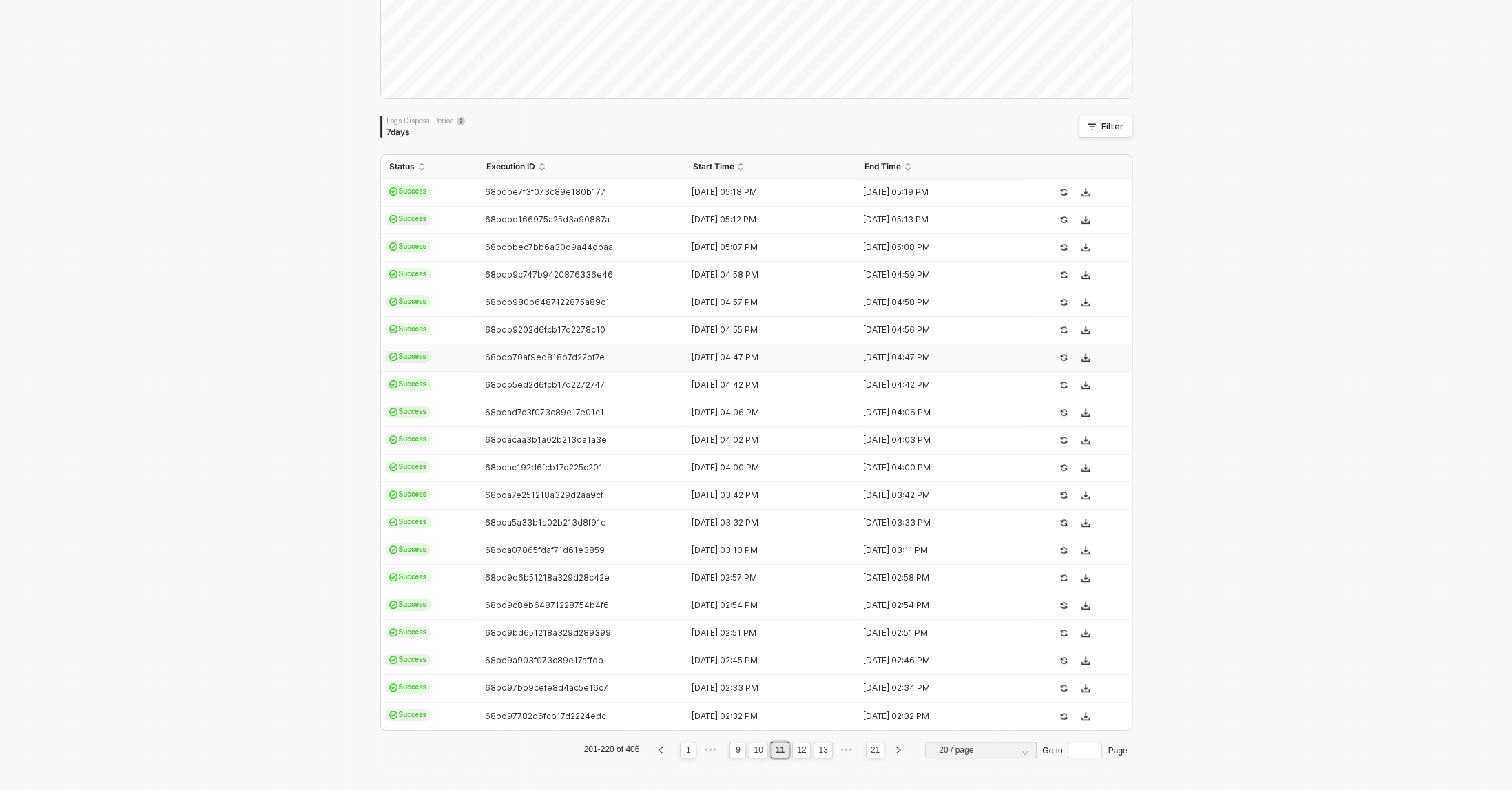
click at [607, 366] on td "68bdb70af9ed818b7d22bf7e" at bounding box center [581, 358] width 206 height 28
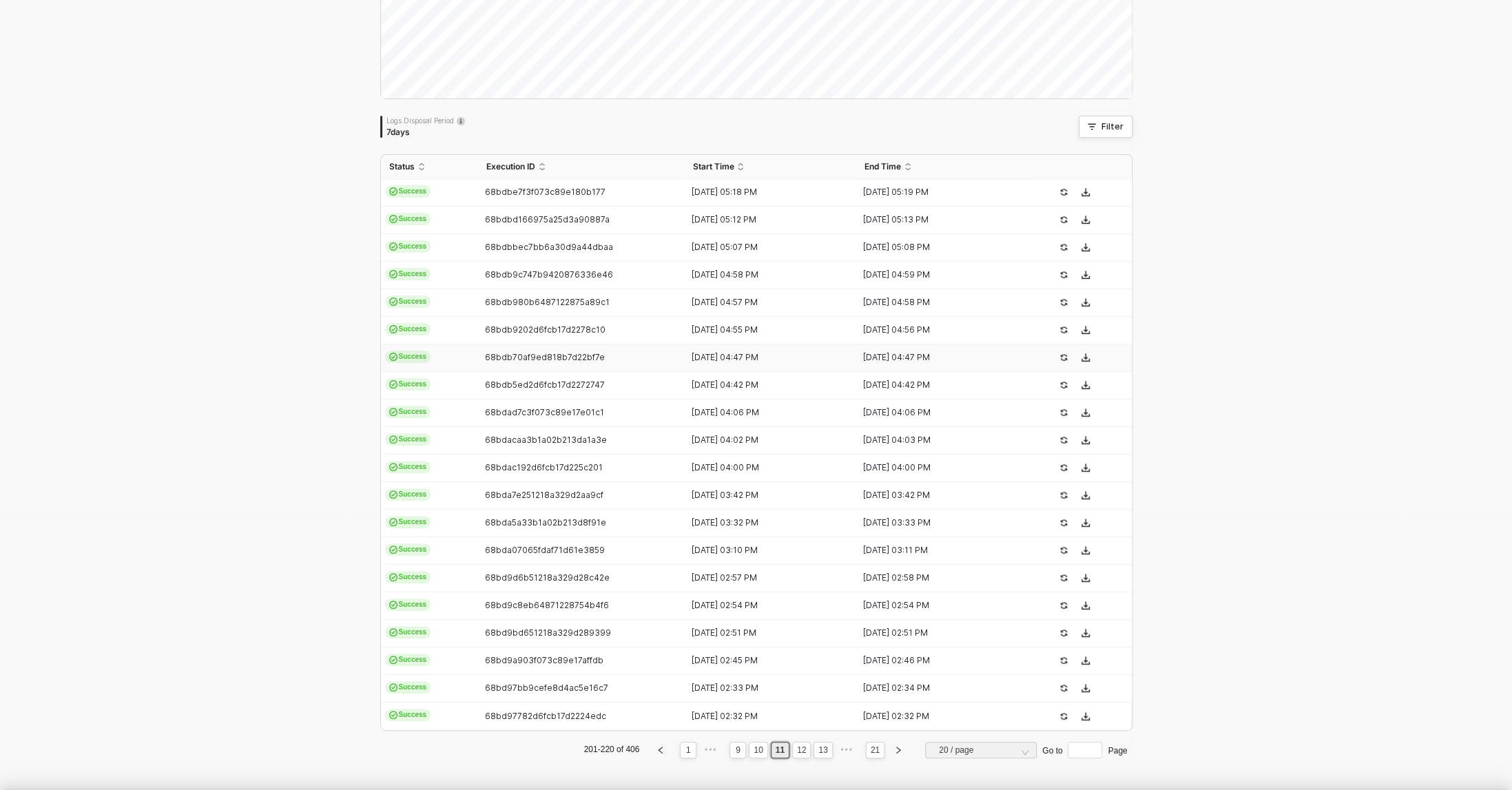
type textarea "{ "json": { "id": 5989052252213, "admin_graphql_api_id": "gid://shopify/Order/5…"
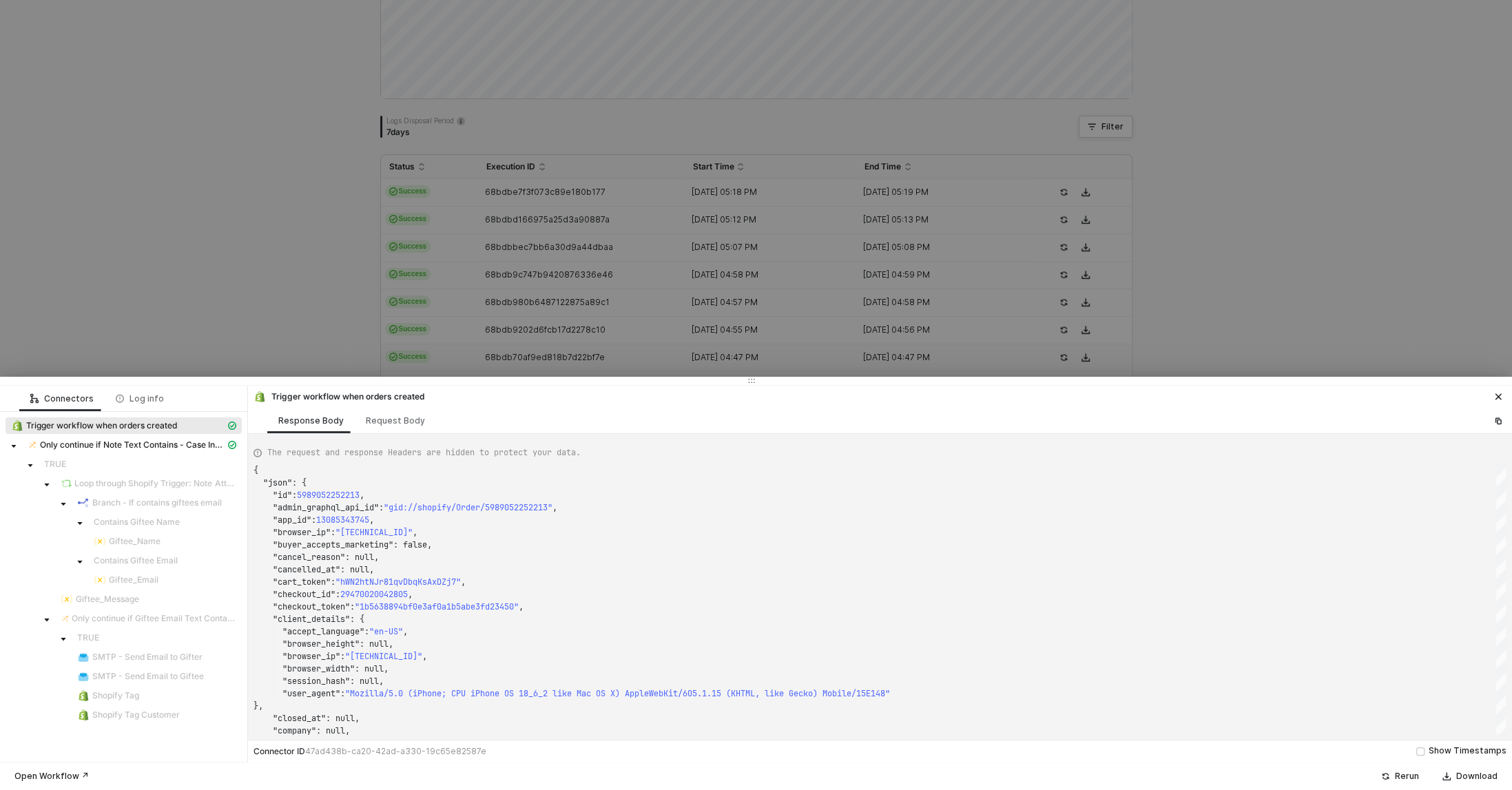
click at [580, 284] on div at bounding box center [756, 395] width 1512 height 790
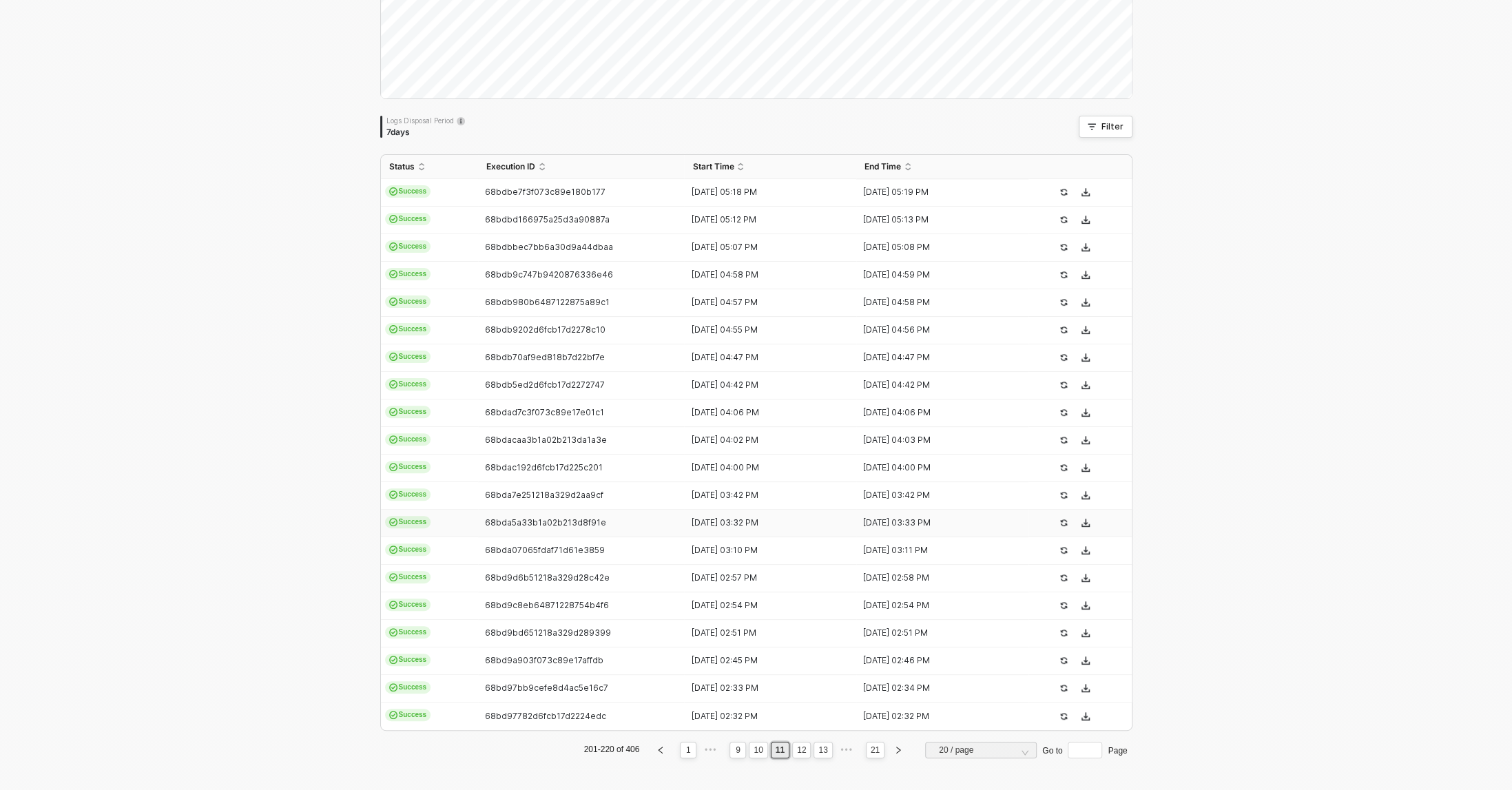
click at [570, 510] on td "68bda5a33b1a02b213d8f91e" at bounding box center [581, 523] width 206 height 28
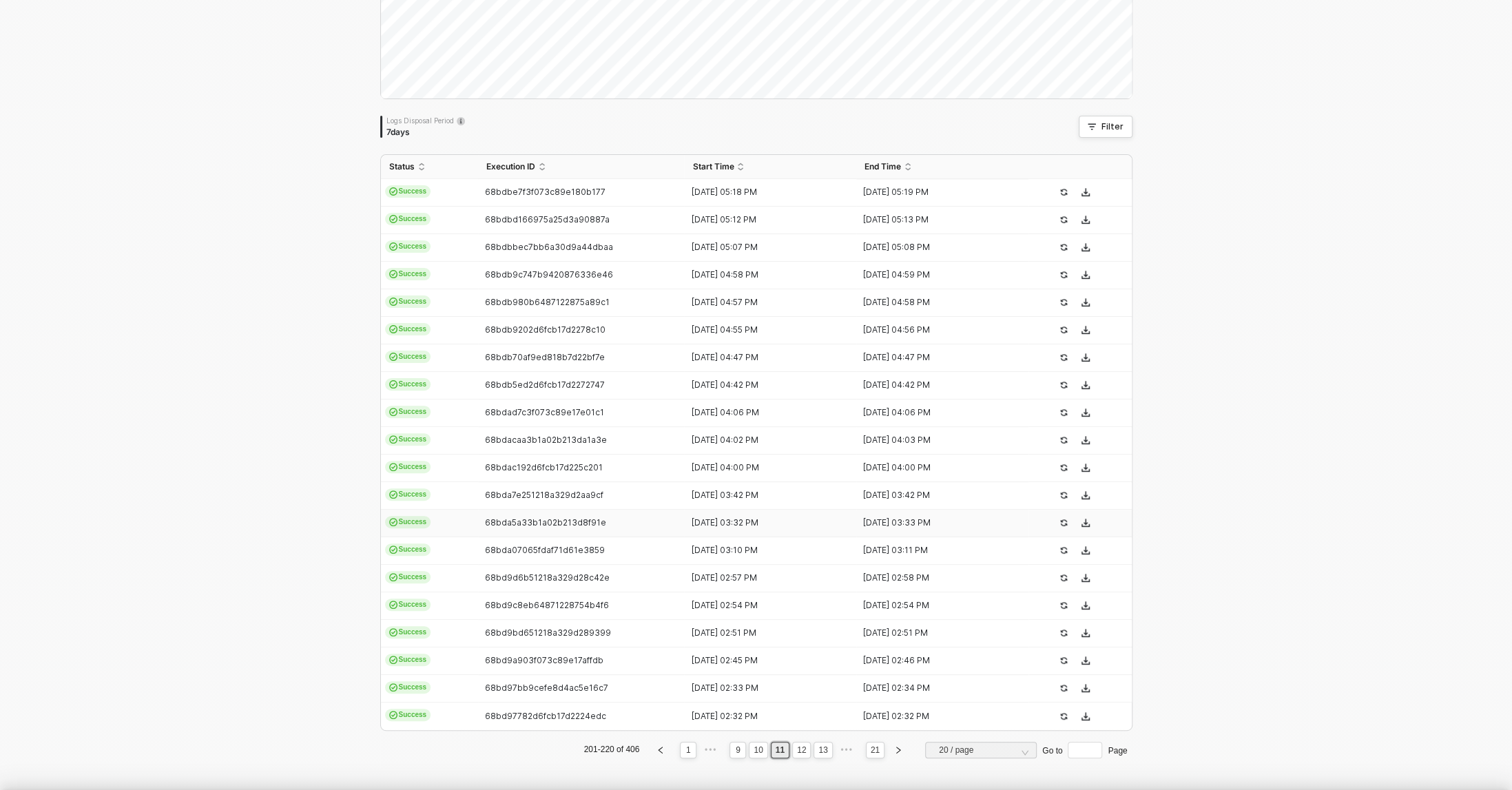
type textarea "{ "json": { "id": 5988966694965, "admin_graphql_api_id": "gid://shopify/Order/5…"
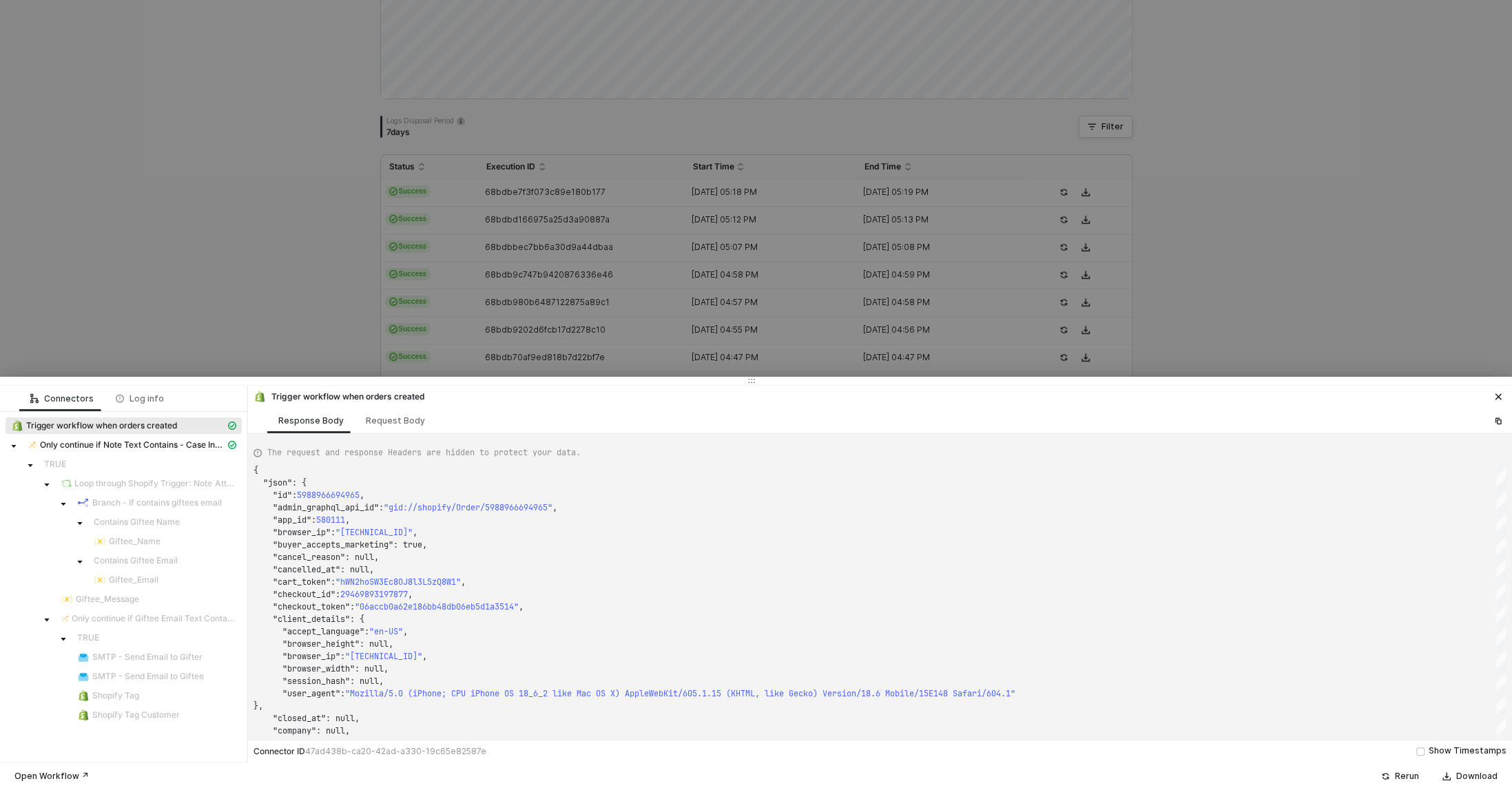
click at [590, 221] on div at bounding box center [756, 395] width 1512 height 790
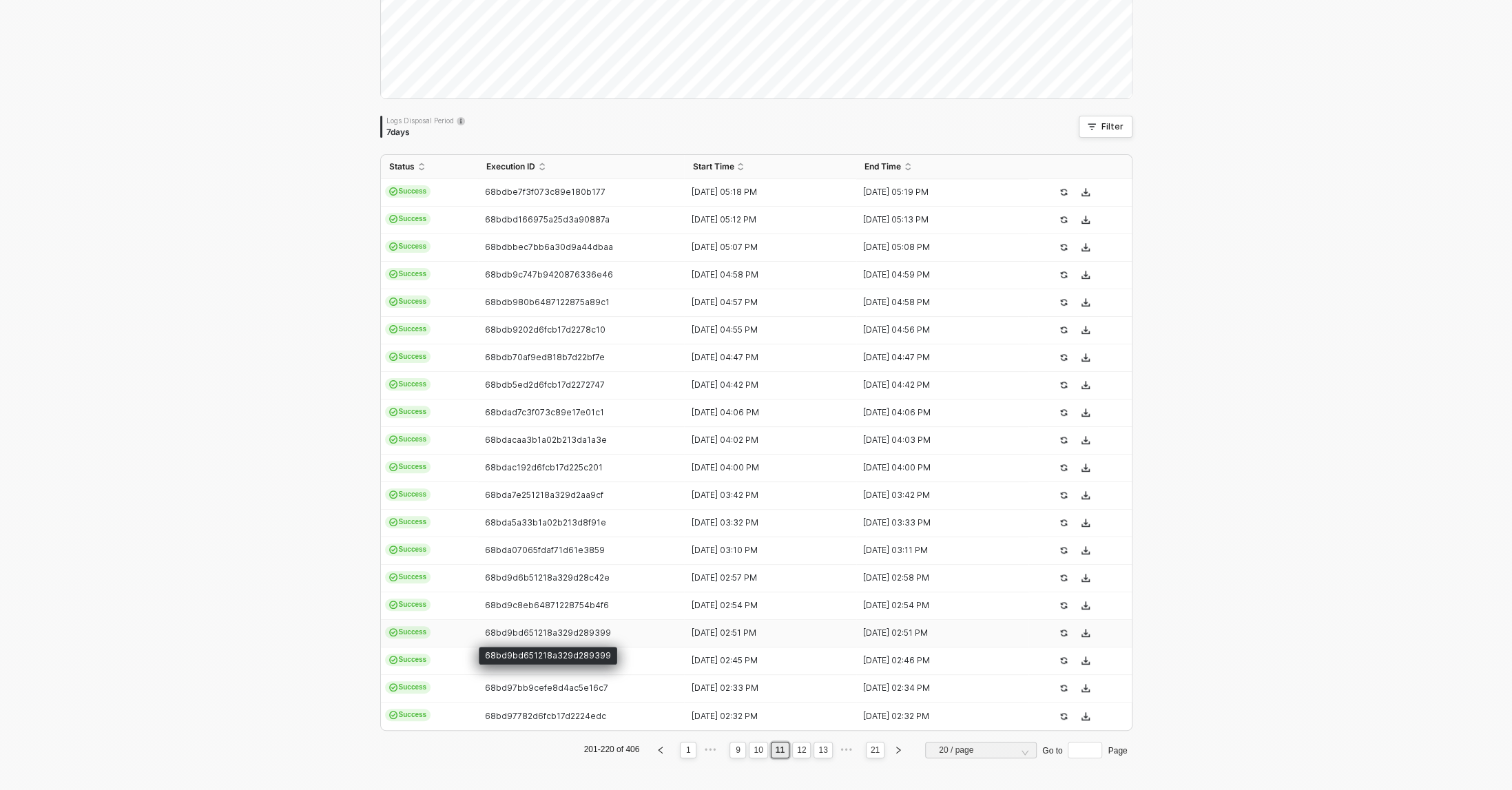
click at [599, 632] on span "68bd9bd651218a329d289399" at bounding box center [547, 633] width 126 height 11
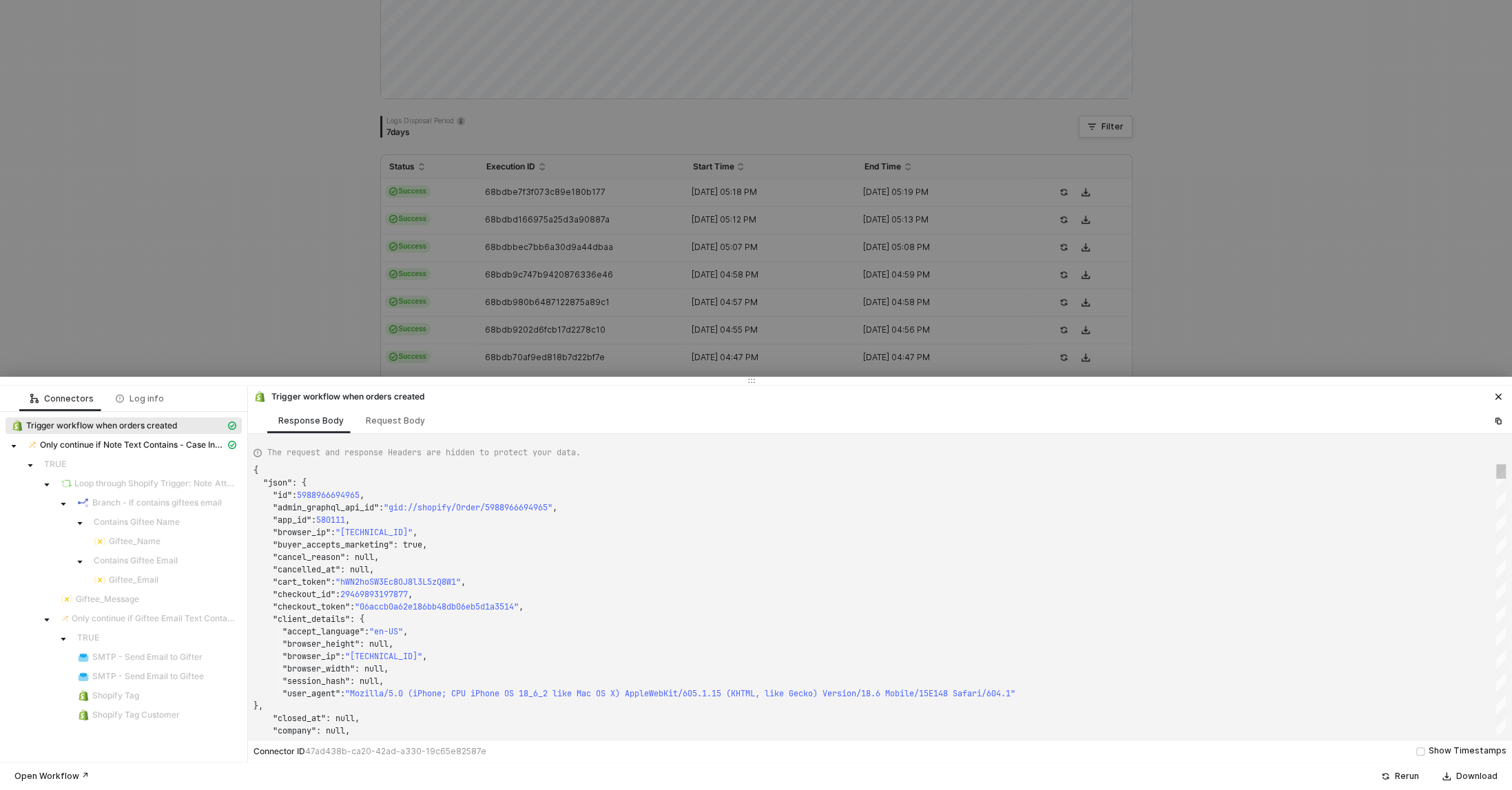
type textarea "{ "json": { "id": 5988924063797, "admin_graphql_api_id": "gid://shopify/Order/5…"
click at [640, 151] on div at bounding box center [756, 395] width 1512 height 790
